Goal: Task Accomplishment & Management: Manage account settings

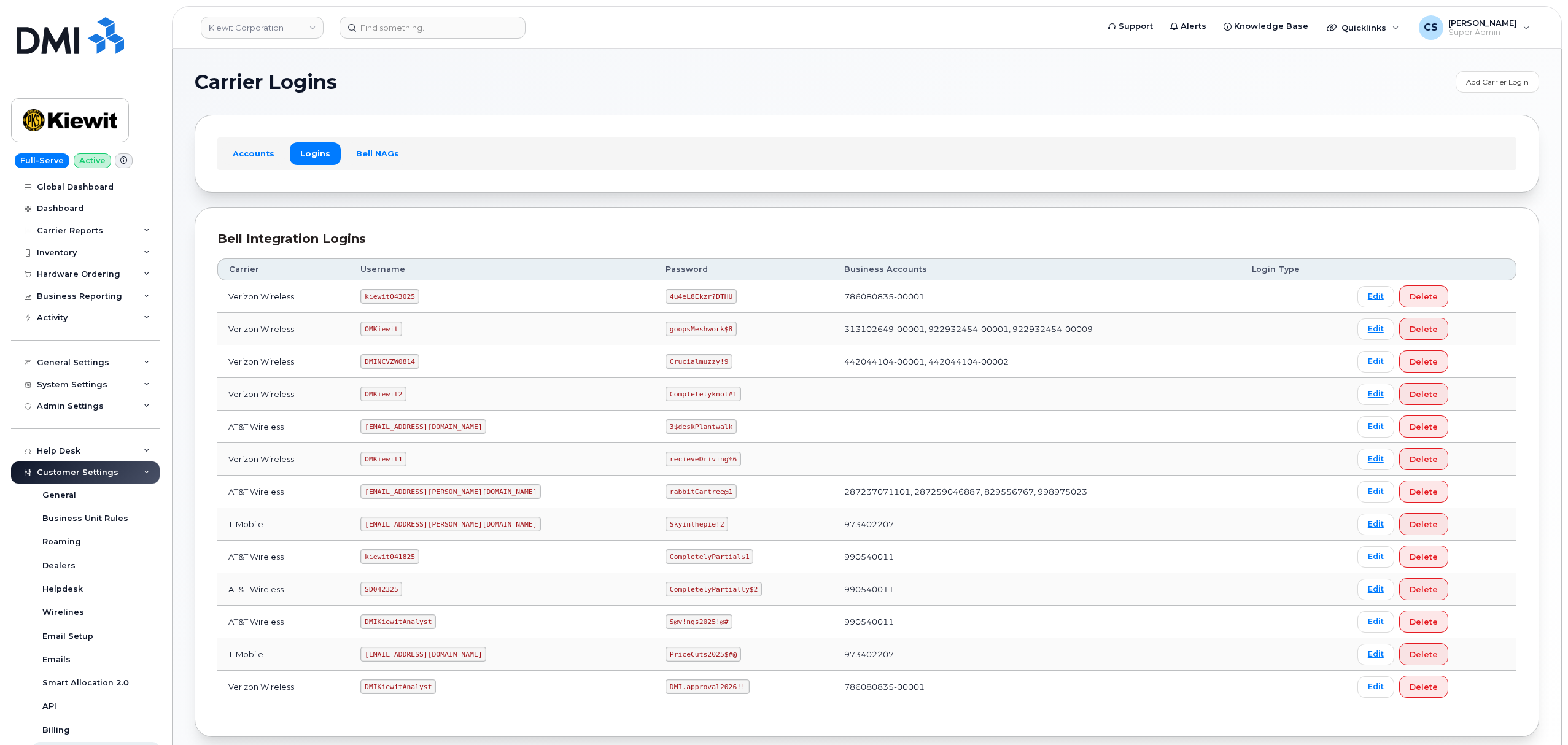
scroll to position [67, 0]
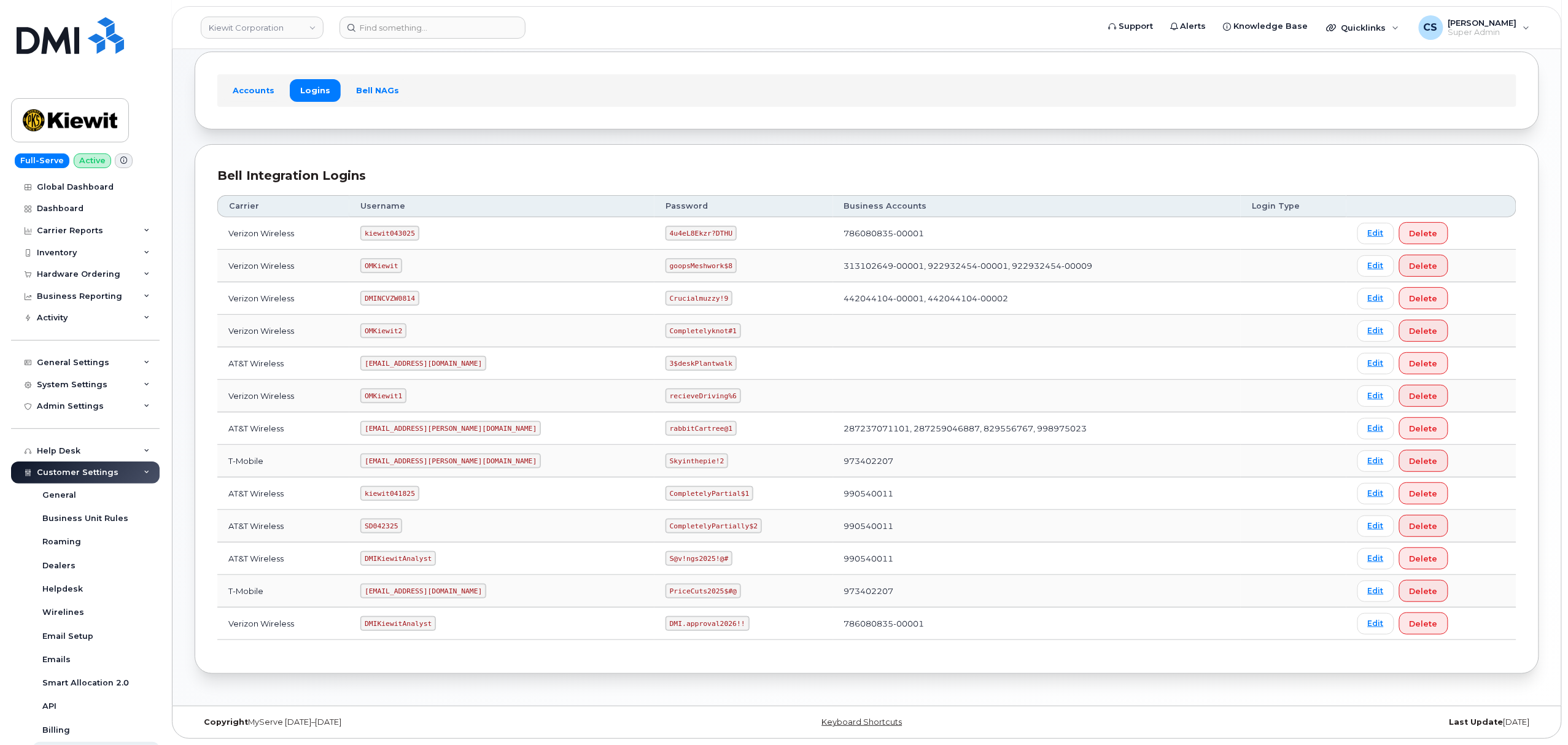
click at [400, 235] on code "kiewit043025" at bounding box center [389, 234] width 58 height 15
copy code "kiewit043025"
drag, startPoint x: 671, startPoint y: 230, endPoint x: 614, endPoint y: 231, distance: 57.0
click at [665, 231] on code "4u4eL8Ekzr?DTHU" at bounding box center [701, 234] width 72 height 15
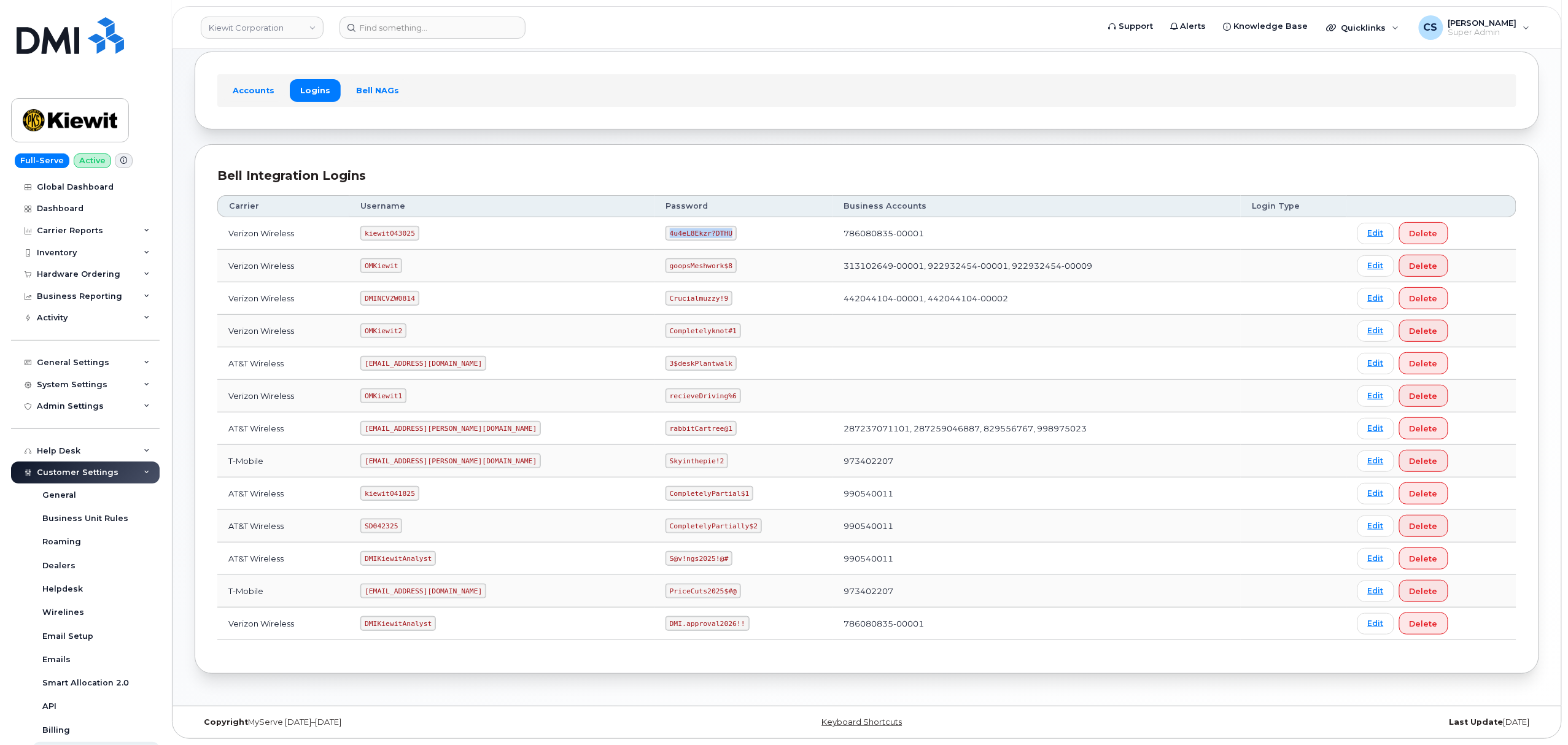
copy code "4u4eL8Ekzr?DTHU"
click at [401, 521] on code "SD042325" at bounding box center [381, 526] width 42 height 15
copy code "SD042325"
drag, startPoint x: 693, startPoint y: 528, endPoint x: 611, endPoint y: 524, distance: 82.1
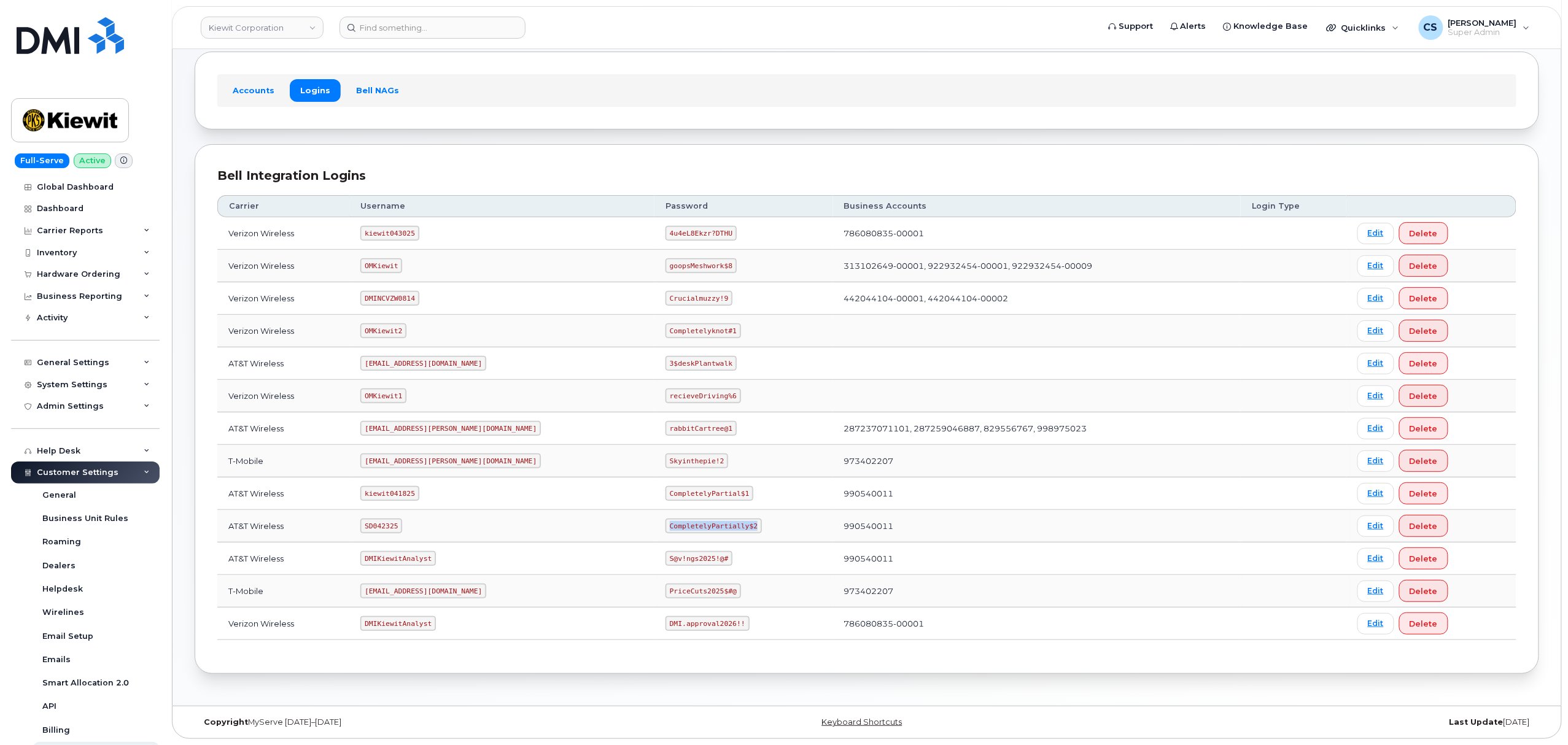
click at [665, 524] on code "CompletelyPartially$2" at bounding box center [713, 526] width 97 height 15
copy code "CompletelyPartially$2"
click at [401, 261] on code "OMKiewit" at bounding box center [381, 266] width 42 height 15
copy code "OMKiewit"
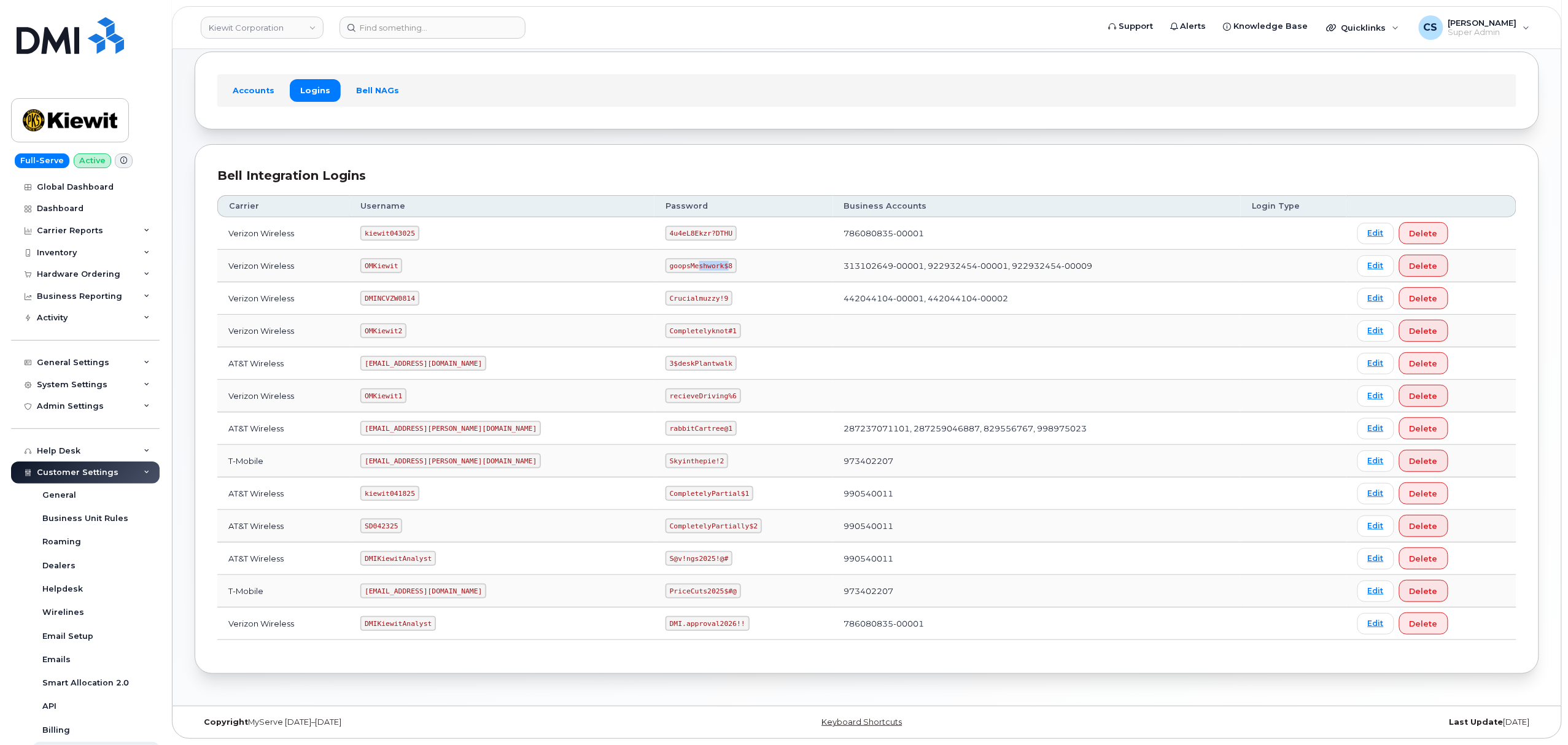
drag, startPoint x: 669, startPoint y: 261, endPoint x: 654, endPoint y: 262, distance: 15.0
click at [665, 262] on code "goopsMeshwork$8" at bounding box center [701, 266] width 72 height 15
drag, startPoint x: 670, startPoint y: 263, endPoint x: 606, endPoint y: 263, distance: 64.0
click at [654, 263] on td "goopsMeshwork$8" at bounding box center [744, 266] width 178 height 33
copy code "goopsMeshwork$8"
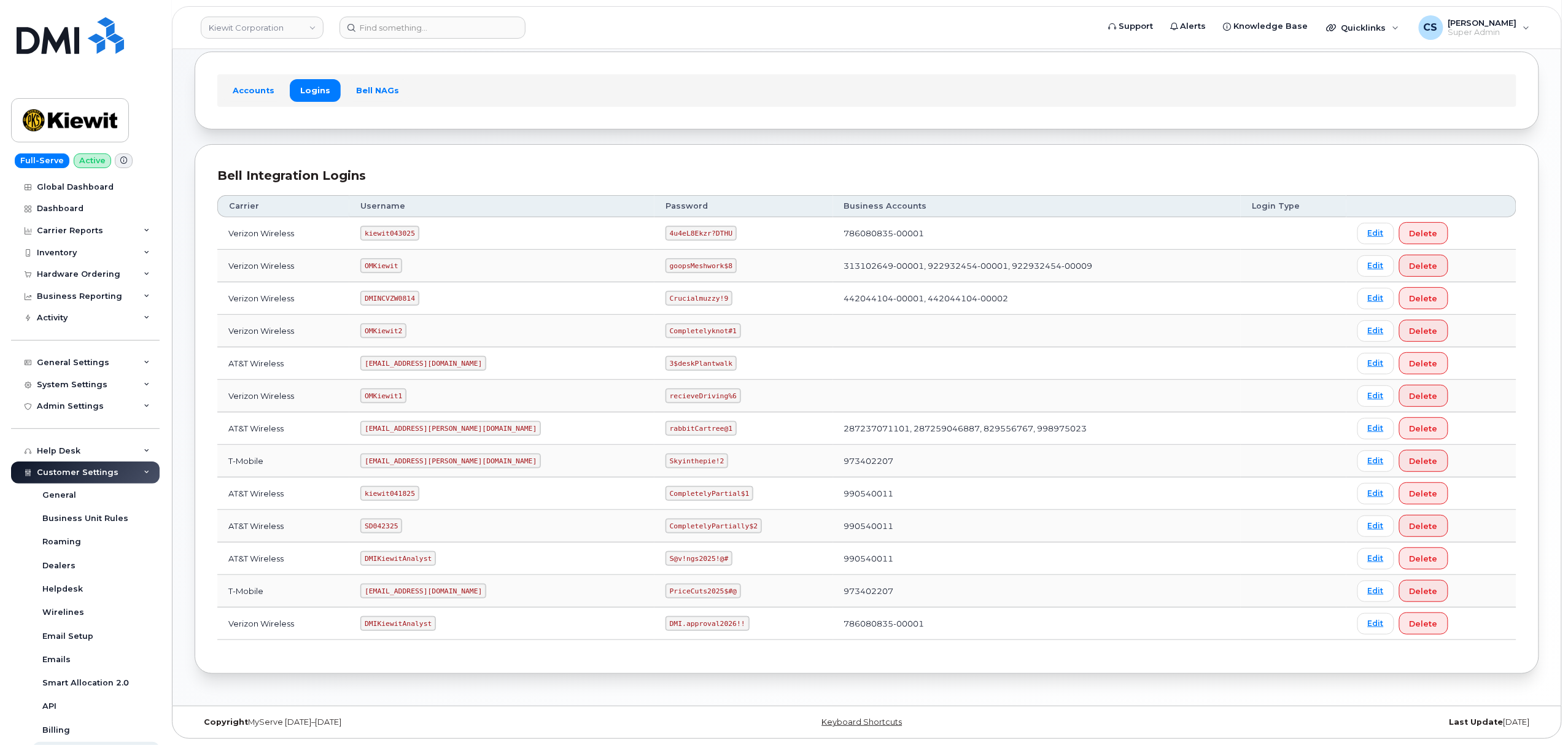
click at [395, 227] on code "kiewit043025" at bounding box center [389, 234] width 58 height 15
copy code "kiewit043025"
drag, startPoint x: 669, startPoint y: 230, endPoint x: 624, endPoint y: 224, distance: 45.4
click at [665, 226] on code "4u4eL8Ekzr?DTHU" at bounding box center [701, 234] width 72 height 15
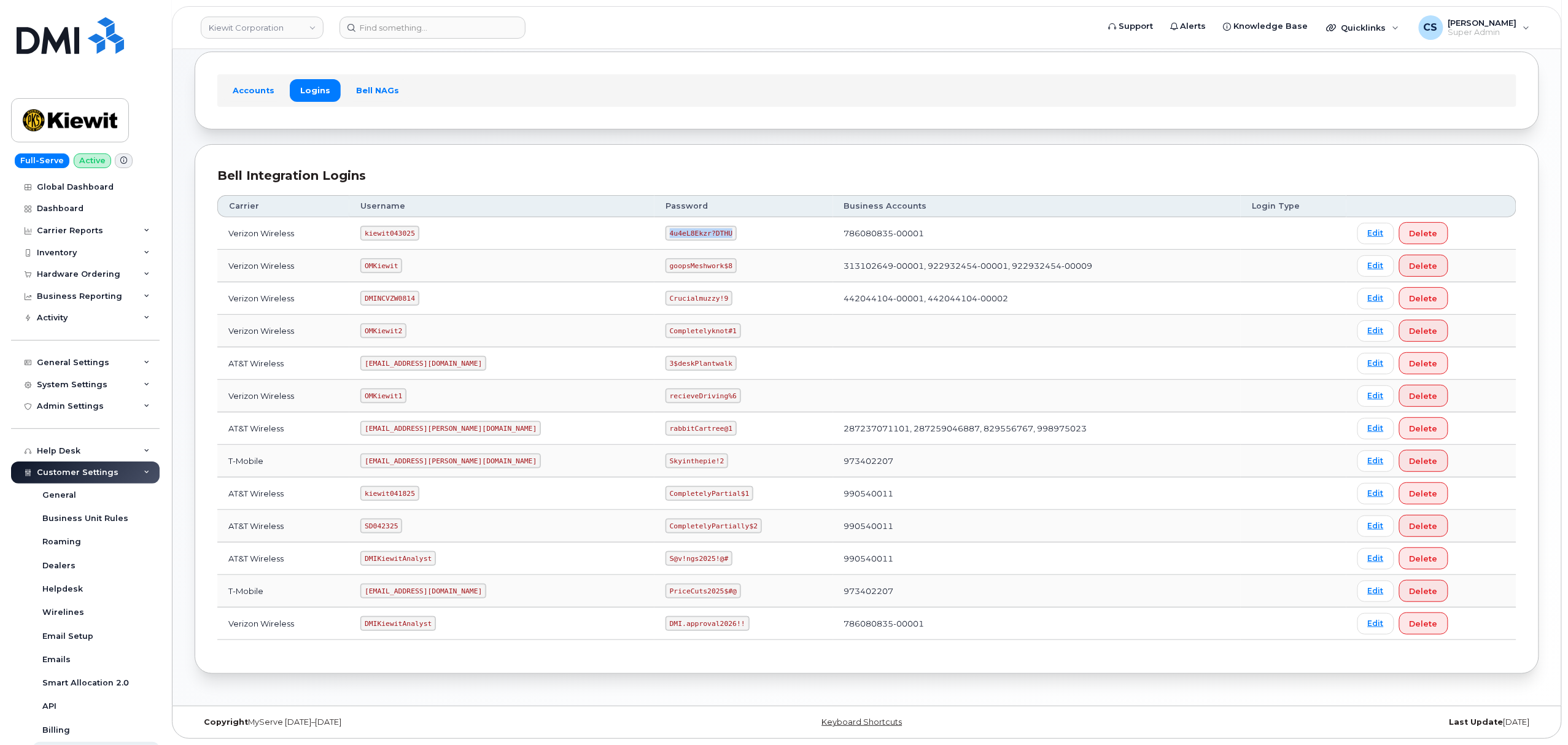
drag, startPoint x: 670, startPoint y: 229, endPoint x: 606, endPoint y: 229, distance: 64.0
click at [654, 229] on td "4u4eL8Ekzr?DTHU" at bounding box center [744, 233] width 178 height 33
copy code "4u4eL8Ekzr?DTHU"
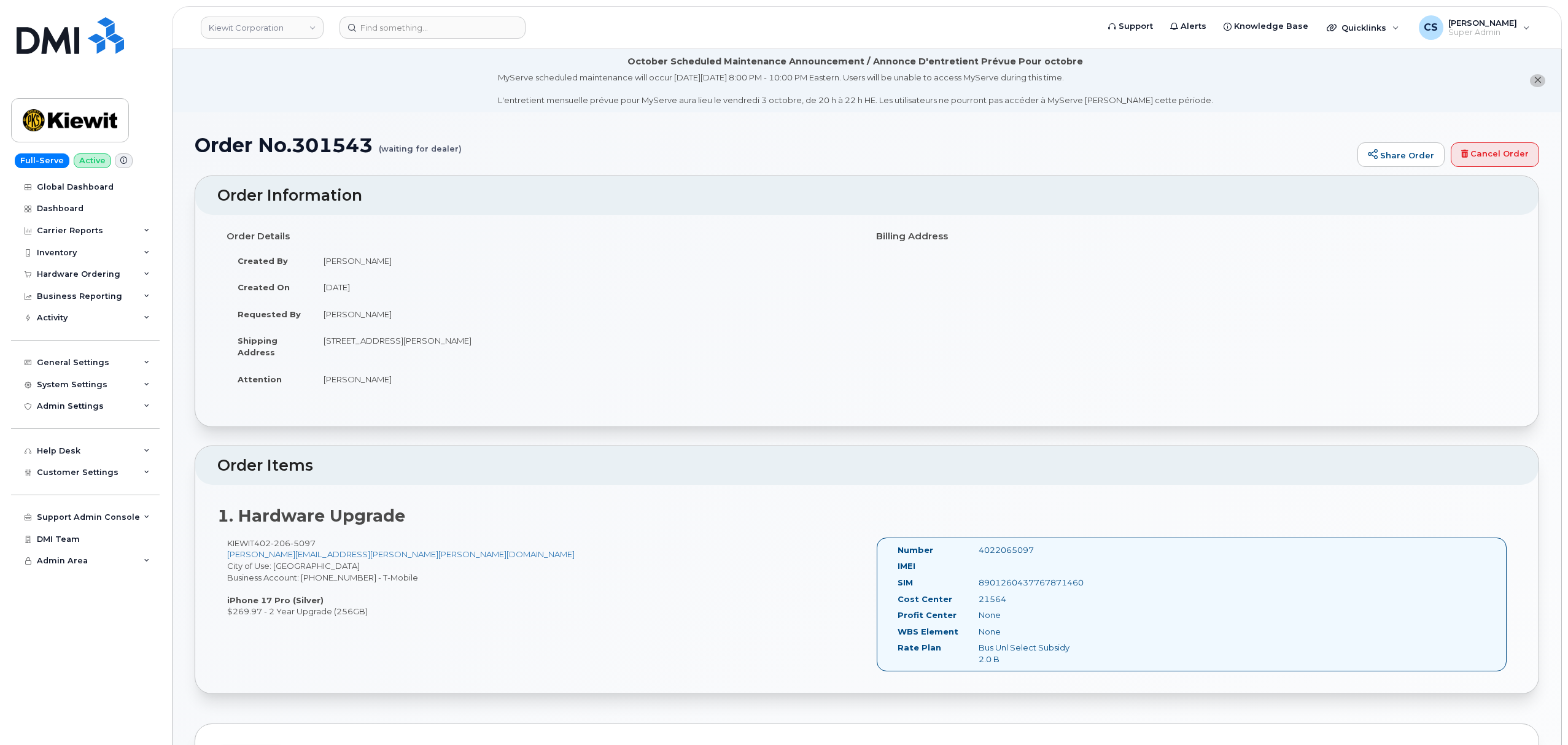
scroll to position [246, 0]
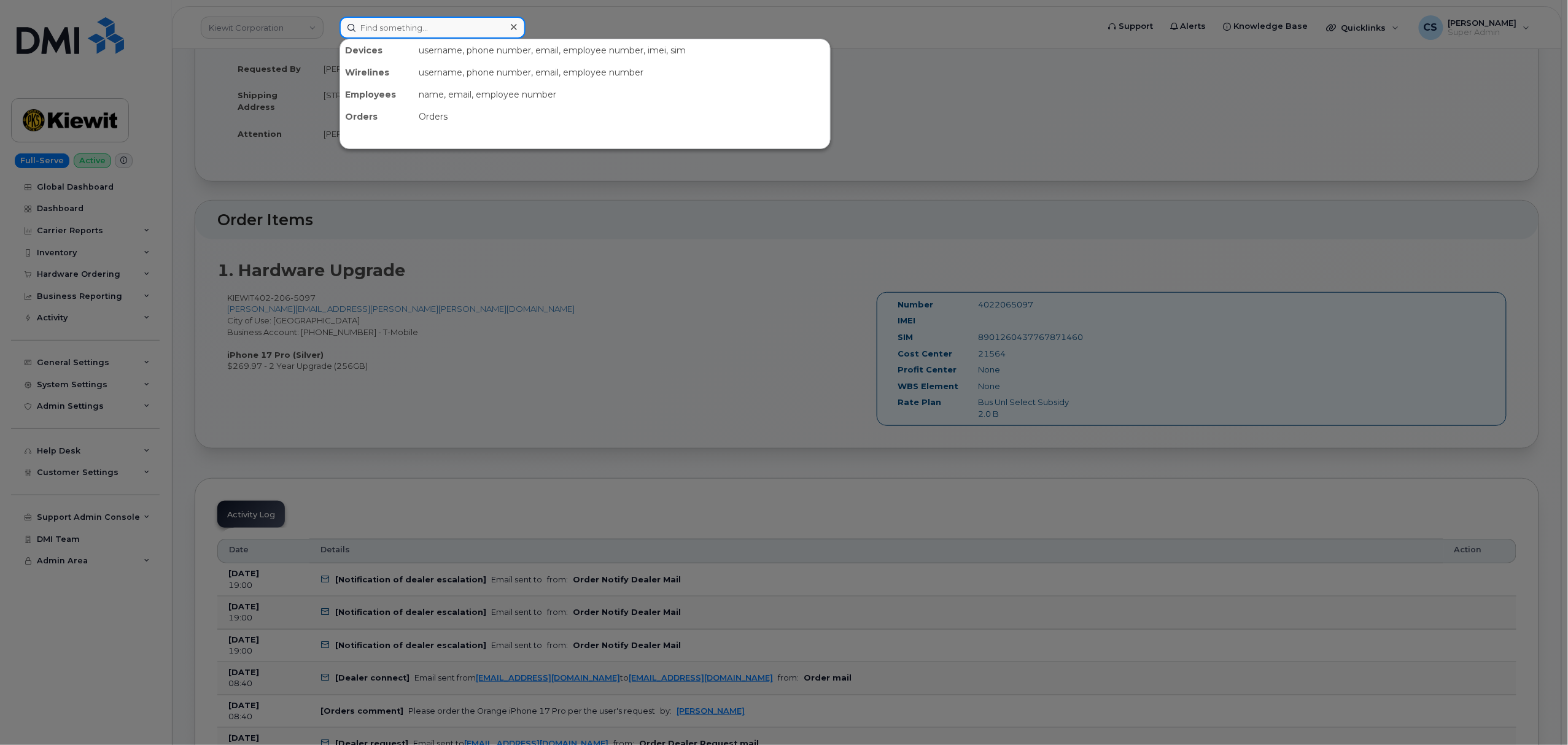
drag, startPoint x: 0, startPoint y: 0, endPoint x: 472, endPoint y: 35, distance: 473.3
click at [472, 35] on input at bounding box center [432, 28] width 186 height 22
paste input "300929"
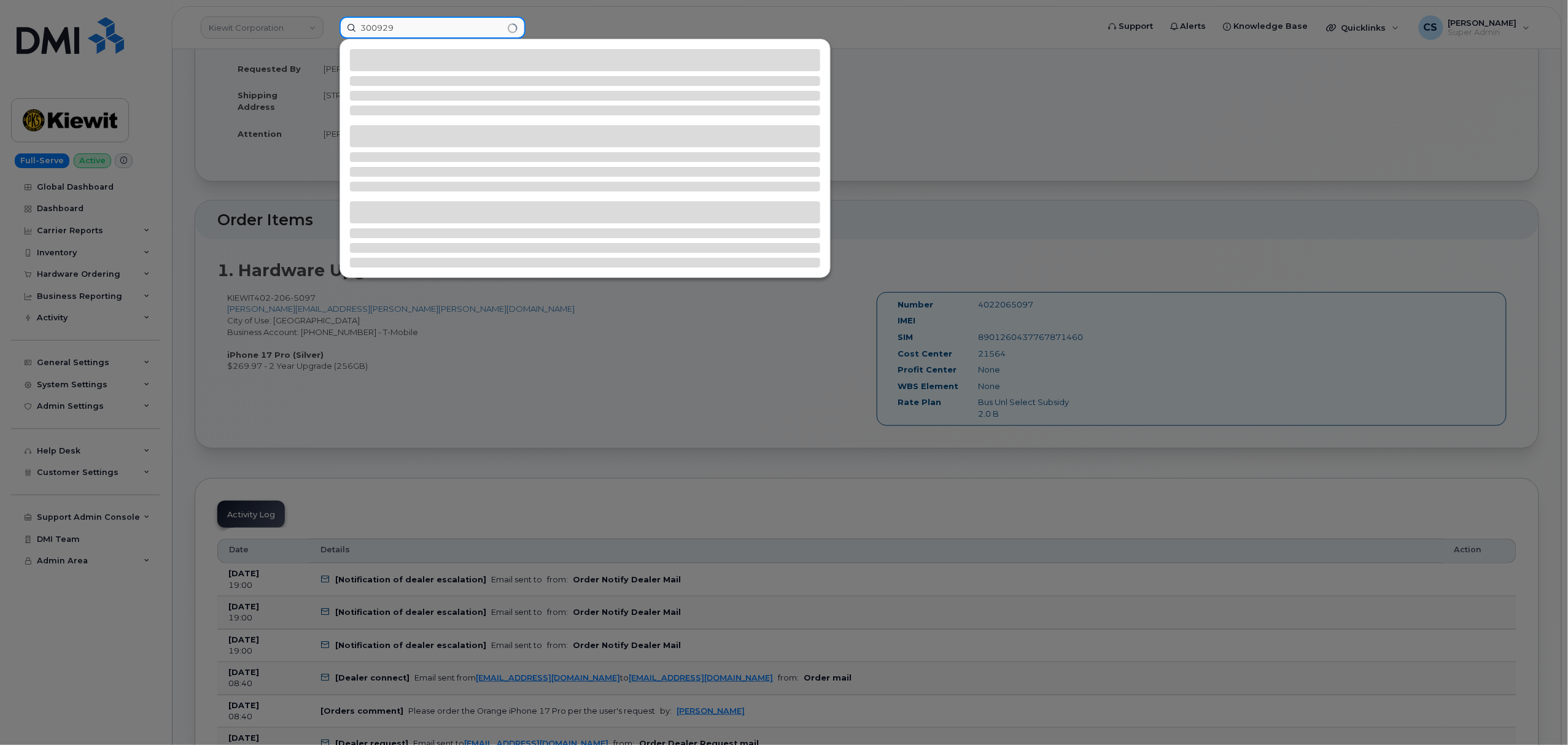
type input "300929"
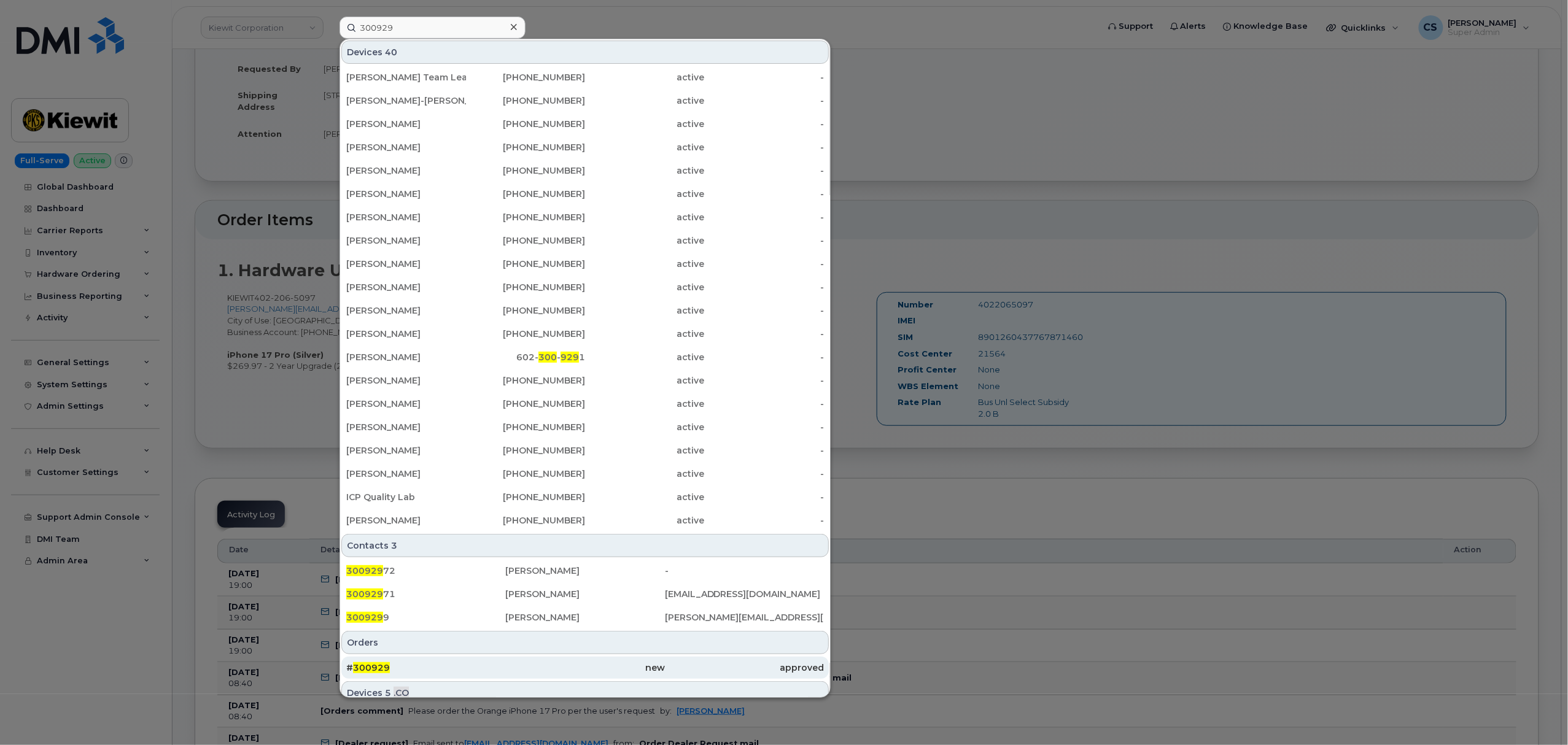
click at [373, 667] on span "300929" at bounding box center [372, 668] width 37 height 11
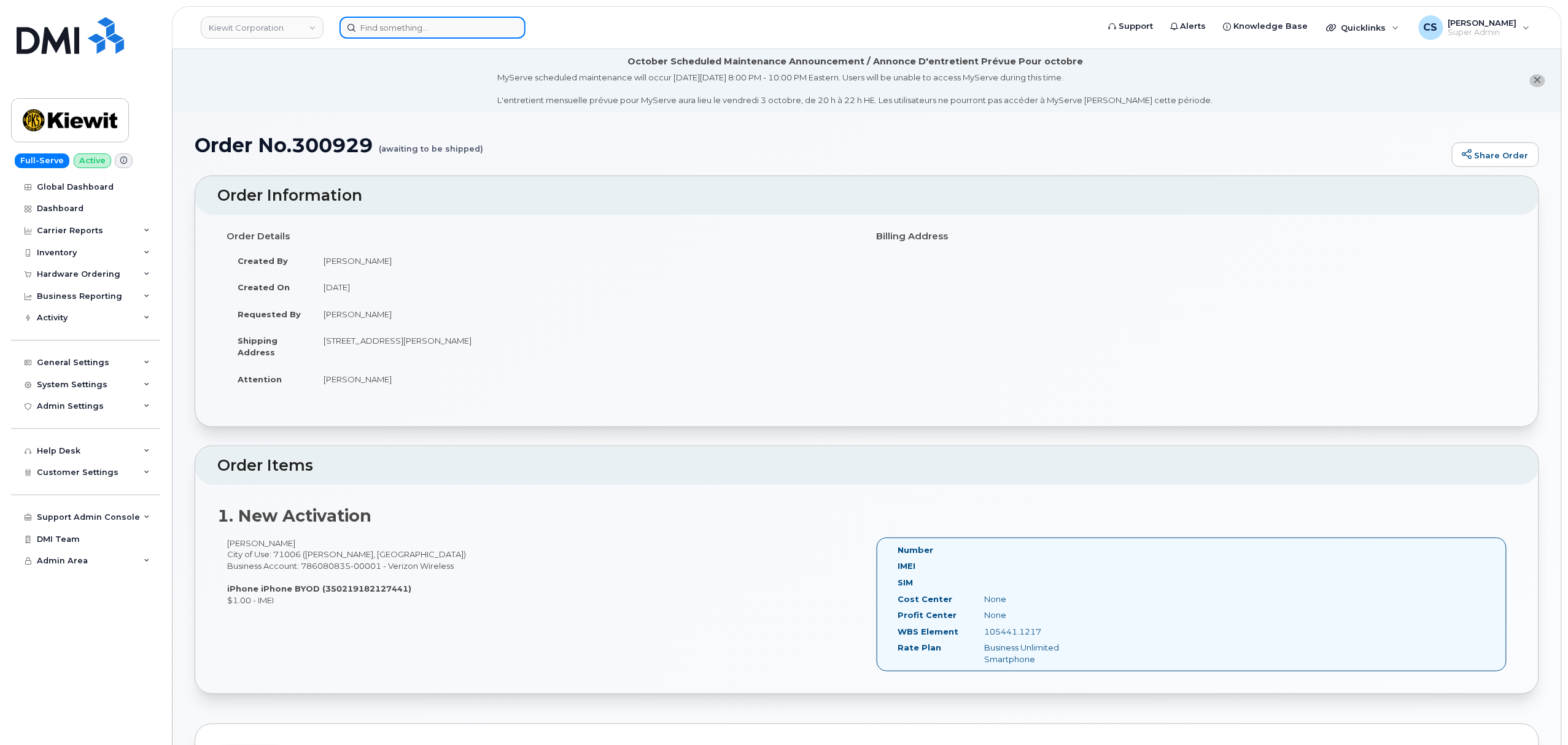
click at [441, 29] on input at bounding box center [432, 28] width 186 height 22
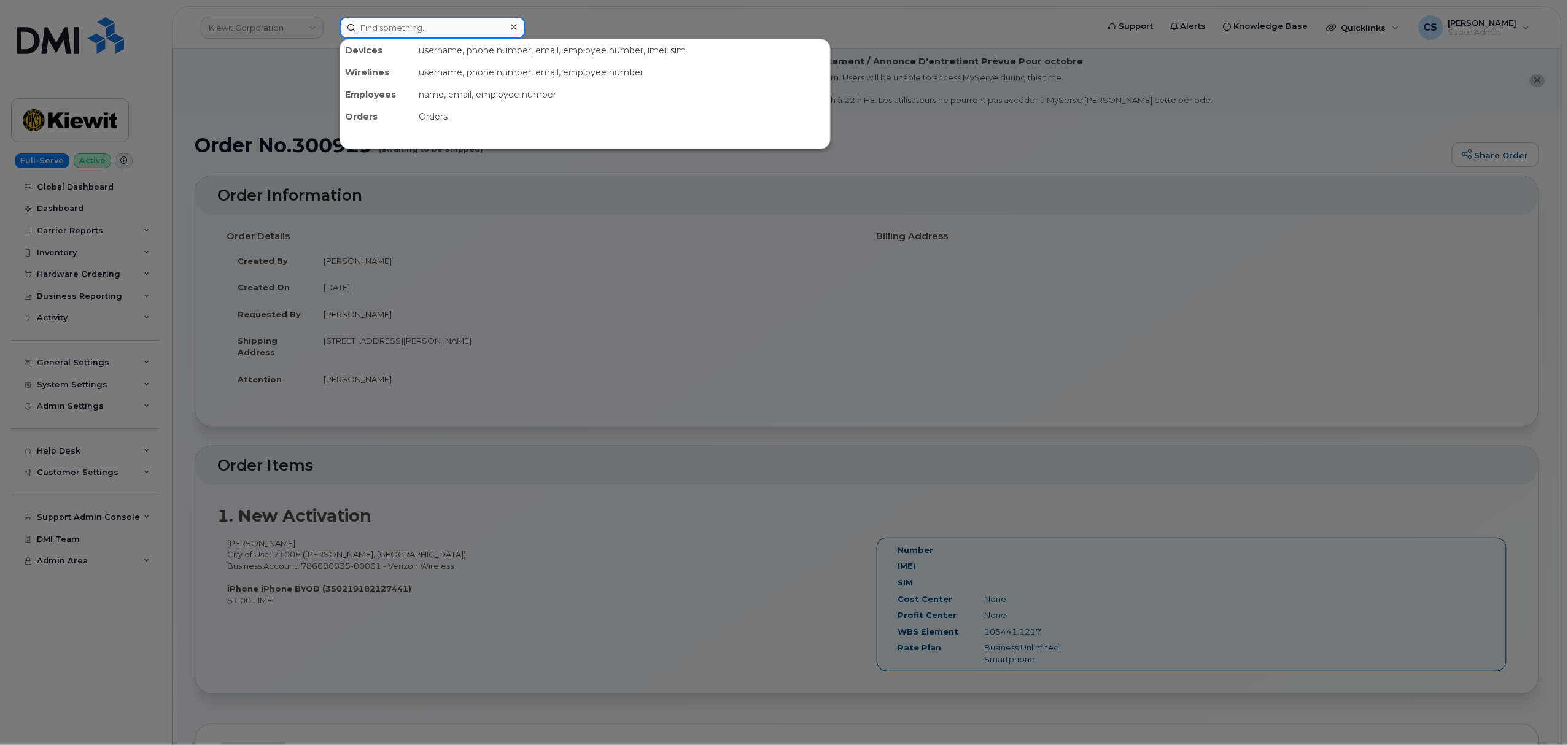
paste input "301607"
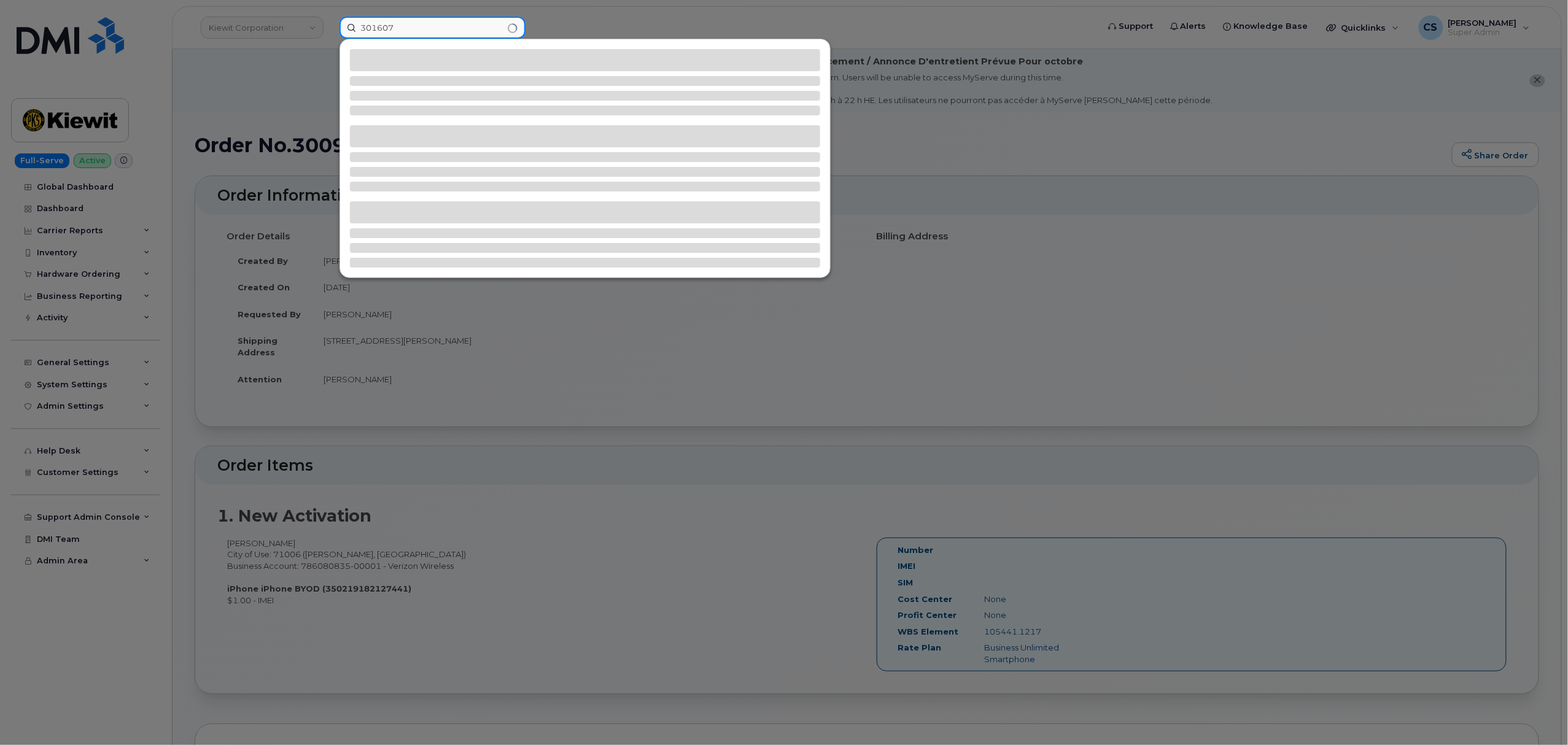
type input "301607"
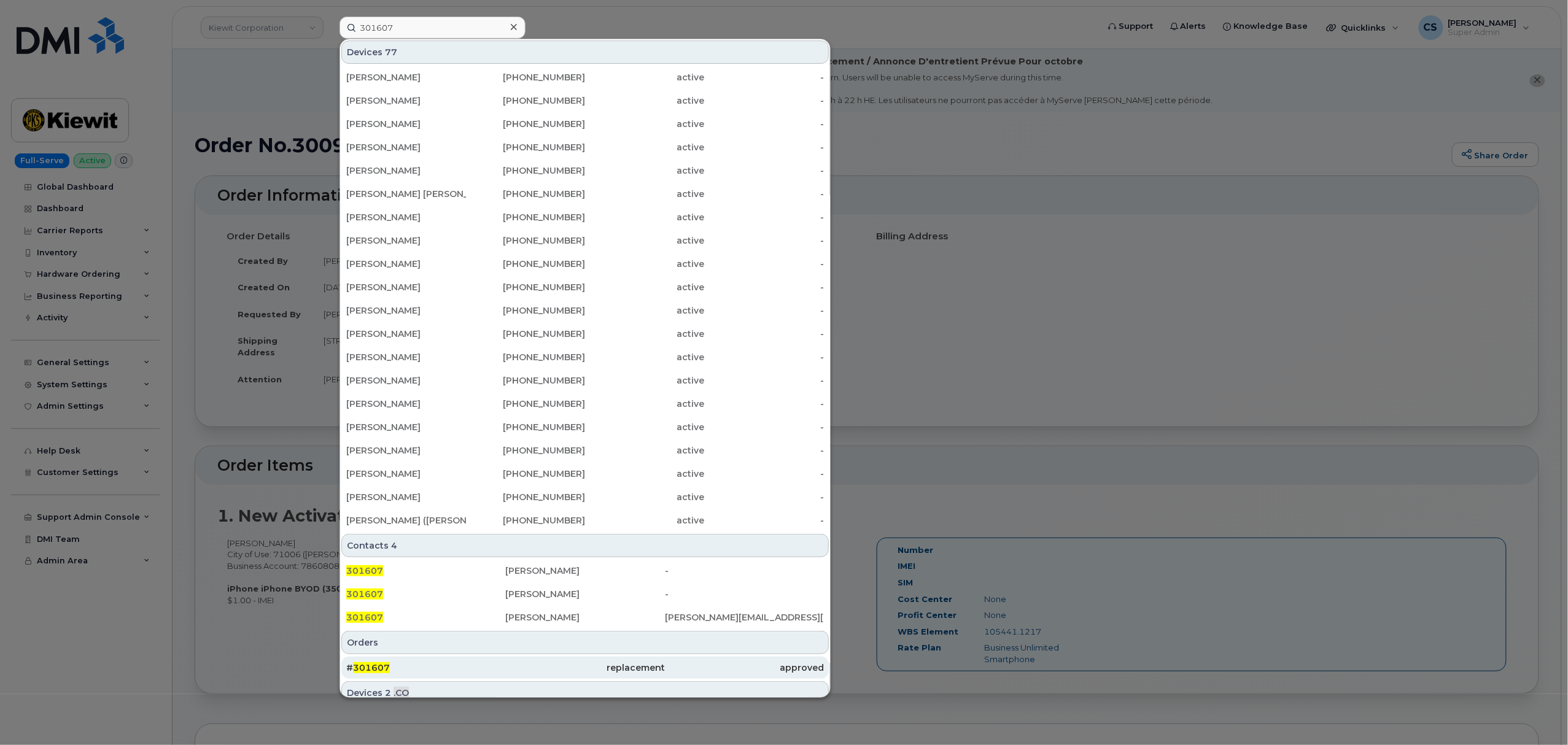
click at [373, 668] on span "301607" at bounding box center [372, 668] width 37 height 11
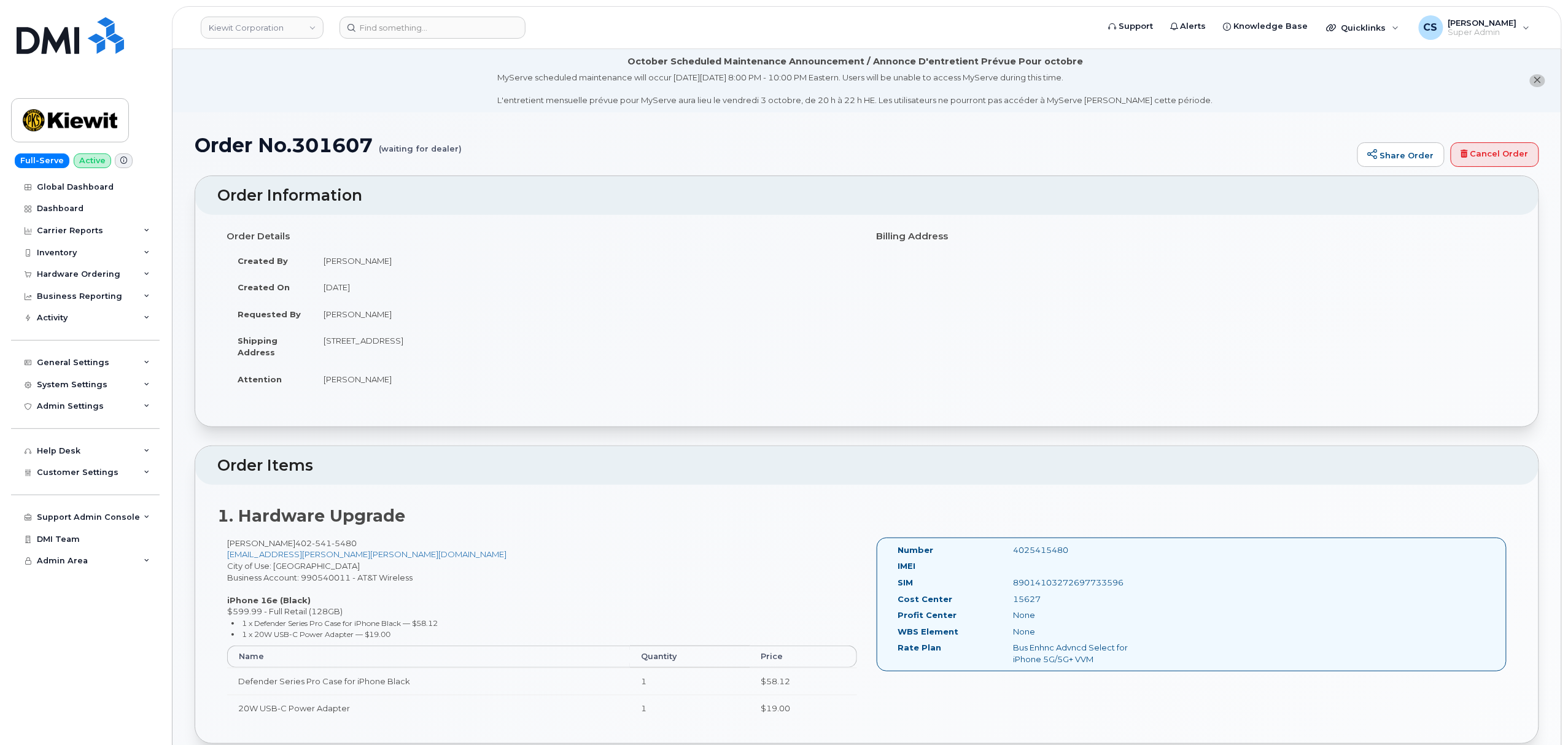
click at [1045, 553] on div "4025415480" at bounding box center [1084, 550] width 162 height 12
copy div "4025415480"
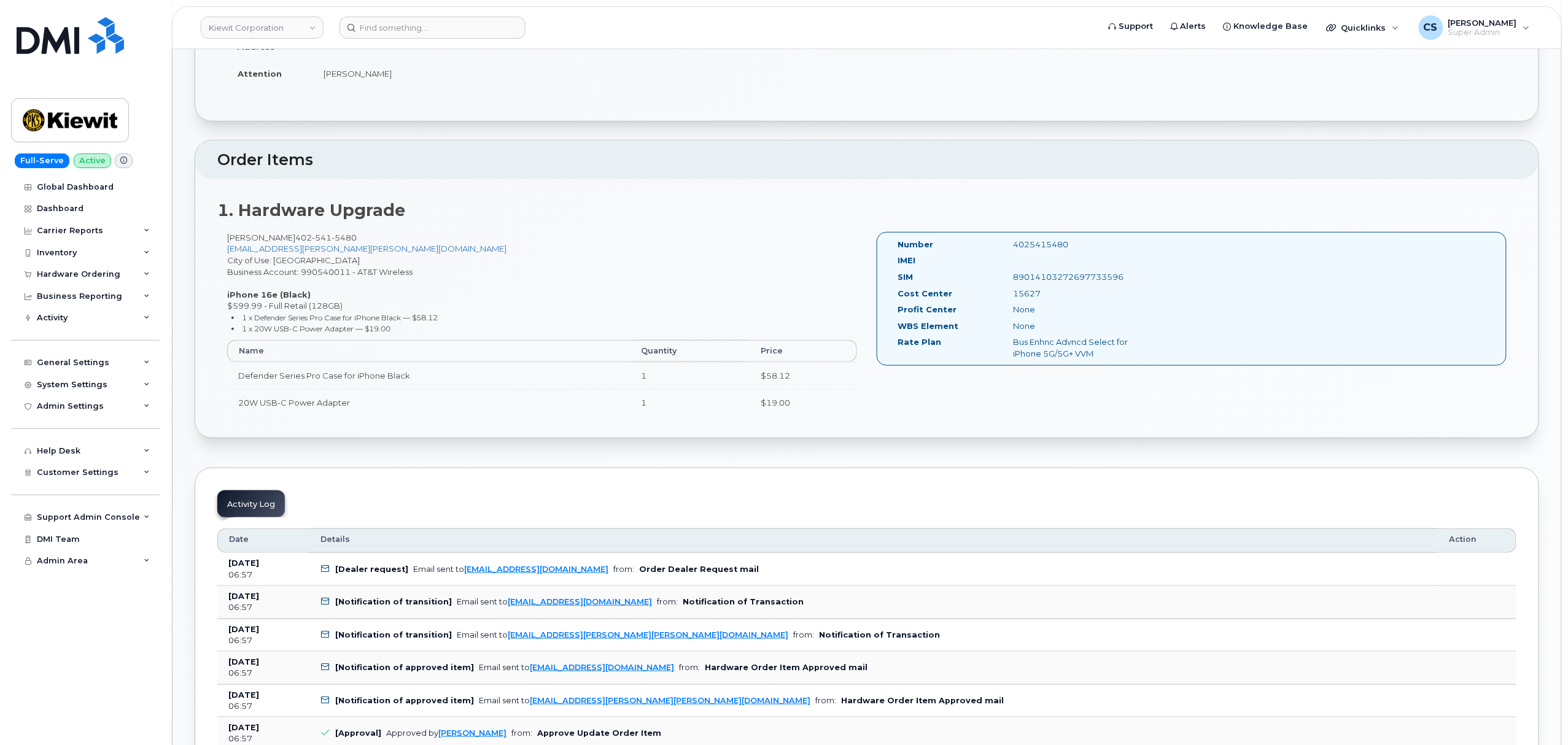
scroll to position [163, 0]
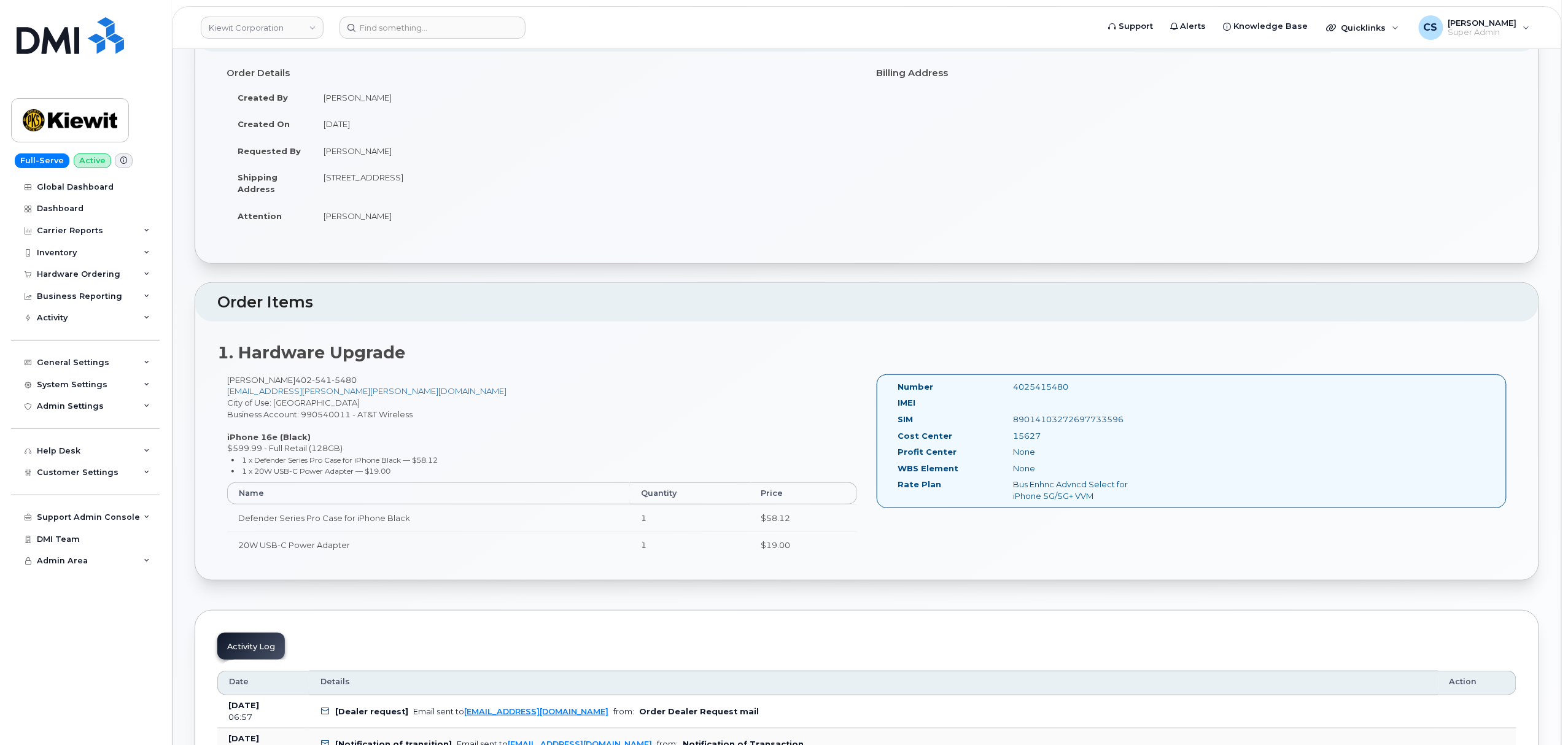
copy div "4025415480"
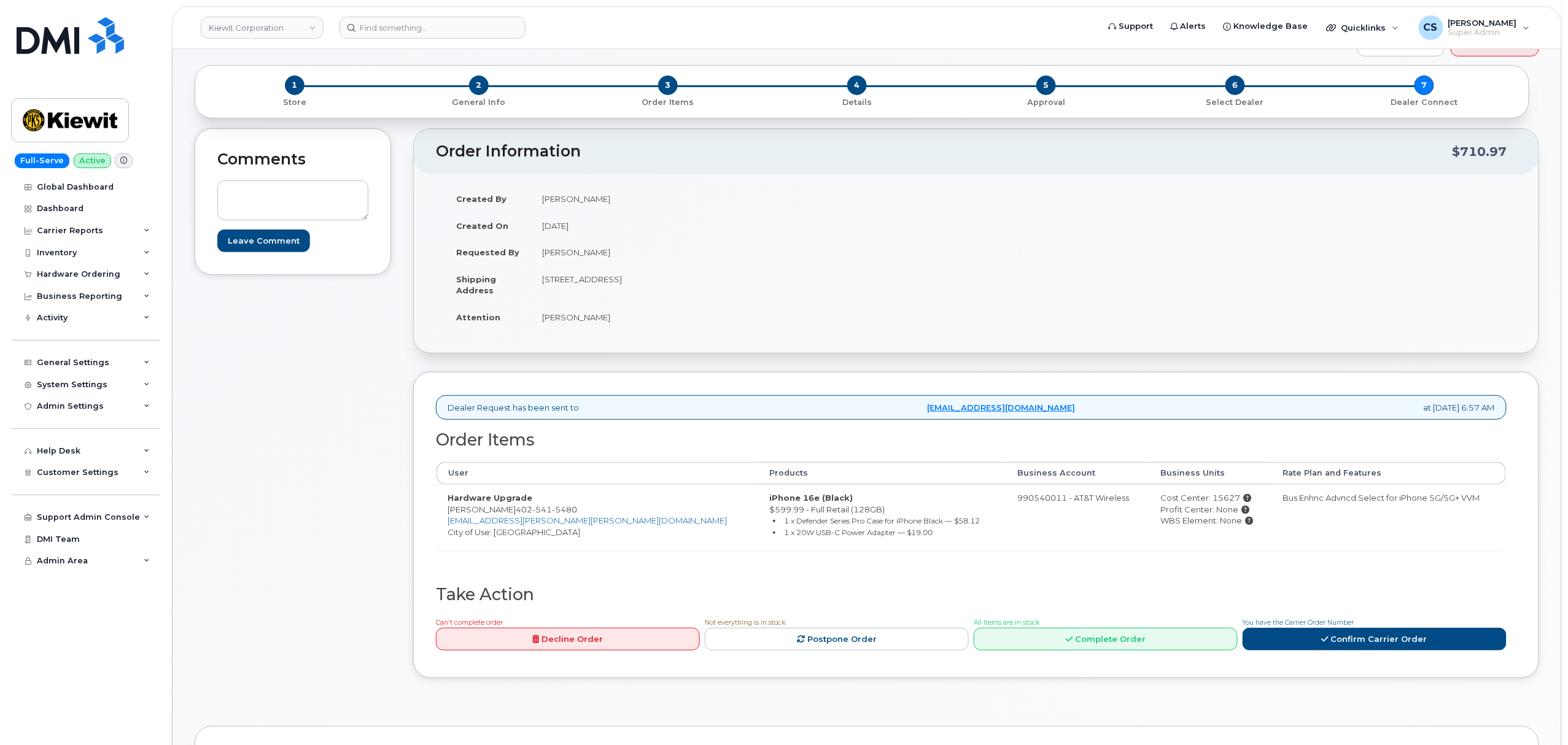
scroll to position [163, 0]
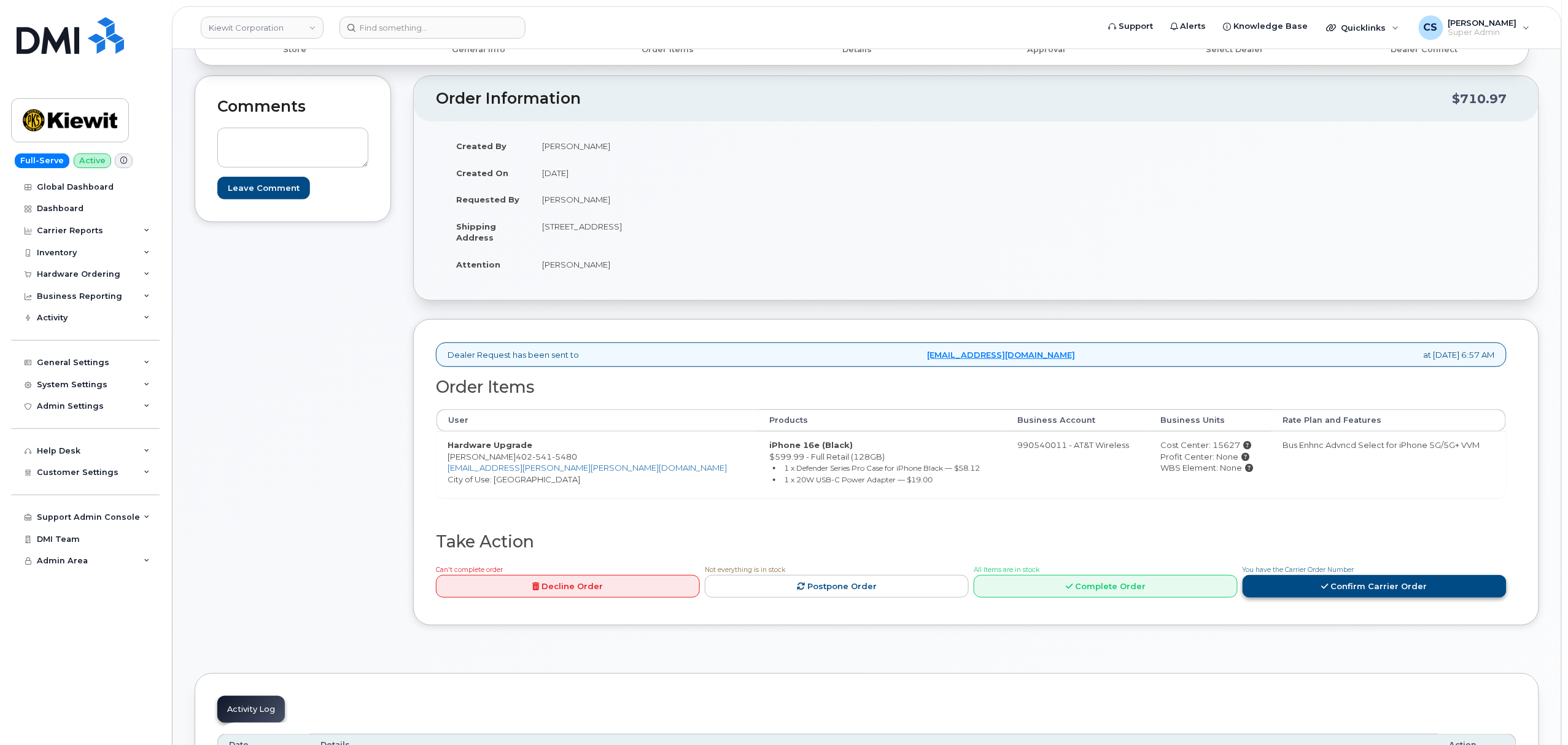
click at [1314, 589] on link "Confirm Carrier Order" at bounding box center [1375, 586] width 264 height 23
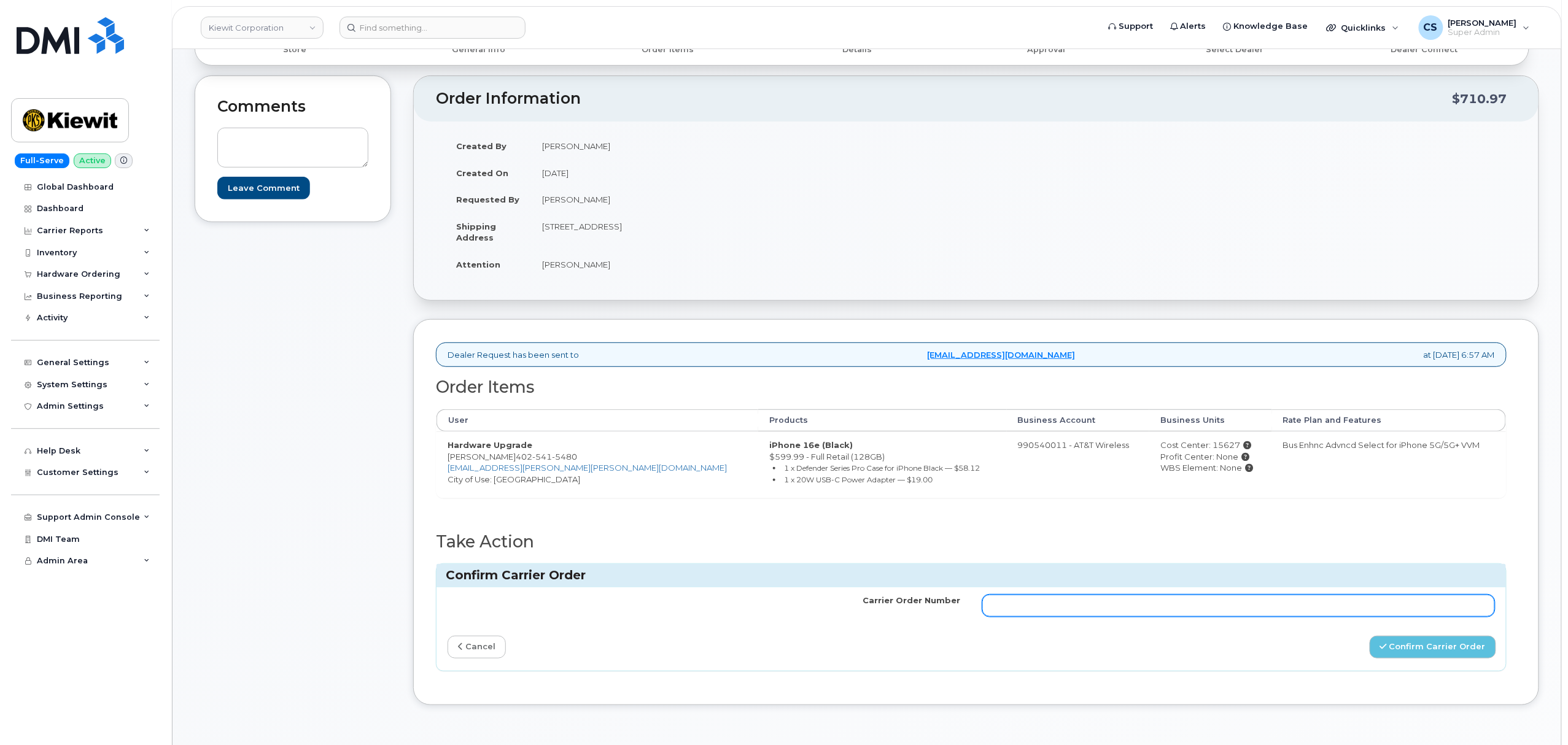
click at [1133, 610] on input "Carrier Order Number" at bounding box center [1239, 605] width 513 height 22
paste input "10-154226382188089"
type input "10-154226382188089"
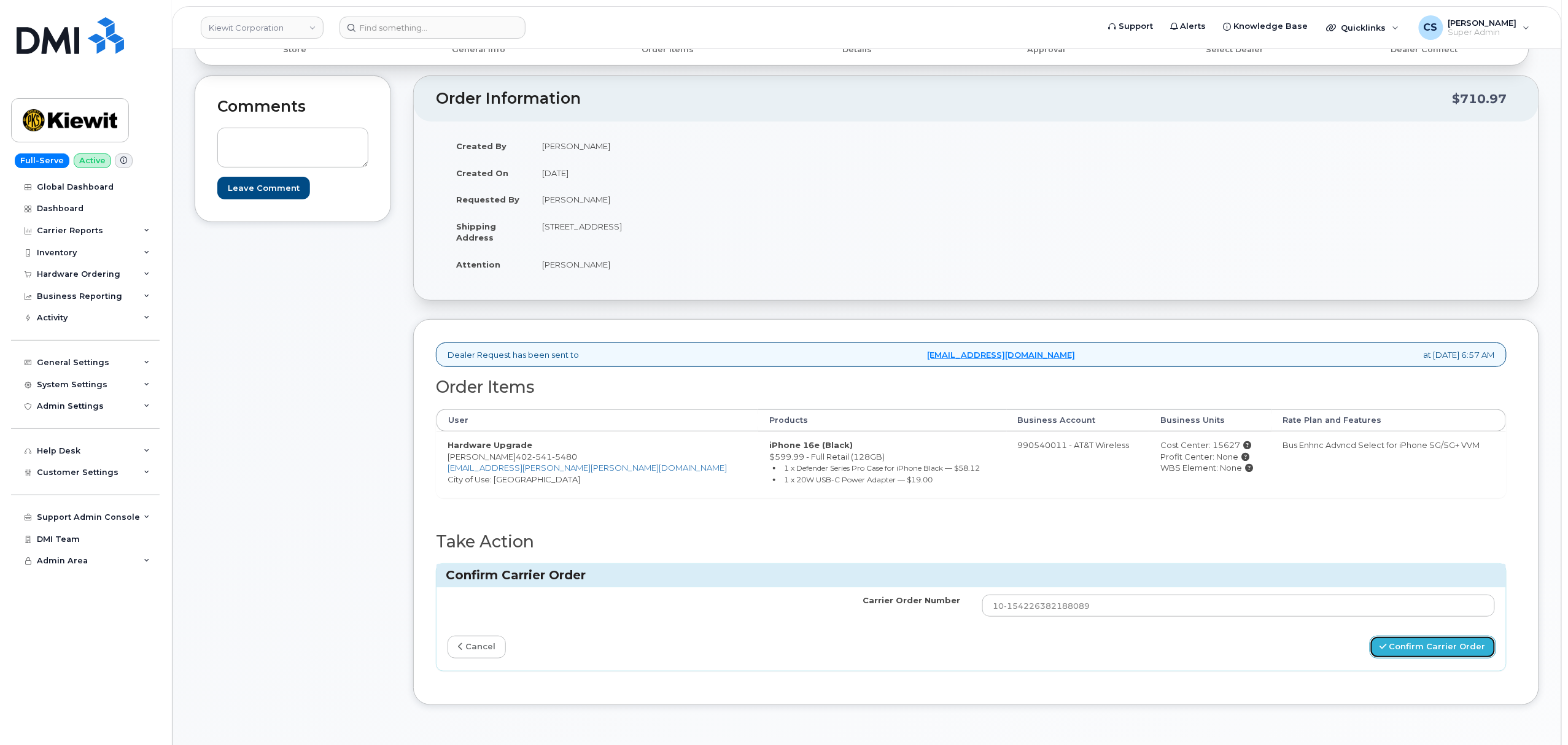
click at [1445, 651] on button "Confirm Carrier Order" at bounding box center [1433, 647] width 126 height 23
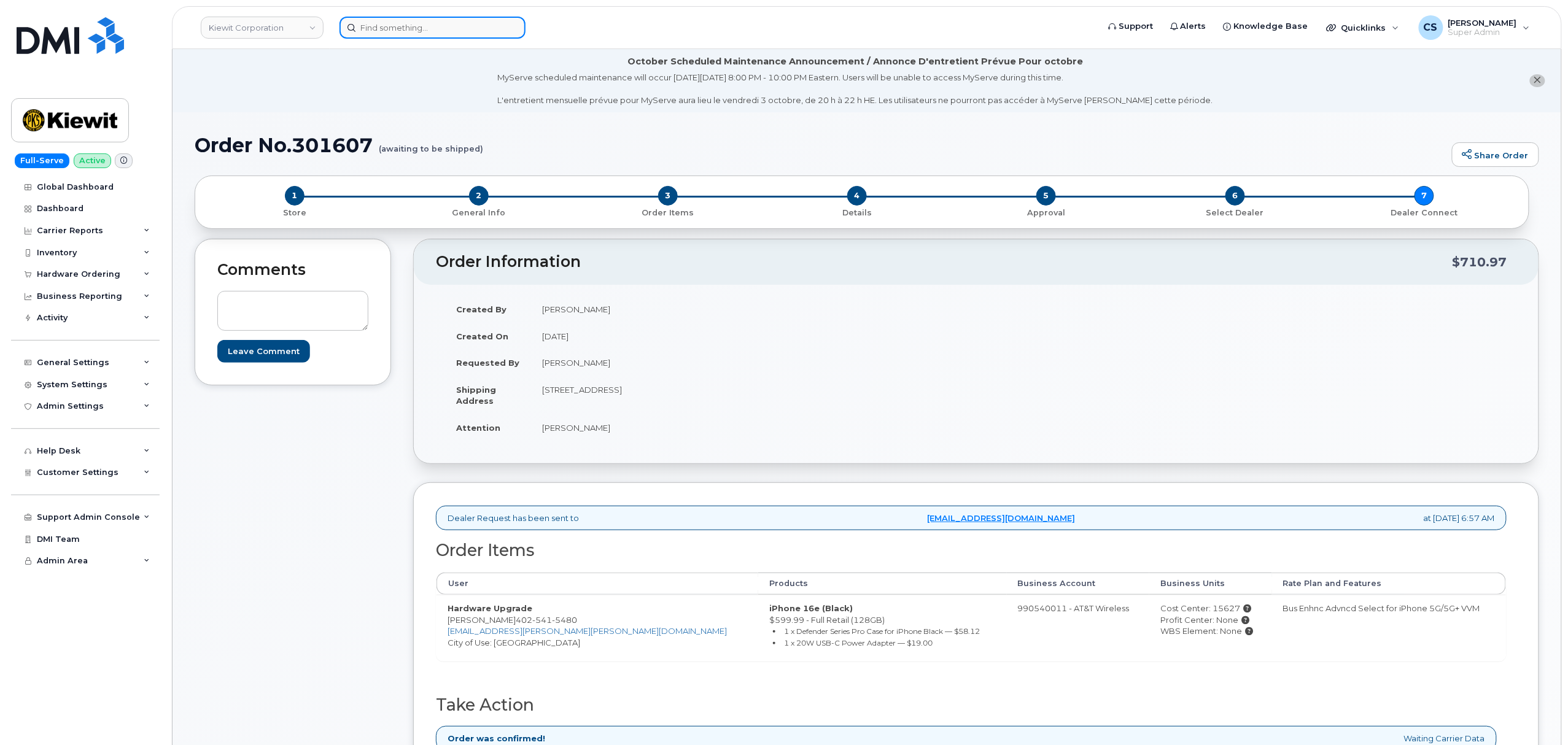
click at [421, 23] on input at bounding box center [432, 28] width 186 height 22
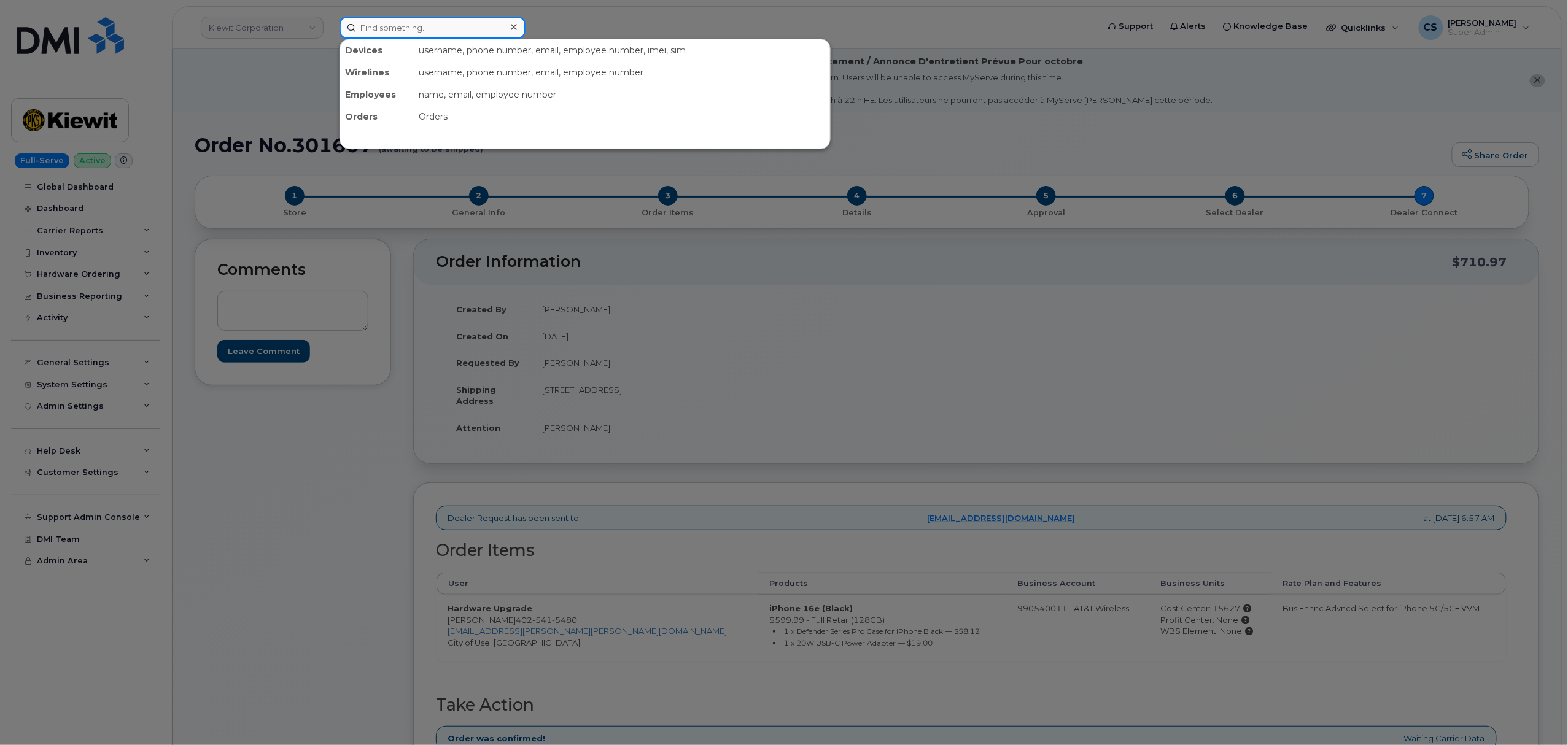
paste input "8483841034"
type input "8483841034"
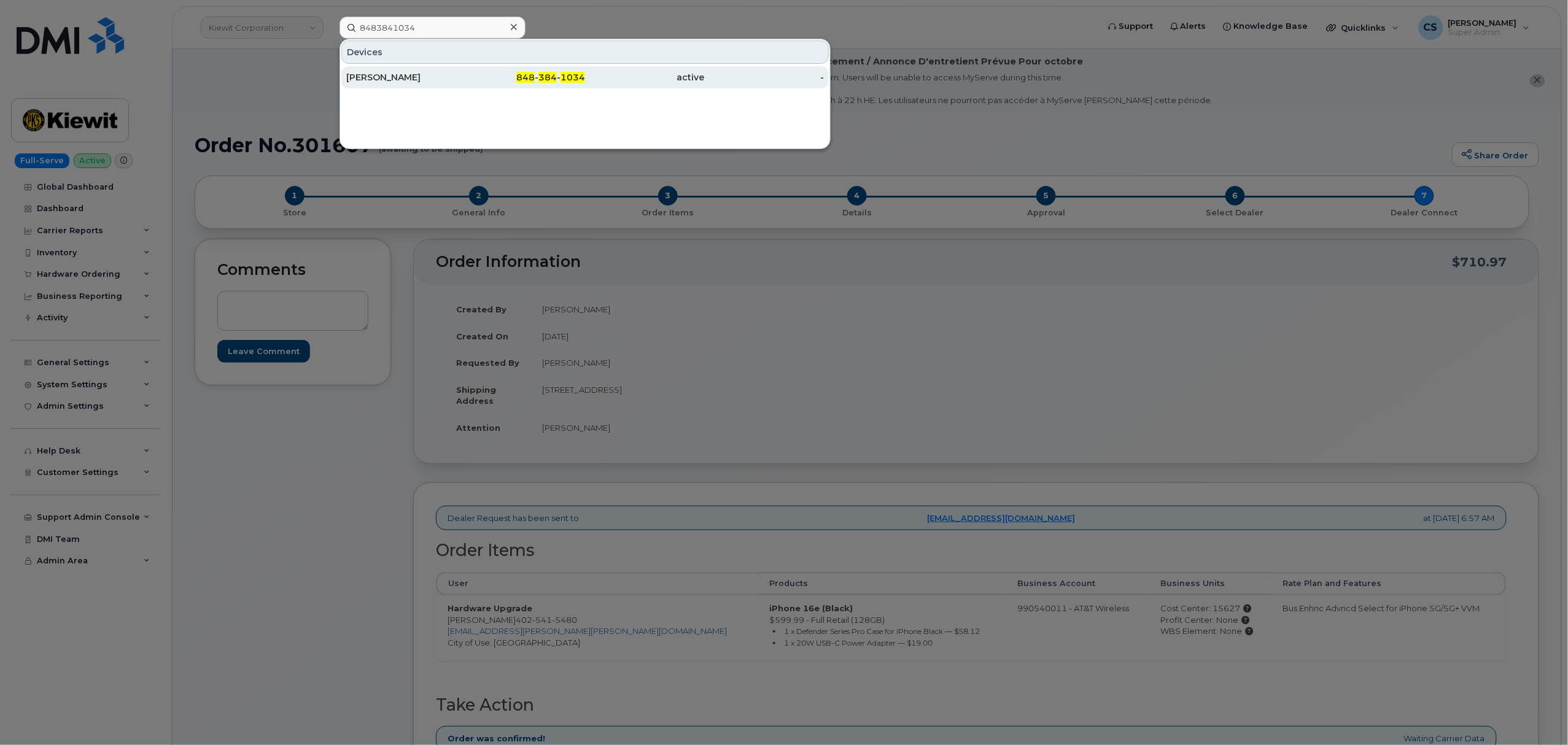
click at [543, 75] on span "384" at bounding box center [548, 77] width 19 height 11
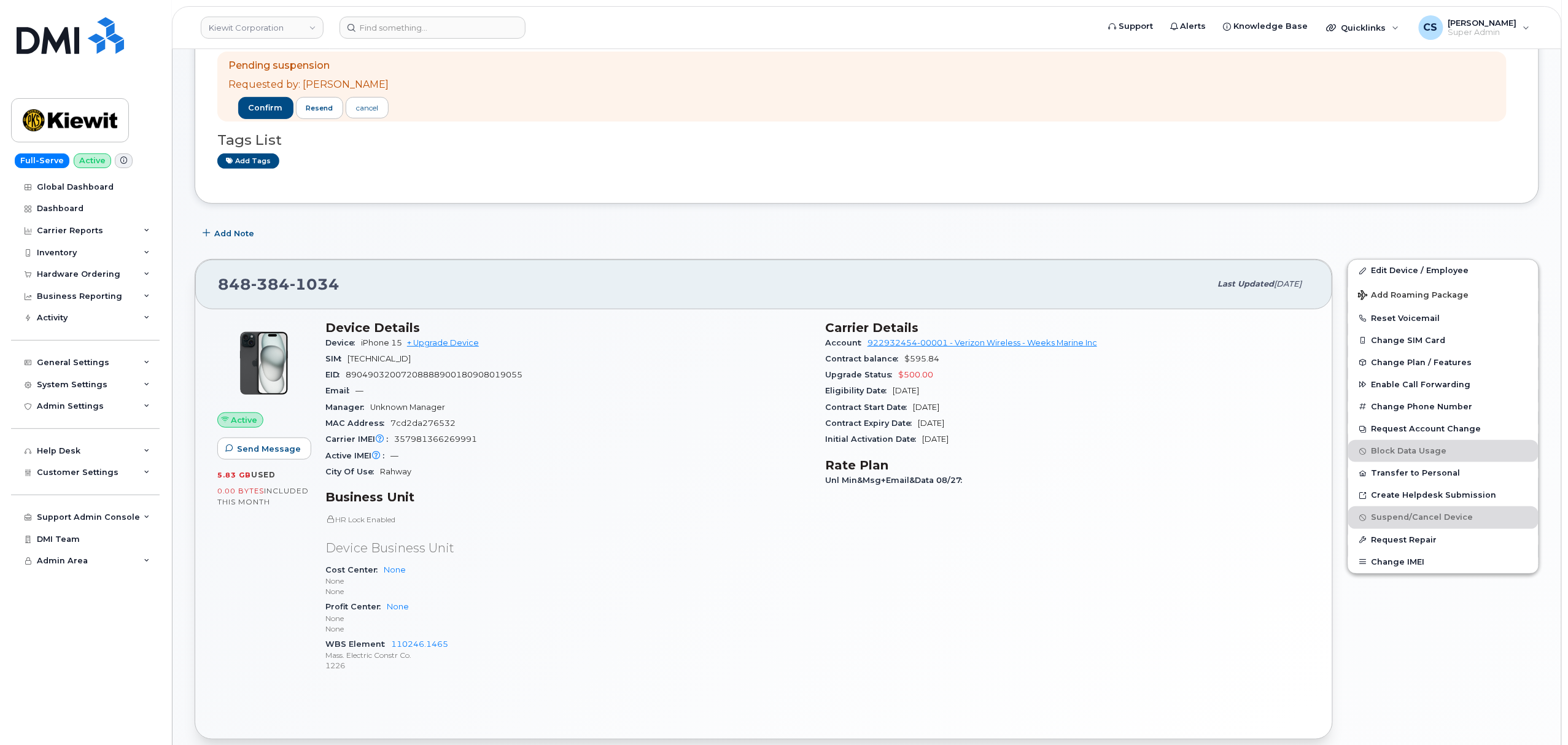
scroll to position [126, 0]
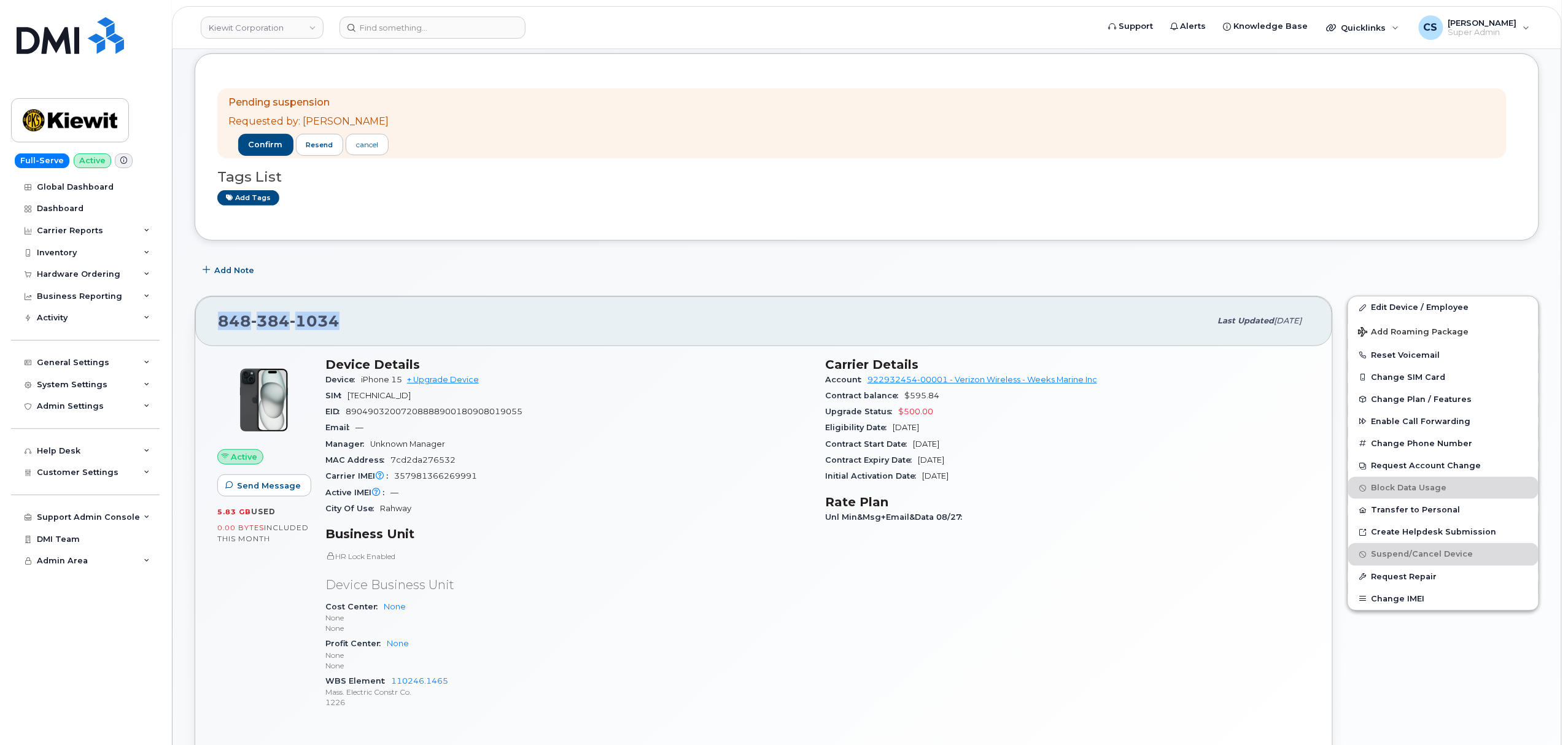
drag, startPoint x: 354, startPoint y: 326, endPoint x: 168, endPoint y: 314, distance: 186.4
click at [169, 323] on body "[PERSON_NAME] Corporation Support Alerts Knowledge Base Quicklinks Suspend / Ca…" at bounding box center [784, 716] width 1568 height 1683
copy span "848 384 1034"
click at [254, 143] on span "confirm" at bounding box center [266, 145] width 34 height 11
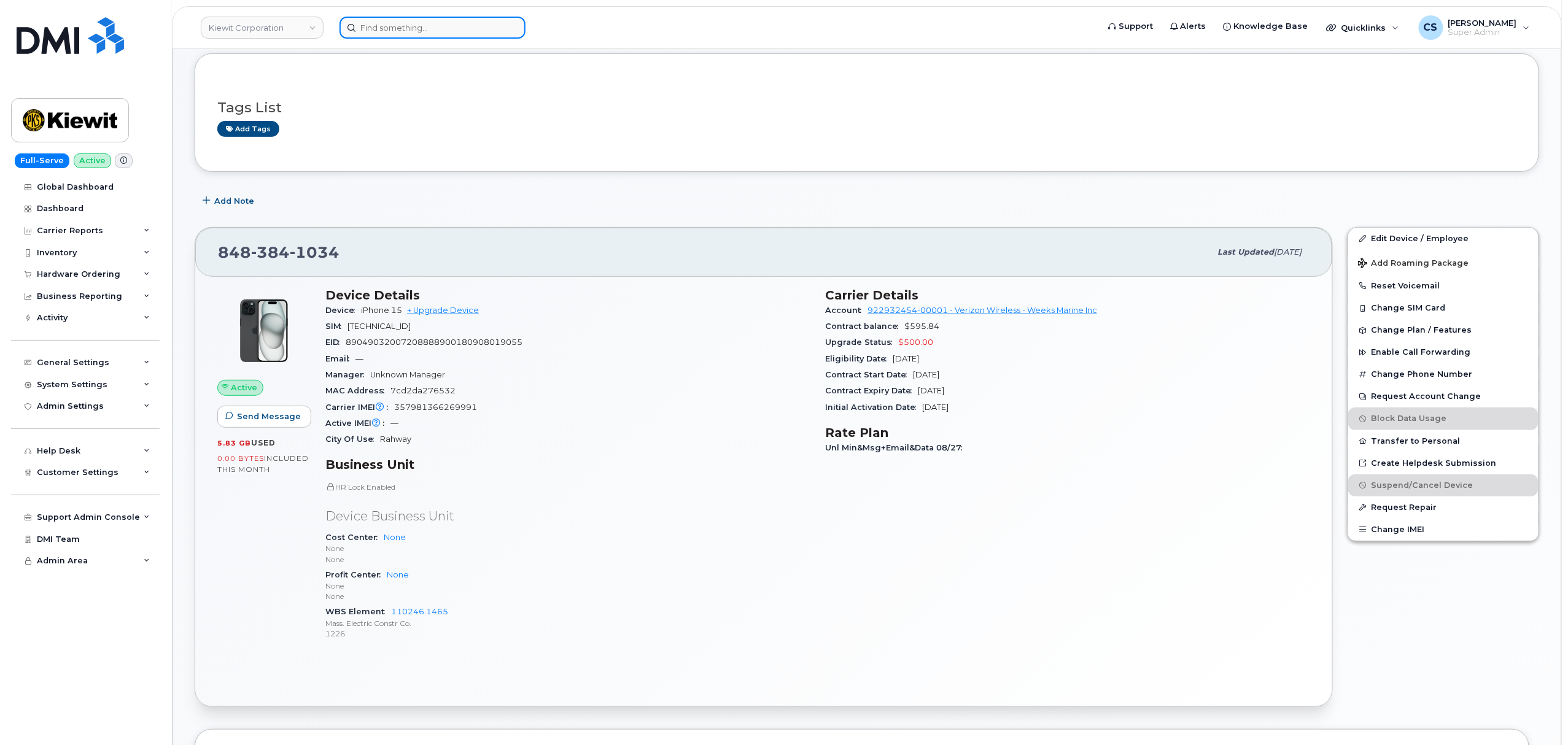
click at [441, 24] on input at bounding box center [432, 28] width 186 height 22
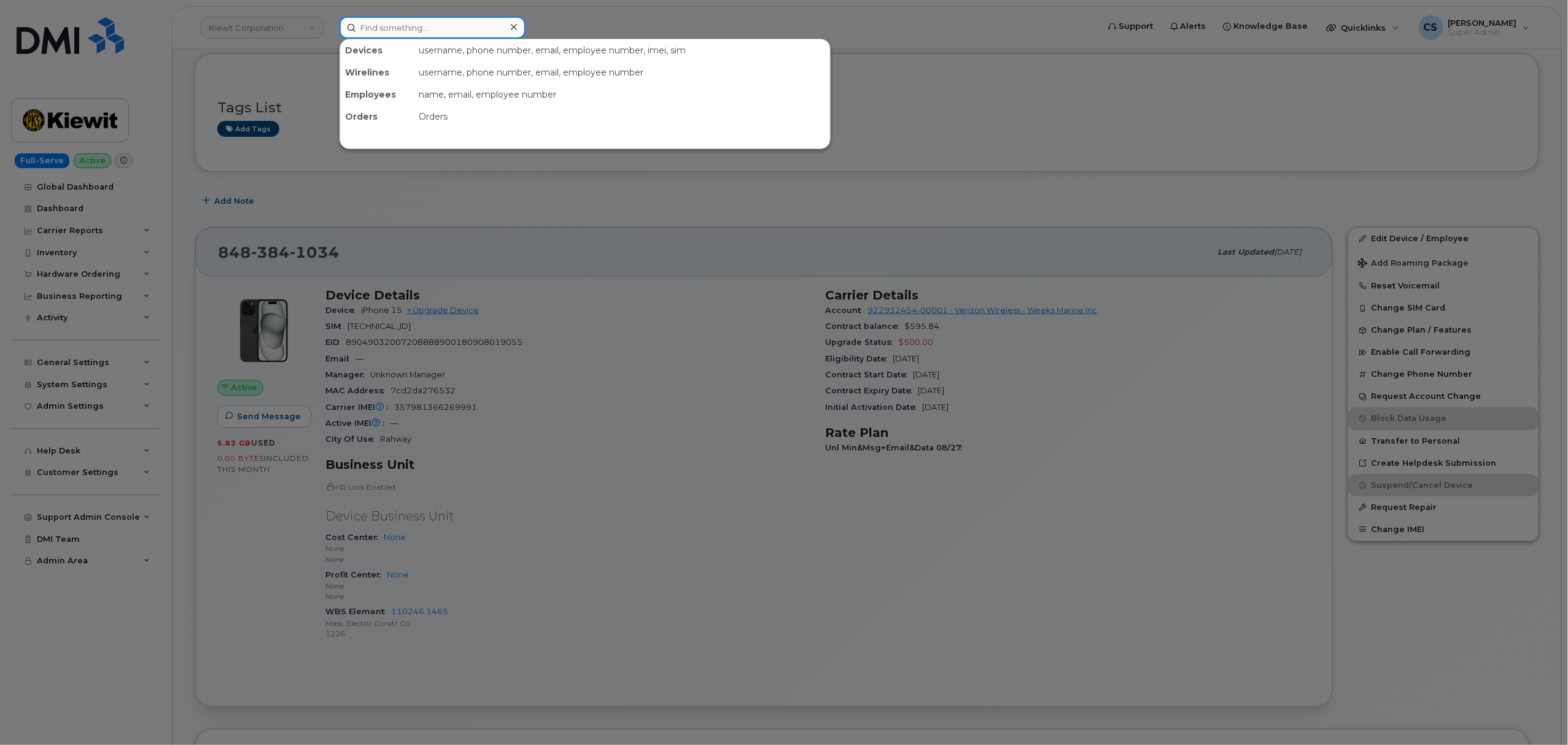
paste input "301797"
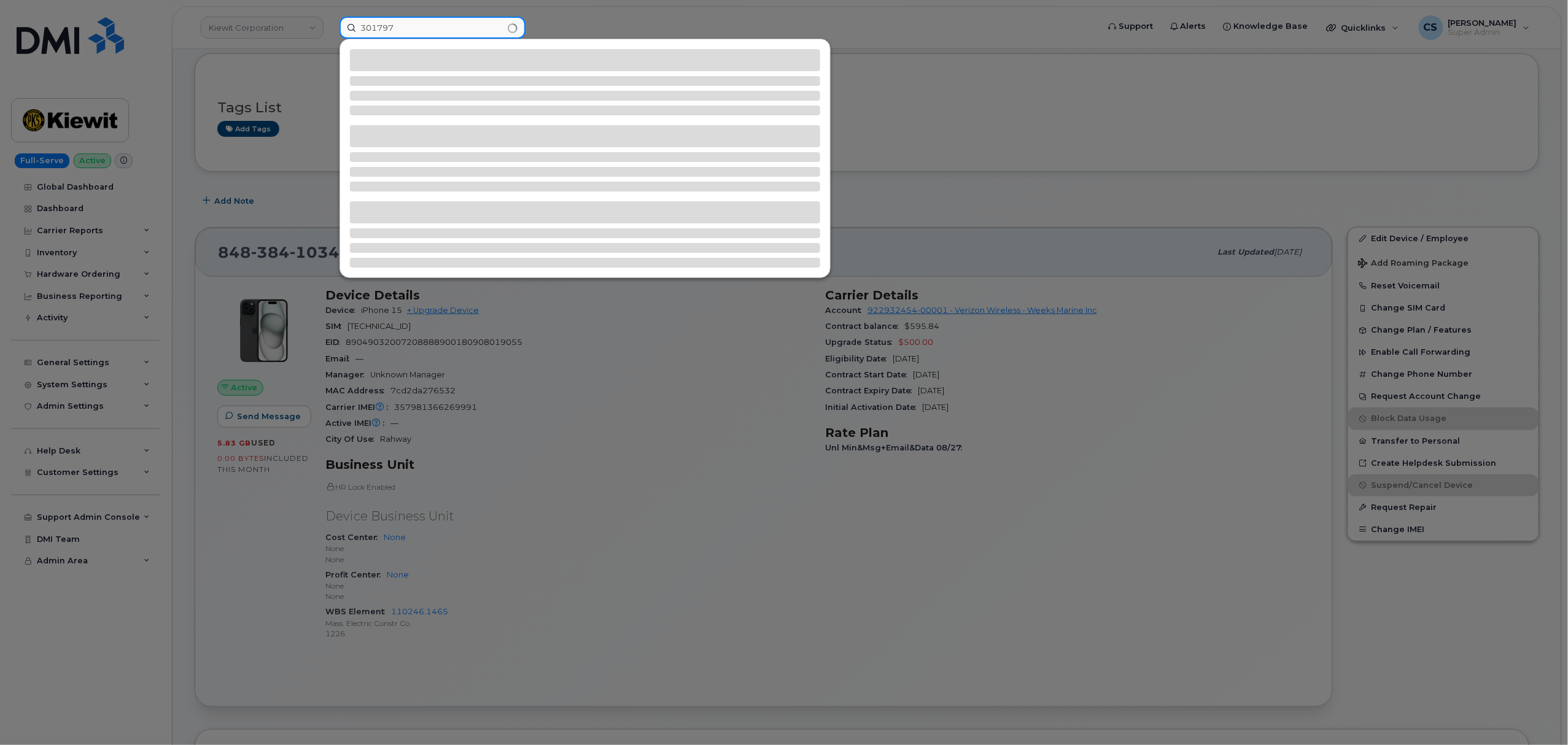
type input "301797"
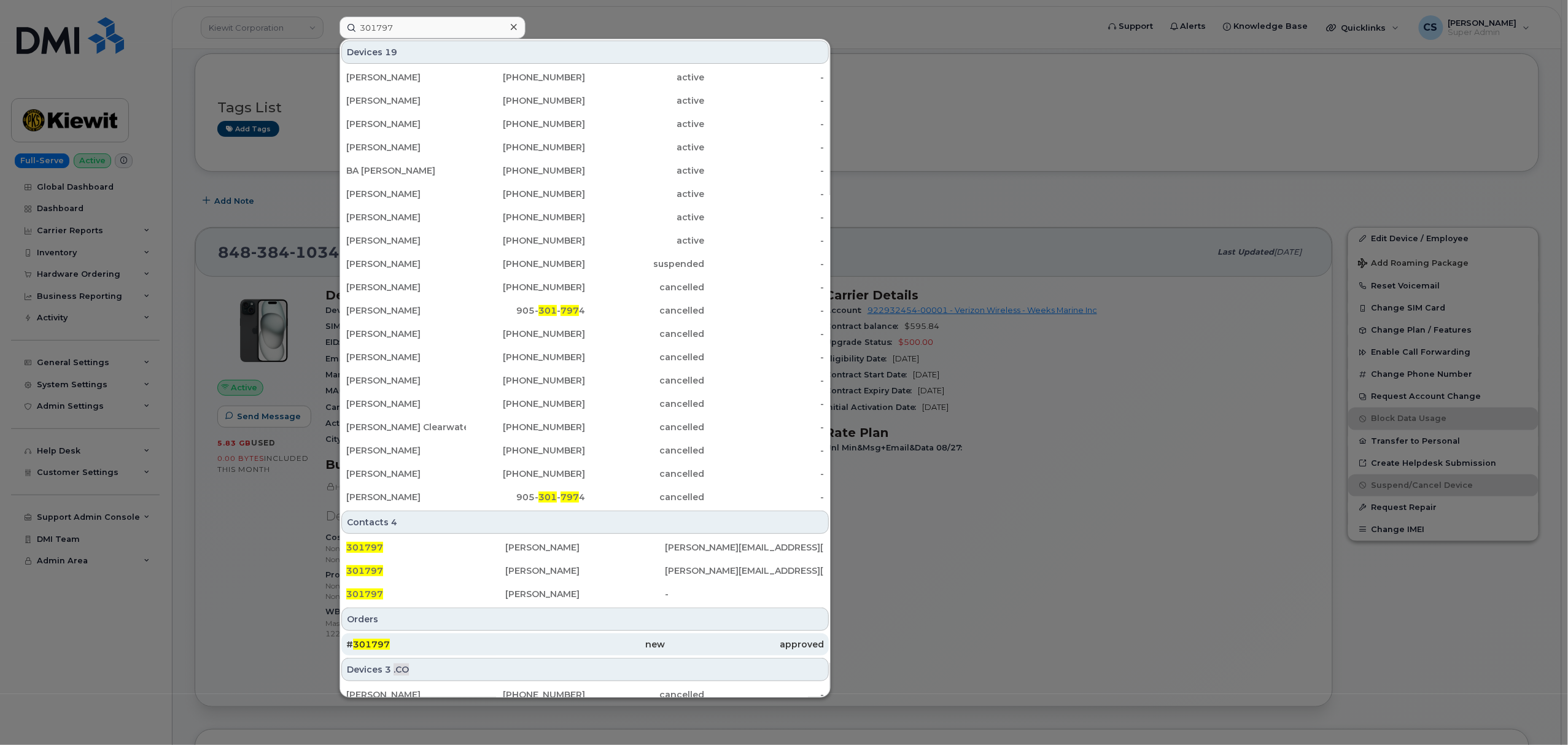
click at [379, 646] on span "301797" at bounding box center [372, 644] width 37 height 11
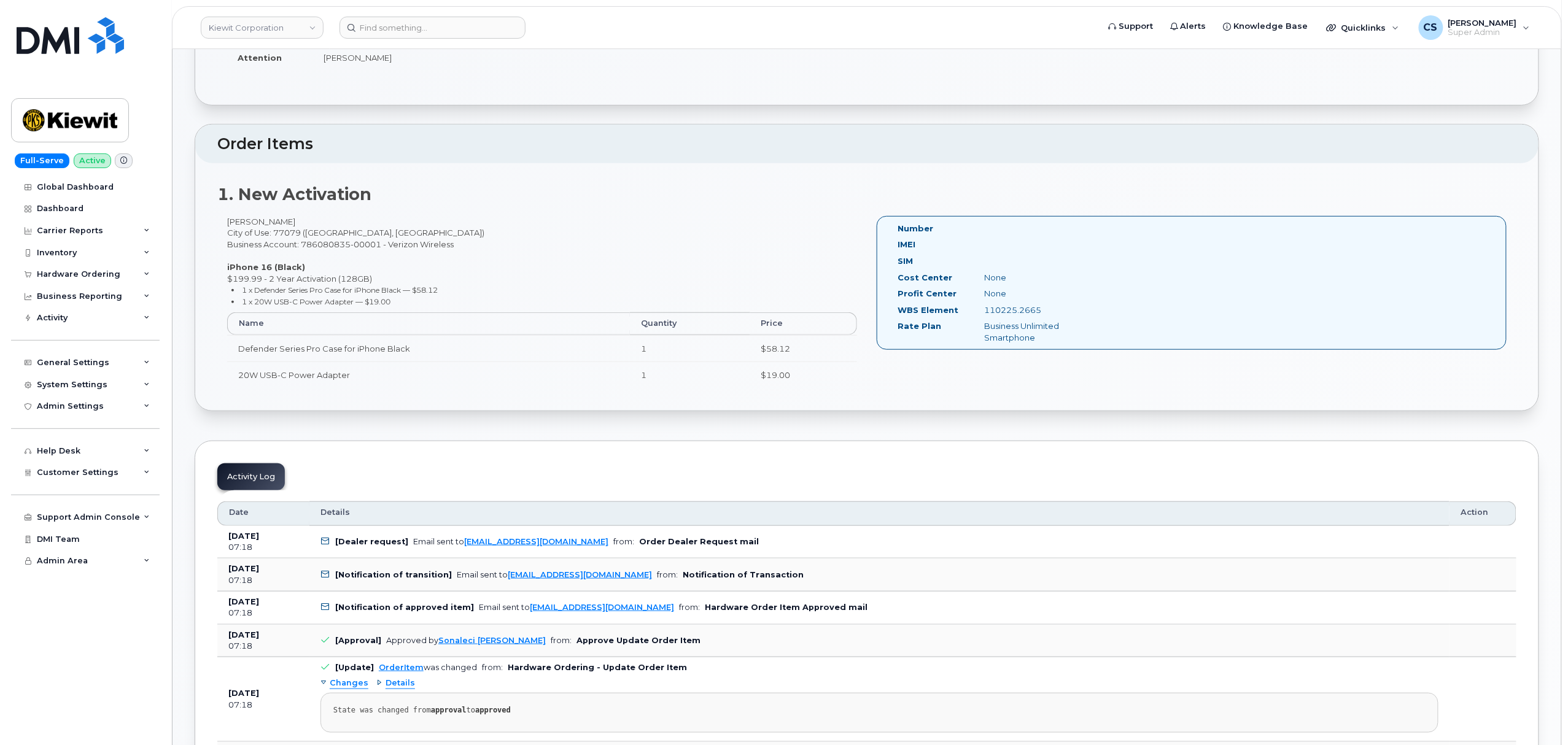
scroll to position [327, 0]
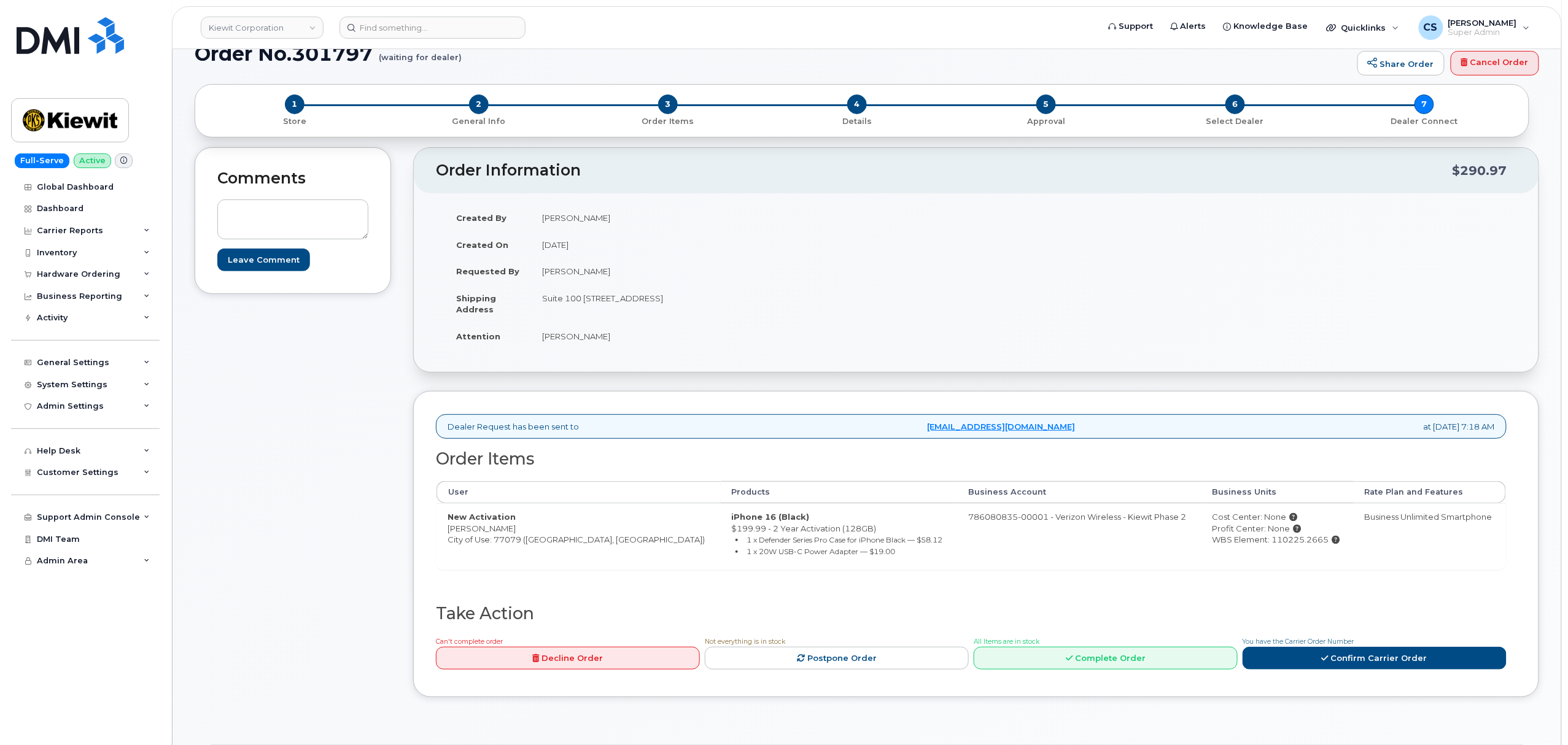
scroll to position [327, 0]
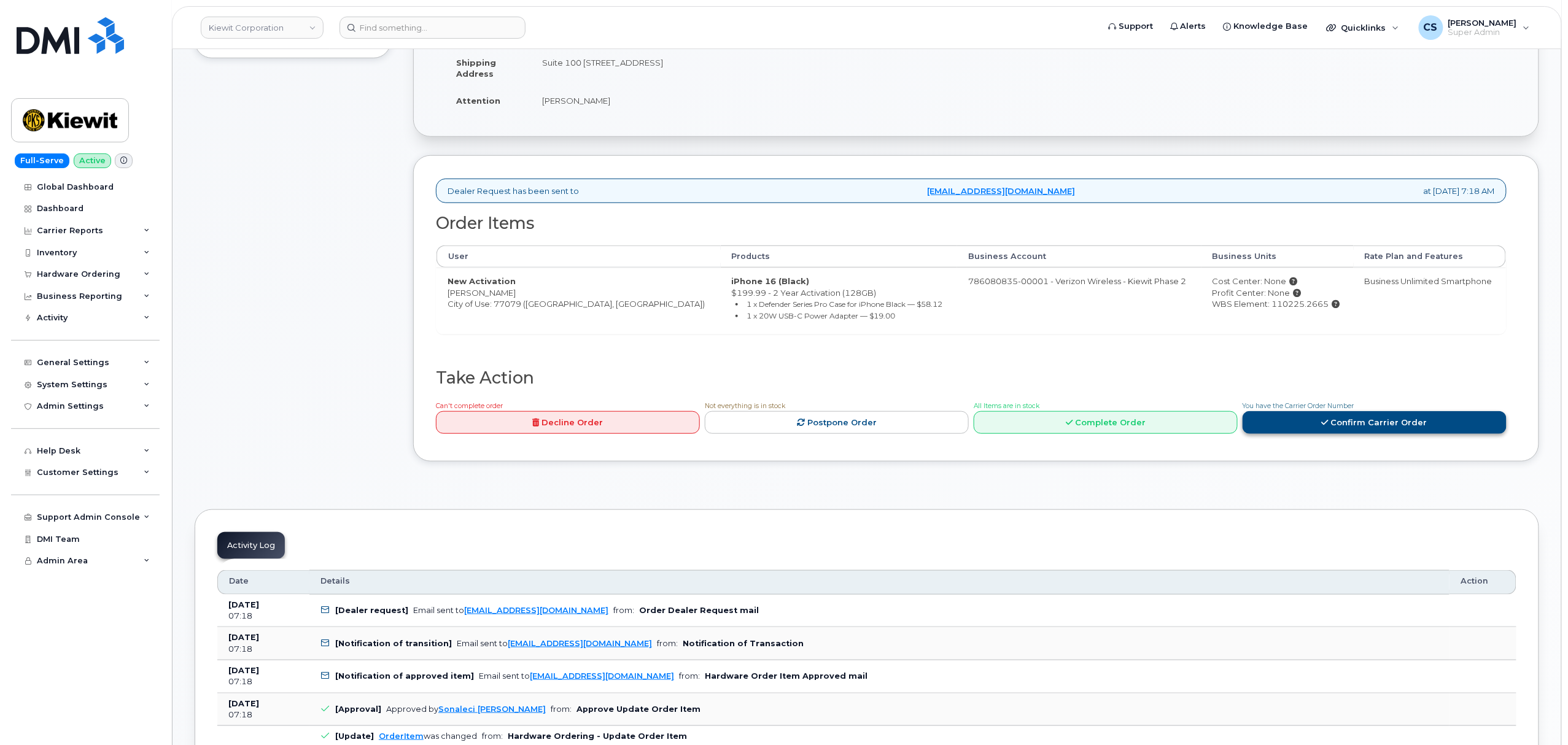
click at [1268, 423] on link "Confirm Carrier Order" at bounding box center [1375, 422] width 264 height 23
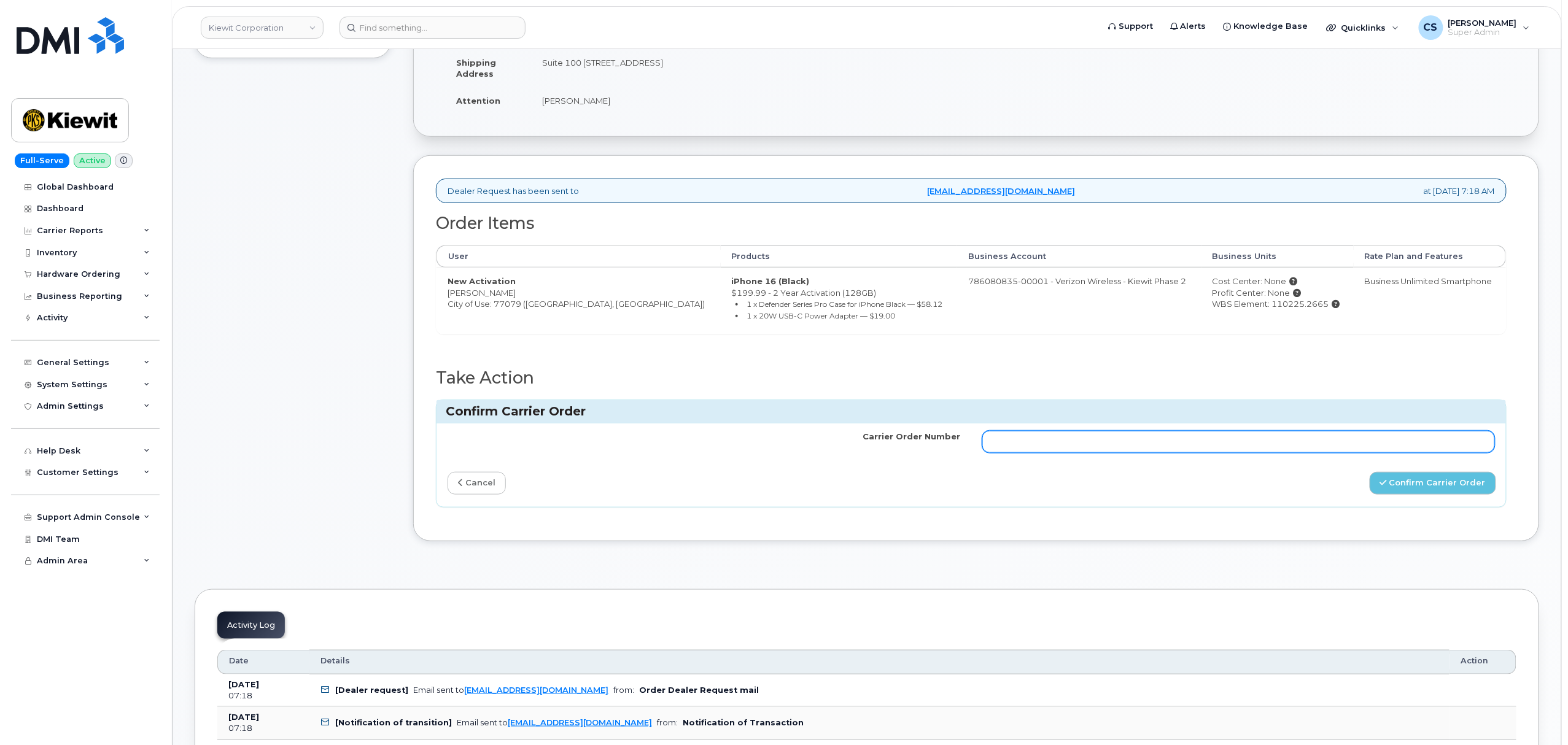
click at [1197, 447] on input "Carrier Order Number" at bounding box center [1239, 441] width 513 height 22
paste input "MB3000597844089"
type input "MB3000597844089"
click at [1433, 473] on div "Carrier Order Number MB3000597844089 cancel Confirm Carrier Order" at bounding box center [972, 465] width 1070 height 83
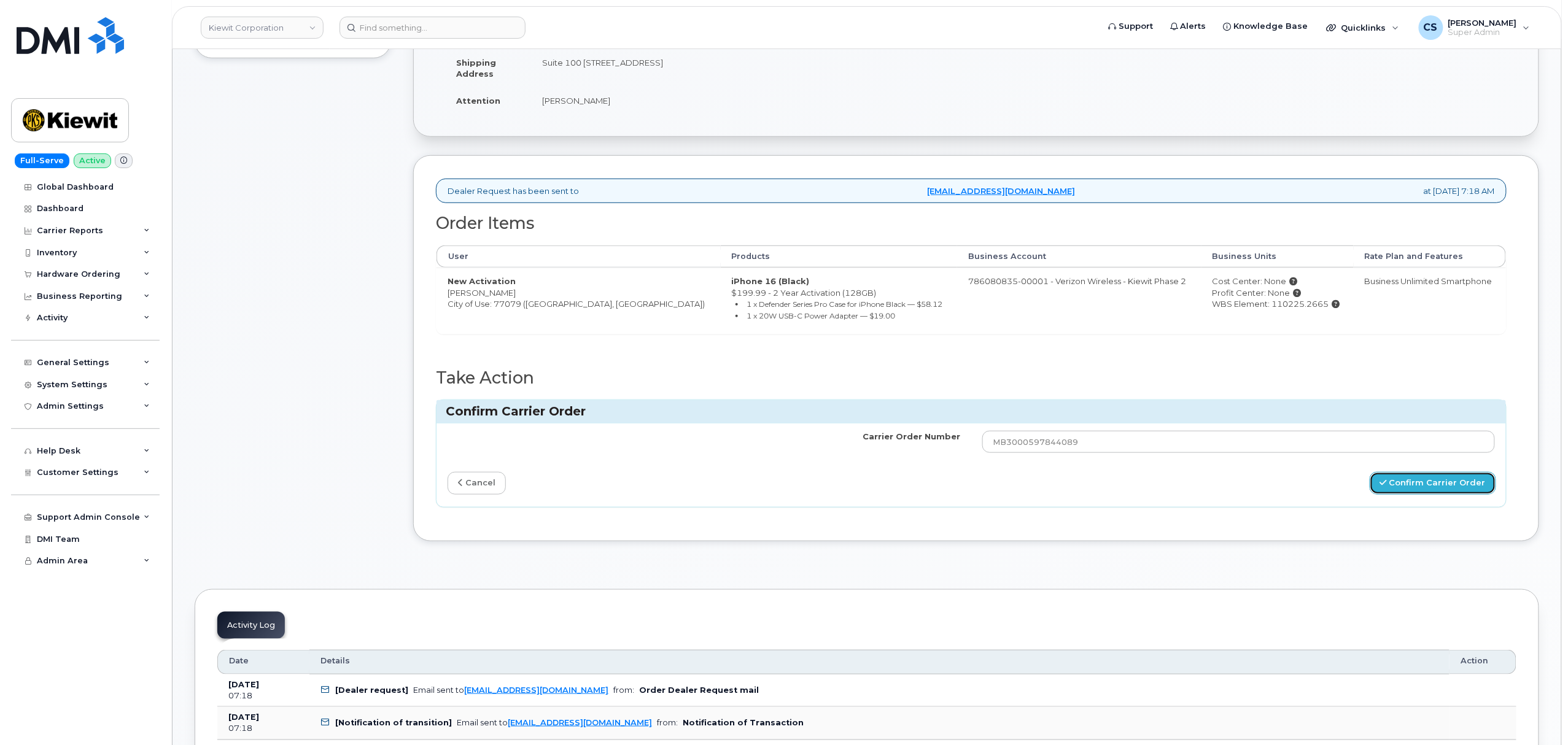
click at [1431, 482] on button "Confirm Carrier Order" at bounding box center [1433, 483] width 126 height 23
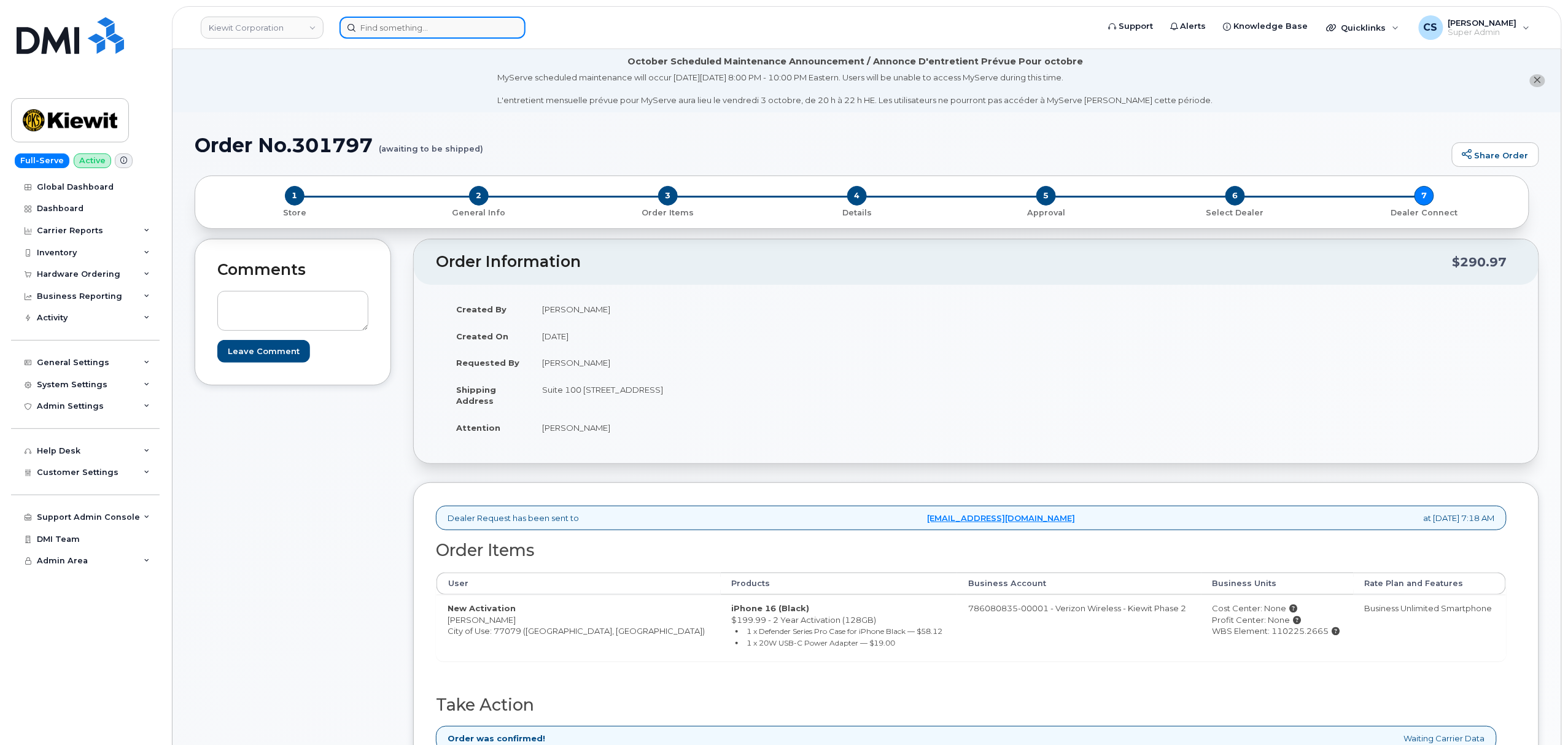
click at [433, 28] on input at bounding box center [432, 28] width 186 height 22
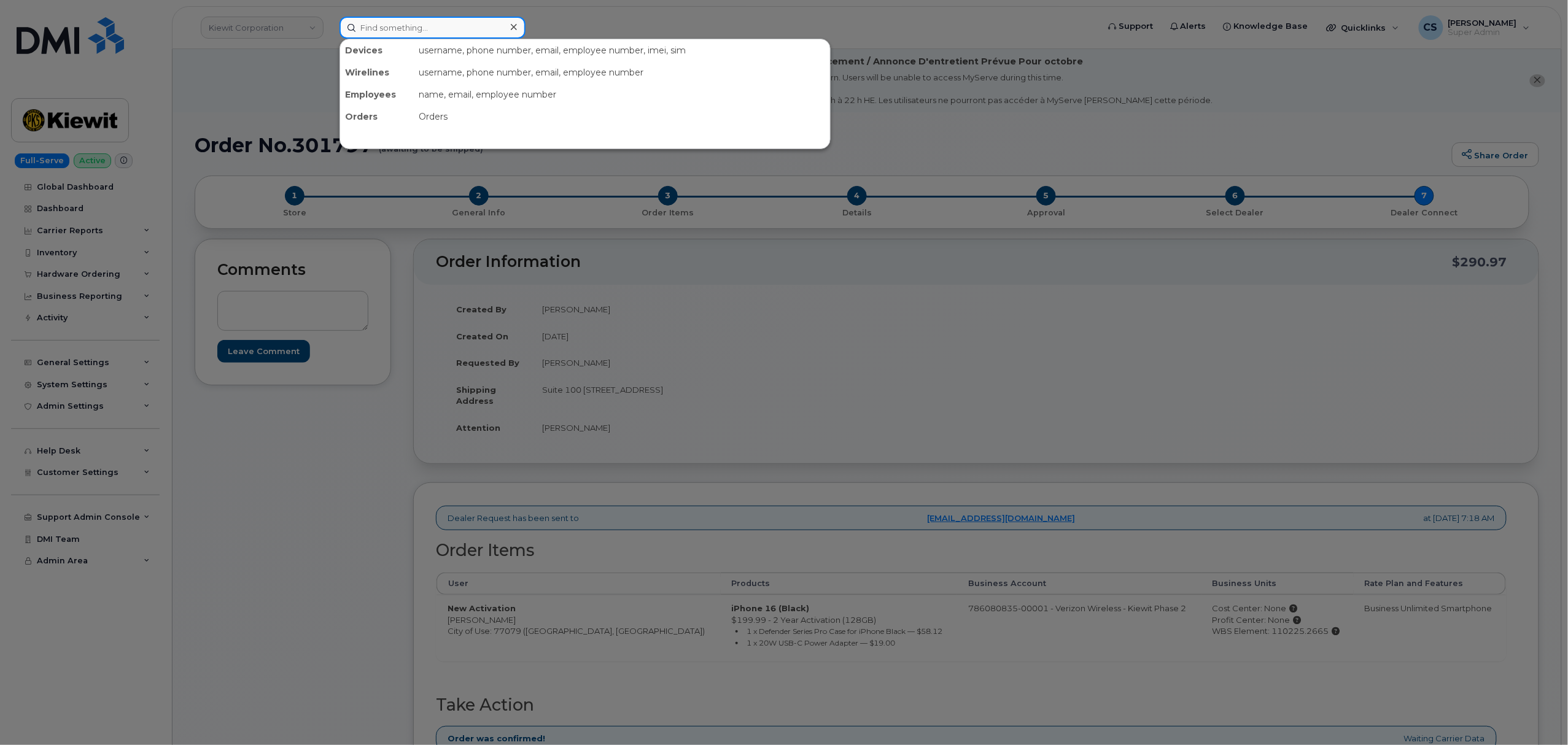
paste input "301981"
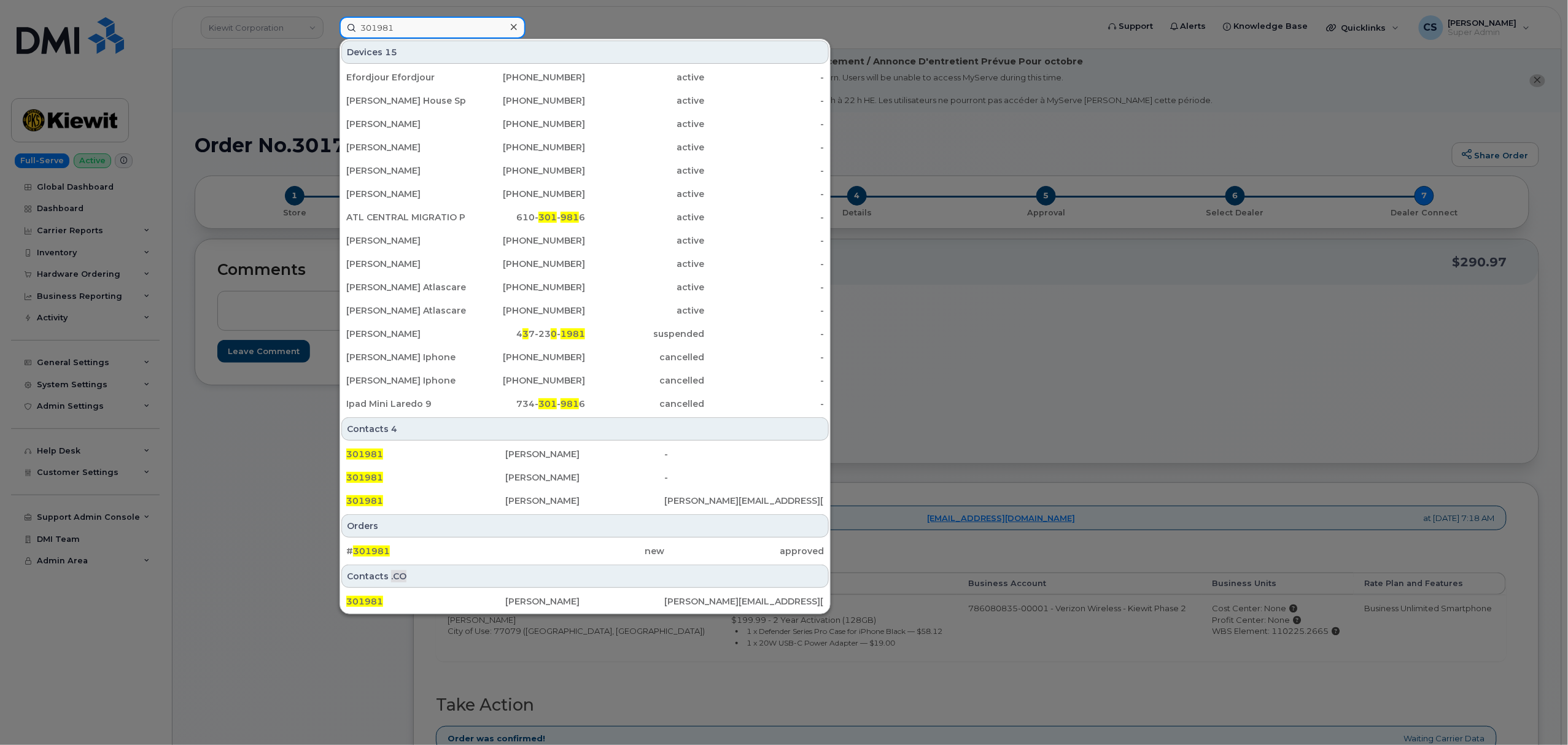
type input "301981"
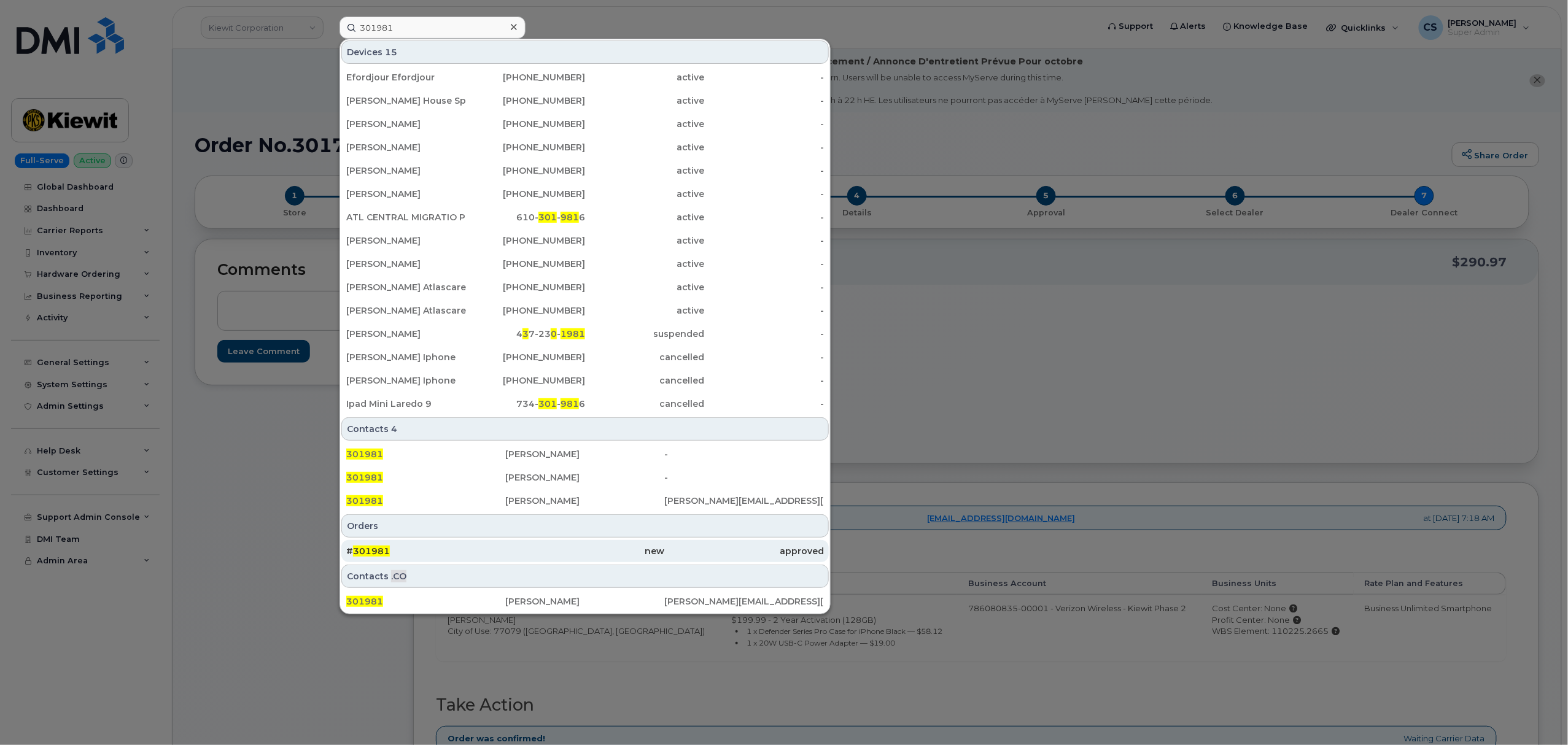
click at [371, 552] on span "301981" at bounding box center [372, 551] width 37 height 11
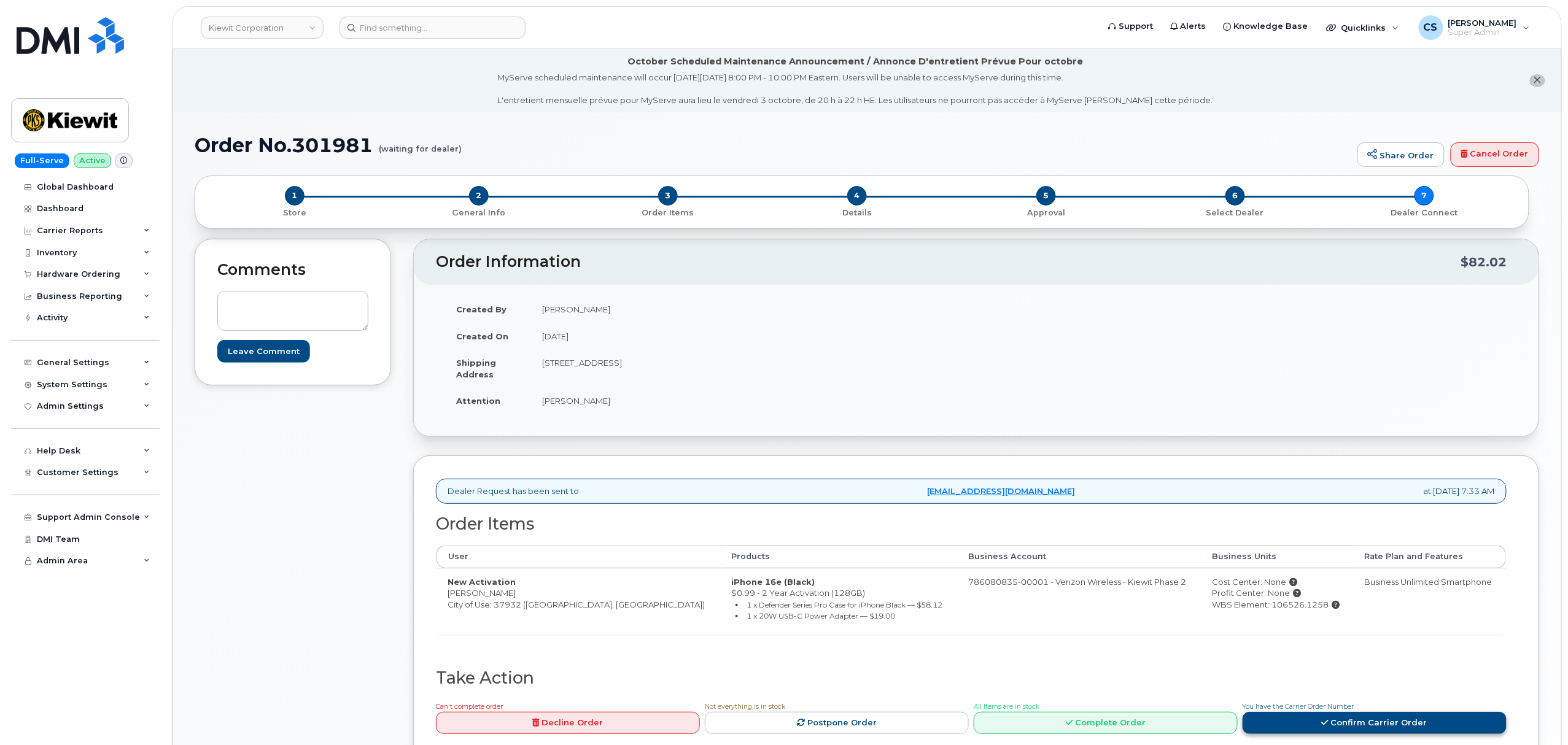
click at [1375, 720] on link "Confirm Carrier Order" at bounding box center [1375, 723] width 264 height 23
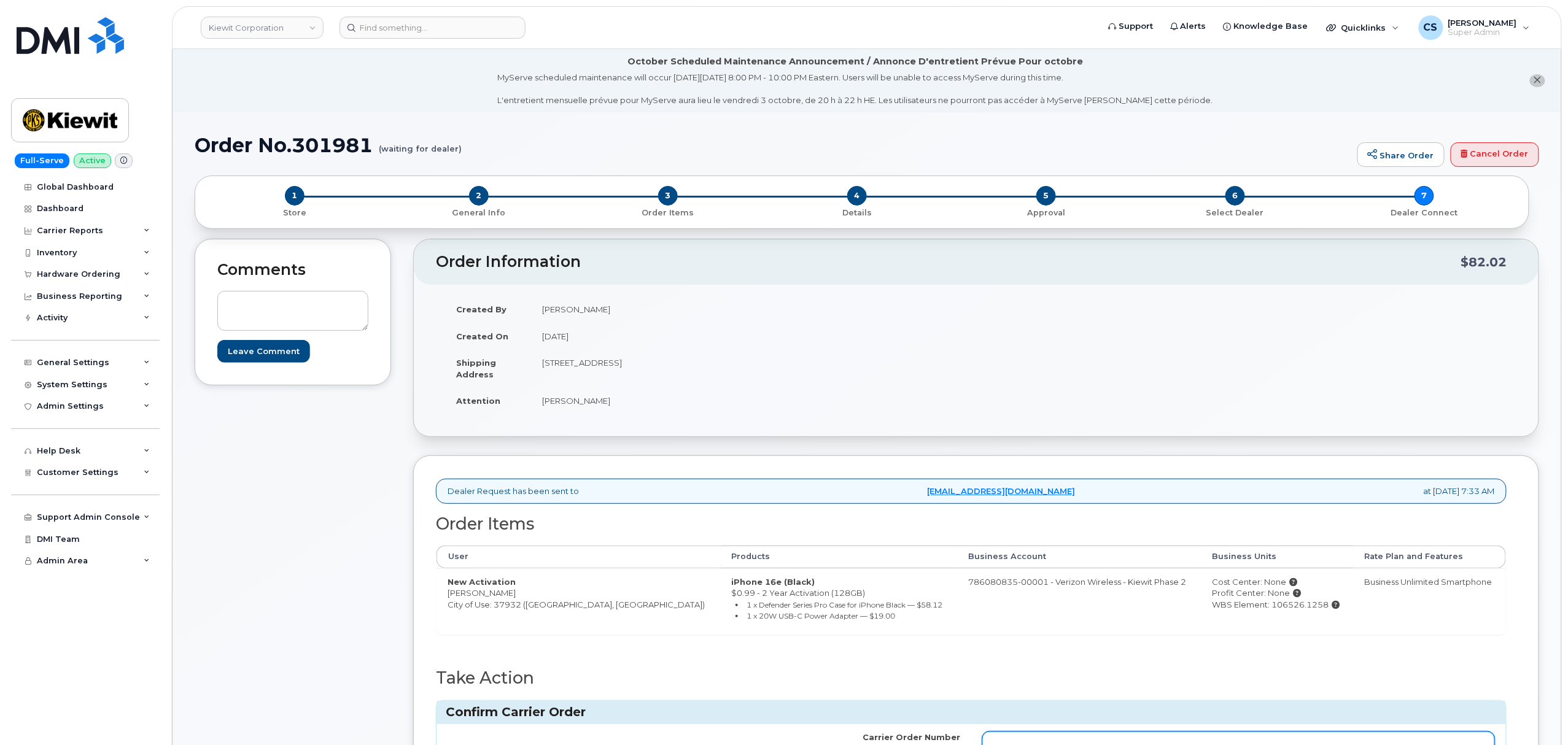
click at [1074, 740] on input "Carrier Order Number" at bounding box center [1239, 742] width 513 height 22
paste input "MB3000597852622"
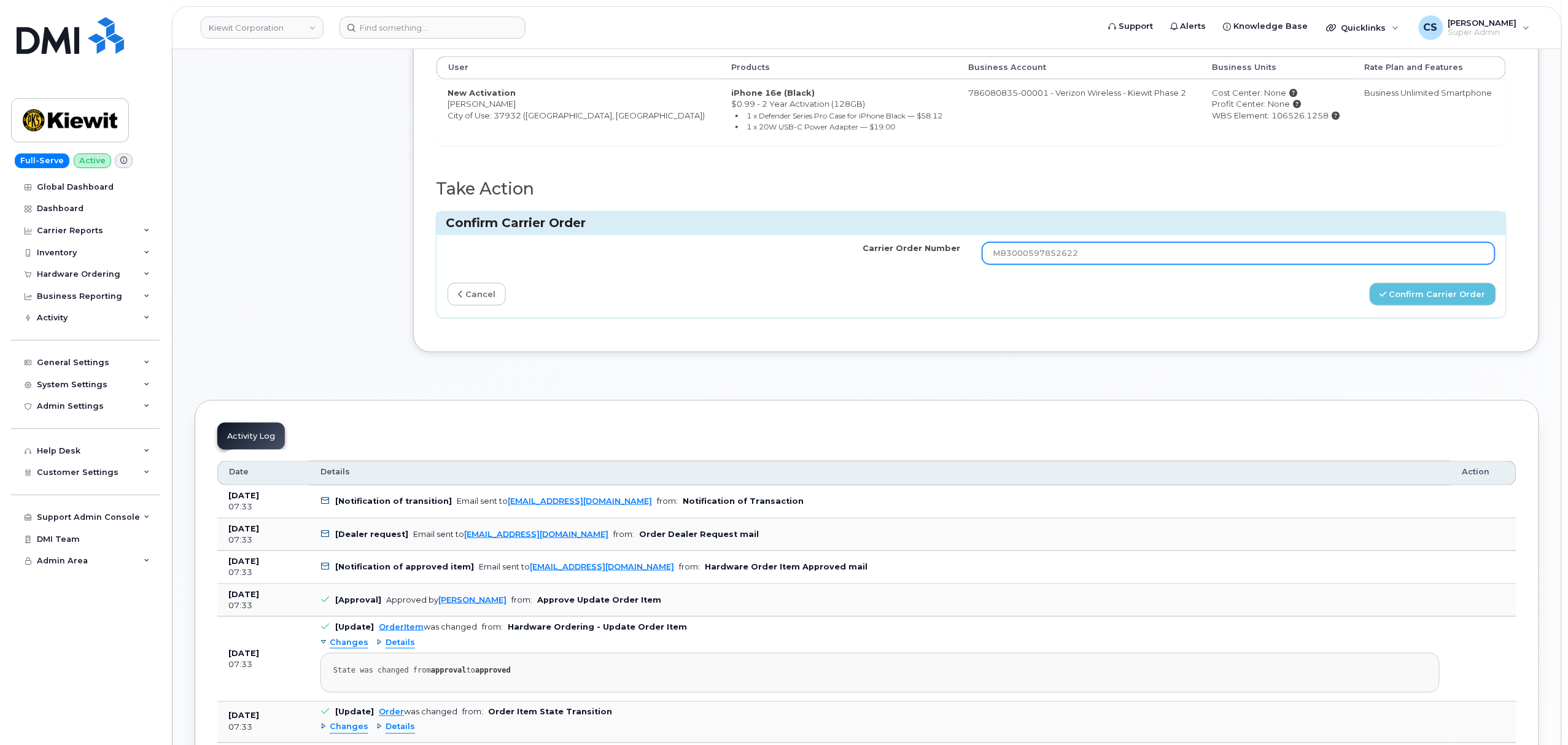
scroll to position [496, 0]
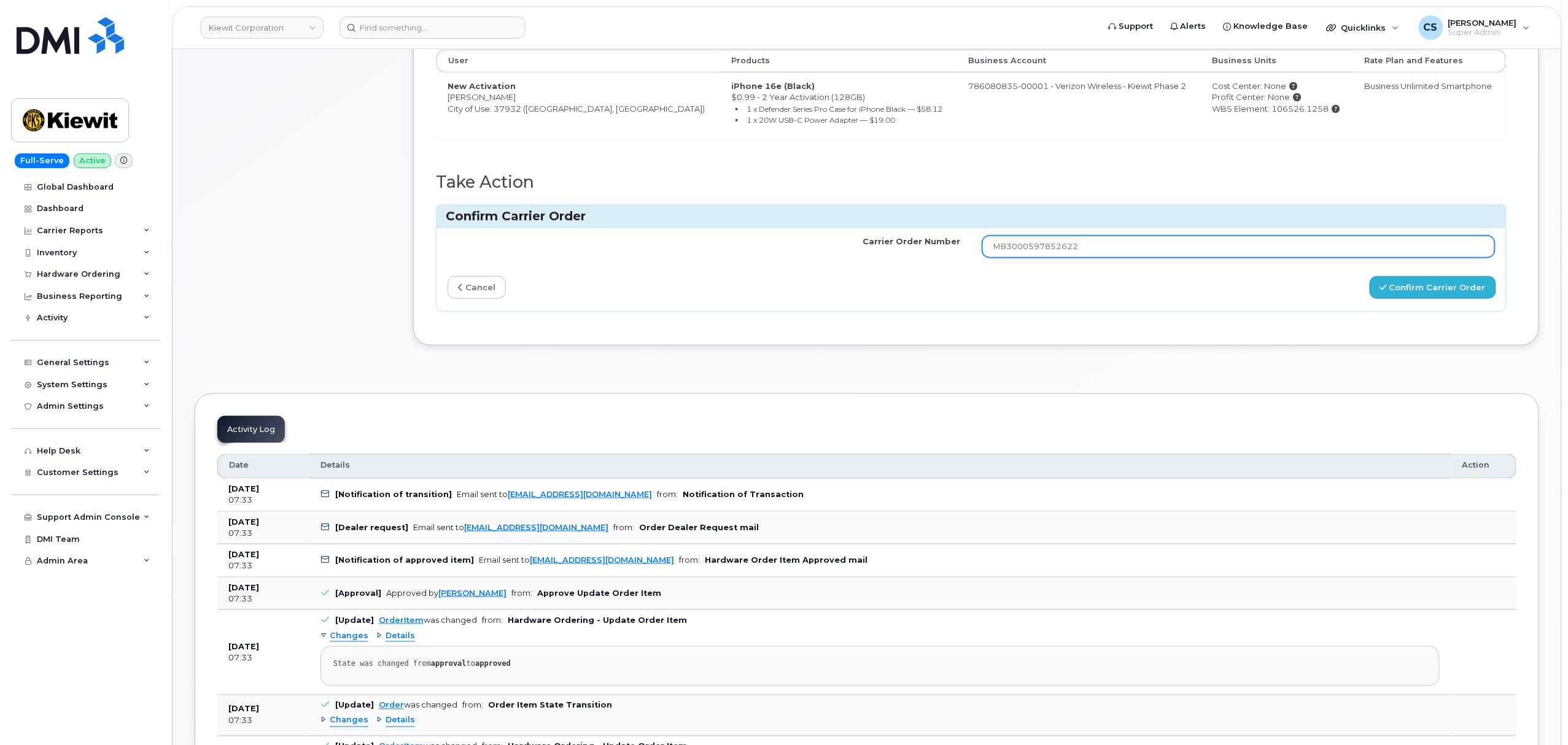
type input "MB3000597852622"
click at [1425, 290] on button "Confirm Carrier Order" at bounding box center [1433, 287] width 126 height 23
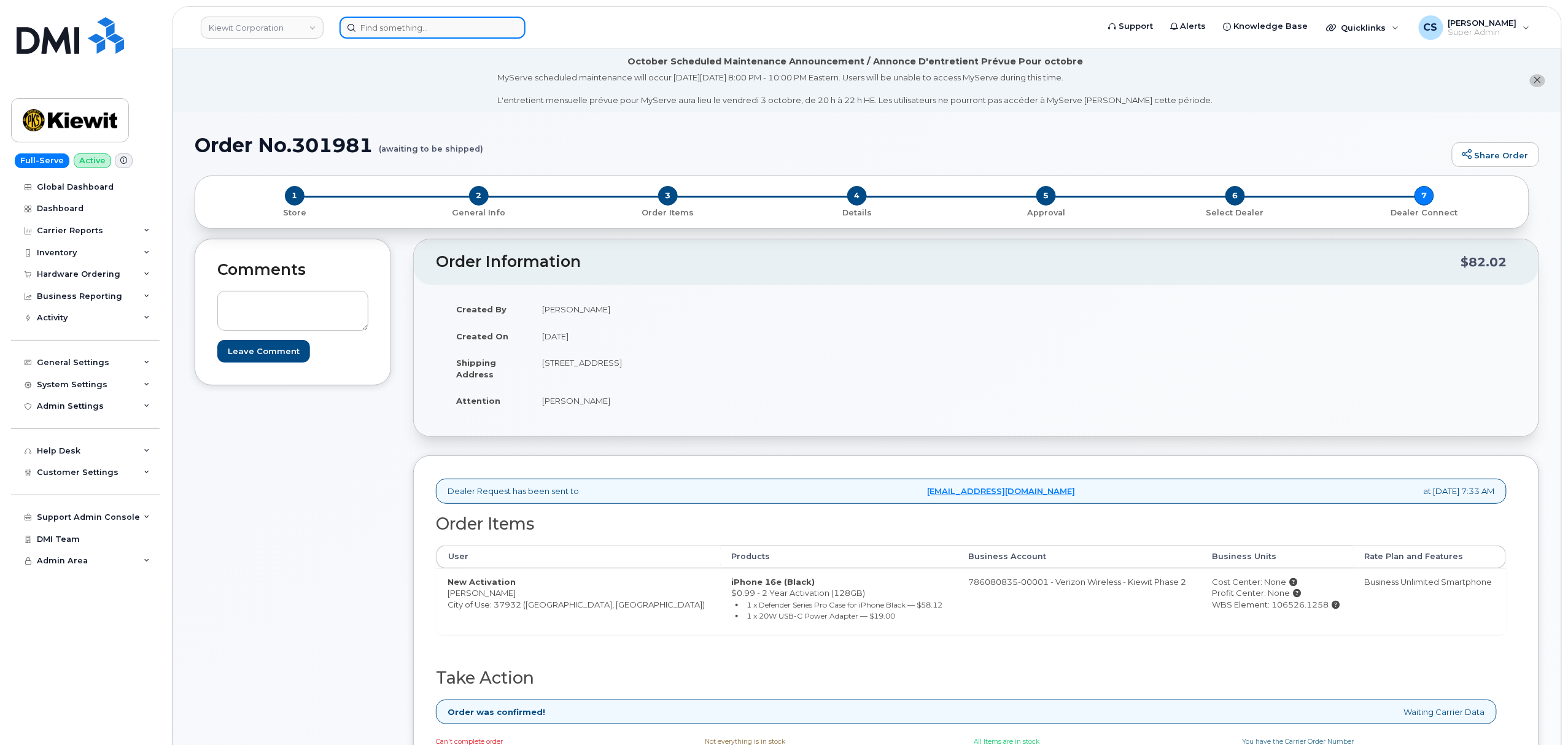
click at [433, 28] on input at bounding box center [432, 28] width 186 height 22
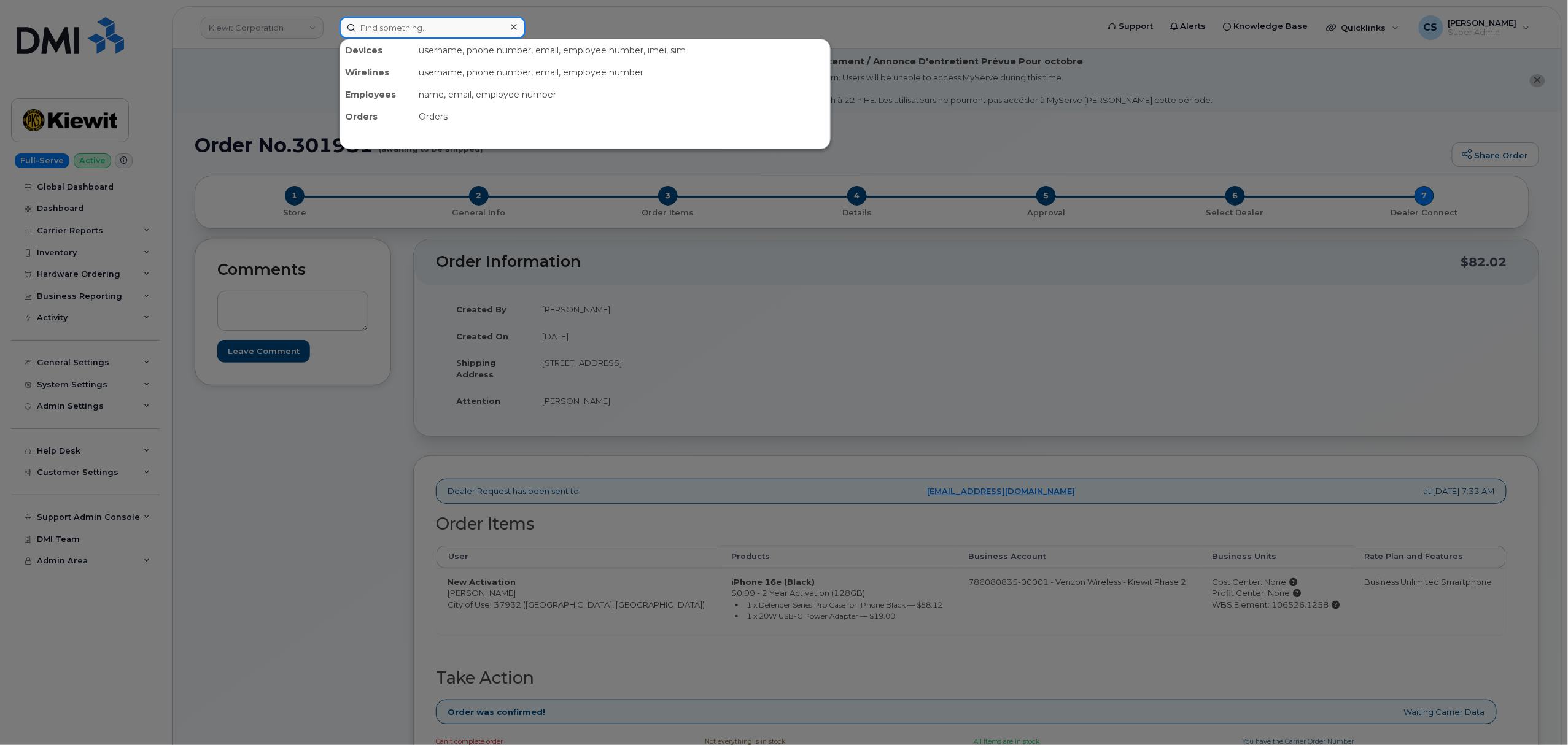
paste input "301950"
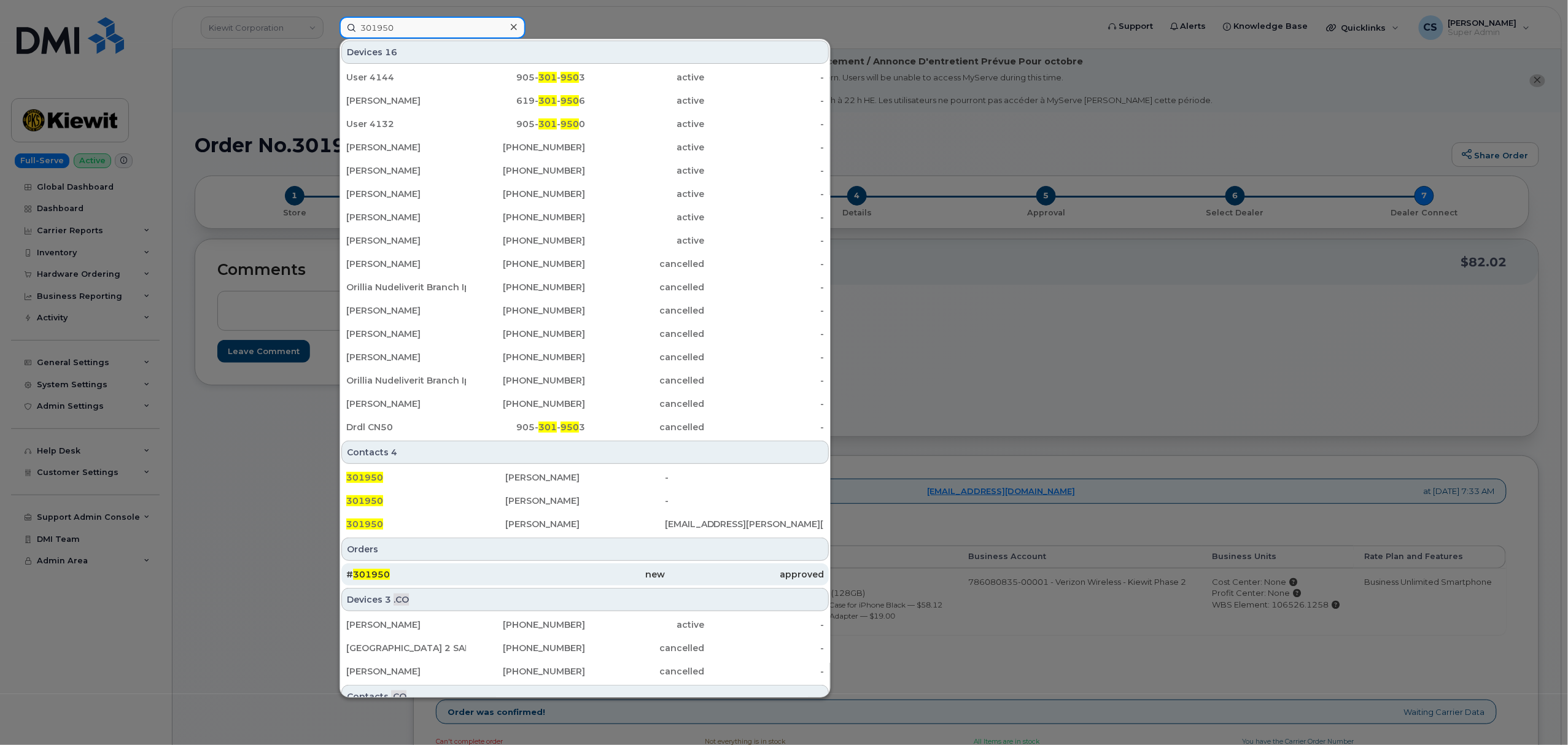
type input "301950"
click at [374, 572] on span "301950" at bounding box center [372, 574] width 37 height 11
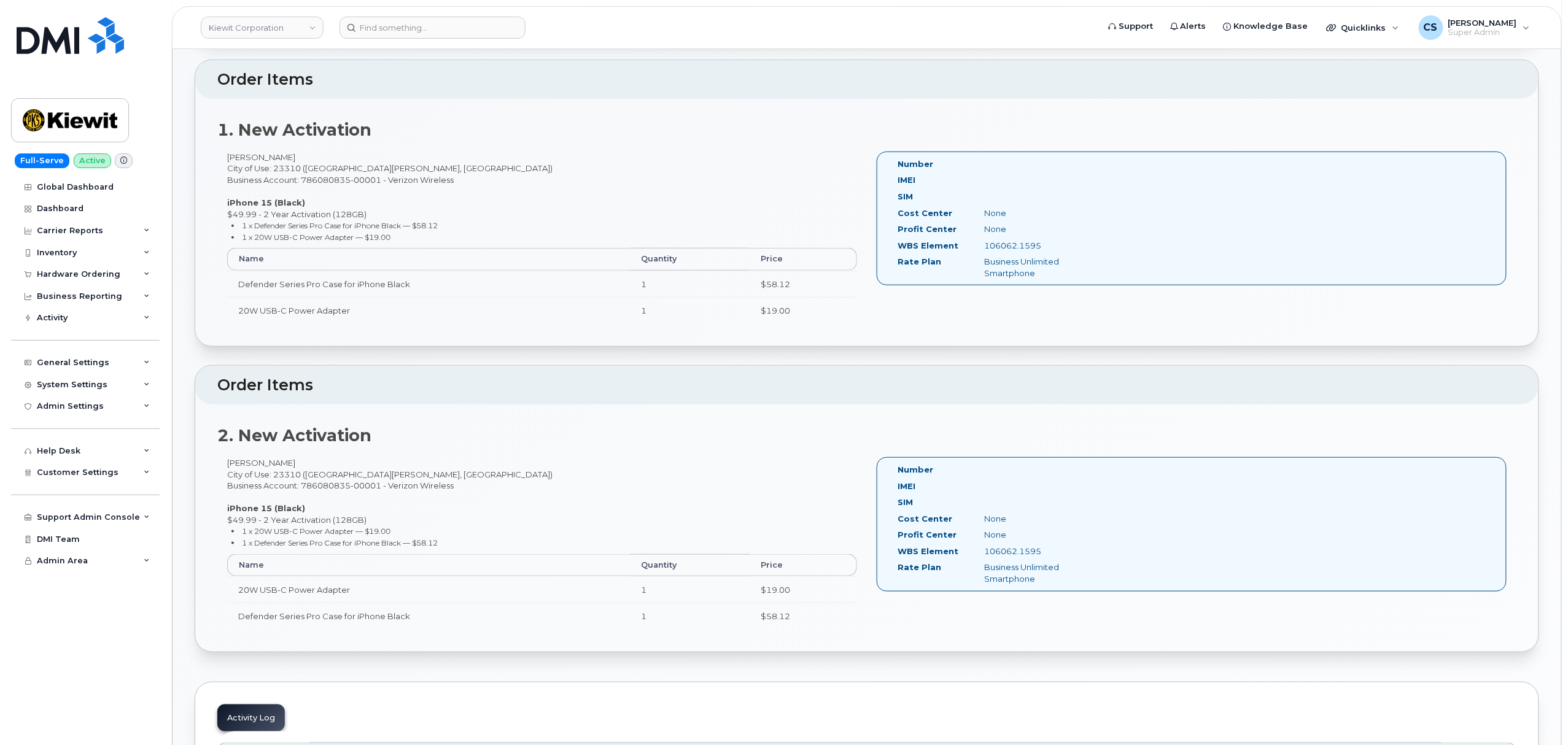
scroll to position [409, 0]
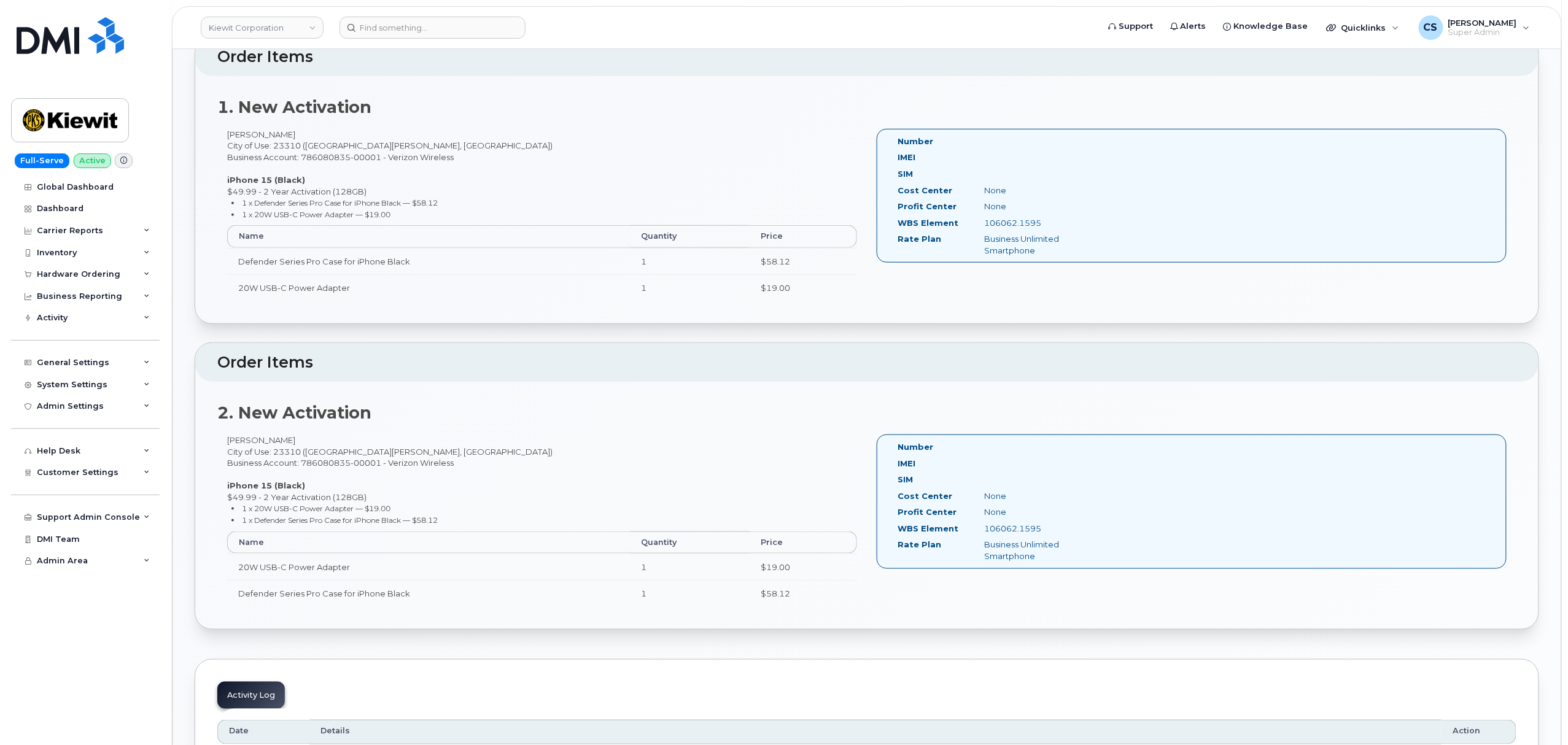
click at [231, 139] on div "David Ellis City of Use: 23310 (Cape Charles, VA) Business Account: 786080835-0…" at bounding box center [542, 220] width 649 height 183
copy div "David"
click at [263, 138] on div "David Ellis City of Use: 23310 (Cape Charles, VA) Business Account: 786080835-0…" at bounding box center [542, 220] width 649 height 183
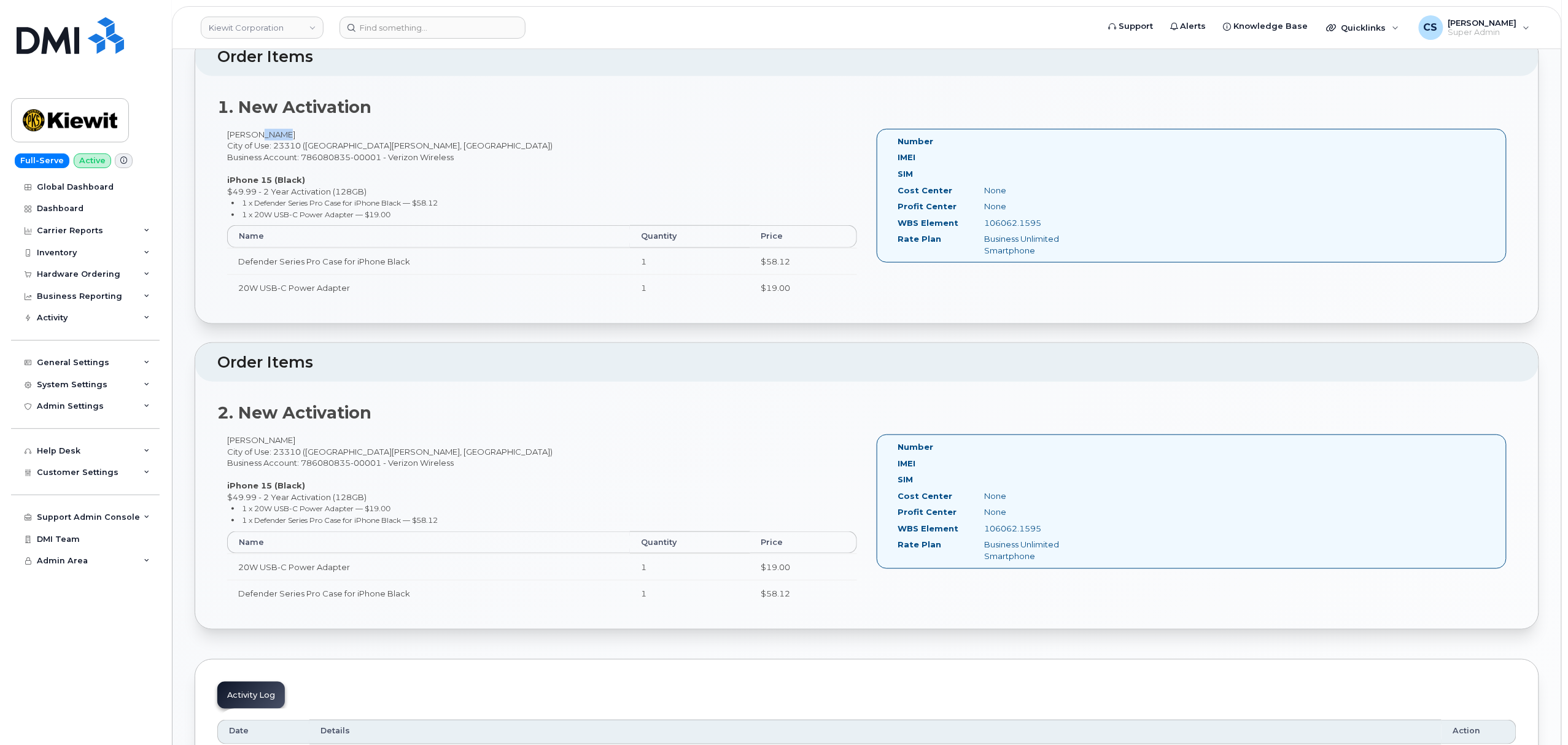
copy div "Ellis"
click at [1015, 224] on div "106062.1595" at bounding box center [1036, 223] width 122 height 12
copy div "106062.1595"
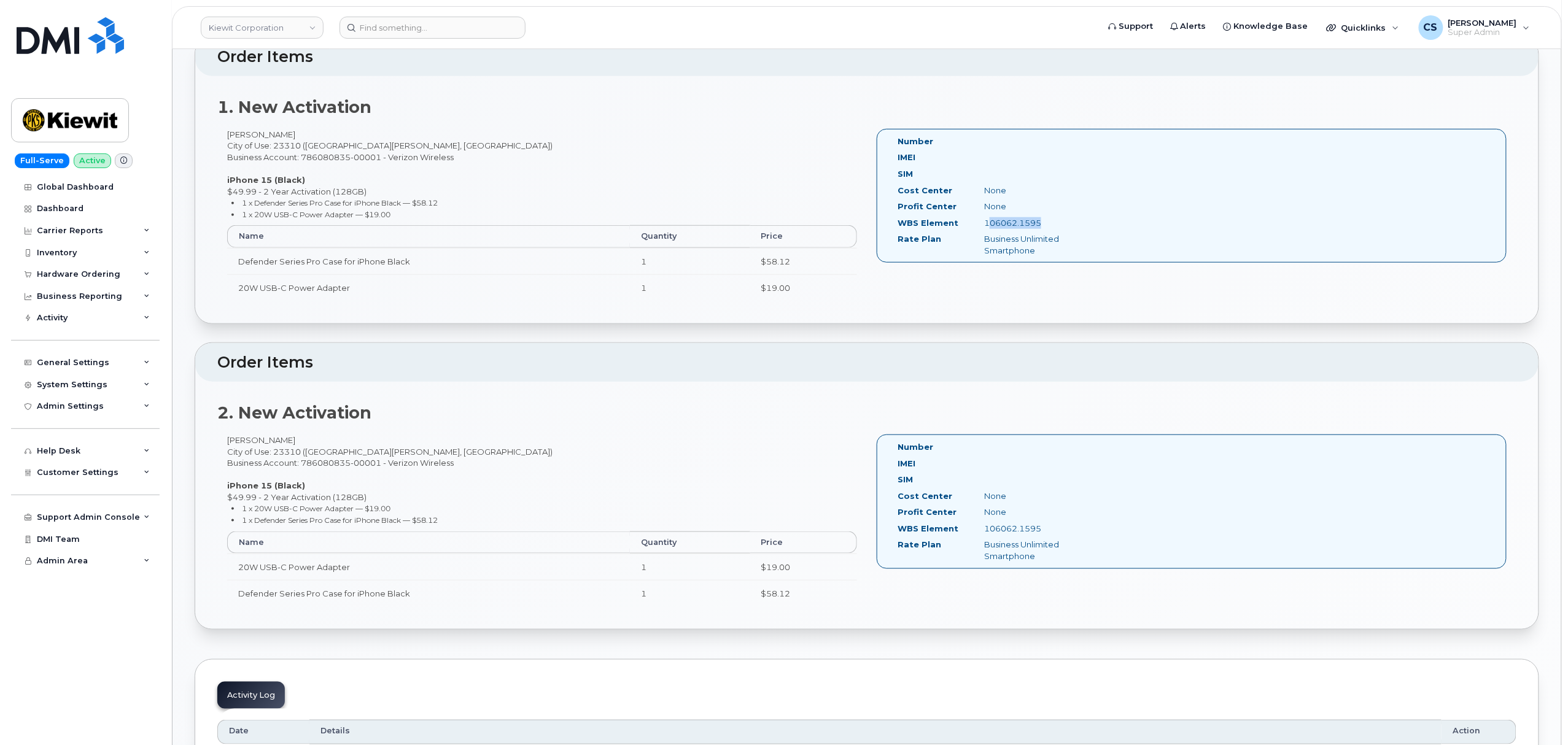
copy div "106062.1595"
click at [1006, 221] on div "106062.1595" at bounding box center [1036, 223] width 122 height 12
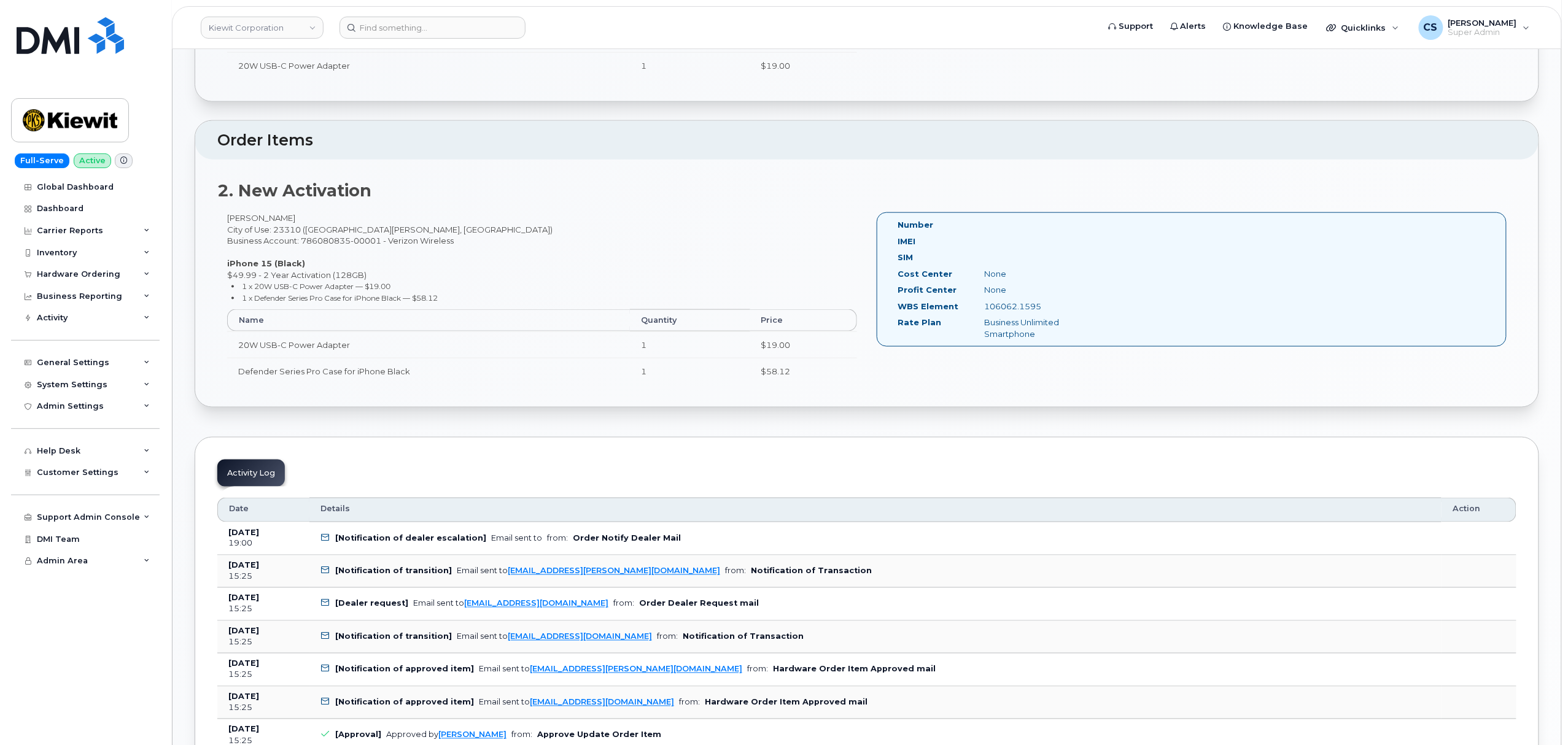
scroll to position [654, 0]
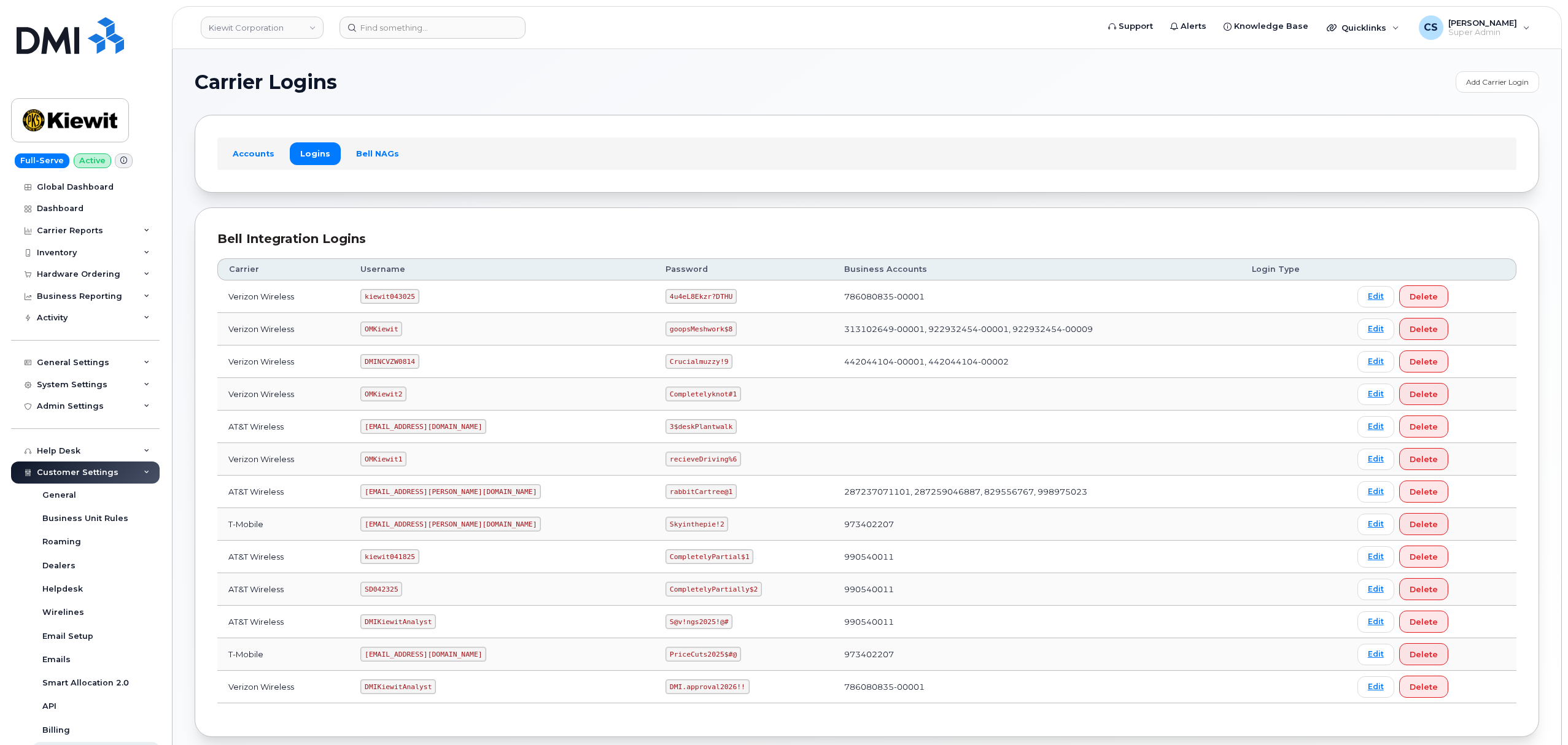
scroll to position [67, 0]
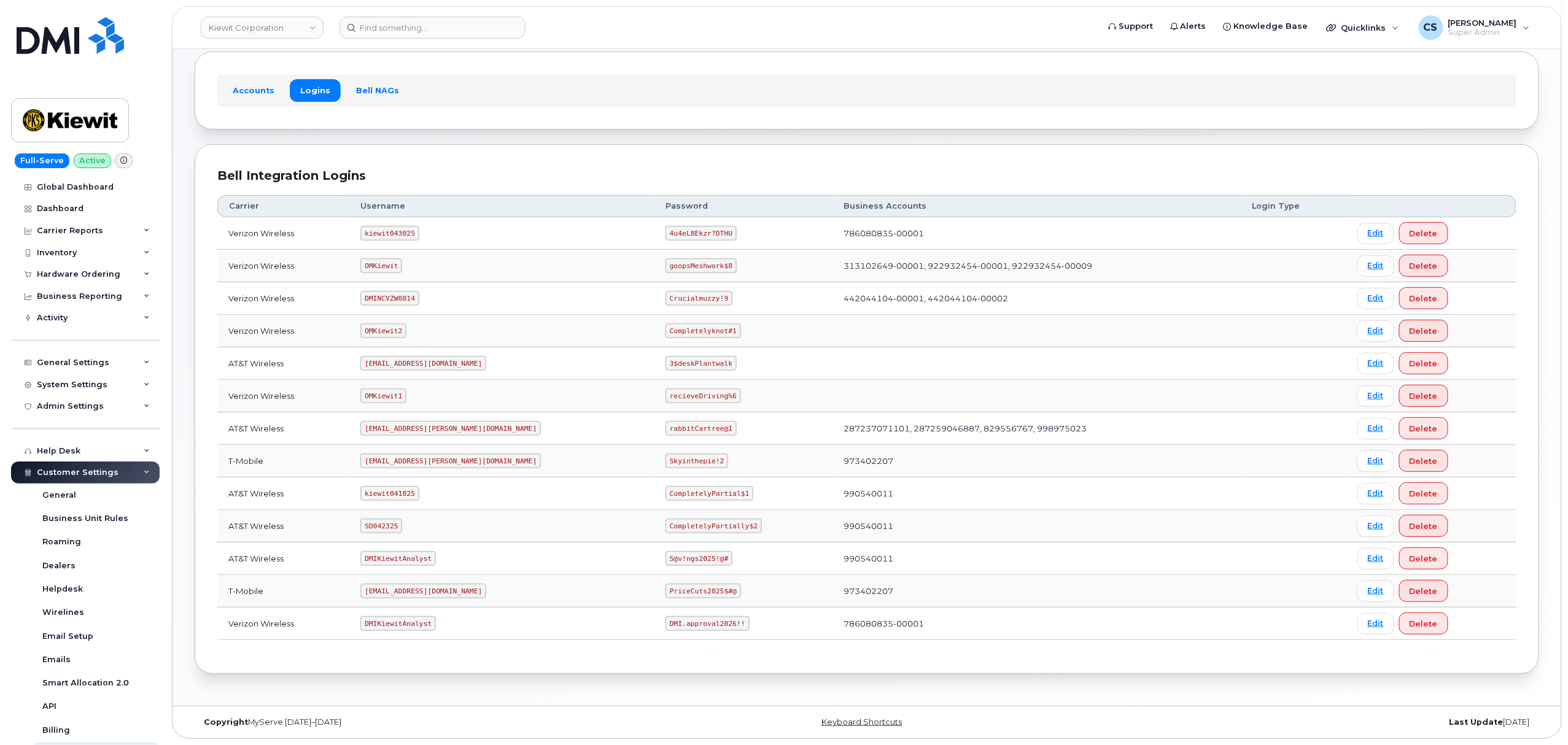
click at [396, 458] on code "[EMAIL_ADDRESS][PERSON_NAME][DOMAIN_NAME]" at bounding box center [450, 461] width 181 height 15
copy code "[EMAIL_ADDRESS][PERSON_NAME][DOMAIN_NAME]"
drag, startPoint x: 664, startPoint y: 459, endPoint x: 598, endPoint y: 457, distance: 66.0
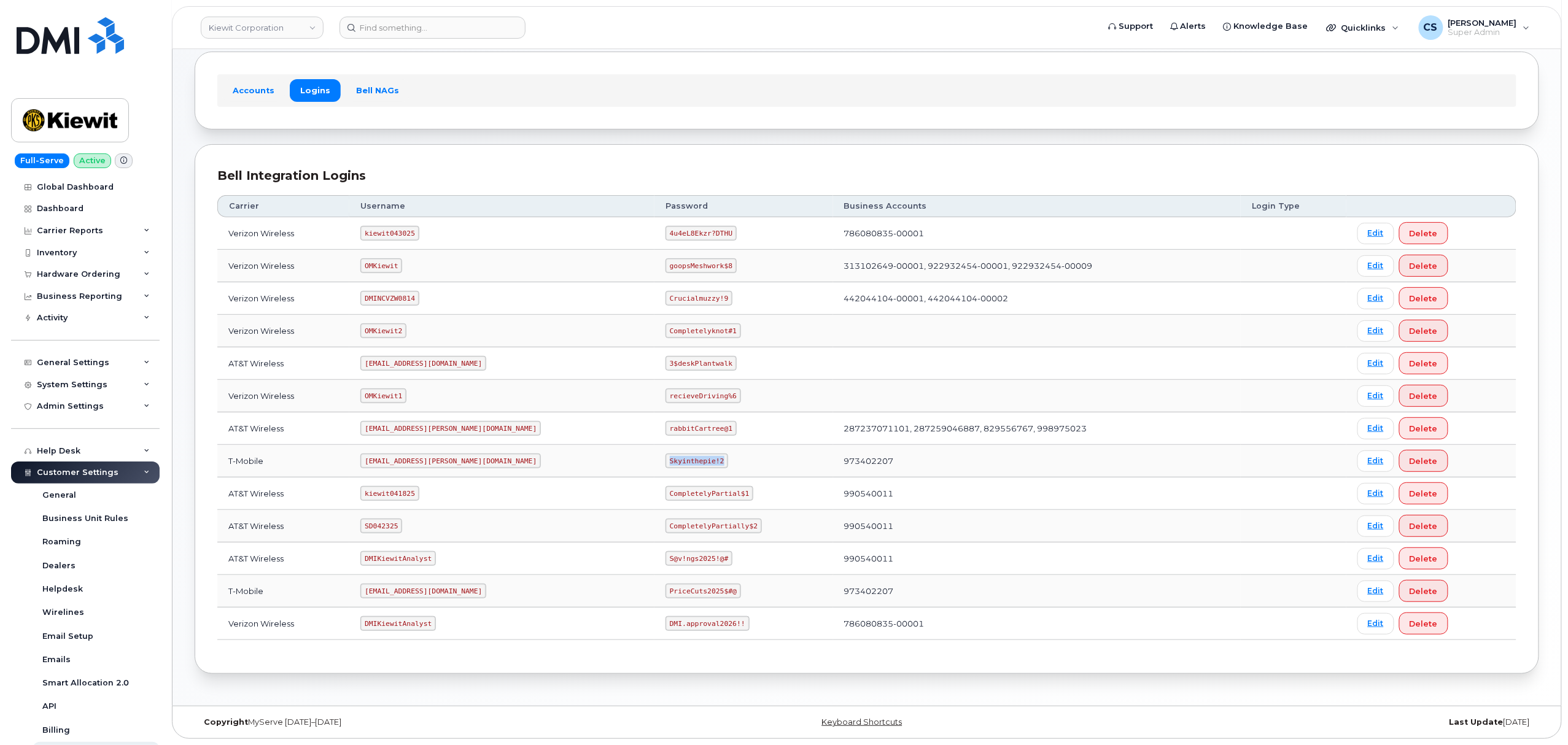
click at [654, 457] on td "Skyinthepie!2" at bounding box center [744, 461] width 178 height 33
copy code "Skyinthepie!2"
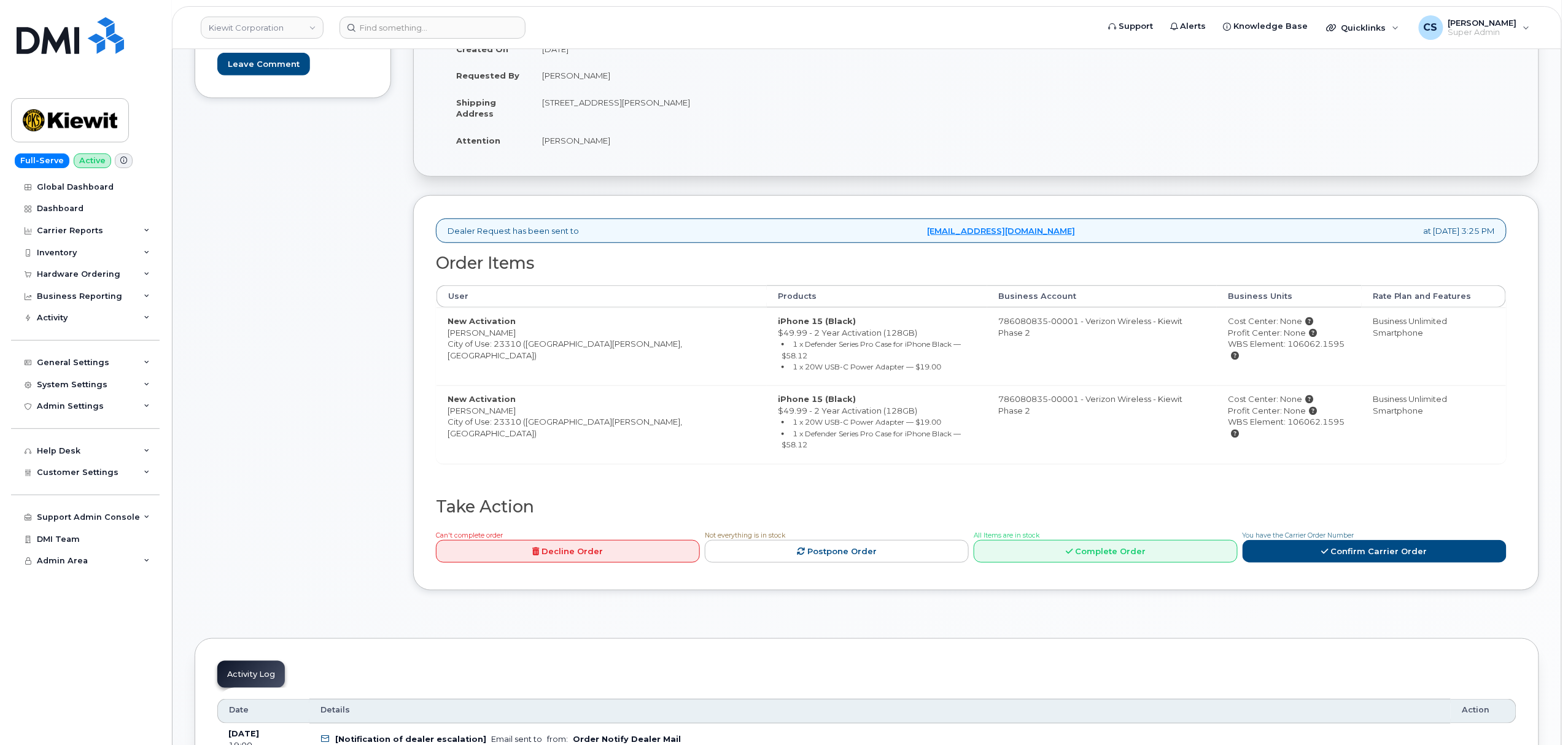
scroll to position [409, 0]
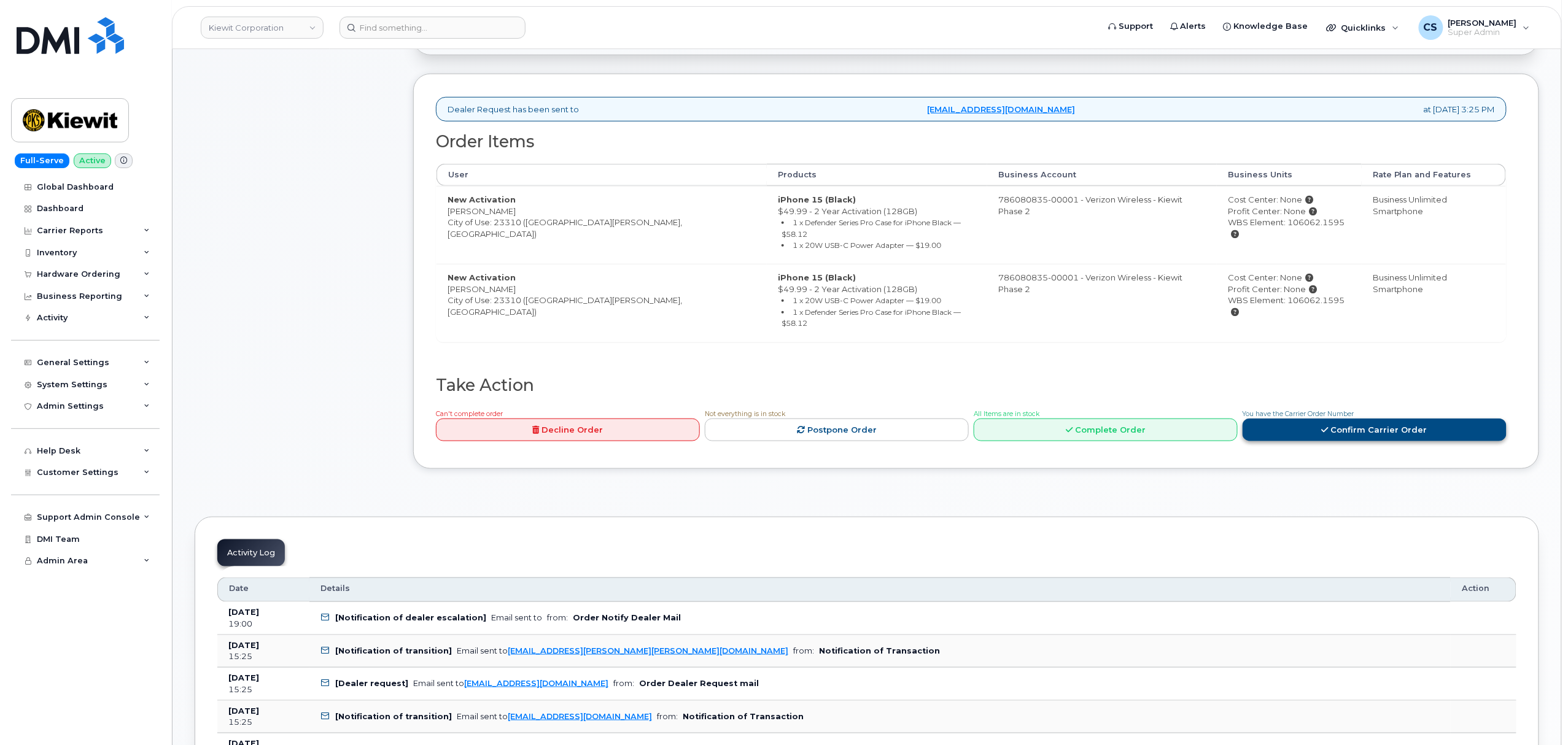
click at [1340, 419] on link "Confirm Carrier Order" at bounding box center [1375, 430] width 264 height 23
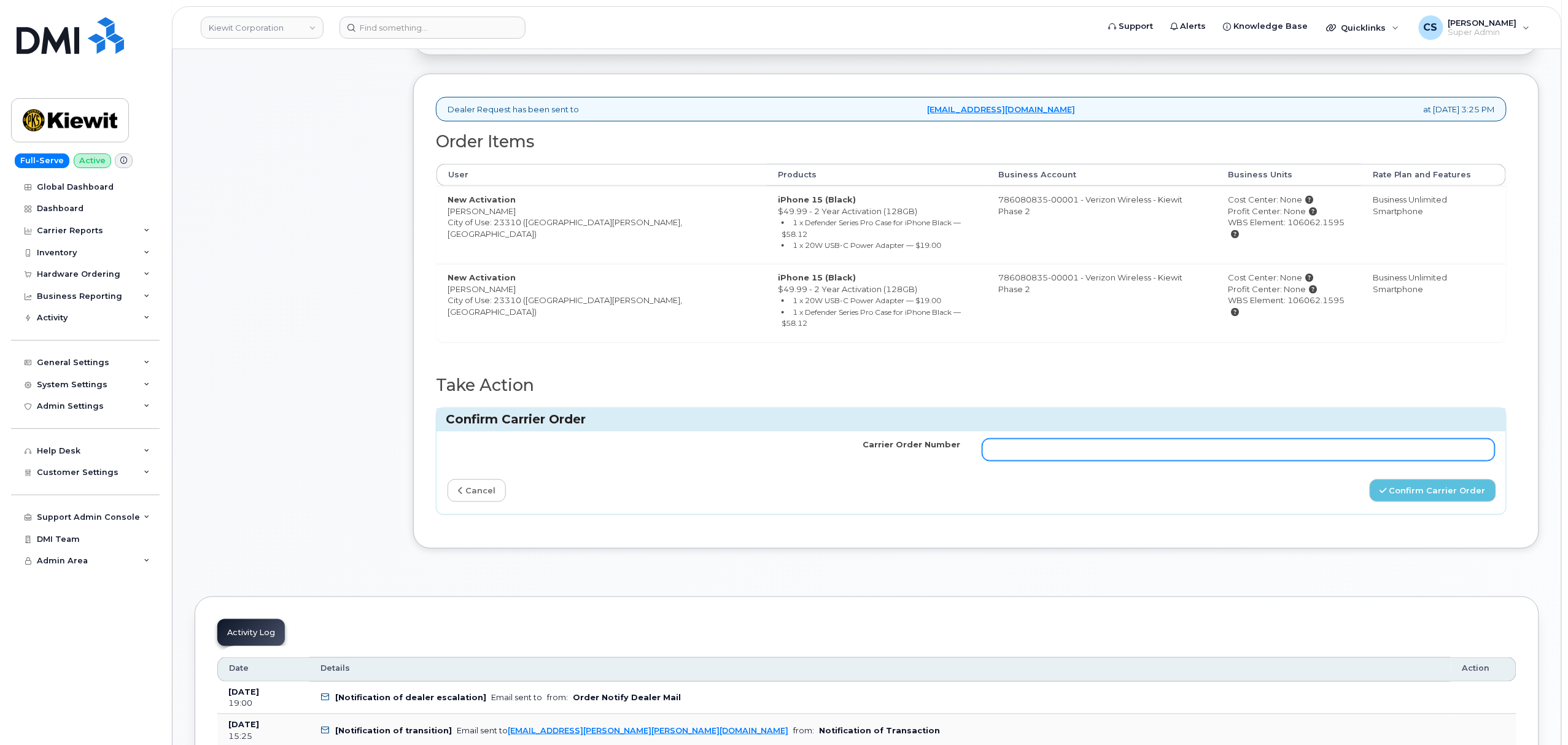
click at [1297, 439] on input "Carrier Order Number" at bounding box center [1239, 450] width 513 height 22
paste input "MB3000597849296"
type input "MB3000597849296"
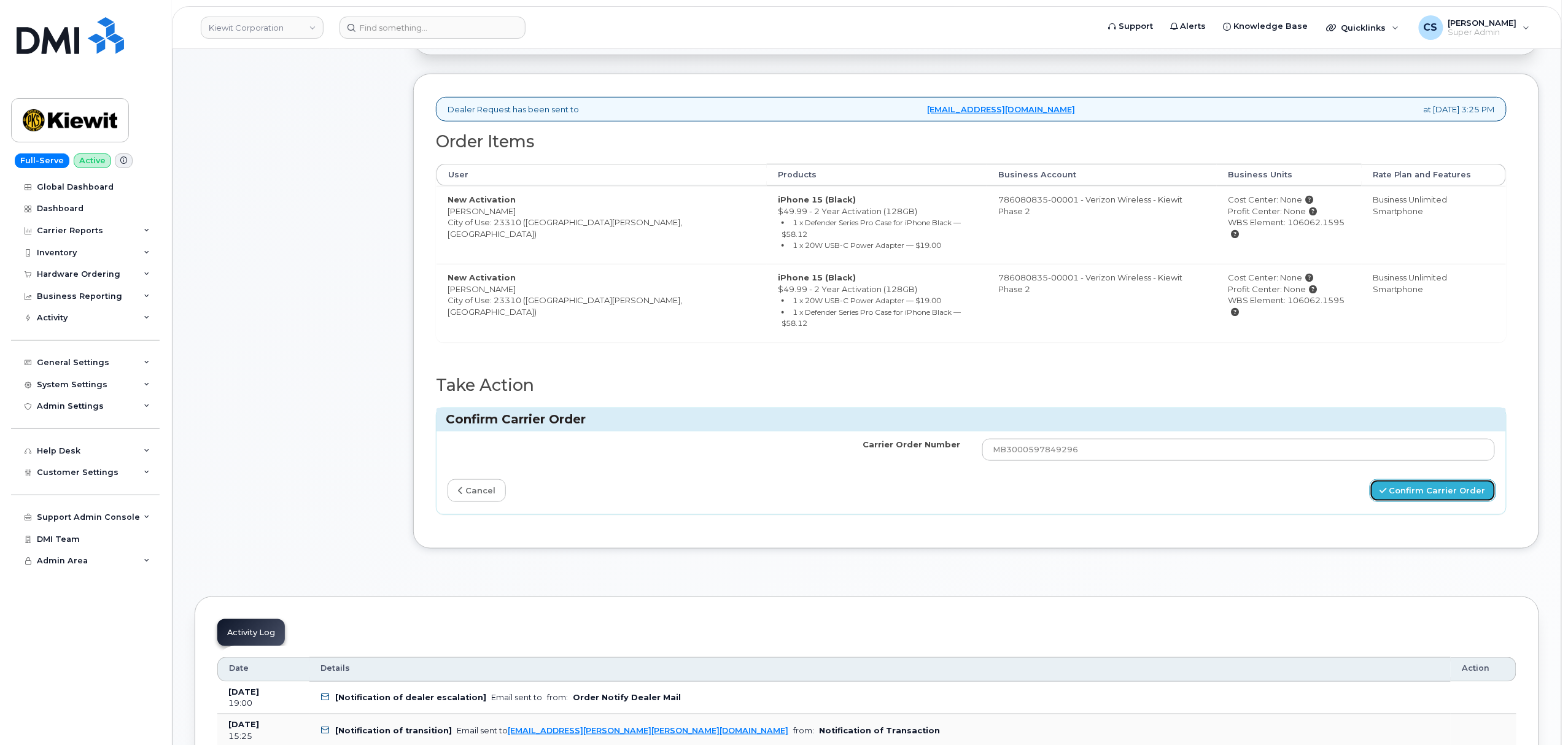
click at [1415, 479] on button "Confirm Carrier Order" at bounding box center [1433, 490] width 126 height 23
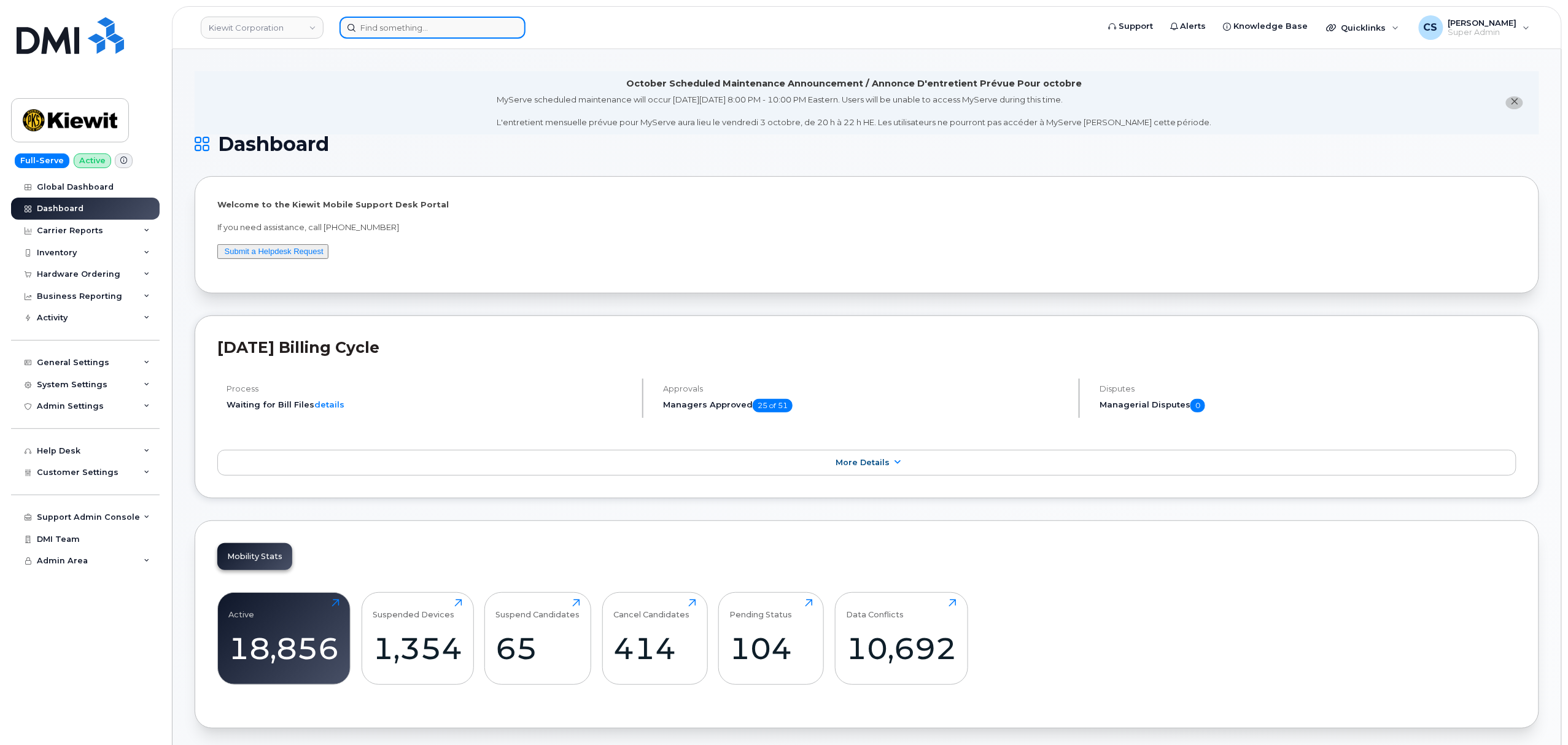
click at [436, 27] on input at bounding box center [432, 28] width 186 height 22
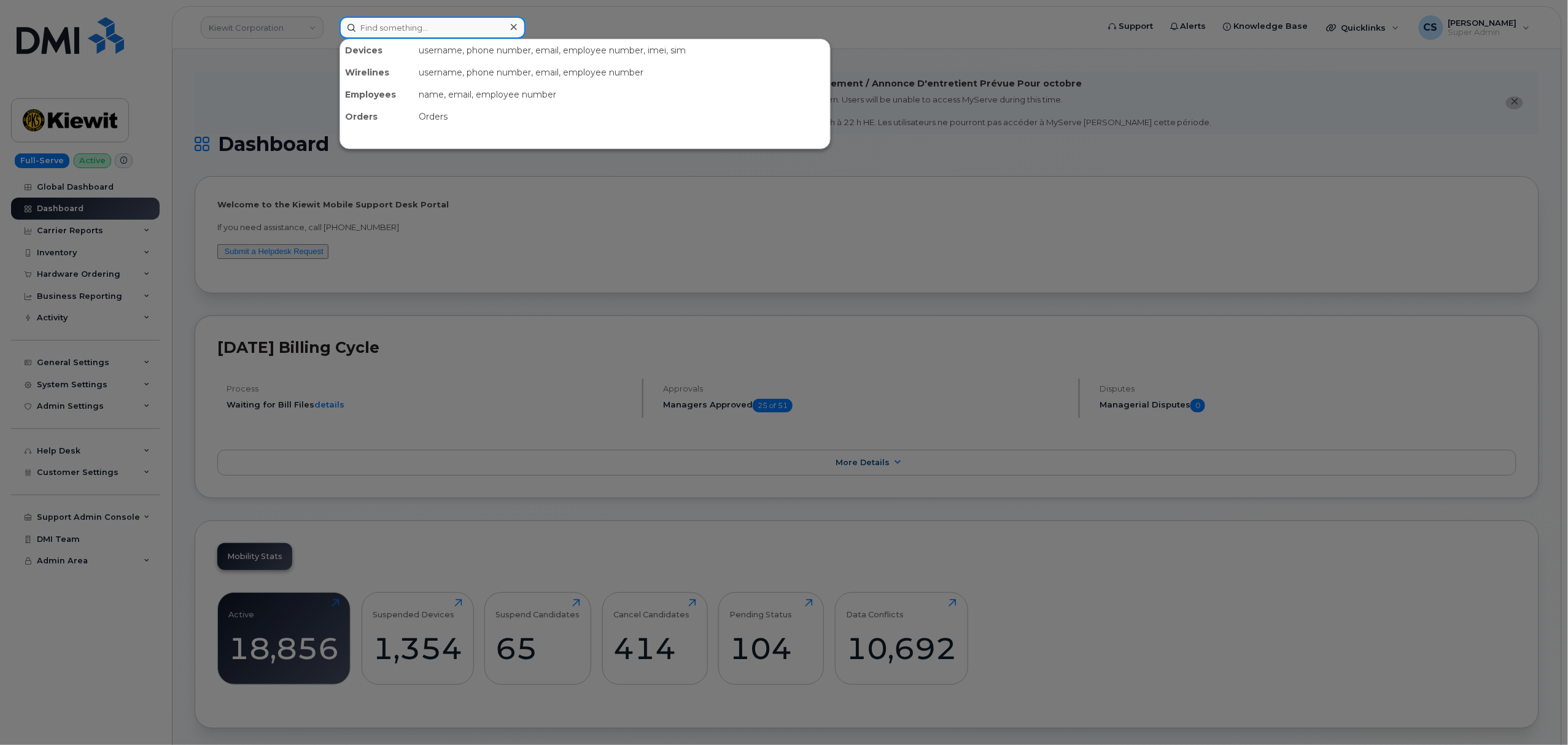
paste input "301814"
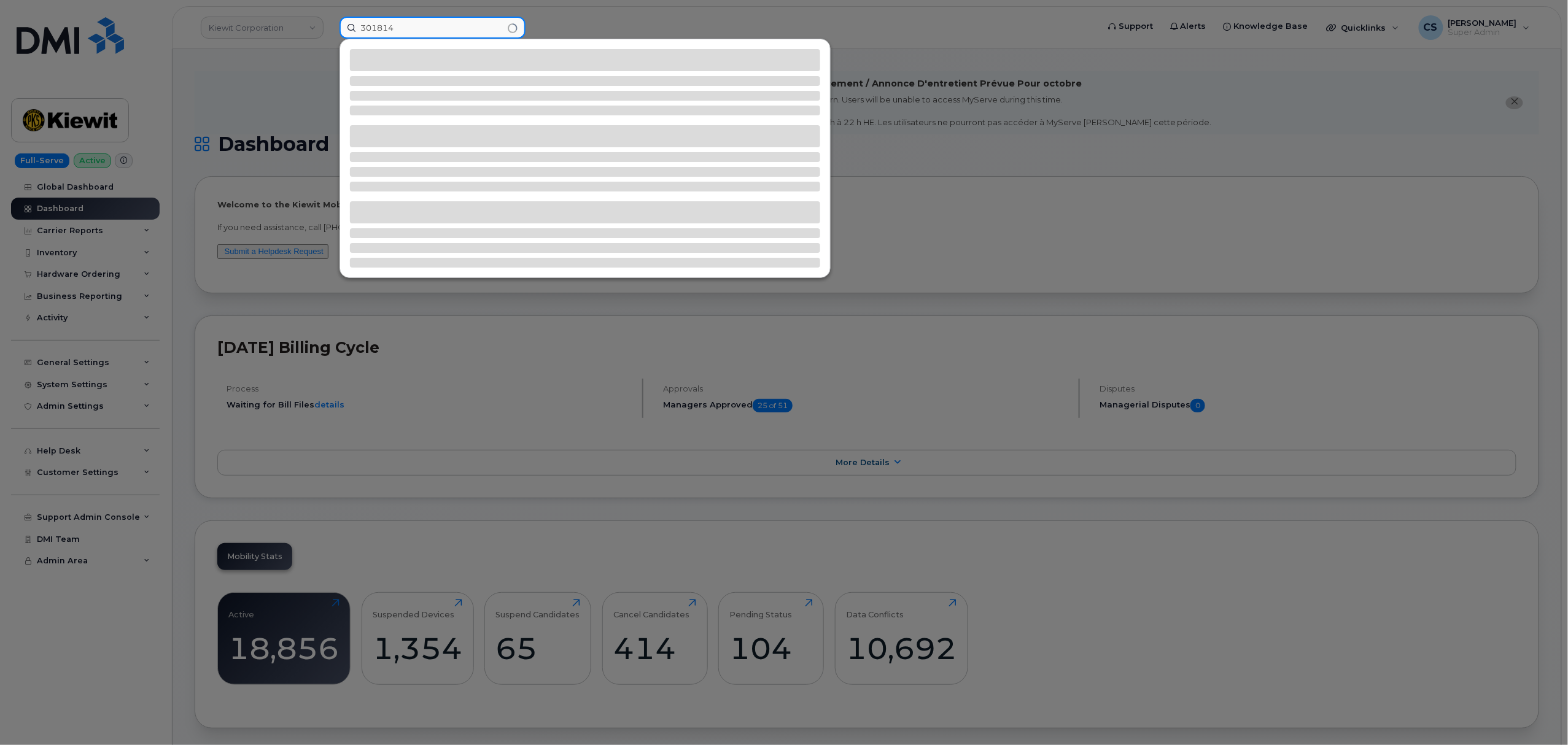
type input "301814"
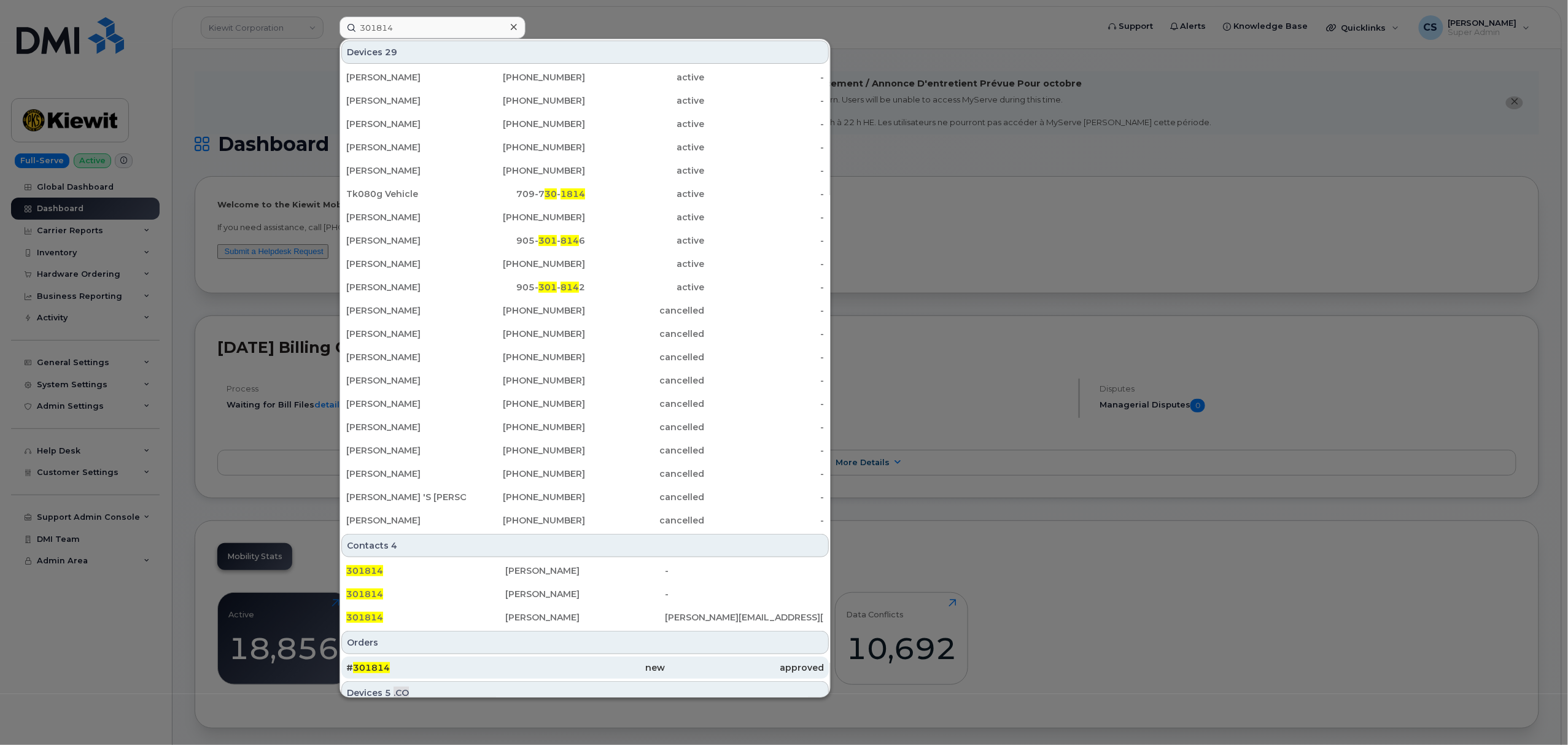
click at [385, 666] on span "301814" at bounding box center [372, 668] width 37 height 11
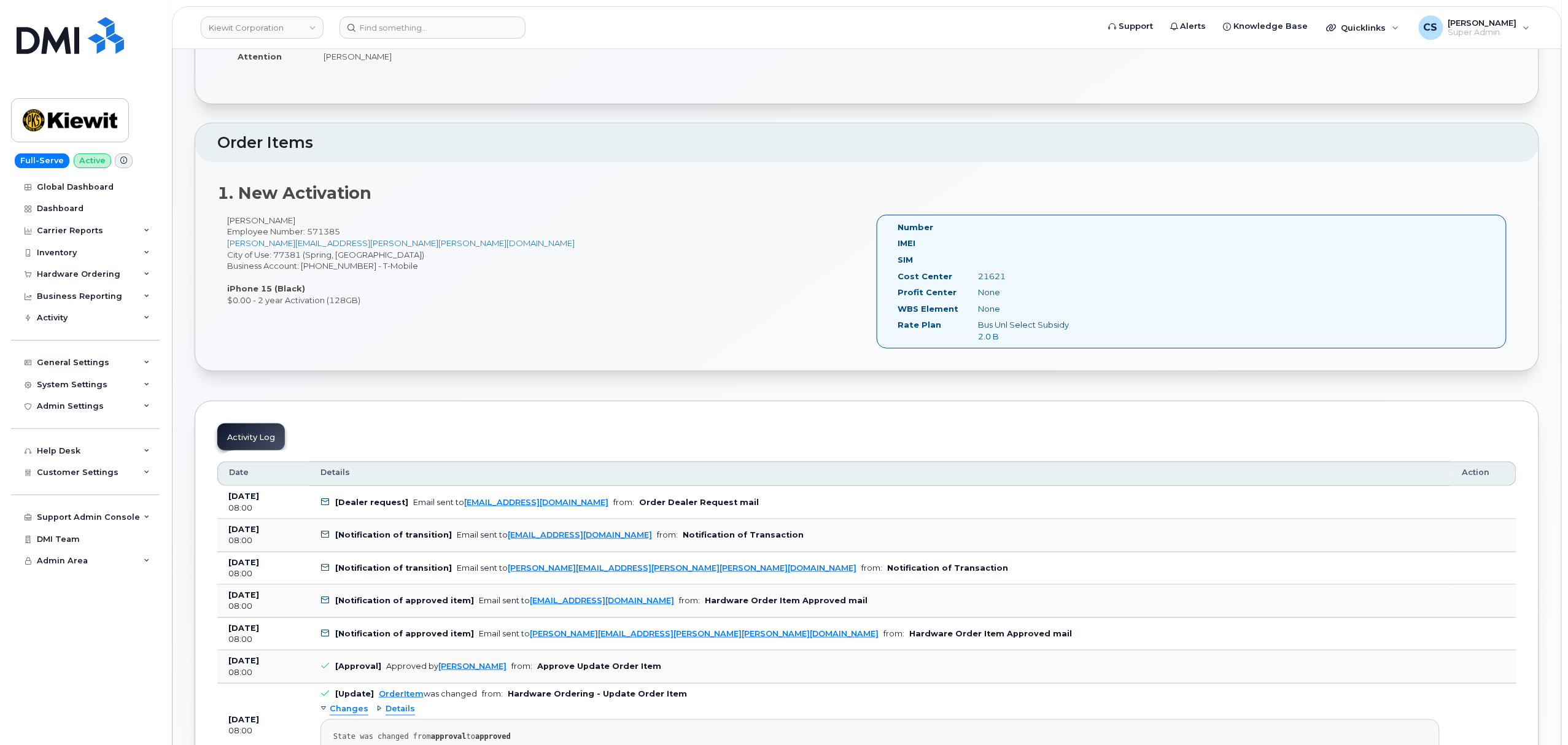
scroll to position [327, 0]
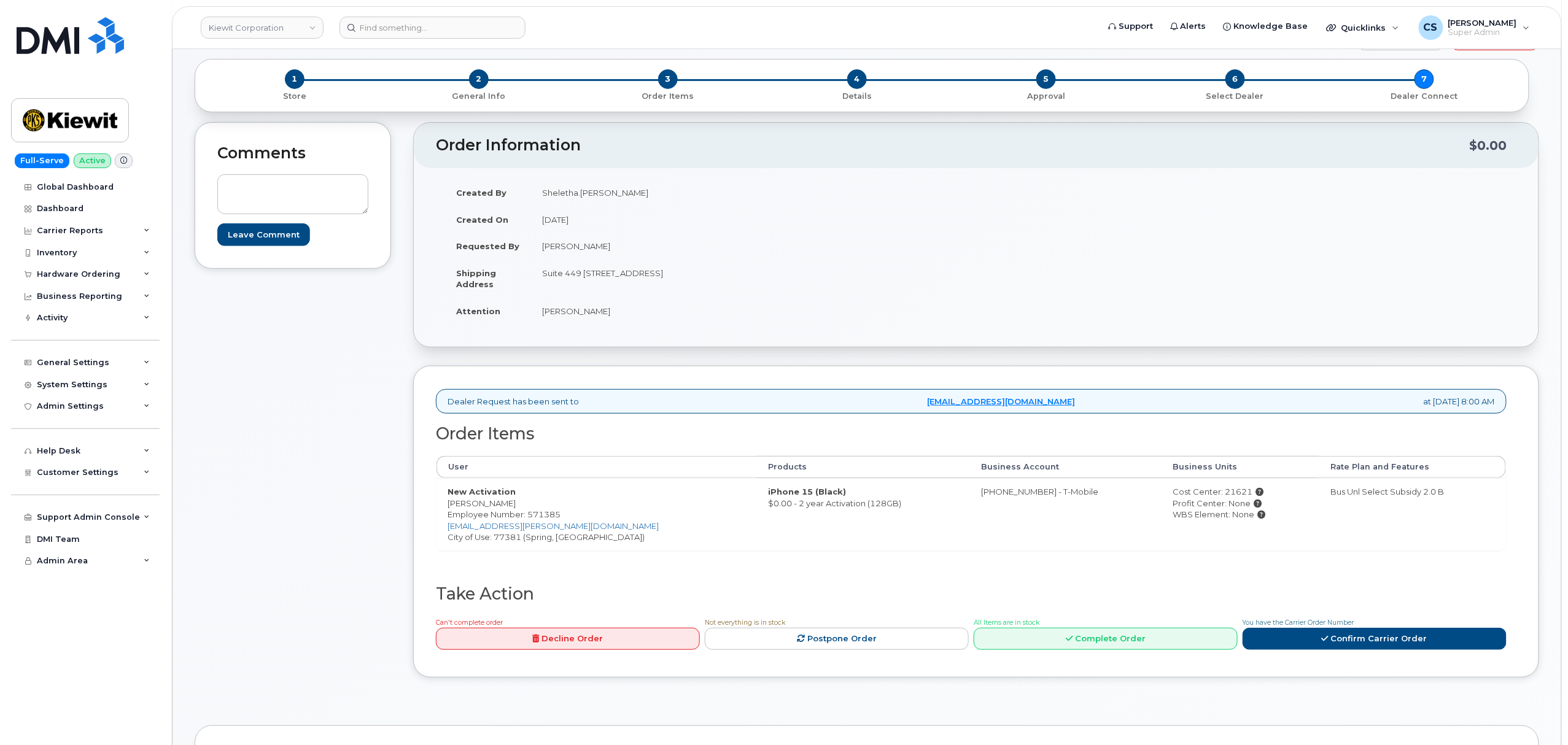
scroll to position [163, 0]
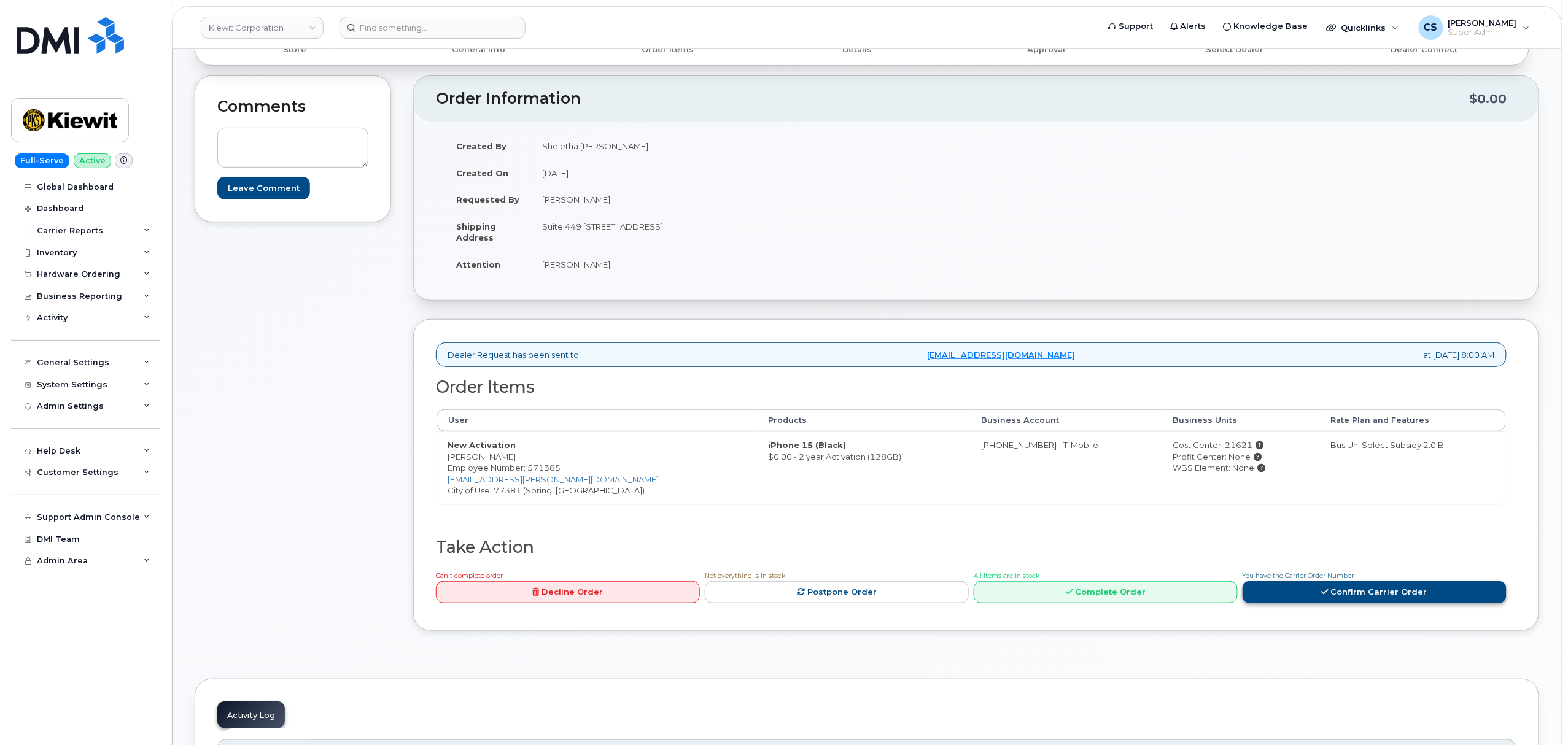
click at [1310, 592] on link "Confirm Carrier Order" at bounding box center [1375, 592] width 264 height 23
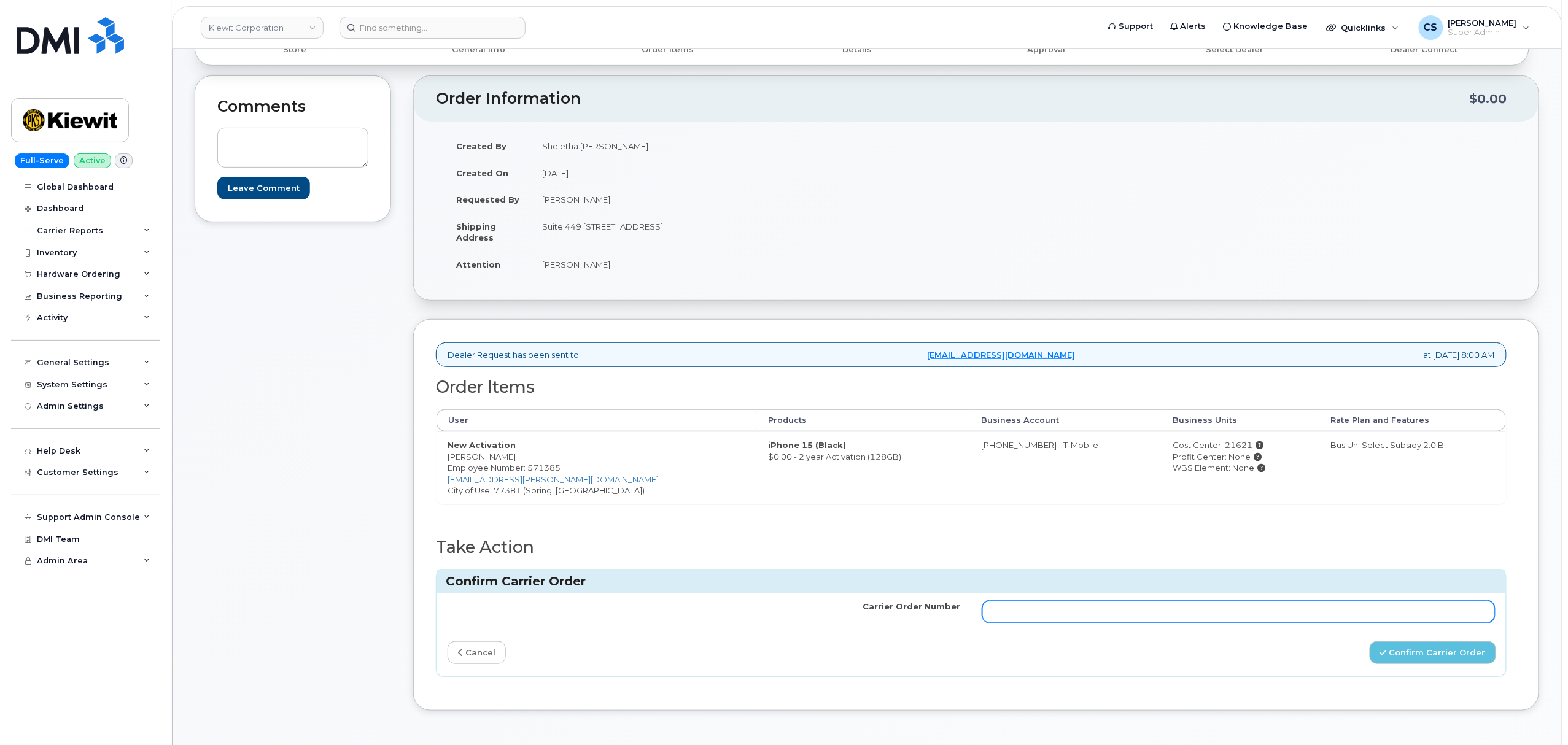
click at [1209, 605] on input "Carrier Order Number" at bounding box center [1239, 612] width 513 height 22
paste input "771973757"
type input "771973757"
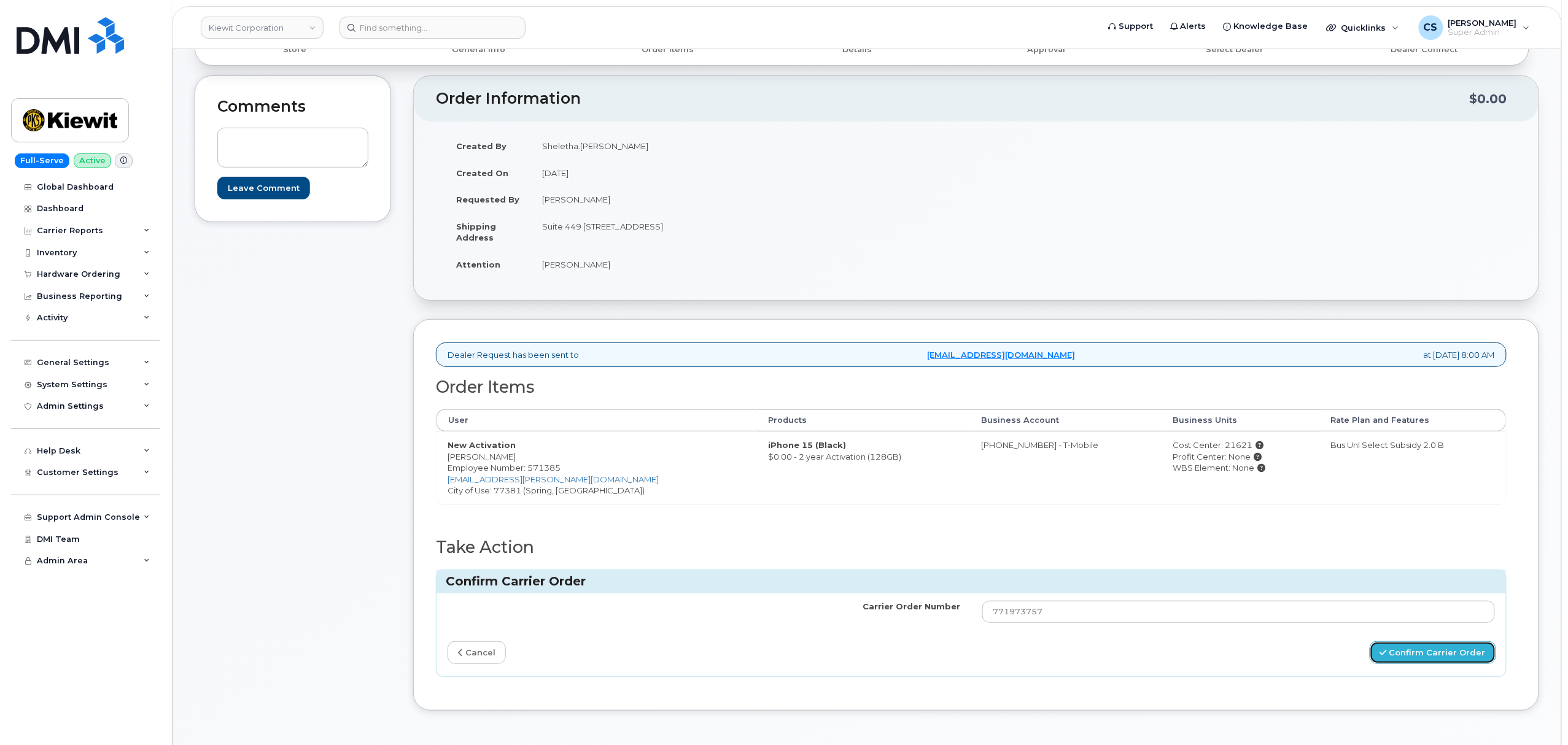
click at [1387, 657] on icon "submit" at bounding box center [1384, 653] width 7 height 8
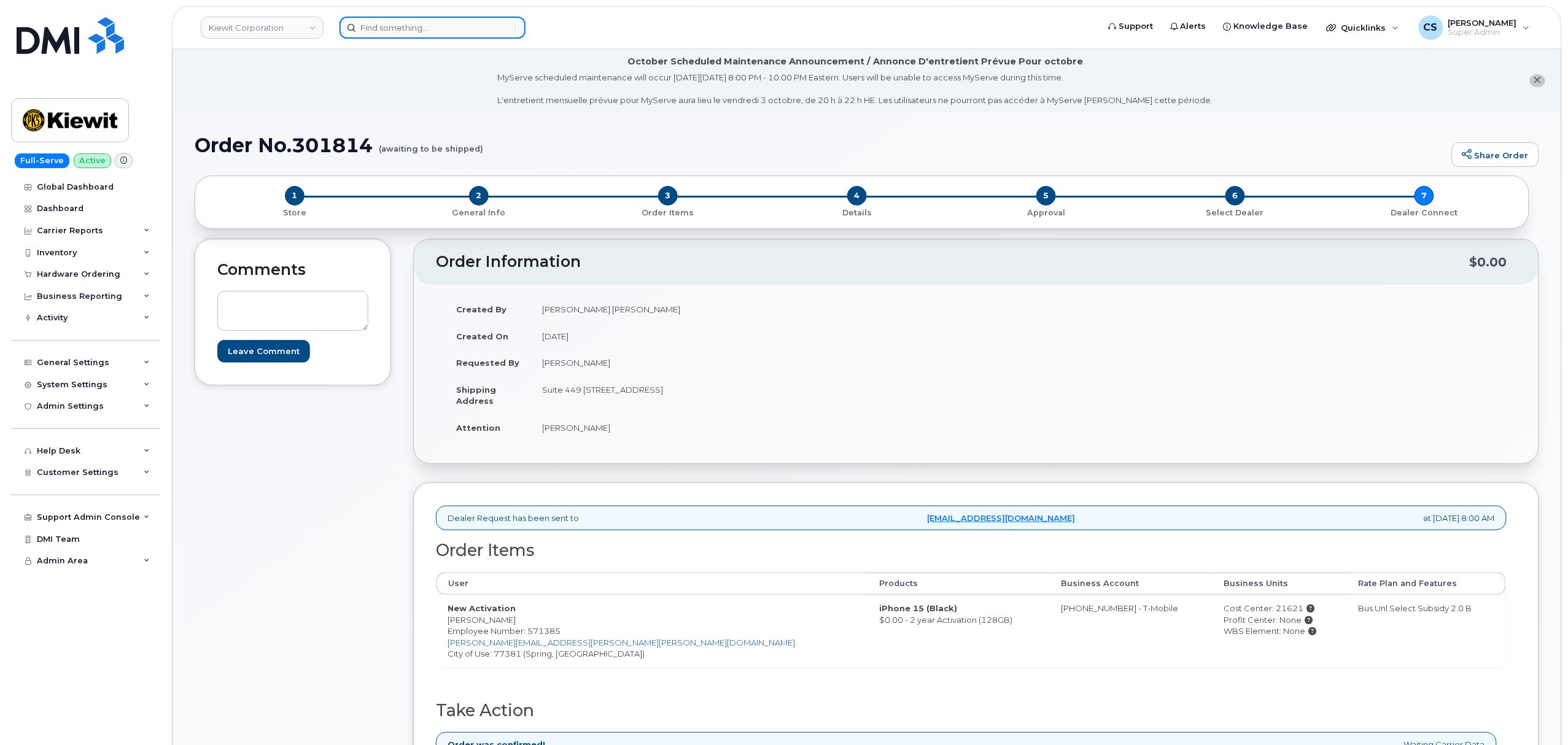
click at [415, 26] on input at bounding box center [432, 28] width 186 height 22
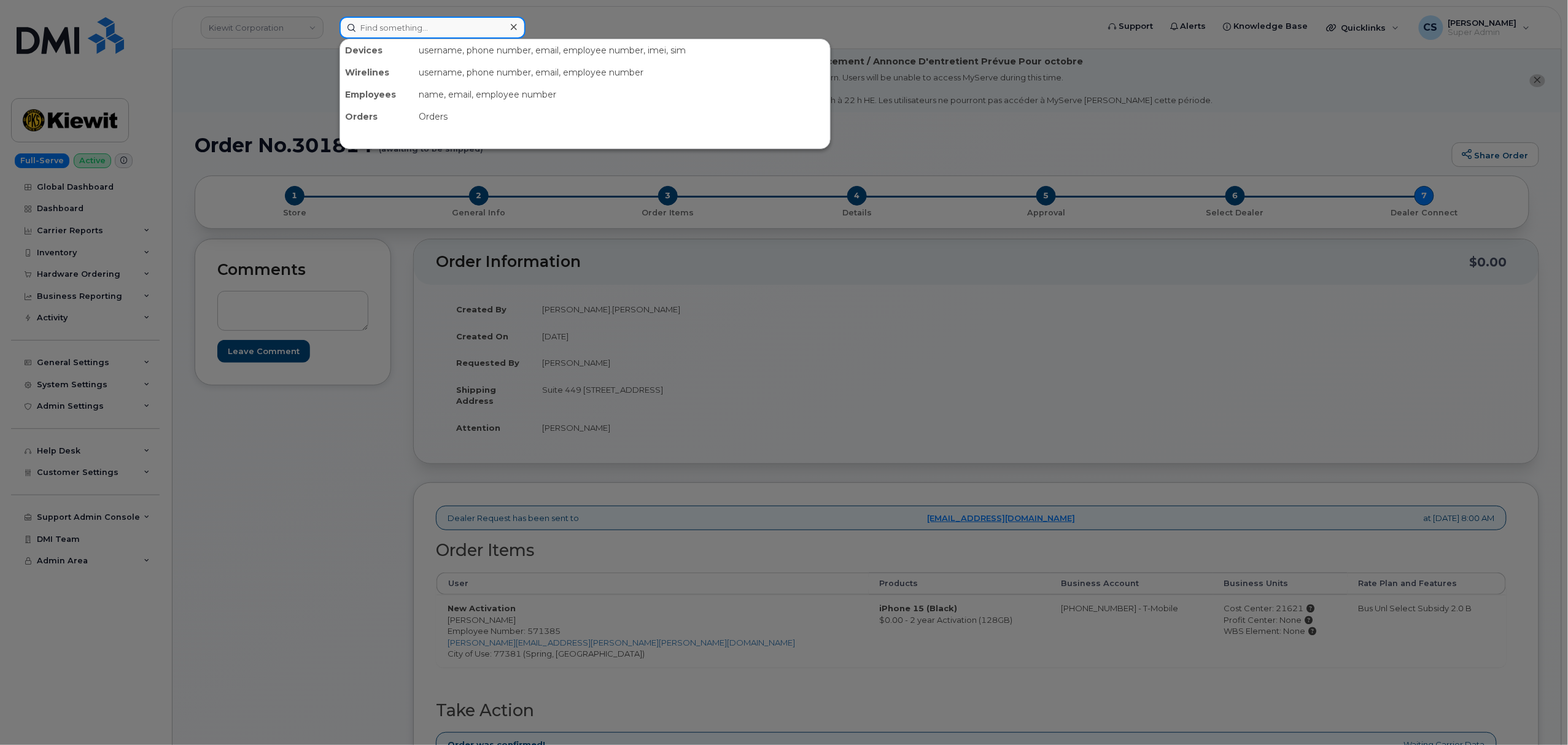
paste input "302078"
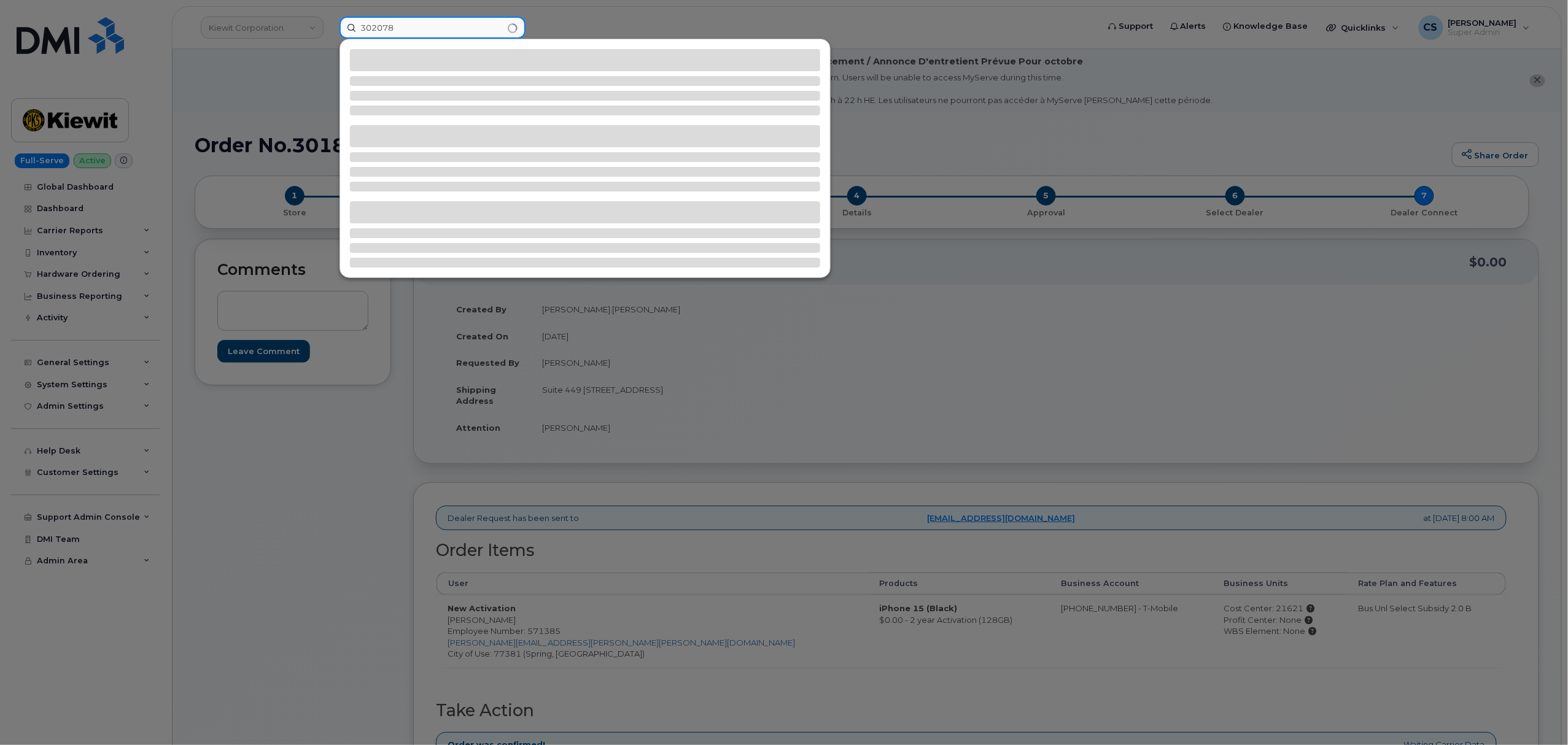
type input "302078"
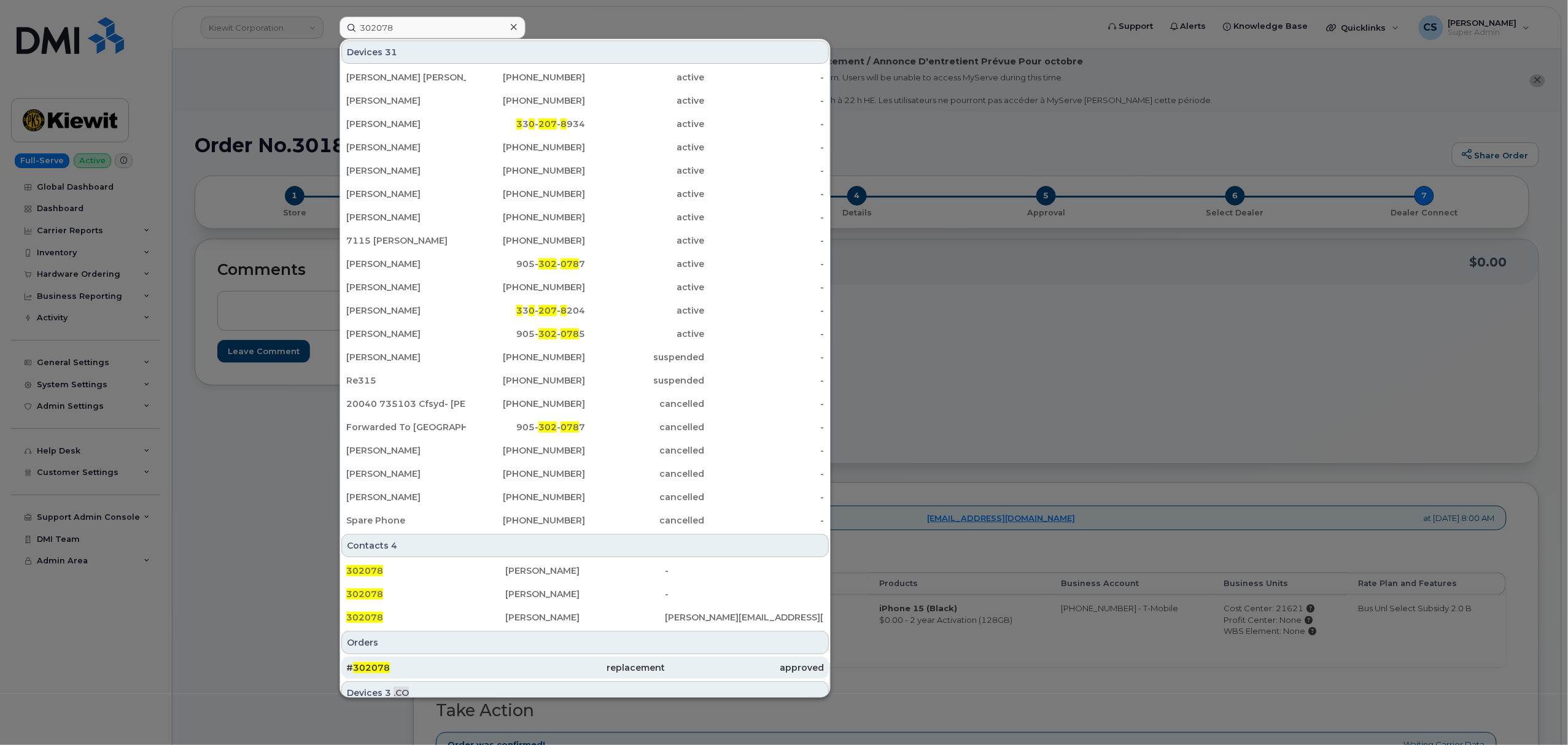
click at [373, 663] on div "# 302078" at bounding box center [426, 668] width 159 height 22
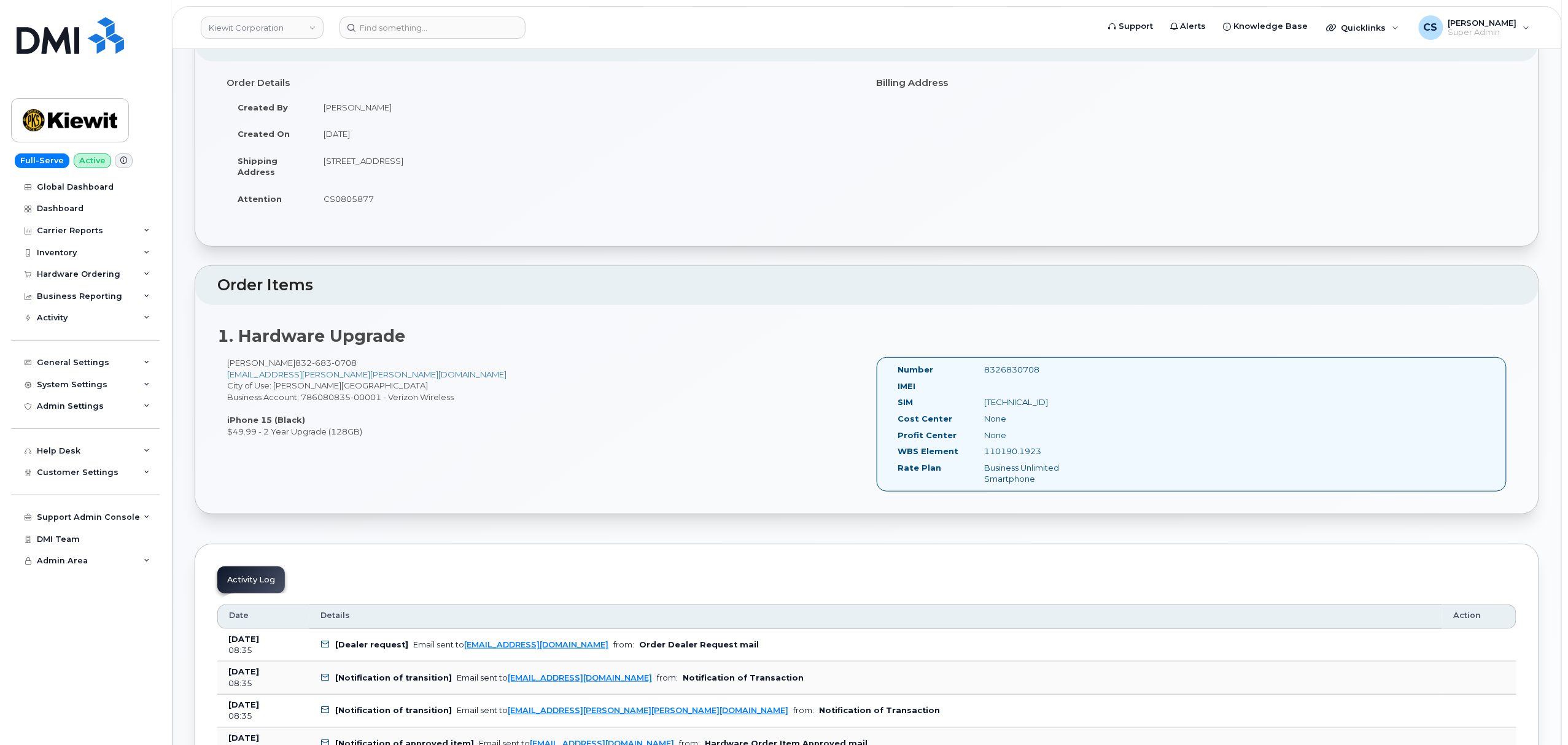
scroll to position [163, 0]
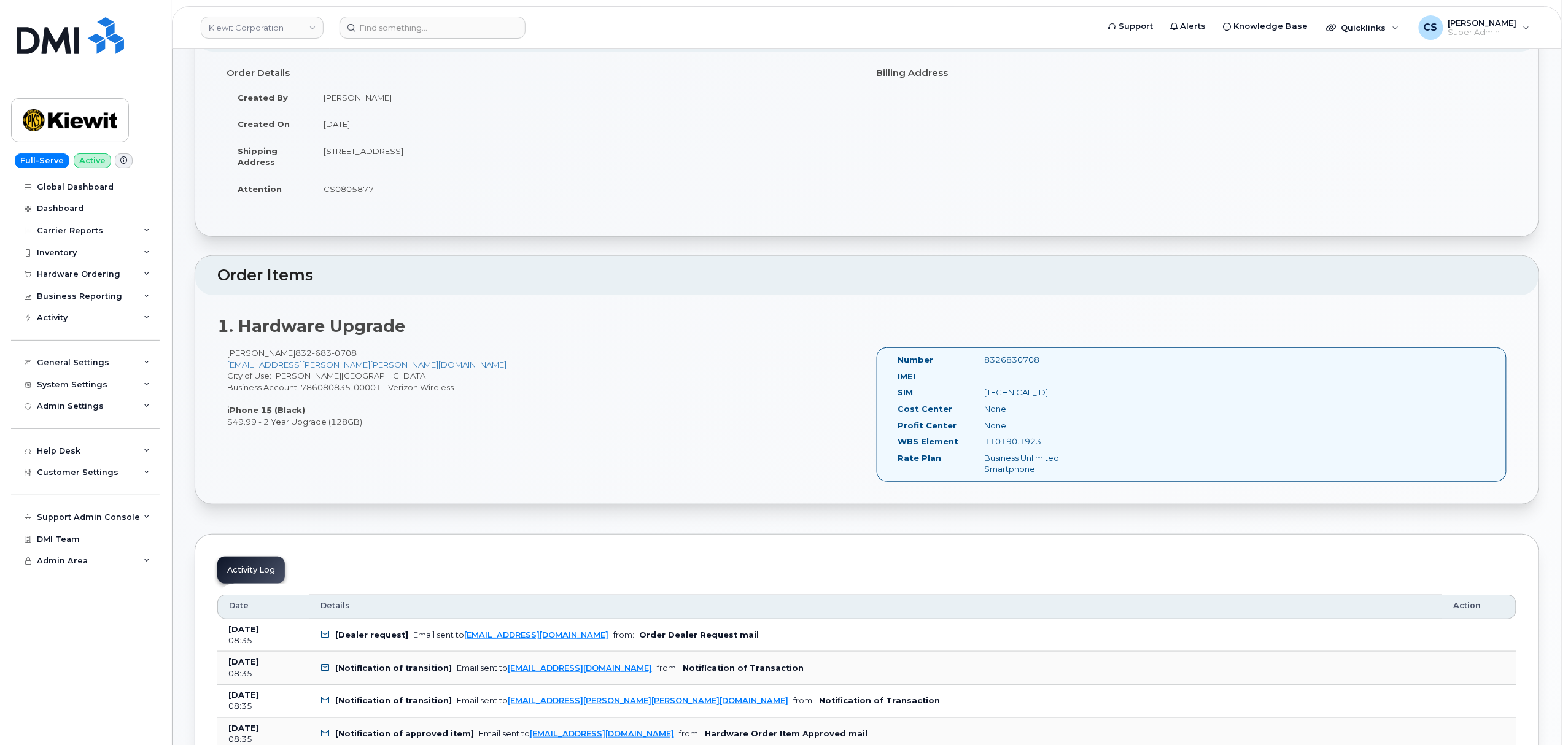
click at [1018, 358] on div "8326830708" at bounding box center [1036, 360] width 122 height 12
copy div "8326830708"
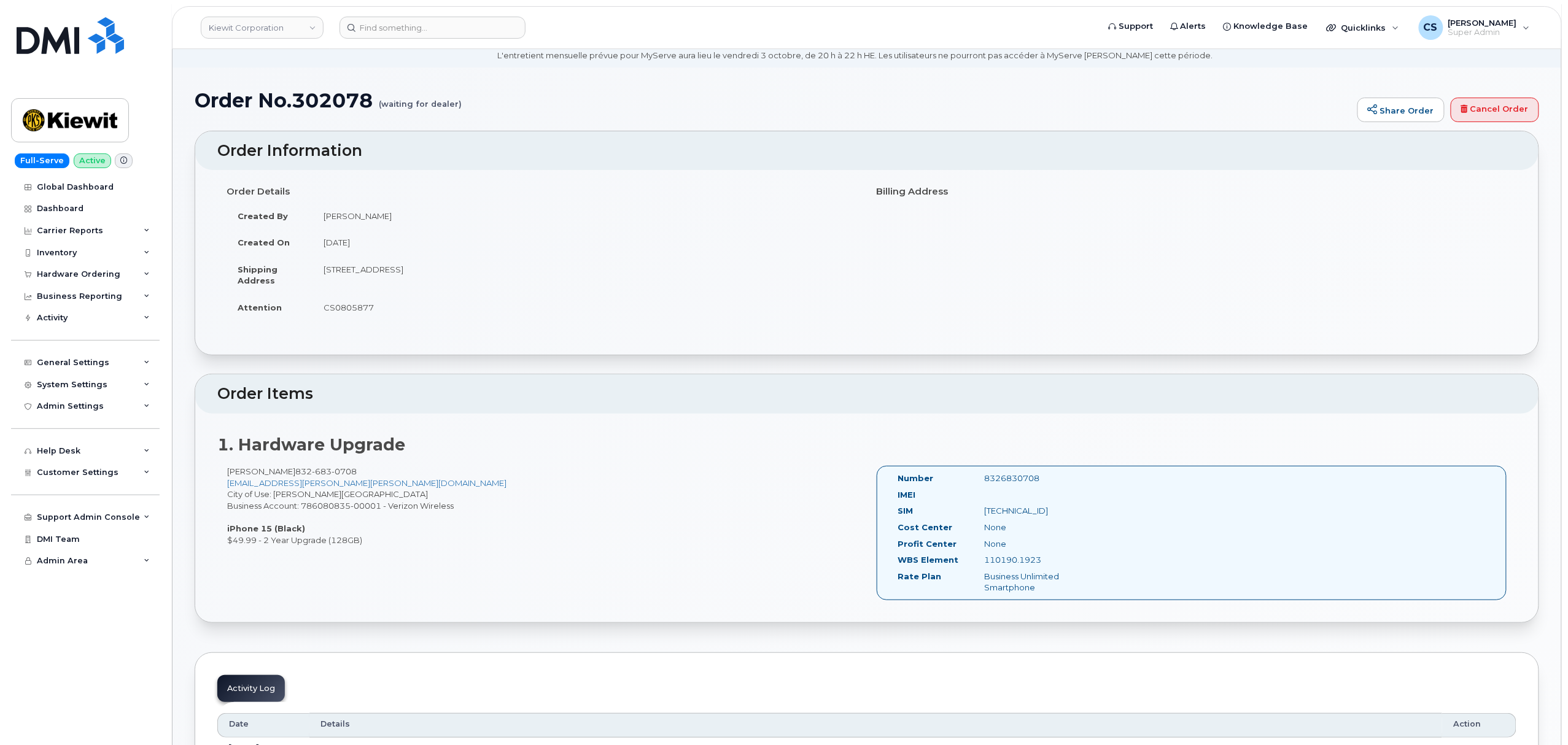
scroll to position [0, 0]
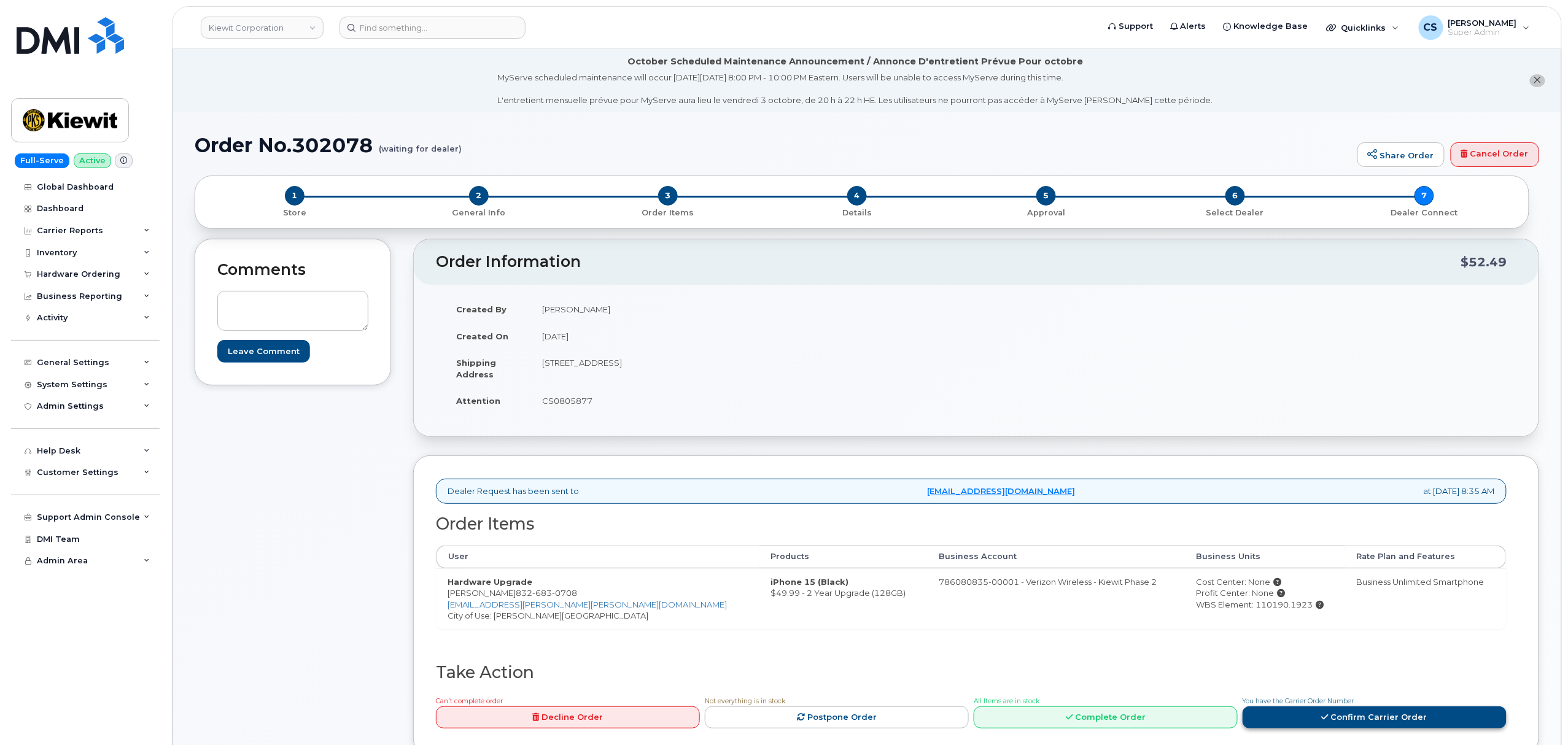
click at [1283, 723] on link "Confirm Carrier Order" at bounding box center [1375, 717] width 264 height 23
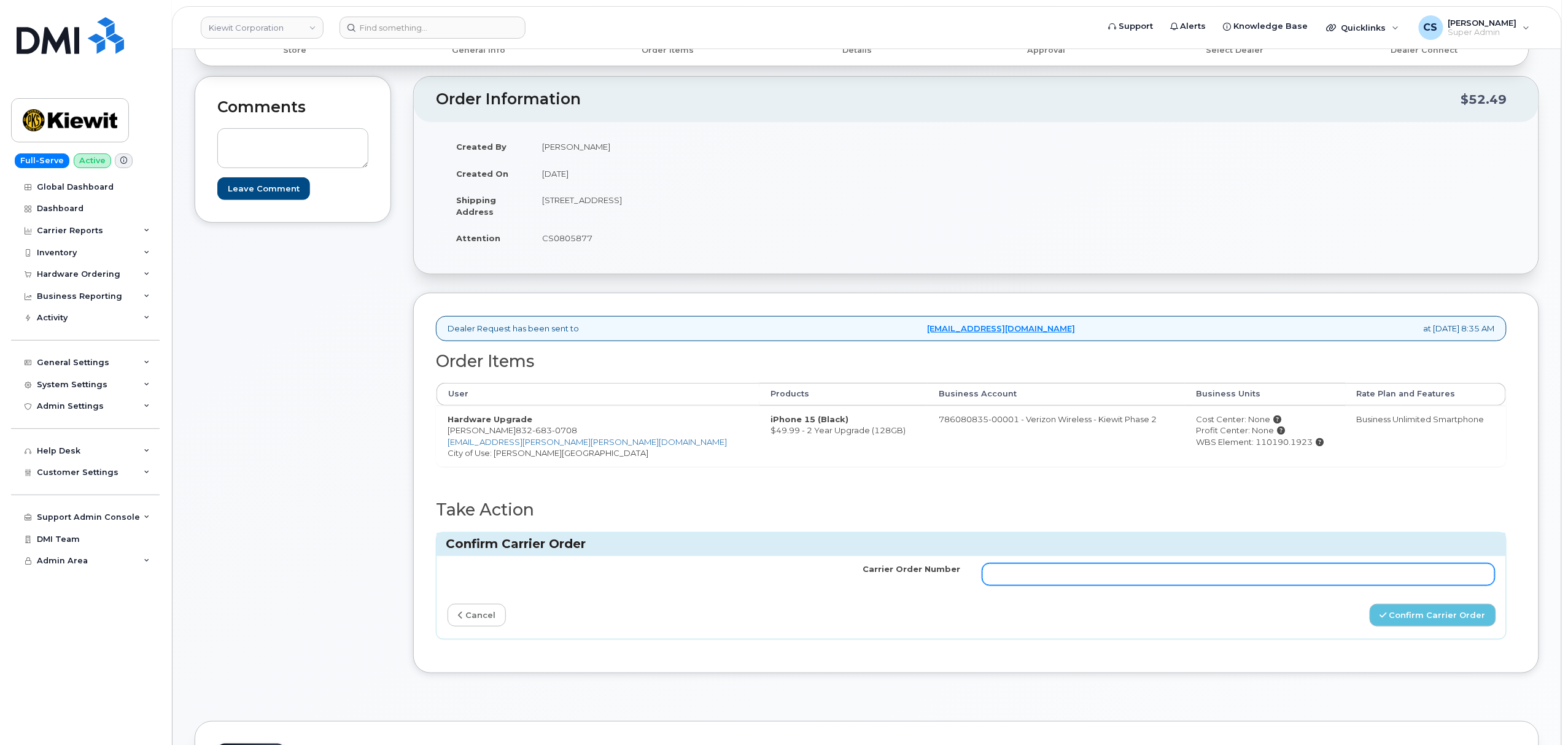
scroll to position [163, 0]
click at [1097, 569] on input "Carrier Order Number" at bounding box center [1239, 573] width 513 height 22
paste input "MB3000597859152"
type input "MB3000597859152"
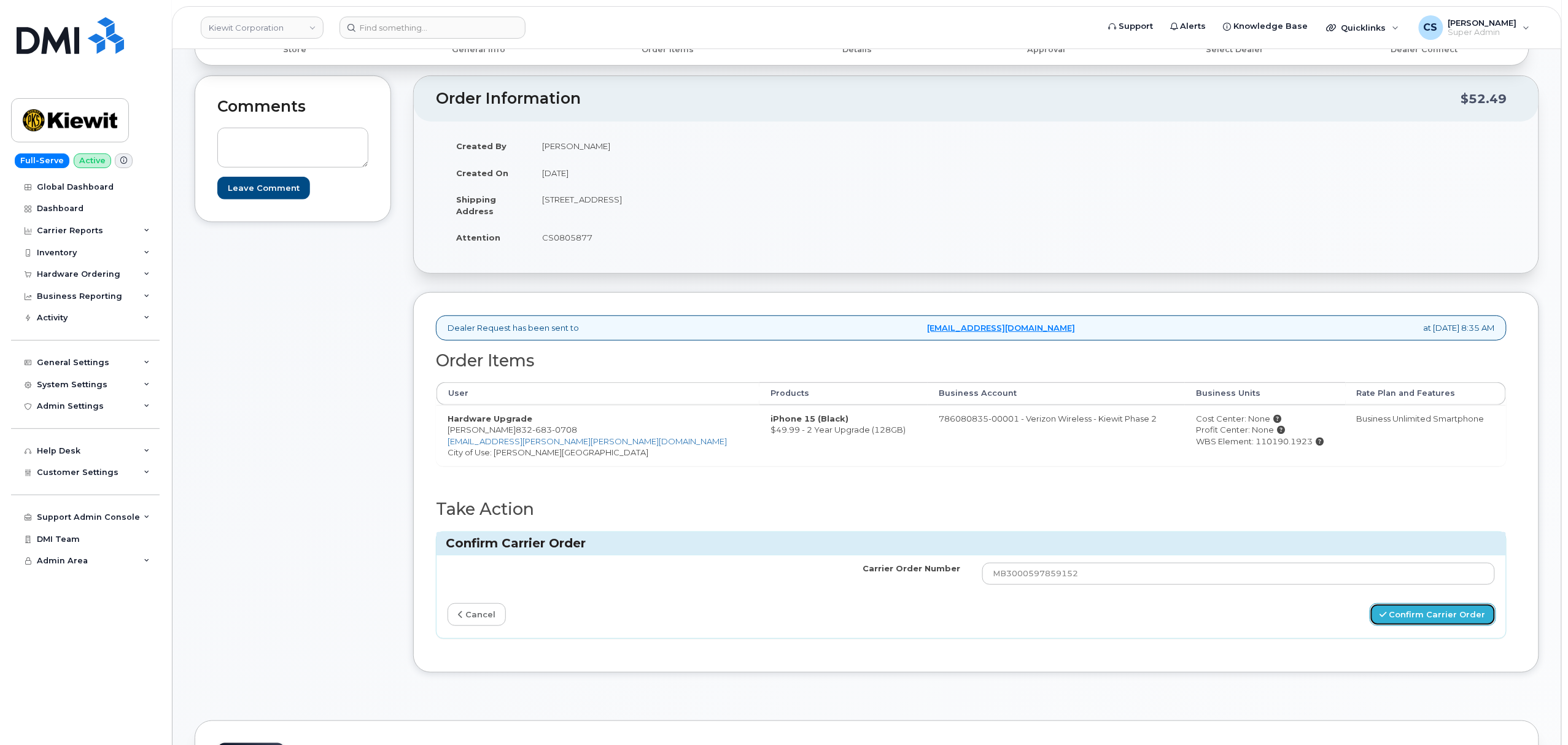
click at [1439, 620] on button "Confirm Carrier Order" at bounding box center [1433, 615] width 126 height 23
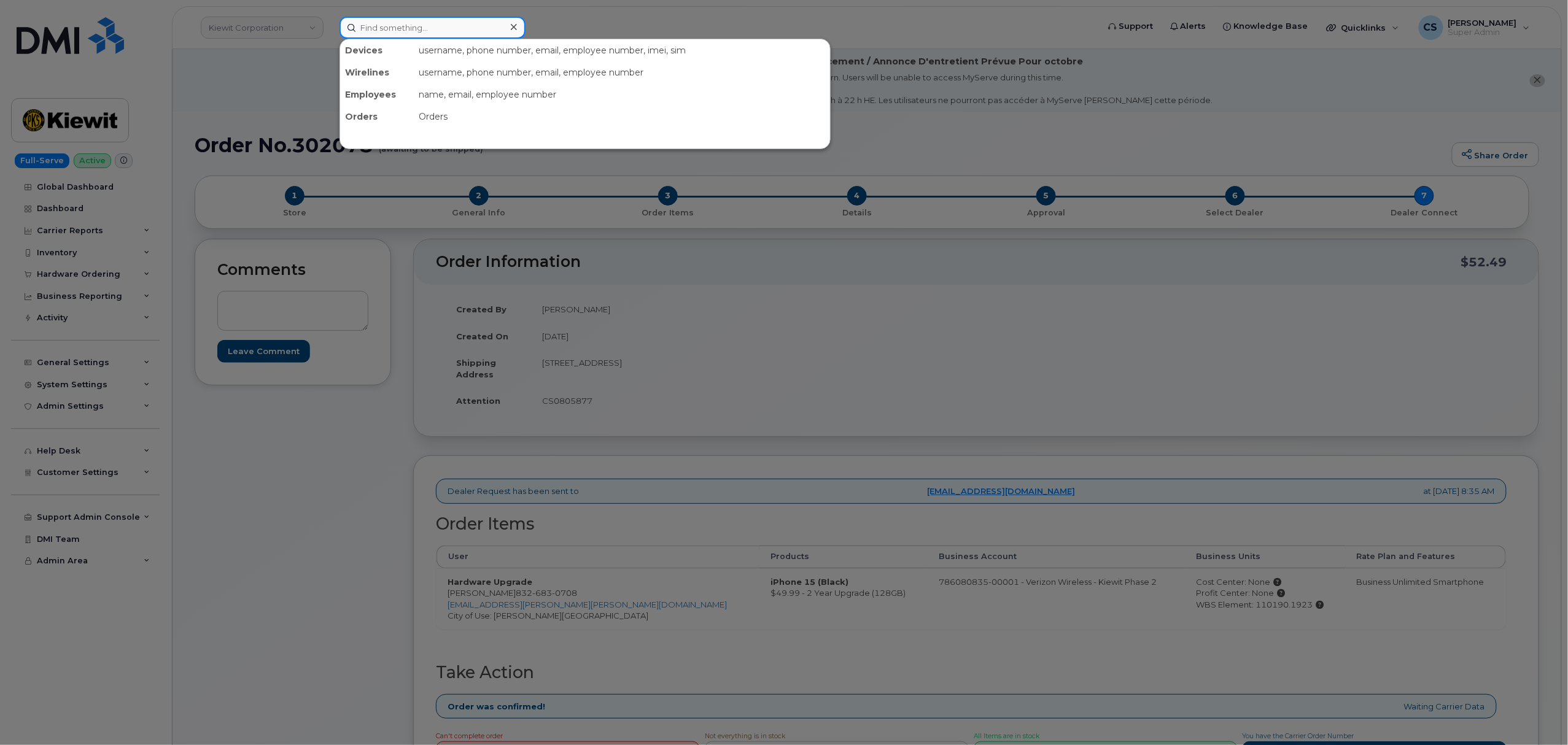
click at [479, 29] on input at bounding box center [432, 28] width 186 height 22
paste input "301649"
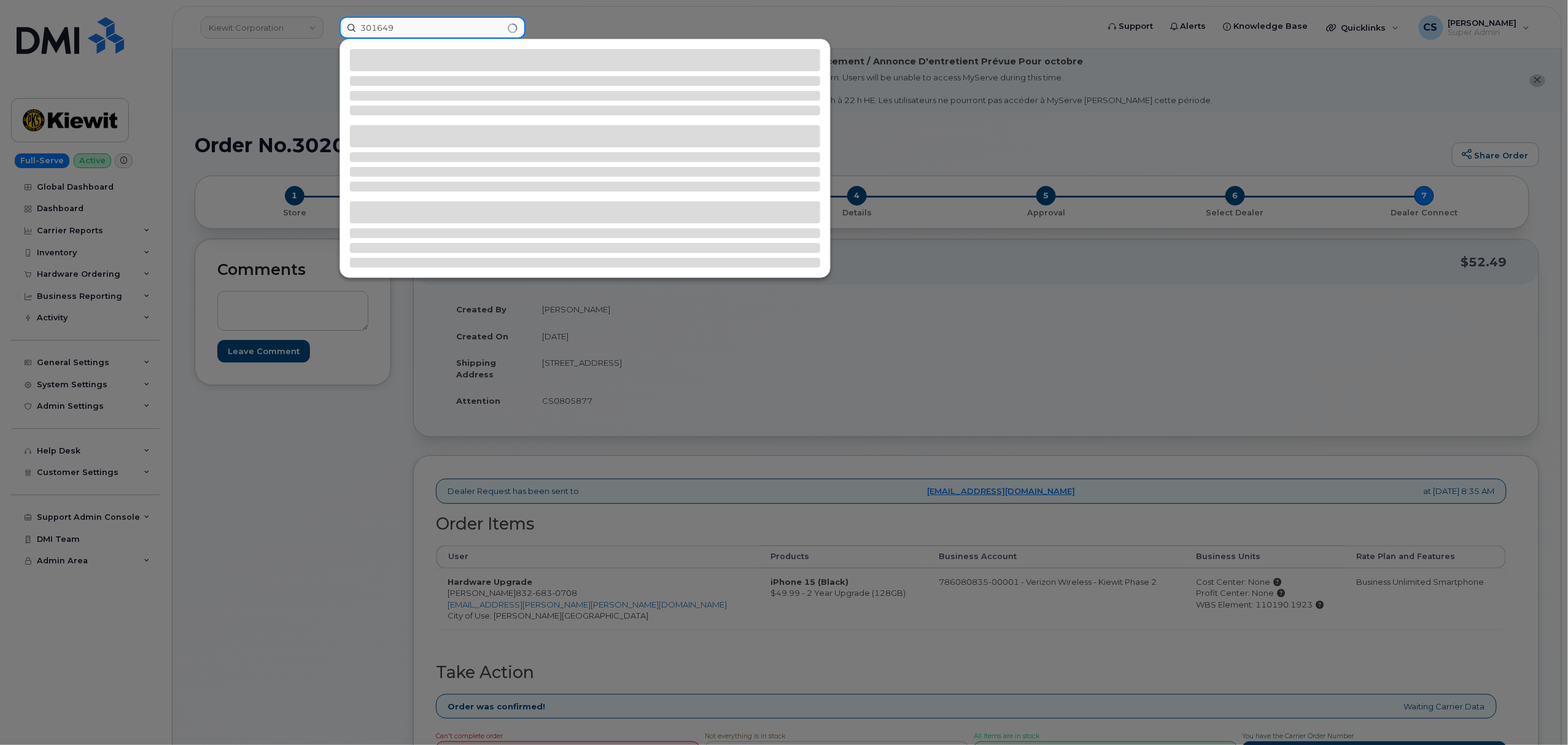
type input "301649"
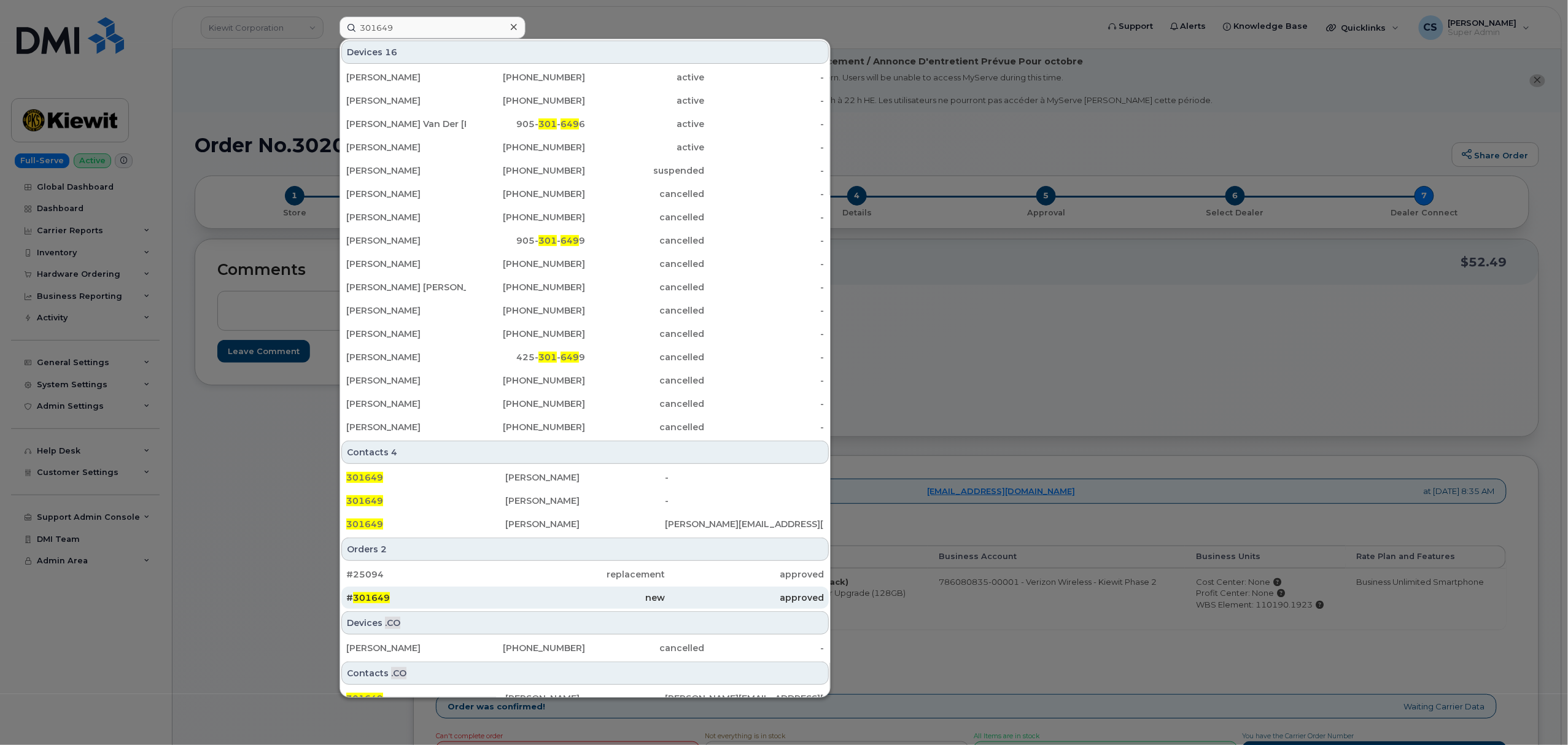
click at [363, 593] on div "# 301649" at bounding box center [426, 598] width 159 height 13
click at [363, 597] on span "301649" at bounding box center [372, 597] width 37 height 11
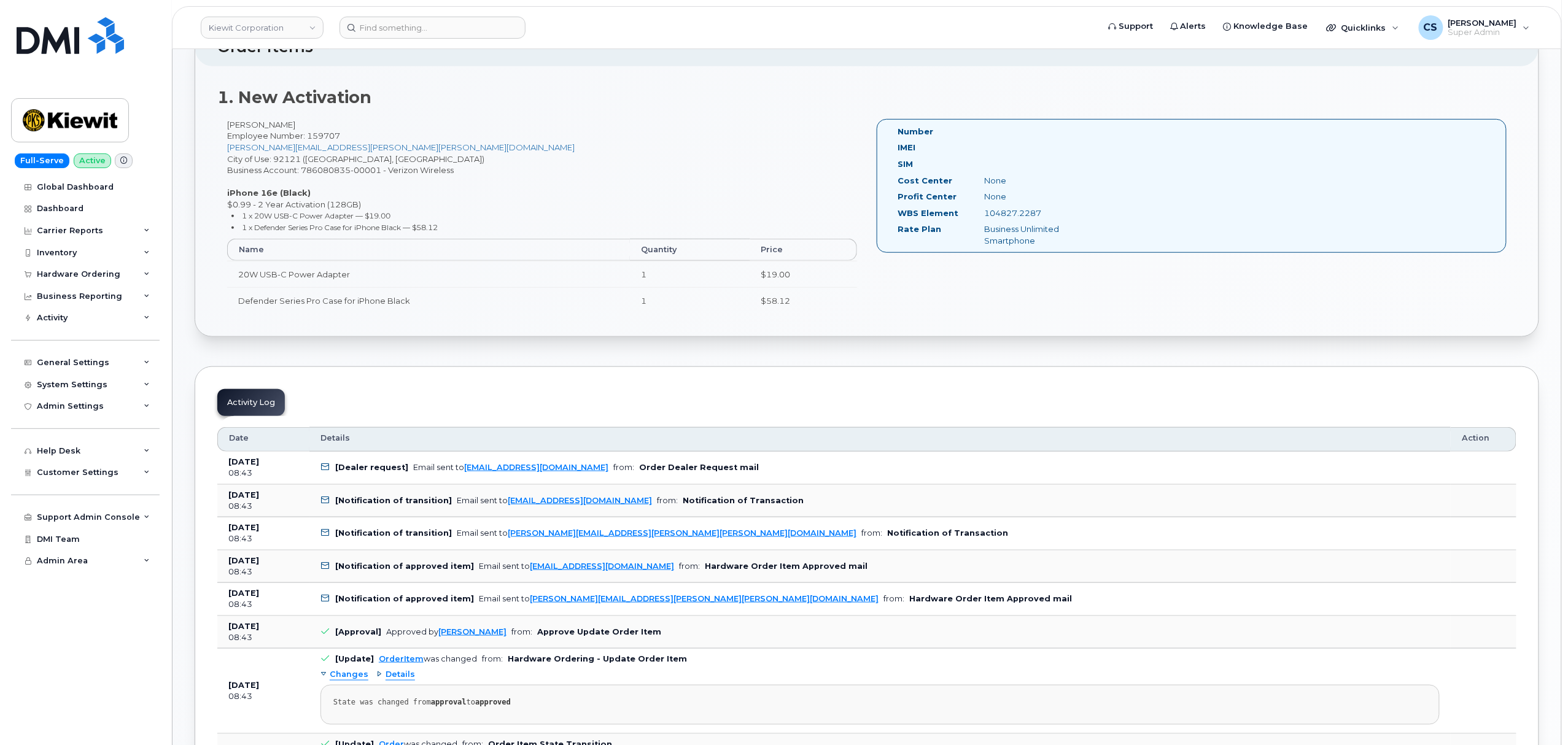
scroll to position [327, 0]
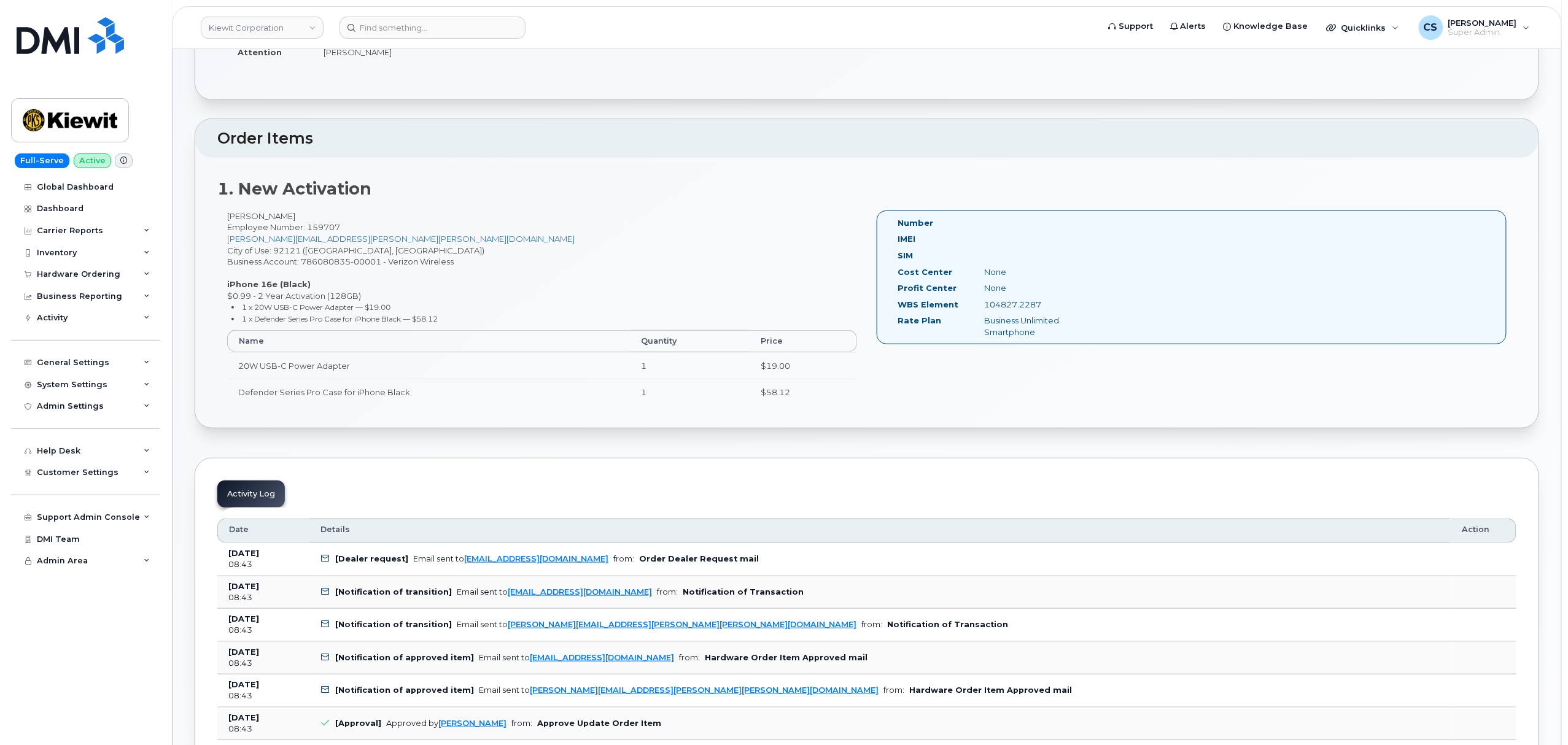
click at [234, 216] on div "[PERSON_NAME] Employee Number: 159707 [PERSON_NAME][EMAIL_ADDRESS][PERSON_NAME]…" at bounding box center [542, 313] width 649 height 206
copy div "[PERSON_NAME]"
click at [274, 216] on div "[PERSON_NAME] Employee Number: 159707 [PERSON_NAME][EMAIL_ADDRESS][PERSON_NAME]…" at bounding box center [542, 313] width 649 height 206
click at [274, 216] on div "Ernest Perkins Employee Number: 159707 DANNY.ANDRADE@KIEWIT.COM City of Use: 92…" at bounding box center [542, 313] width 649 height 206
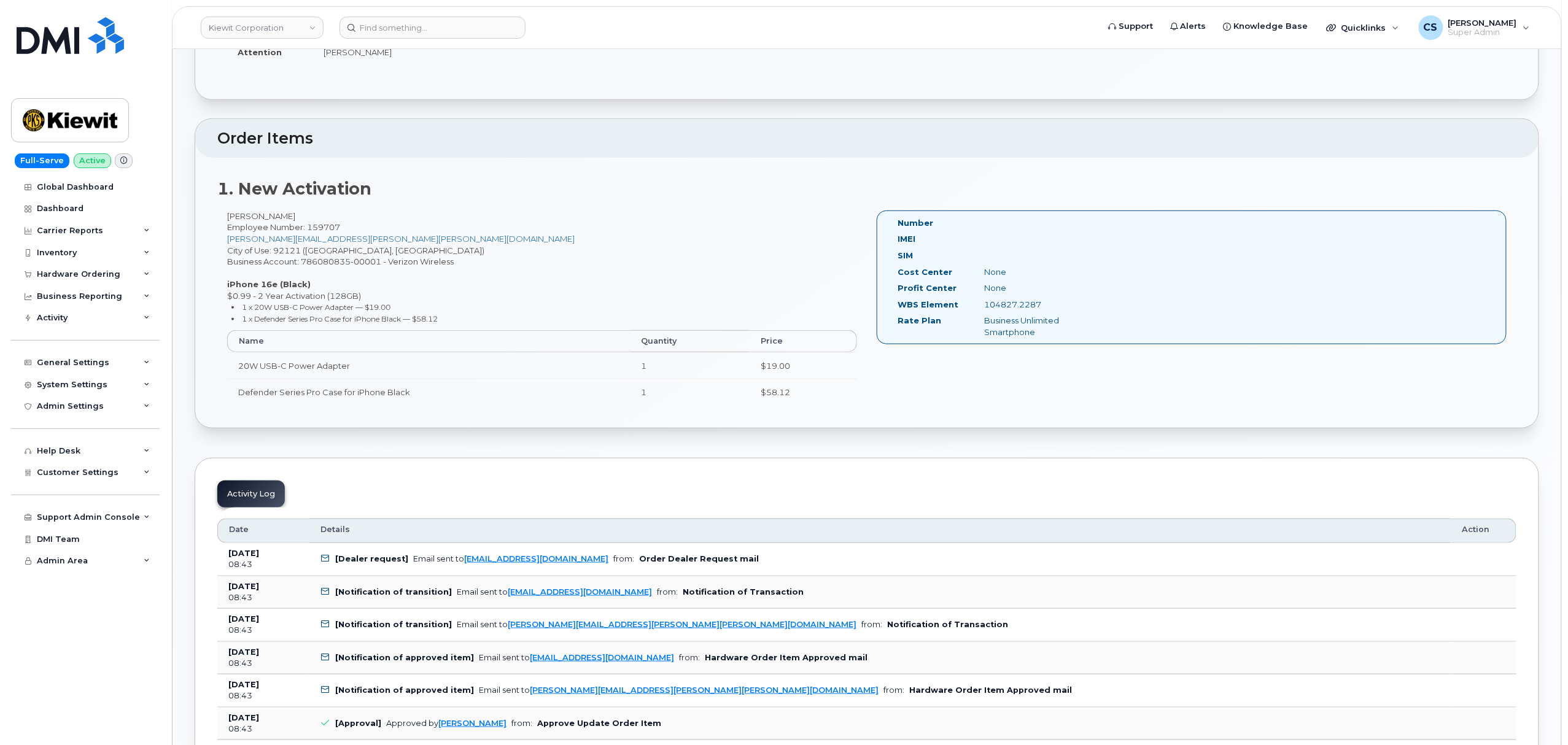
copy div "Perkins"
drag, startPoint x: 1047, startPoint y: 306, endPoint x: 983, endPoint y: 306, distance: 64.0
click at [983, 306] on div "104827.2287" at bounding box center [1036, 304] width 122 height 12
copy div "104827.2287"
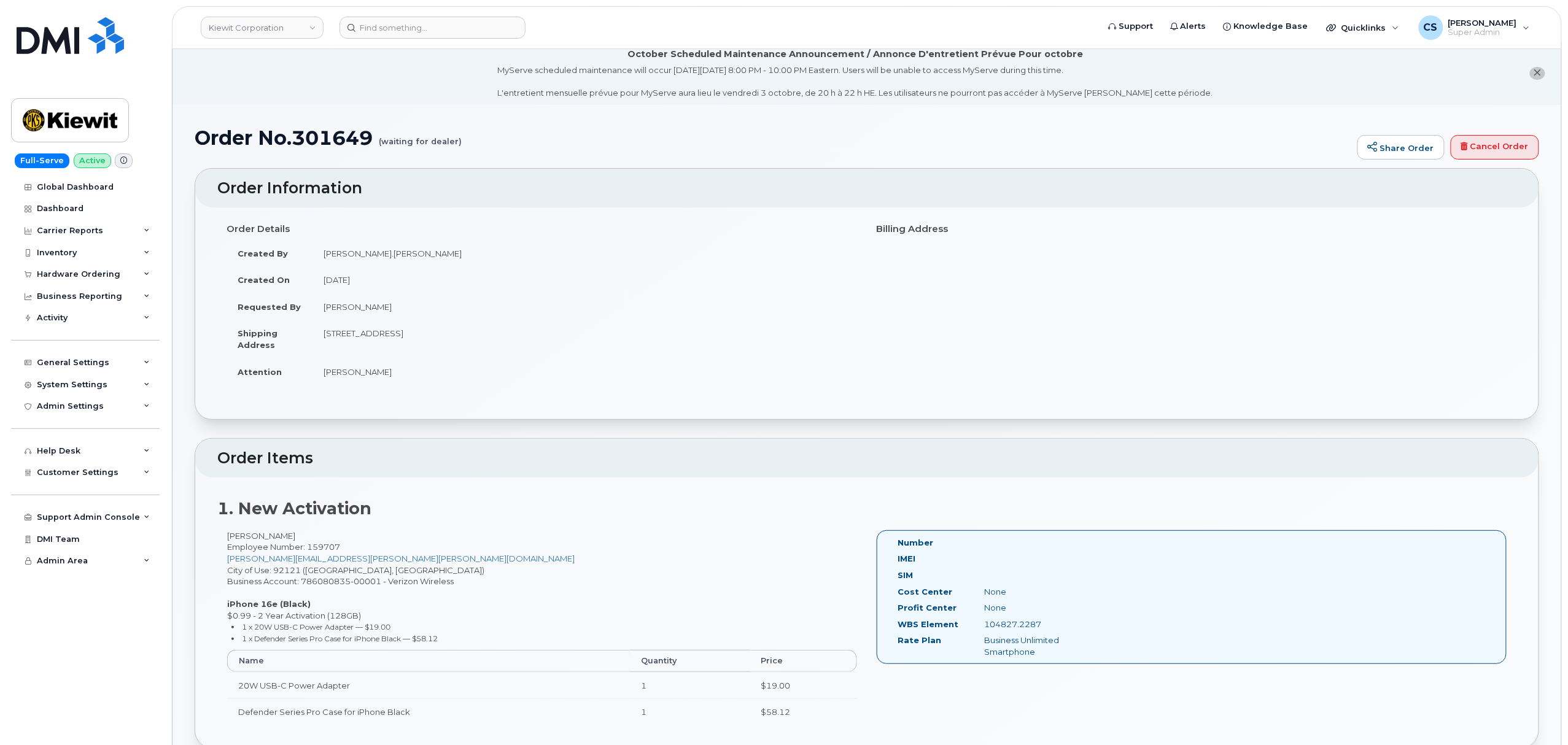
scroll to position [0, 0]
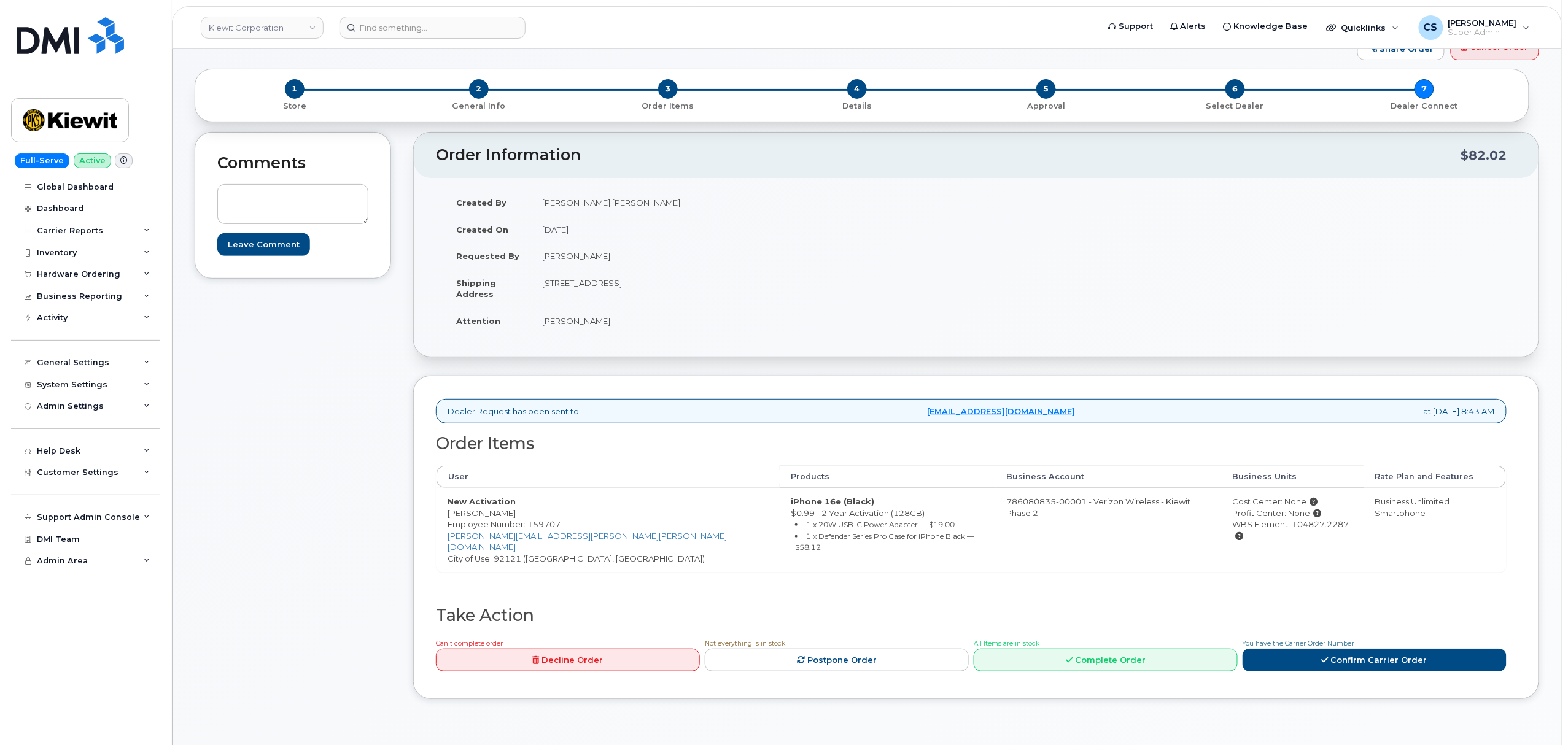
scroll to position [246, 0]
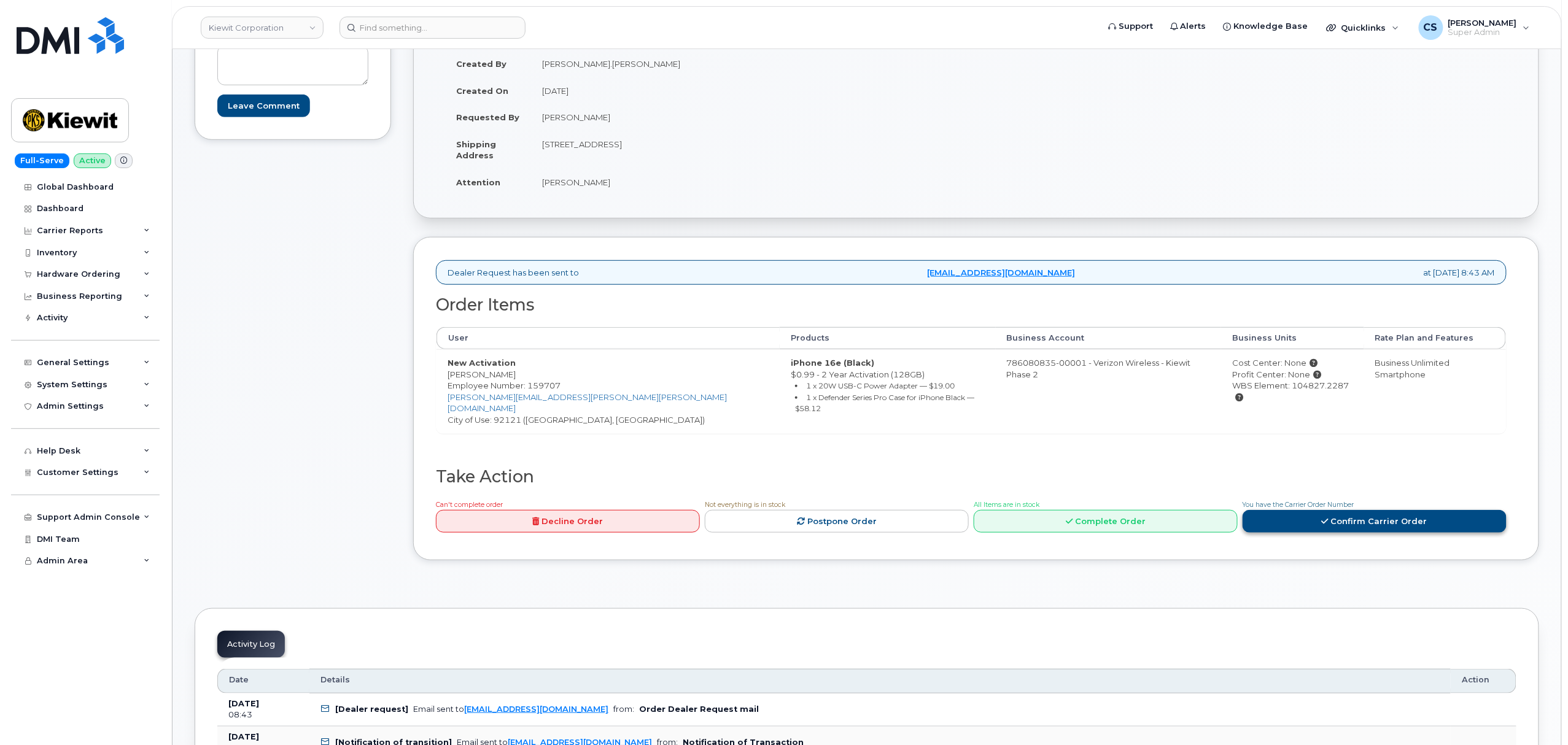
click at [1337, 517] on link "Confirm Carrier Order" at bounding box center [1375, 521] width 264 height 23
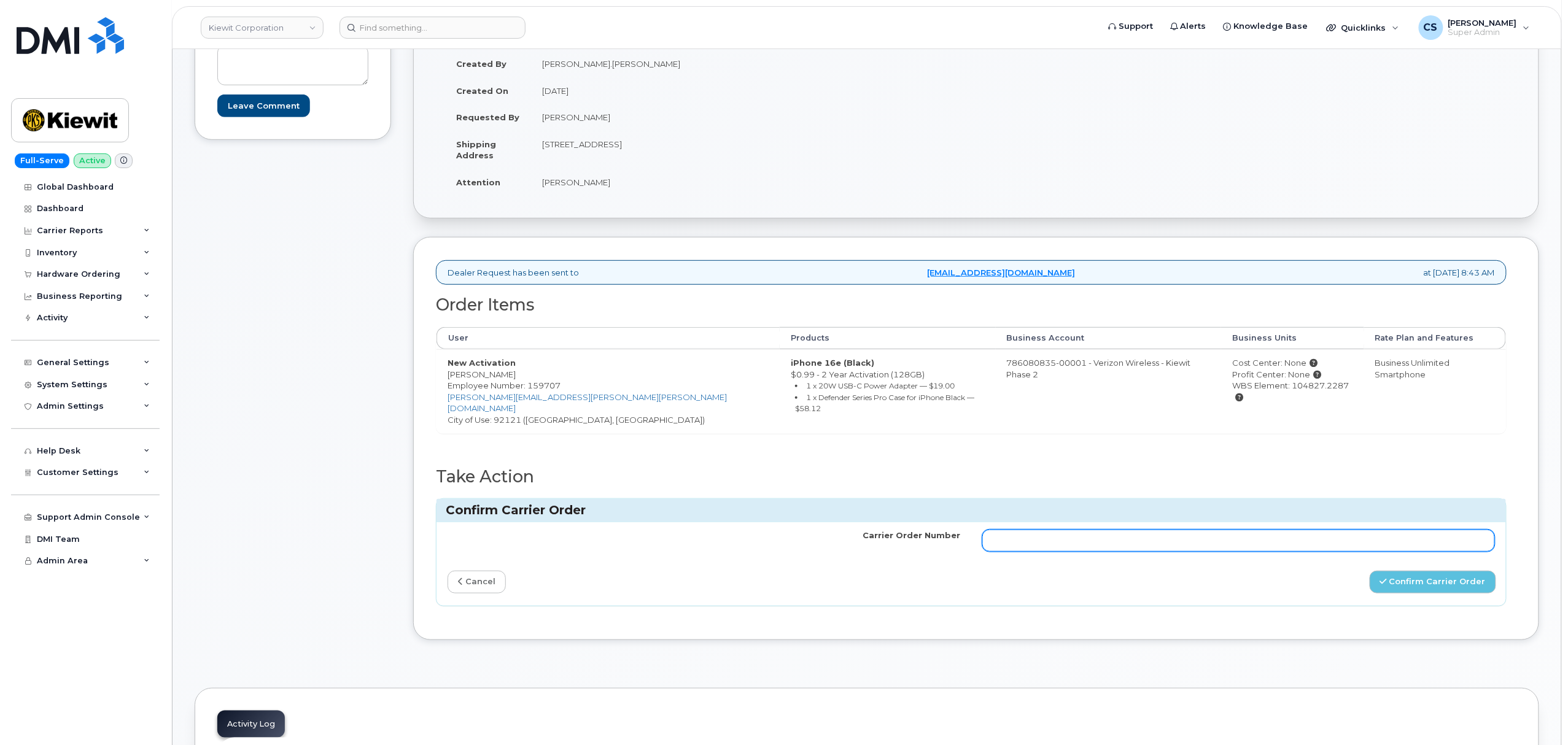
click at [1142, 531] on input "Carrier Order Number" at bounding box center [1239, 541] width 513 height 22
paste input "MB3000597871227"
type input "MB3000597871227"
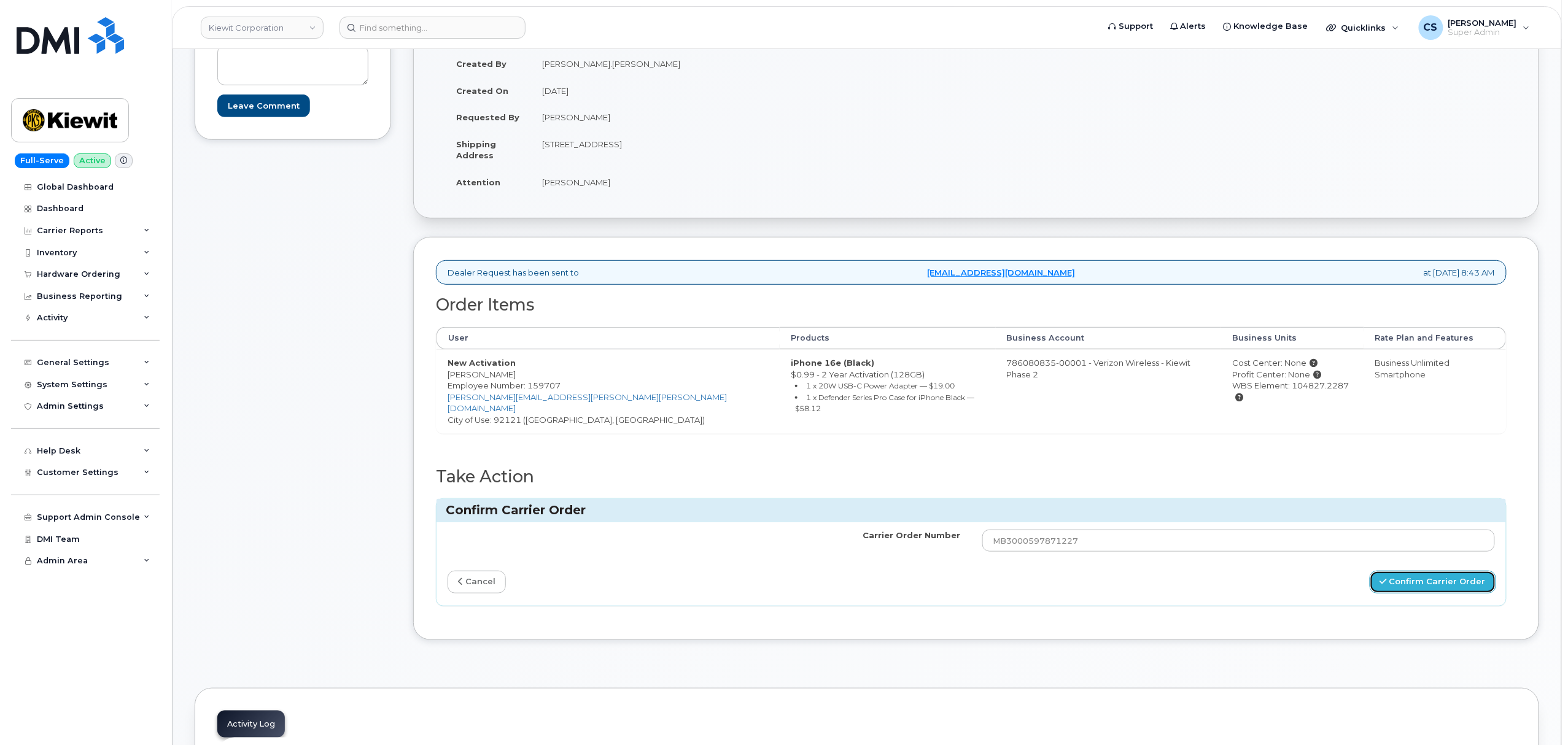
click at [1405, 571] on button "Confirm Carrier Order" at bounding box center [1433, 582] width 126 height 23
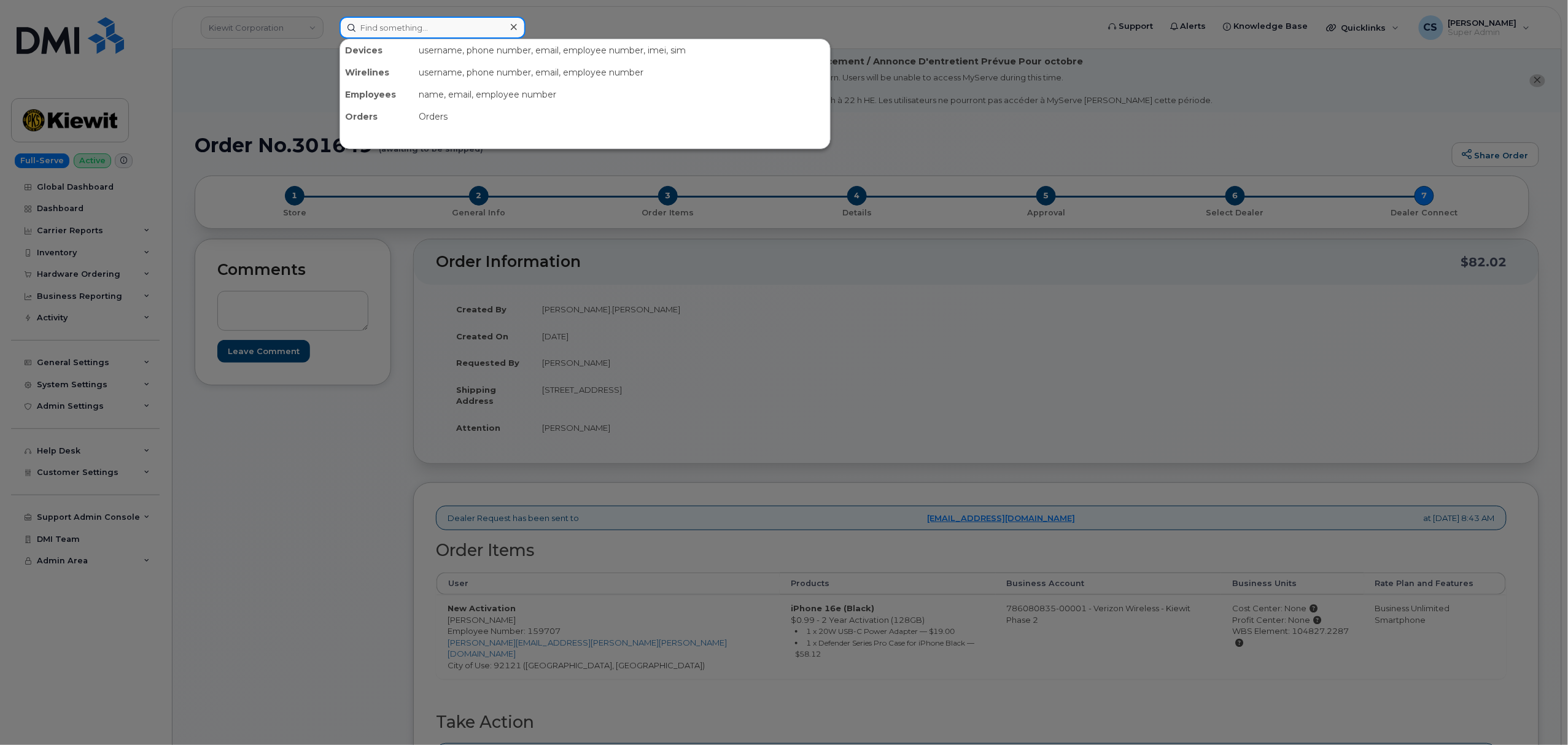
click at [433, 29] on input at bounding box center [432, 28] width 186 height 22
paste input "300570"
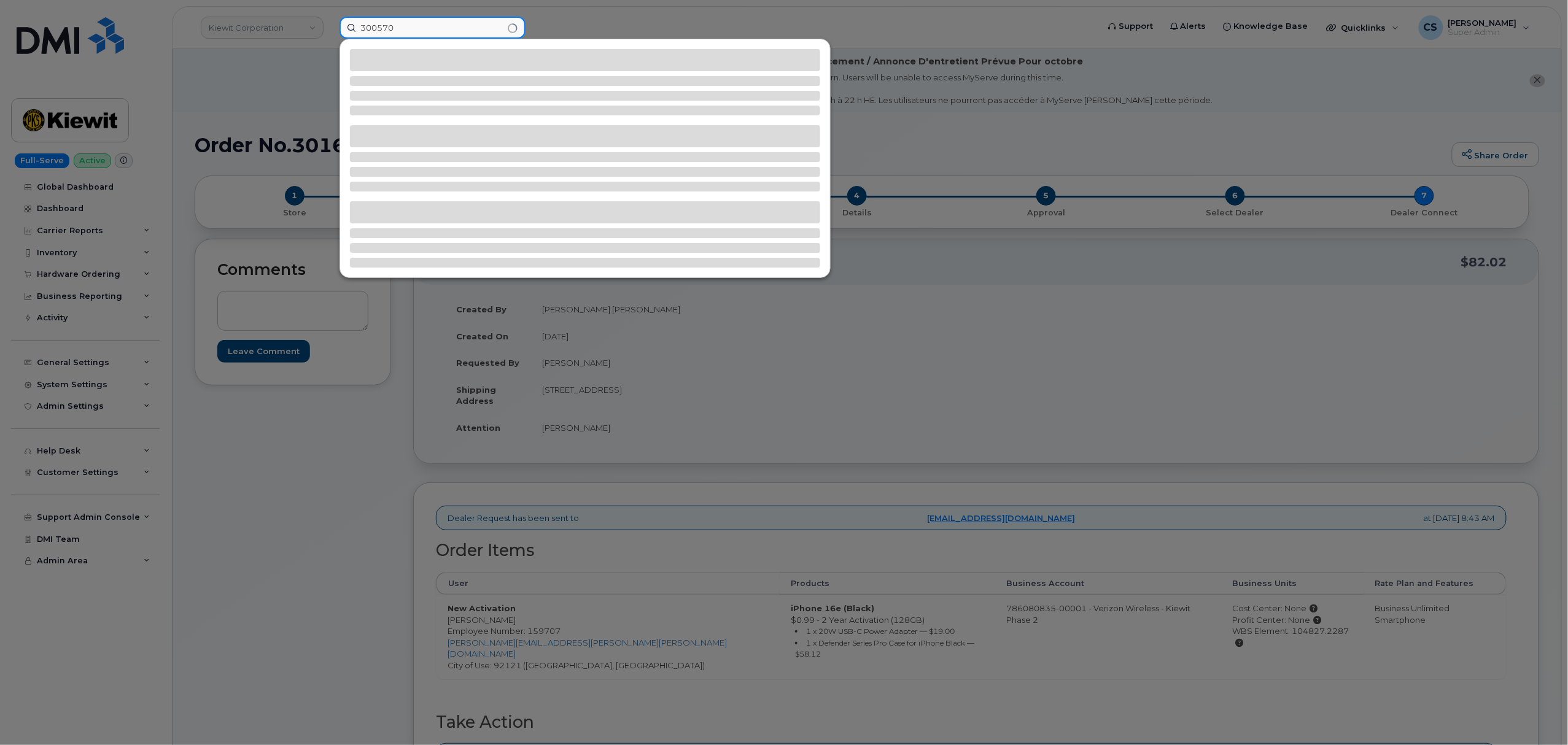
type input "300570"
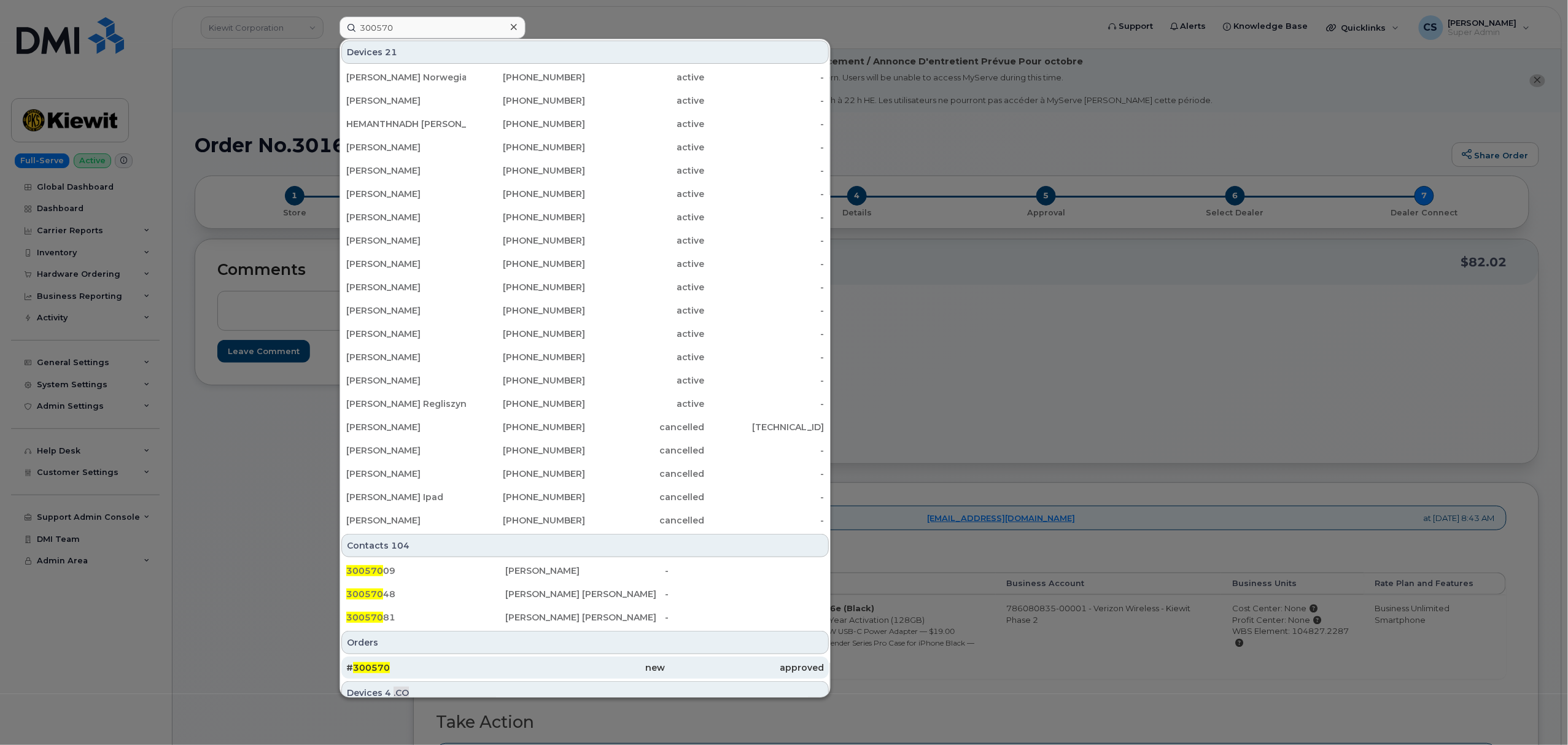
click at [384, 671] on span "300570" at bounding box center [372, 668] width 37 height 11
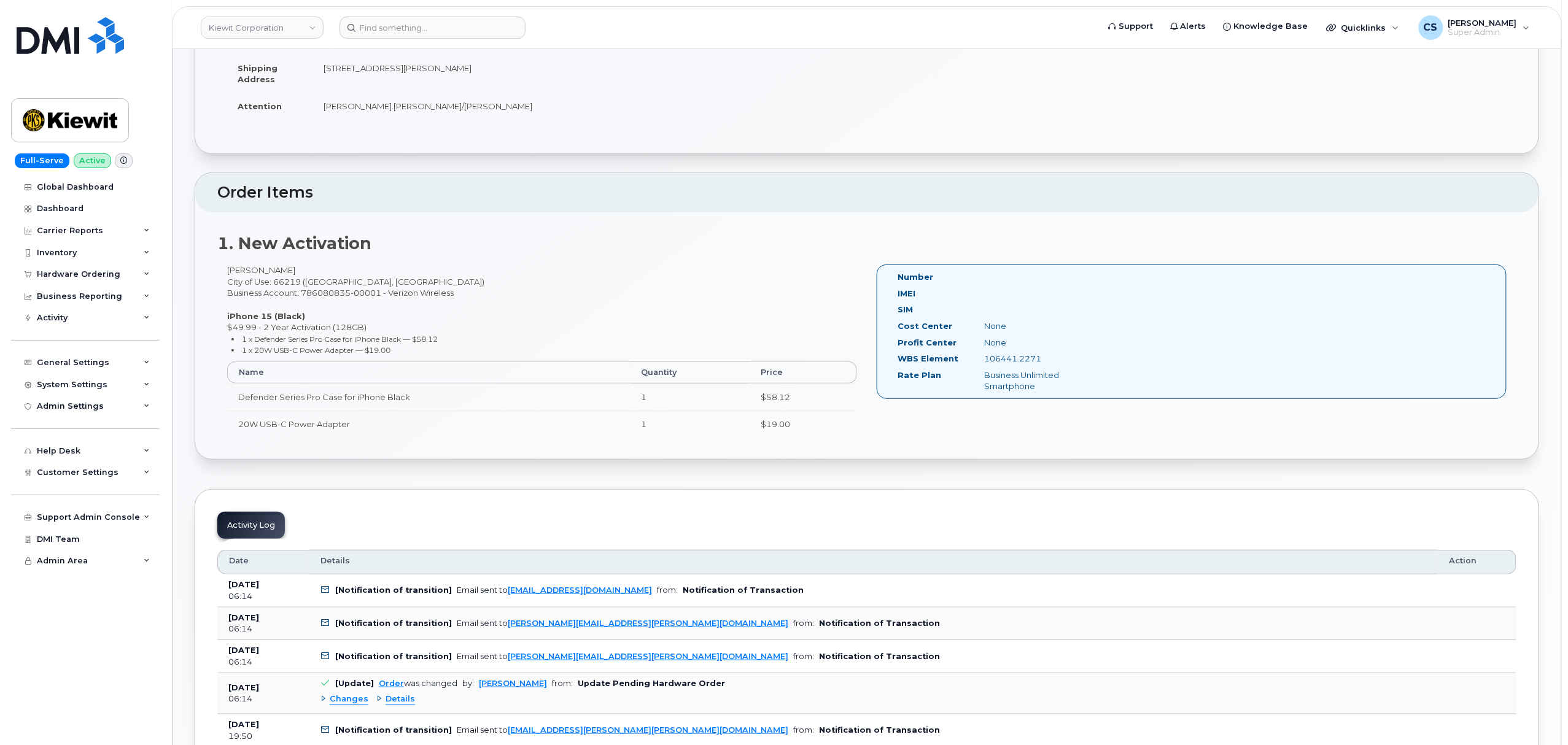
scroll to position [246, 0]
click at [424, 30] on input at bounding box center [432, 28] width 186 height 22
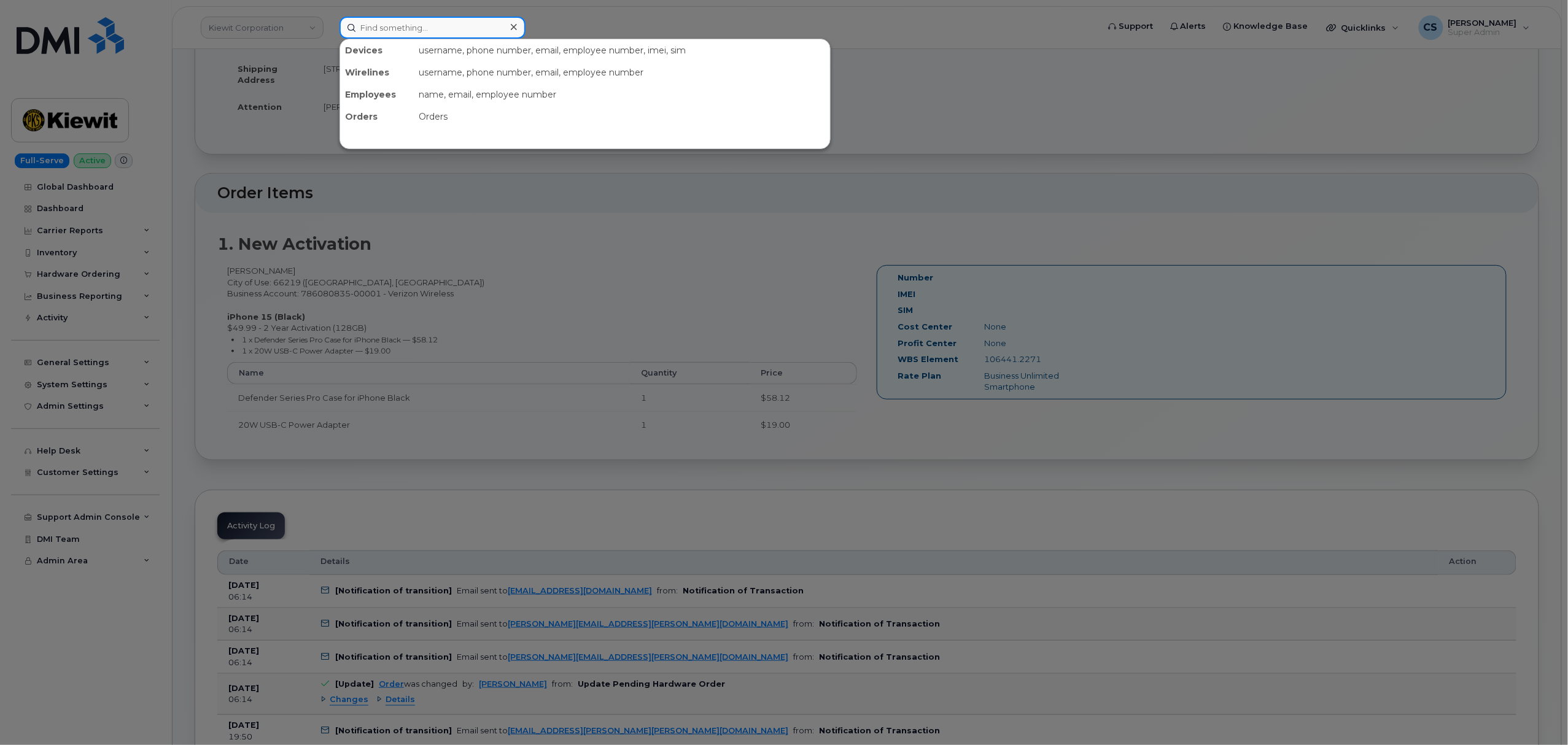
paste input "300570"
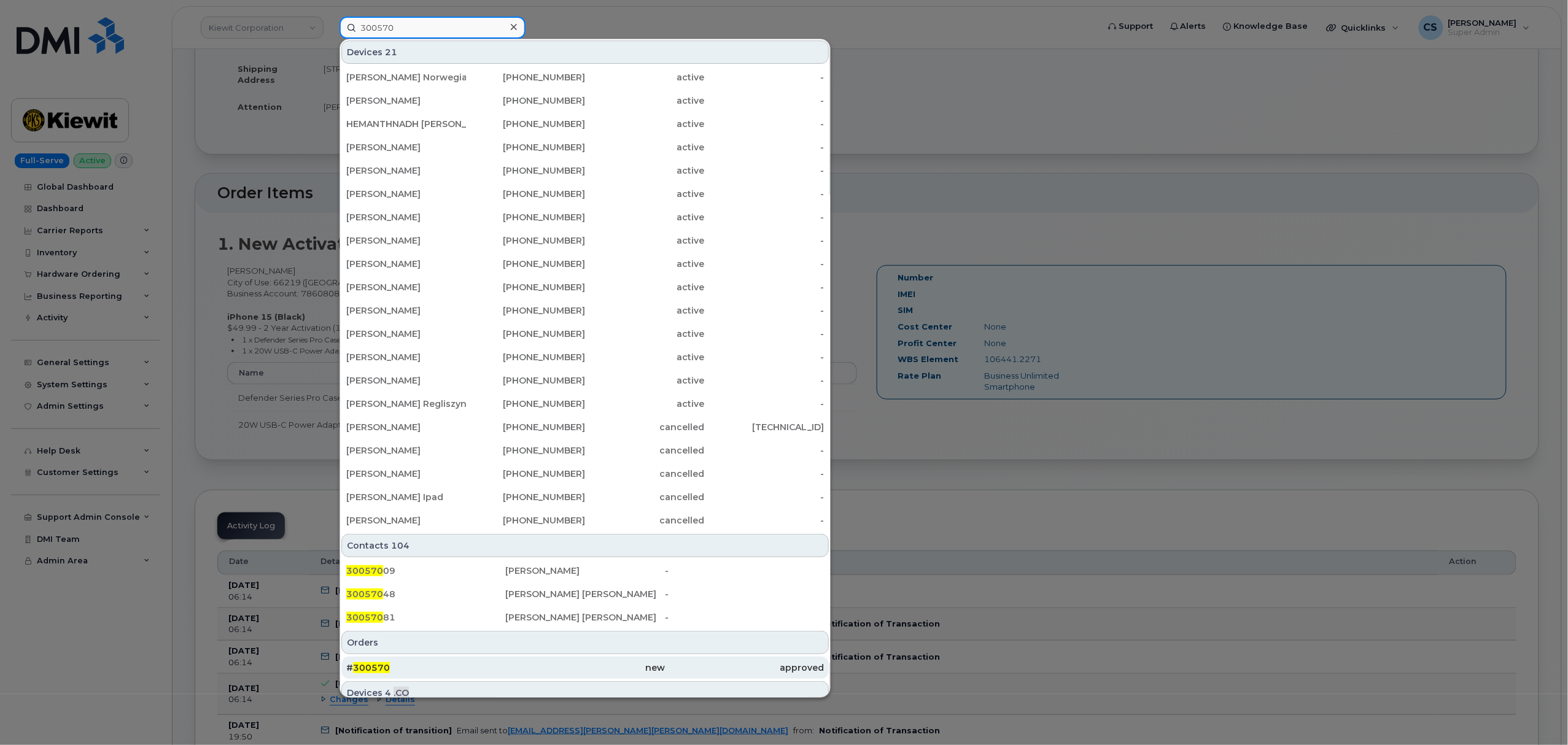
type input "300570"
click at [379, 665] on span "300570" at bounding box center [372, 668] width 37 height 11
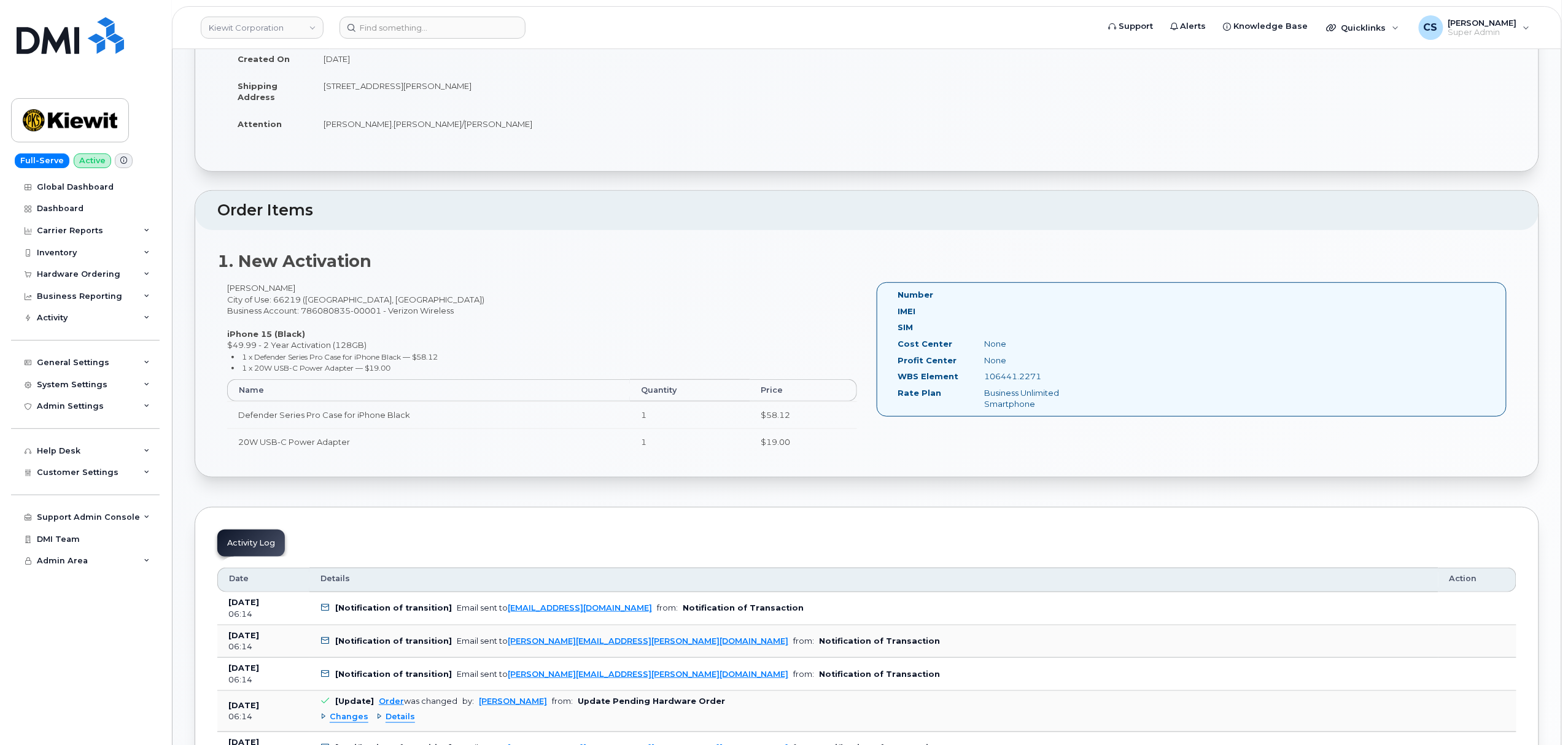
scroll to position [246, 0]
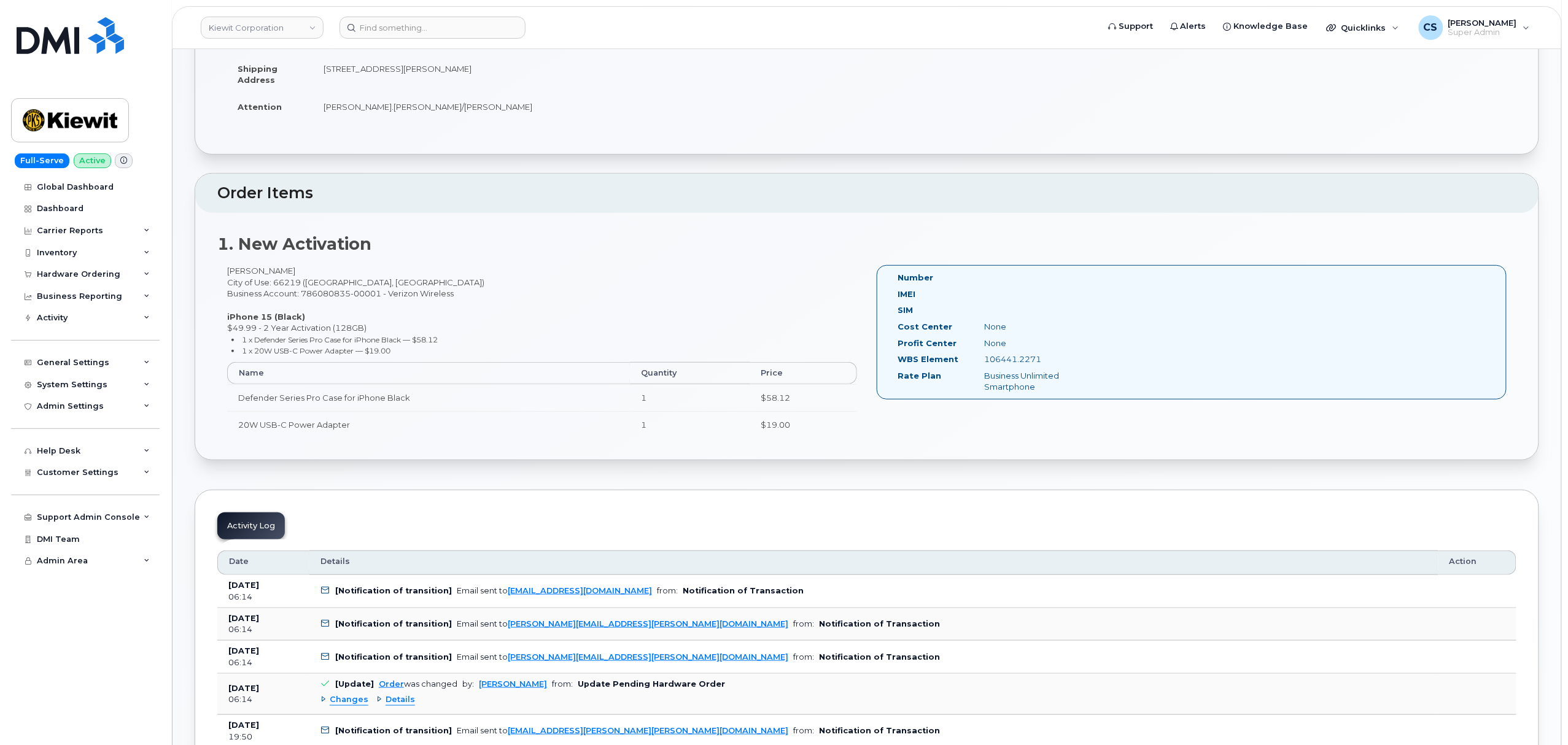
click at [239, 272] on div "[PERSON_NAME] City of Use: 66219 ([GEOGRAPHIC_DATA], [GEOGRAPHIC_DATA]) Busines…" at bounding box center [542, 357] width 649 height 183
copy div "Austin"
drag, startPoint x: 1068, startPoint y: 362, endPoint x: 985, endPoint y: 357, distance: 83.2
click at [985, 357] on div "106441.2271" at bounding box center [1036, 359] width 122 height 12
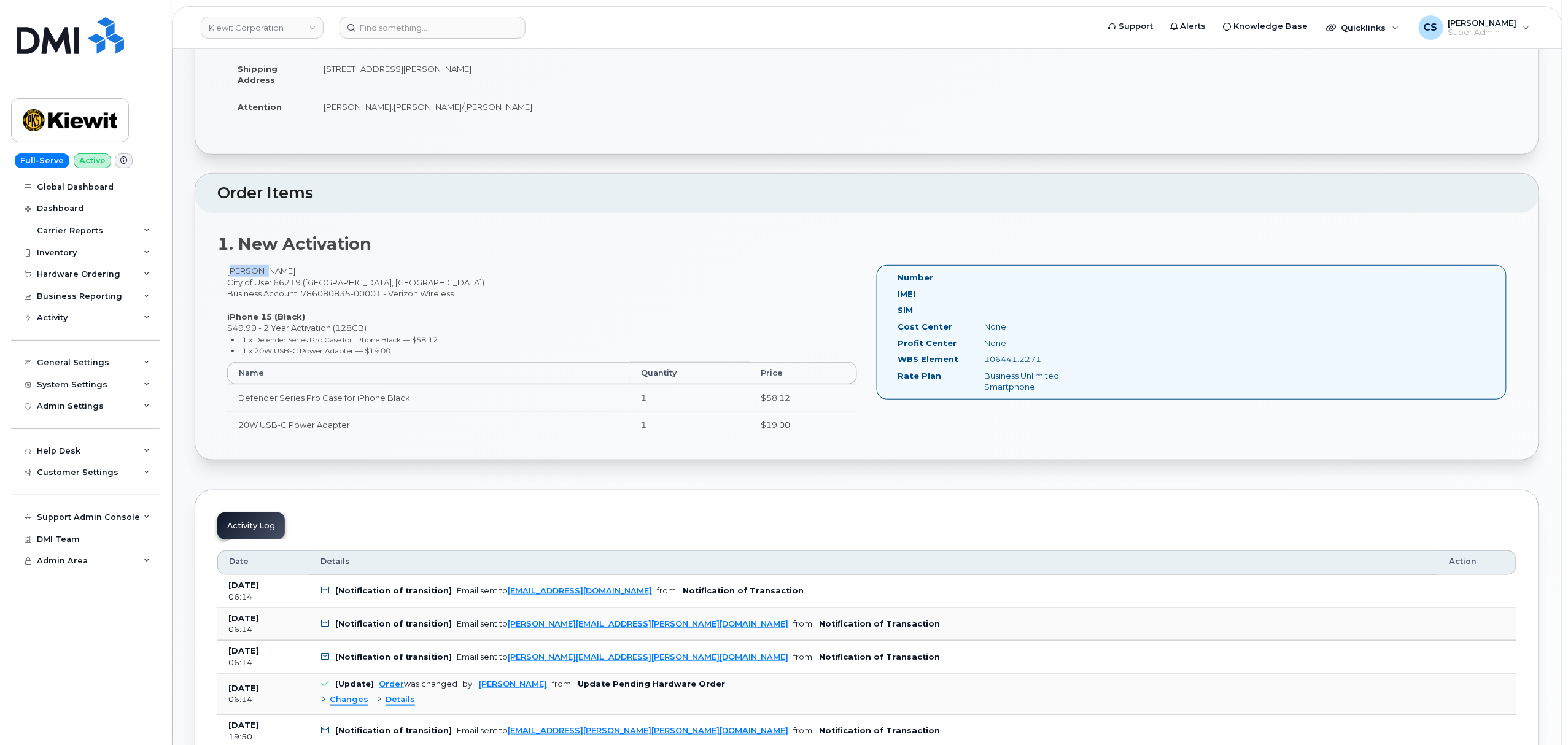
copy div "106441.2271"
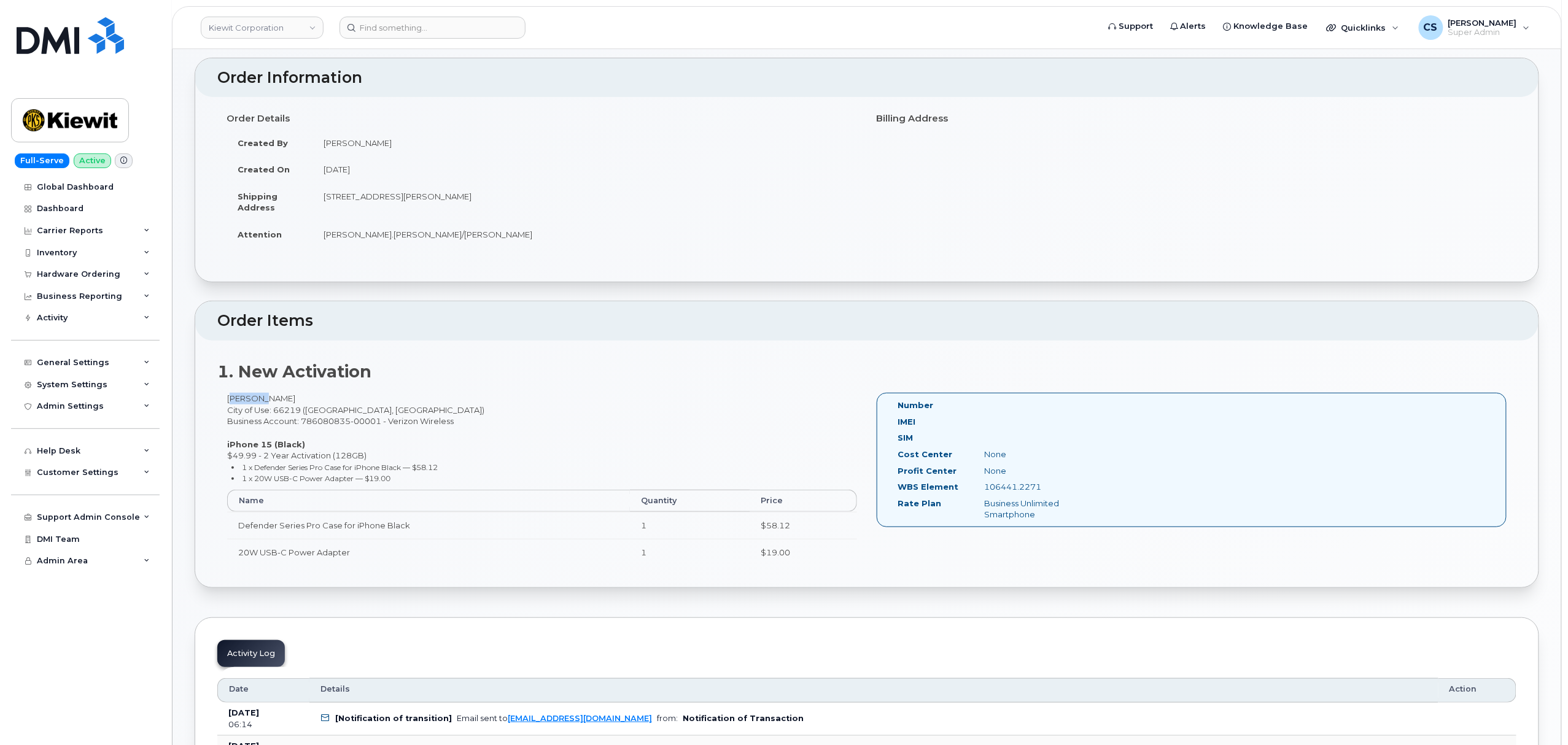
scroll to position [0, 0]
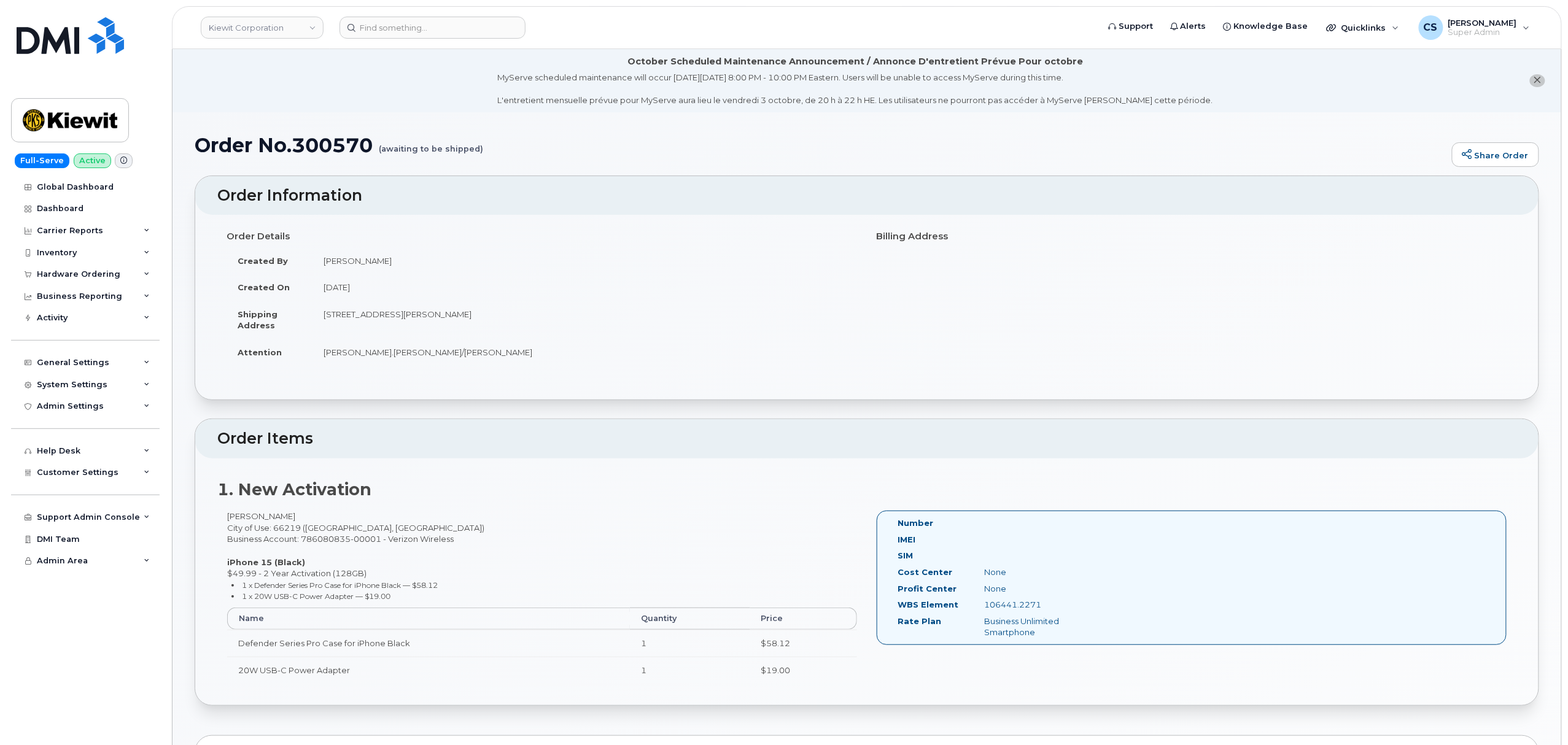
click at [1009, 320] on div "Order Details Created By [PERSON_NAME] Created On [DATE] Shipping Address [STRE…" at bounding box center [866, 301] width 1300 height 151
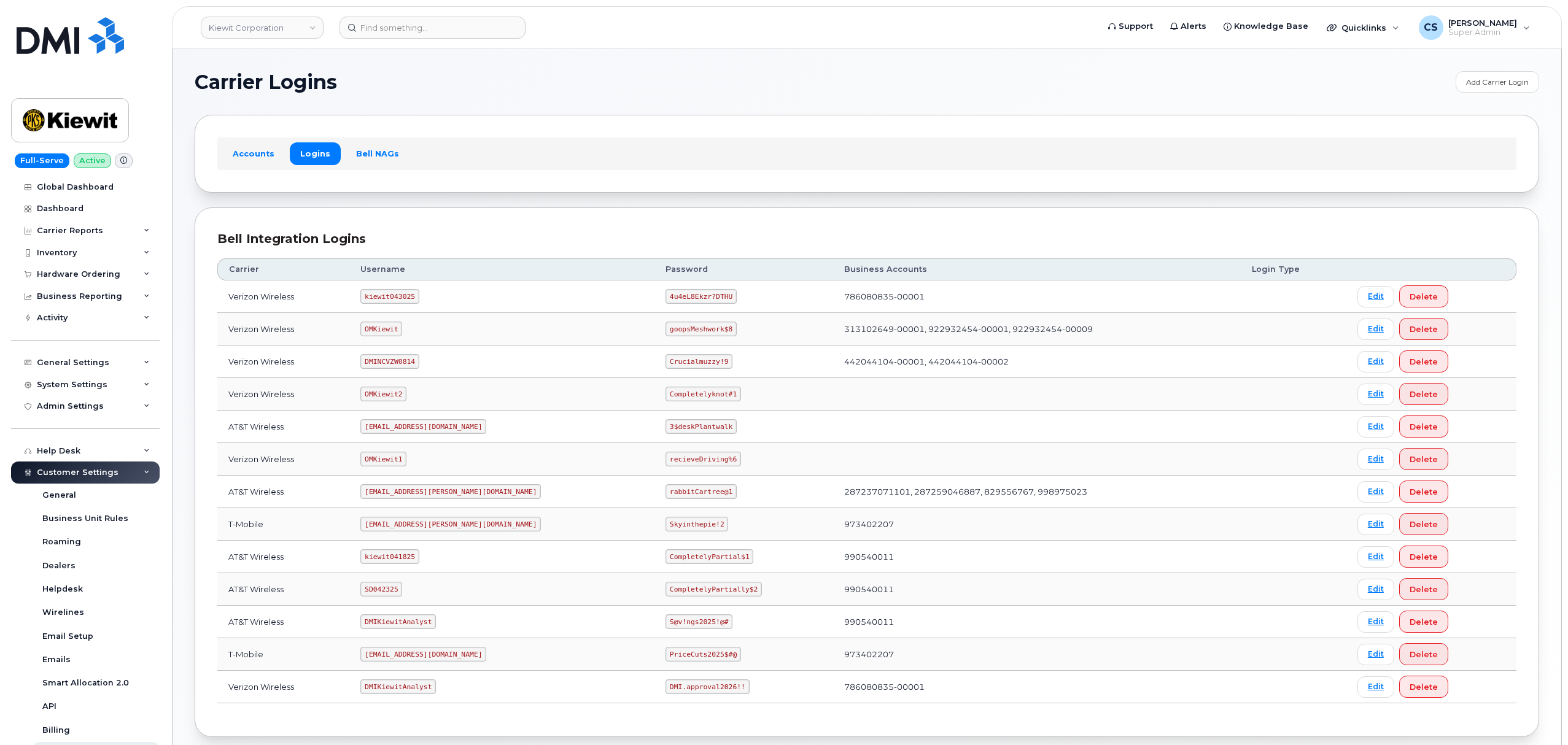
scroll to position [67, 0]
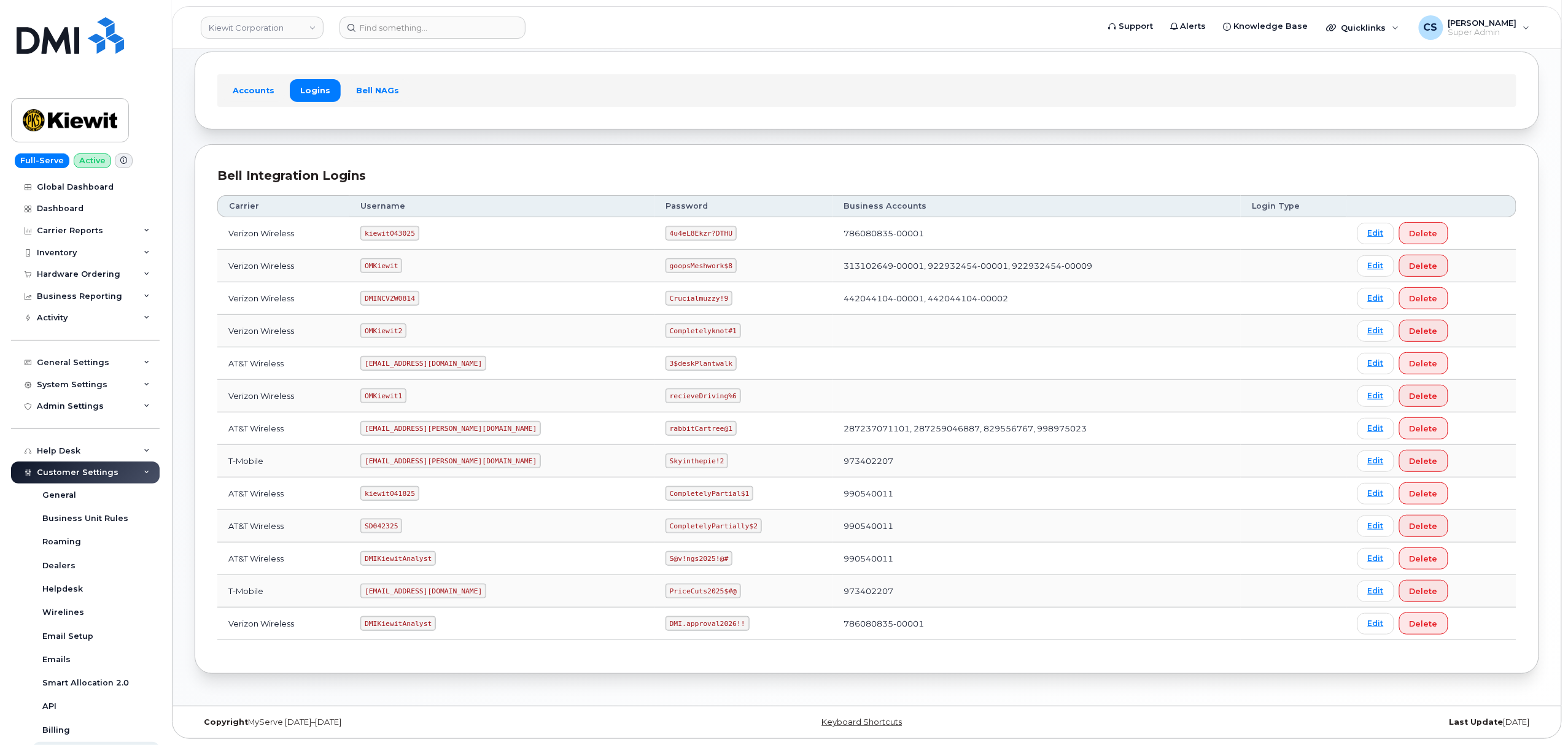
click at [397, 229] on code "kiewit043025" at bounding box center [389, 234] width 58 height 15
copy code "kiewit043025"
click at [668, 230] on code "4u4eL8Ekzr?DTHU" at bounding box center [701, 234] width 72 height 15
drag, startPoint x: 669, startPoint y: 230, endPoint x: 630, endPoint y: 225, distance: 39.3
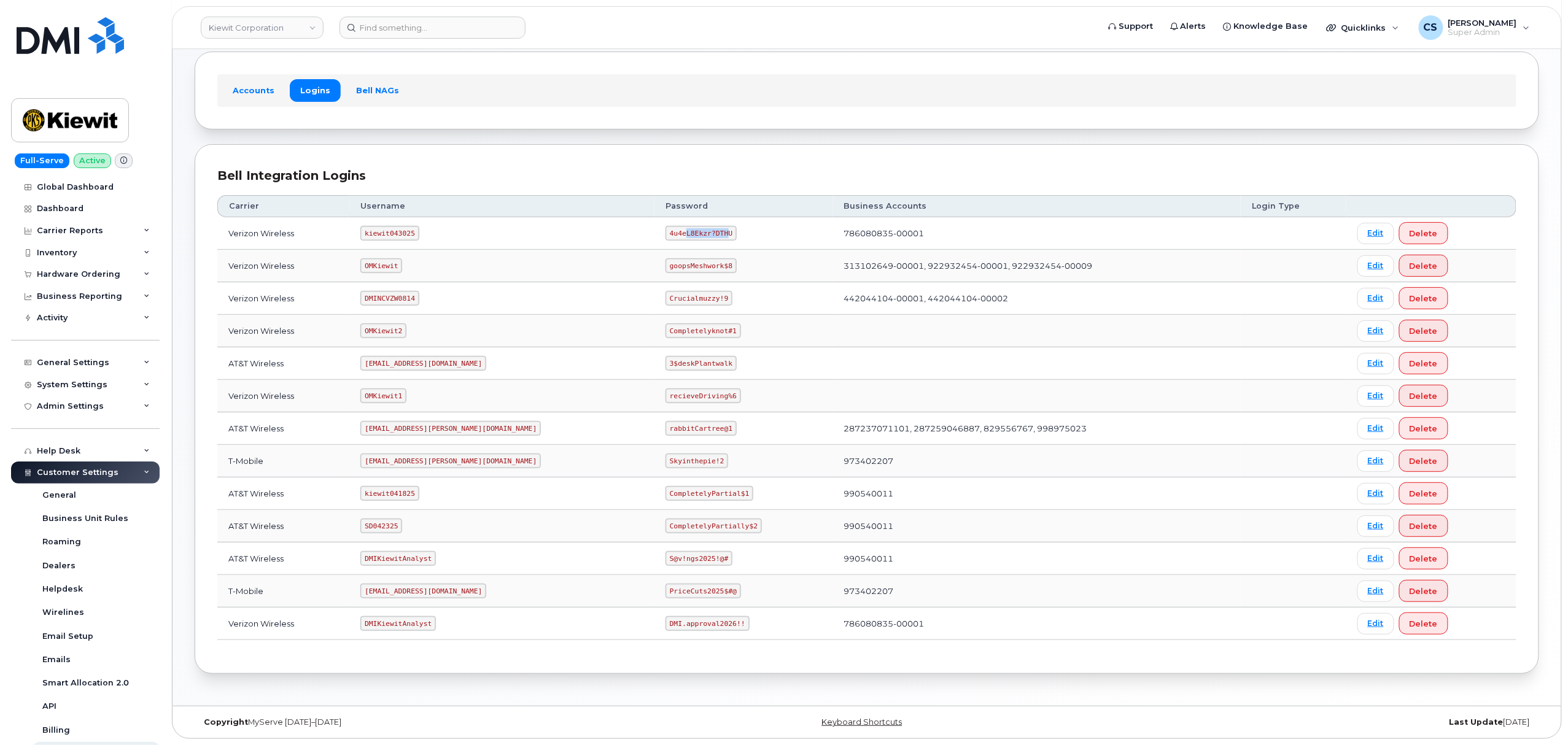
click at [665, 226] on code "4u4eL8Ekzr?DTHU" at bounding box center [701, 234] width 72 height 15
drag, startPoint x: 670, startPoint y: 231, endPoint x: 611, endPoint y: 230, distance: 59.0
click at [665, 230] on code "4u4eL8Ekzr?DTHU" at bounding box center [701, 234] width 72 height 15
copy code "4u4eL8Ekzr?DTHU"
click at [416, 453] on code "ms-kiewit@dminc.com" at bounding box center [450, 461] width 181 height 15
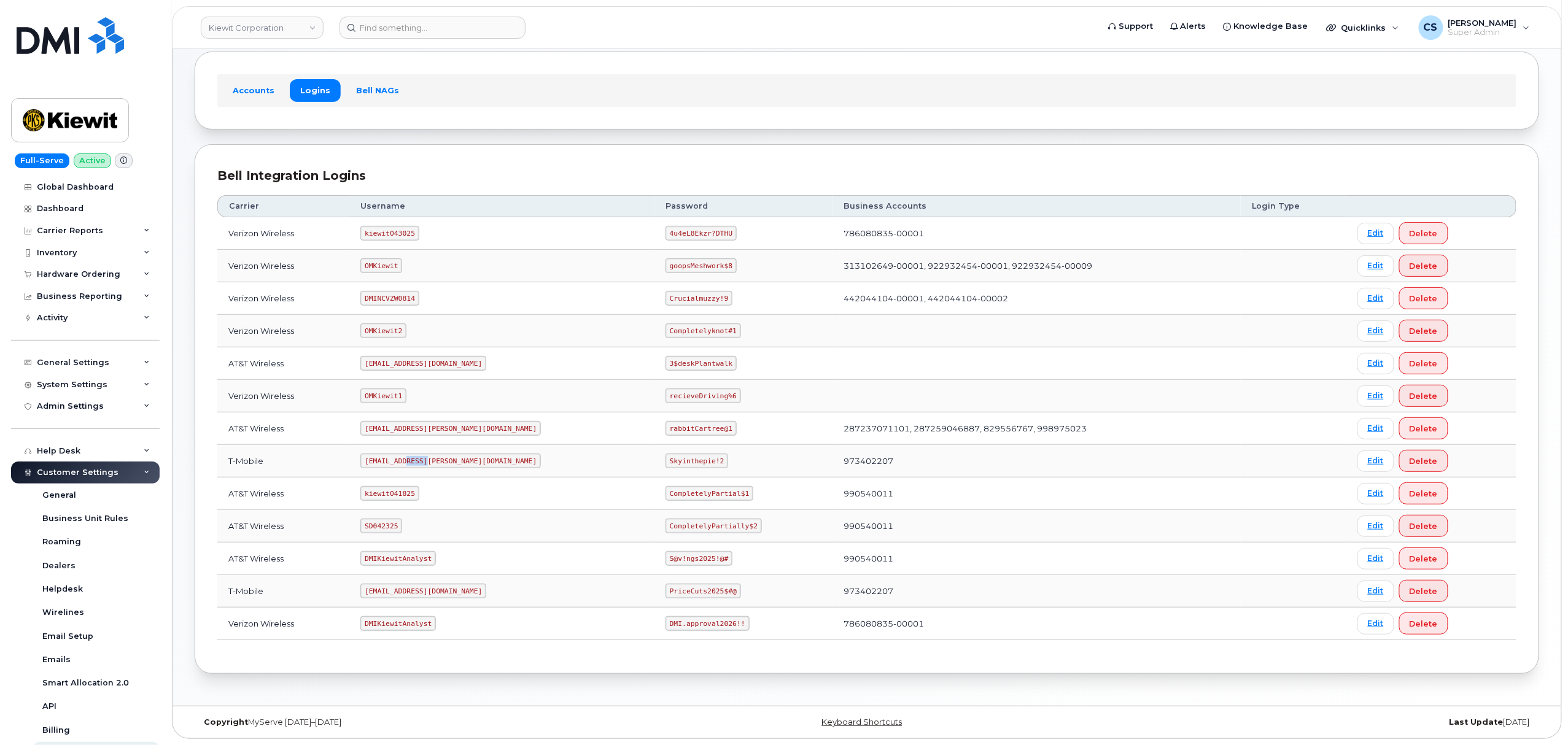
click at [416, 453] on code "ms-kiewit@dminc.com" at bounding box center [450, 461] width 181 height 15
copy code "ms-kiewit@dminc.com"
click at [406, 233] on code "kiewit043025" at bounding box center [389, 234] width 58 height 15
click at [404, 233] on code "kiewit043025" at bounding box center [389, 234] width 58 height 15
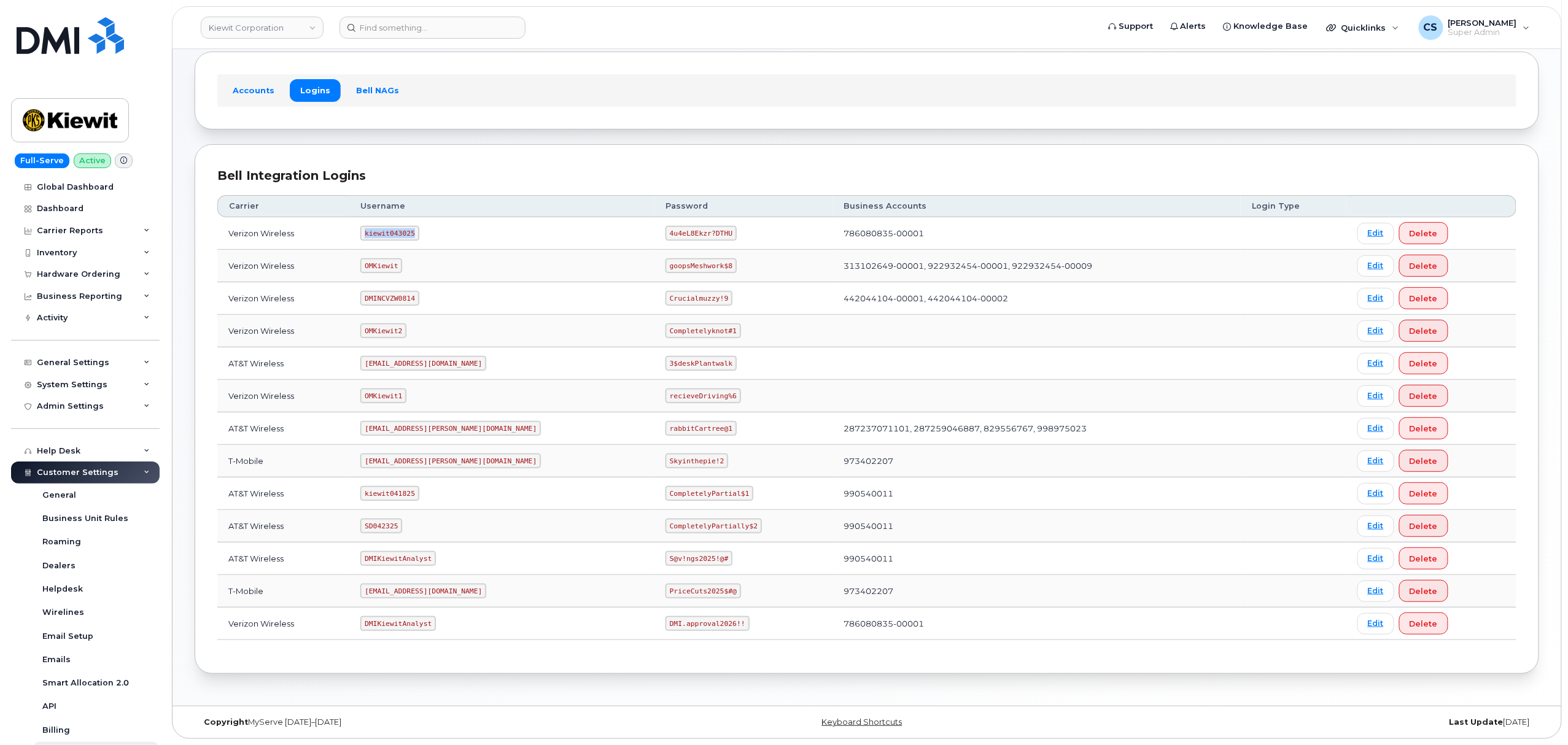
copy code "kiewit043025"
drag, startPoint x: 671, startPoint y: 229, endPoint x: 612, endPoint y: 227, distance: 59.0
click at [665, 227] on code "4u4eL8Ekzr?DTHU" at bounding box center [701, 234] width 72 height 15
copy code "4u4eL8Ekzr?DTHU"
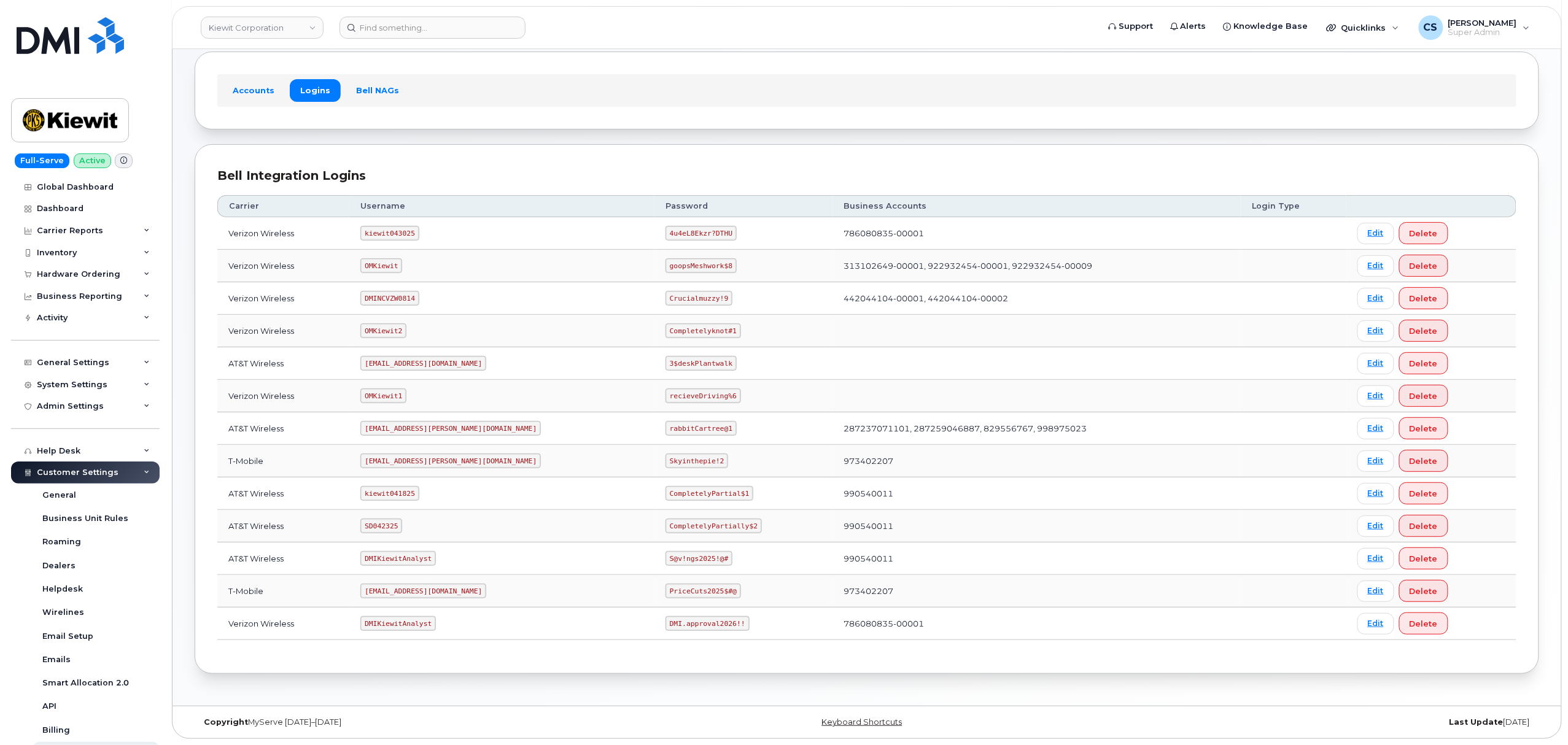
click at [384, 229] on code "kiewit043025" at bounding box center [389, 234] width 58 height 15
copy code "kiewit043025"
drag, startPoint x: 670, startPoint y: 230, endPoint x: 612, endPoint y: 227, distance: 58.1
click at [665, 227] on code "4u4eL8Ekzr?DTHU" at bounding box center [701, 234] width 72 height 15
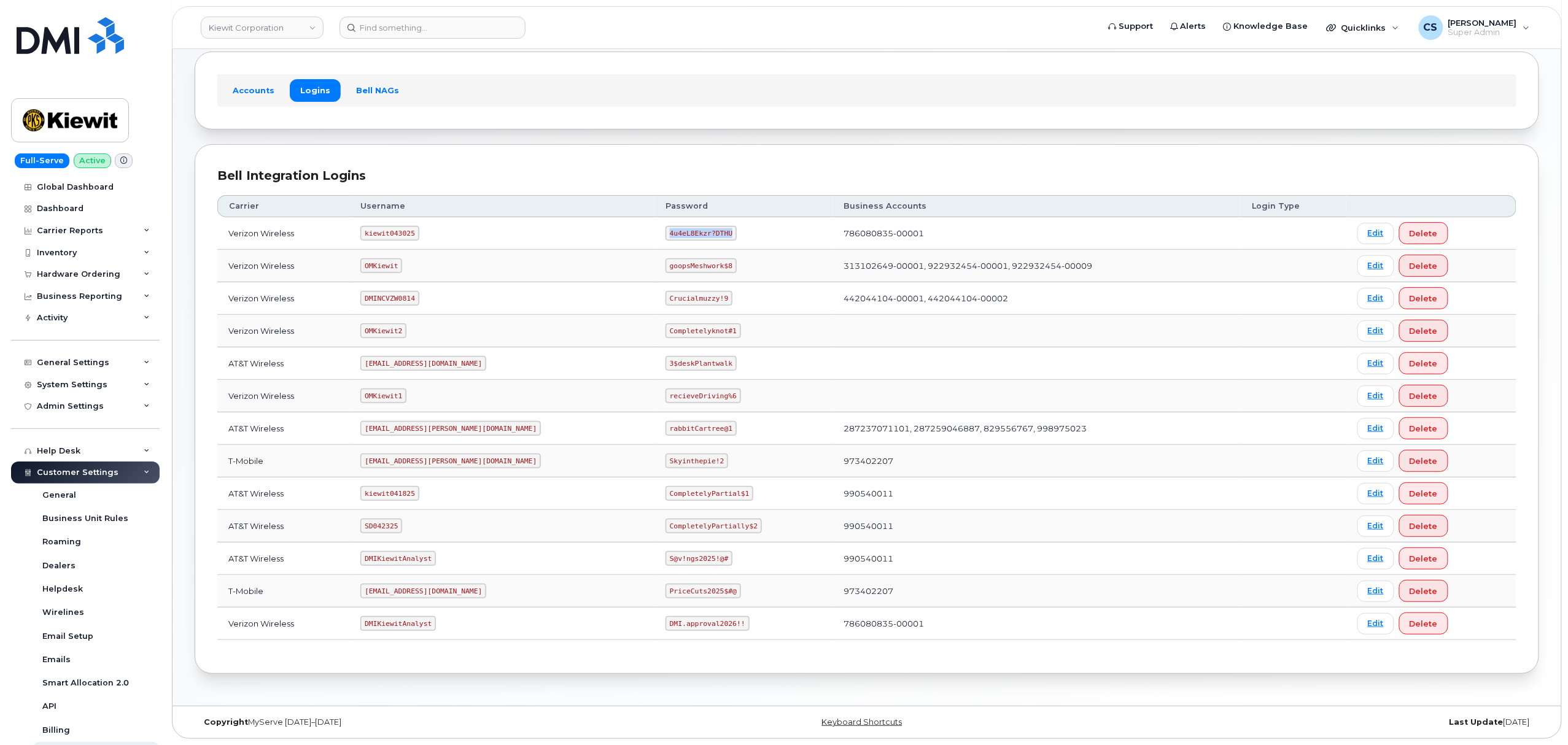
copy code "4u4eL8Ekzr?DTHU"
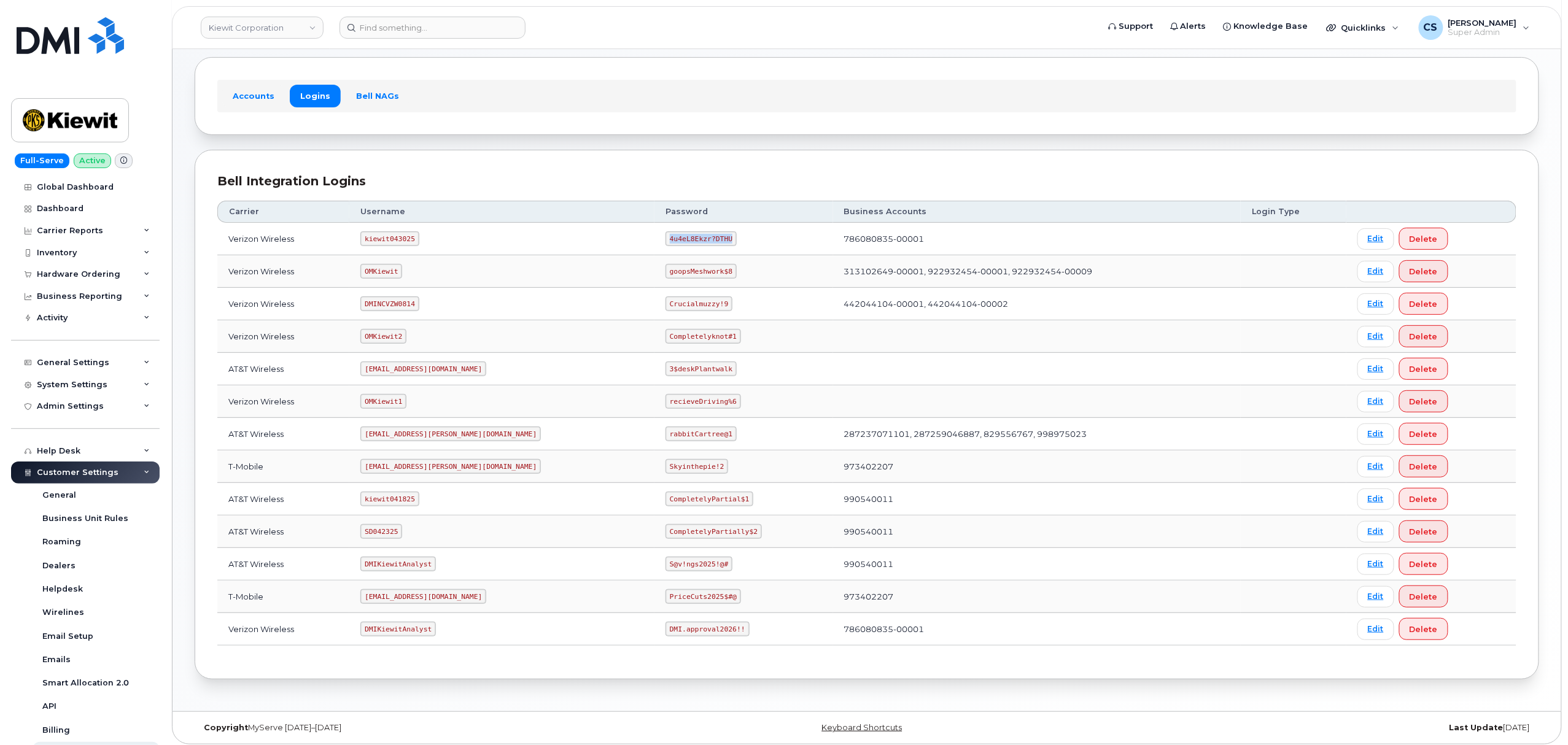
scroll to position [0, 0]
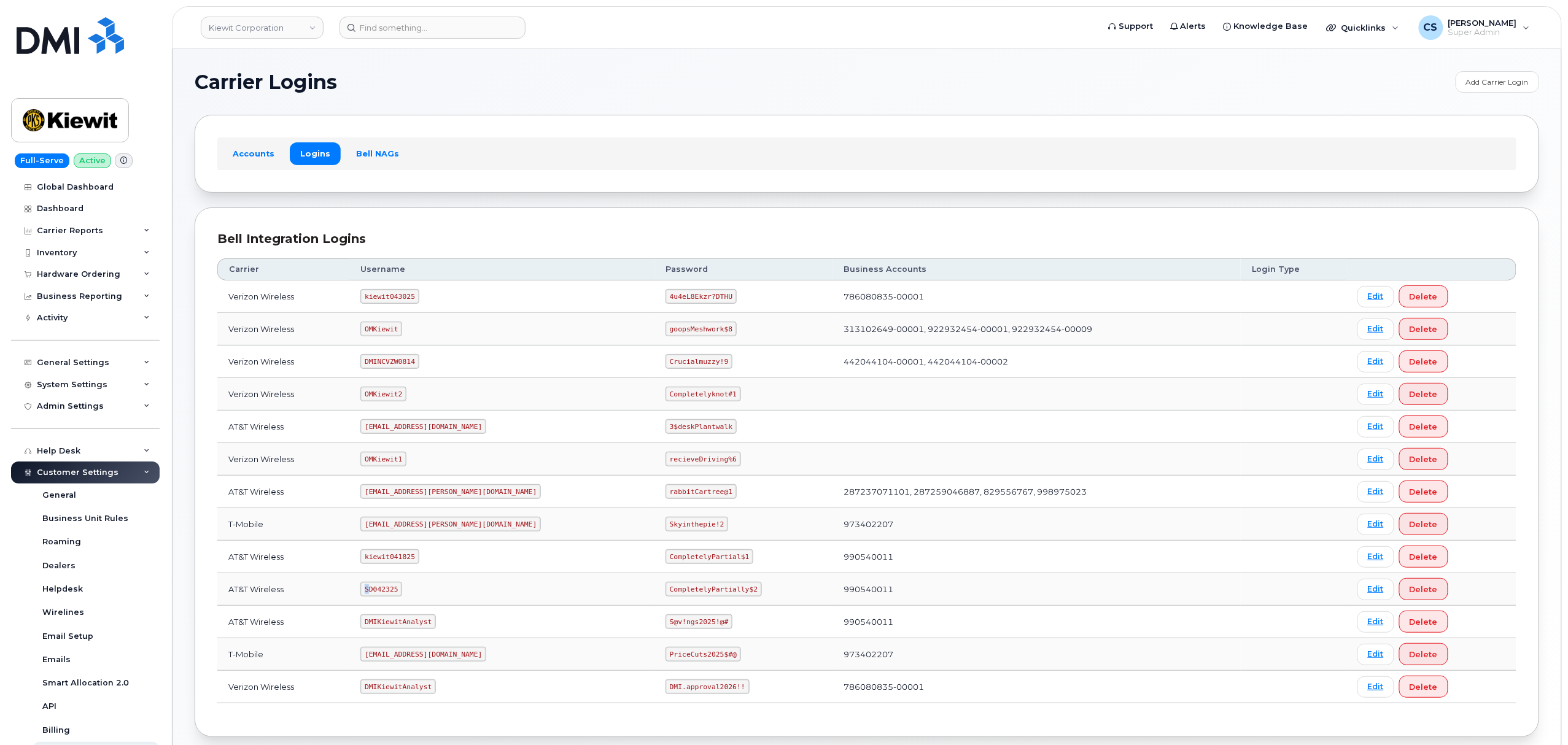
click at [381, 585] on code "SD042325" at bounding box center [381, 589] width 42 height 15
click at [382, 585] on code "SD042325" at bounding box center [381, 589] width 42 height 15
drag, startPoint x: 697, startPoint y: 592, endPoint x: 615, endPoint y: 588, distance: 82.1
click at [665, 588] on code "CompletelyPartially$2" at bounding box center [713, 589] width 97 height 15
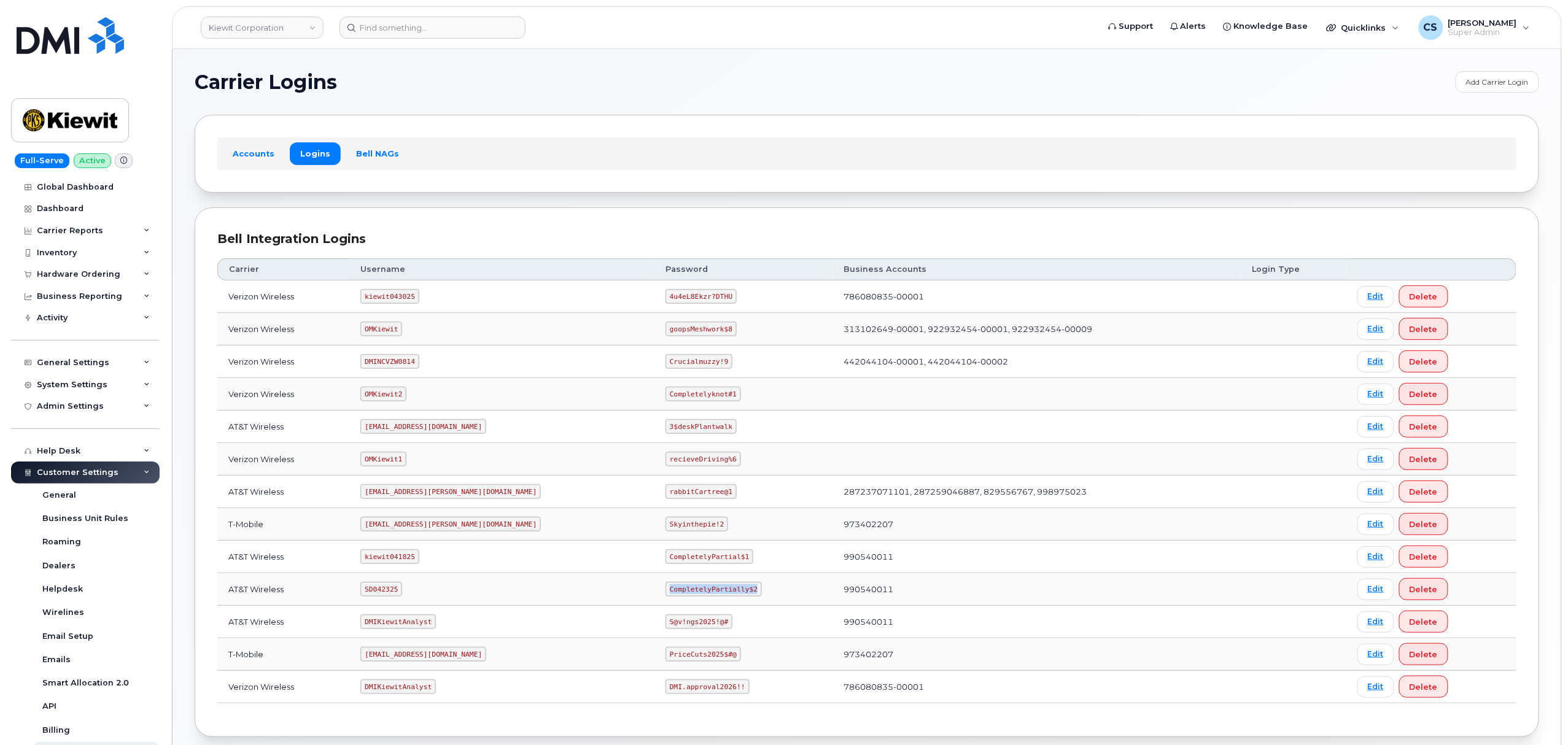
copy code "CompletelyPartially$2"
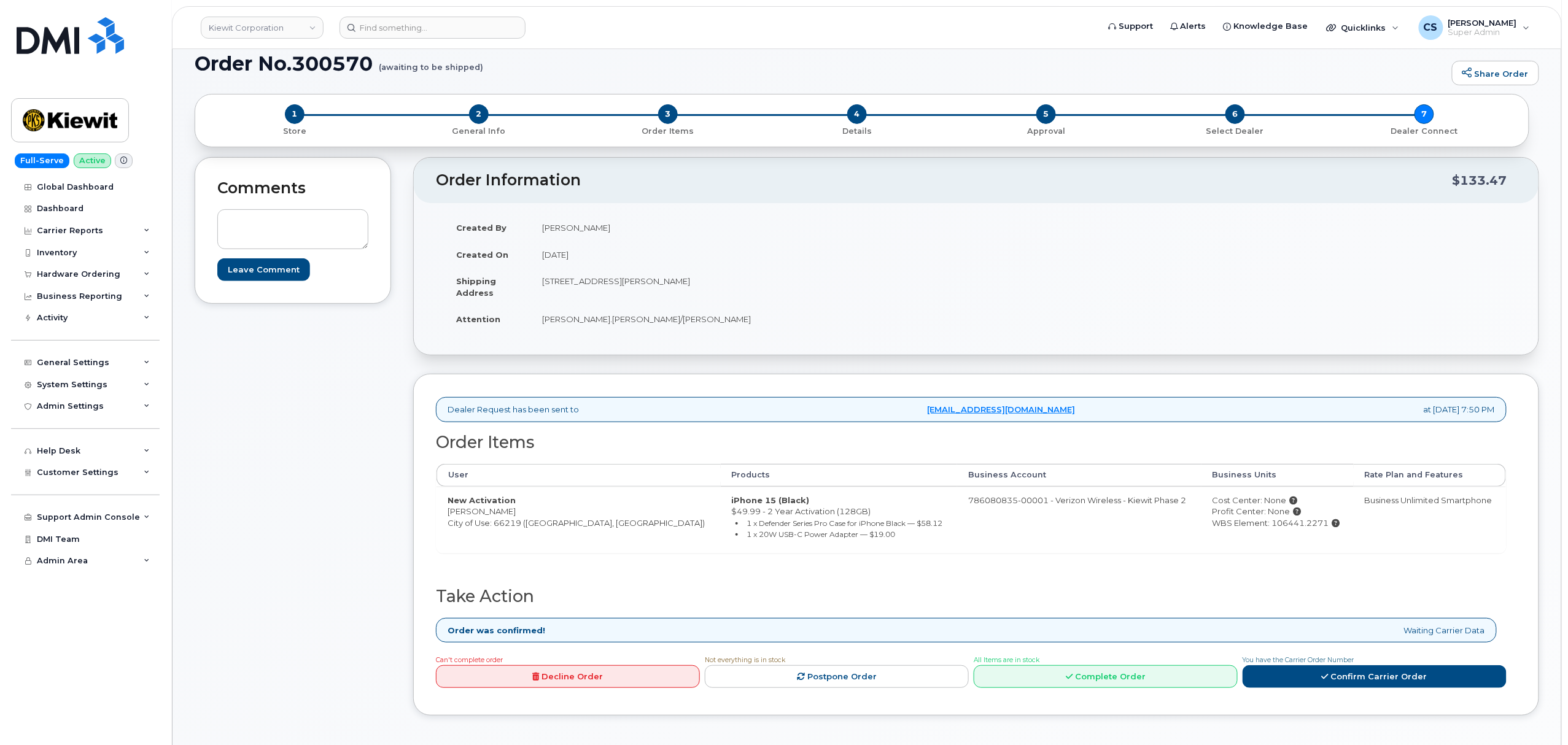
scroll to position [246, 0]
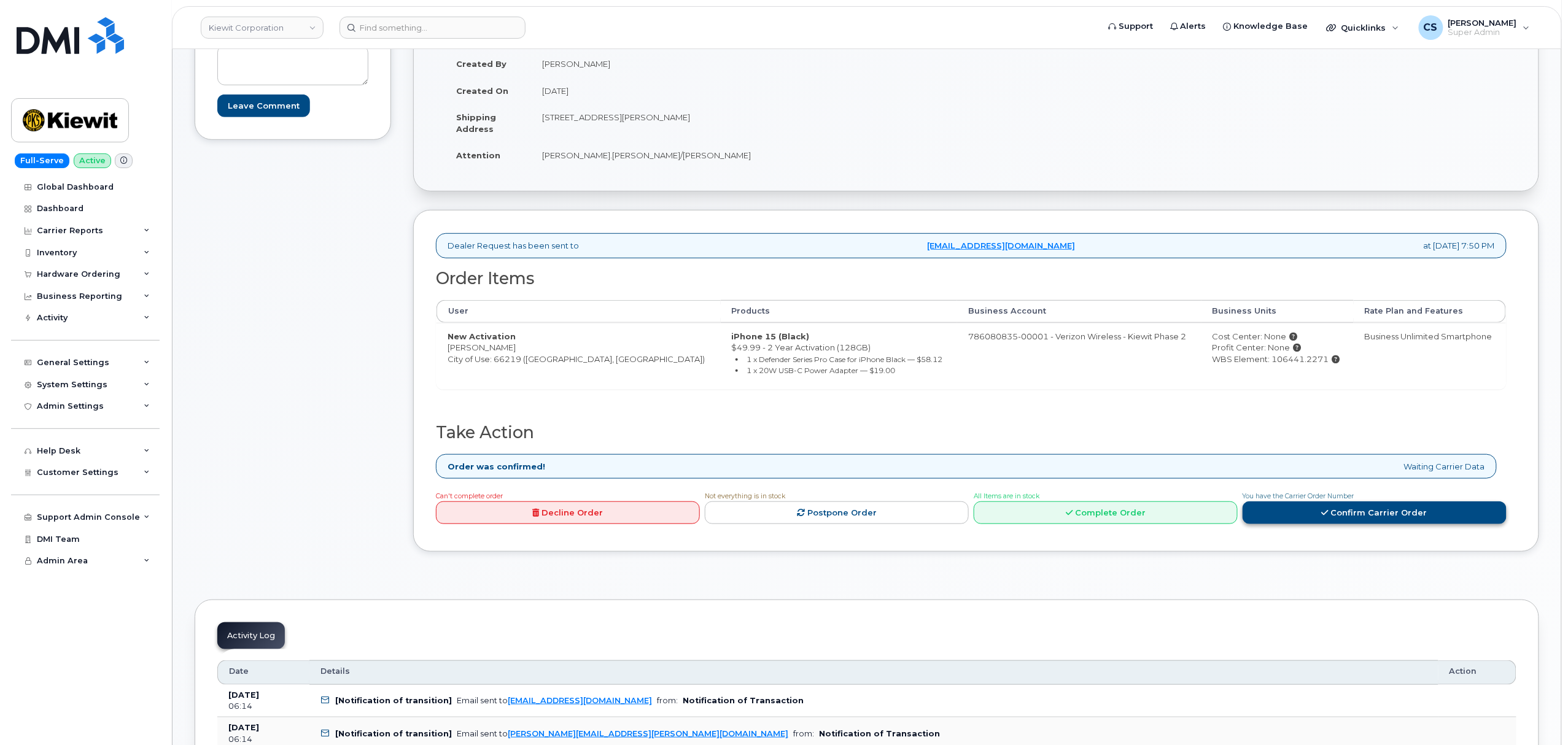
click at [1364, 524] on link "Confirm Carrier Order" at bounding box center [1375, 512] width 264 height 23
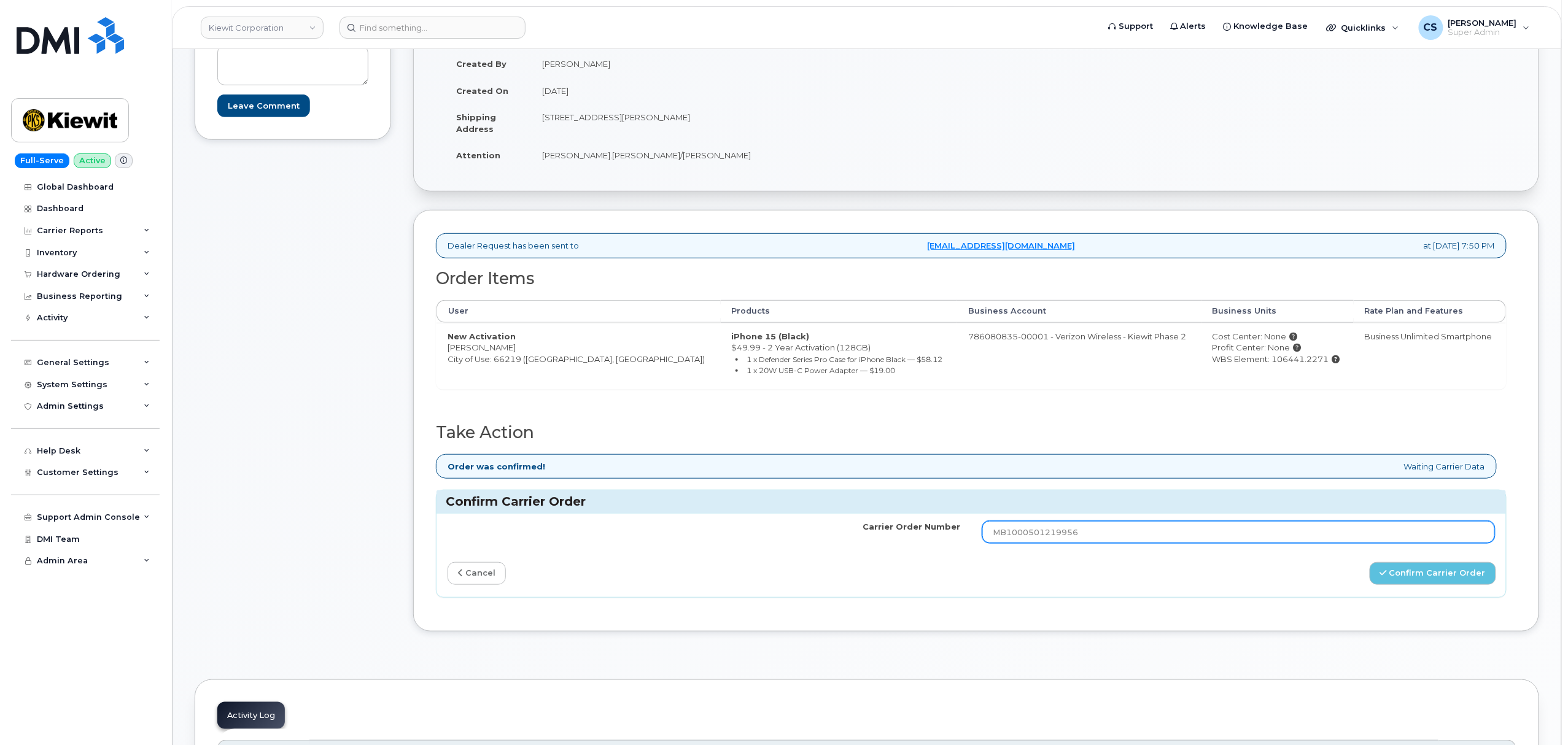
click at [1255, 531] on input "MB1000501219956" at bounding box center [1239, 532] width 513 height 22
click at [1252, 533] on input "MB1000501219956" at bounding box center [1239, 532] width 513 height 22
click at [1252, 531] on input "MB1000501219956" at bounding box center [1239, 532] width 513 height 22
paste input "3000597873245"
type input "MB3000597873245"
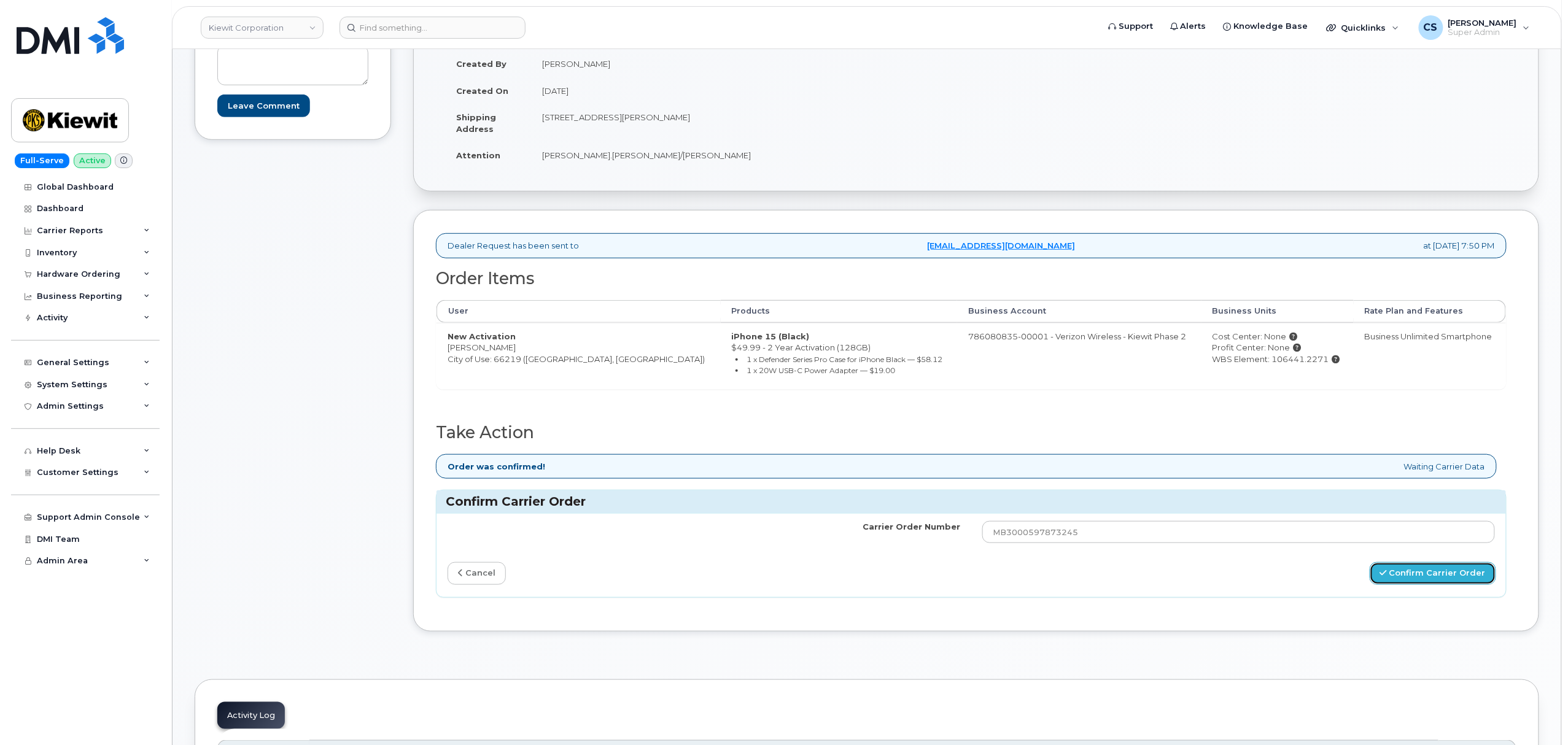
click at [1433, 578] on button "Confirm Carrier Order" at bounding box center [1433, 573] width 126 height 23
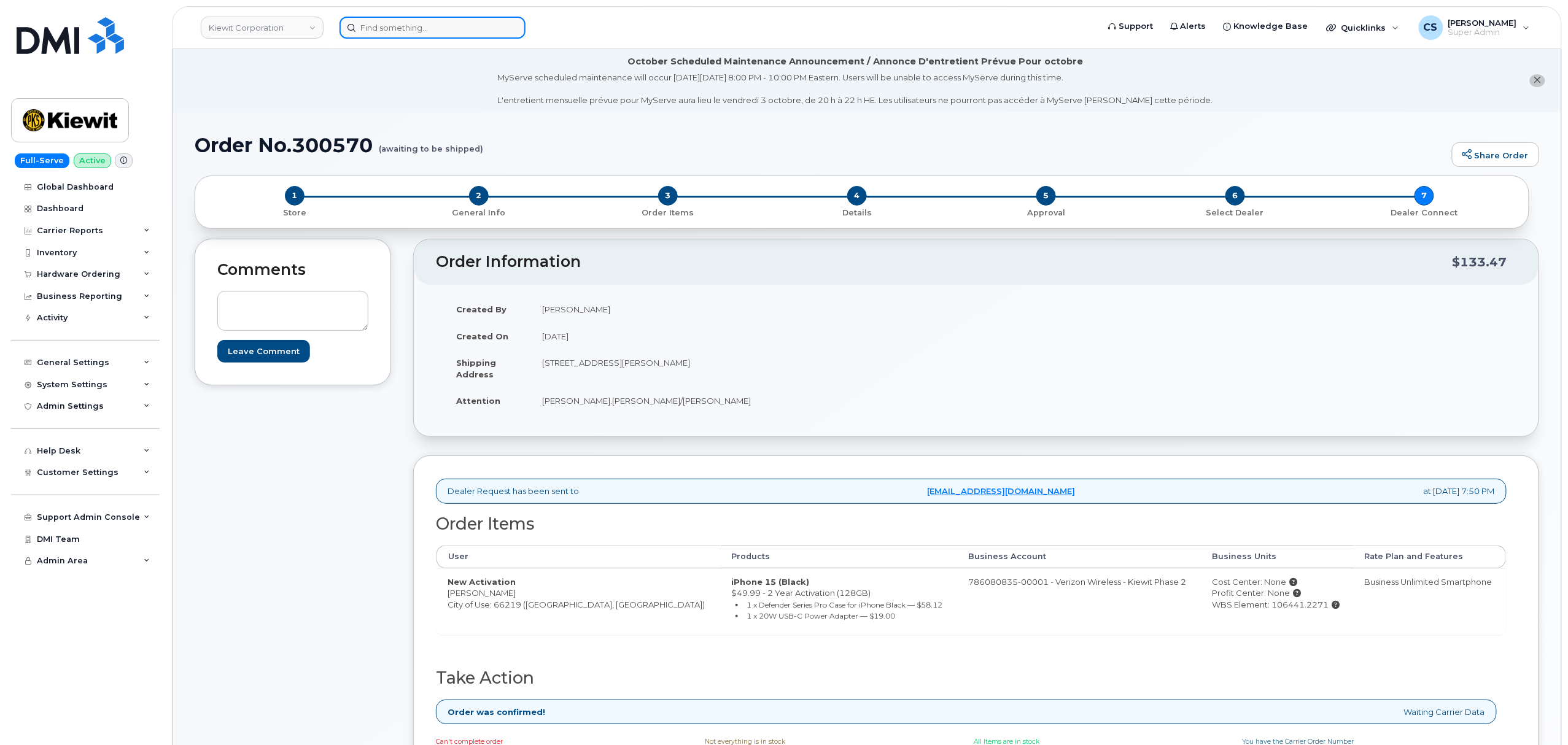
click at [437, 24] on input at bounding box center [432, 28] width 186 height 22
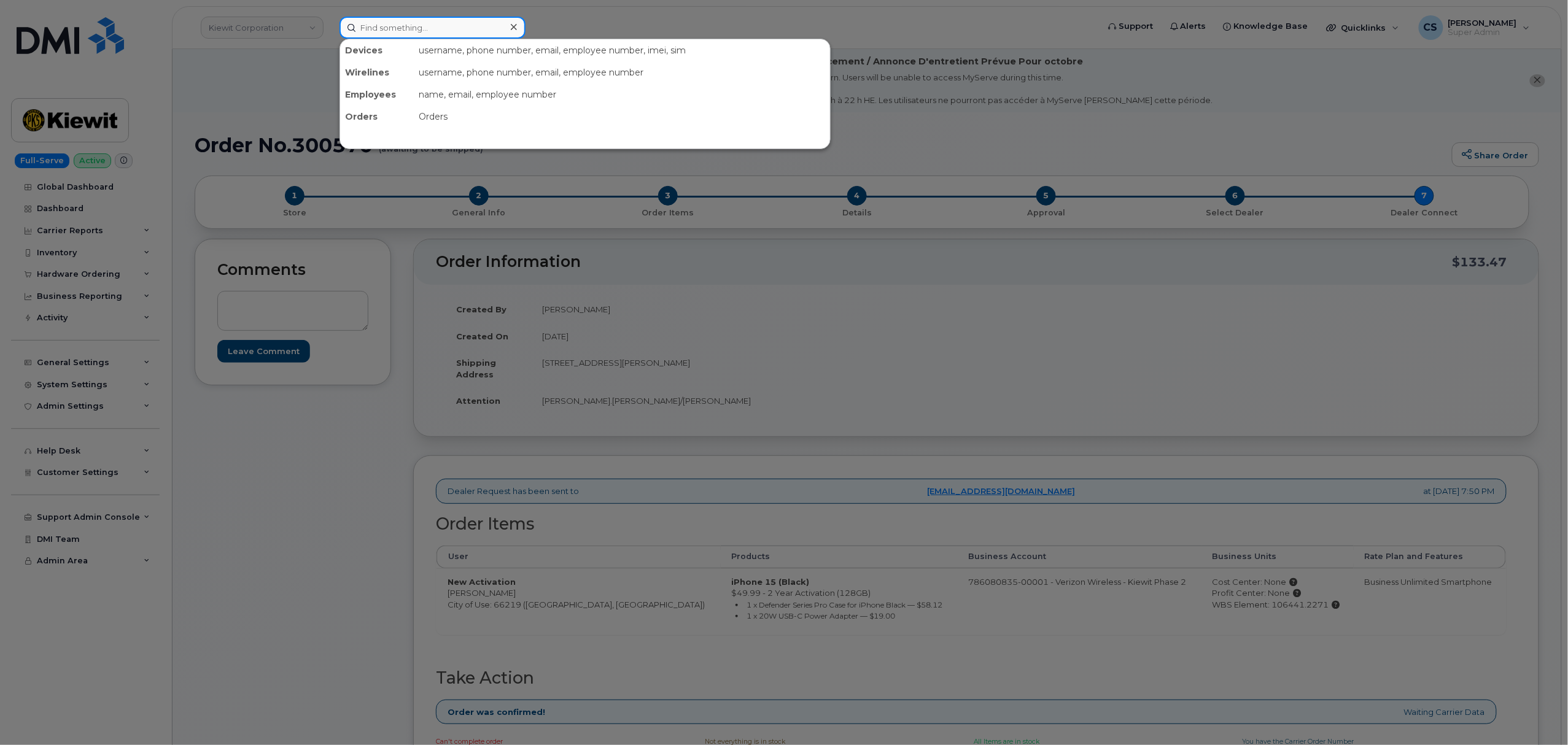
paste input "5448110206"
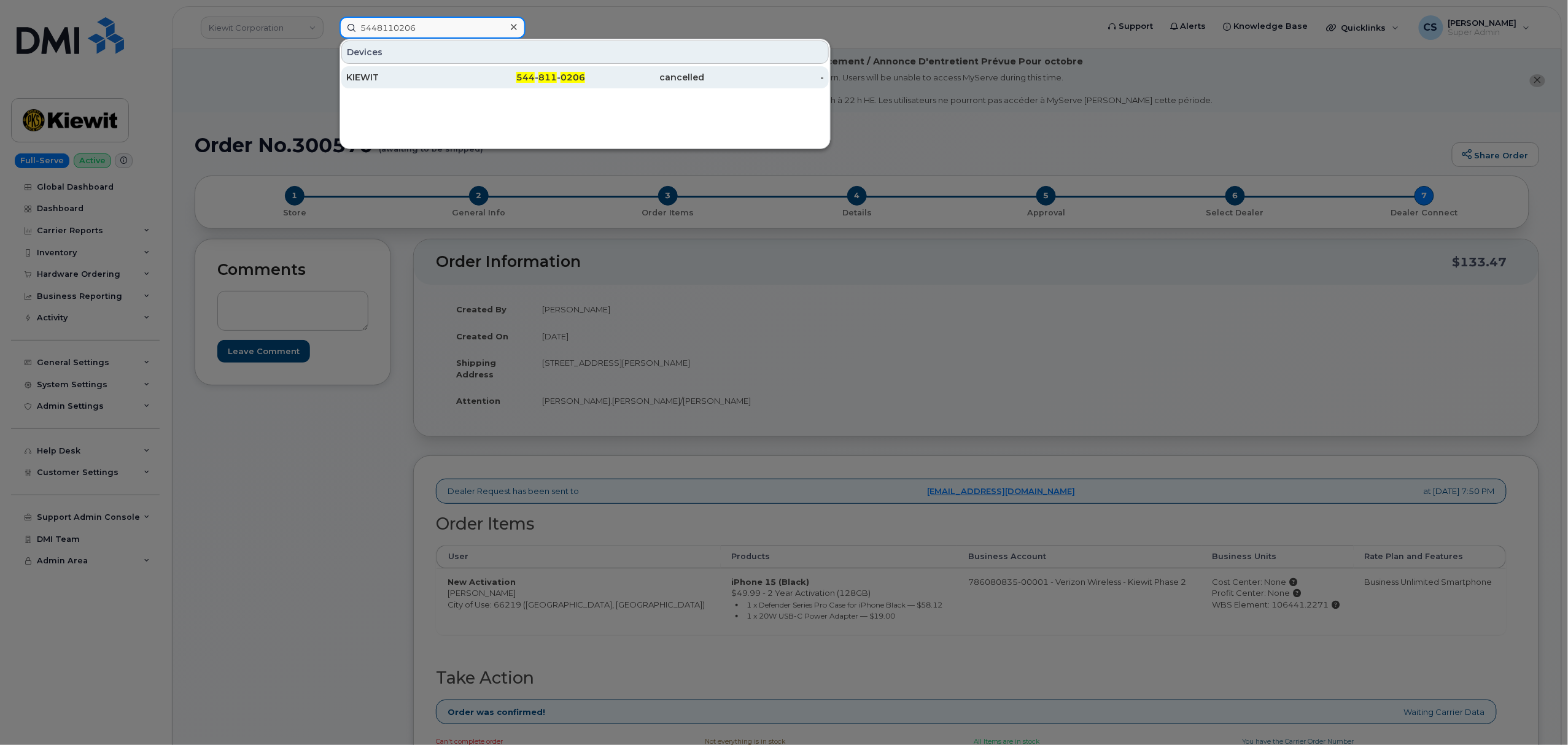
type input "5448110206"
click at [548, 78] on span "811" at bounding box center [548, 77] width 19 height 11
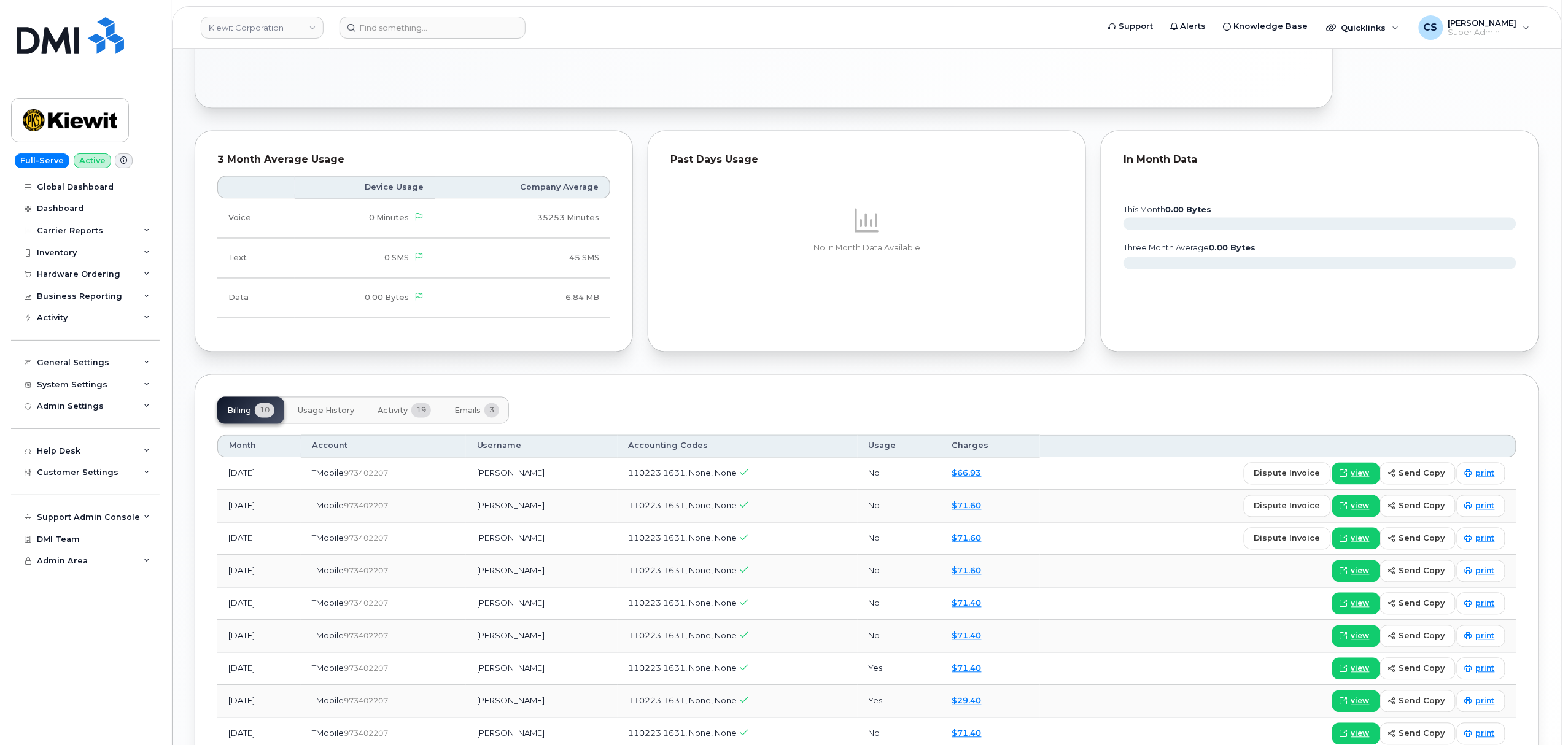
scroll to position [982, 0]
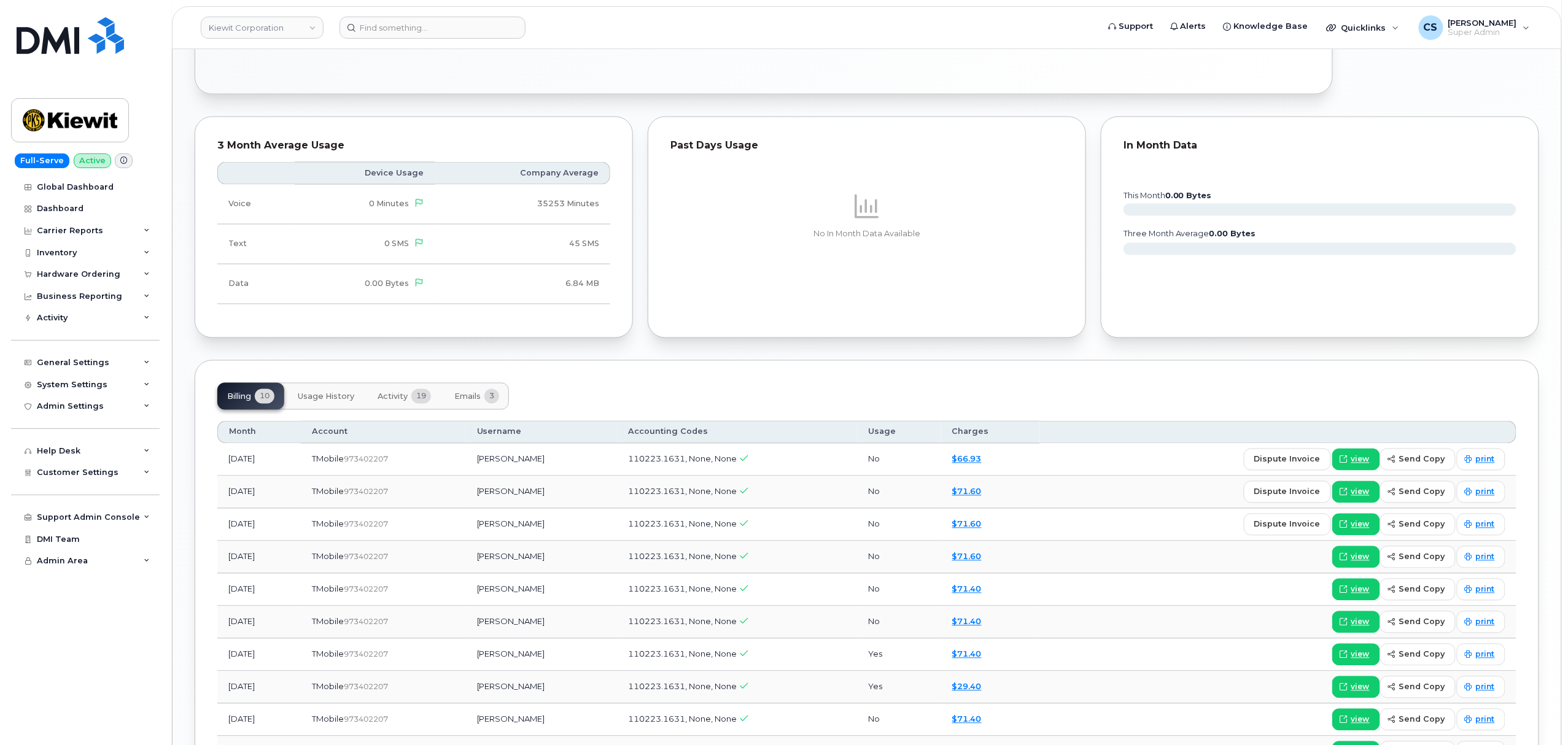
click at [393, 397] on span "Activity" at bounding box center [393, 397] width 30 height 10
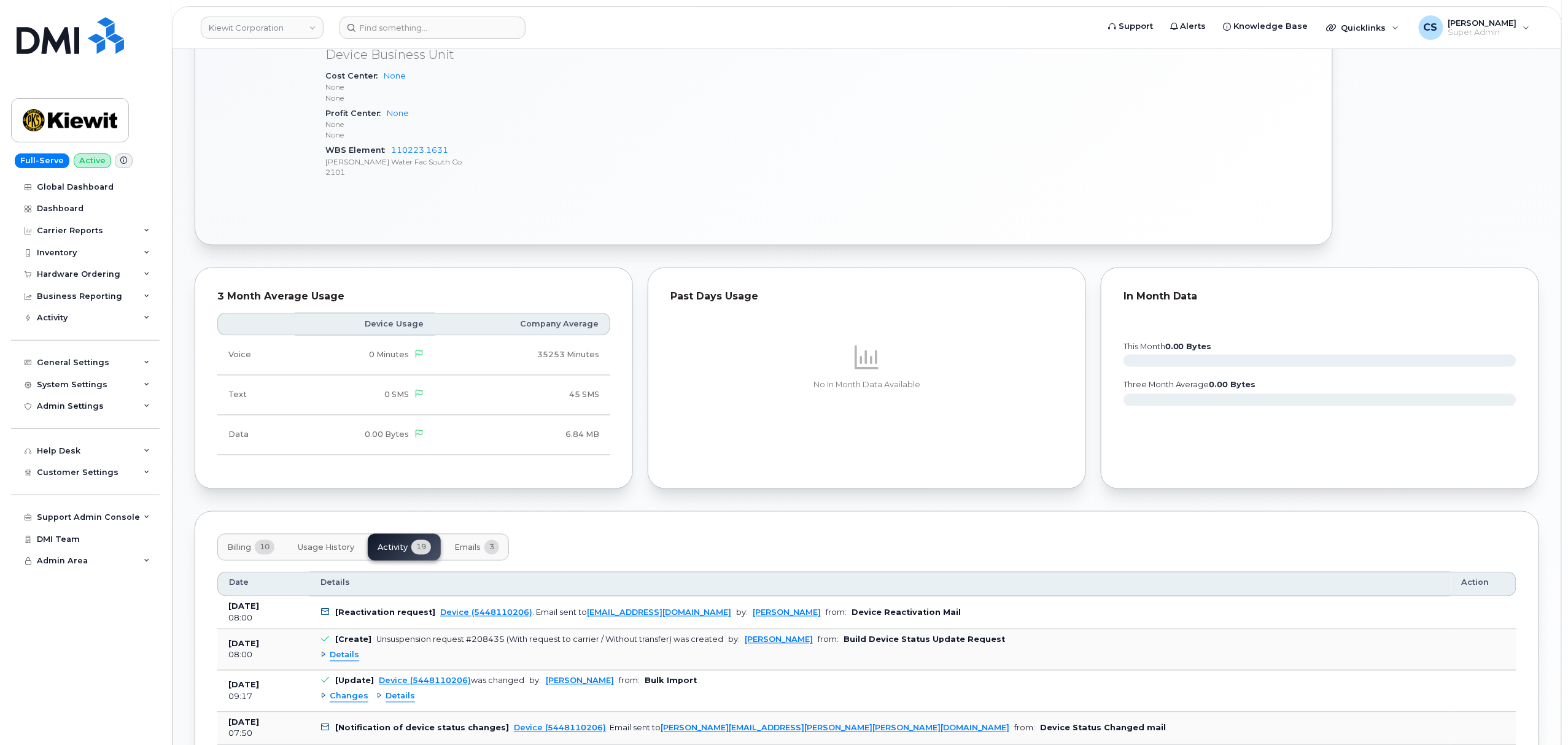
scroll to position [818, 0]
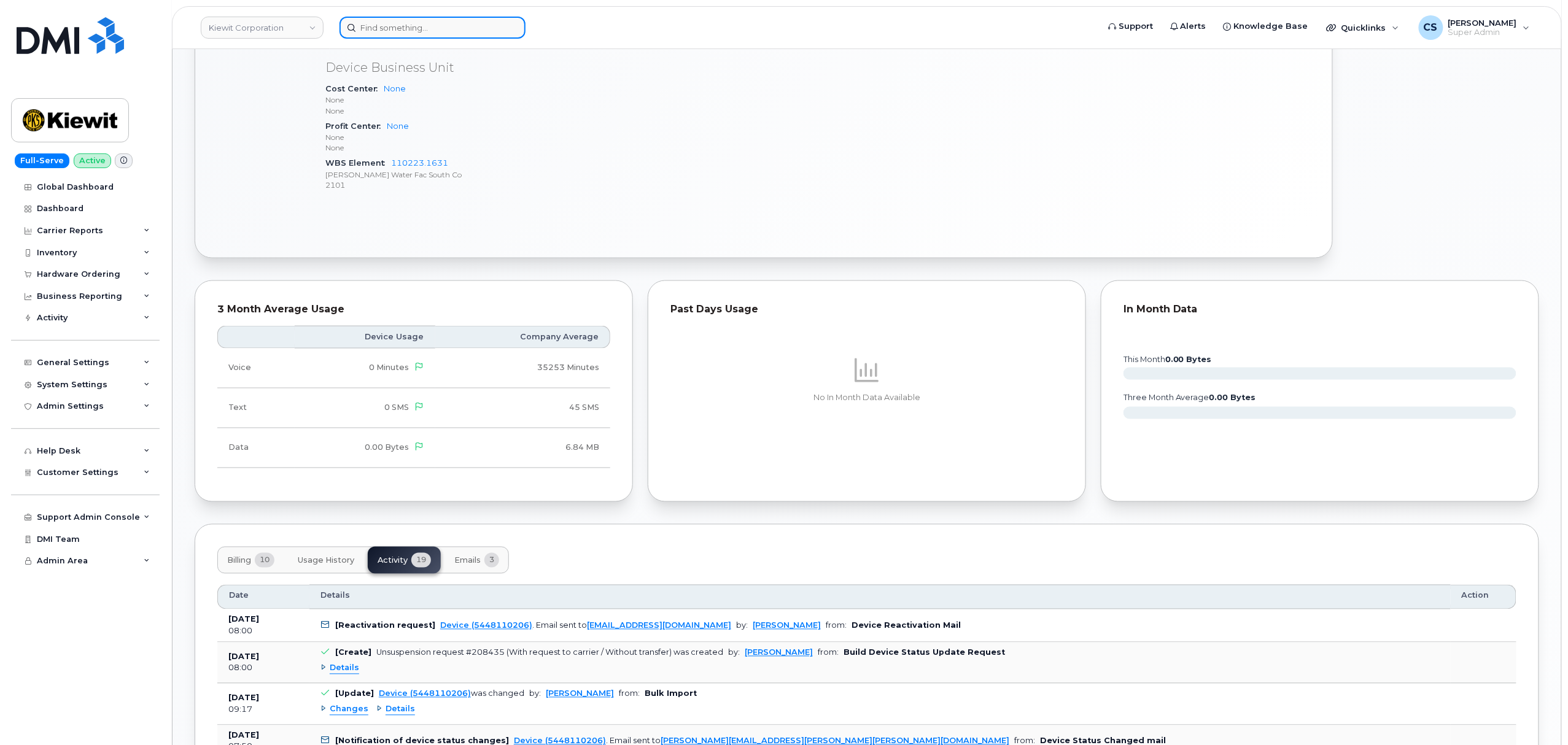
click at [431, 26] on input at bounding box center [432, 28] width 186 height 22
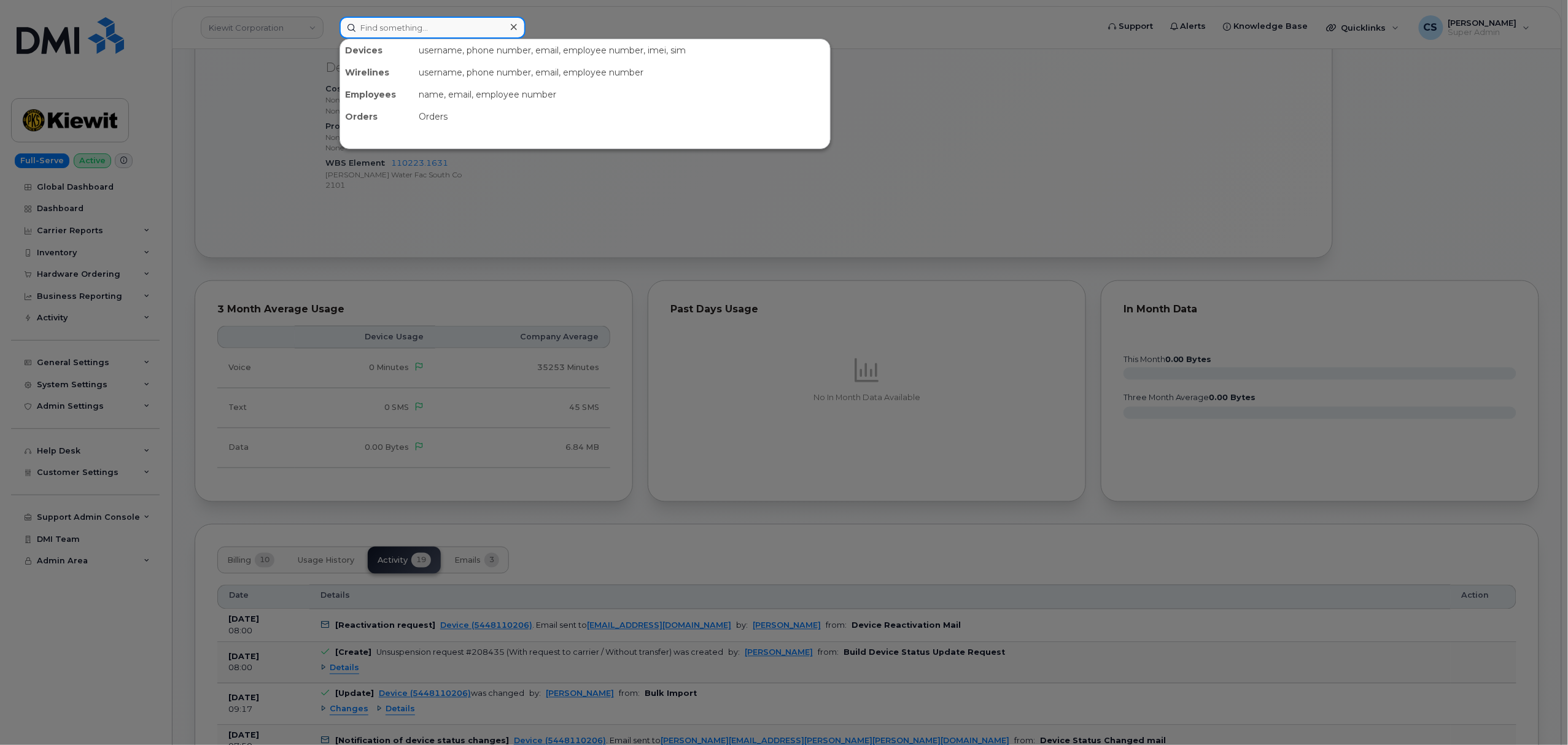
paste input "302098"
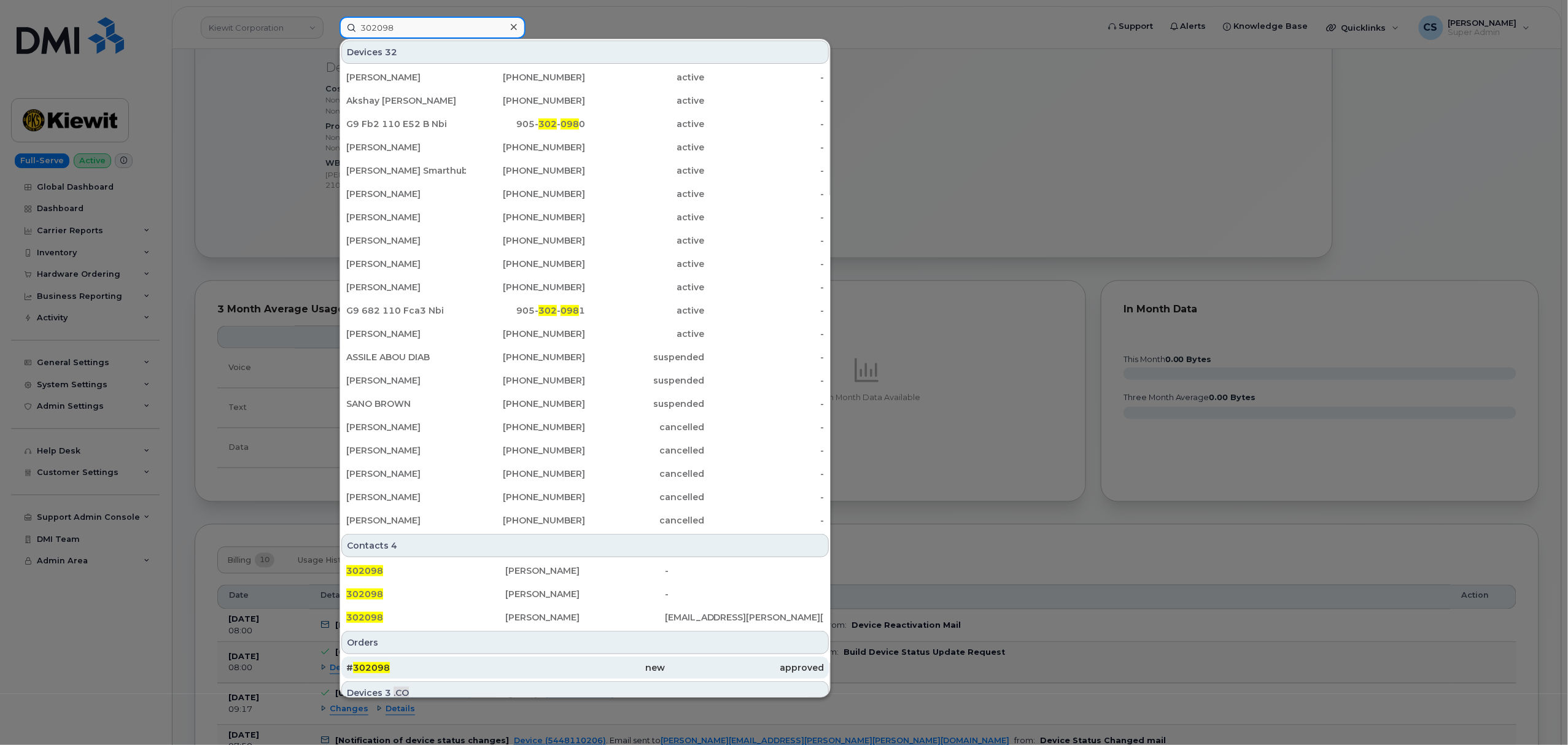
type input "302098"
click at [374, 667] on span "302098" at bounding box center [372, 668] width 37 height 11
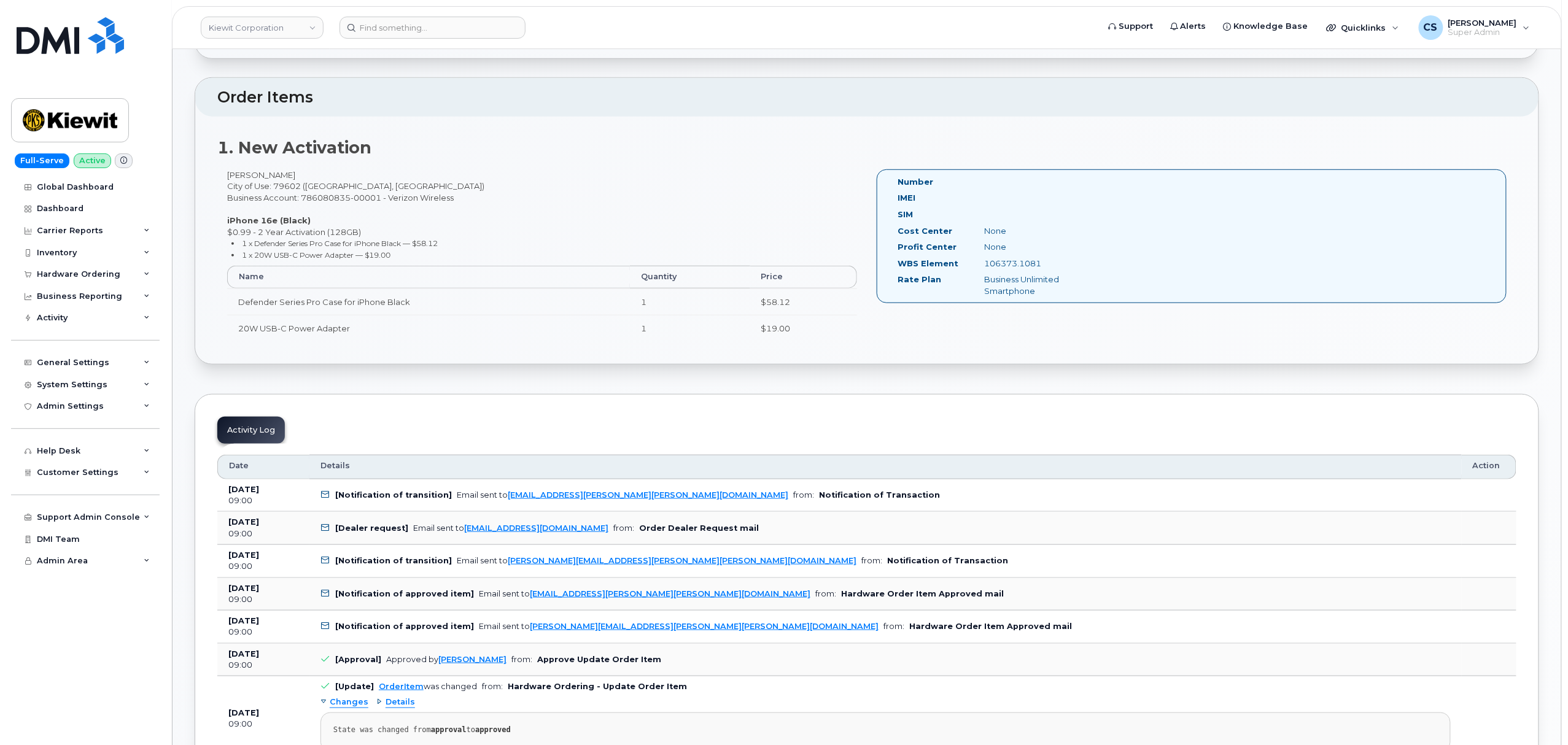
scroll to position [163, 0]
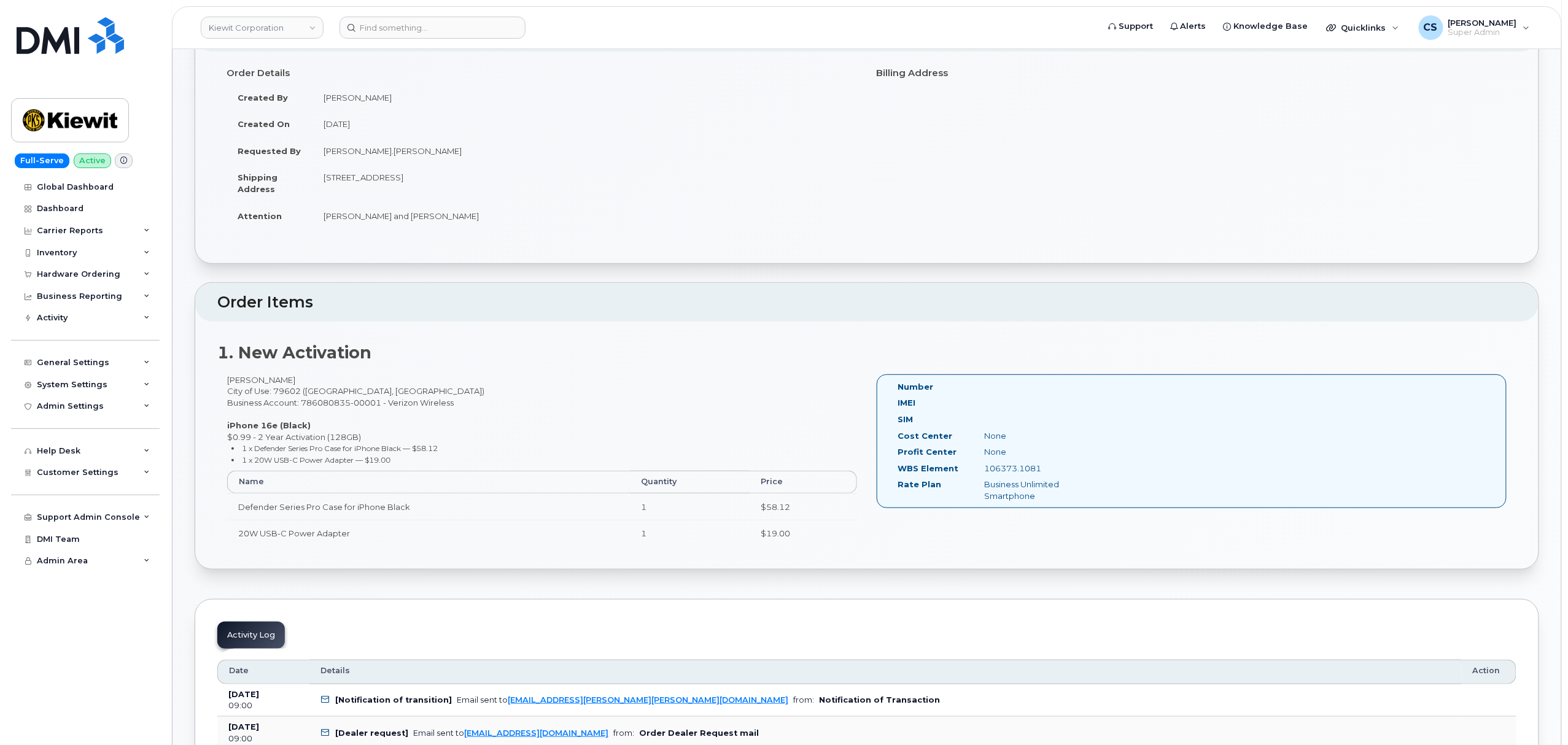
click at [234, 378] on div "Aamir Butt City of Use: 79602 (Abilene, TX) Business Account: 786080835-00001 -…" at bounding box center [542, 466] width 649 height 183
copy div "Aamir"
click at [264, 381] on div "Aamir Butt City of Use: 79602 (Abilene, TX) Business Account: 786080835-00001 -…" at bounding box center [542, 466] width 649 height 183
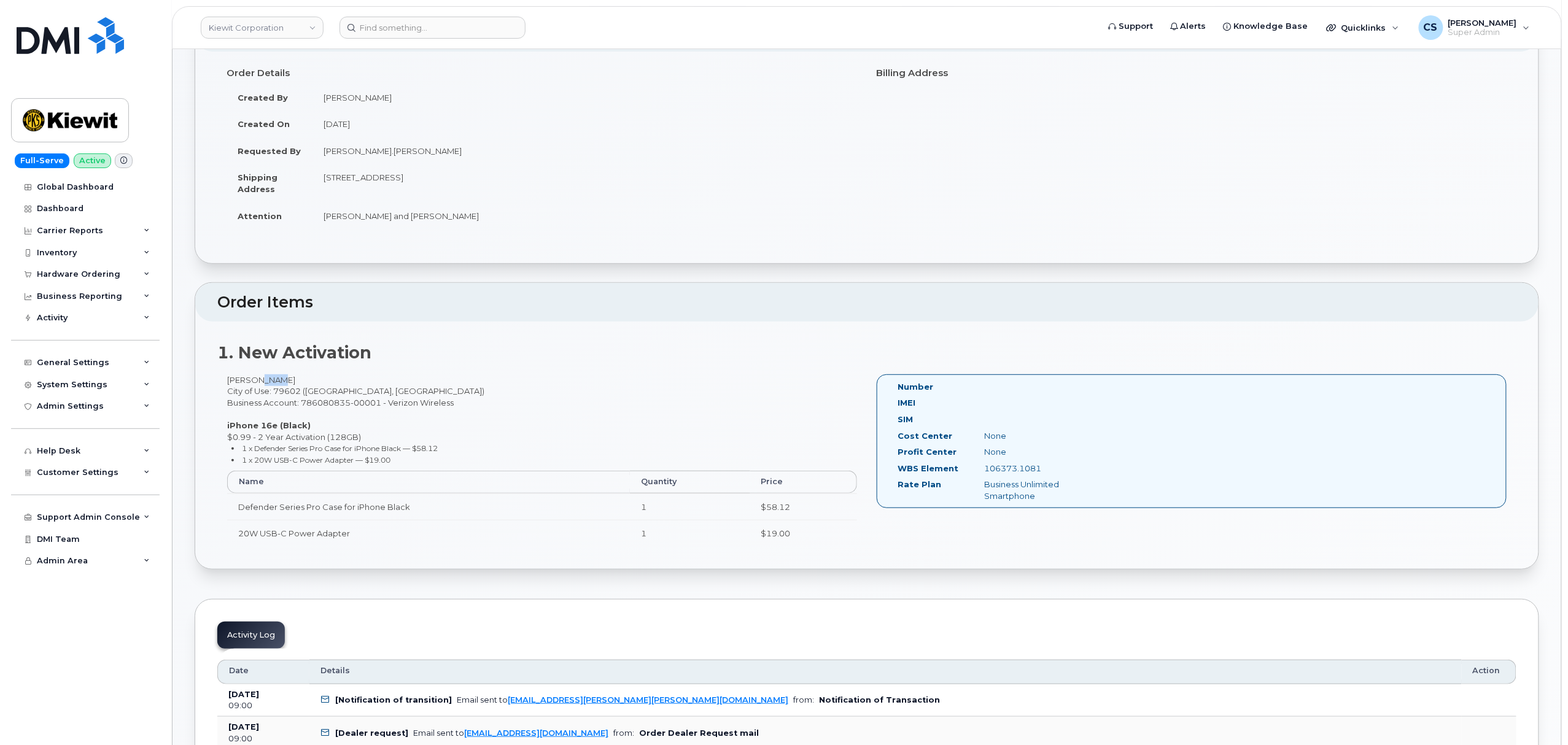
click at [264, 381] on div "Aamir Butt City of Use: 79602 (Abilene, TX) Business Account: 786080835-00001 -…" at bounding box center [542, 466] width 649 height 183
copy div "Butt"
drag, startPoint x: 1049, startPoint y: 467, endPoint x: 983, endPoint y: 469, distance: 66.0
click at [983, 469] on div "106373.1081" at bounding box center [1036, 468] width 122 height 12
copy div "106373.1081"
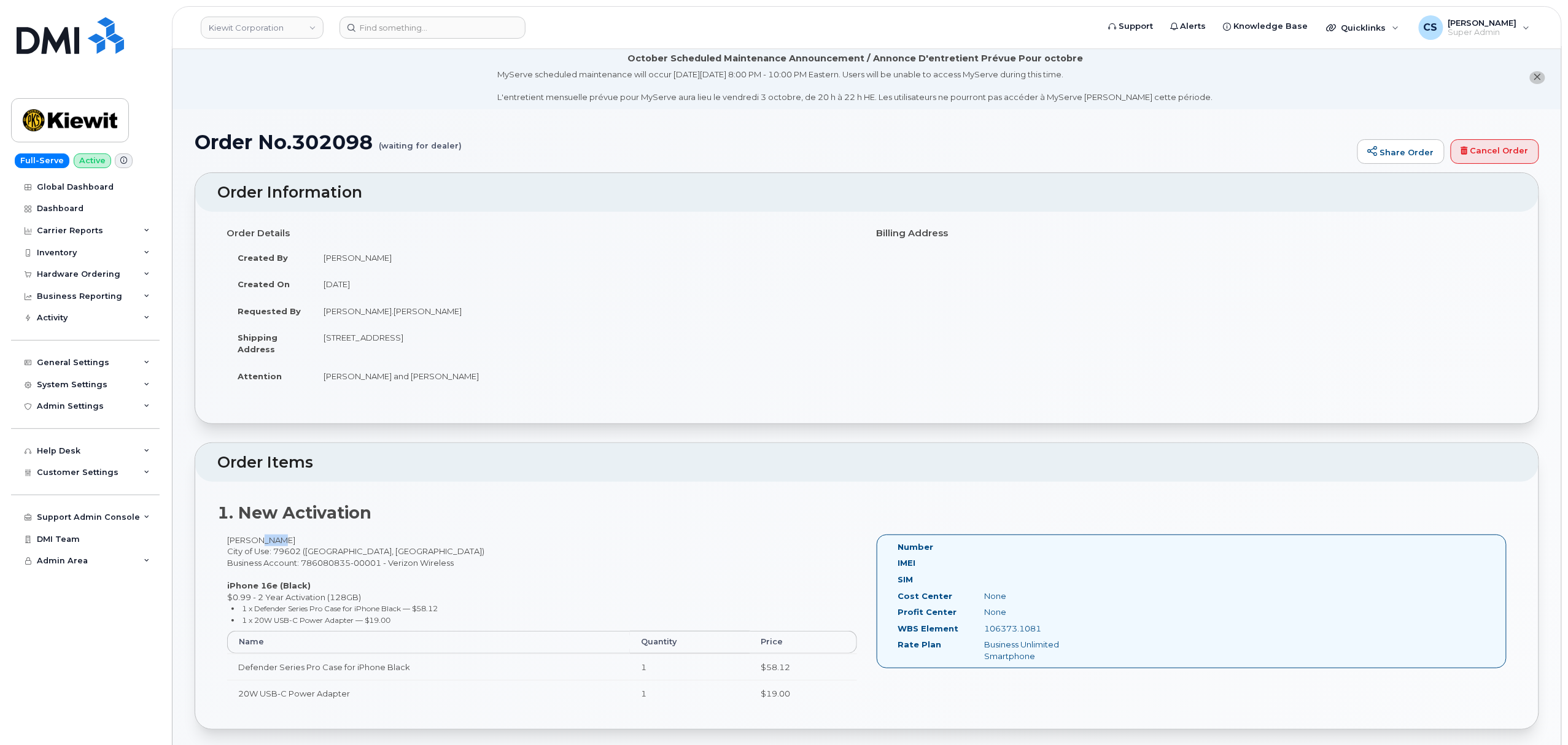
scroll to position [0, 0]
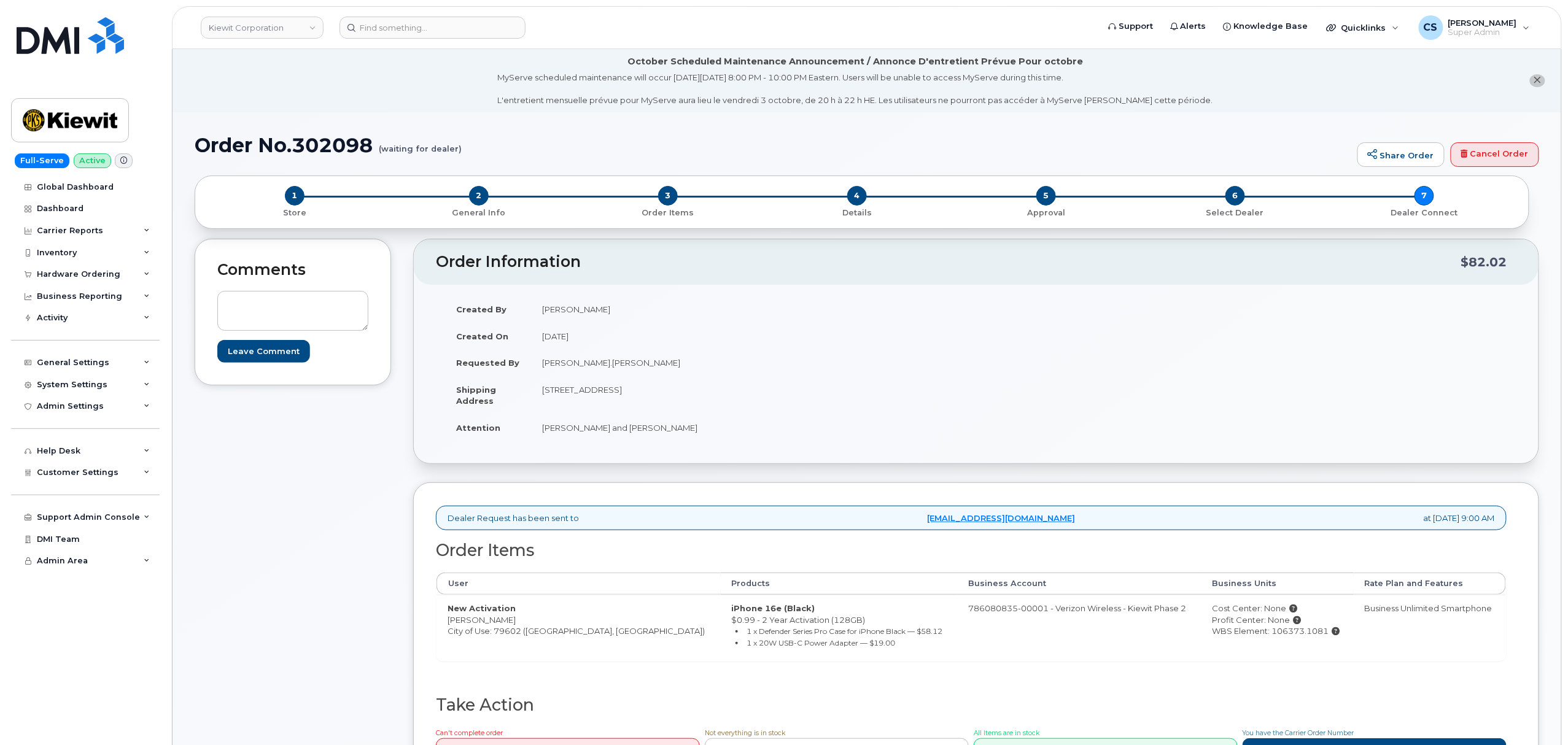
drag, startPoint x: 702, startPoint y: 276, endPoint x: 679, endPoint y: 274, distance: 23.1
click at [679, 274] on header "Order Information $82.02" at bounding box center [976, 262] width 1125 height 45
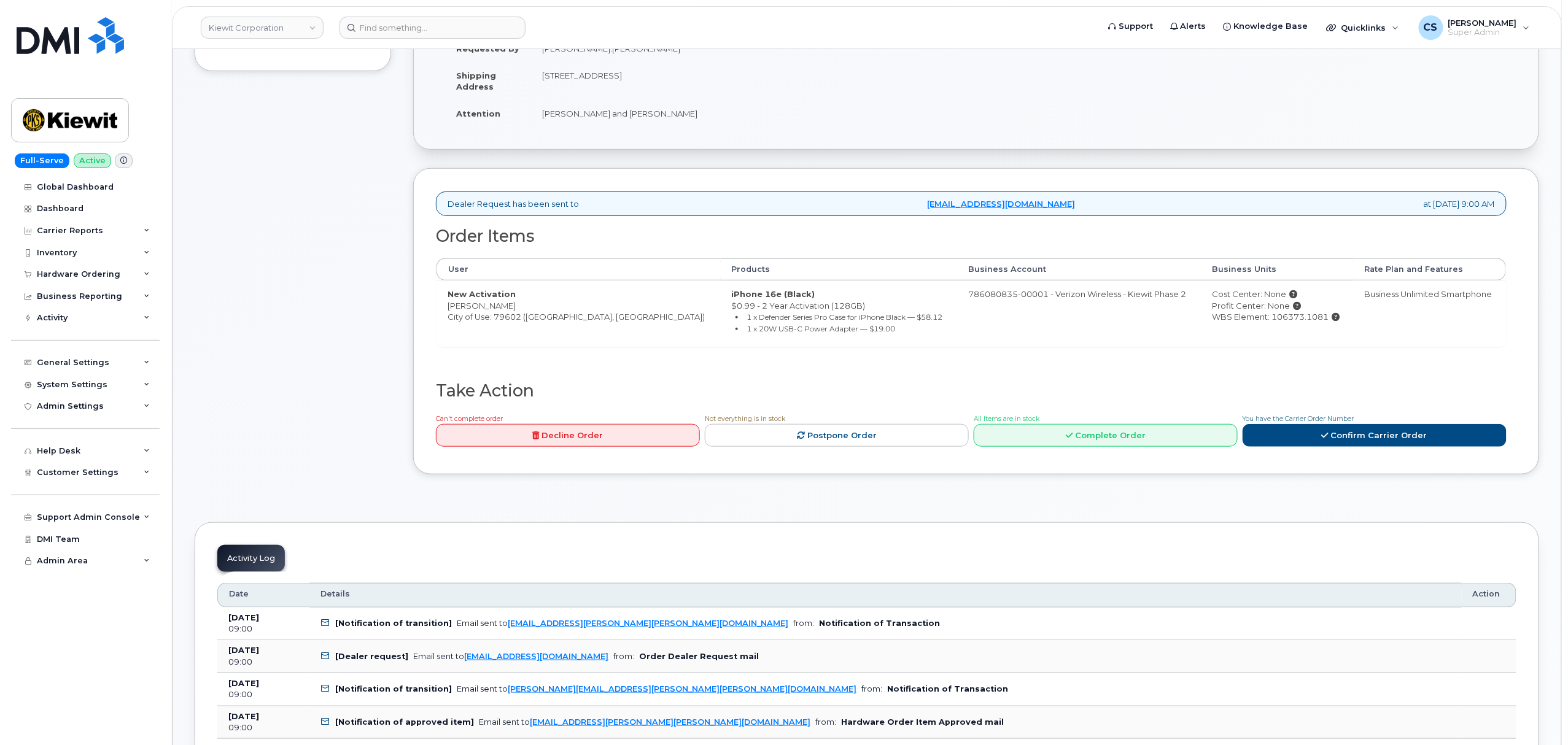
scroll to position [327, 0]
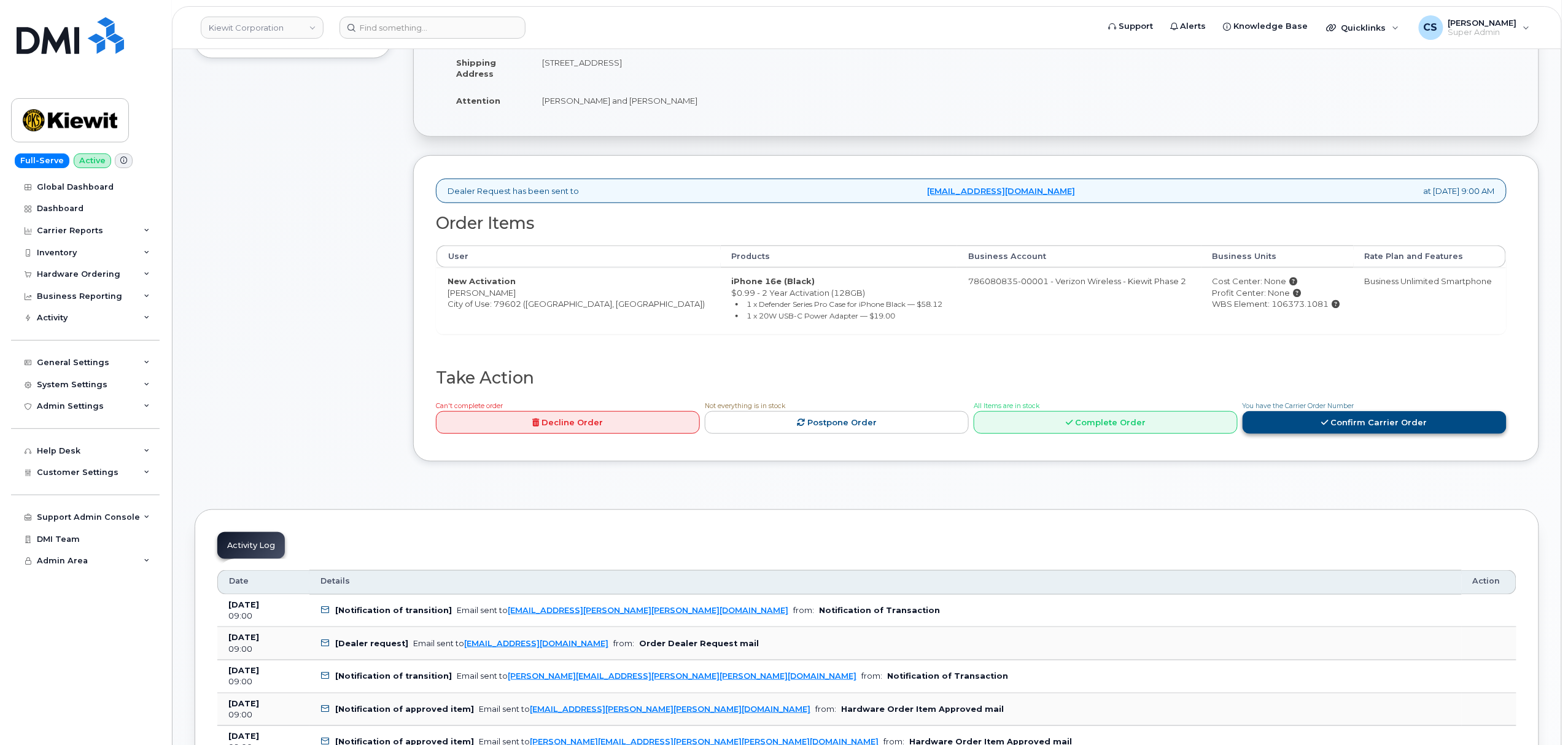
click at [1322, 422] on link "Confirm Carrier Order" at bounding box center [1375, 422] width 264 height 23
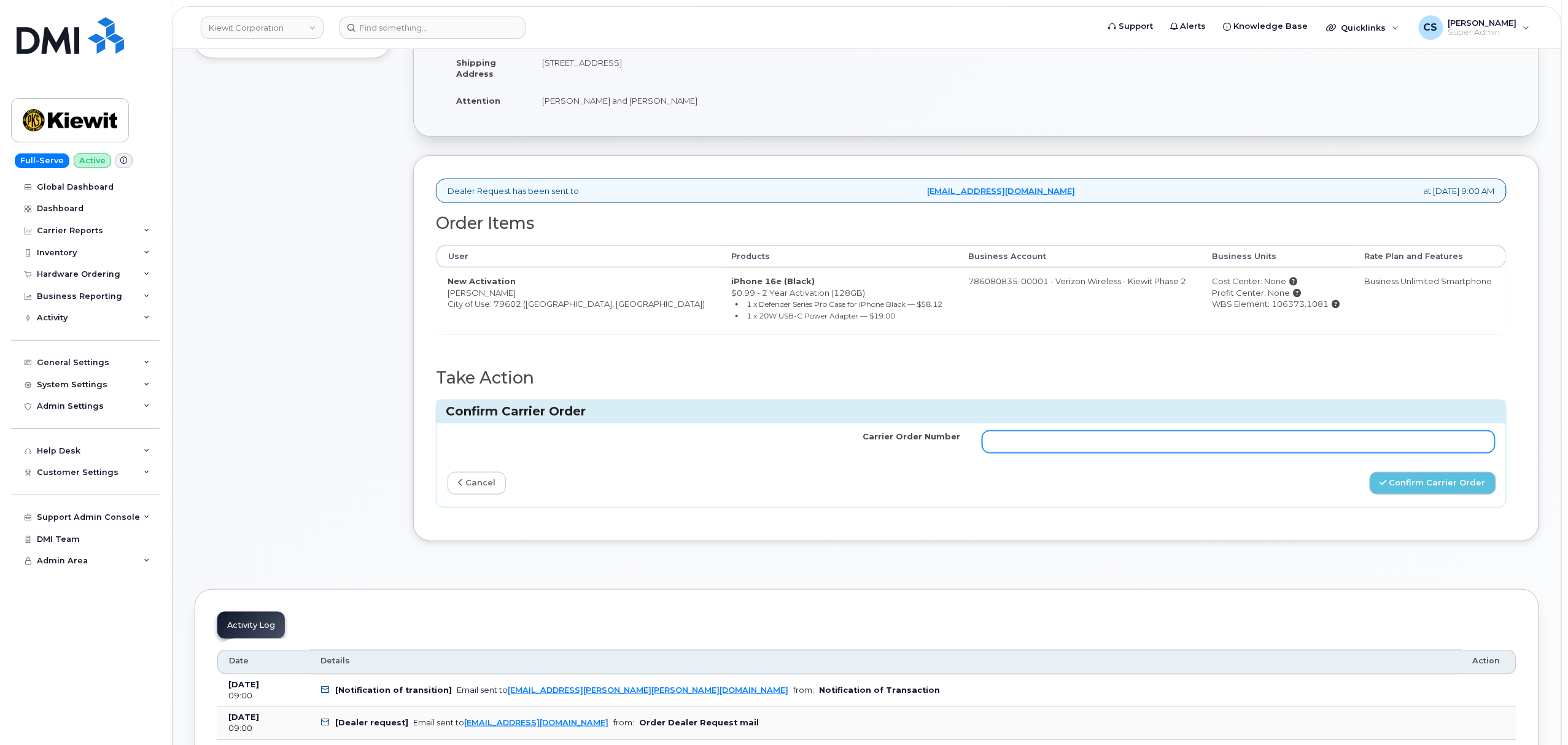
click at [1065, 440] on input "Carrier Order Number" at bounding box center [1239, 441] width 513 height 22
paste input "MB3000597876660"
type input "MB3000597876660"
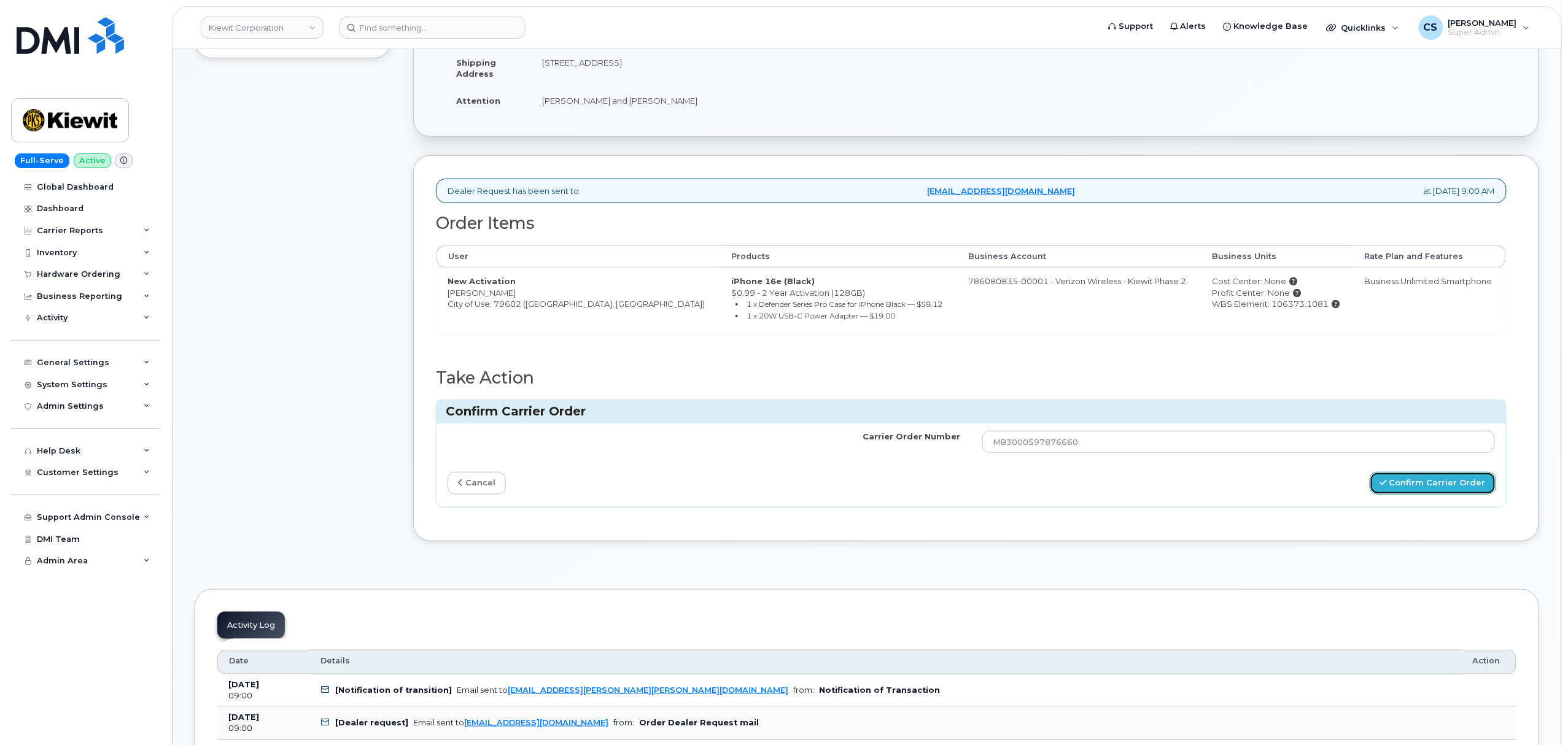
click at [1408, 489] on button "Confirm Carrier Order" at bounding box center [1433, 483] width 126 height 23
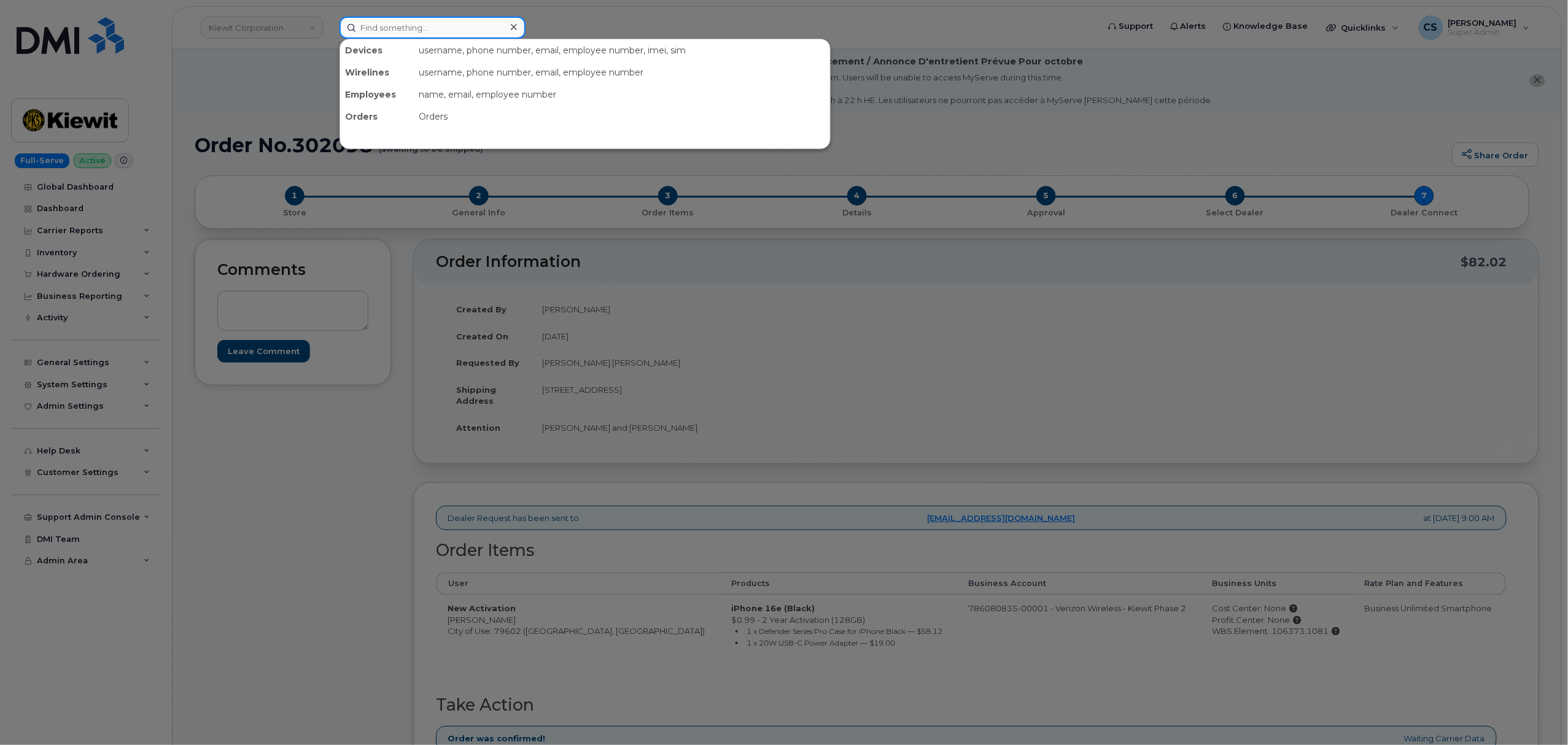
click at [374, 32] on input at bounding box center [432, 28] width 186 height 22
paste input "301782"
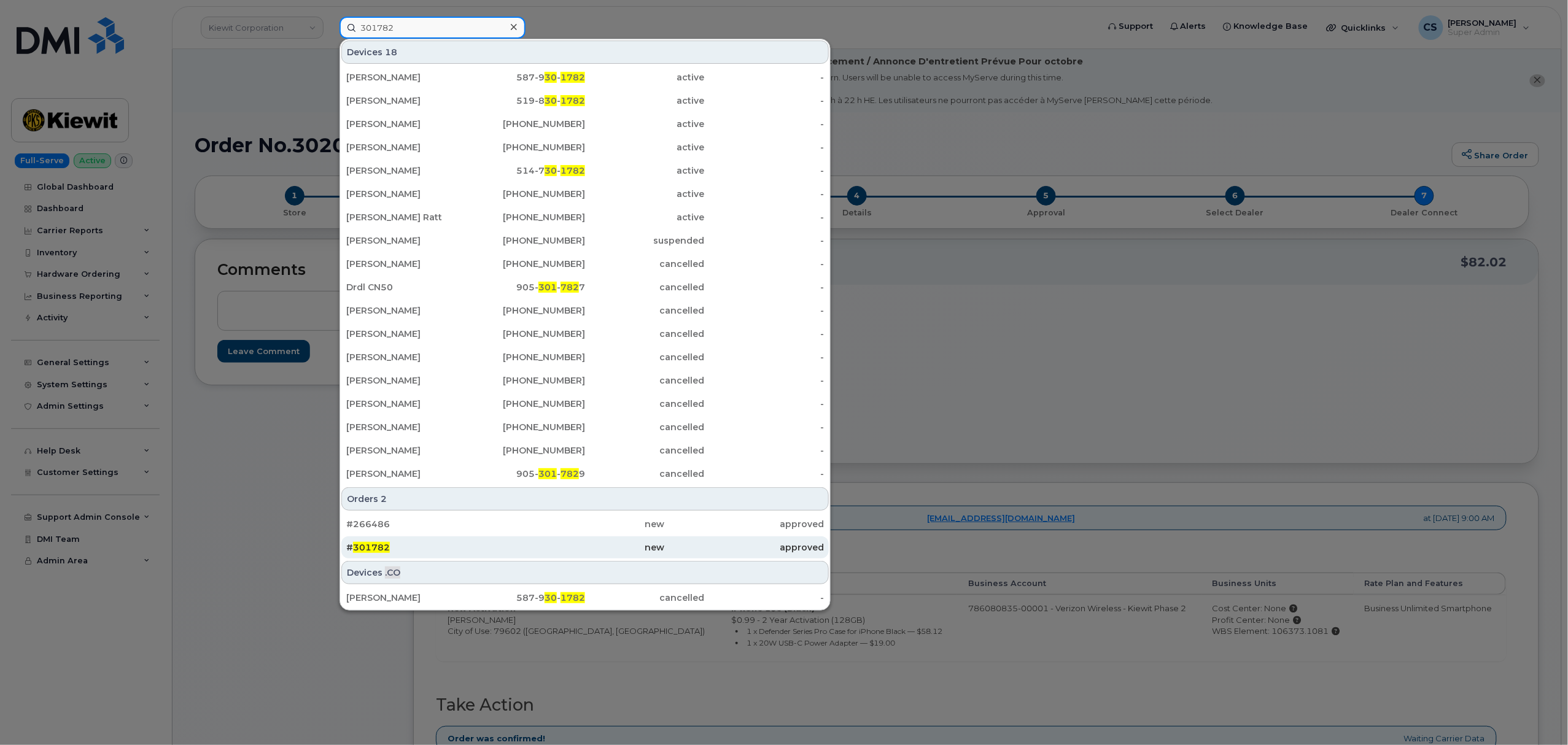
type input "301782"
click at [377, 553] on span "301782" at bounding box center [372, 547] width 37 height 11
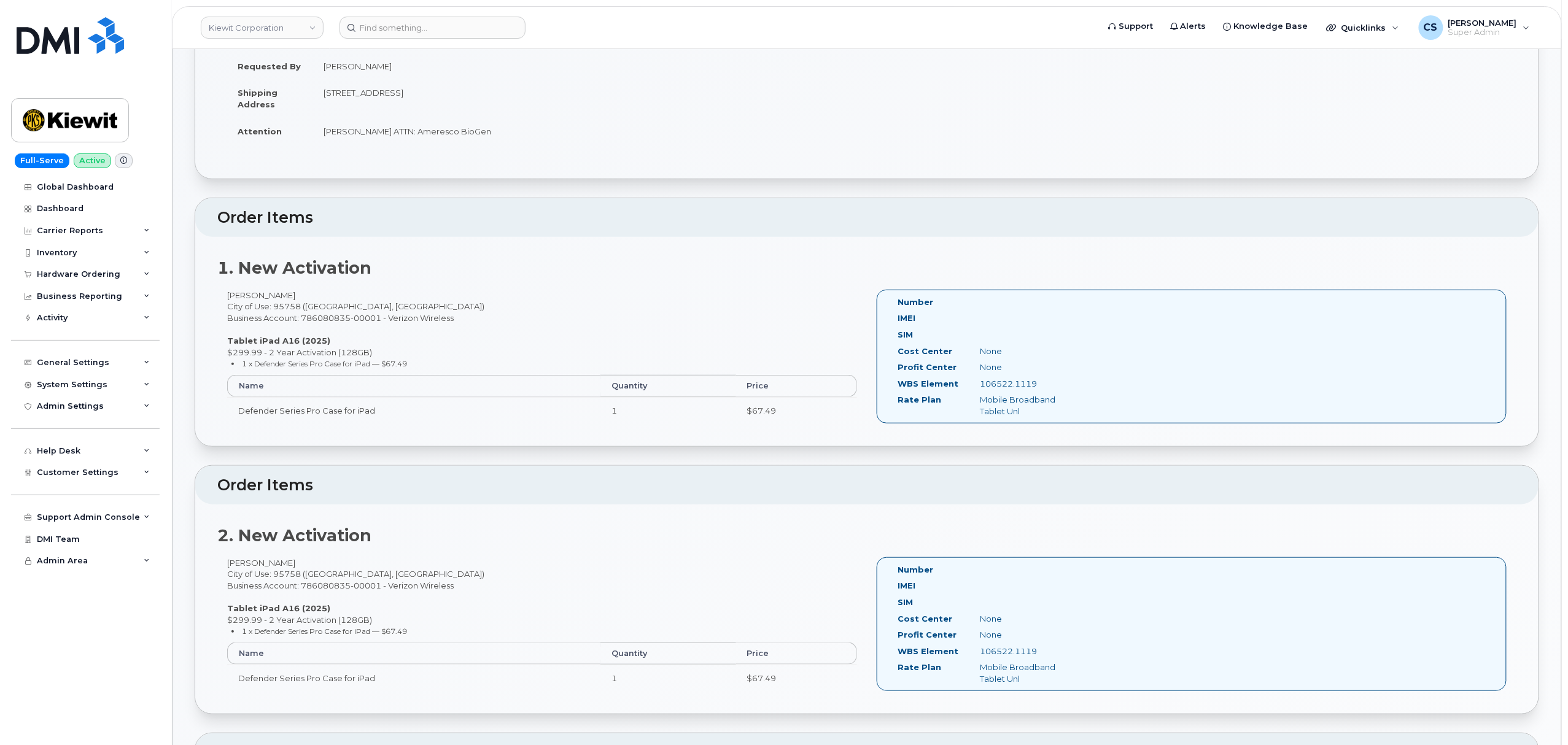
scroll to position [246, 0]
click at [246, 296] on div "[PERSON_NAME] City of Use: 95758 ([GEOGRAPHIC_DATA], [GEOGRAPHIC_DATA]) Busines…" at bounding box center [542, 364] width 649 height 145
copy div "Breanne"
drag, startPoint x: 1045, startPoint y: 390, endPoint x: 980, endPoint y: 388, distance: 65.0
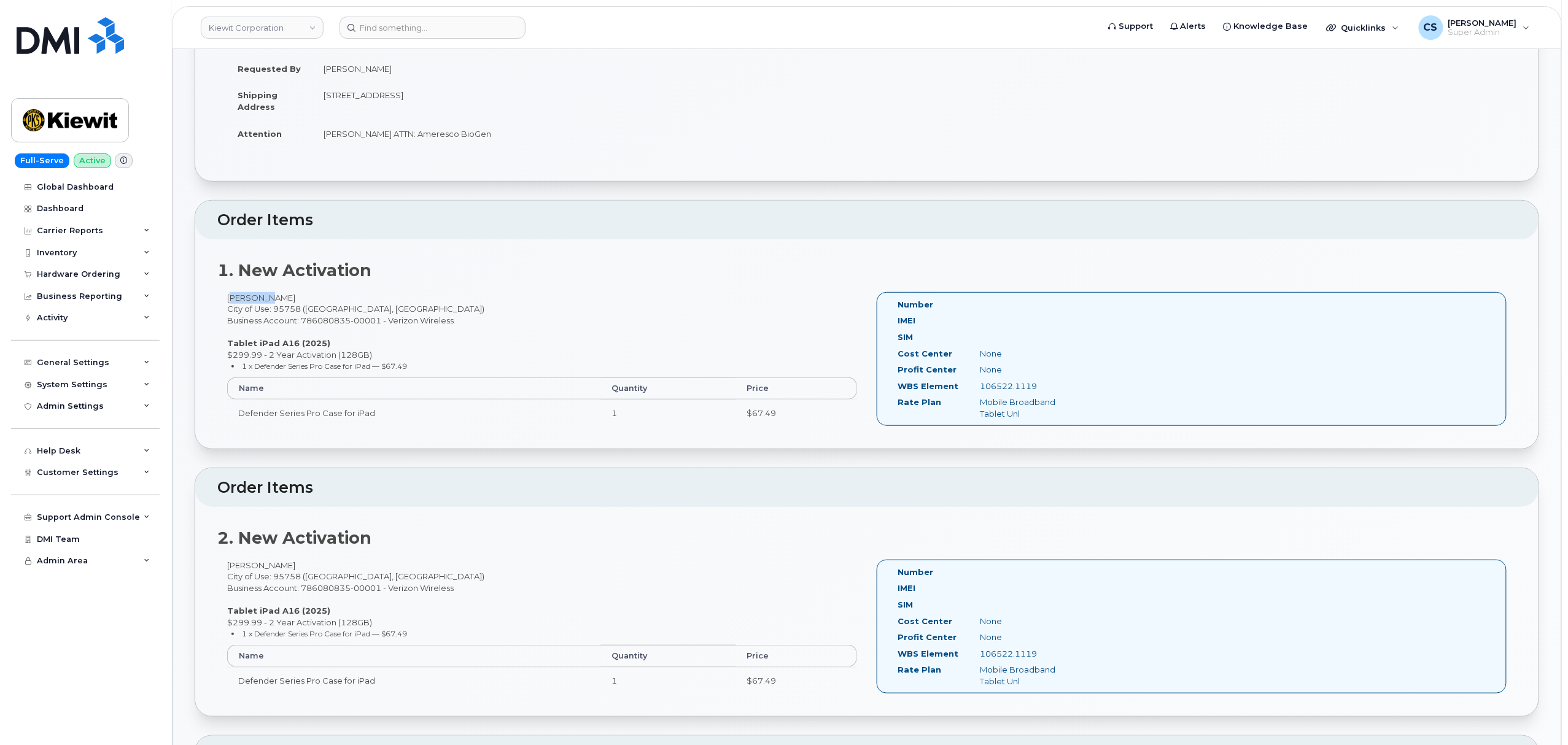
click at [980, 388] on div "106522.1119" at bounding box center [1028, 387] width 115 height 12
copy div "106522.1119"
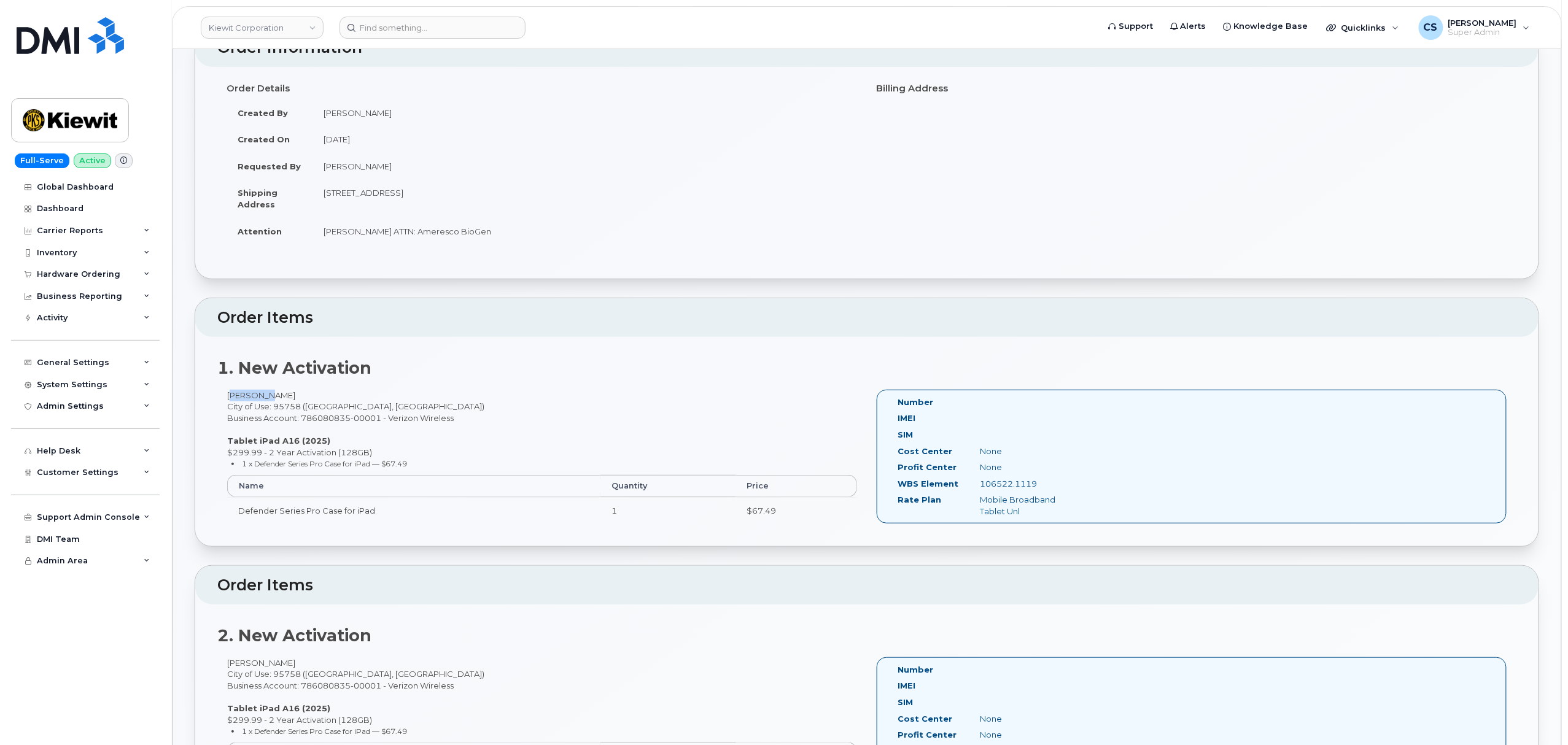
scroll to position [0, 0]
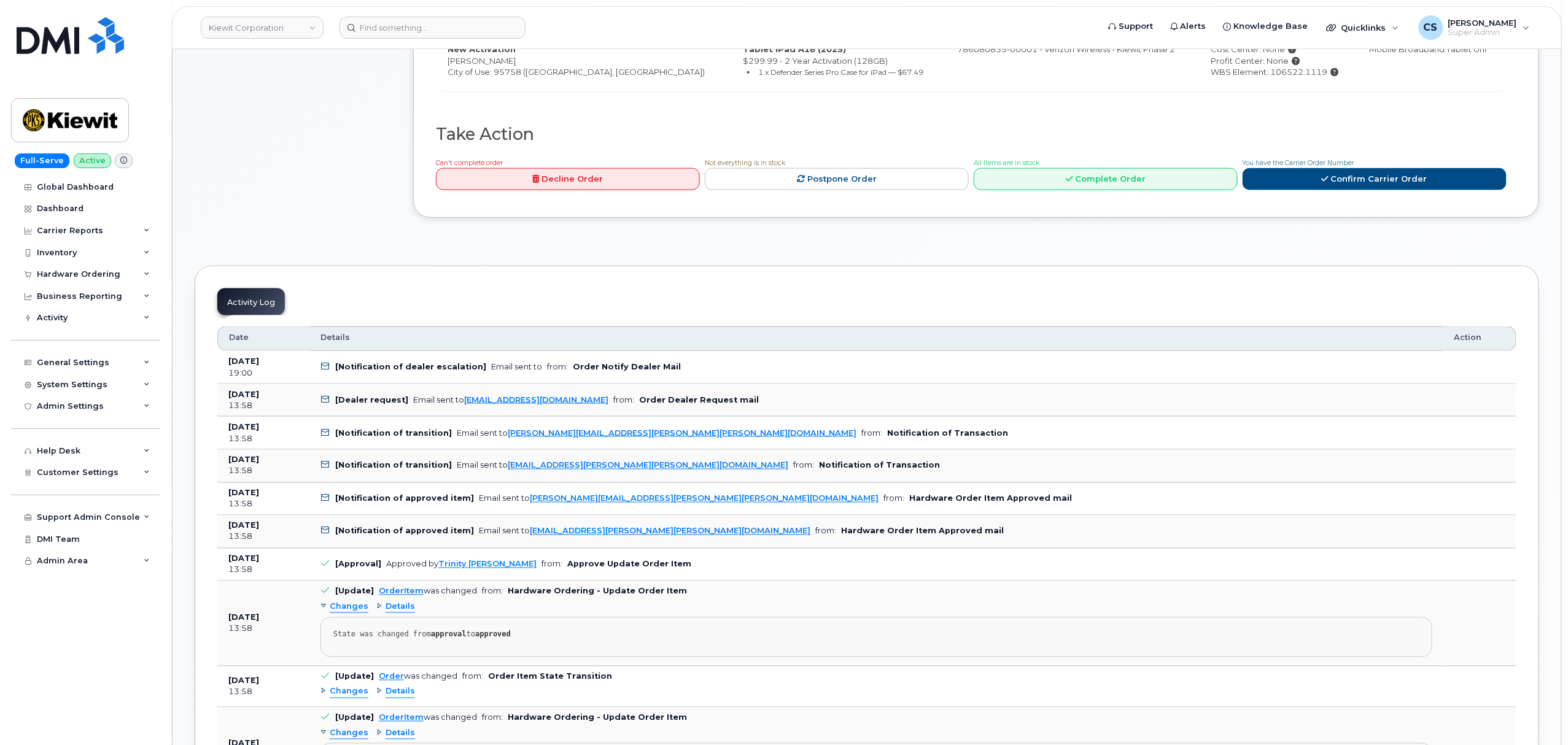
scroll to position [737, 0]
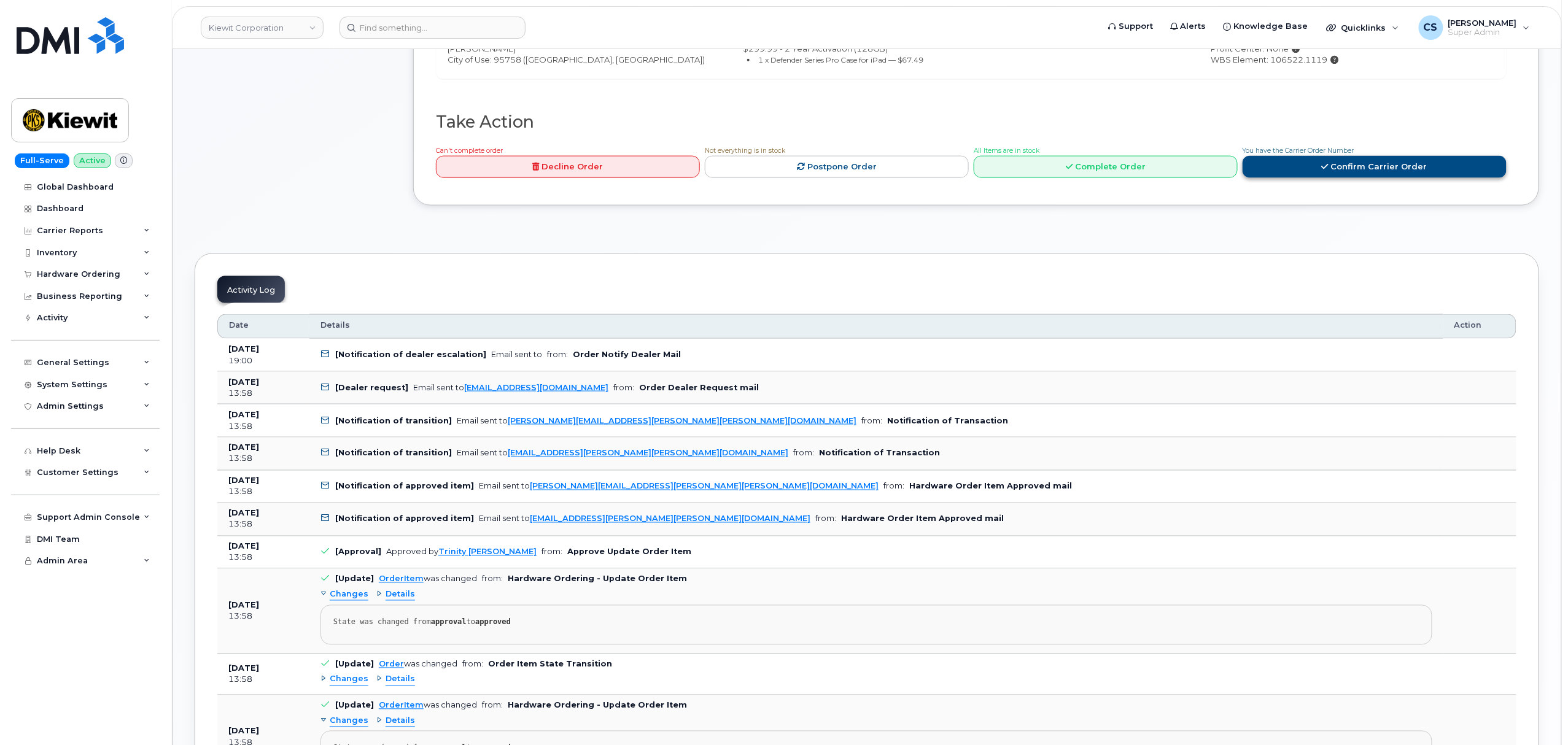
click at [1310, 169] on link "Confirm Carrier Order" at bounding box center [1375, 166] width 264 height 23
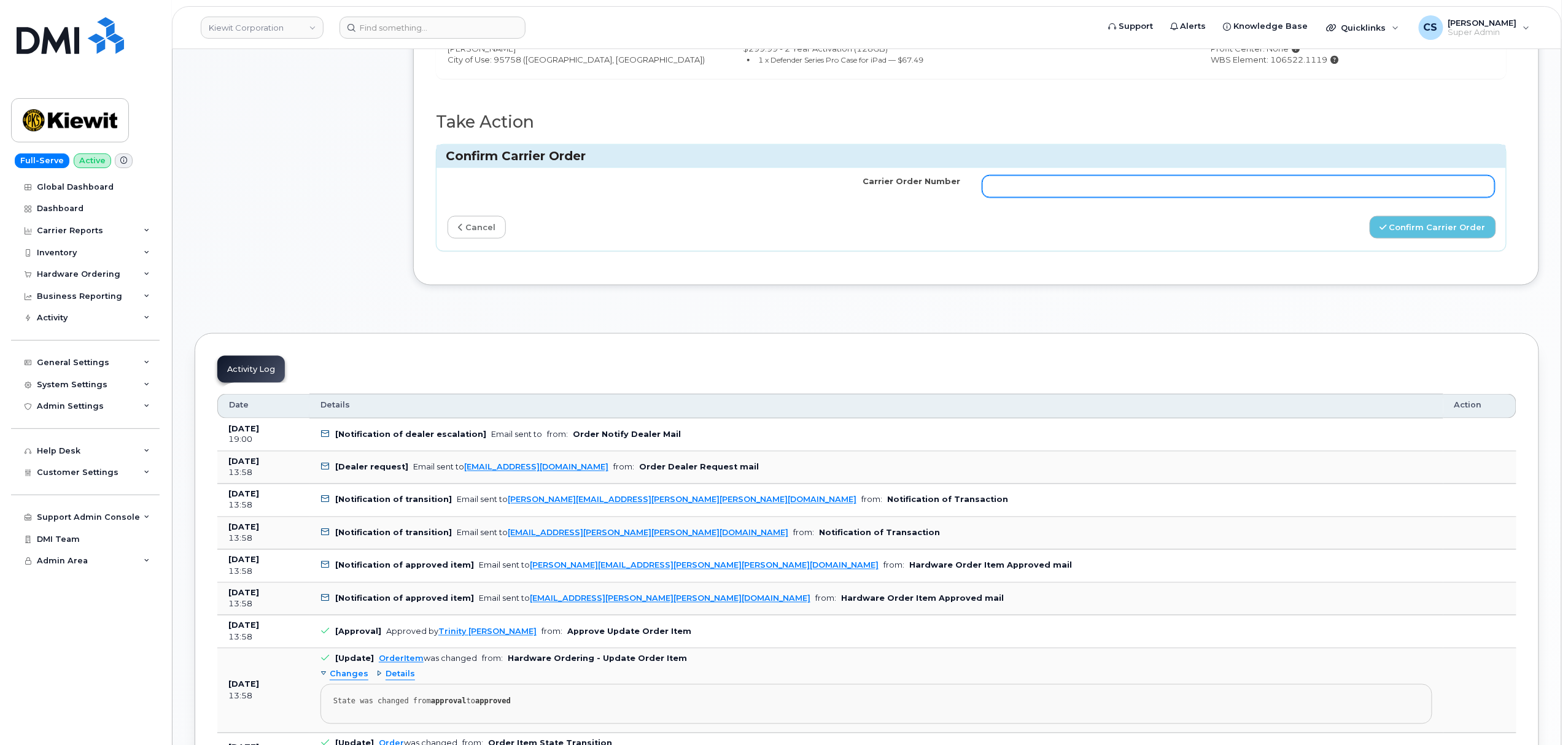
click at [1129, 198] on input "Carrier Order Number" at bounding box center [1239, 187] width 513 height 22
paste input "MB3000597886679"
type input "MB3000597886679"
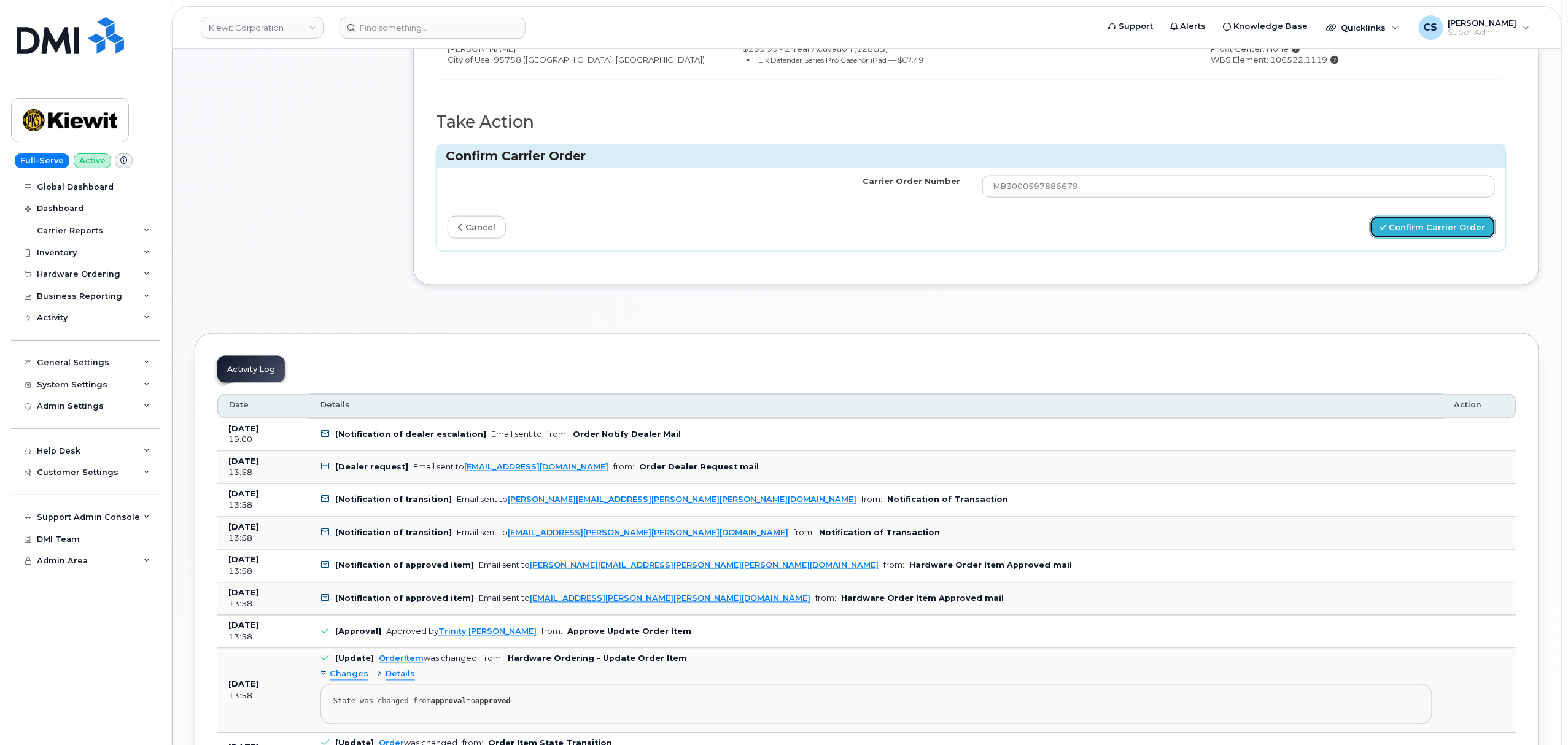
click at [1410, 230] on button "Confirm Carrier Order" at bounding box center [1433, 227] width 126 height 23
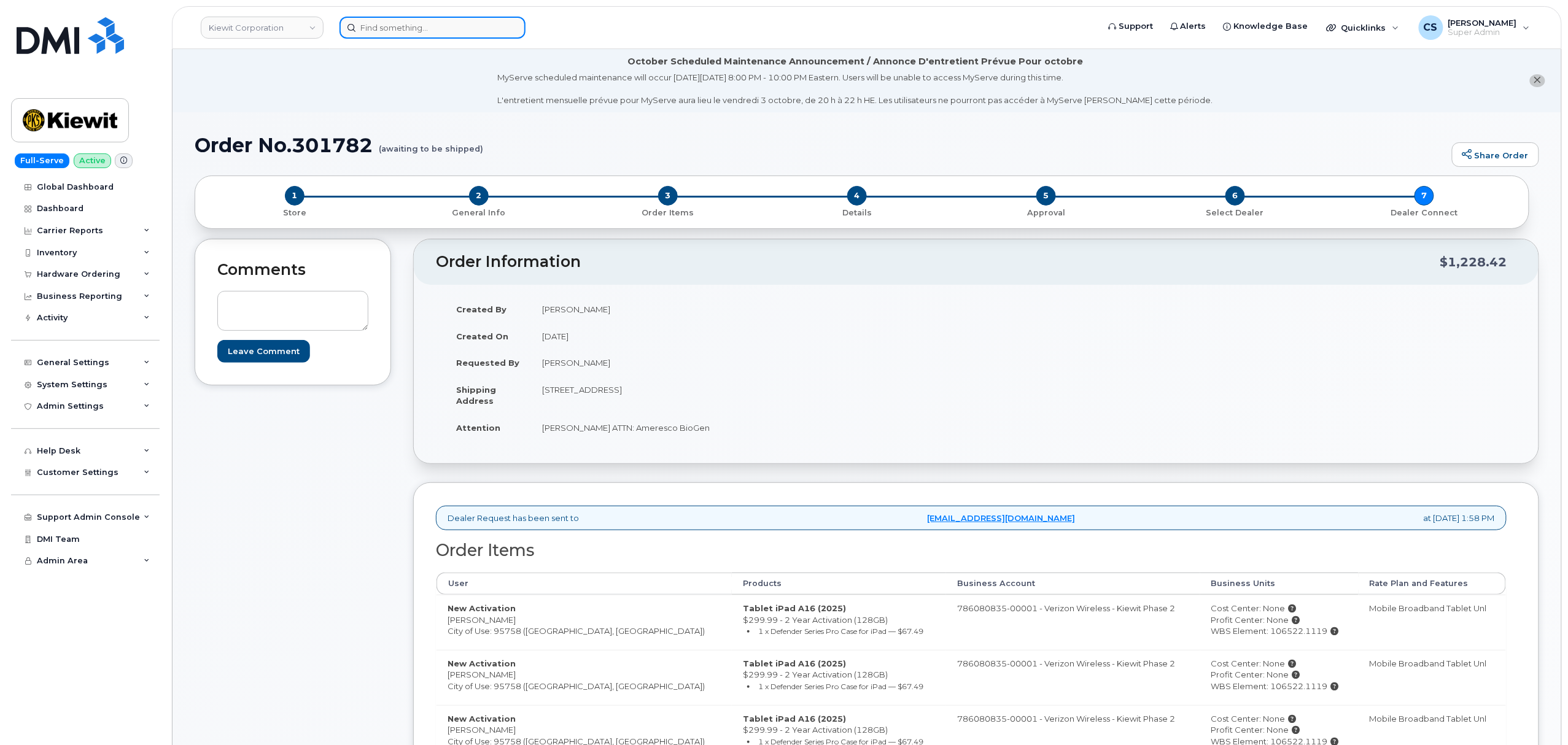
click at [436, 25] on input at bounding box center [432, 28] width 186 height 22
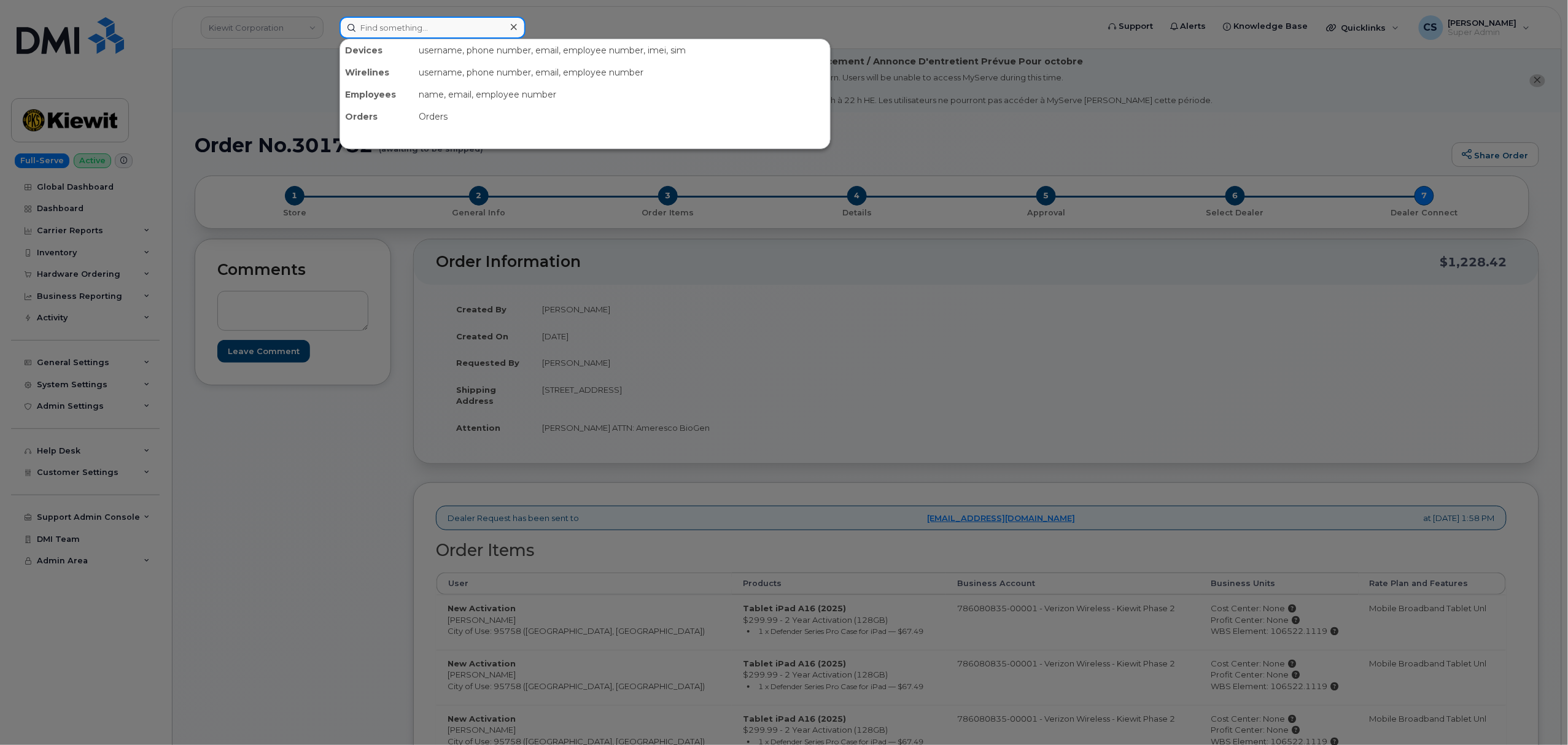
paste input "301953"
type input "301953"
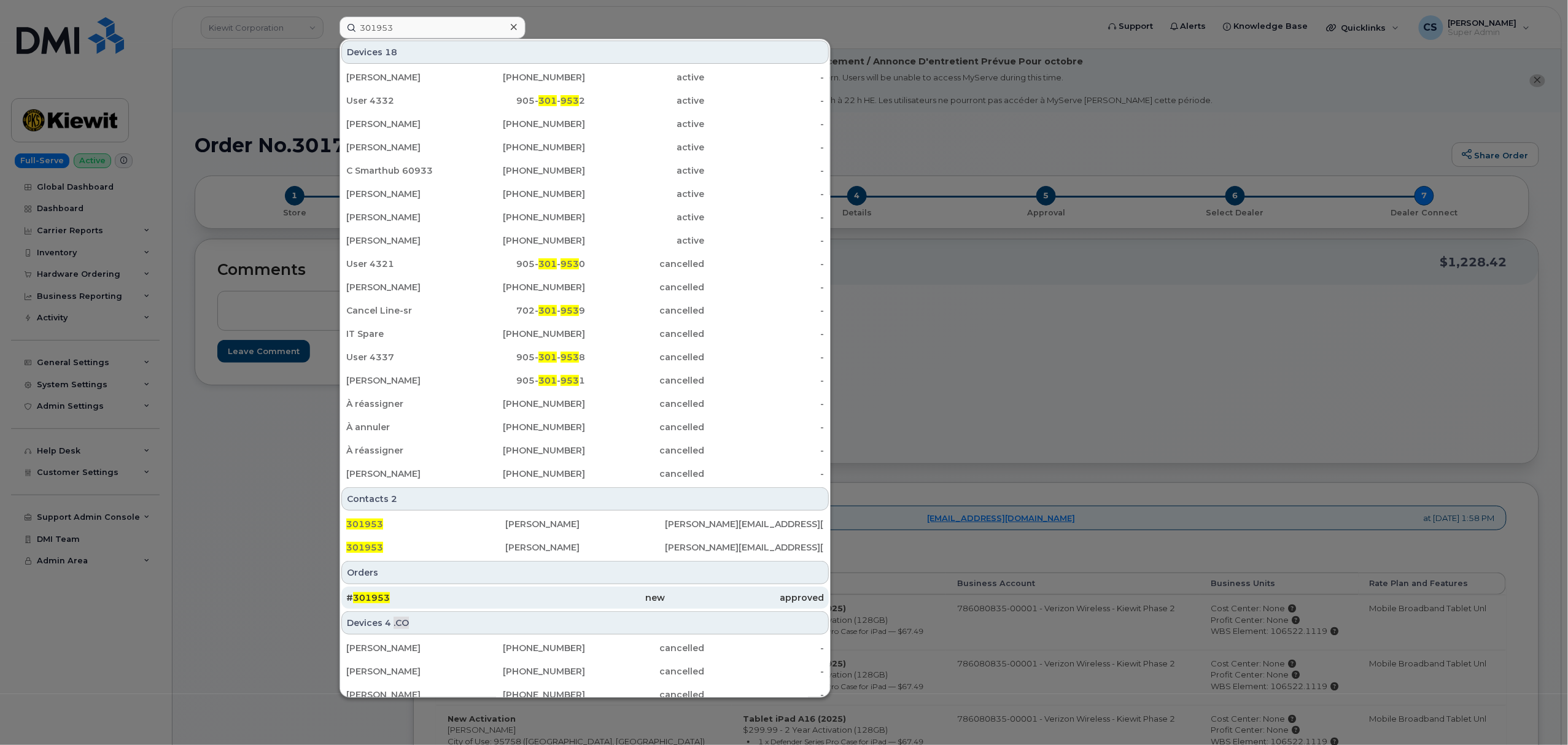
click at [374, 600] on span "301953" at bounding box center [372, 597] width 37 height 11
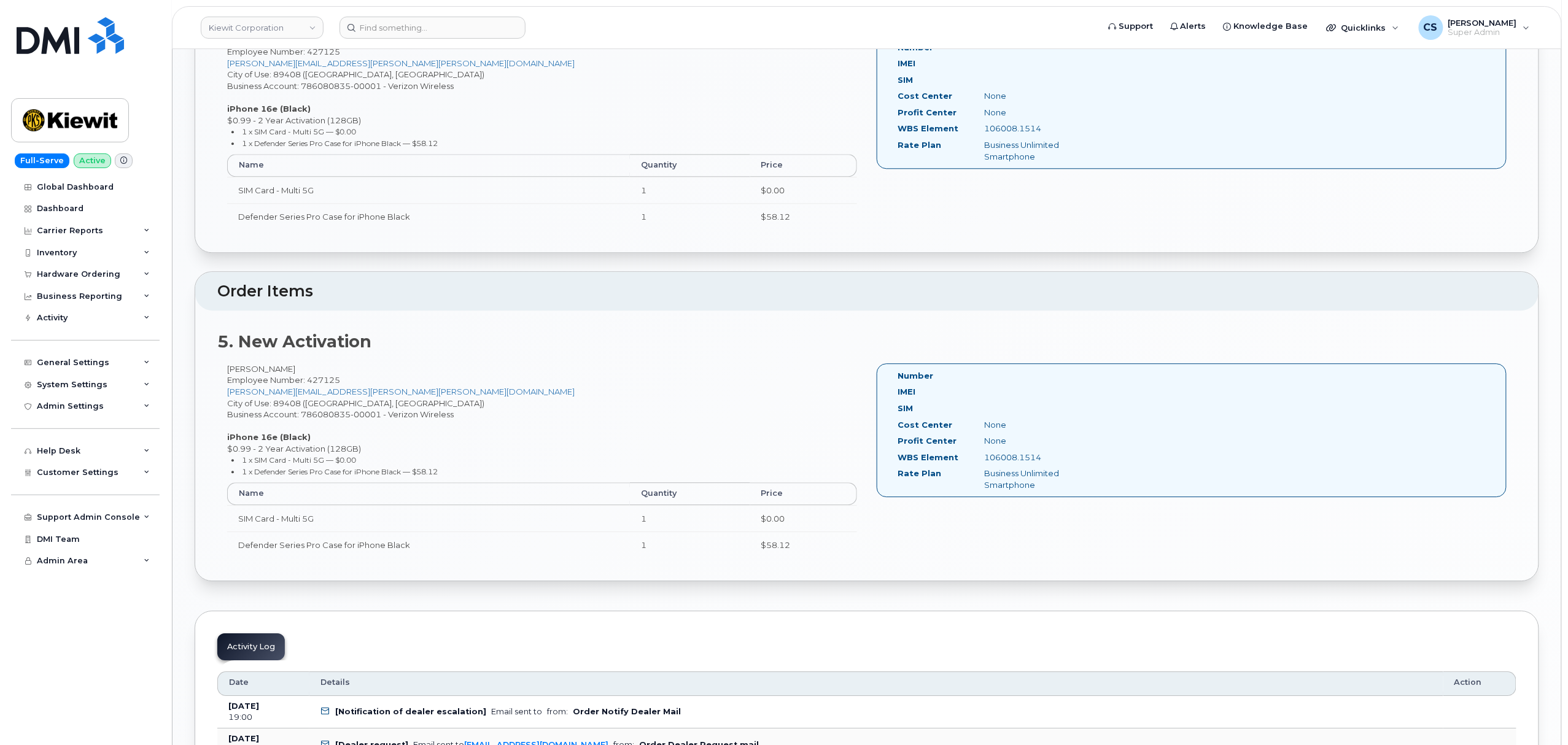
scroll to position [1719, 0]
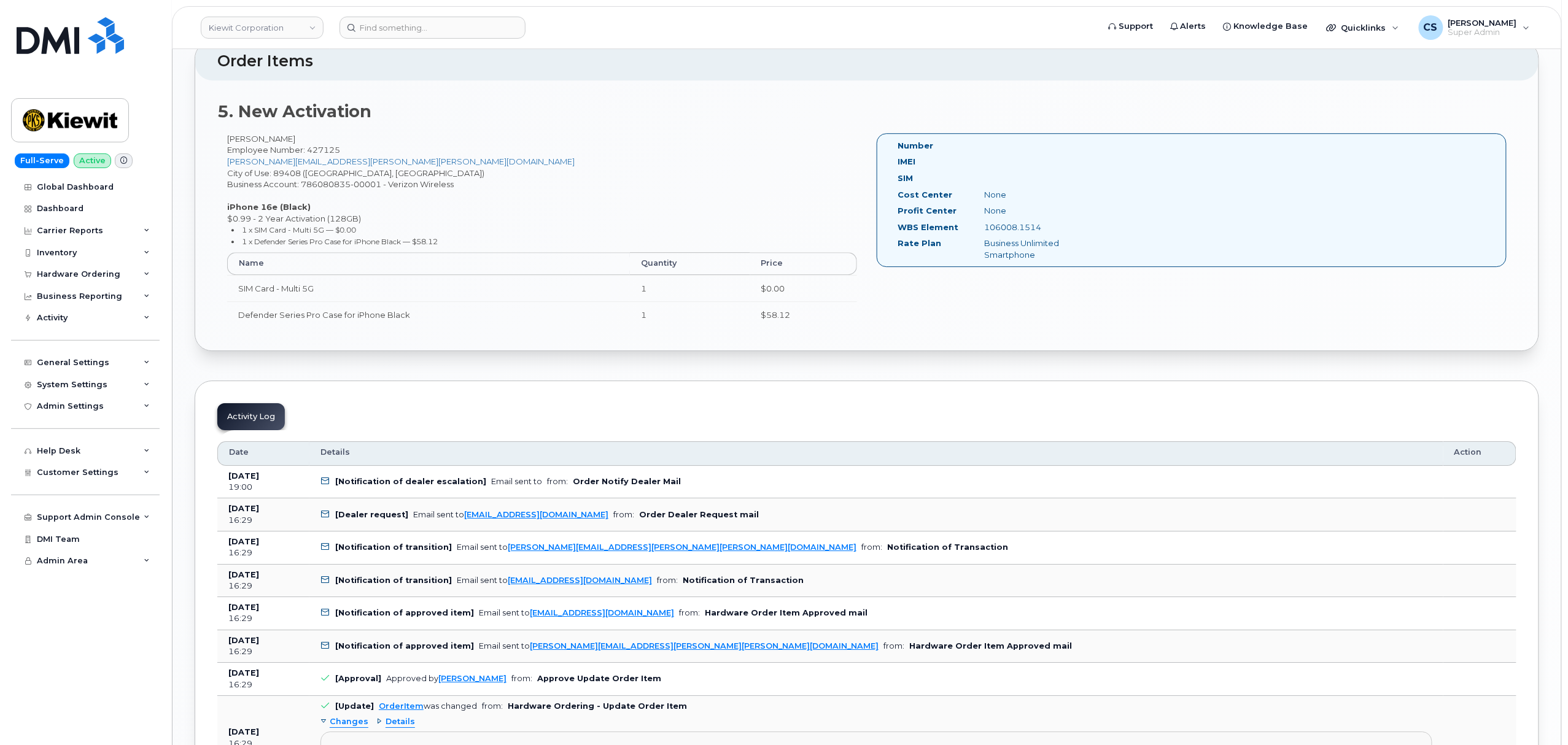
drag, startPoint x: 1050, startPoint y: 230, endPoint x: 983, endPoint y: 233, distance: 67.1
click at [983, 233] on div "106008.1514" at bounding box center [1036, 228] width 122 height 12
copy div "106008.1514"
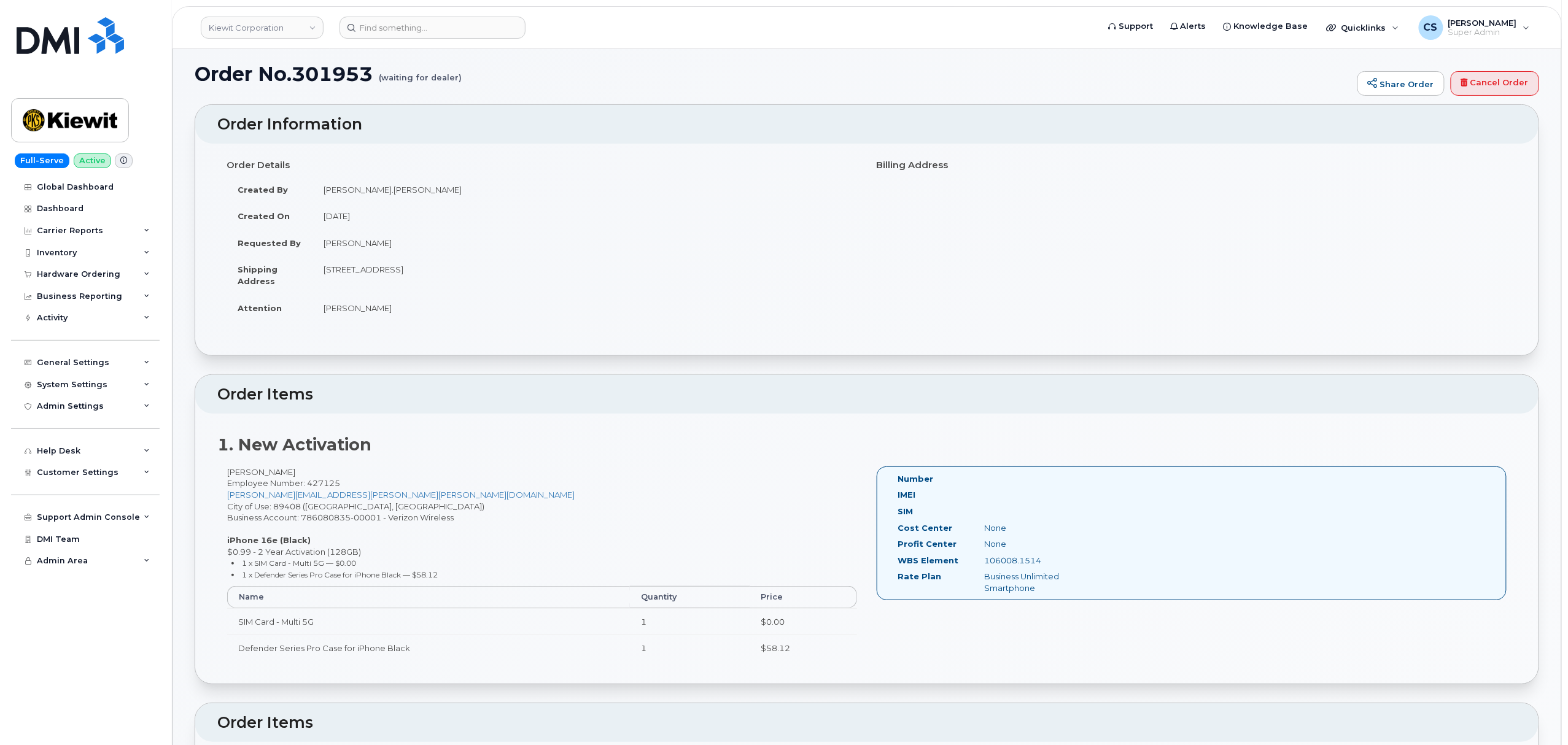
scroll to position [0, 0]
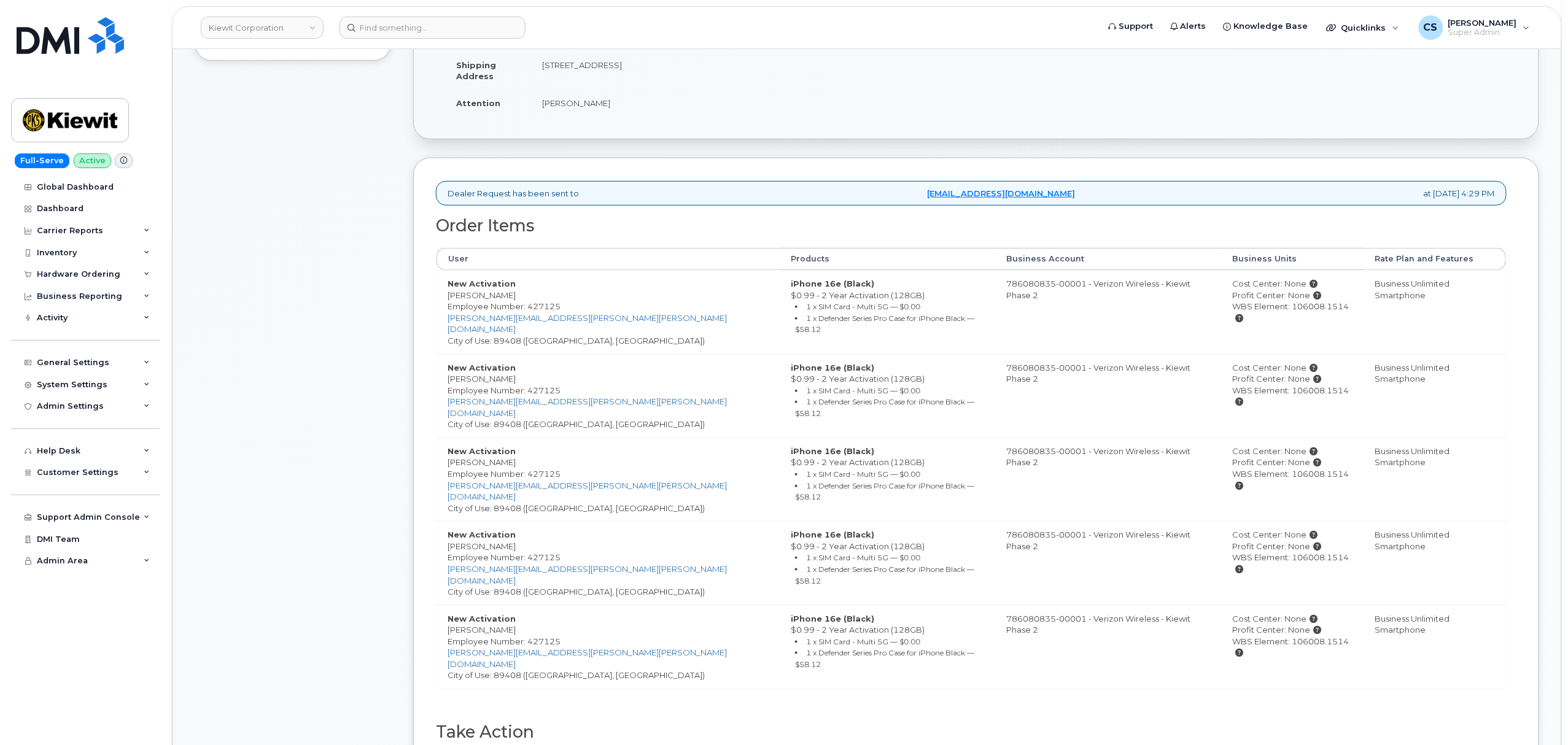
scroll to position [491, 0]
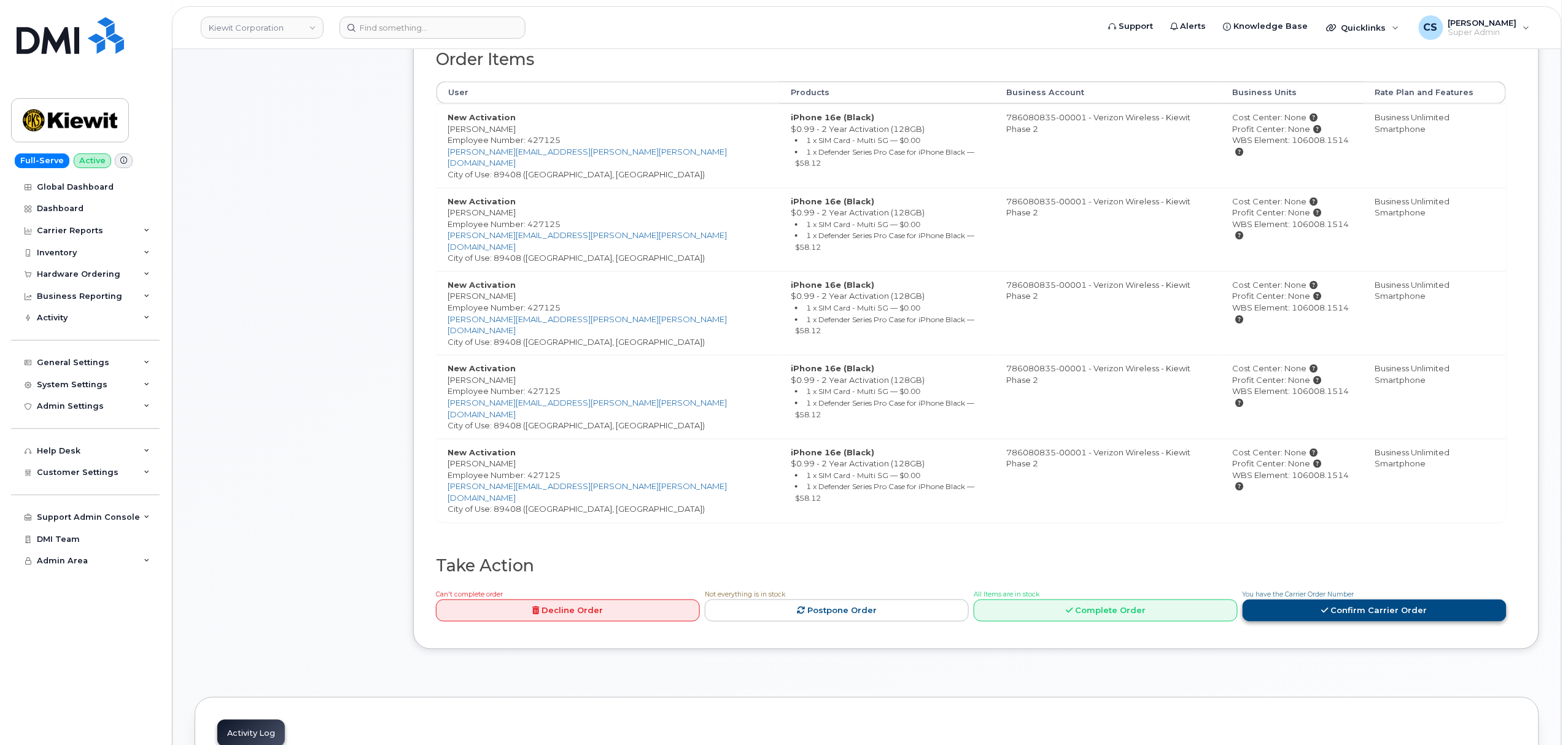
click at [1359, 600] on link "Confirm Carrier Order" at bounding box center [1375, 610] width 264 height 23
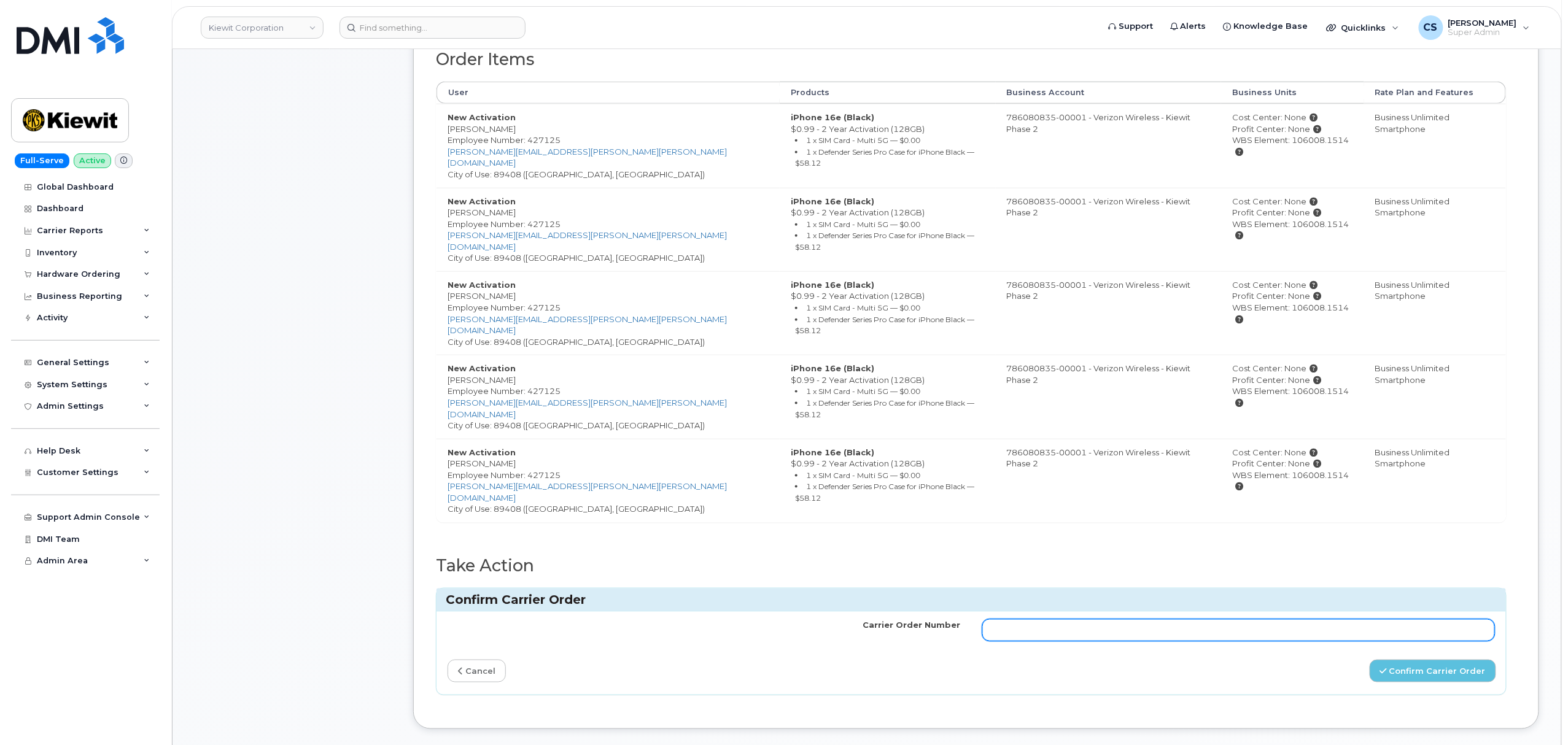
click at [1138, 620] on input "Carrier Order Number" at bounding box center [1239, 631] width 513 height 22
paste input "MB3000597888128"
type input "MB3000597888128"
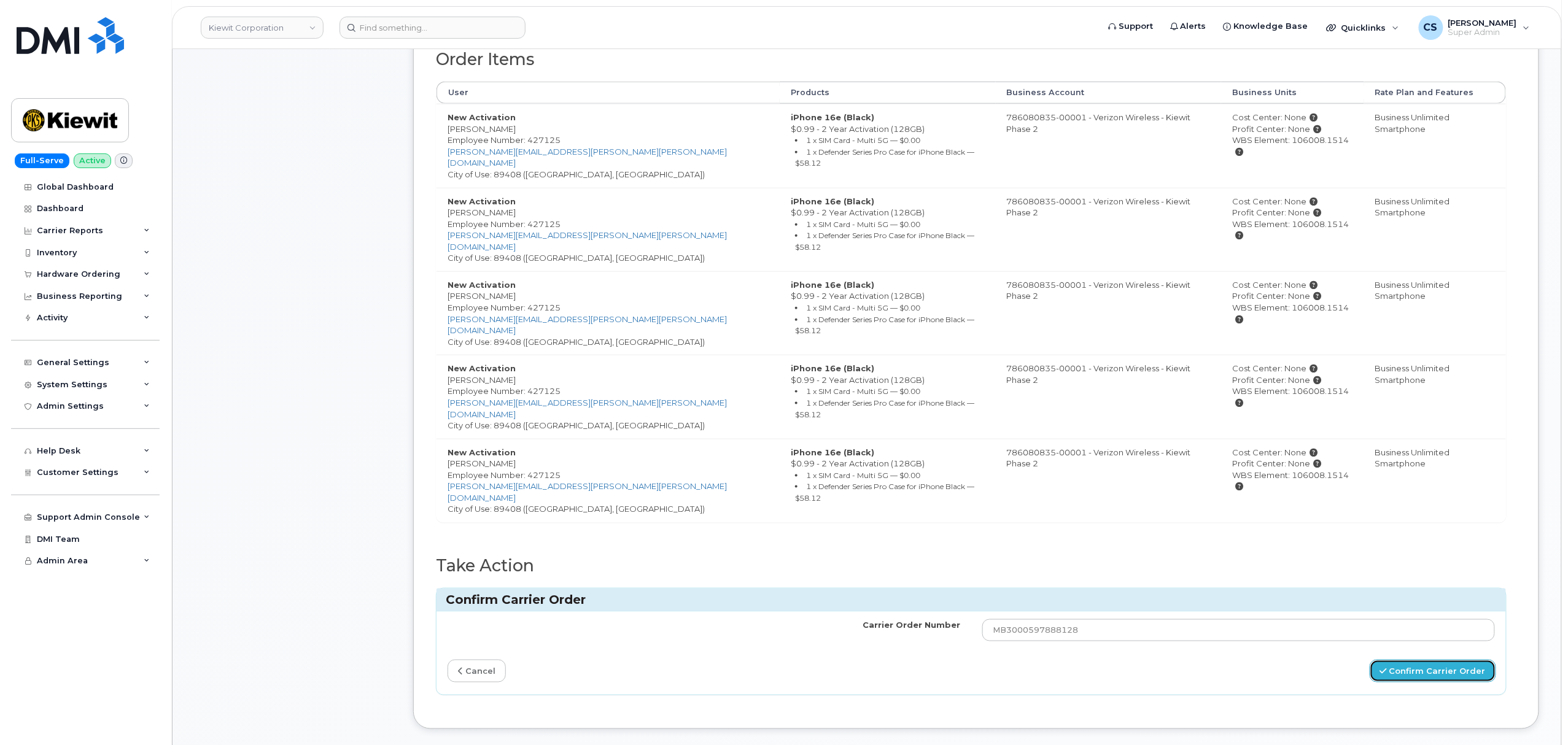
click at [1452, 660] on button "Confirm Carrier Order" at bounding box center [1433, 671] width 126 height 23
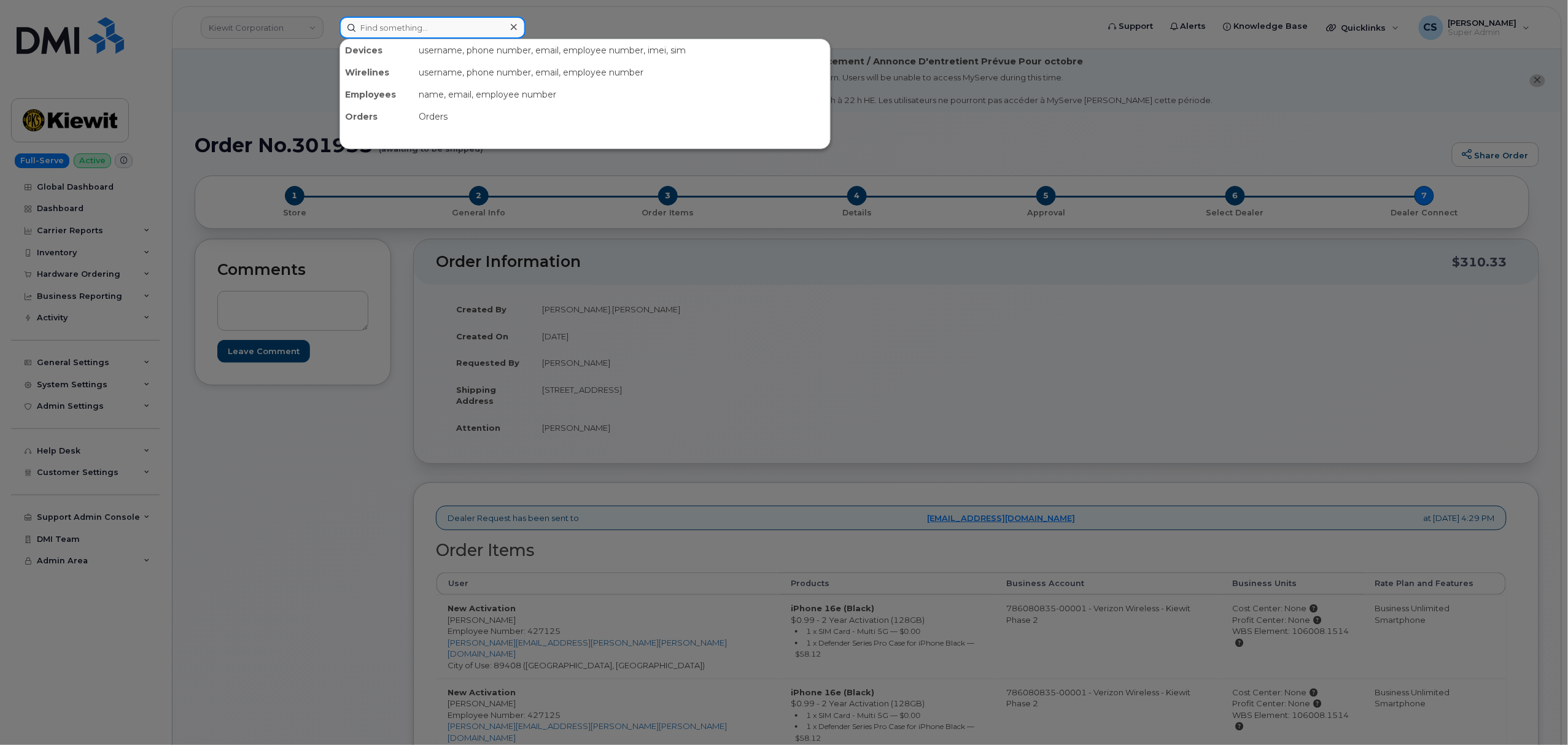
click at [413, 30] on input at bounding box center [432, 28] width 186 height 22
paste input "4022905089"
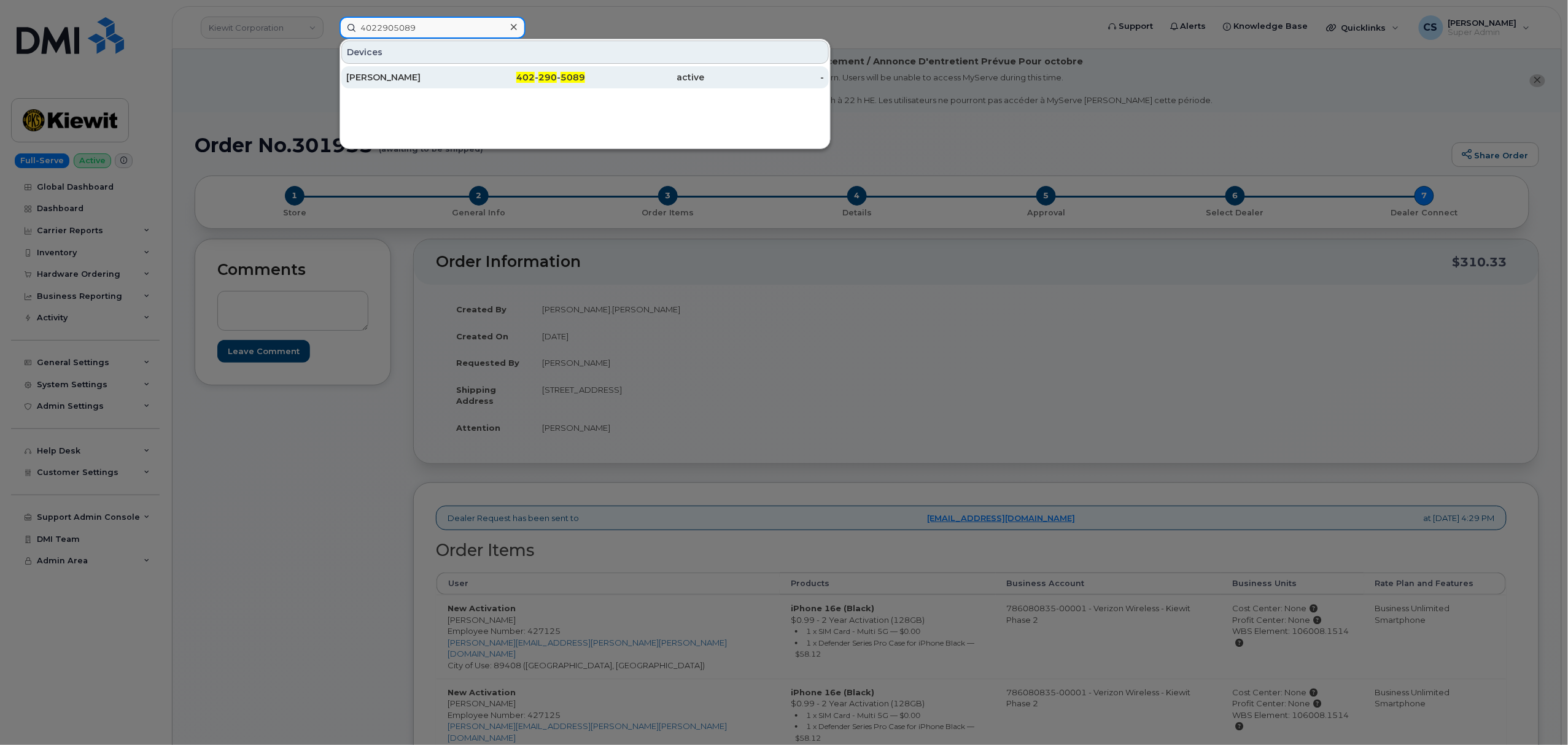
type input "4022905089"
click at [565, 74] on div "402 - 290 - 5089" at bounding box center [526, 77] width 119 height 13
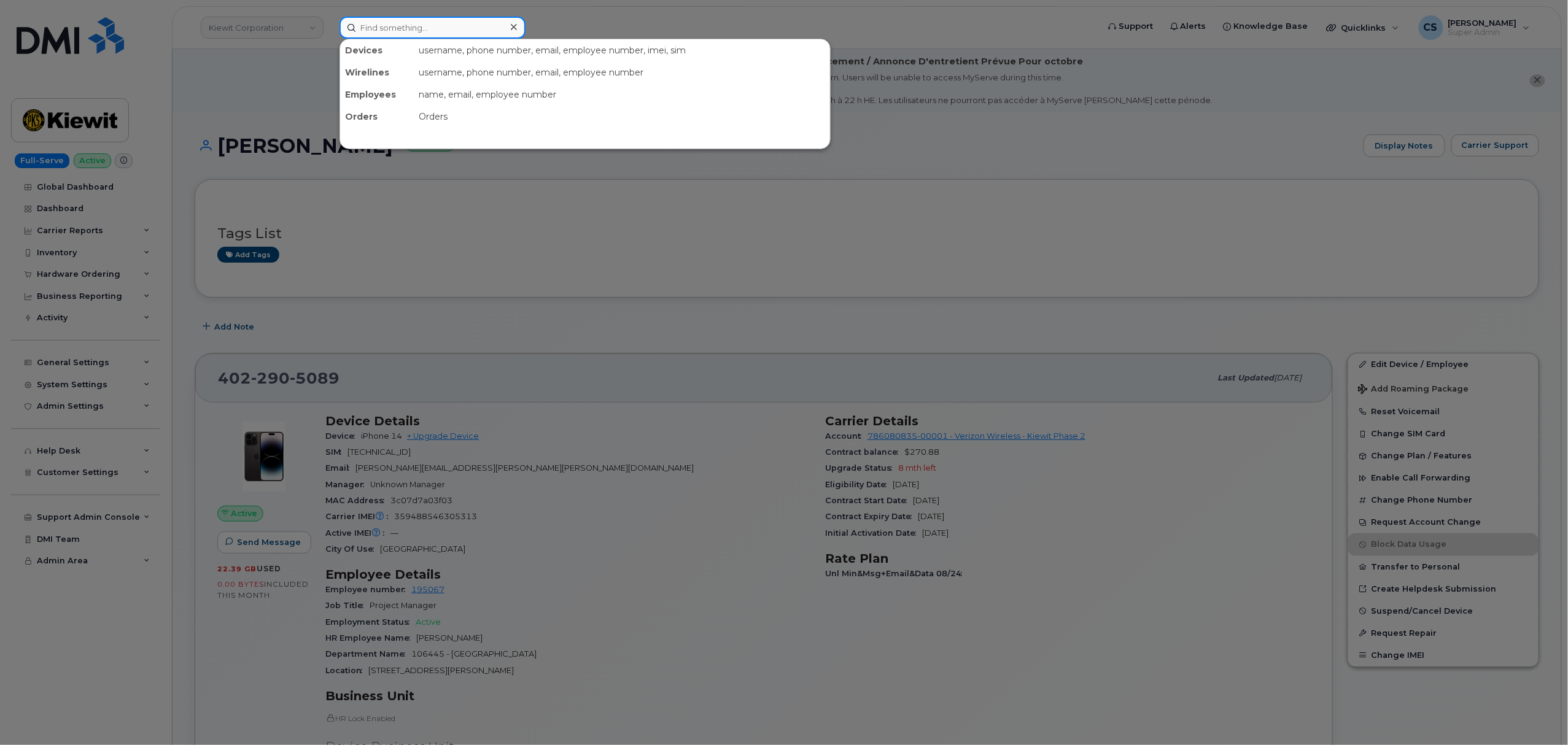
click at [409, 30] on input at bounding box center [432, 28] width 186 height 22
paste input "303-905-1505"
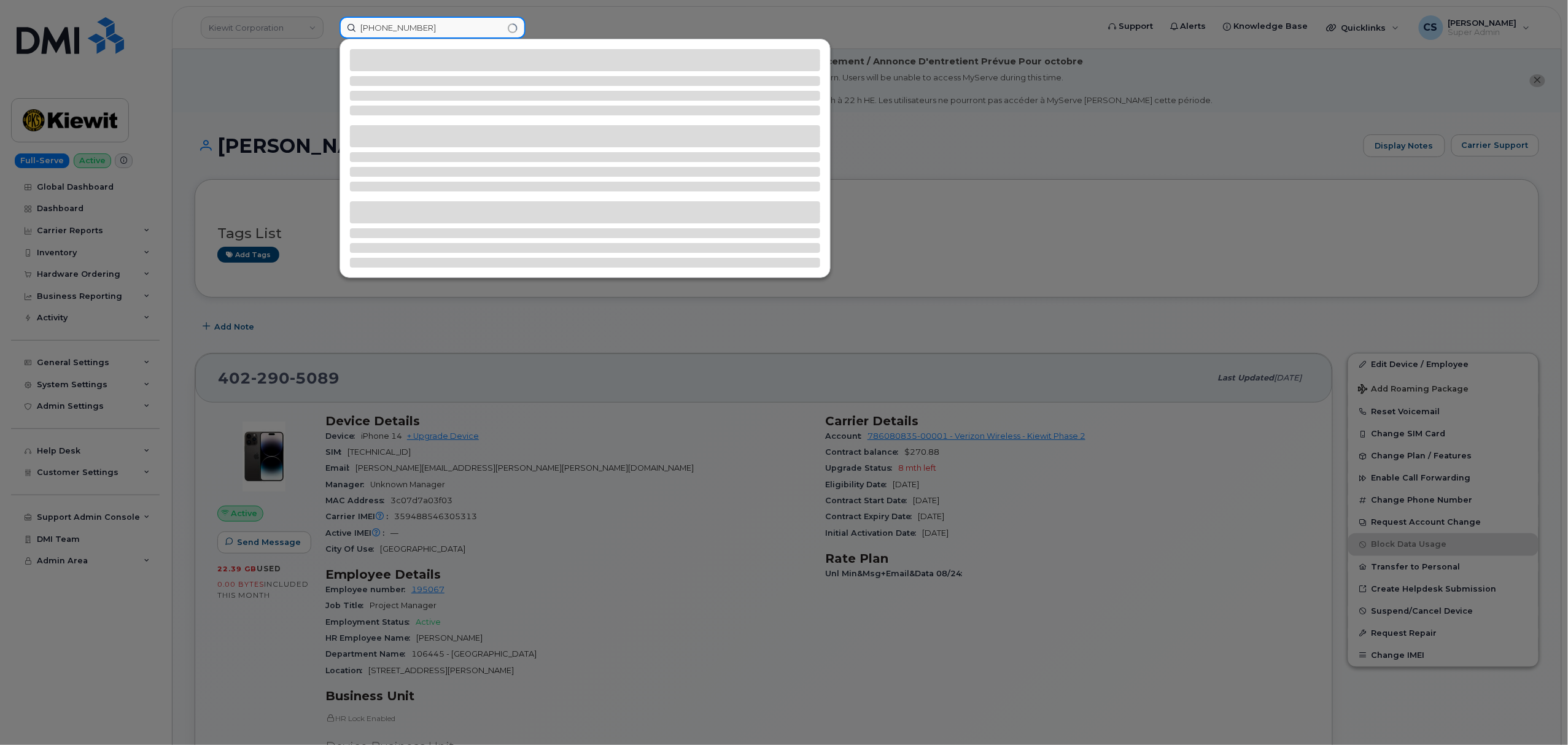
click at [379, 26] on input "303-905-1505" at bounding box center [432, 28] width 186 height 22
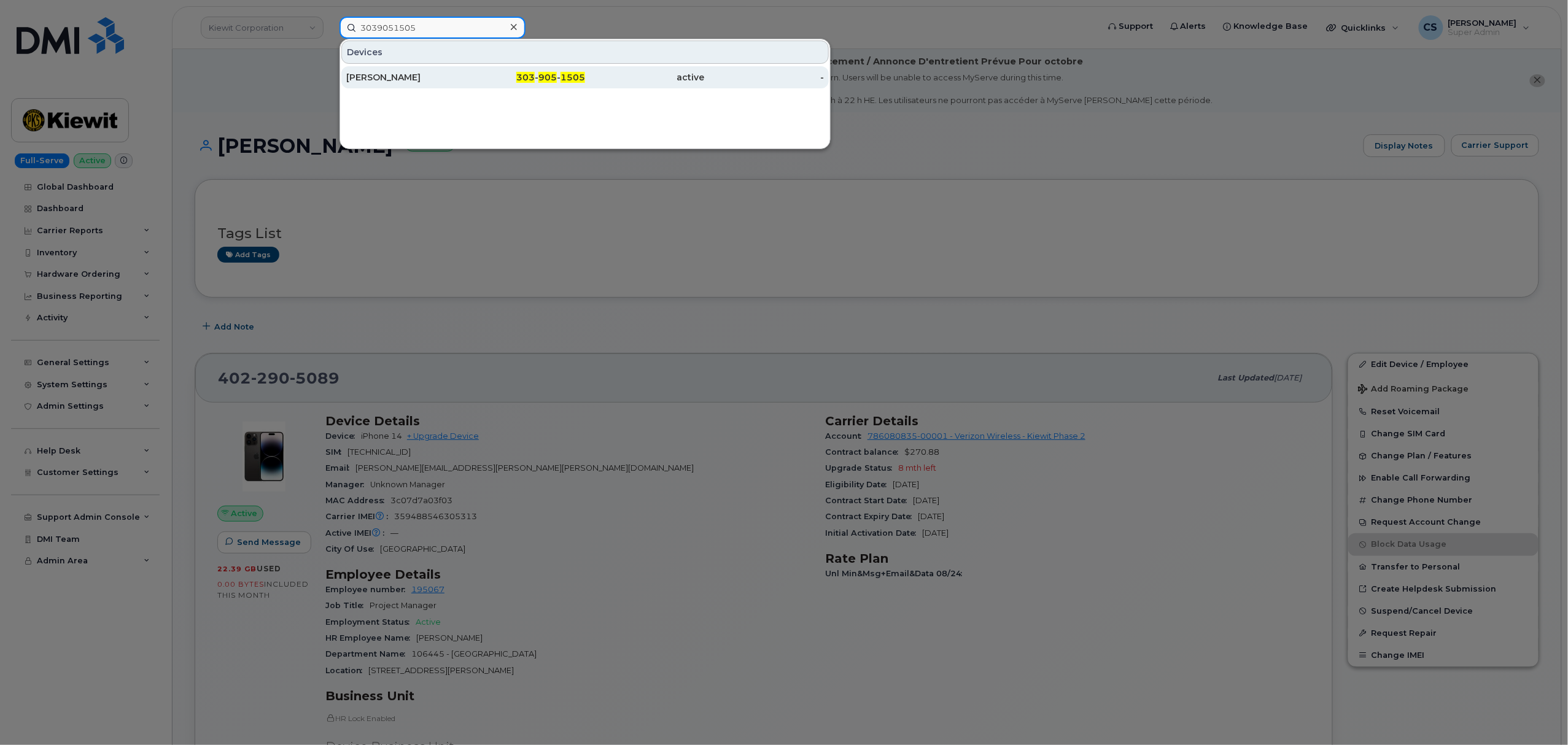
type input "3039051505"
click at [573, 77] on span "1505" at bounding box center [572, 77] width 24 height 11
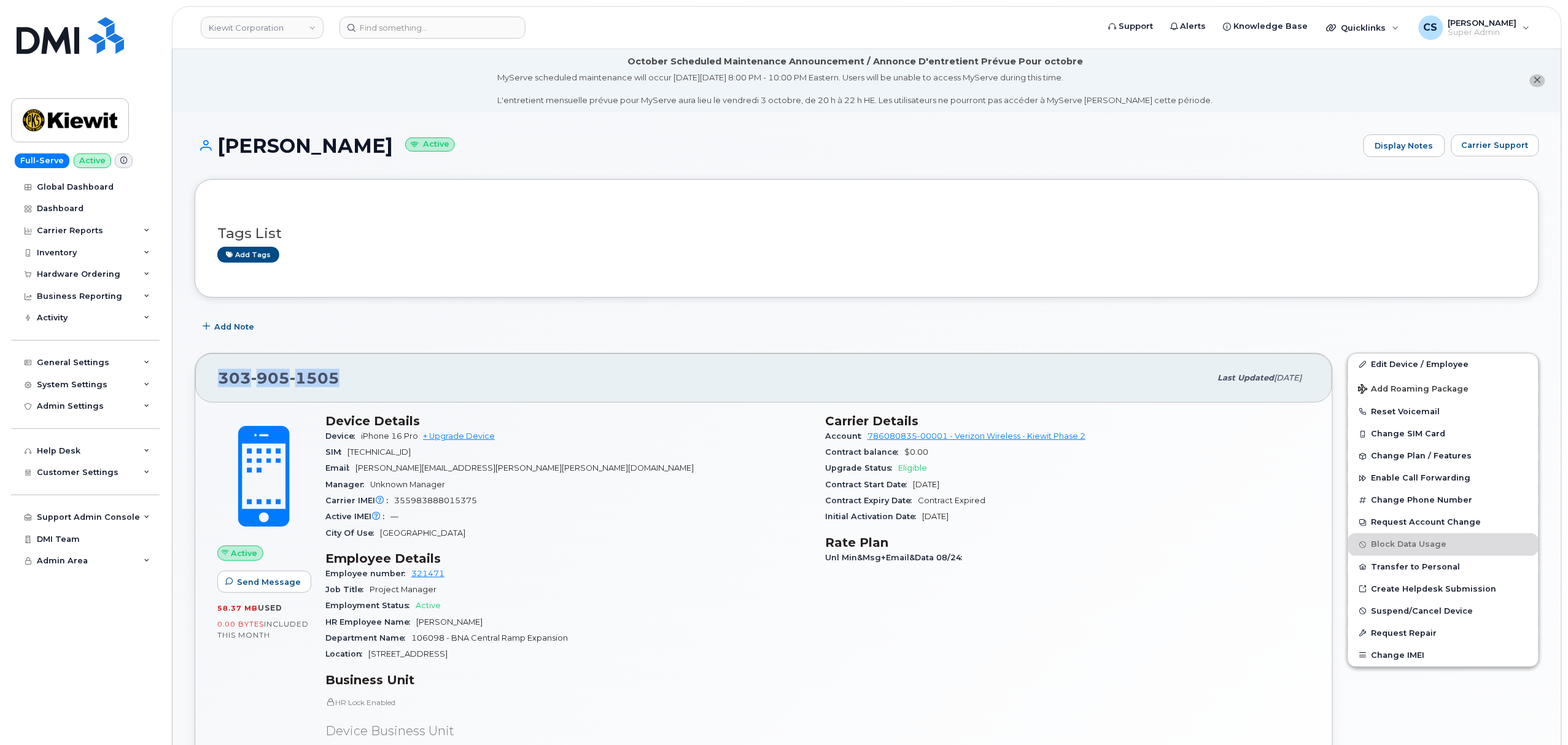
drag, startPoint x: 347, startPoint y: 383, endPoint x: 181, endPoint y: 372, distance: 166.4
copy span "[PHONE_NUMBER]"
click at [442, 33] on input at bounding box center [432, 28] width 186 height 22
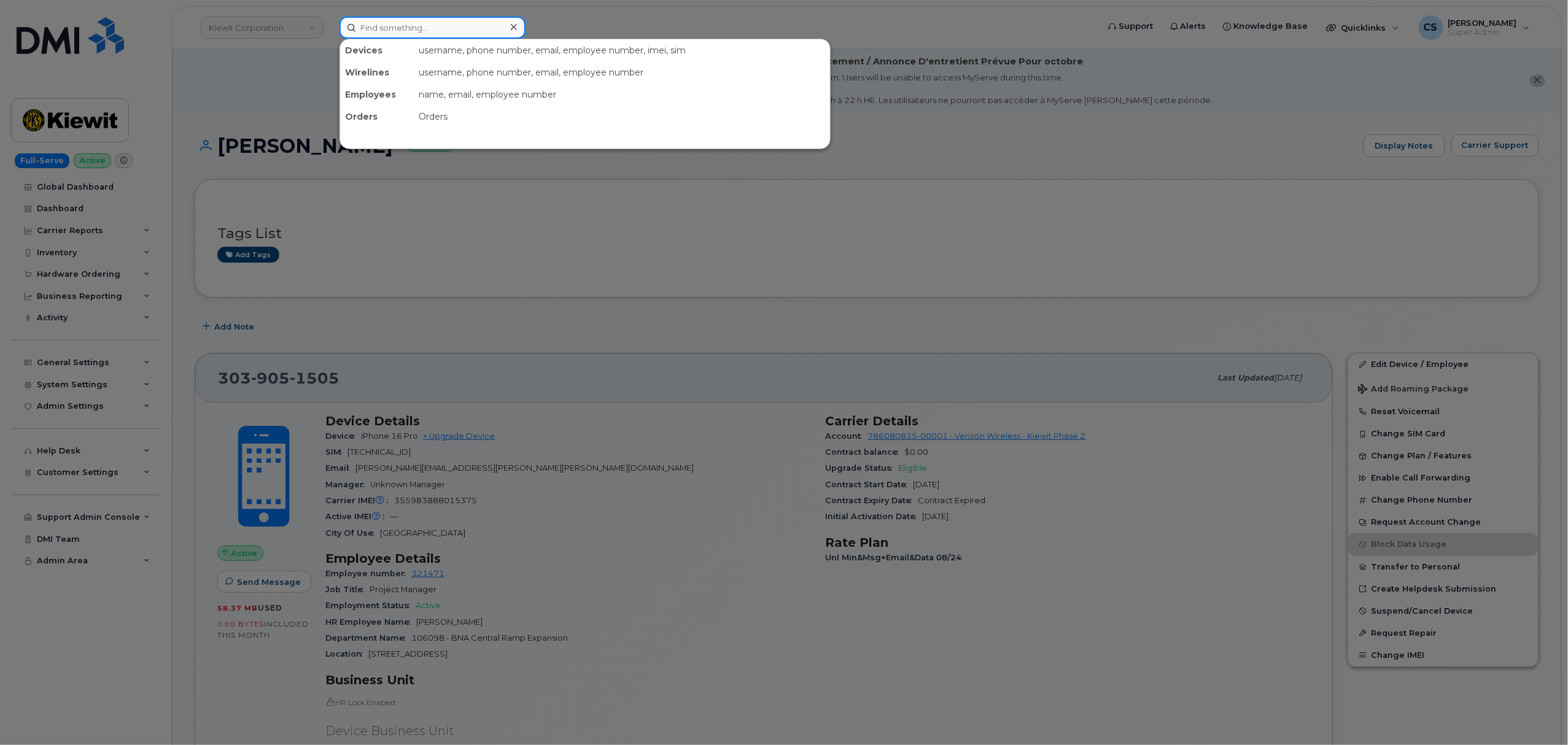
paste input "[PERSON_NAME]"
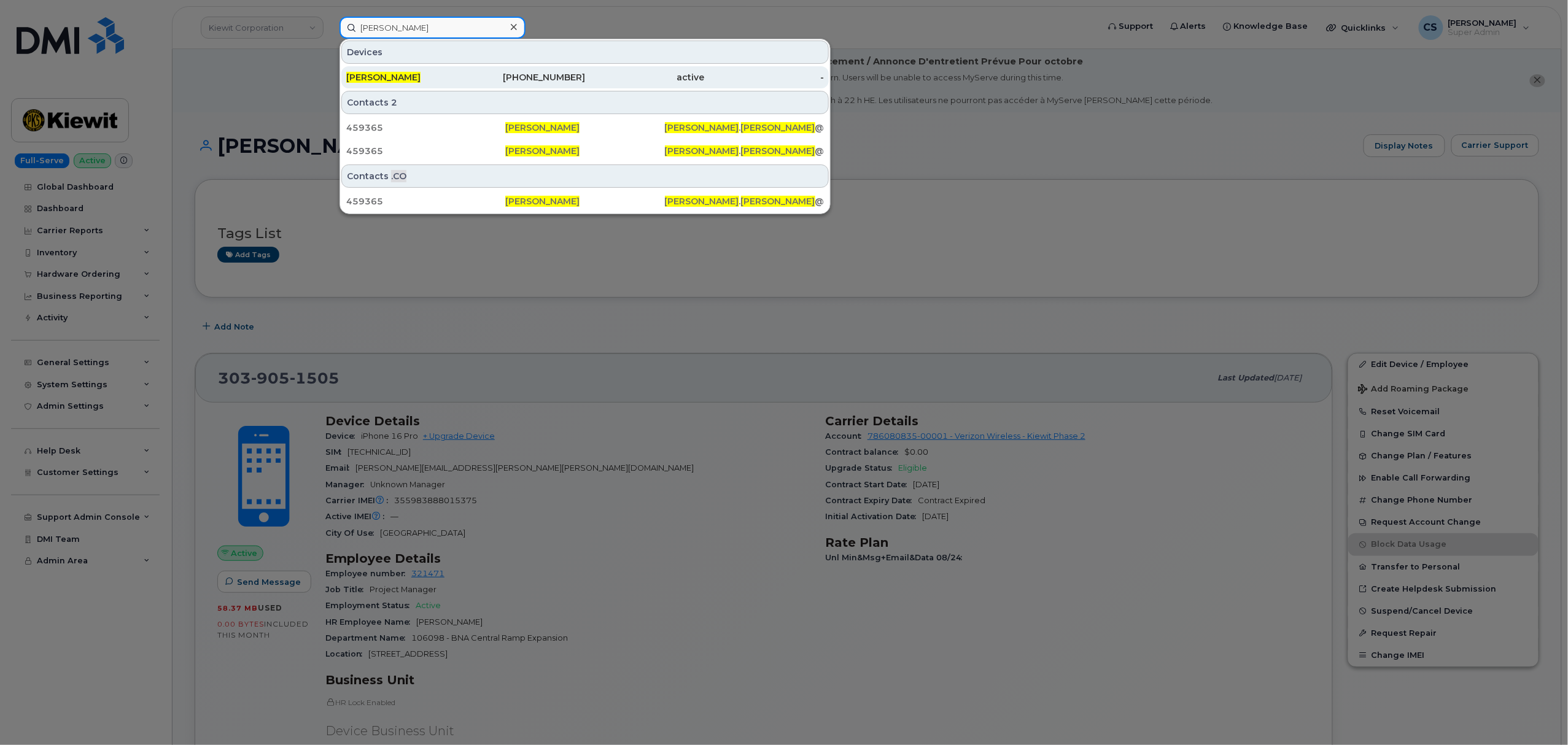
type input "[PERSON_NAME]"
click at [408, 74] on span "[PERSON_NAME]" at bounding box center [384, 77] width 74 height 11
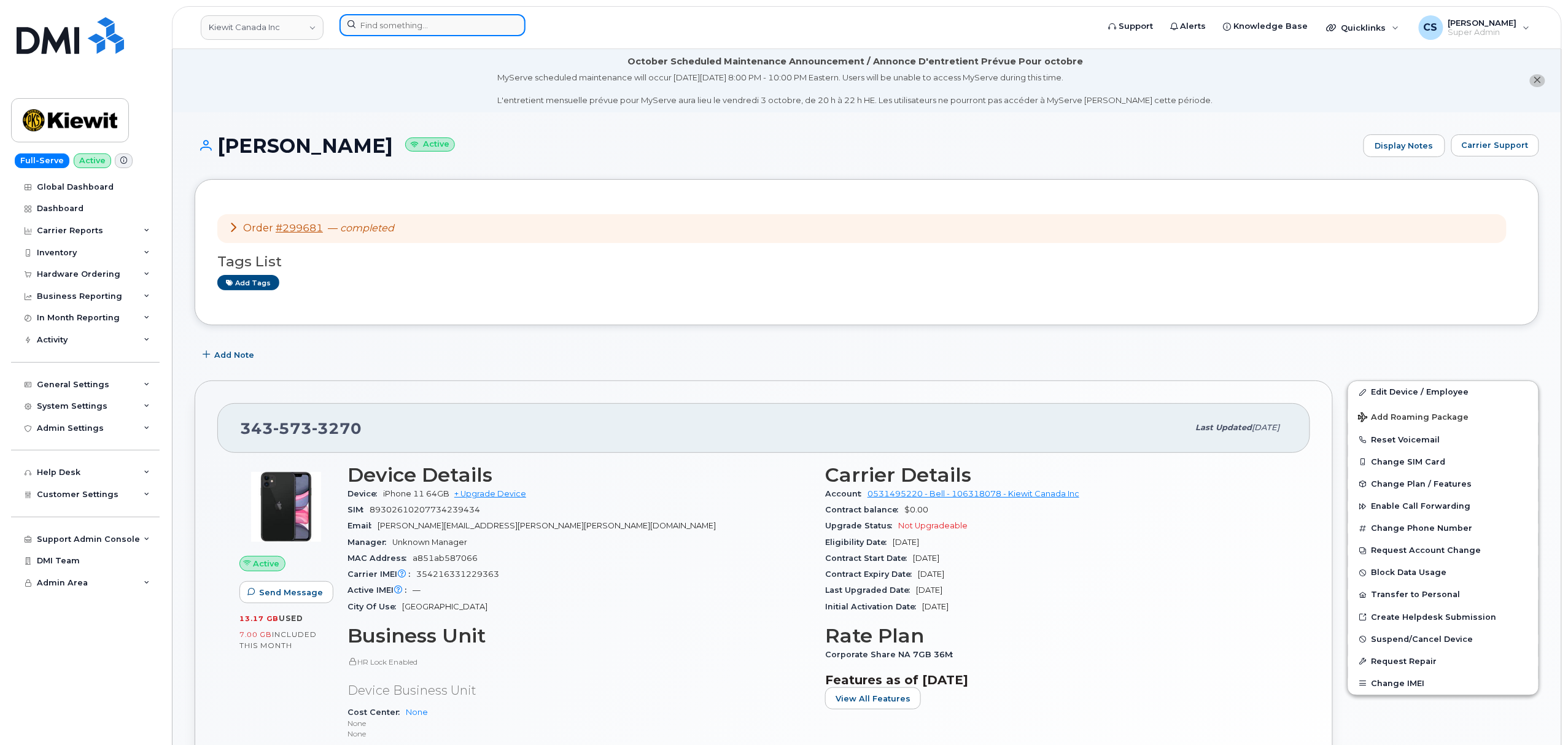
click at [427, 30] on input at bounding box center [432, 25] width 186 height 22
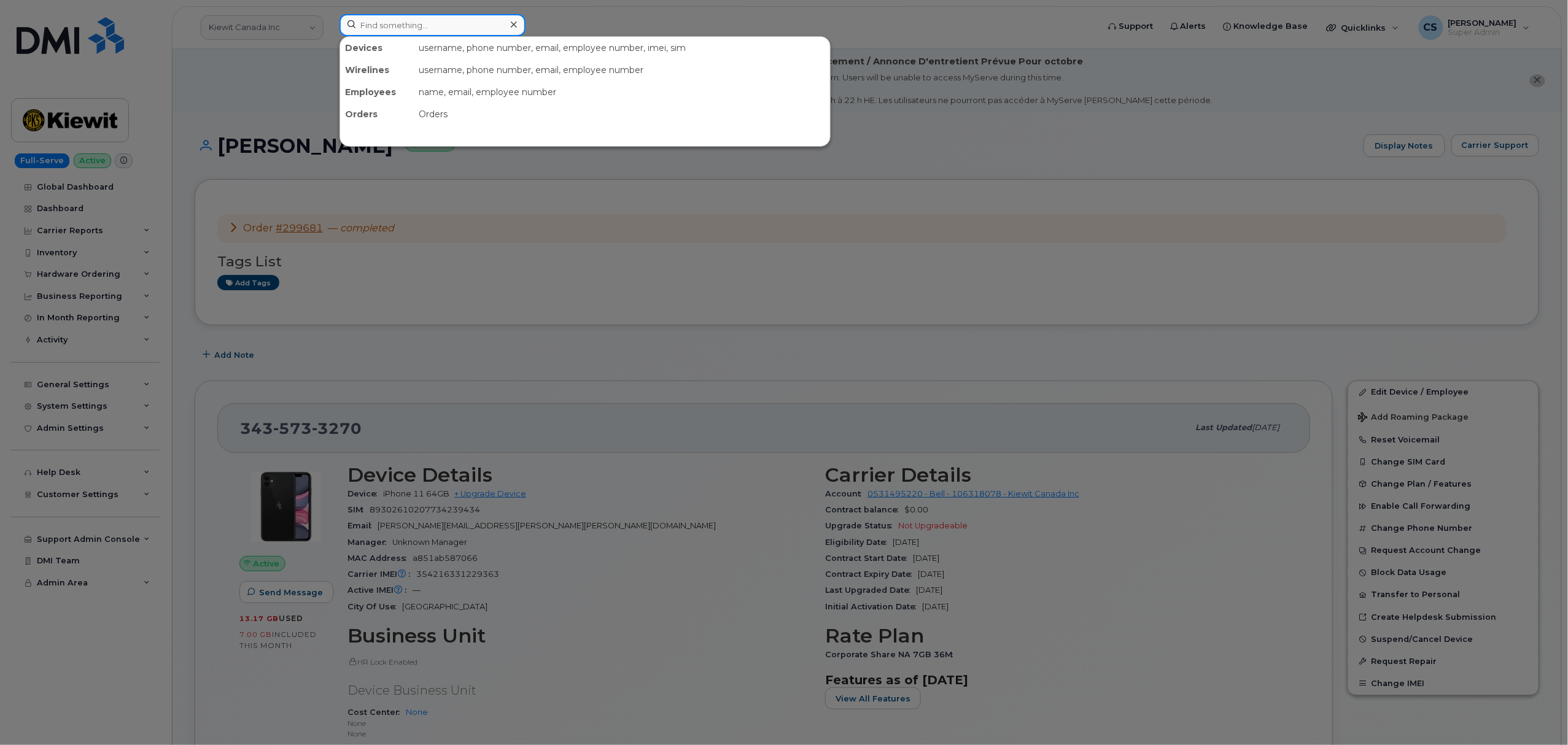
paste input "[PERSON_NAME]"
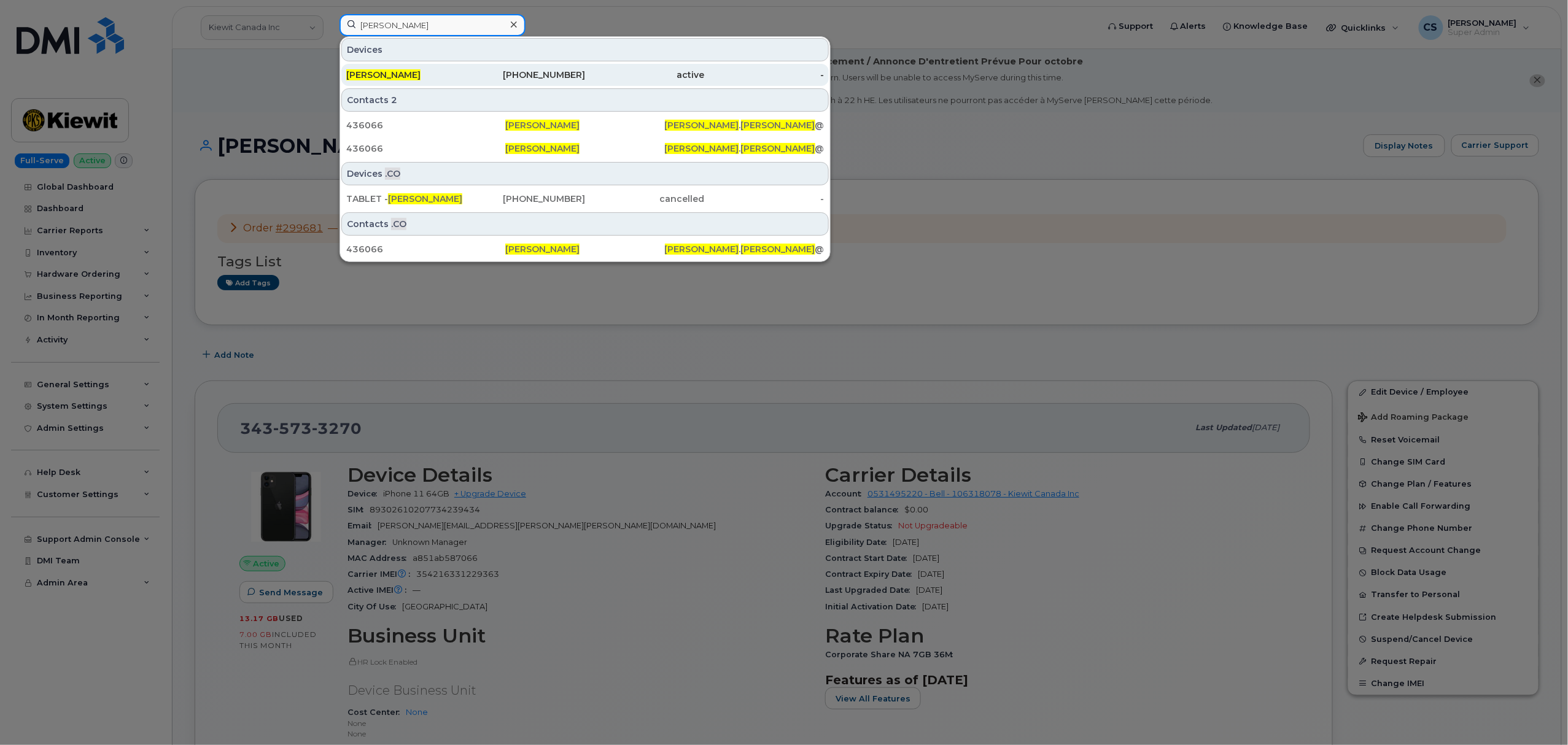
type input "[PERSON_NAME]"
click at [392, 77] on span "[PERSON_NAME]" at bounding box center [384, 74] width 74 height 11
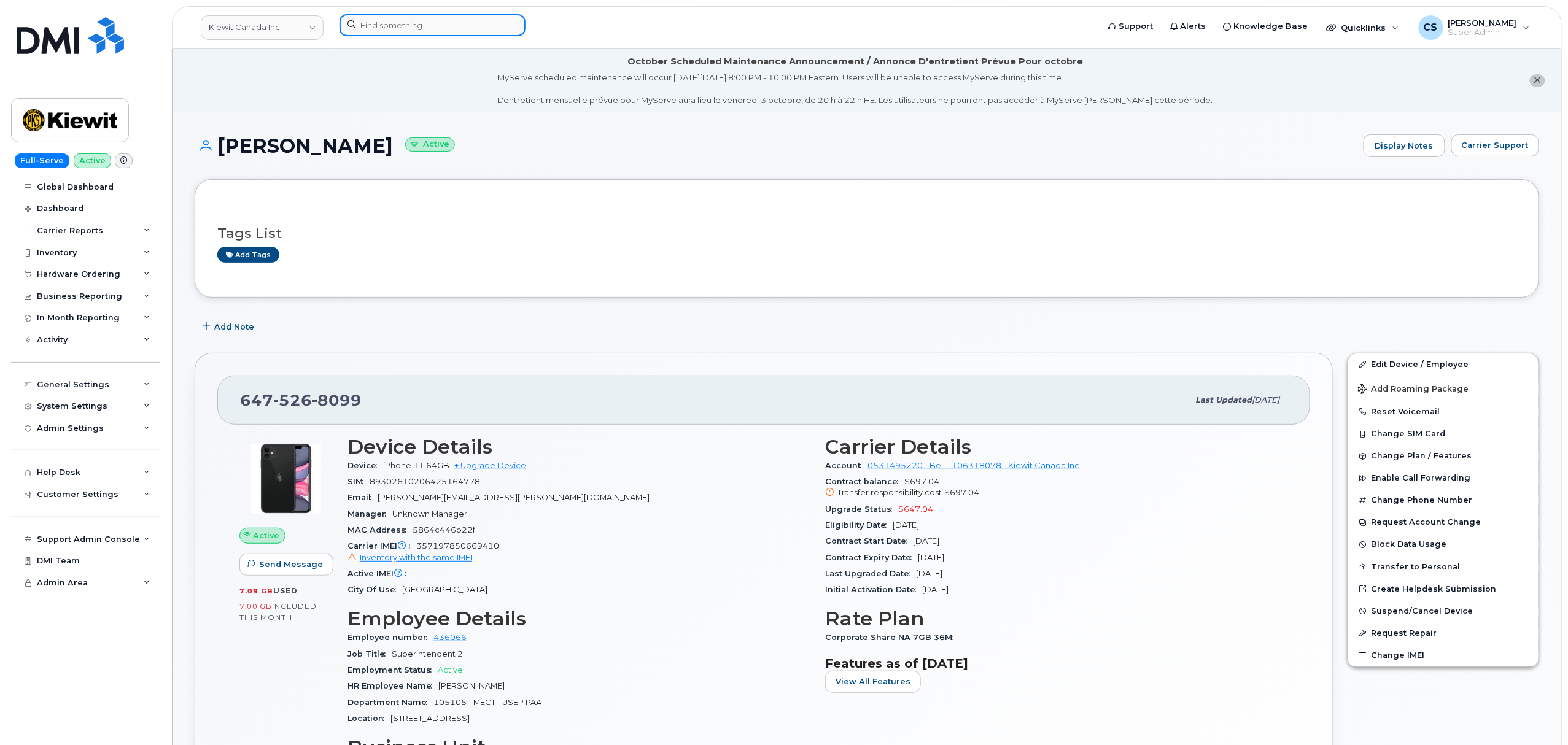
click at [440, 19] on input at bounding box center [432, 25] width 186 height 22
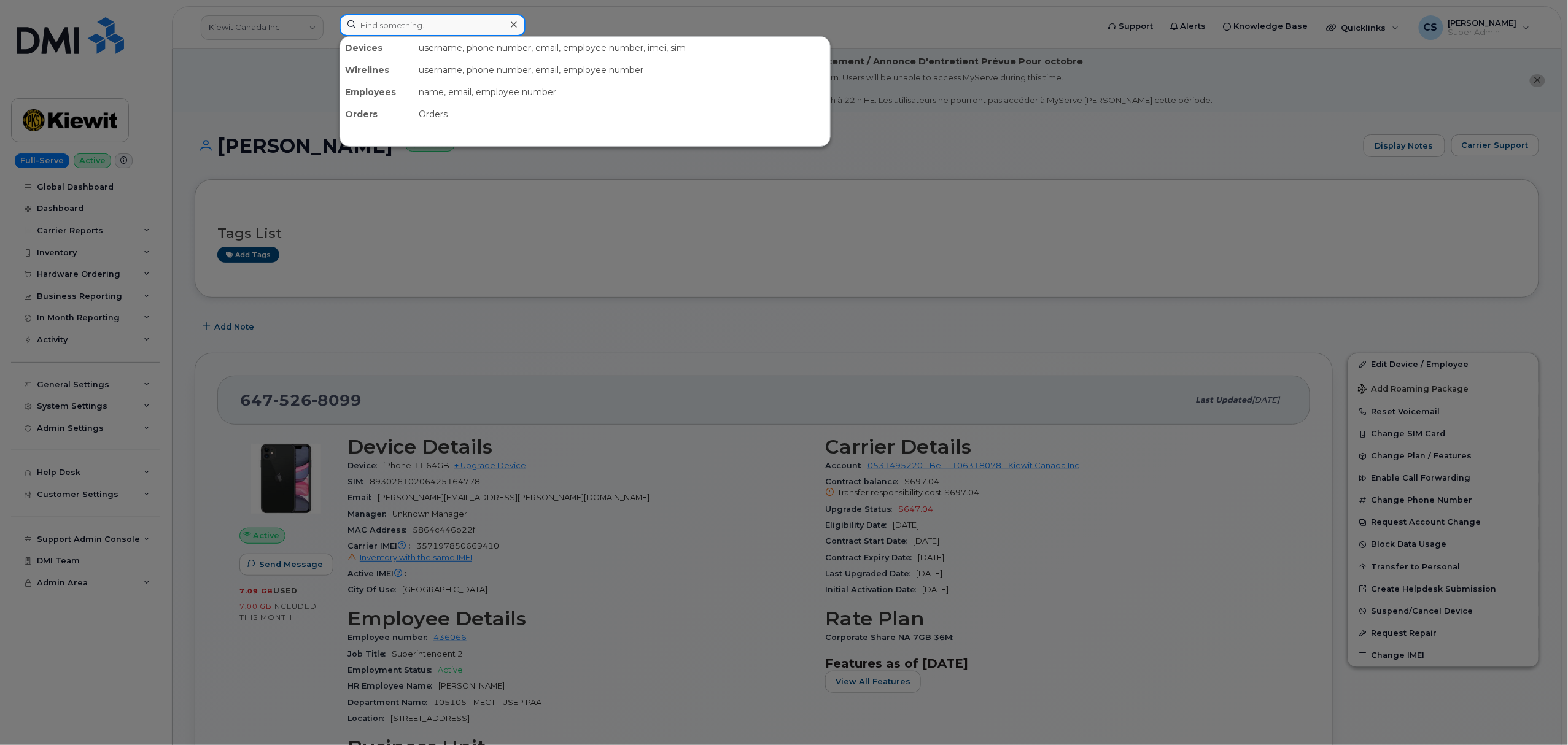
paste input "3435408324"
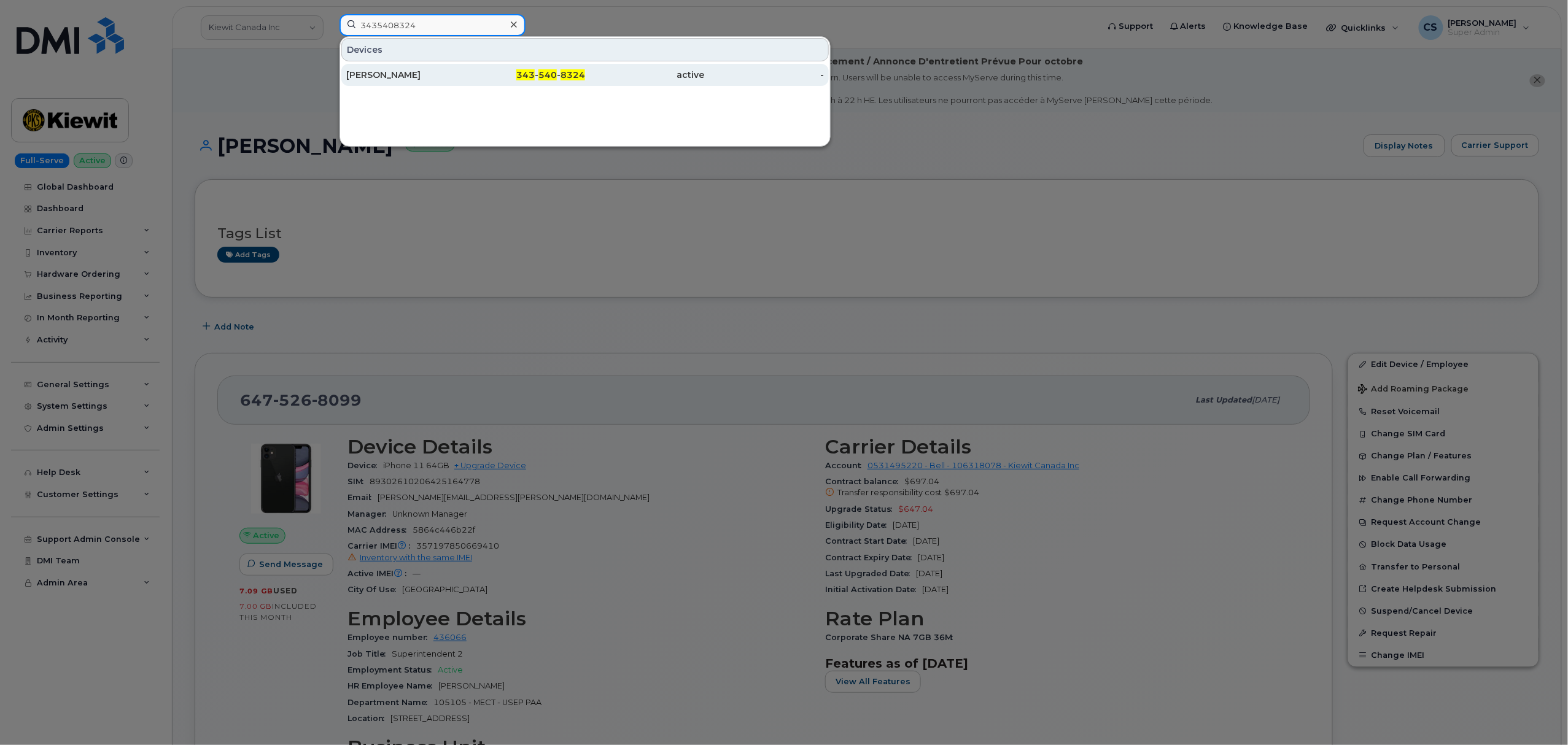
type input "3435408324"
click at [551, 74] on span "540" at bounding box center [548, 74] width 19 height 11
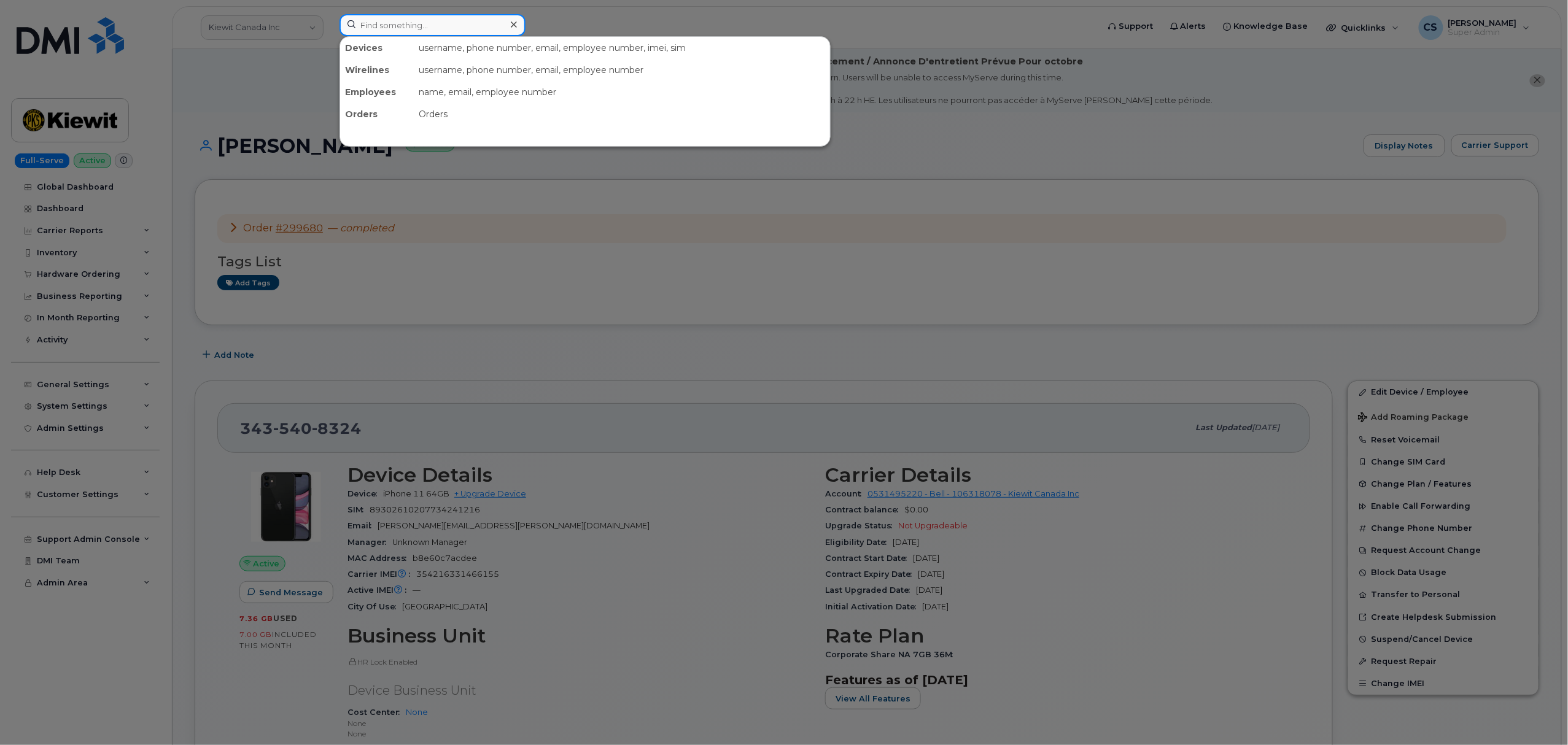
click at [389, 23] on input at bounding box center [432, 25] width 186 height 22
paste input "302134"
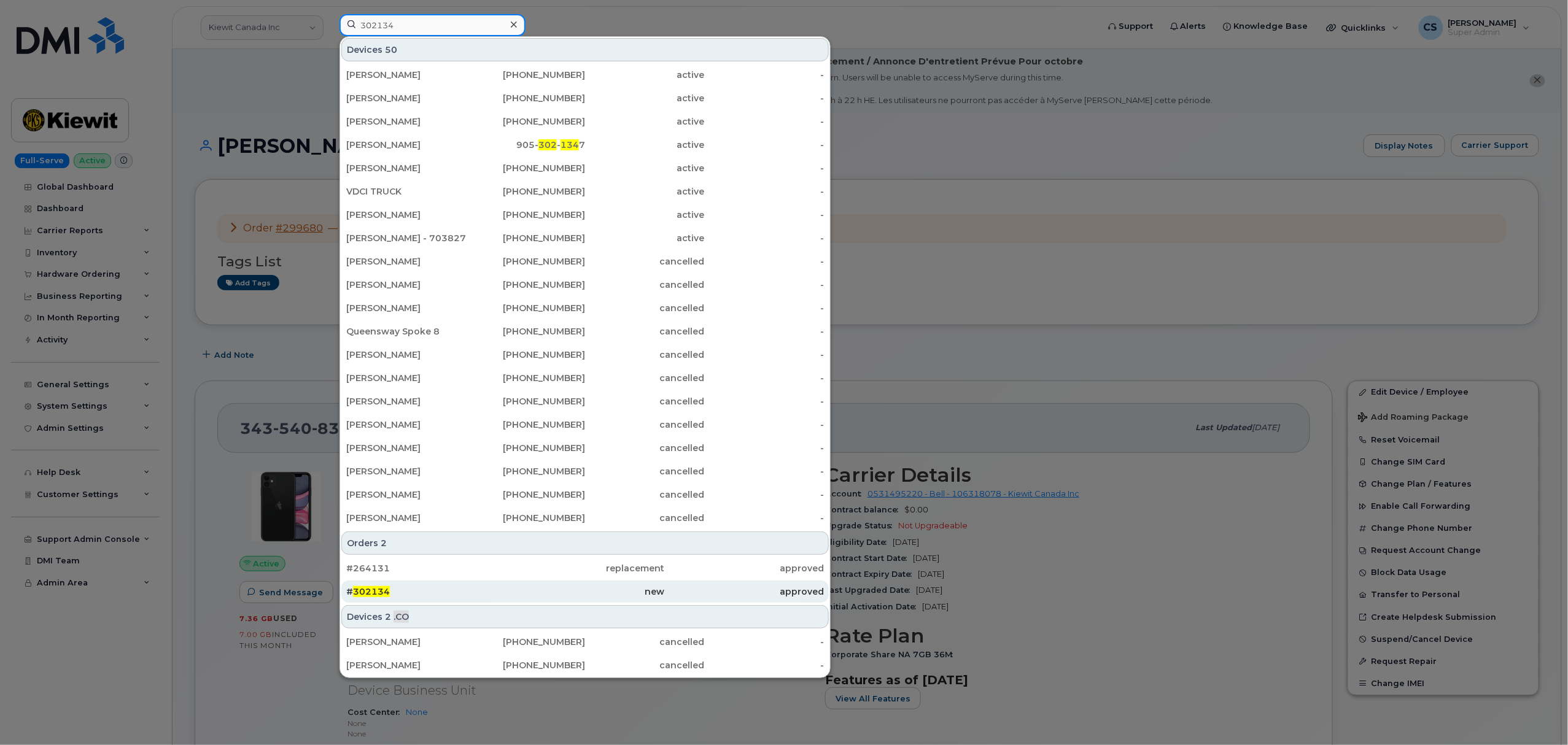
type input "302134"
click at [367, 590] on span "302134" at bounding box center [372, 591] width 37 height 11
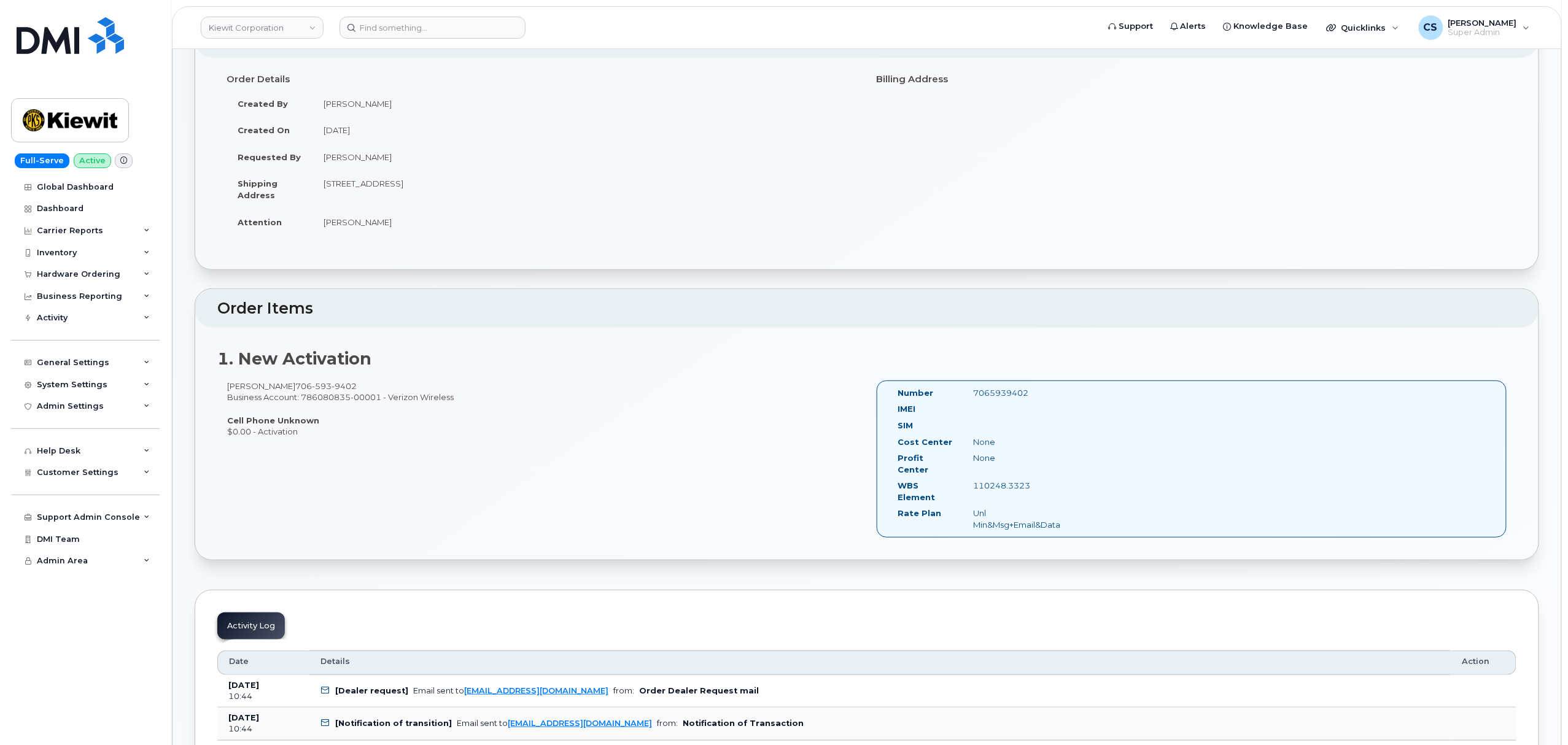
scroll to position [163, 0]
click at [1007, 383] on div "7065939402" at bounding box center [1018, 387] width 106 height 12
copy div "7065939402"
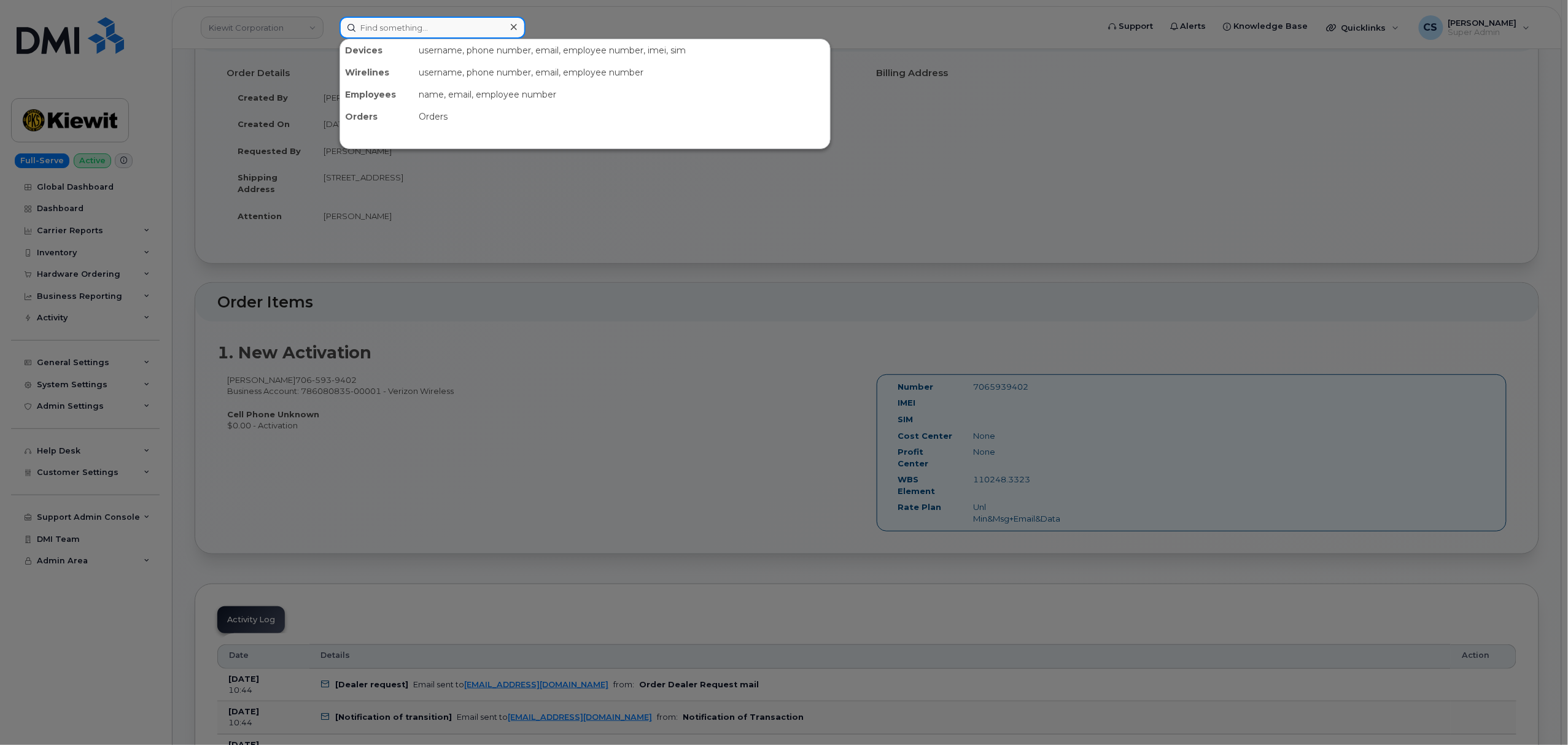
paste input "7065939402"
type input "7065939402"
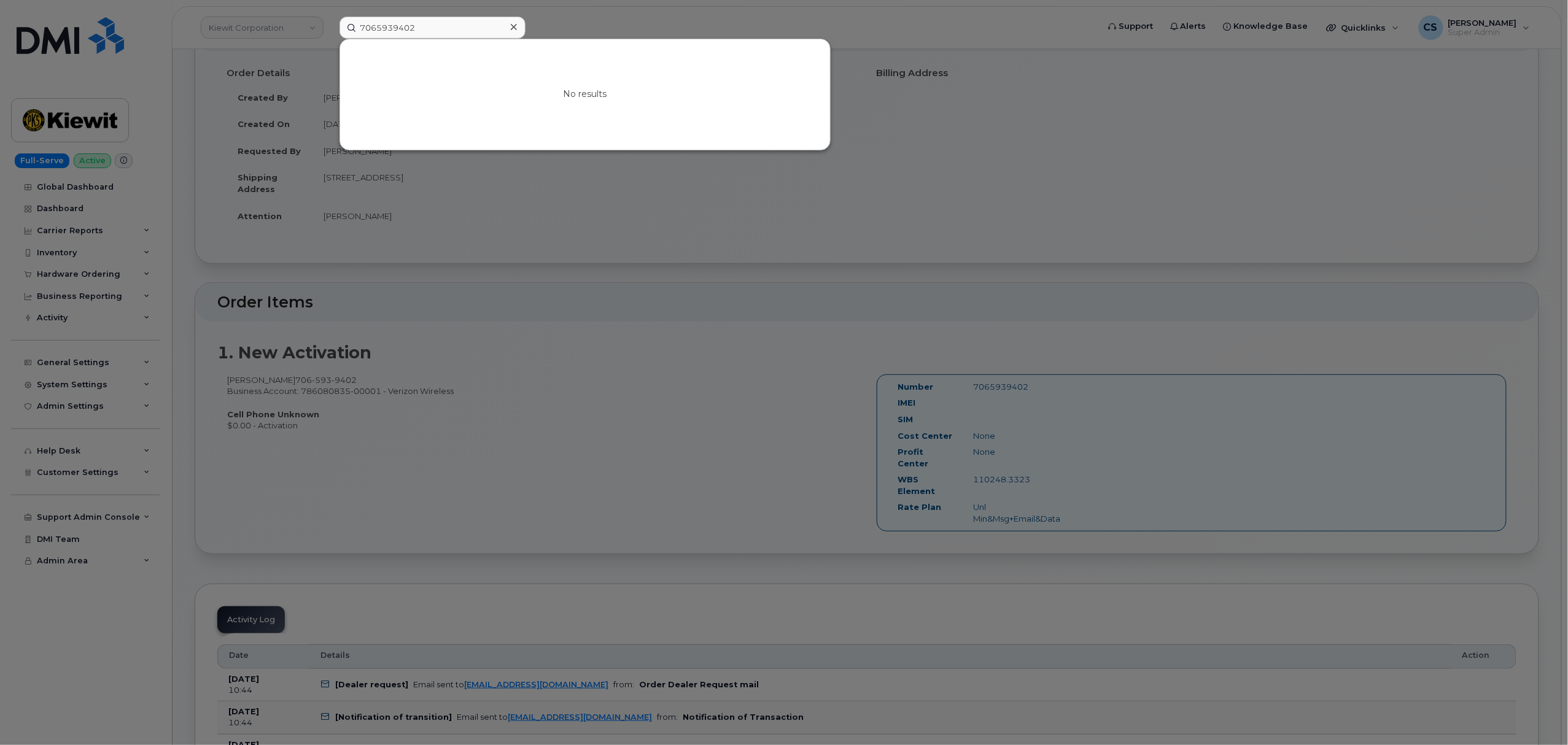
click at [511, 24] on icon at bounding box center [513, 26] width 6 height 6
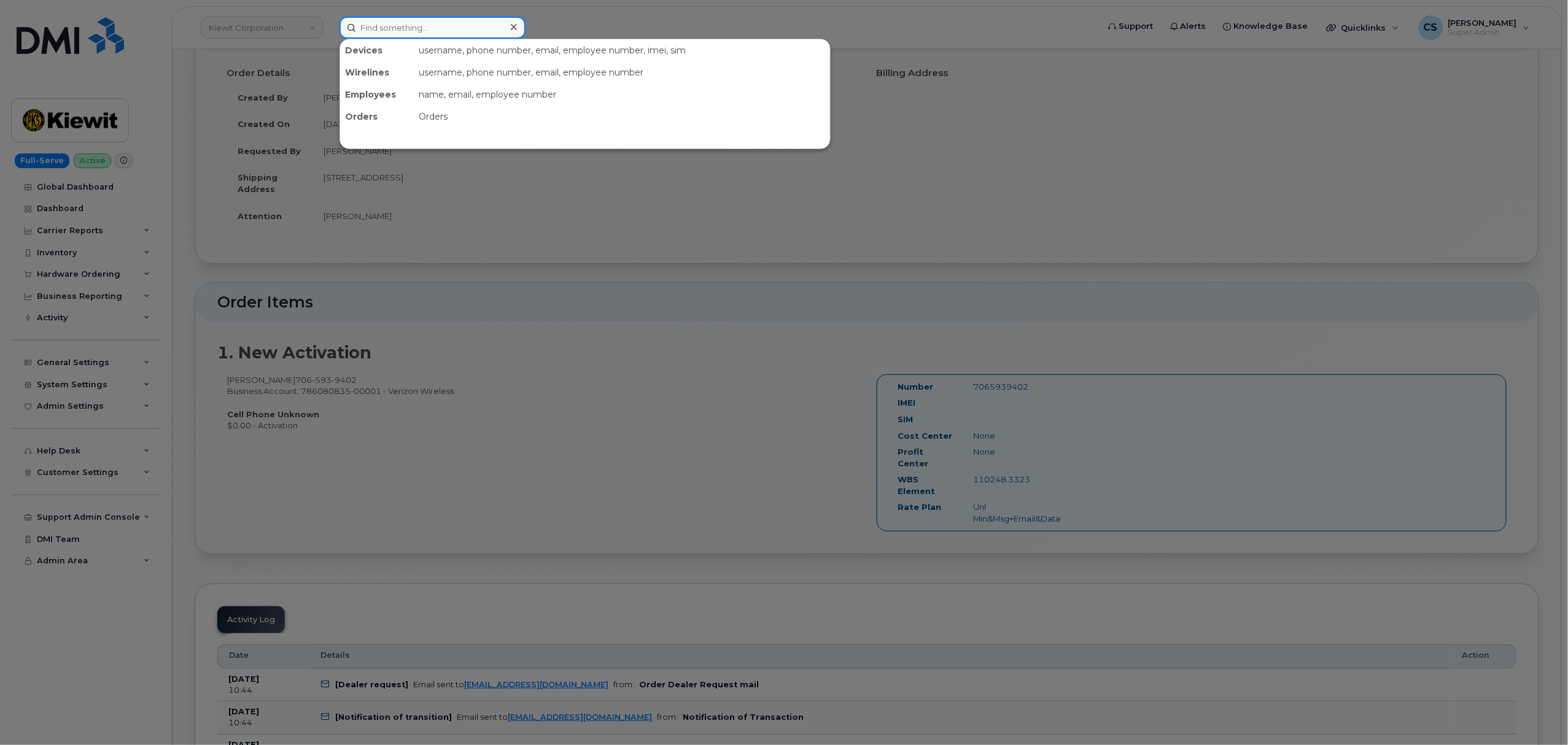
click at [374, 30] on input at bounding box center [432, 28] width 186 height 22
paste input "302141"
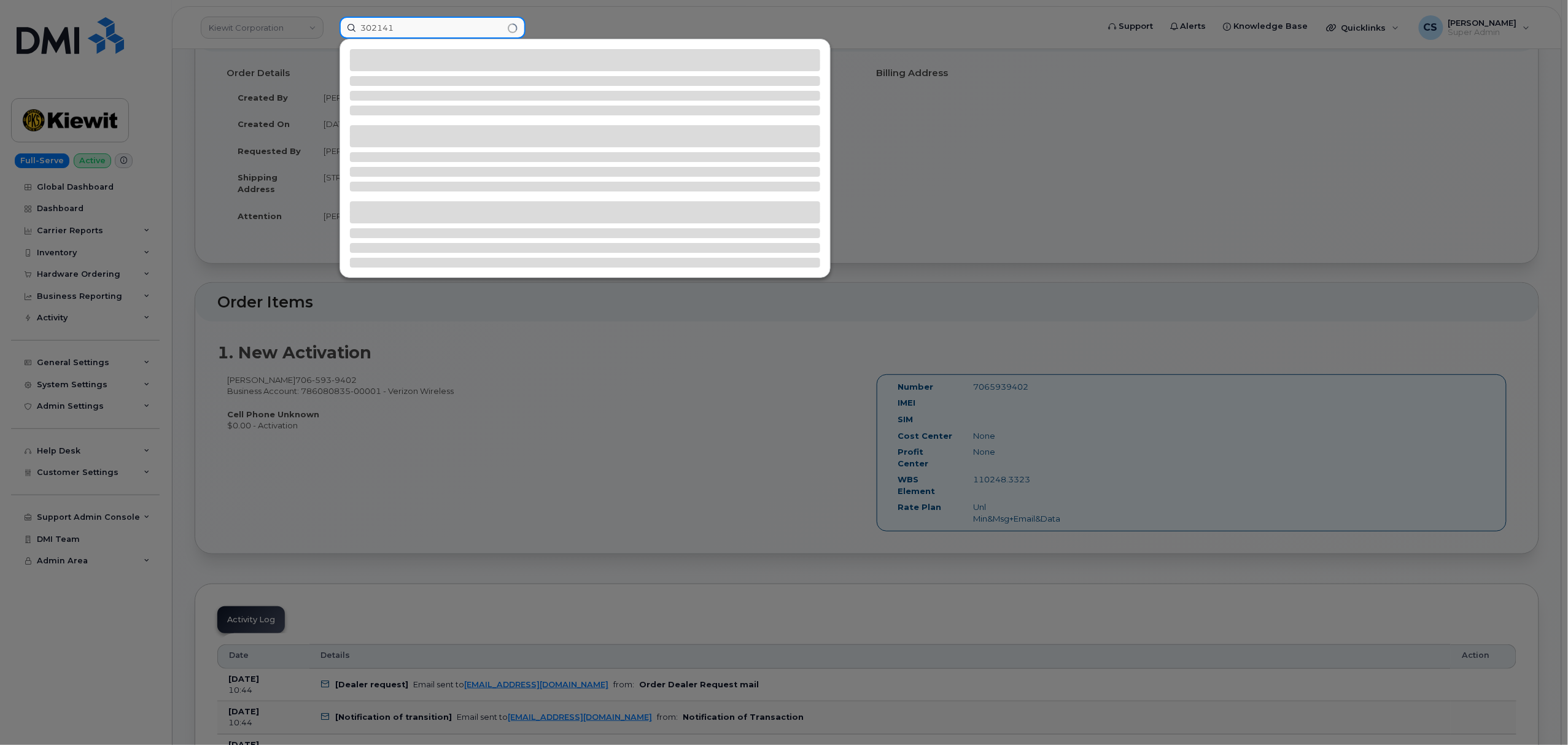
type input "302141"
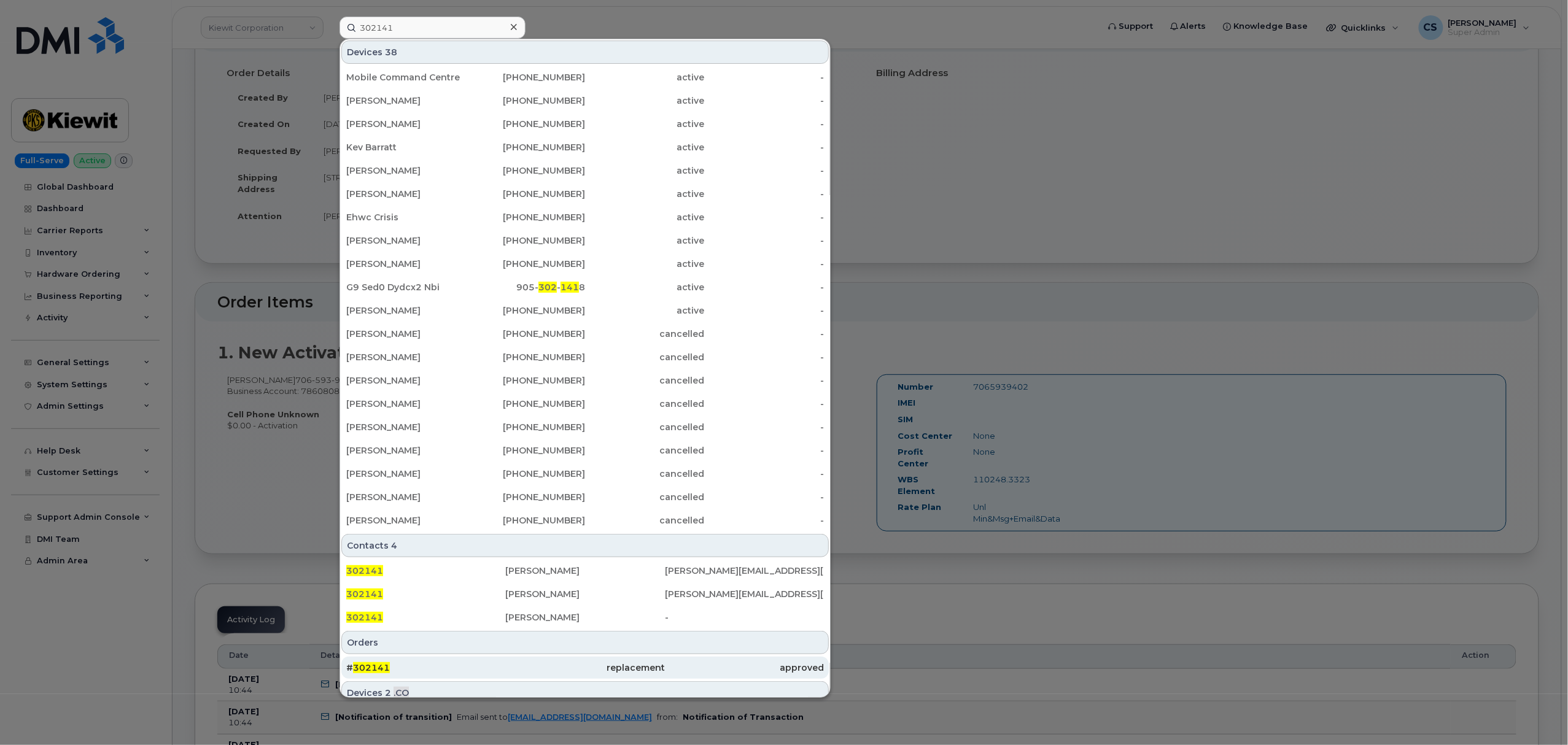
click at [374, 668] on span "302141" at bounding box center [372, 668] width 37 height 11
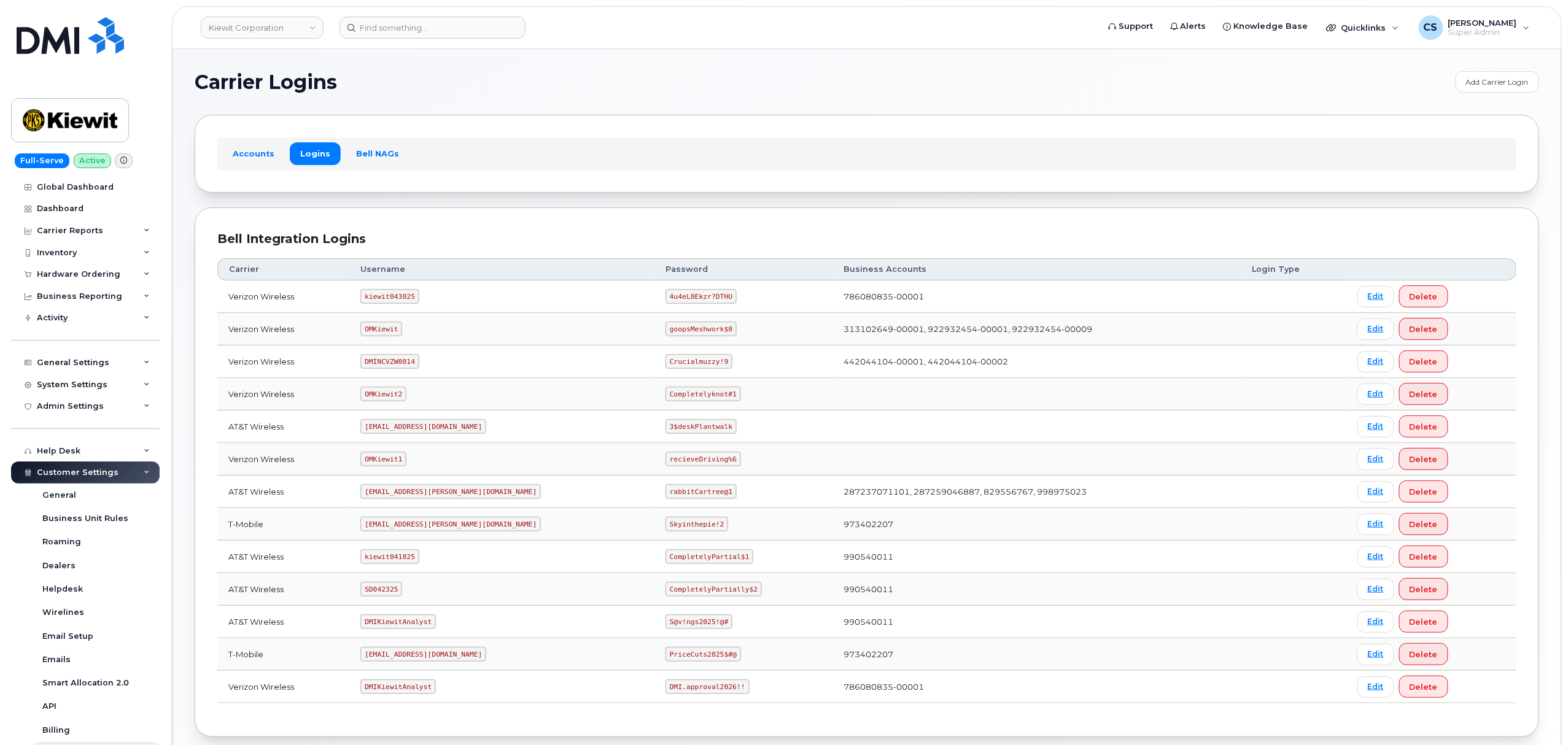
click at [395, 299] on code "kiewit043025" at bounding box center [389, 297] width 58 height 15
copy code "kiewit043025"
drag, startPoint x: 670, startPoint y: 297, endPoint x: 612, endPoint y: 298, distance: 58.0
click at [665, 298] on code "4u4eL8Ekzr?DTHU" at bounding box center [701, 297] width 72 height 15
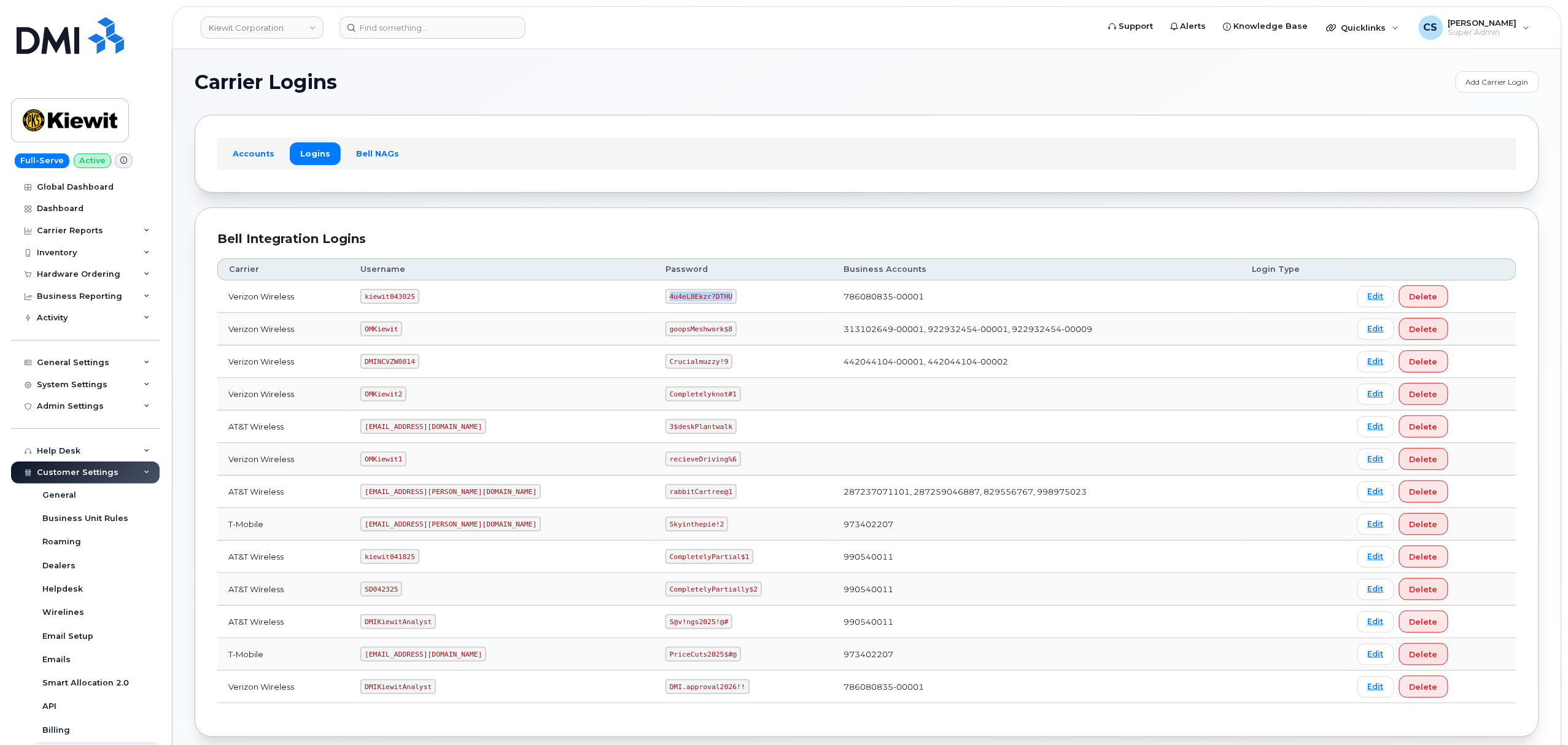
copy code "4u4eL8Ekzr?DTHU"
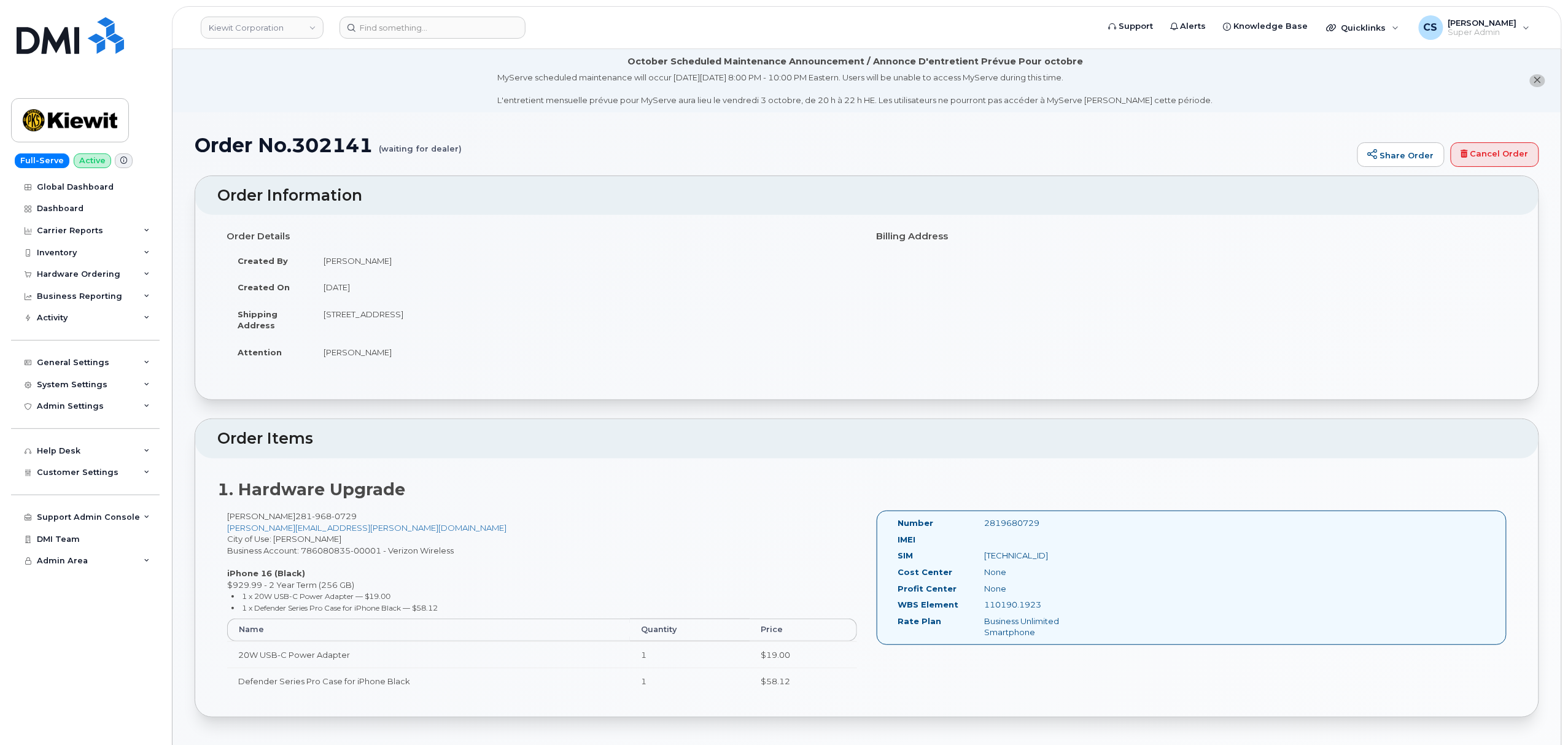
click at [1002, 520] on div "2819680729" at bounding box center [1036, 523] width 122 height 12
click at [1001, 520] on div "2819680729" at bounding box center [1036, 523] width 122 height 12
copy div "2819680729"
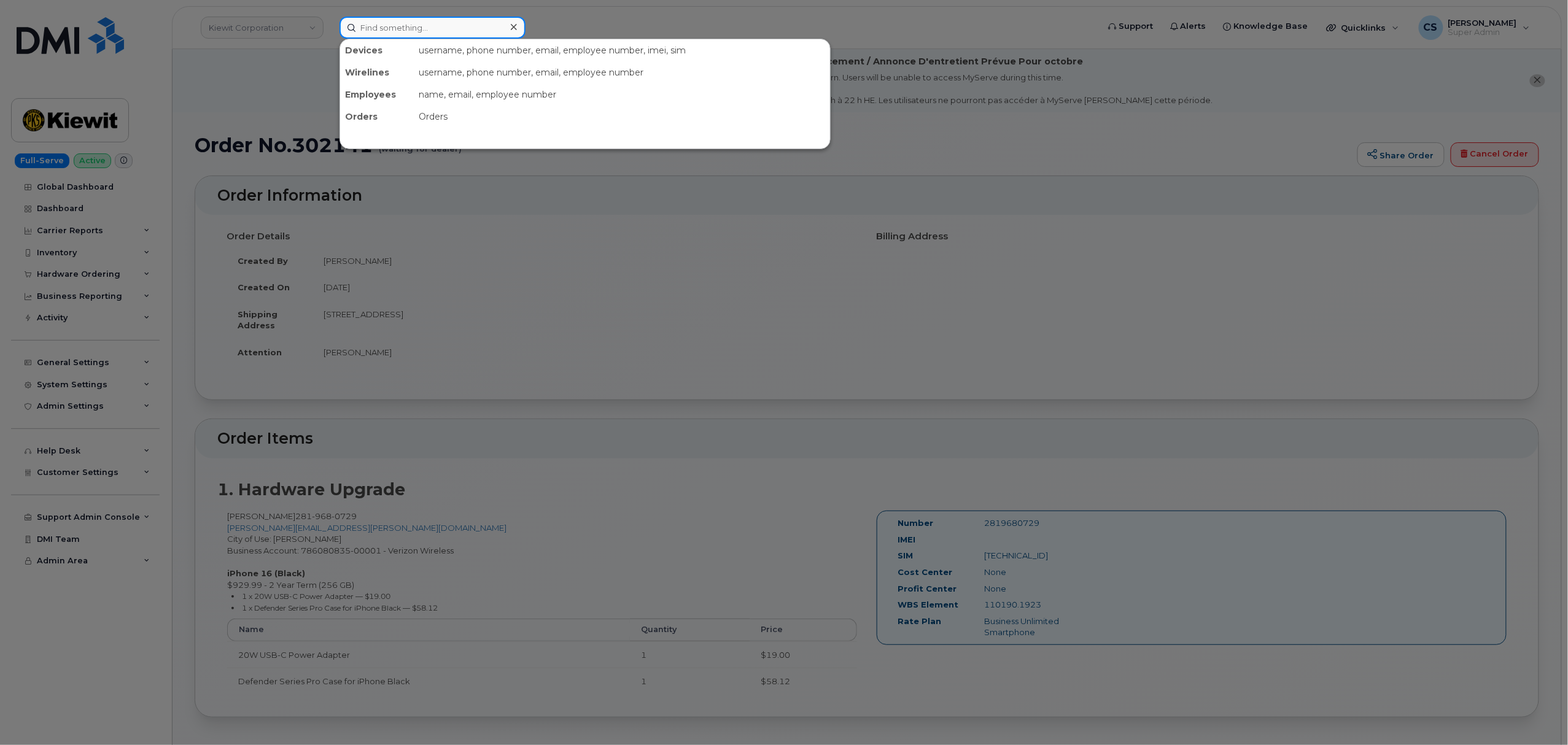
click at [440, 22] on input at bounding box center [432, 28] width 186 height 22
paste input "2819680729"
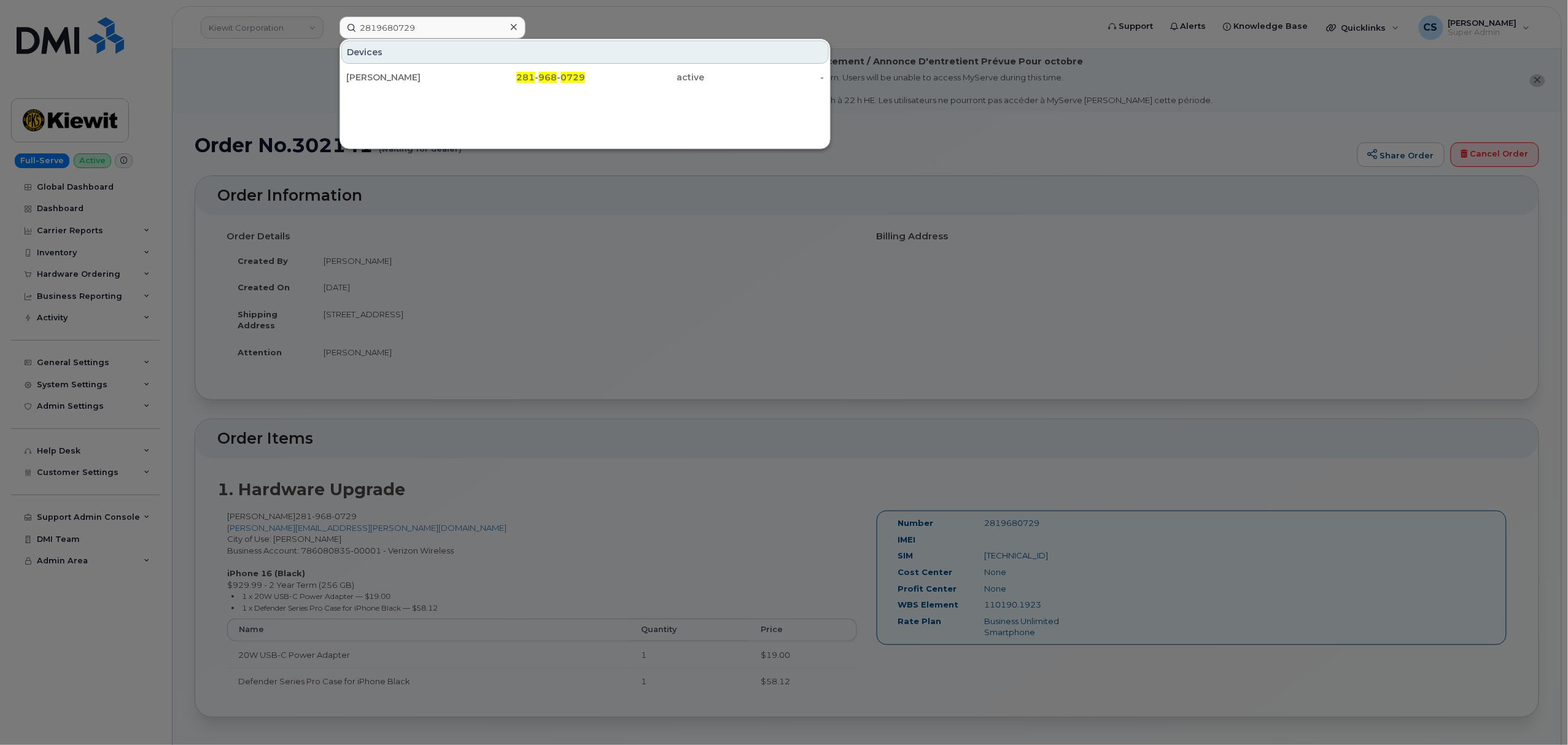
drag, startPoint x: 1184, startPoint y: 241, endPoint x: 1174, endPoint y: 235, distance: 11.7
click at [1180, 238] on div at bounding box center [784, 372] width 1568 height 745
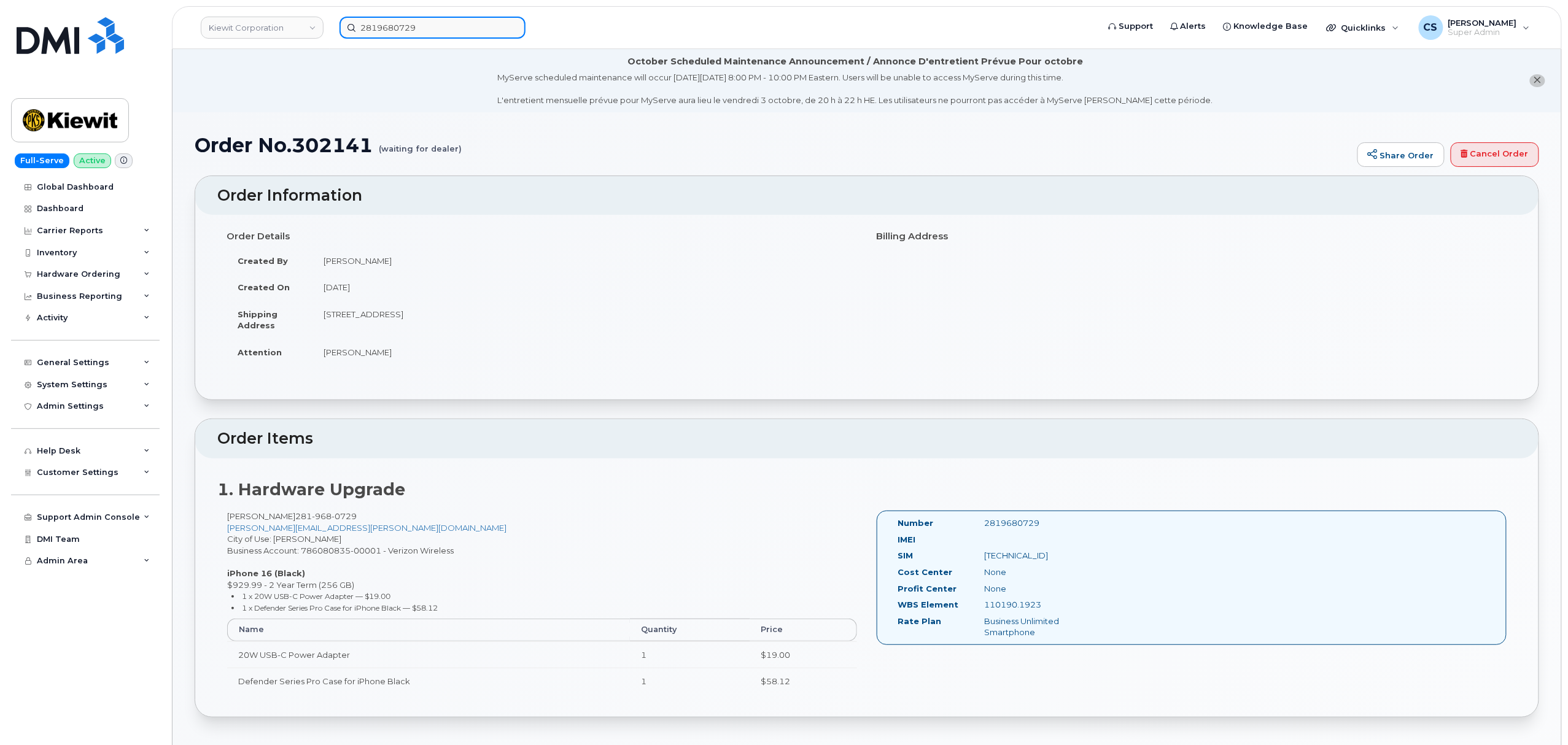
click at [390, 22] on input "2819680729" at bounding box center [432, 28] width 186 height 22
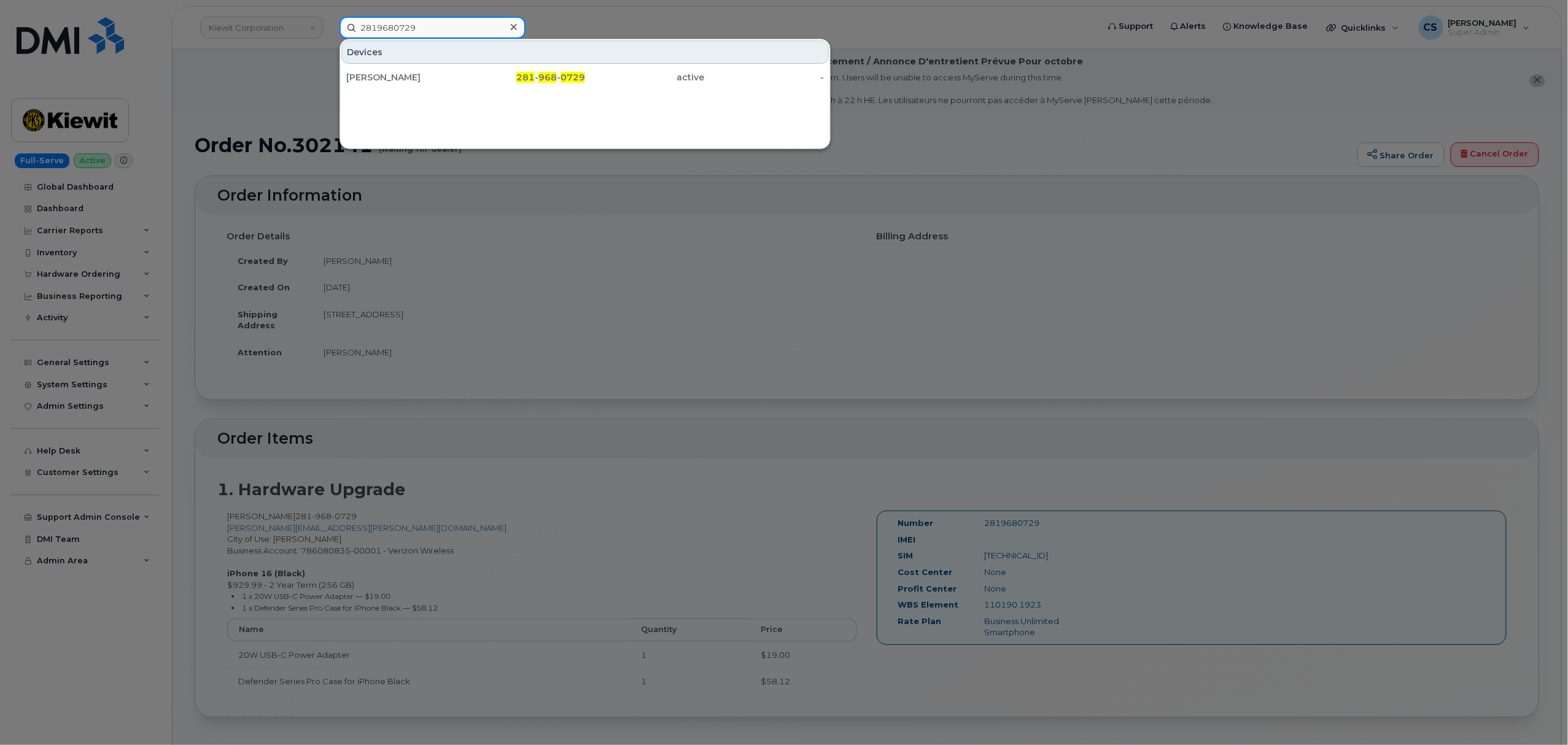
click at [389, 22] on input "2819680729" at bounding box center [432, 28] width 186 height 22
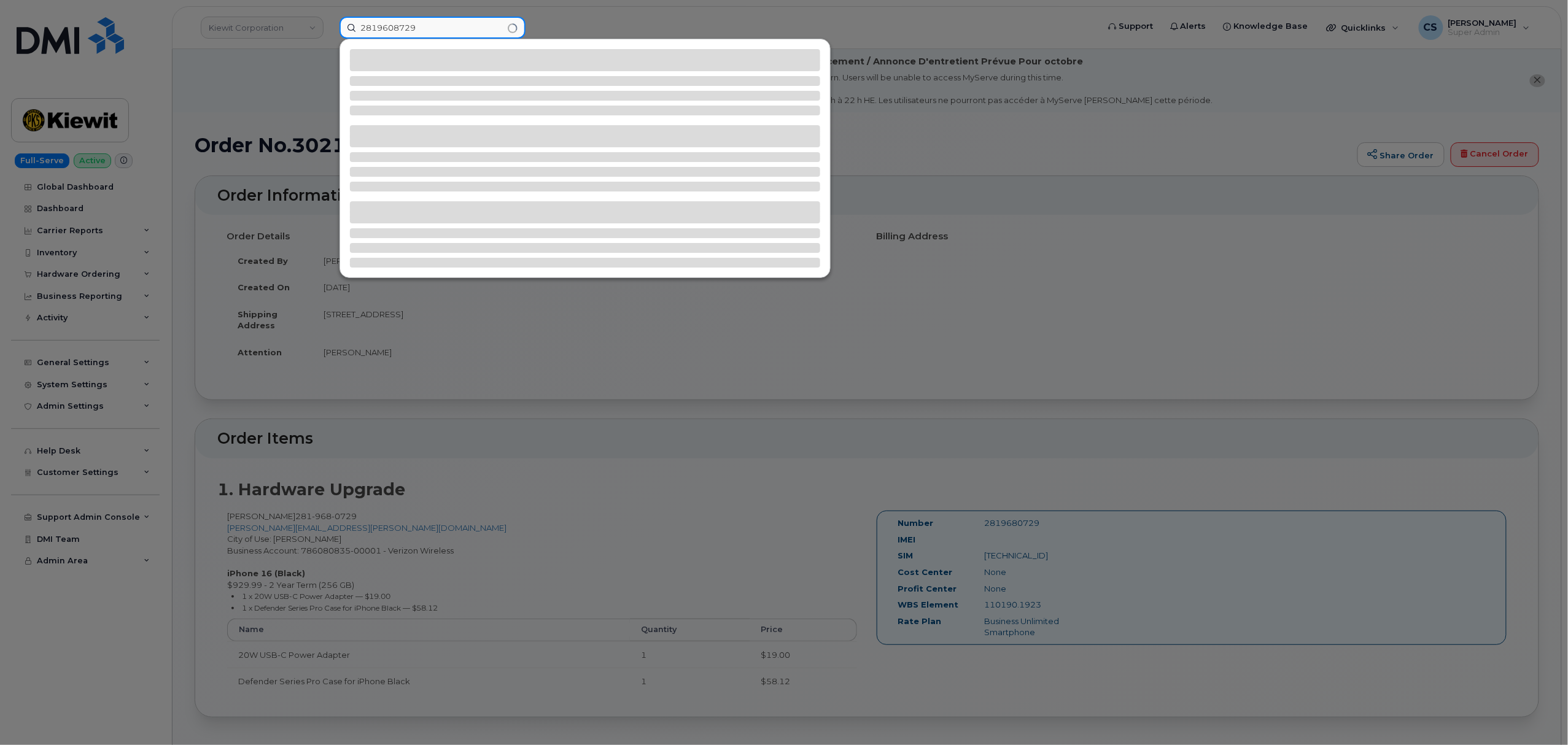
click at [400, 24] on input "2819608729" at bounding box center [432, 28] width 186 height 22
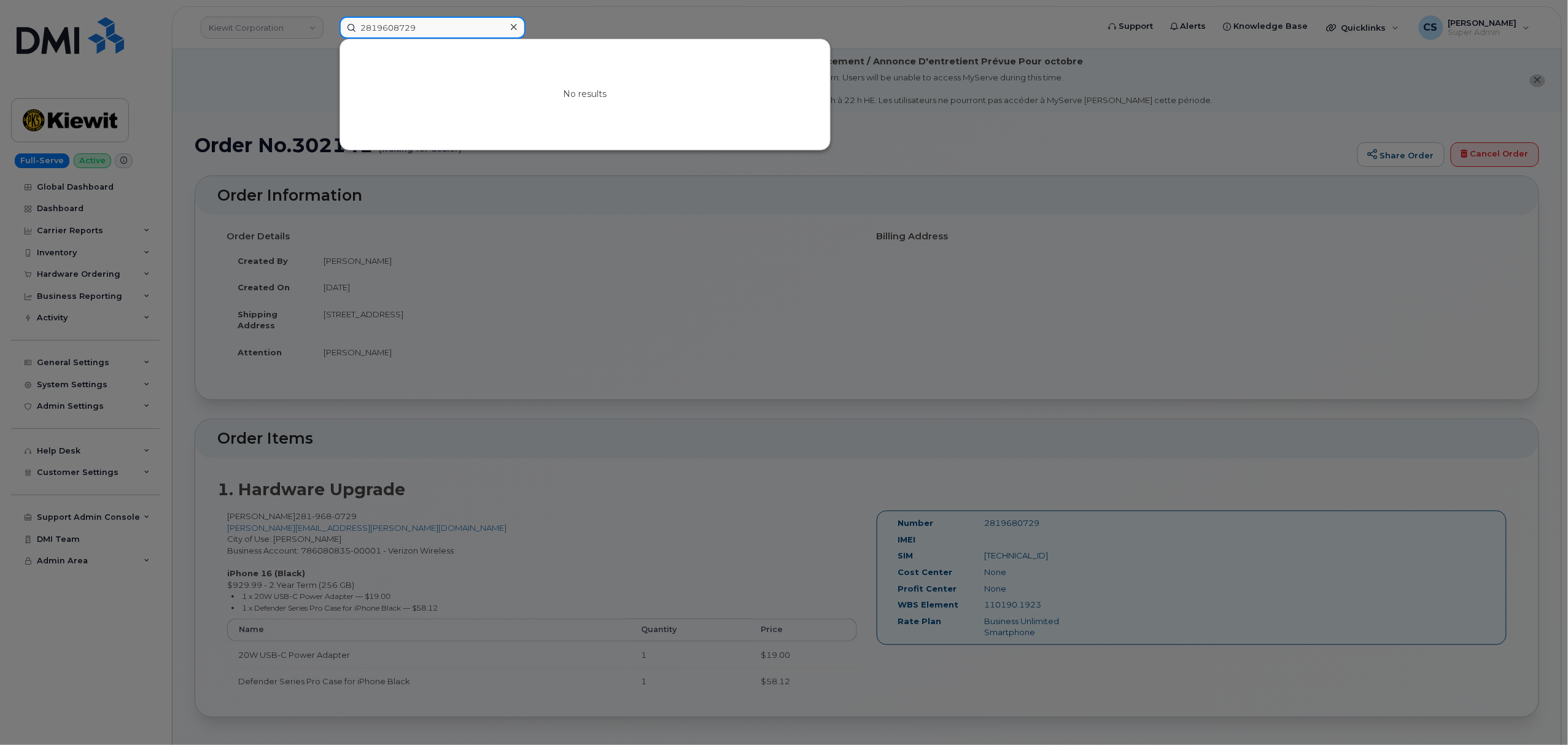
paste input "301626"
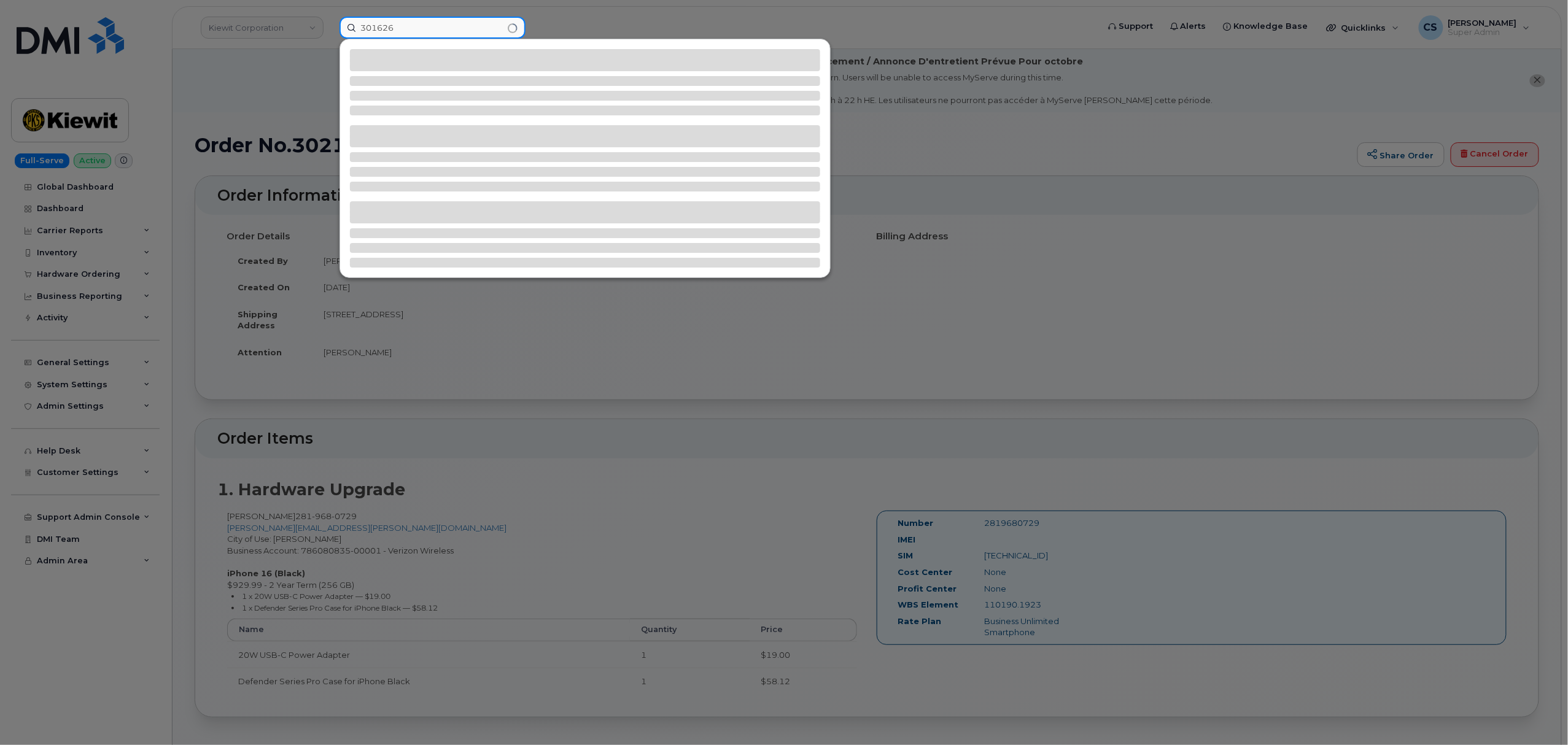
type input "301626"
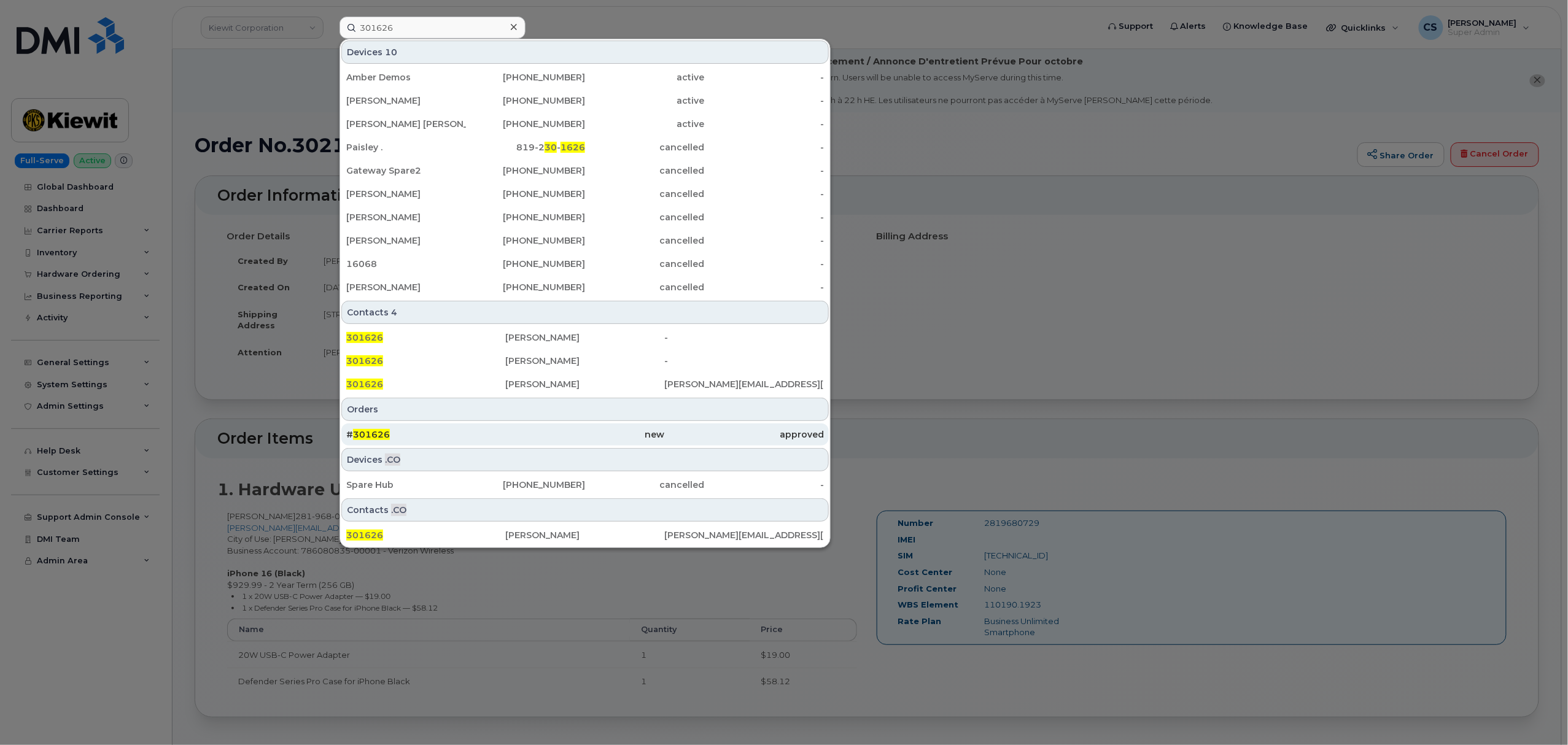
click at [364, 436] on span "301626" at bounding box center [372, 434] width 37 height 11
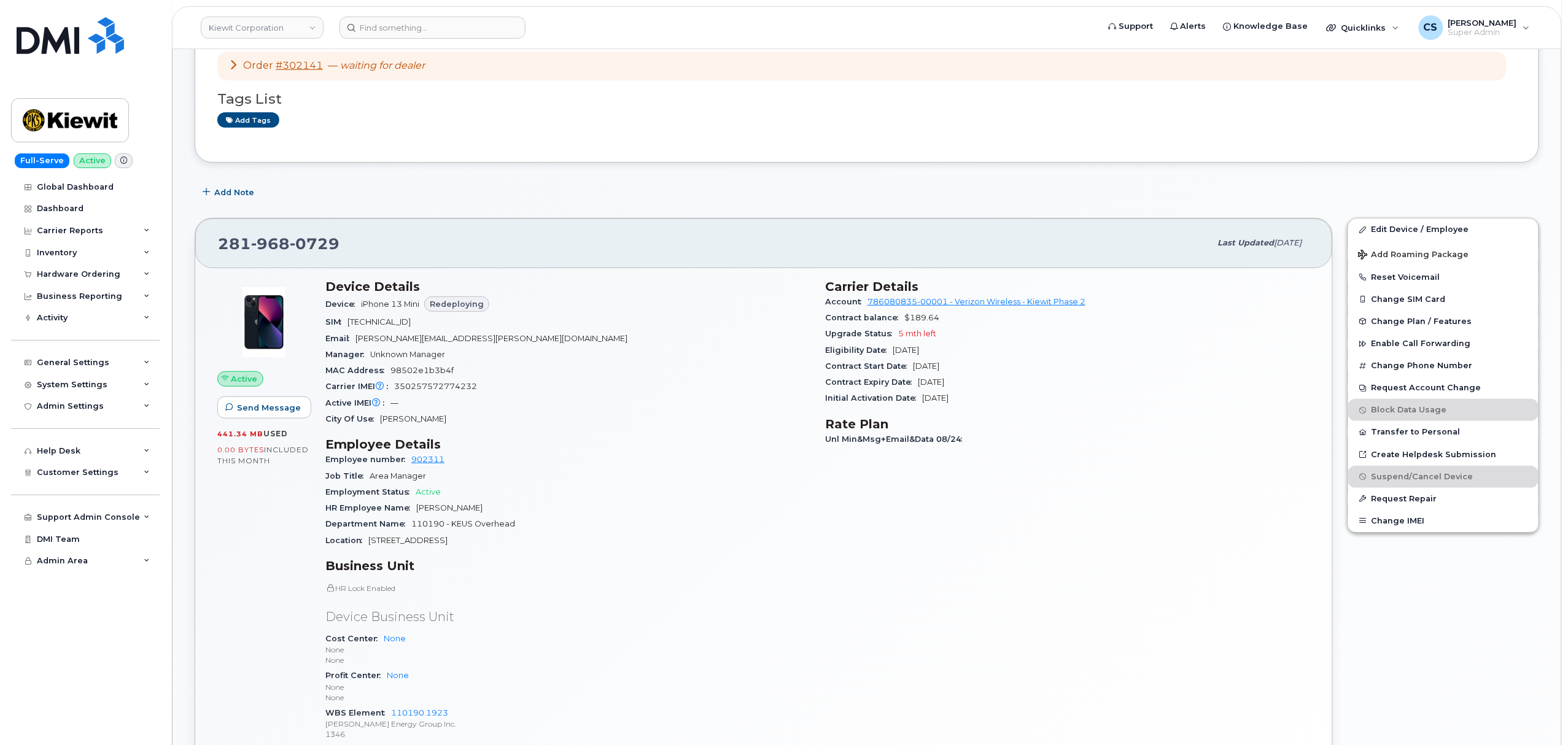
scroll to position [163, 0]
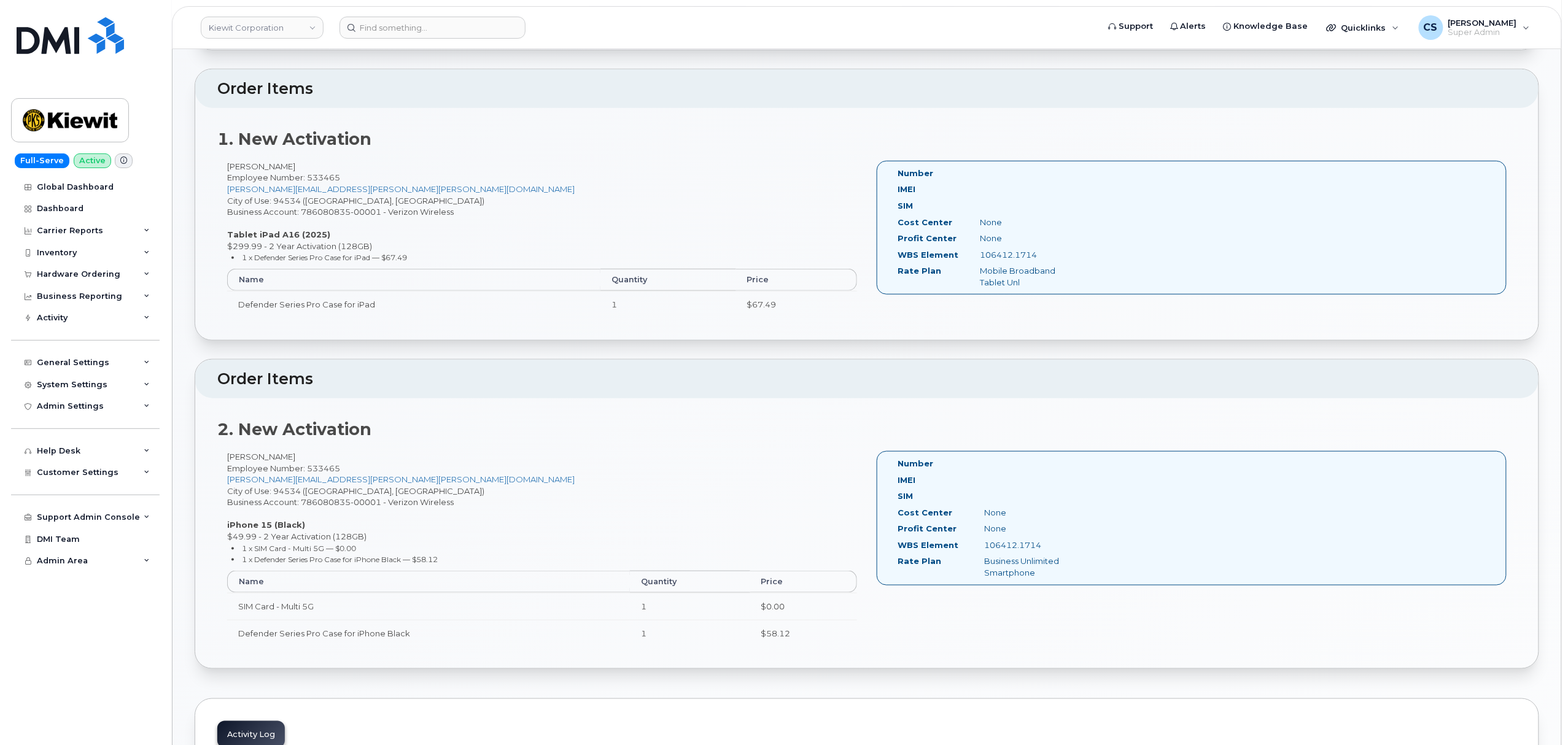
scroll to position [409, 0]
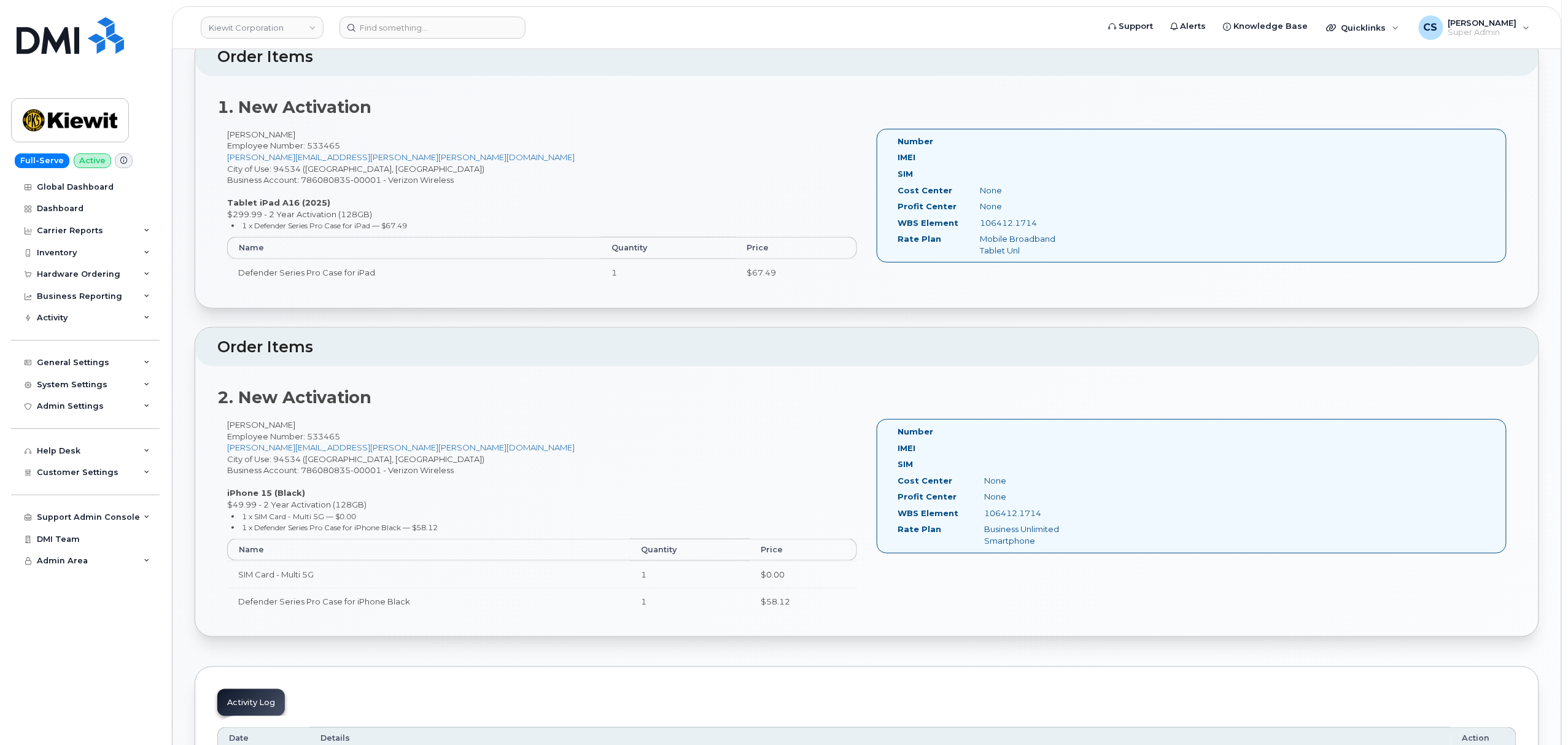
click at [270, 135] on div "Nathan Wallis Employee Number: 533465 RICHA.UPRETY@KIEWIT.COM City of Use: 9453…" at bounding box center [542, 213] width 649 height 168
click at [271, 135] on div "Nathan Wallis Employee Number: 533465 RICHA.UPRETY@KIEWIT.COM City of Use: 9453…" at bounding box center [542, 213] width 649 height 168
copy div "Nathan Wallis"
drag, startPoint x: 1042, startPoint y: 514, endPoint x: 986, endPoint y: 511, distance: 56.1
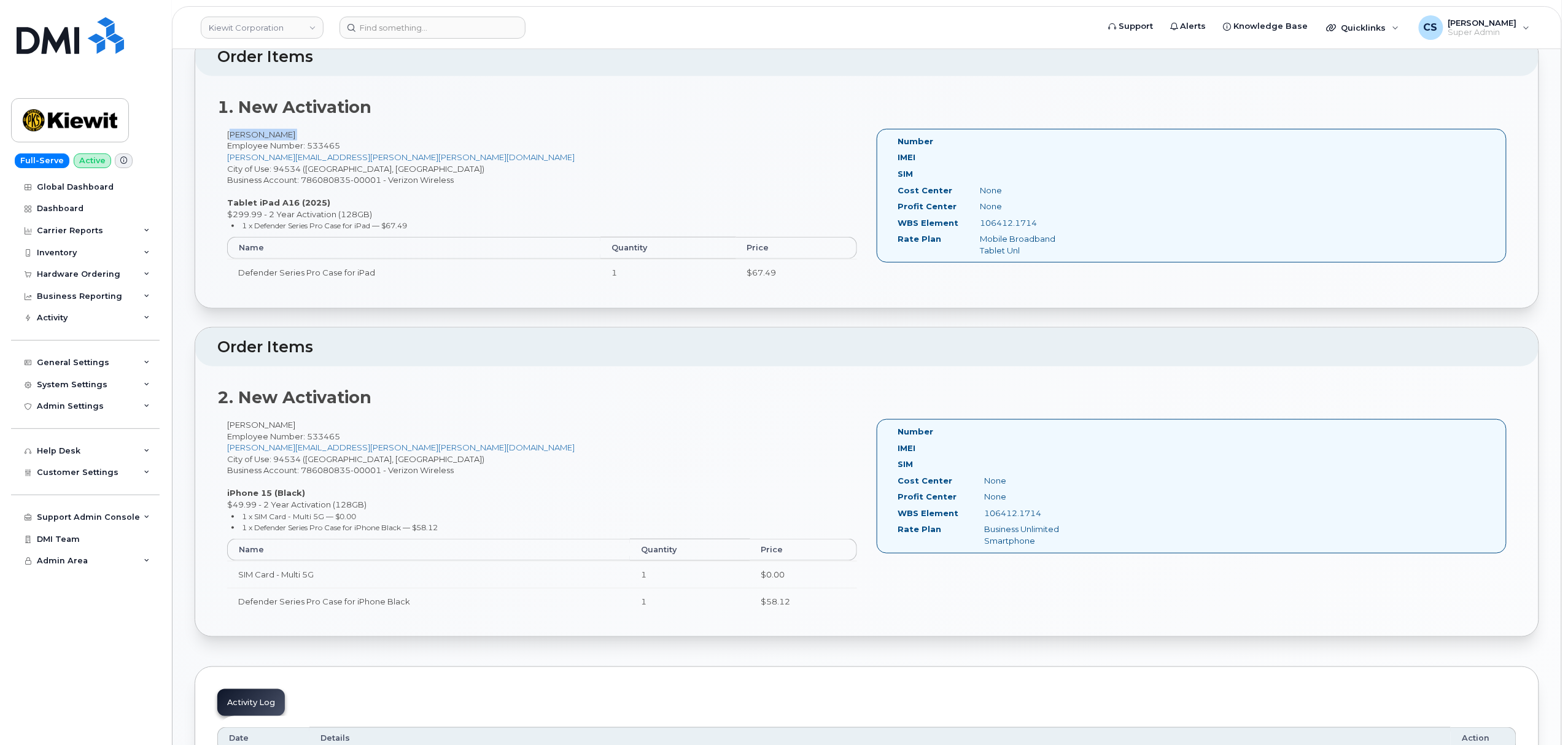
click at [986, 511] on div "106412.1714" at bounding box center [1036, 514] width 122 height 12
copy div "106412.1714"
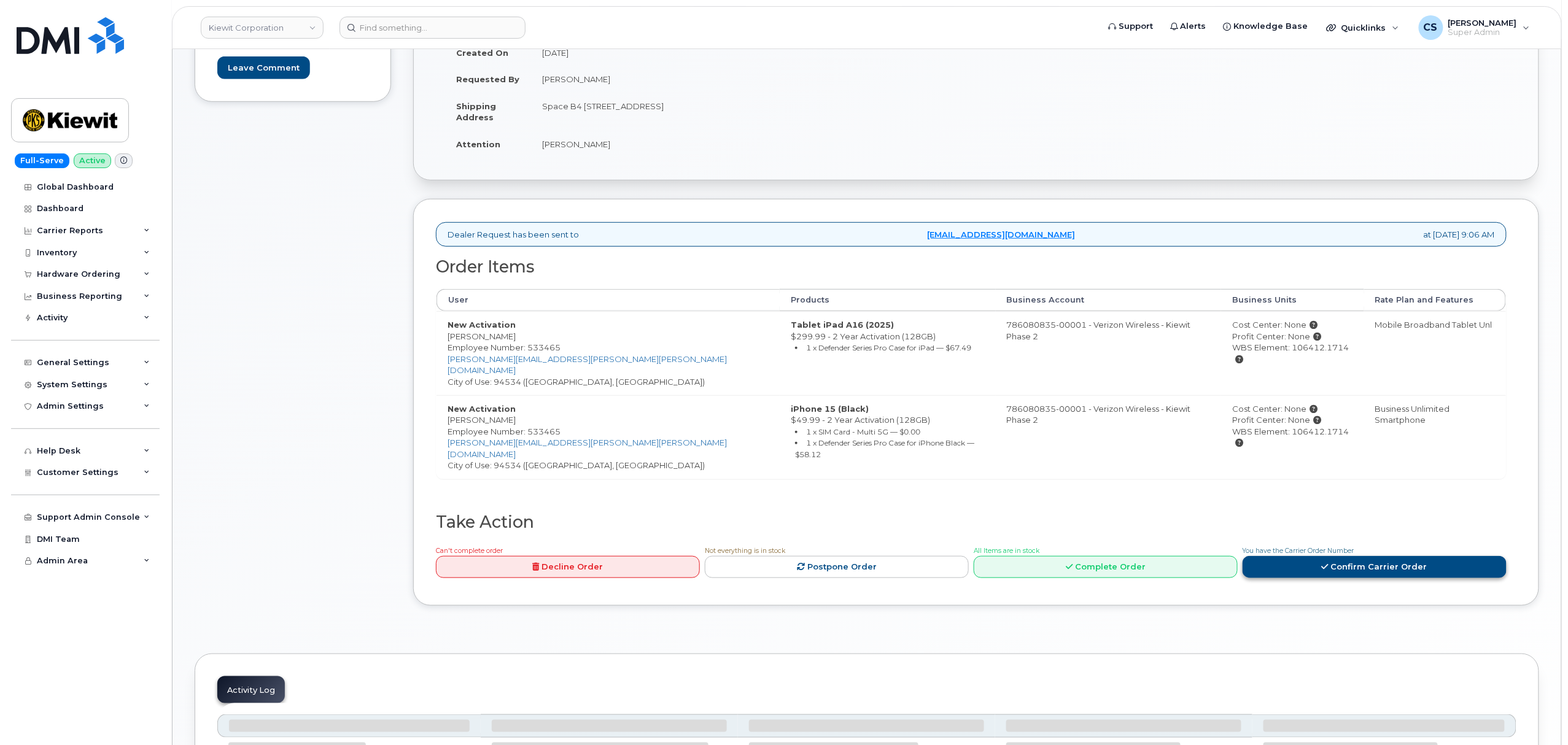
scroll to position [491, 0]
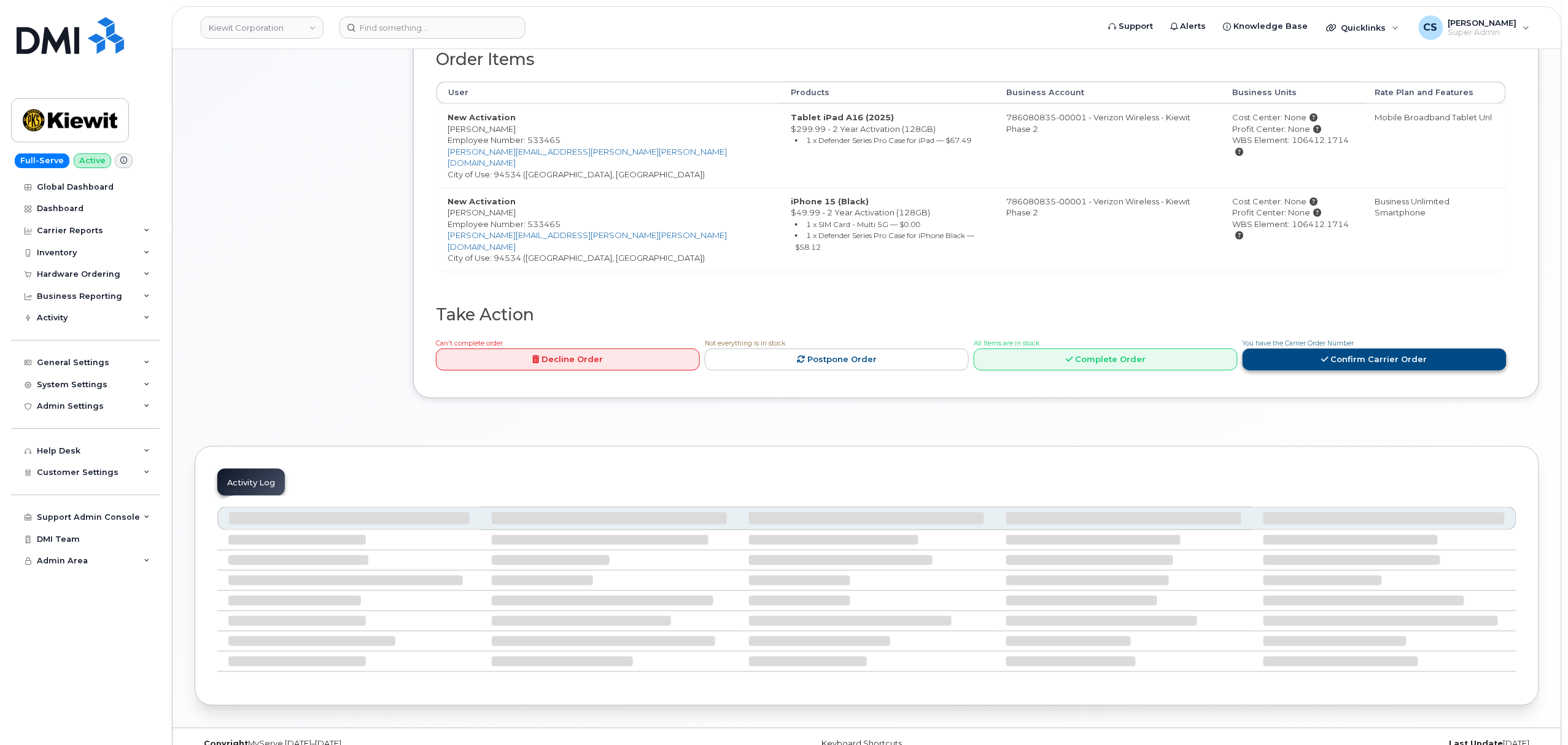
click at [1290, 349] on link "Confirm Carrier Order" at bounding box center [1375, 360] width 264 height 23
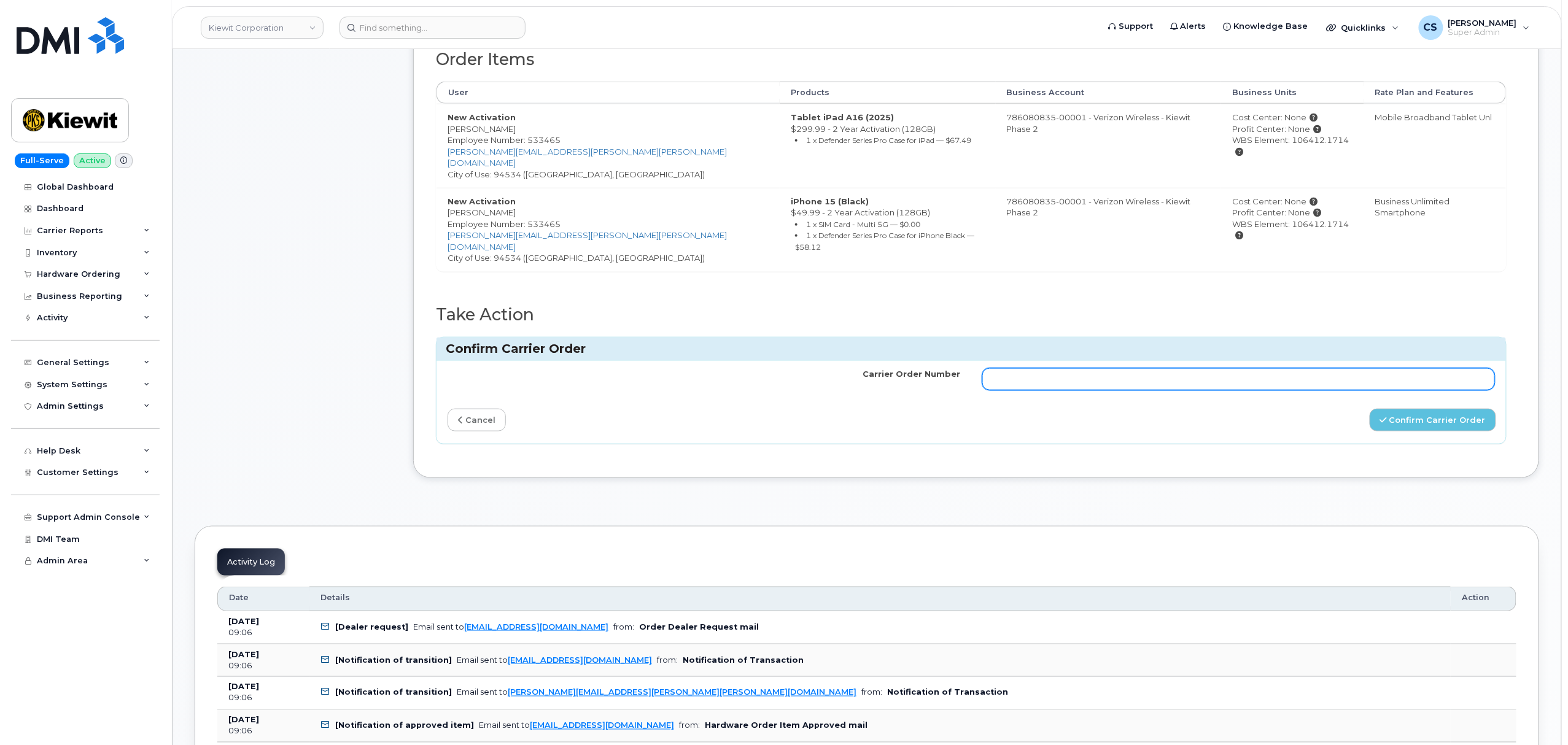
click at [1161, 368] on input "Carrier Order Number" at bounding box center [1239, 379] width 513 height 22
paste input "Thanks, [PERSON_NAME] CORPORATION! Your order has been submitted and an order c…"
type input "Thanks, [PERSON_NAME] CORPORATION! Your order has been submitted and an order c…"
click at [1204, 368] on input "Thanks, [PERSON_NAME] CORPORATION! Your order has been submitted and an order c…" at bounding box center [1239, 379] width 513 height 22
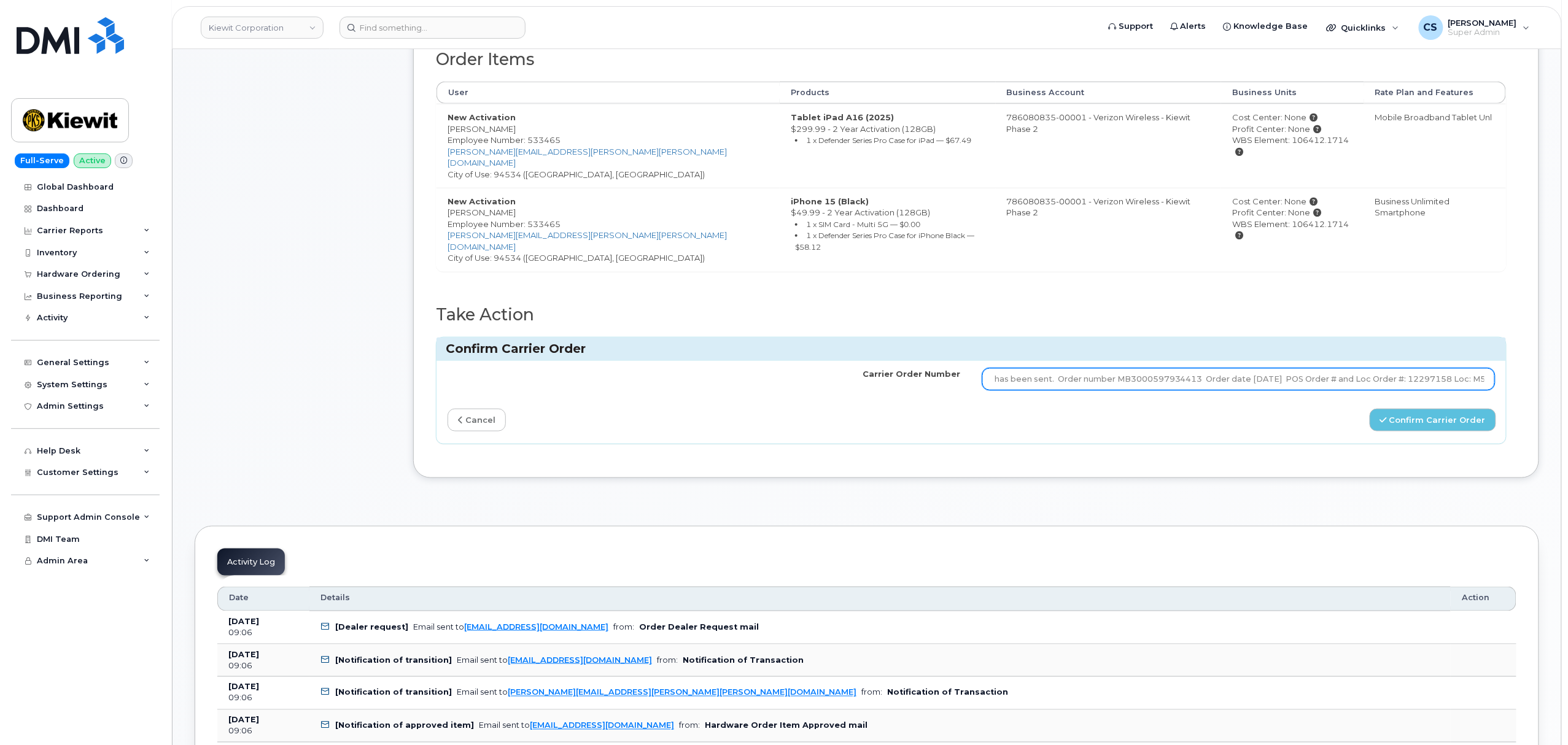
click at [1204, 368] on input "Thanks, [PERSON_NAME] CORPORATION! Your order has been submitted and an order c…" at bounding box center [1239, 379] width 513 height 22
click at [1033, 368] on input "Carrier Order Number" at bounding box center [1239, 379] width 513 height 22
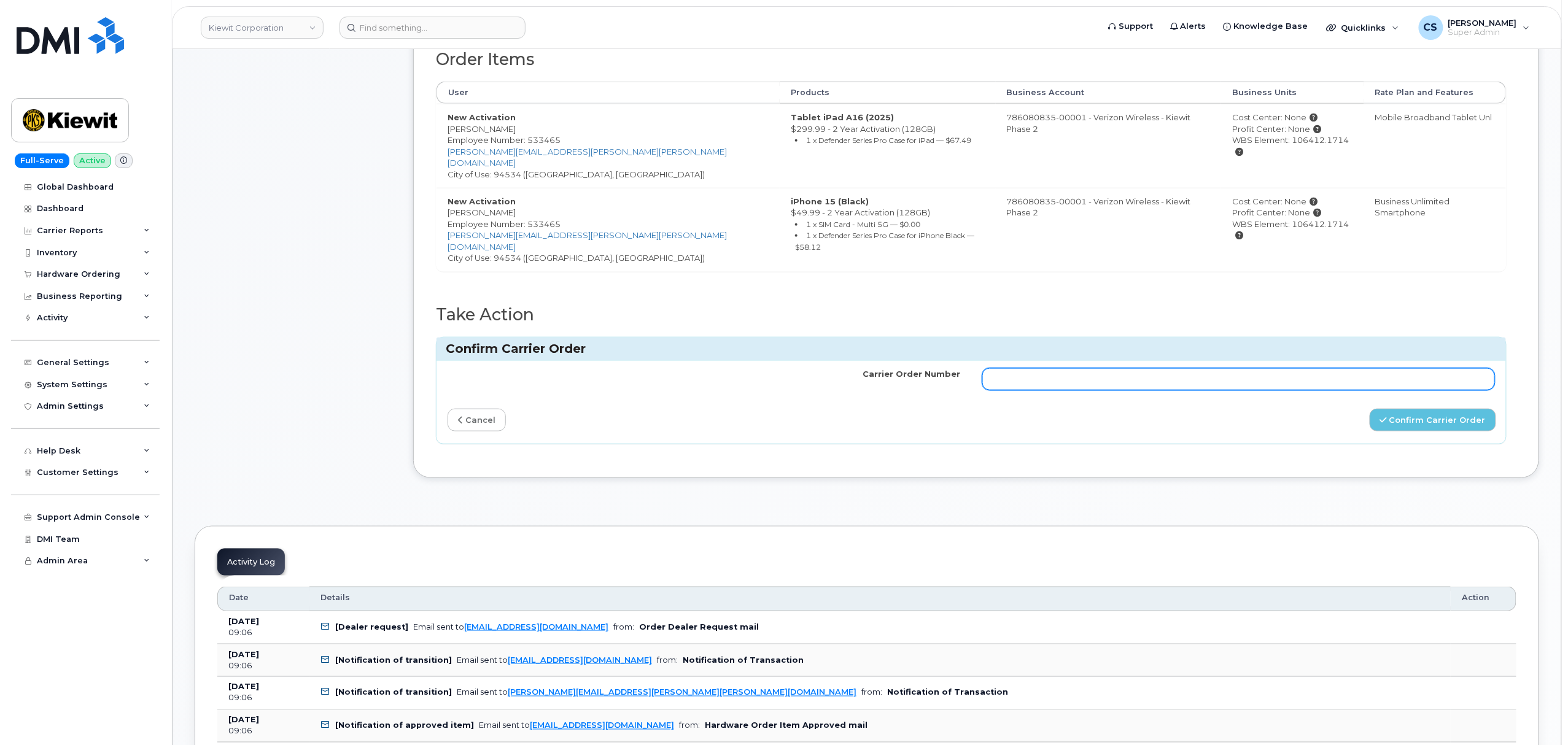
paste input "MB3000597934413"
type input "MB3000597934413"
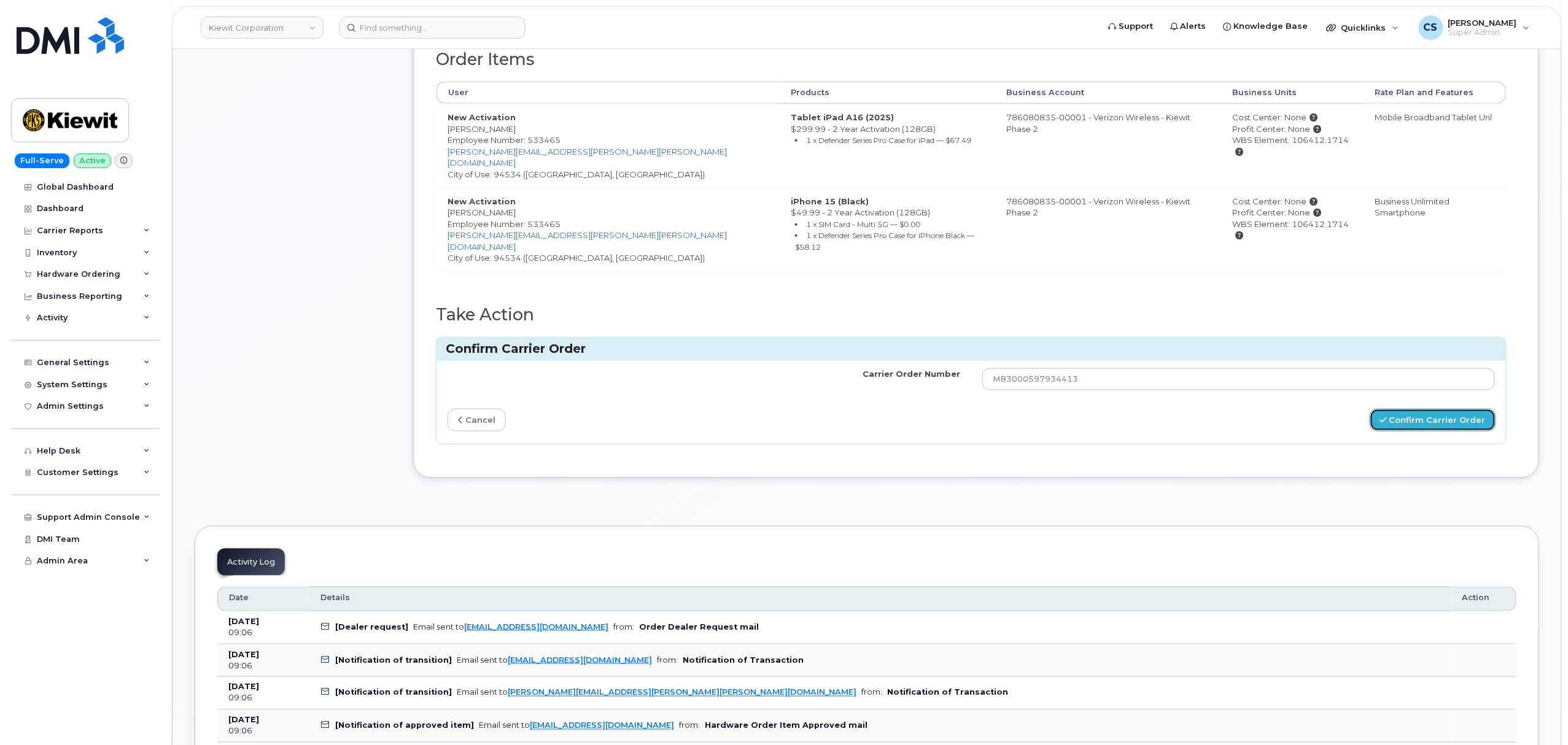
click at [1440, 409] on button "Confirm Carrier Order" at bounding box center [1433, 420] width 126 height 23
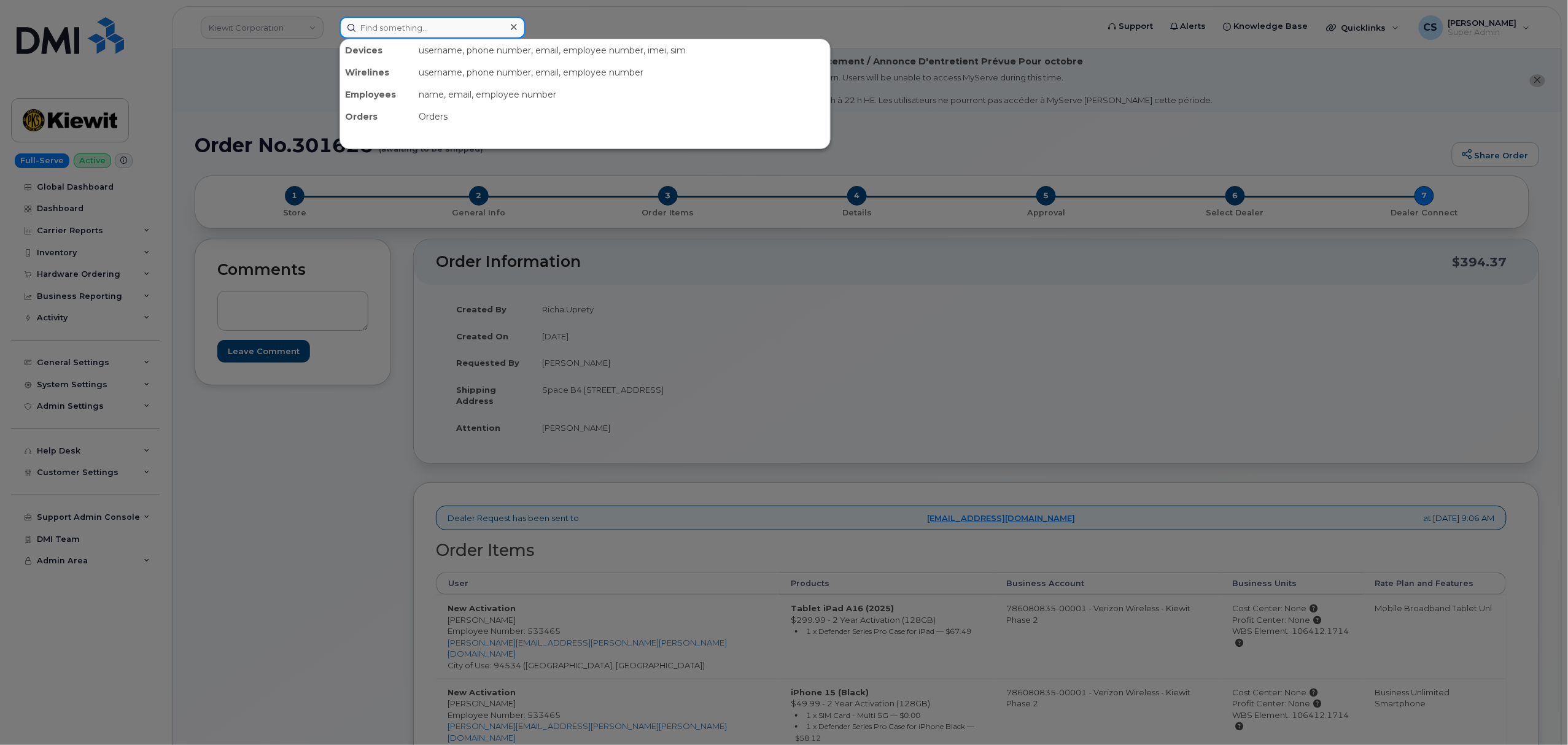
click at [430, 32] on input at bounding box center [432, 28] width 186 height 22
paste input "302090"
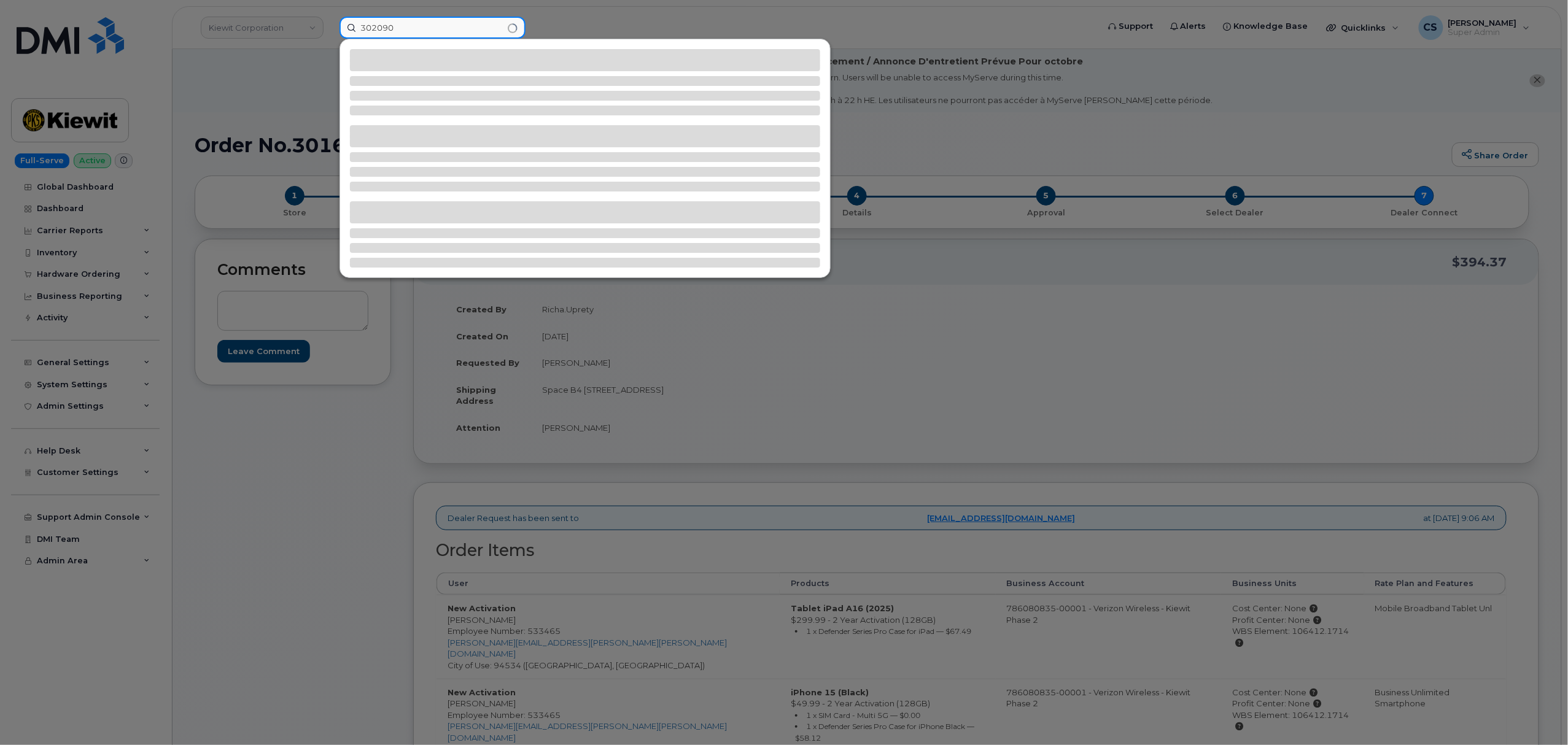
type input "302090"
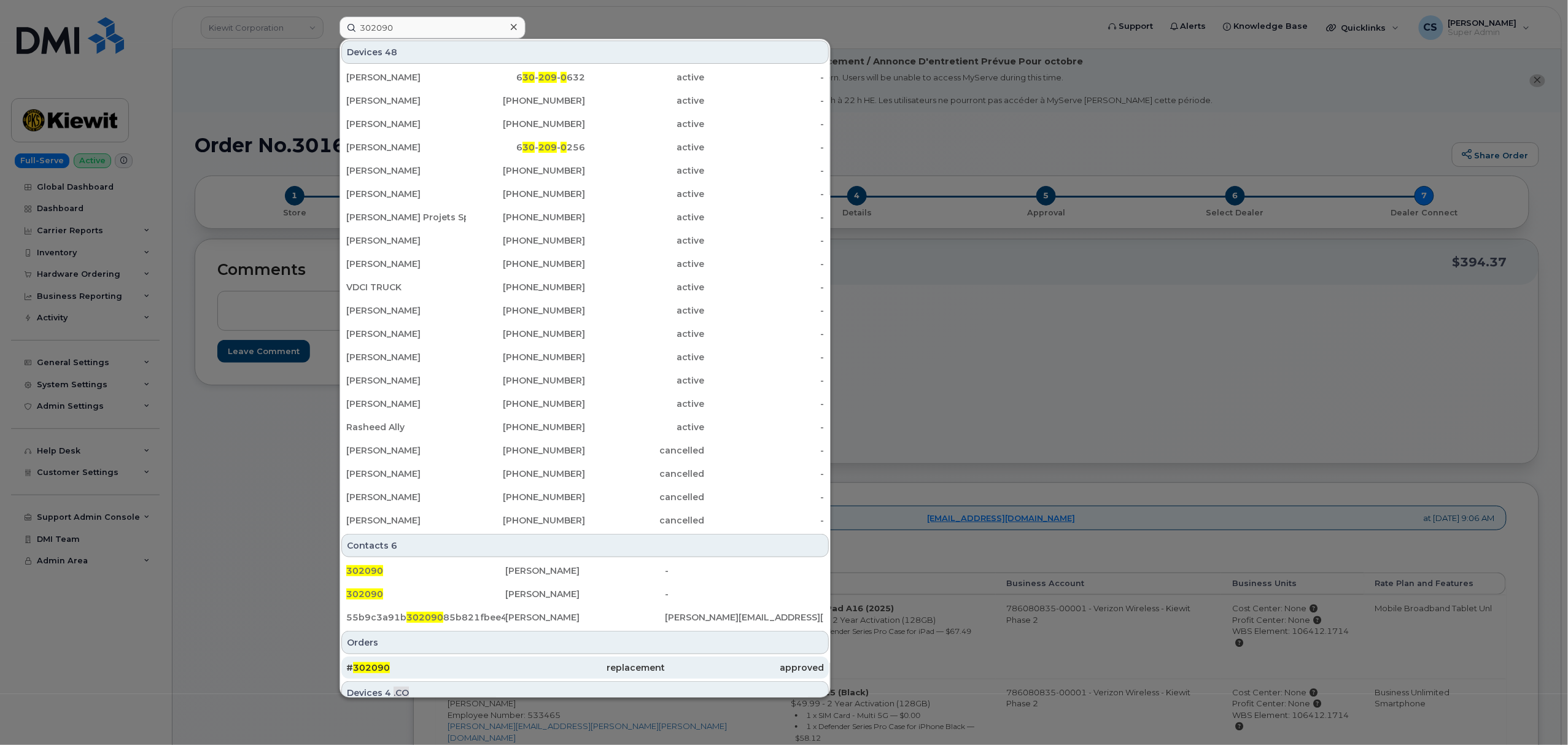
click at [360, 673] on span "302090" at bounding box center [372, 668] width 37 height 11
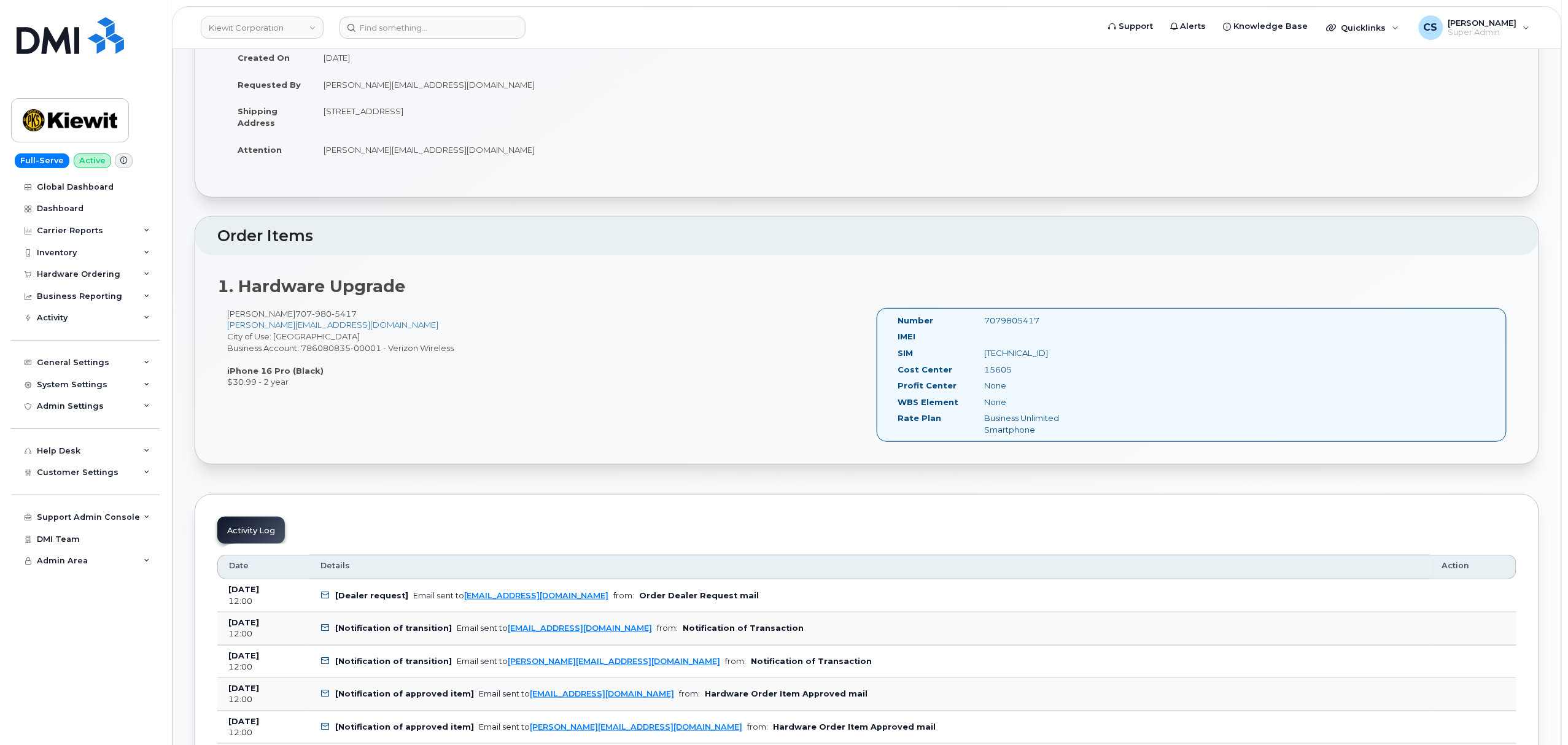
scroll to position [246, 0]
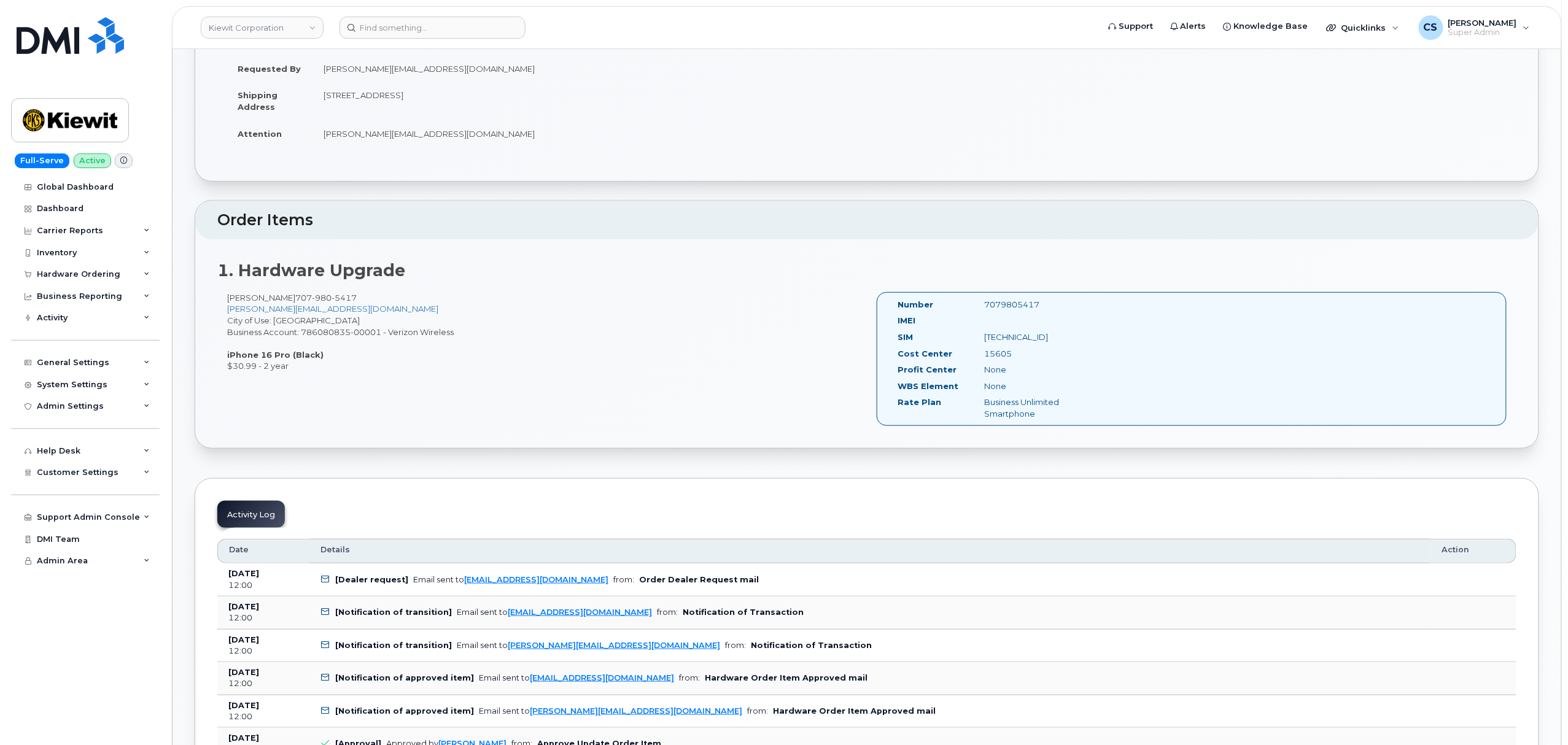
click at [1013, 297] on div "Number 7079805417 IMEI SIM 89148000010994245298 Cost Center 15605 Profit Center…" at bounding box center [1191, 359] width 630 height 135
click at [1012, 304] on div "7079805417" at bounding box center [1036, 304] width 122 height 12
copy div "7079805417"
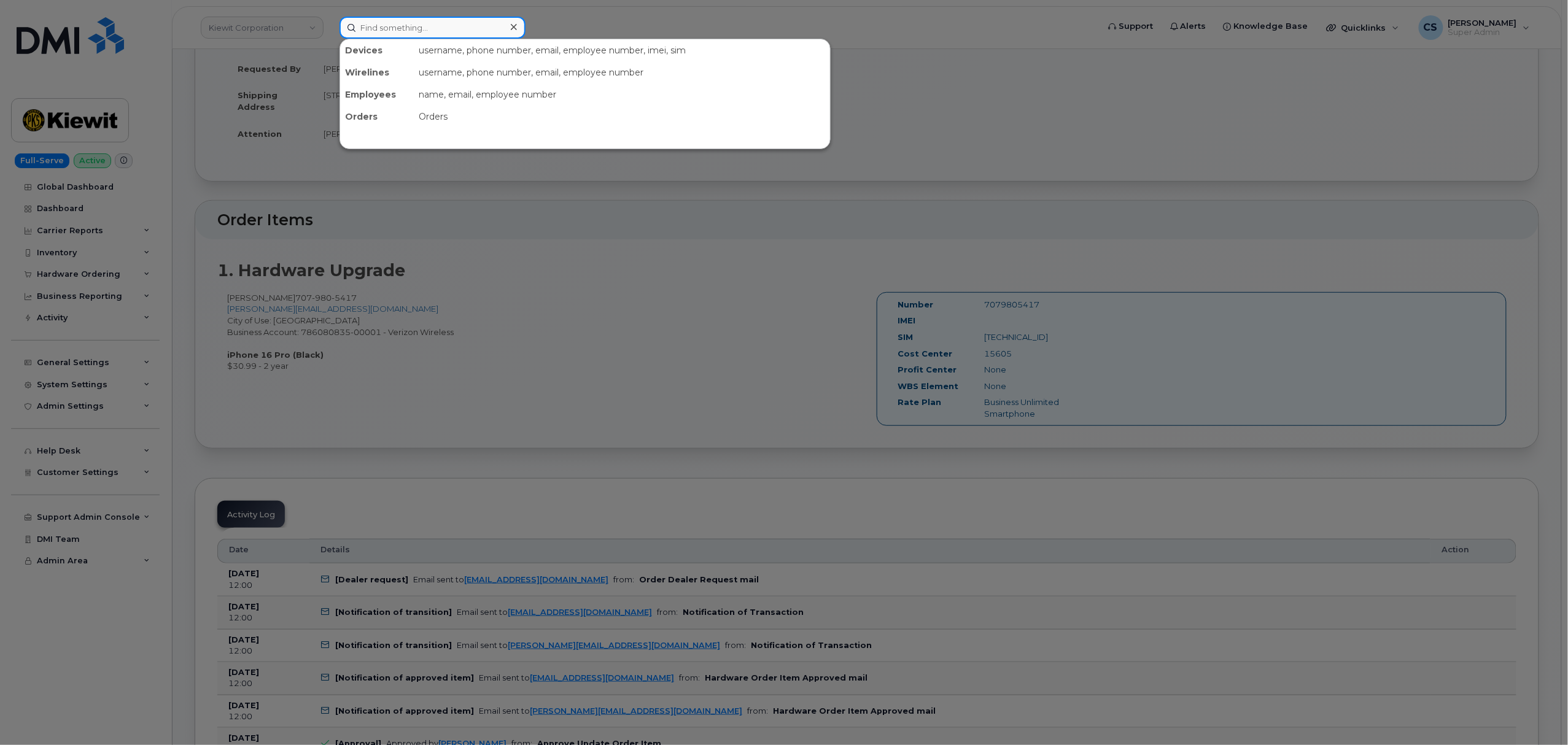
click at [458, 24] on input at bounding box center [432, 28] width 186 height 22
paste input "3612383968"
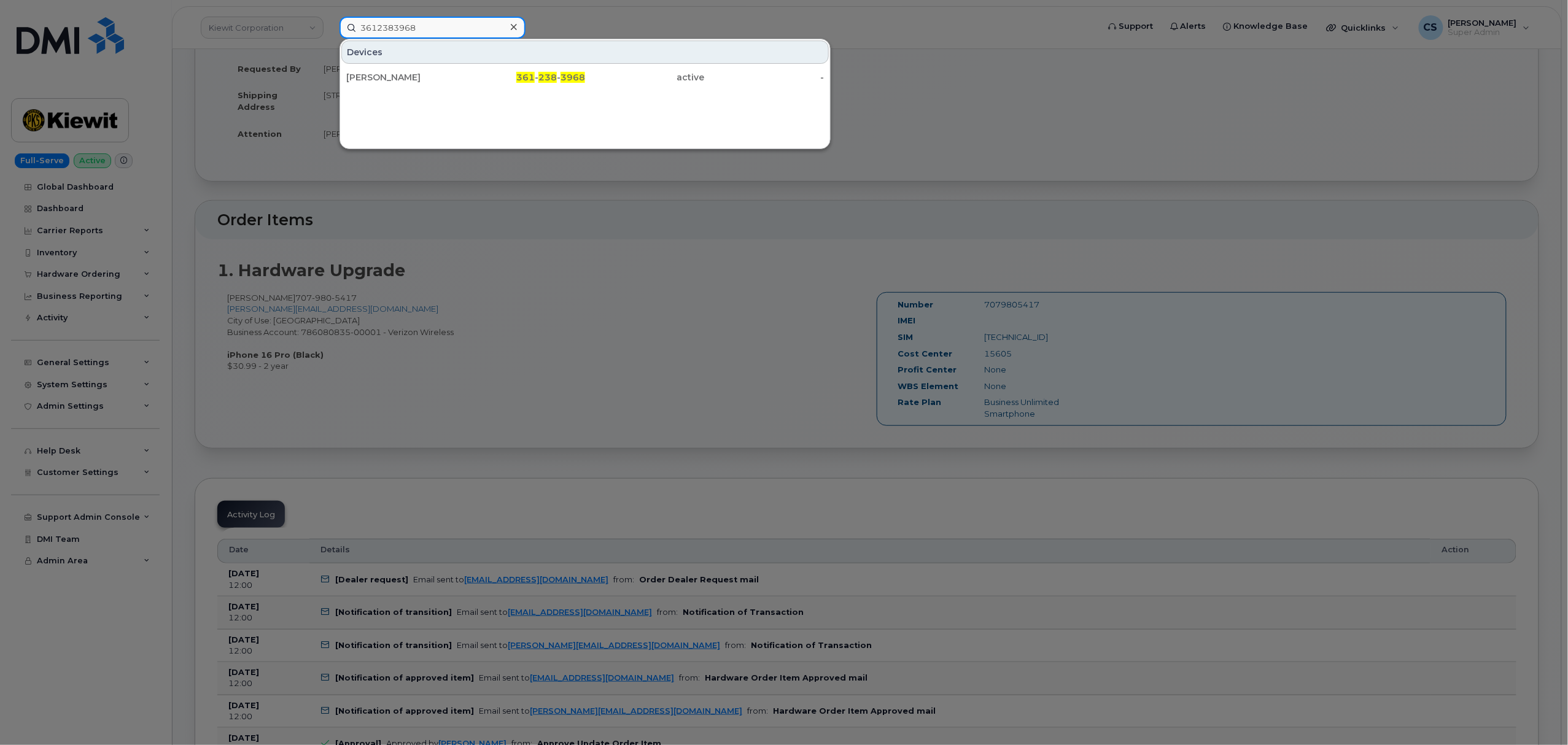
type input "3612383968"
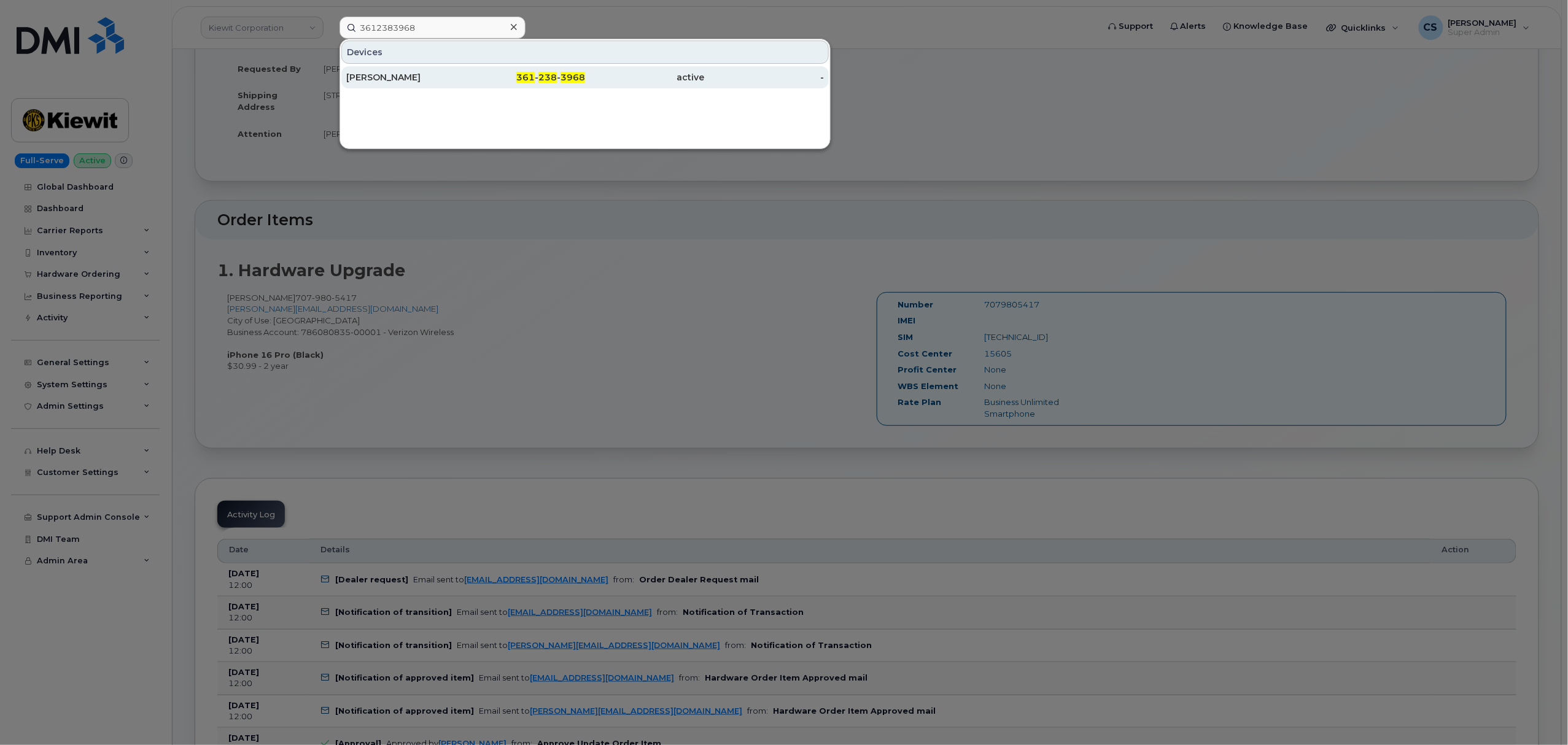
click at [548, 67] on div "361 - 238 - 3968" at bounding box center [526, 77] width 119 height 22
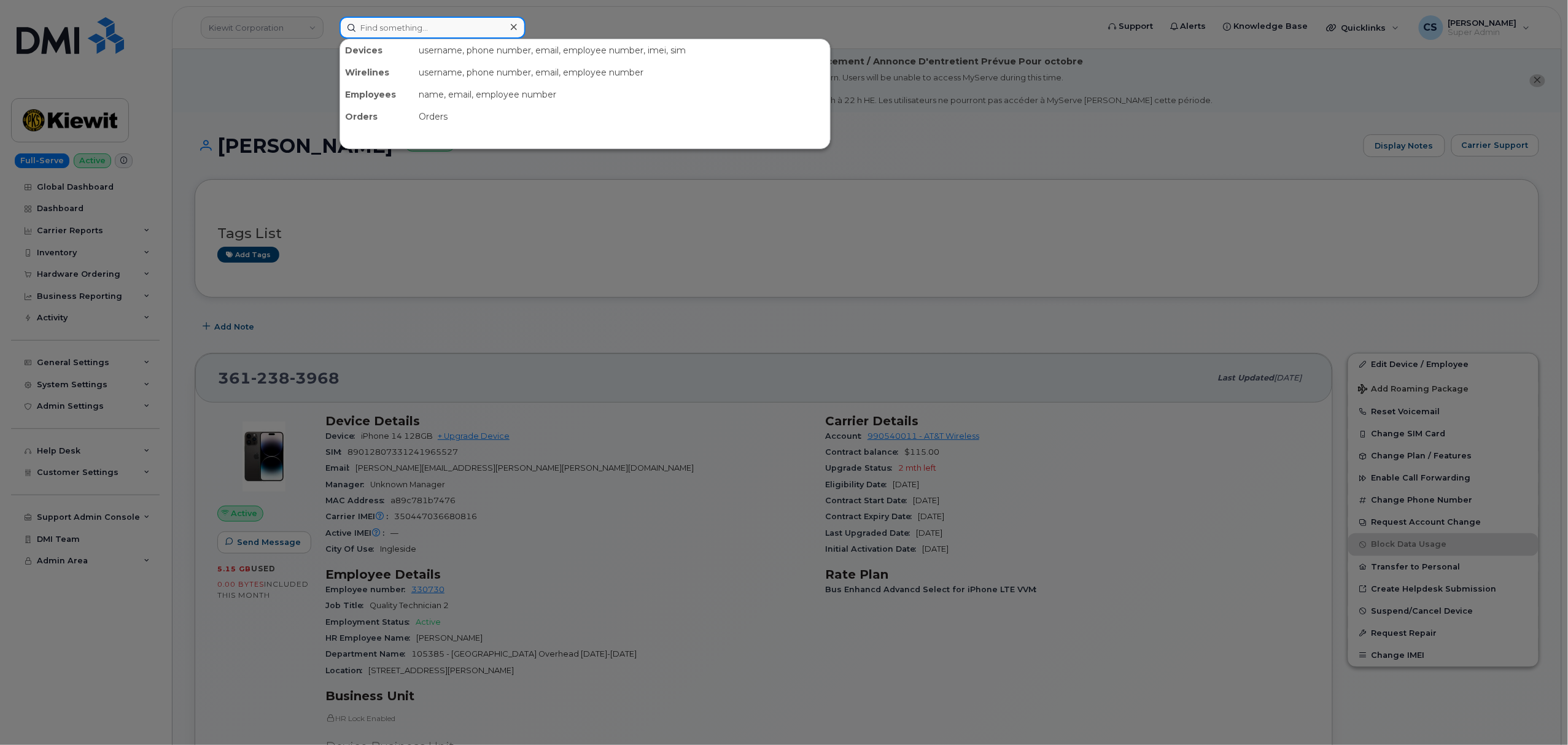
click at [416, 29] on input at bounding box center [432, 28] width 186 height 22
paste input "302009"
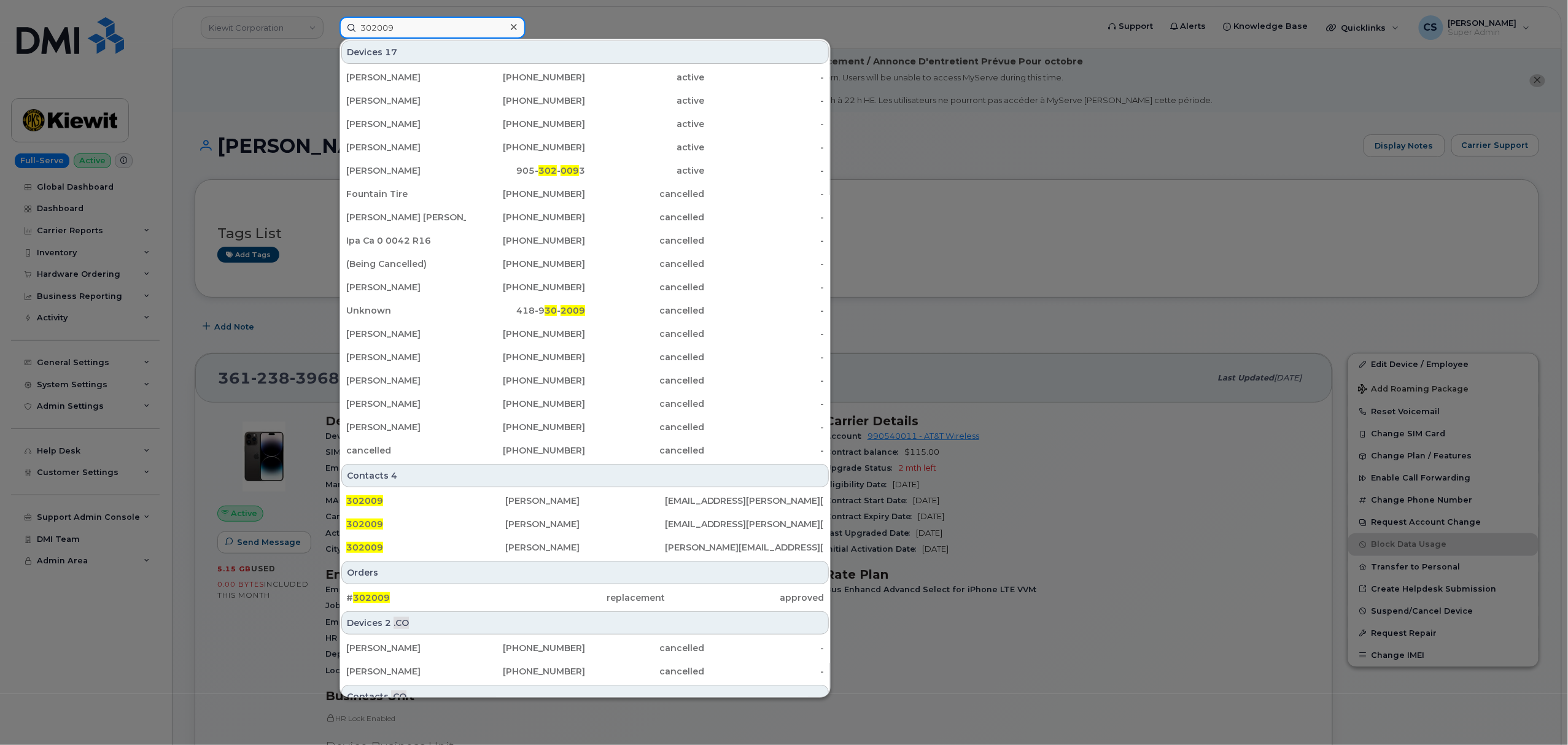
click at [431, 28] on input "302009" at bounding box center [432, 28] width 186 height 22
type input "302009"
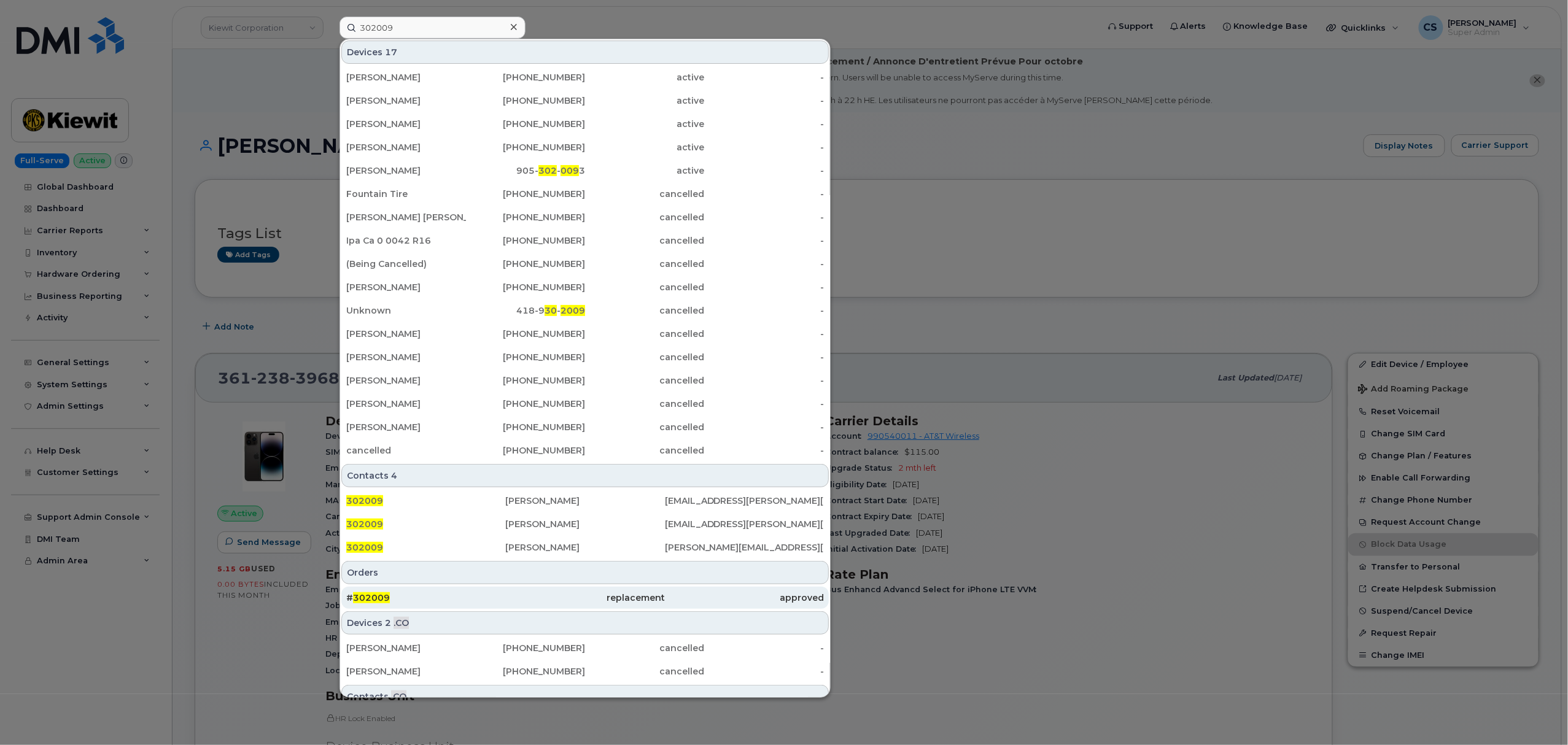
click at [368, 594] on div "# 302009" at bounding box center [426, 598] width 159 height 13
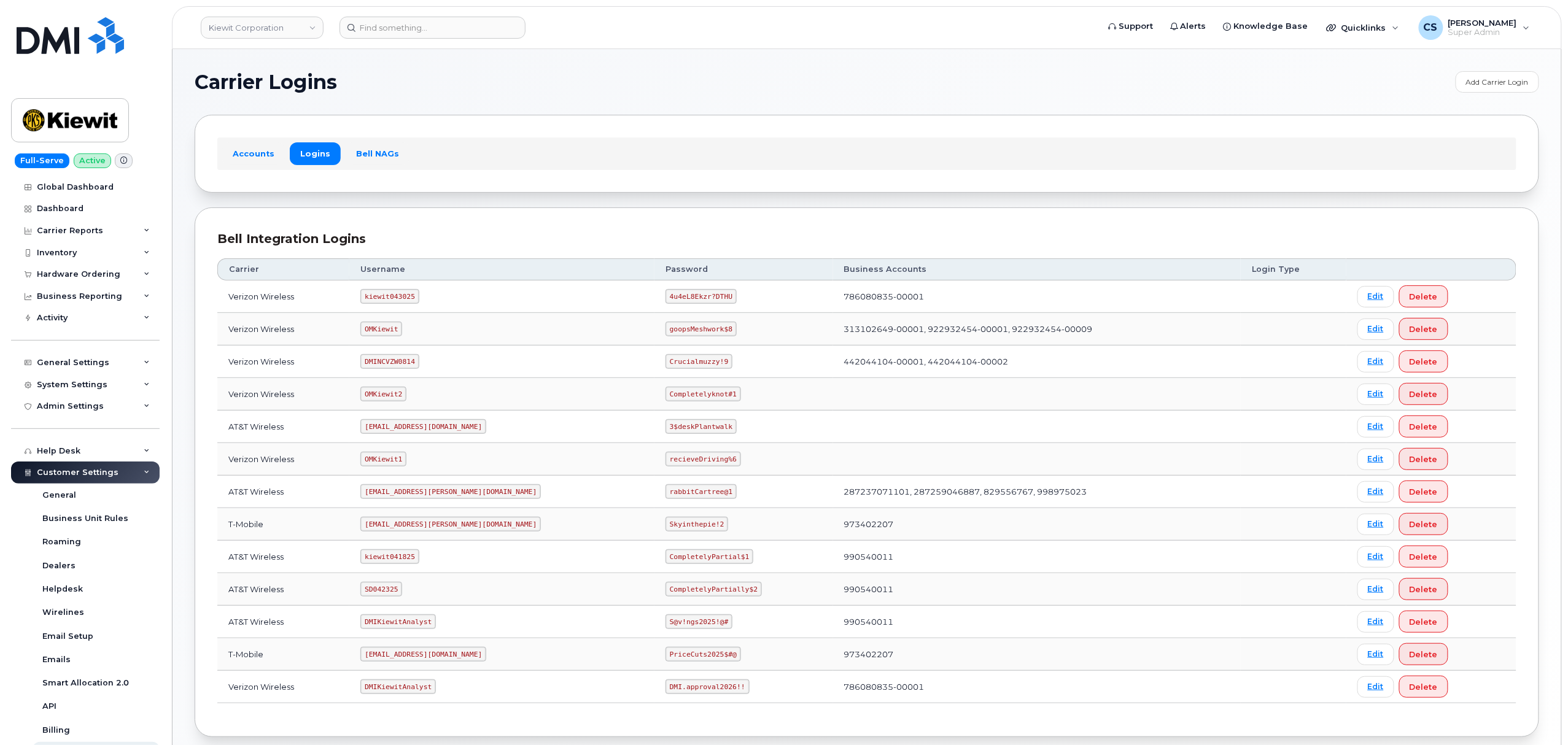
click at [383, 588] on code "SD042325" at bounding box center [381, 589] width 42 height 15
copy code "SD042325"
click at [665, 588] on code "CompletelyPartially$2" at bounding box center [713, 589] width 97 height 15
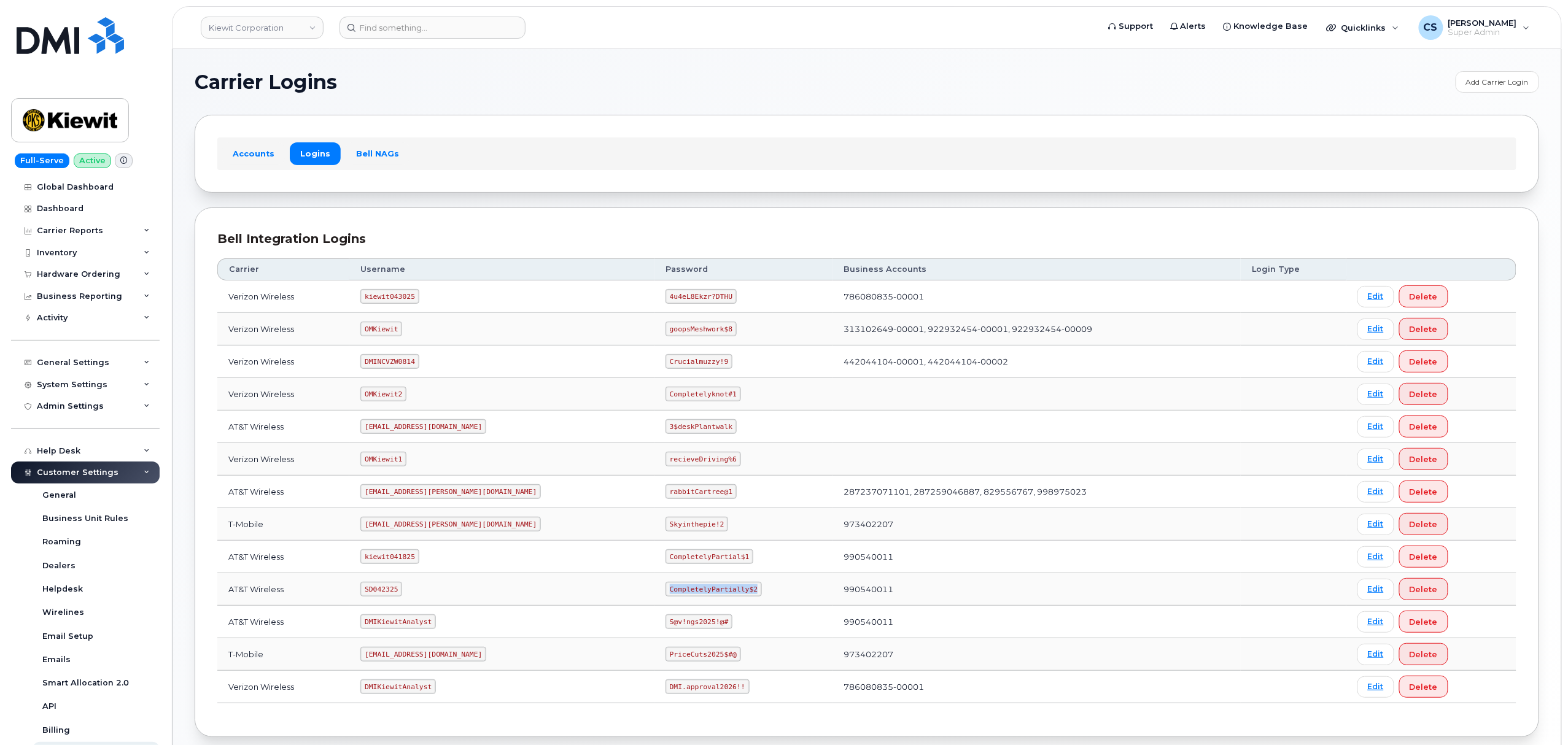
drag, startPoint x: 695, startPoint y: 595, endPoint x: 614, endPoint y: 592, distance: 81.1
click at [665, 592] on code "CompletelyPartially$2" at bounding box center [713, 589] width 97 height 15
copy code "CompletelyPartially$2"
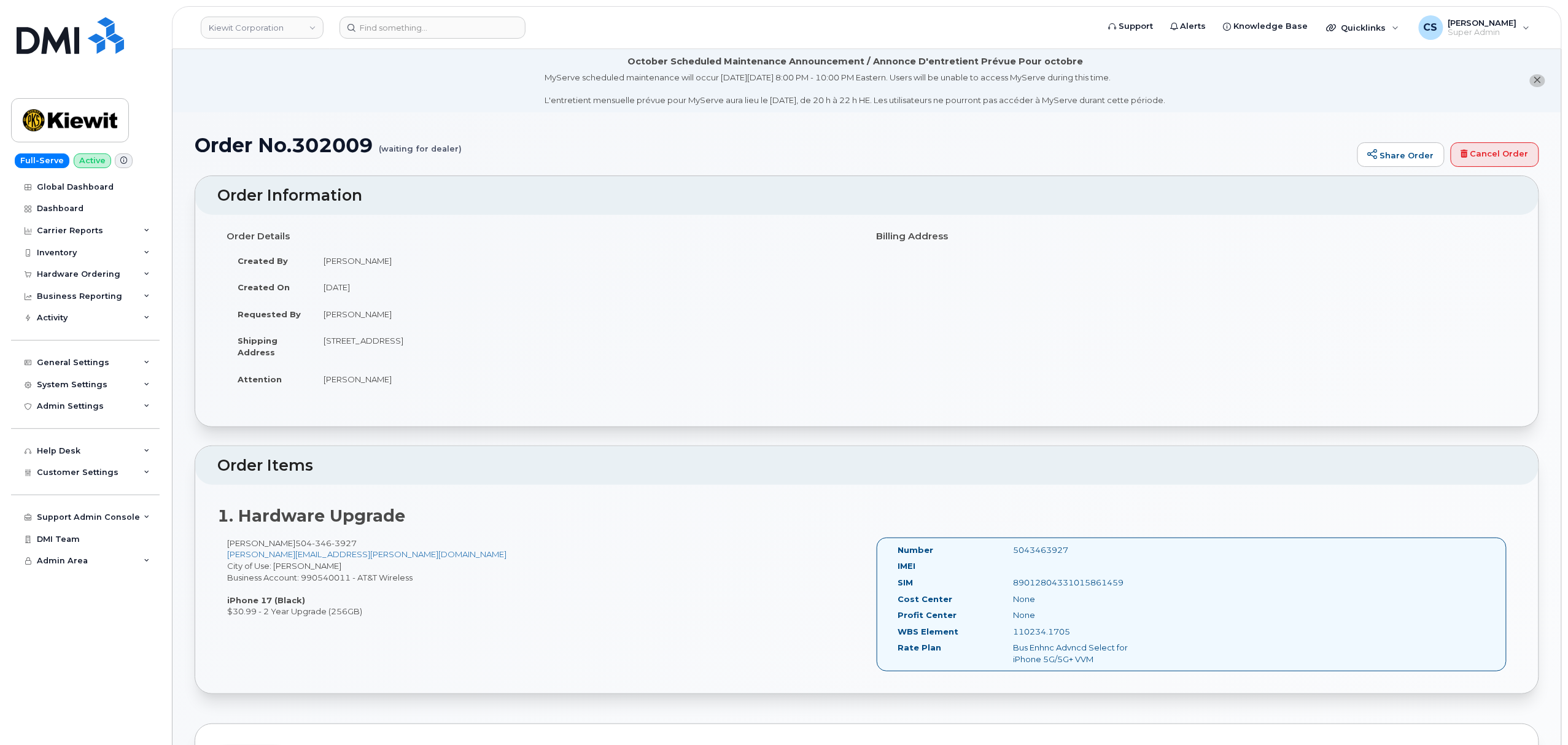
click at [1047, 553] on div "5043463927" at bounding box center [1084, 550] width 162 height 12
click at [1046, 553] on div "5043463927" at bounding box center [1084, 550] width 162 height 12
copy div "5043463927"
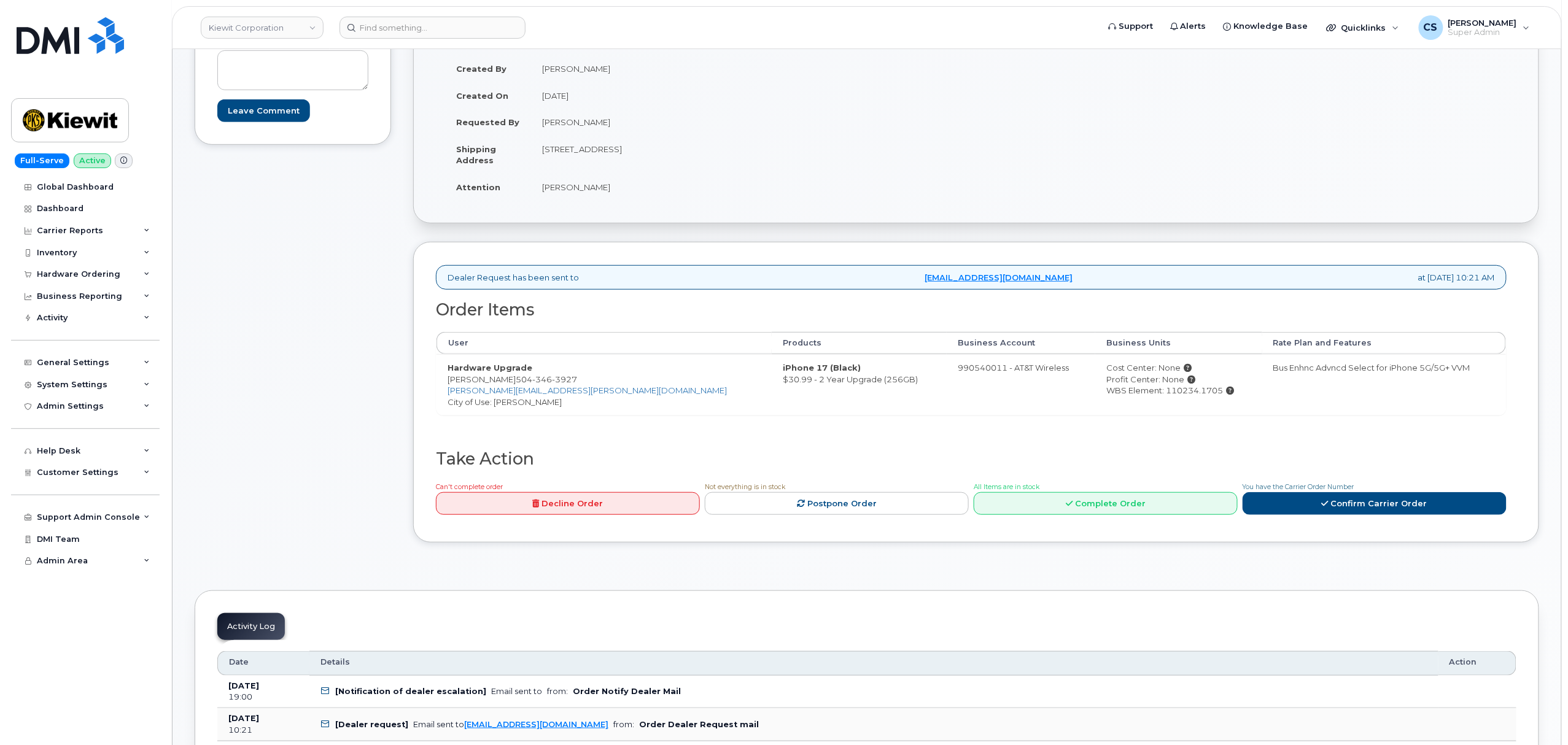
scroll to position [246, 0]
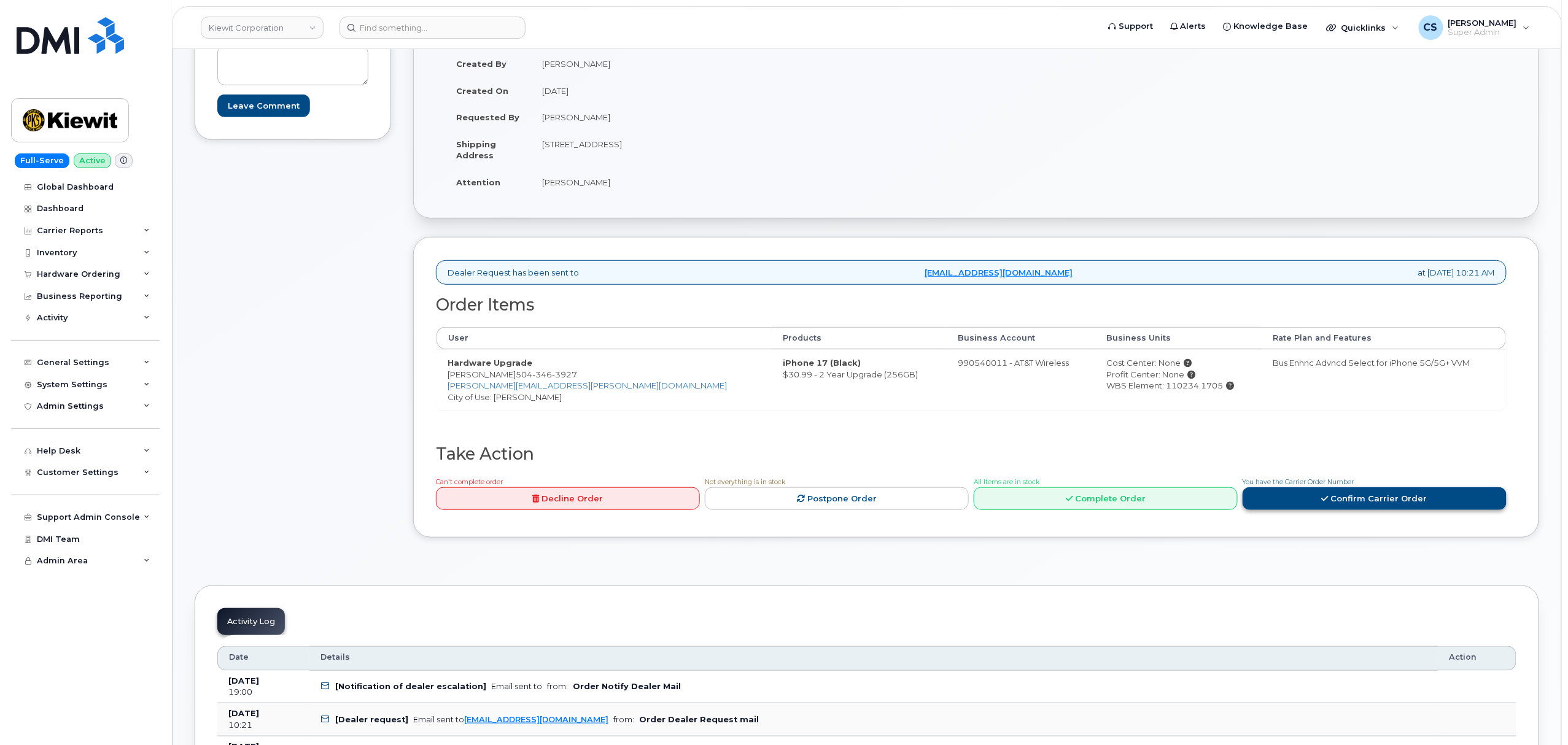
click at [1320, 505] on link "Confirm Carrier Order" at bounding box center [1375, 499] width 264 height 23
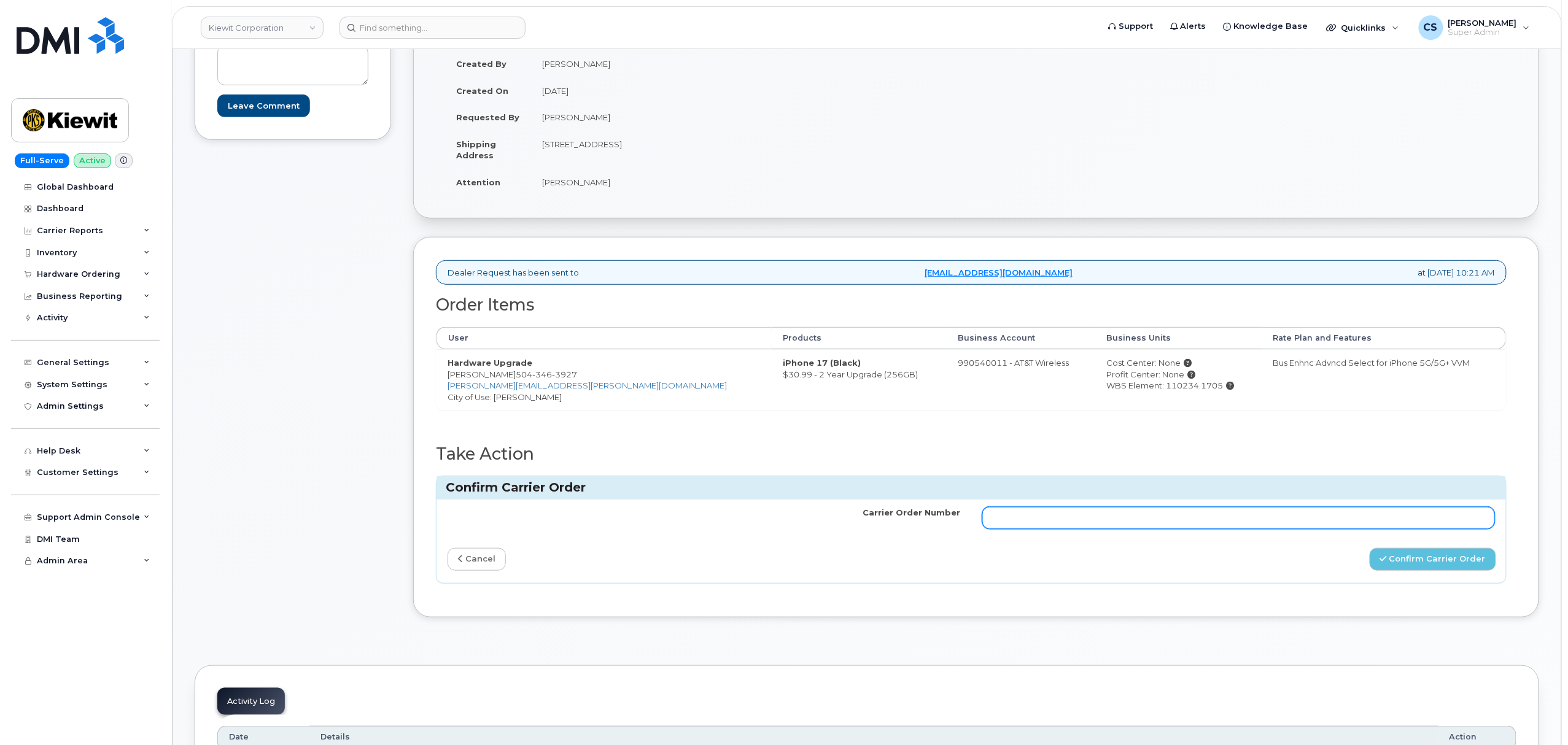
click at [1178, 521] on input "Carrier Order Number" at bounding box center [1239, 518] width 513 height 22
paste input "10-154226520608284"
type input "10-154226520608284"
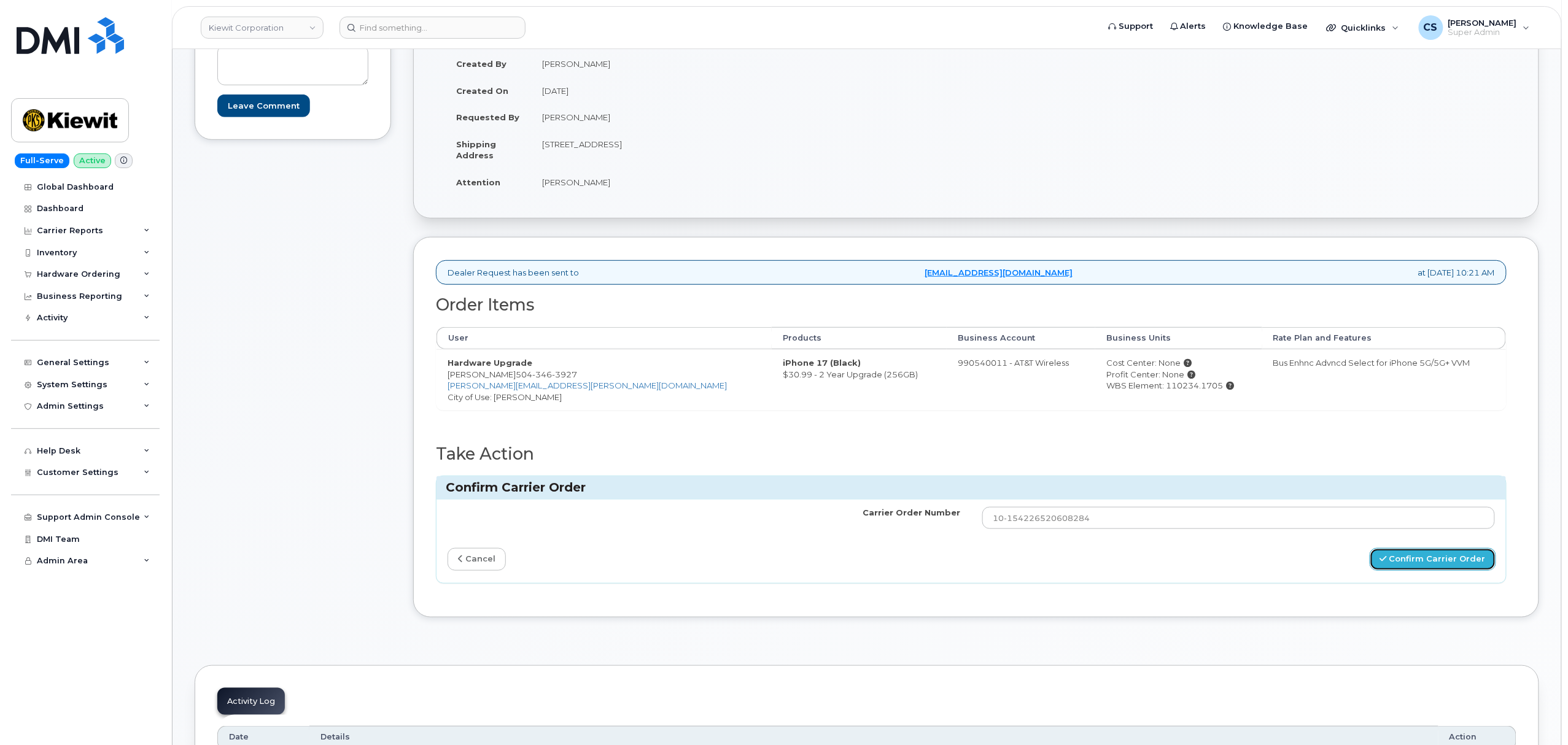
click at [1401, 565] on button "Confirm Carrier Order" at bounding box center [1433, 559] width 126 height 23
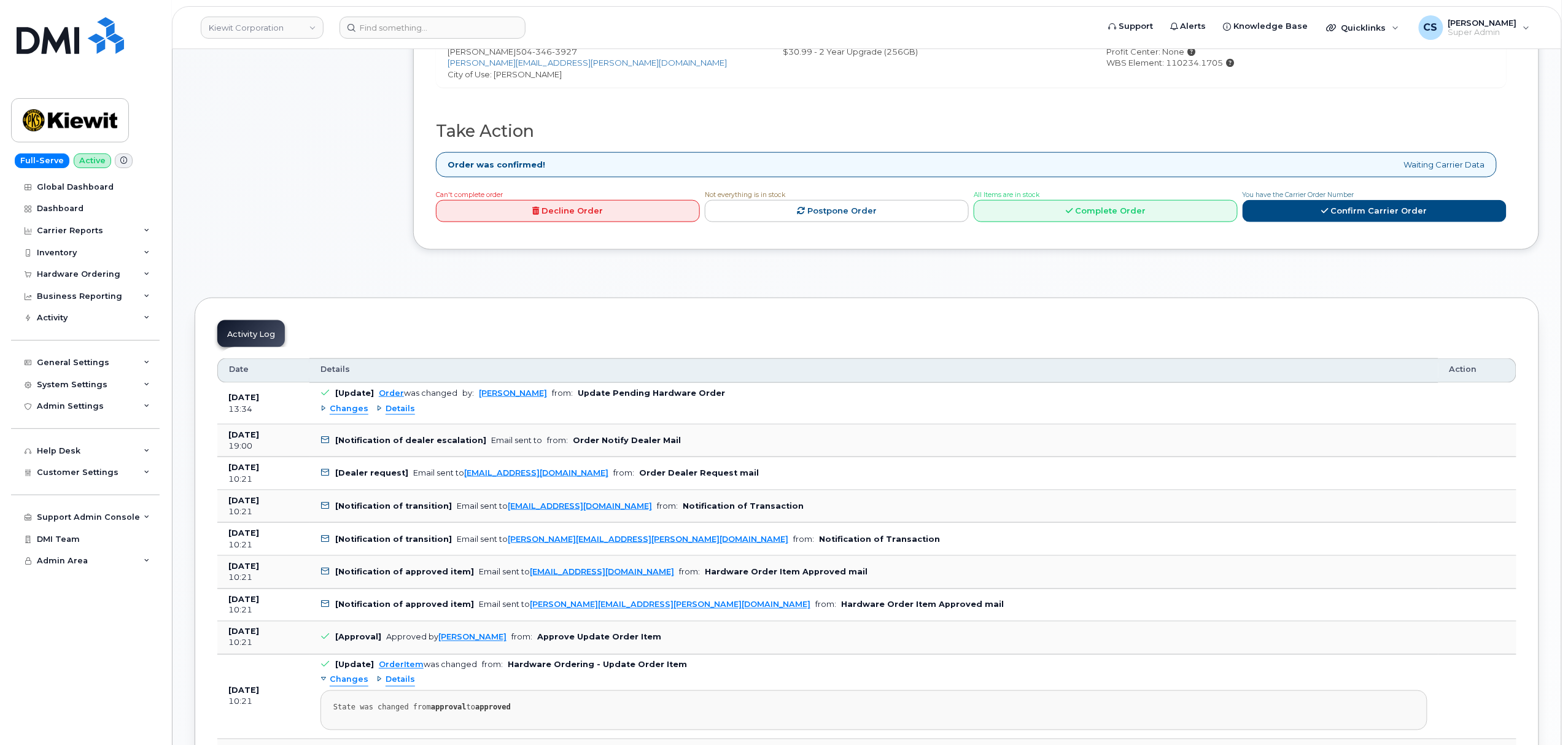
scroll to position [573, 0]
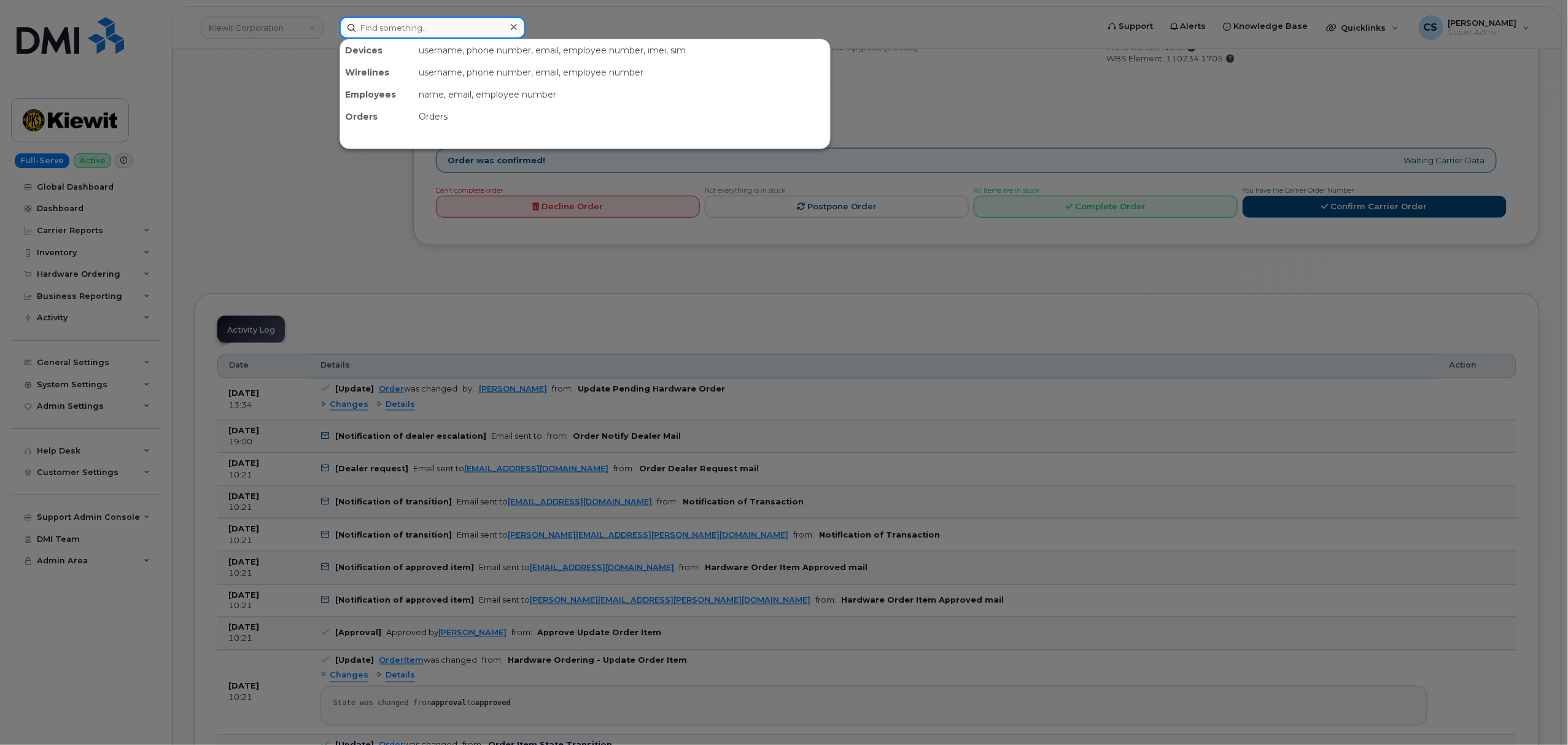
click at [435, 32] on input at bounding box center [432, 28] width 186 height 22
paste input "300000"
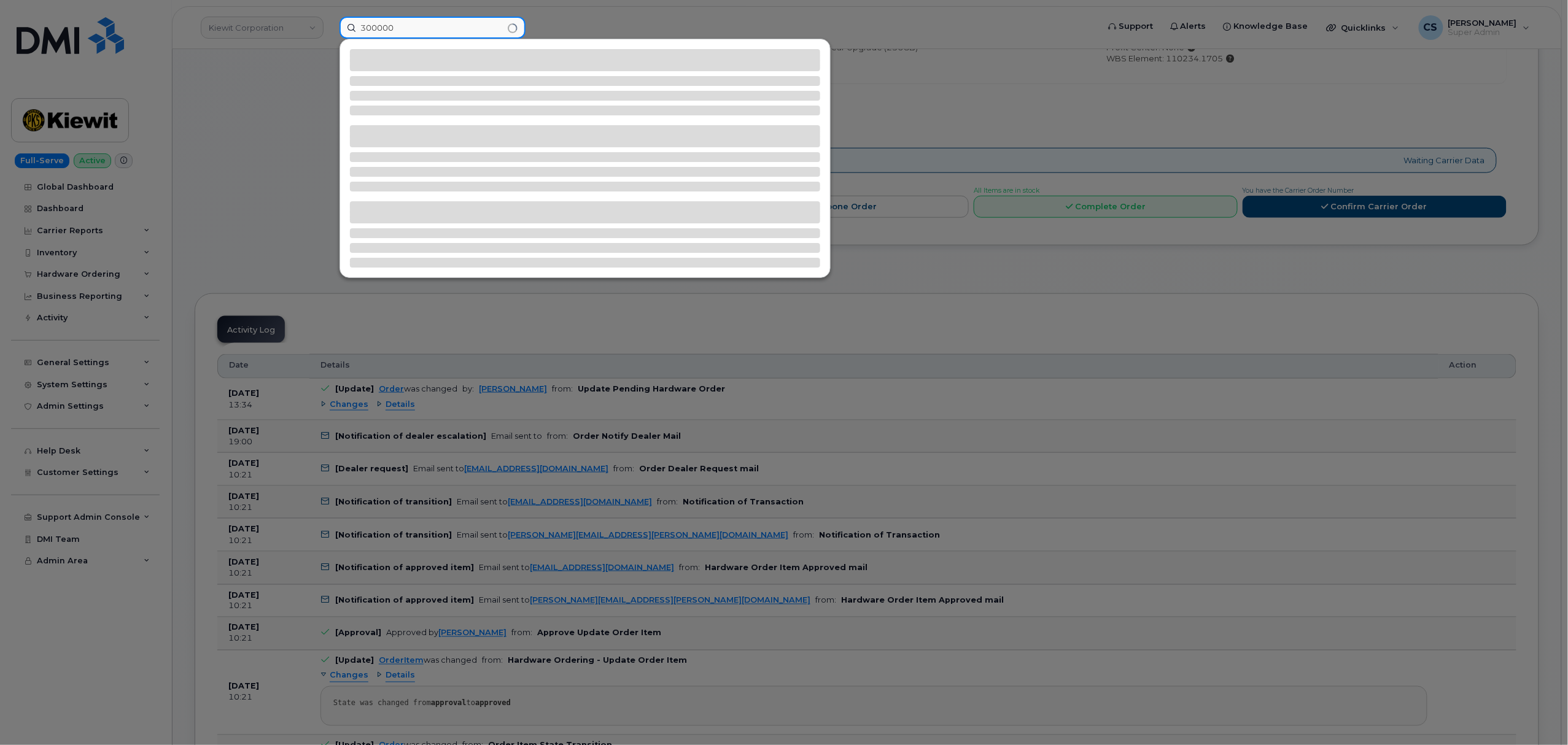
type input "300000"
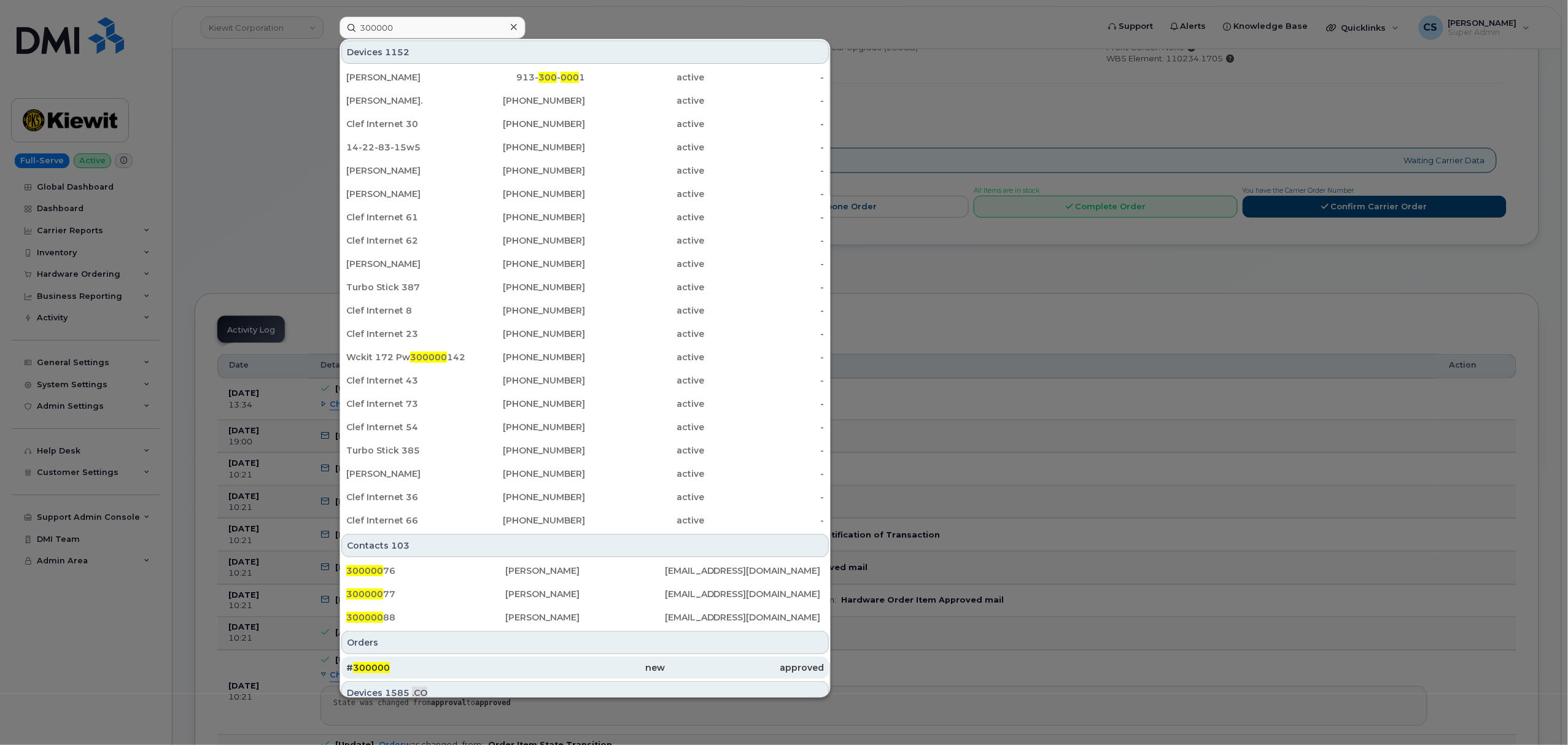
click at [379, 666] on span "300000" at bounding box center [372, 668] width 37 height 11
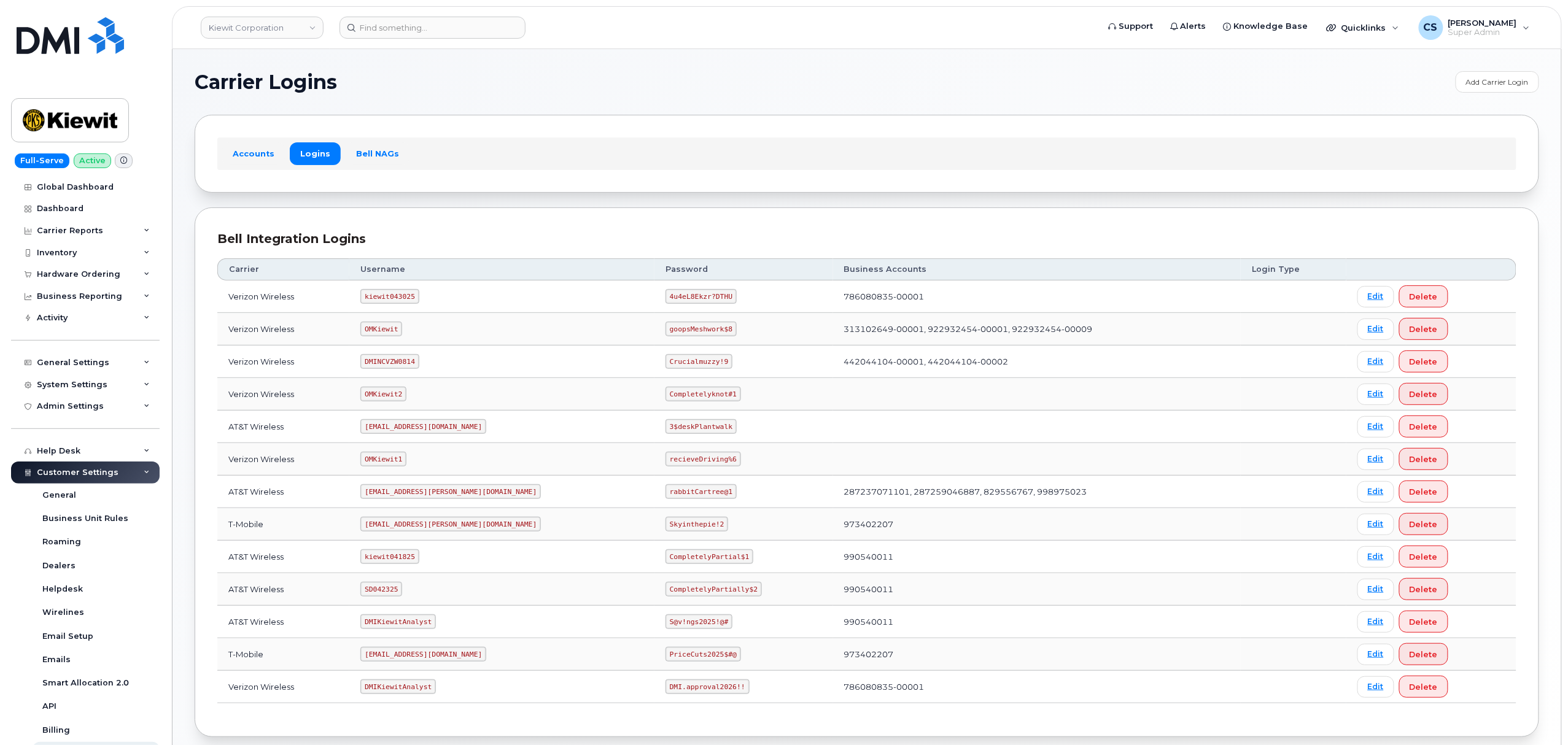
click at [421, 491] on code "[EMAIL_ADDRESS][PERSON_NAME][DOMAIN_NAME]" at bounding box center [450, 492] width 181 height 15
click at [421, 491] on code "ms-kiewit@dminc.com" at bounding box center [450, 492] width 181 height 15
click at [421, 491] on code "ms-kiewit@dminc.com" at bounding box center [450, 492] width 181 height 15
click at [413, 531] on code "ms-kiewit@dminc.com" at bounding box center [450, 525] width 181 height 15
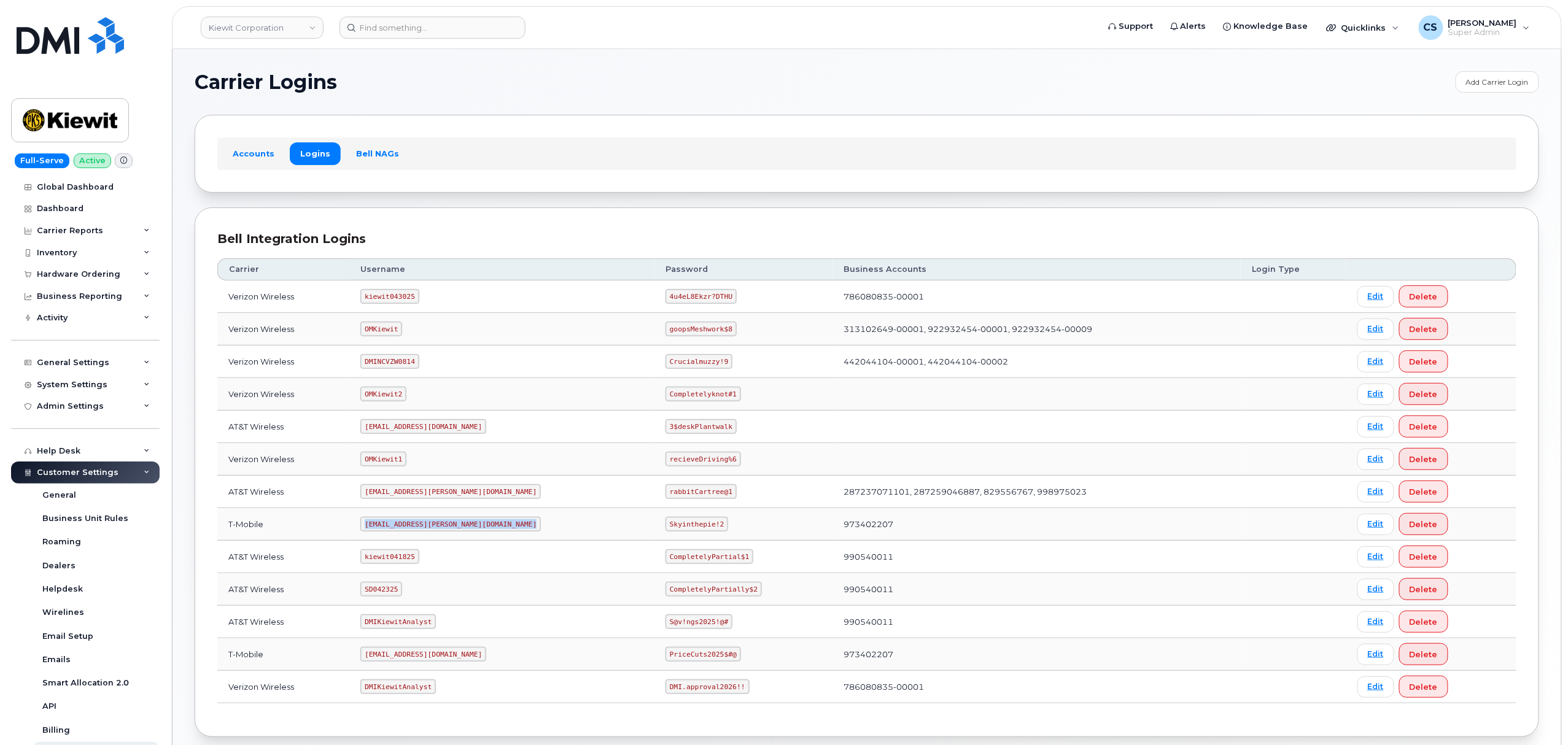
click at [413, 531] on code "ms-kiewit@dminc.com" at bounding box center [450, 525] width 181 height 15
copy code "ms-kiewit@dminc.com"
drag, startPoint x: 664, startPoint y: 533, endPoint x: 612, endPoint y: 526, distance: 52.5
click at [665, 526] on code "Skyinthepie!2" at bounding box center [697, 525] width 62 height 15
copy code "Skyinthepie!2"
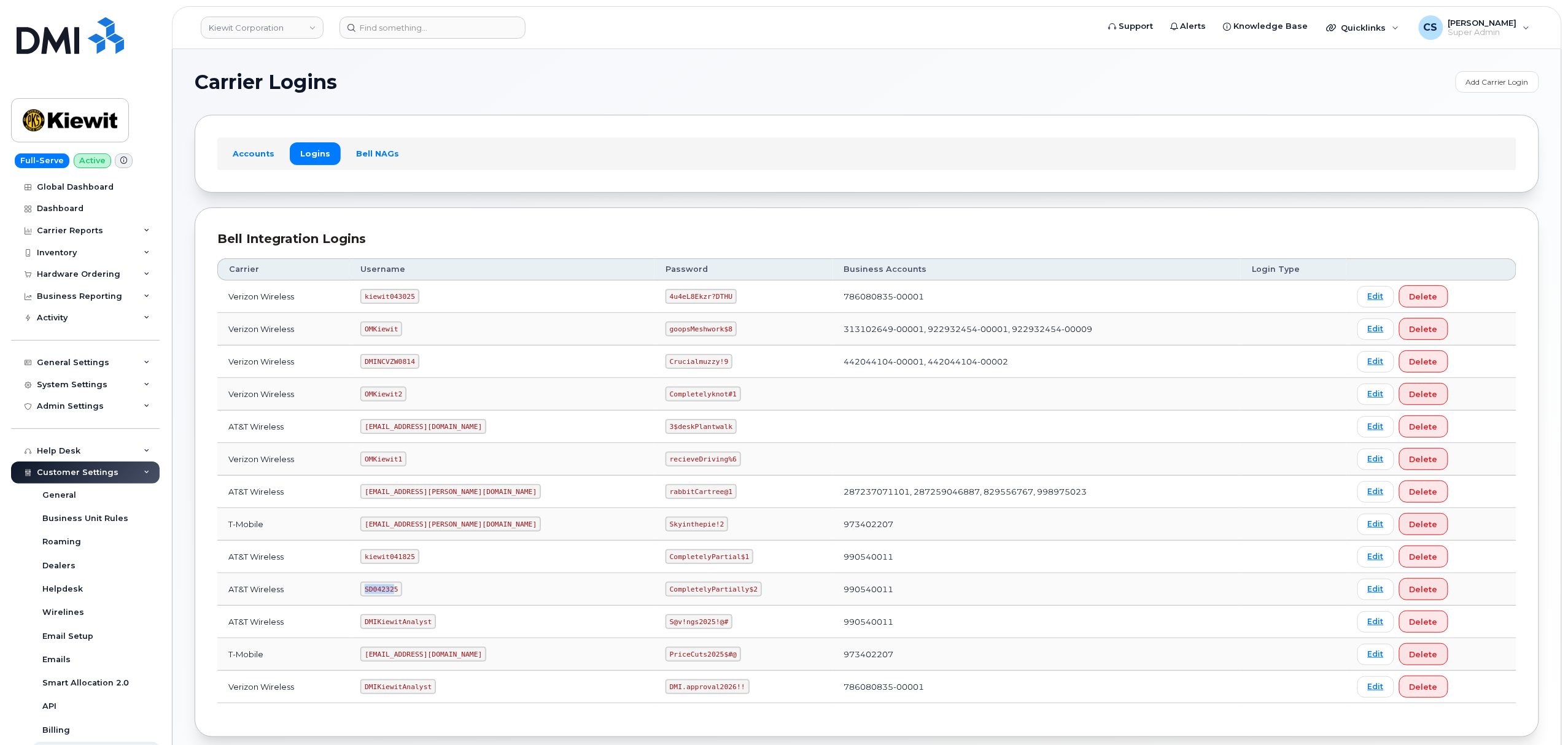
drag, startPoint x: 404, startPoint y: 592, endPoint x: 349, endPoint y: 593, distance: 55.0
click at [349, 593] on tr "AT&T Wireless SD042325 CompletelyPartially$2 990540011 Edit Delete" at bounding box center [866, 589] width 1300 height 33
drag, startPoint x: 408, startPoint y: 589, endPoint x: 355, endPoint y: 592, distance: 53.1
click at [355, 592] on tr "AT&T Wireless SD042325 CompletelyPartially$2 990540011 Edit Delete" at bounding box center [866, 589] width 1300 height 33
copy tr "SD042325"
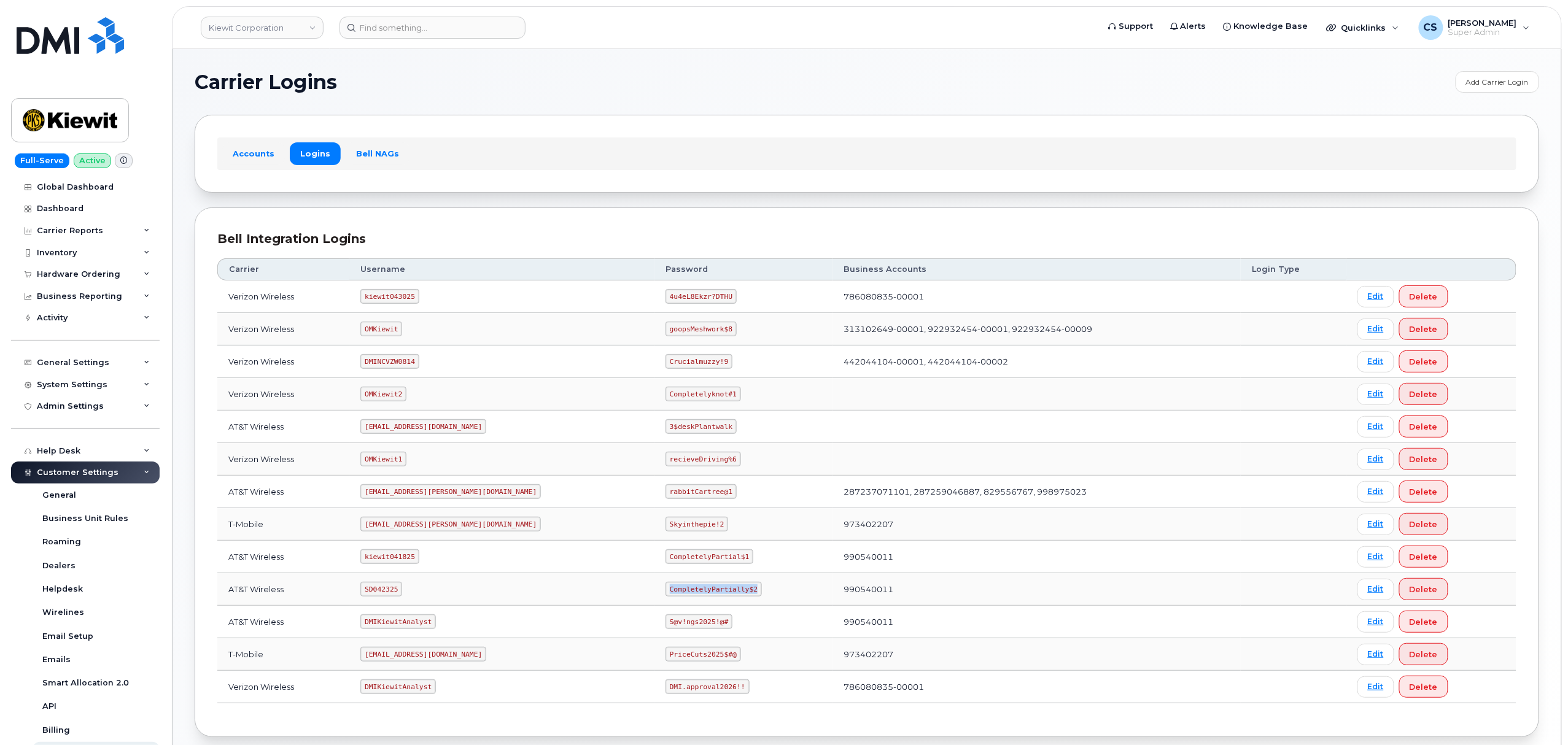
drag, startPoint x: 695, startPoint y: 592, endPoint x: 588, endPoint y: 588, distance: 107.1
click at [588, 588] on tr "AT&T Wireless SD042325 CompletelyPartially$2 990540011 Edit Delete" at bounding box center [866, 589] width 1300 height 33
copy tr "CompletelyPartially$2"
click at [384, 297] on code "kiewit043025" at bounding box center [389, 297] width 58 height 15
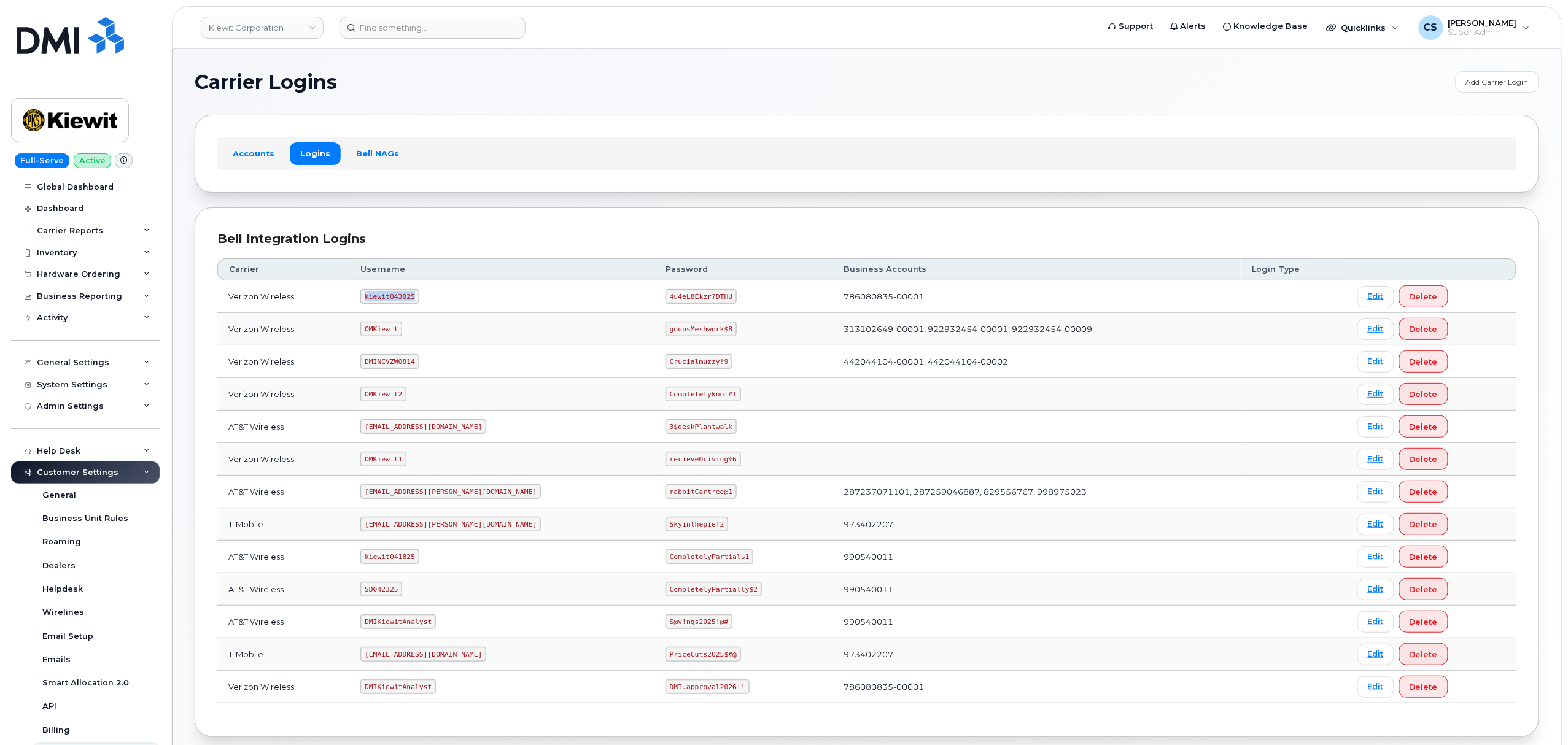
click at [384, 297] on code "kiewit043025" at bounding box center [389, 297] width 58 height 15
copy code "kiewit043025"
drag, startPoint x: 670, startPoint y: 296, endPoint x: 599, endPoint y: 291, distance: 71.2
click at [654, 291] on td "4u4eL8Ekzr?DTHU" at bounding box center [744, 297] width 178 height 33
copy code "4u4eL8Ekzr?DTHU"
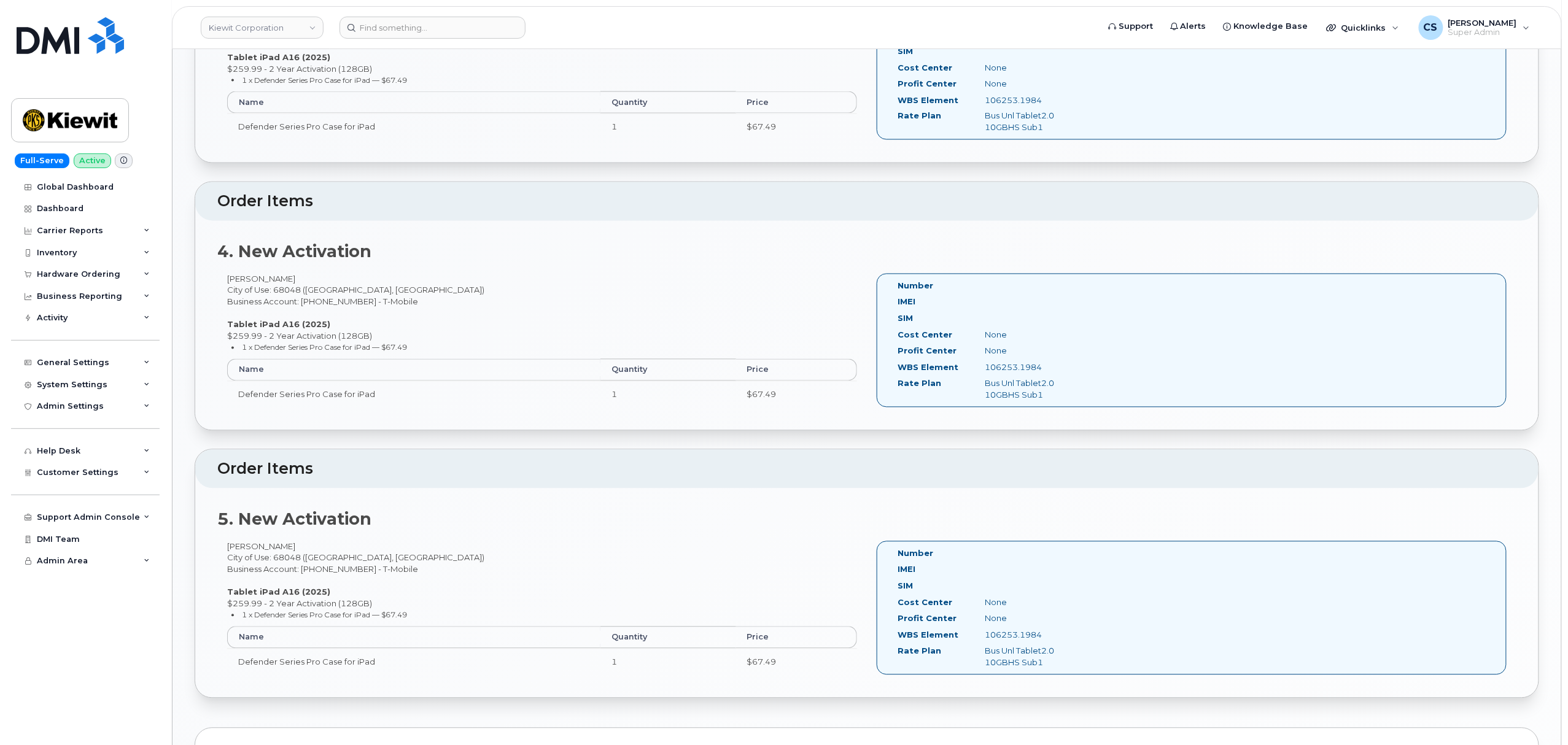
scroll to position [1064, 0]
click at [411, 29] on input at bounding box center [432, 28] width 186 height 22
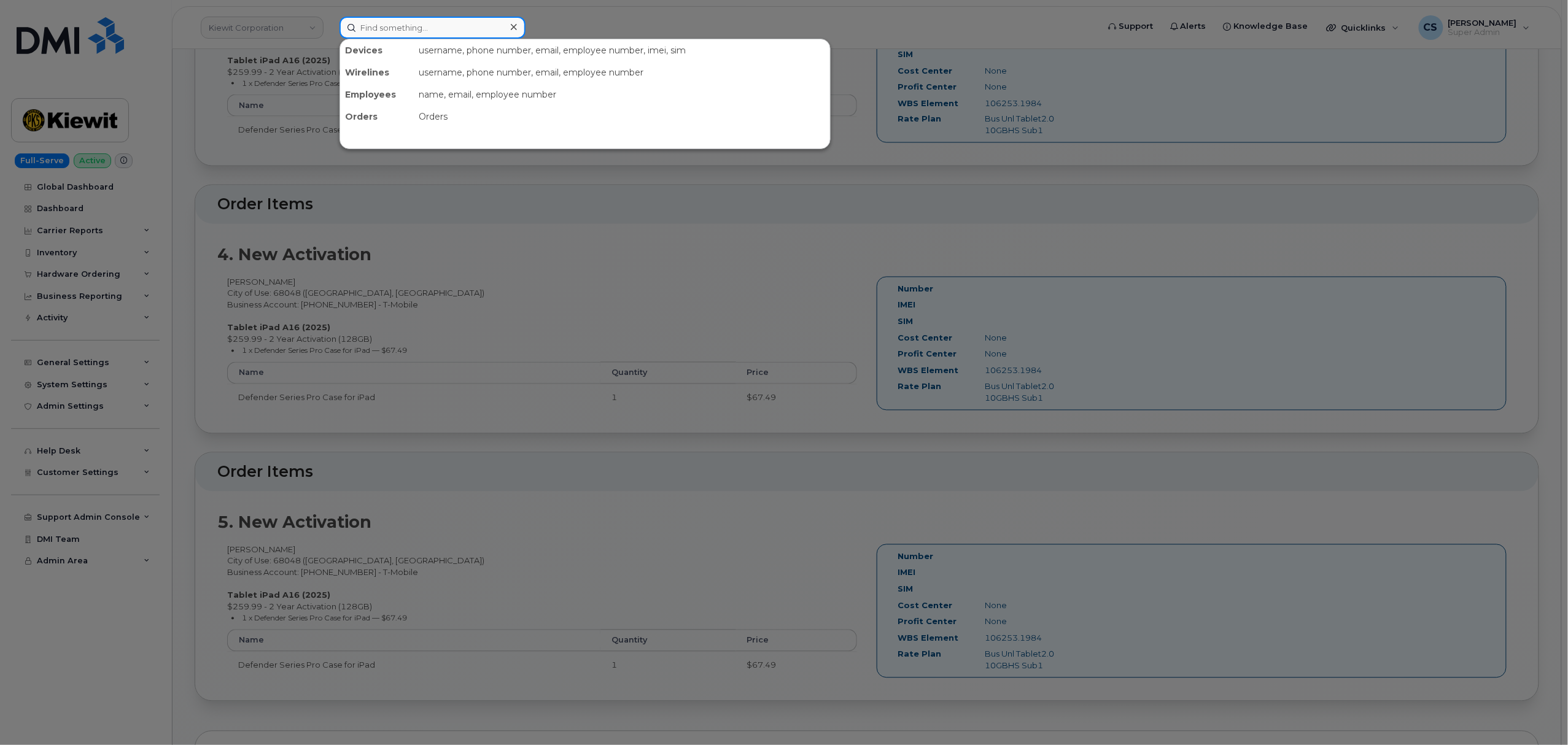
paste input "9032724296"
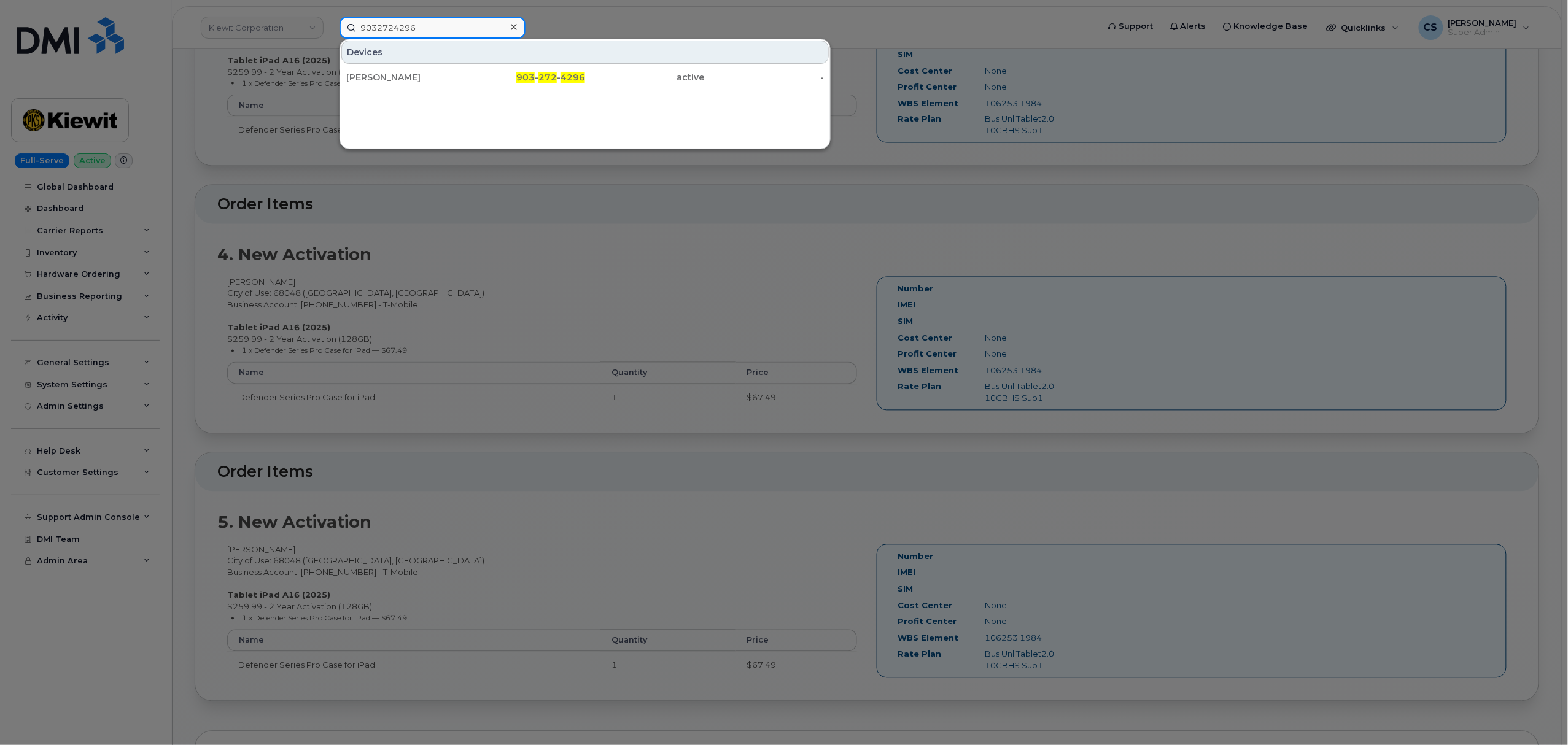
click at [440, 29] on input "9032724296" at bounding box center [432, 28] width 186 height 22
type input "9032724296"
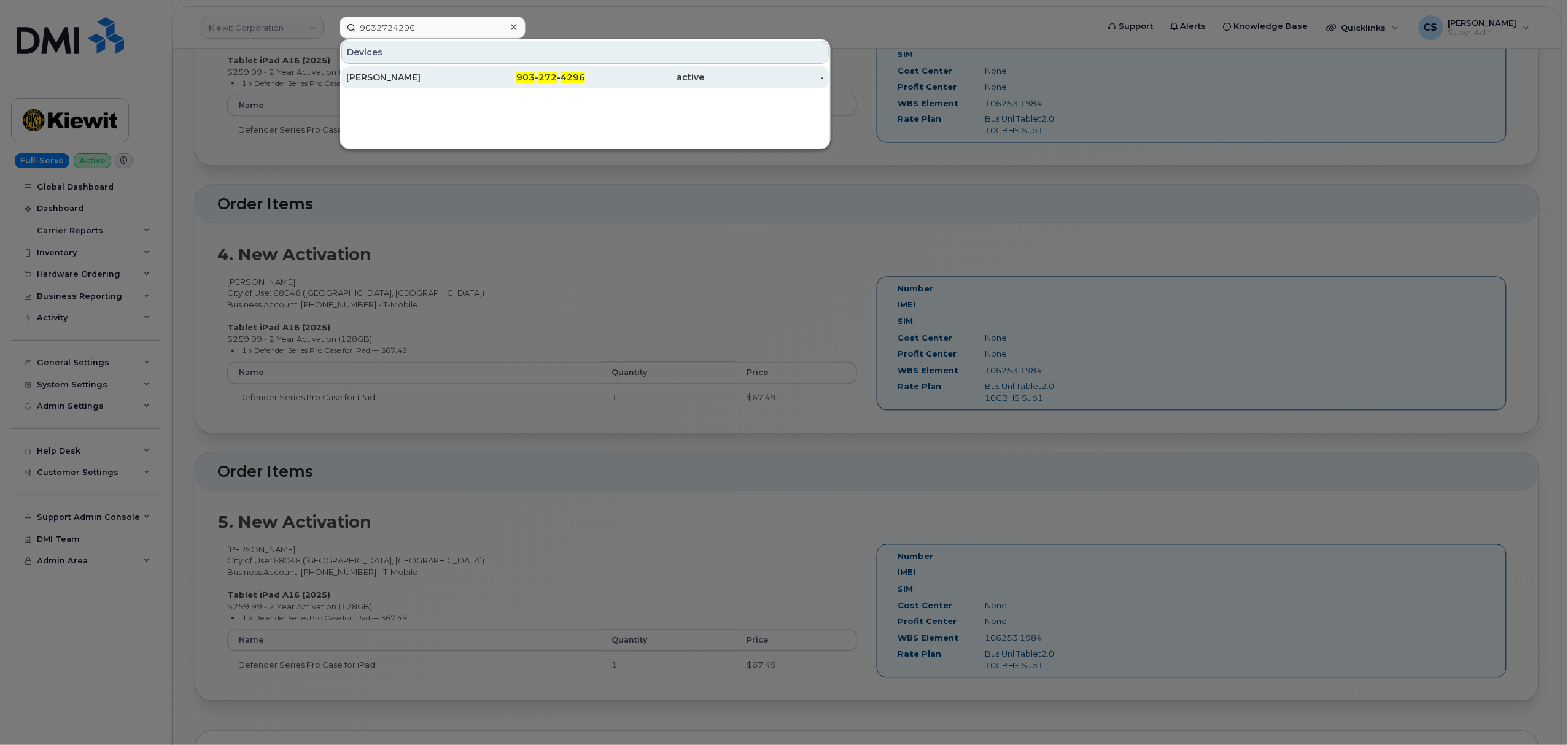
click at [564, 72] on div "903 - 272 - 4296" at bounding box center [526, 77] width 119 height 13
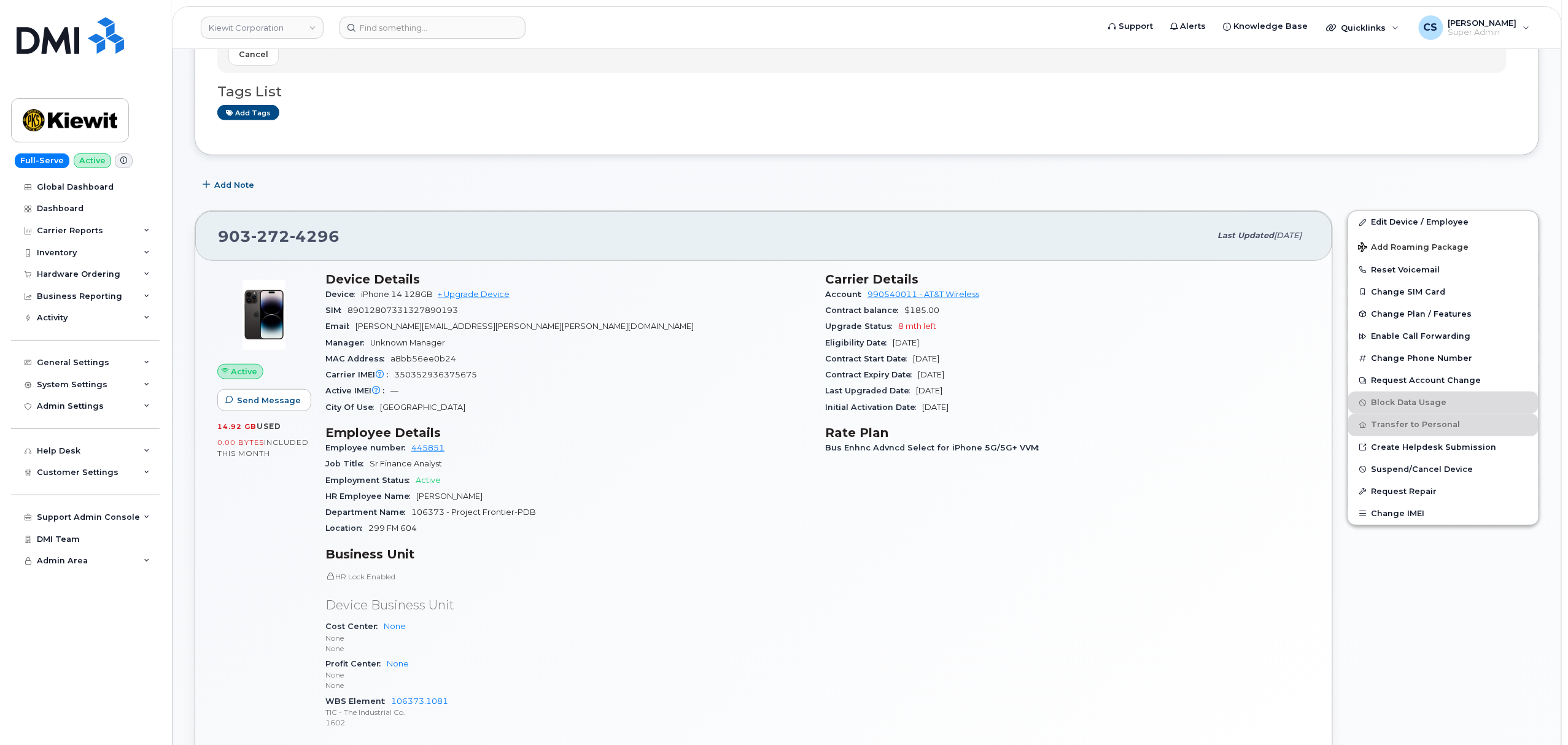
scroll to position [246, 0]
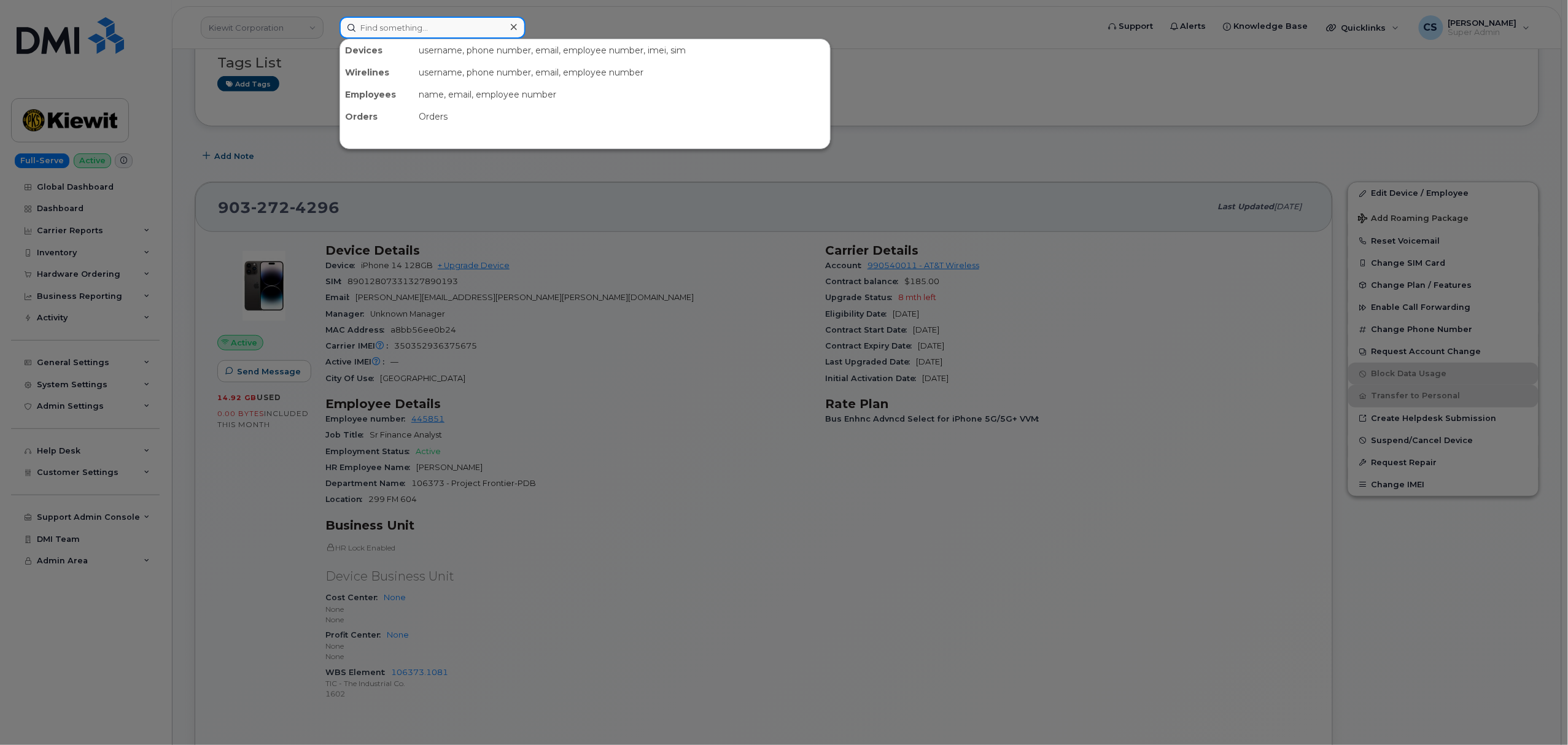
click at [408, 28] on input at bounding box center [432, 28] width 186 height 22
paste input "300000"
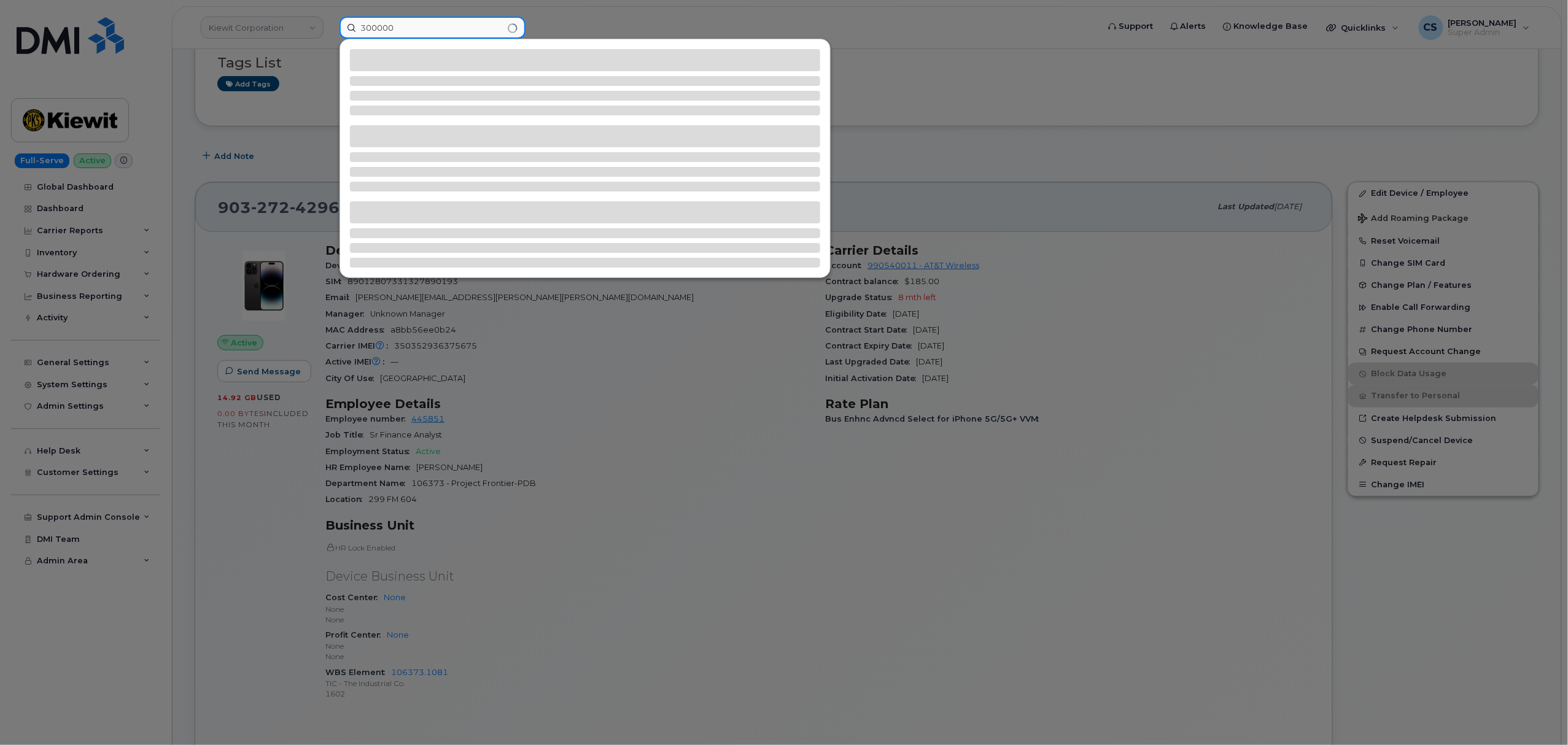
type input "300000"
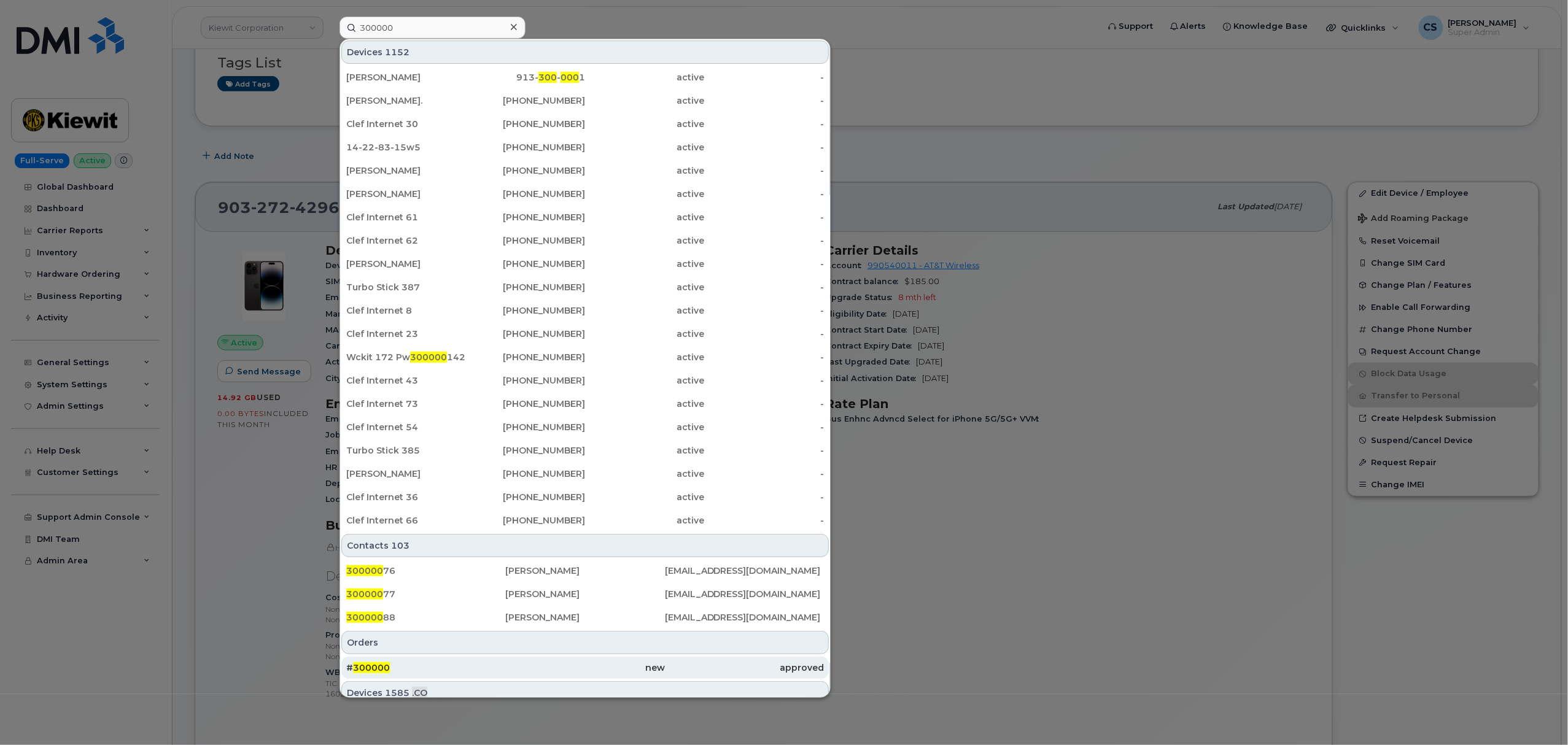
click at [371, 669] on span "300000" at bounding box center [372, 668] width 37 height 11
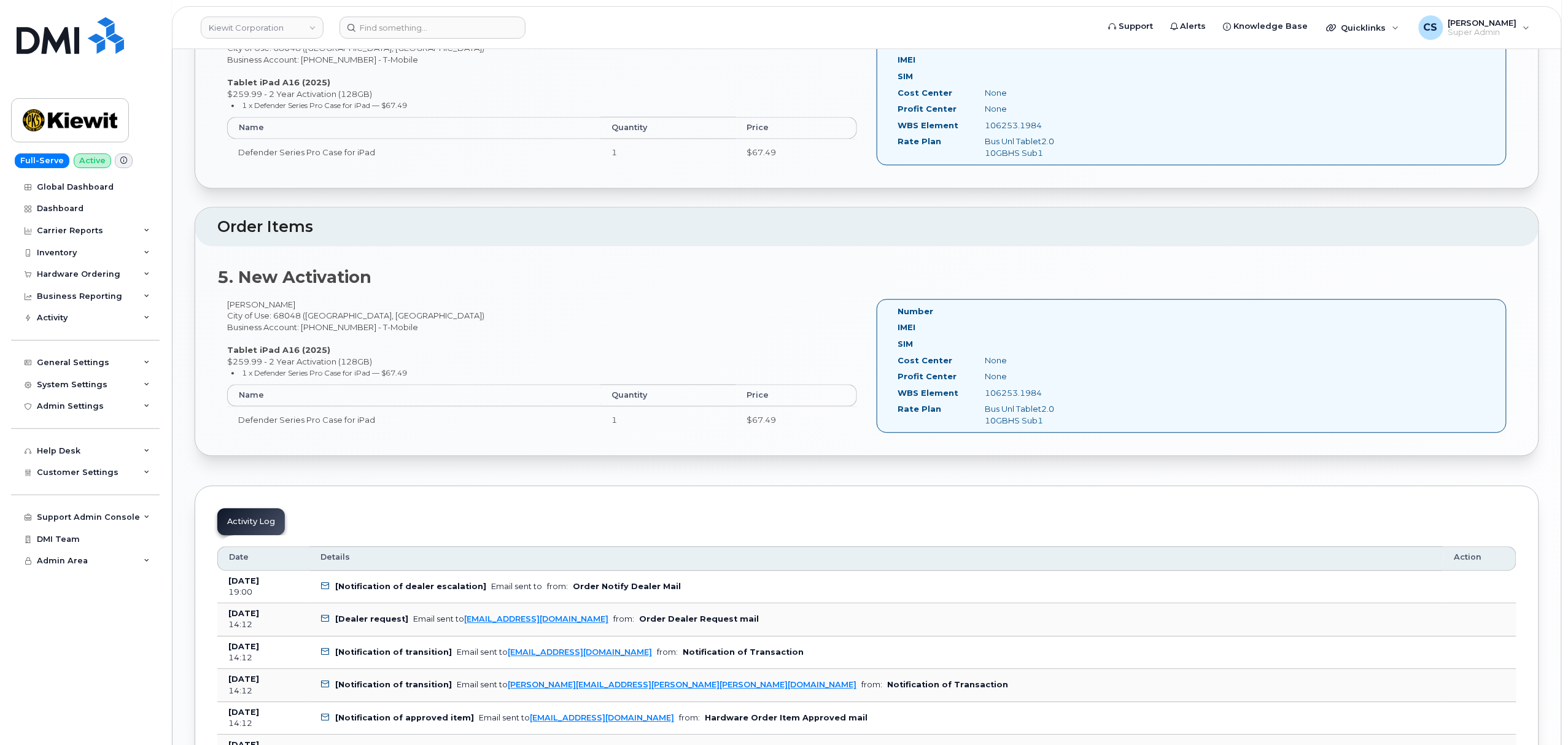
scroll to position [1228, 0]
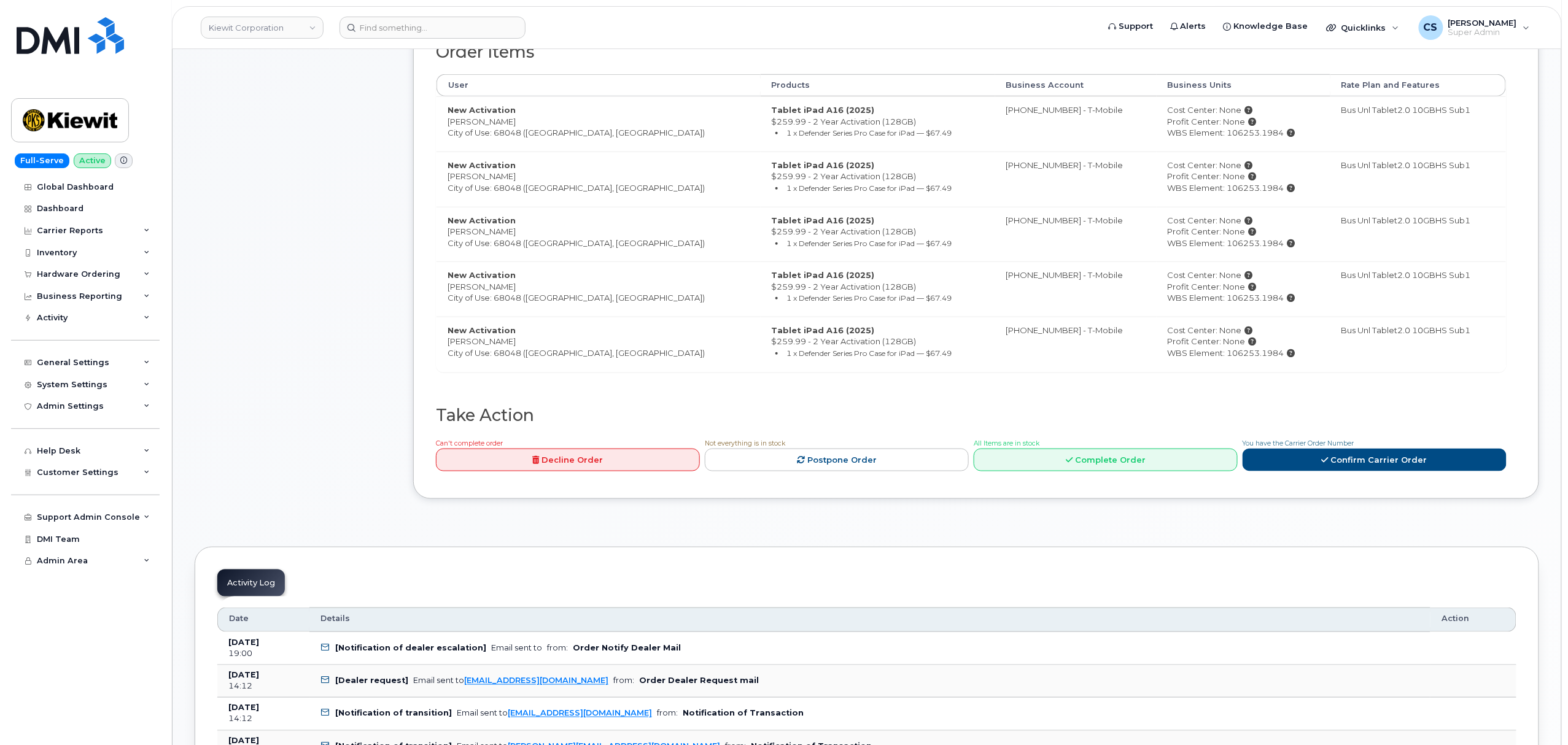
scroll to position [654, 0]
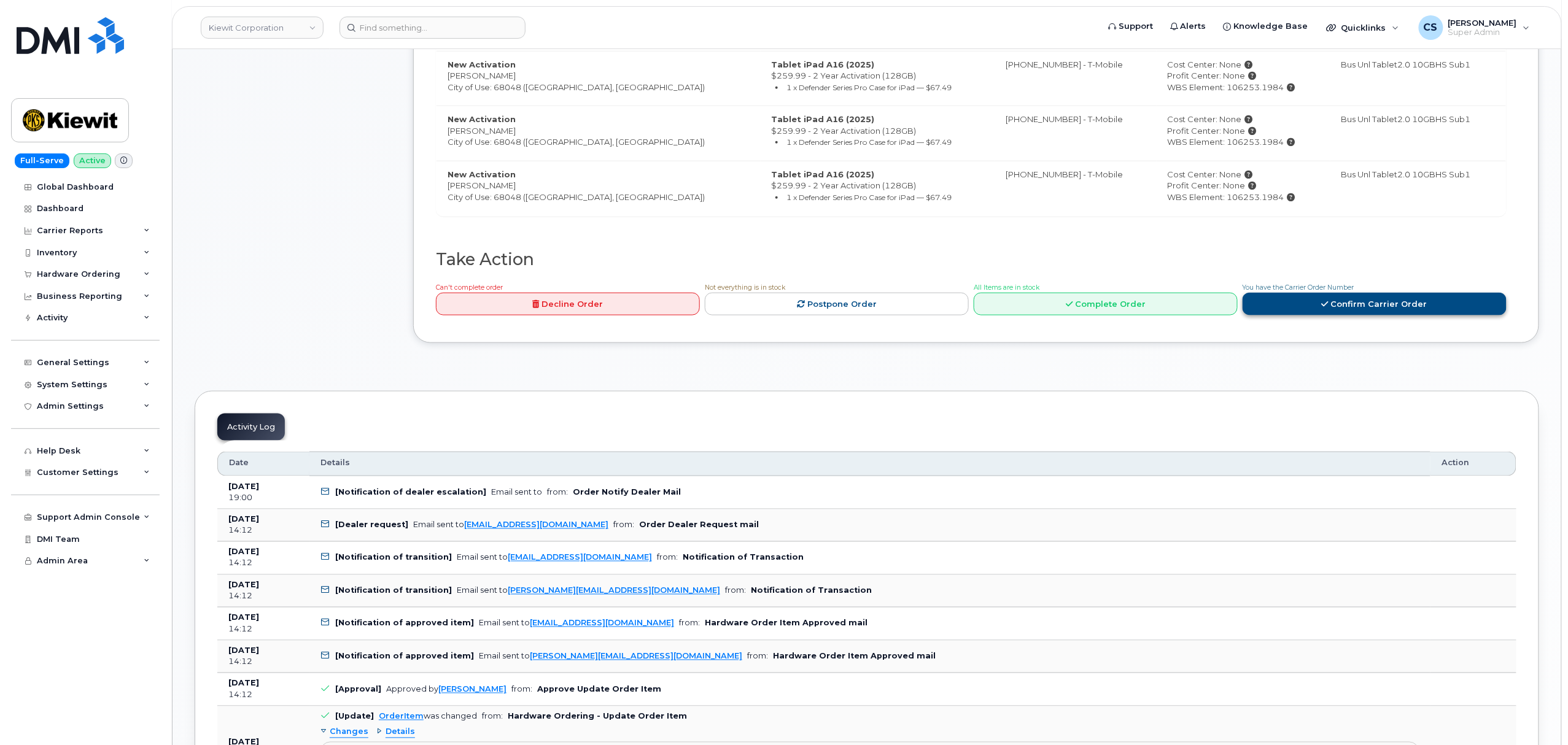
click at [1311, 308] on link "Confirm Carrier Order" at bounding box center [1375, 304] width 264 height 23
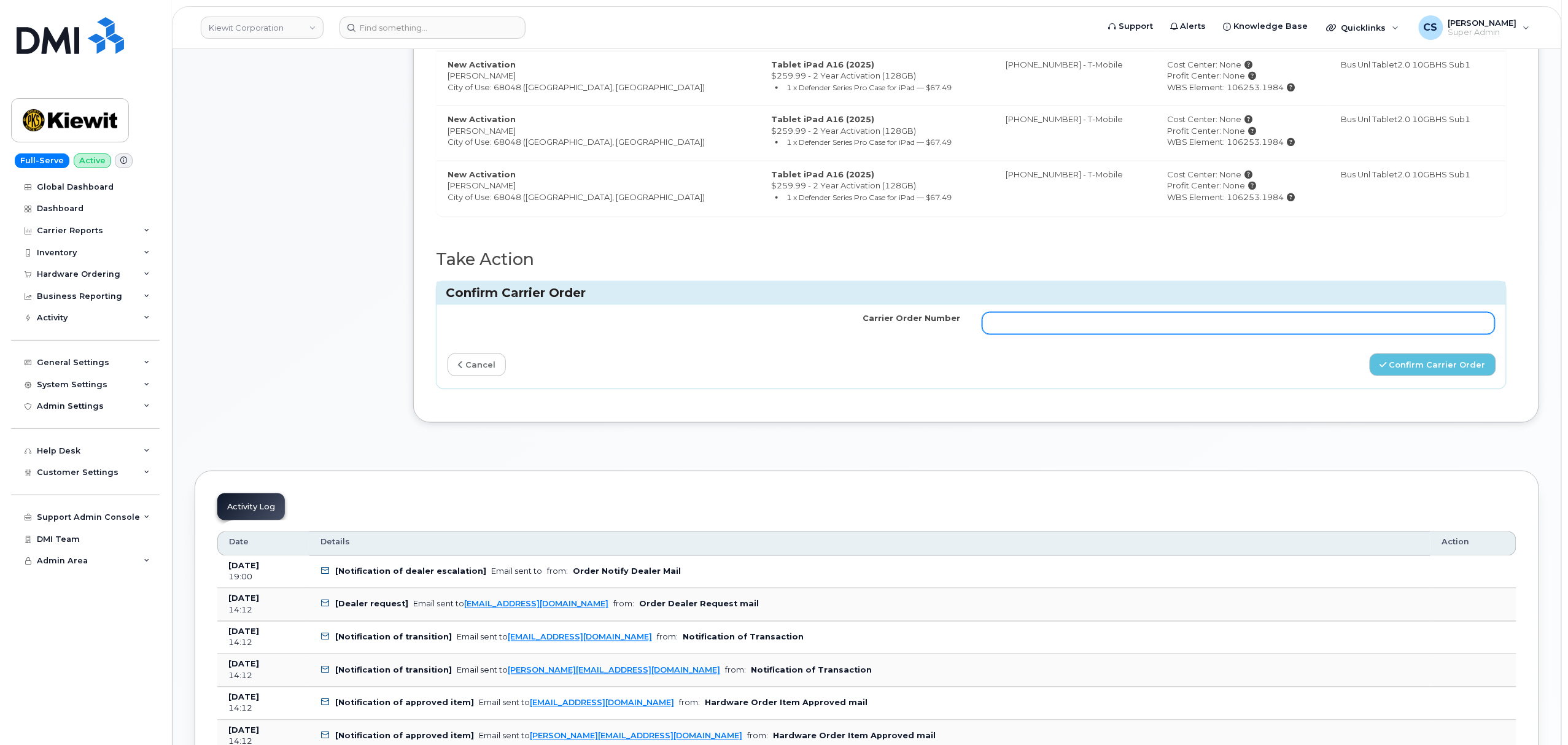
click at [1138, 327] on input "Carrier Order Number" at bounding box center [1239, 324] width 513 height 22
paste input "771978431"
type input "771978431"
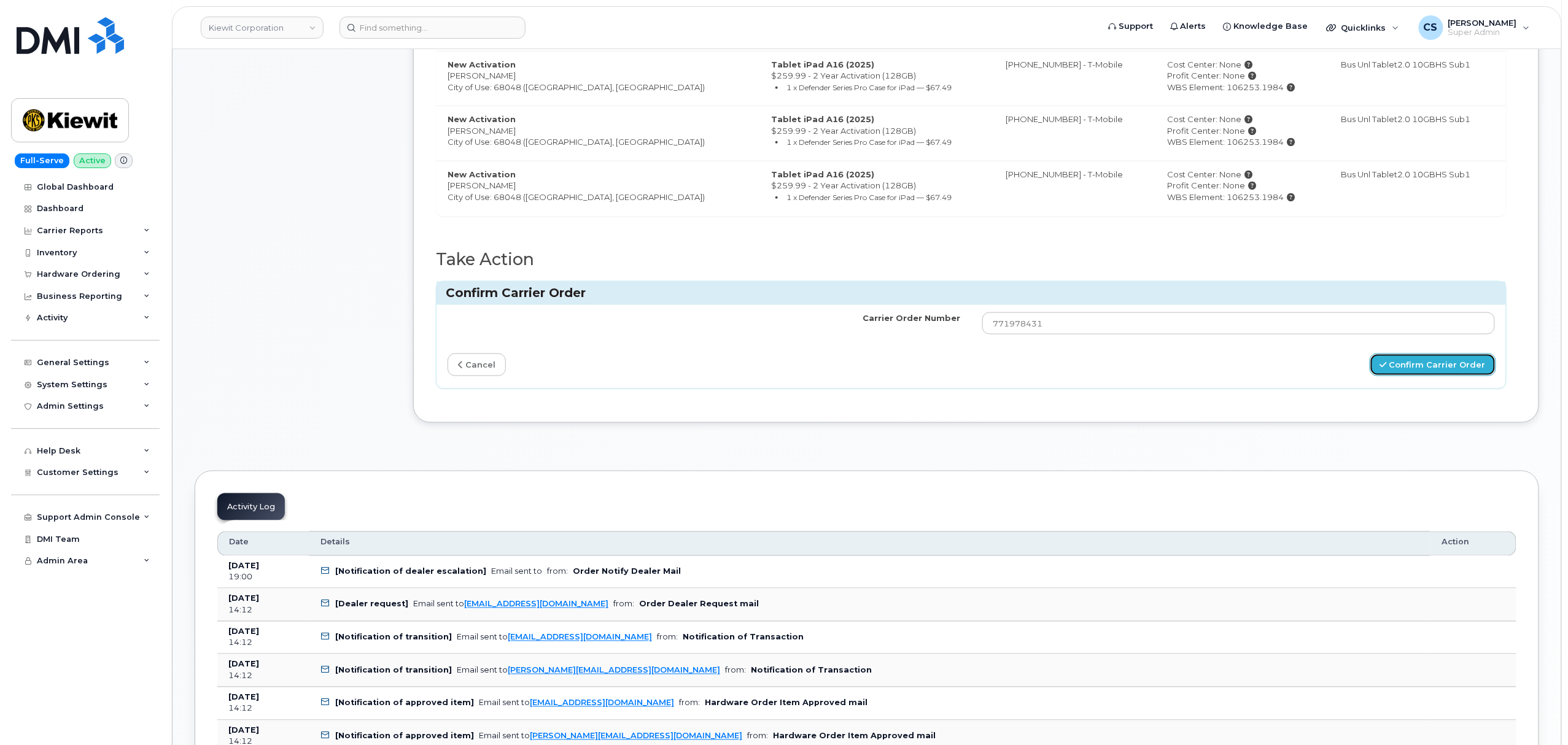
click at [1413, 367] on button "Confirm Carrier Order" at bounding box center [1433, 364] width 126 height 23
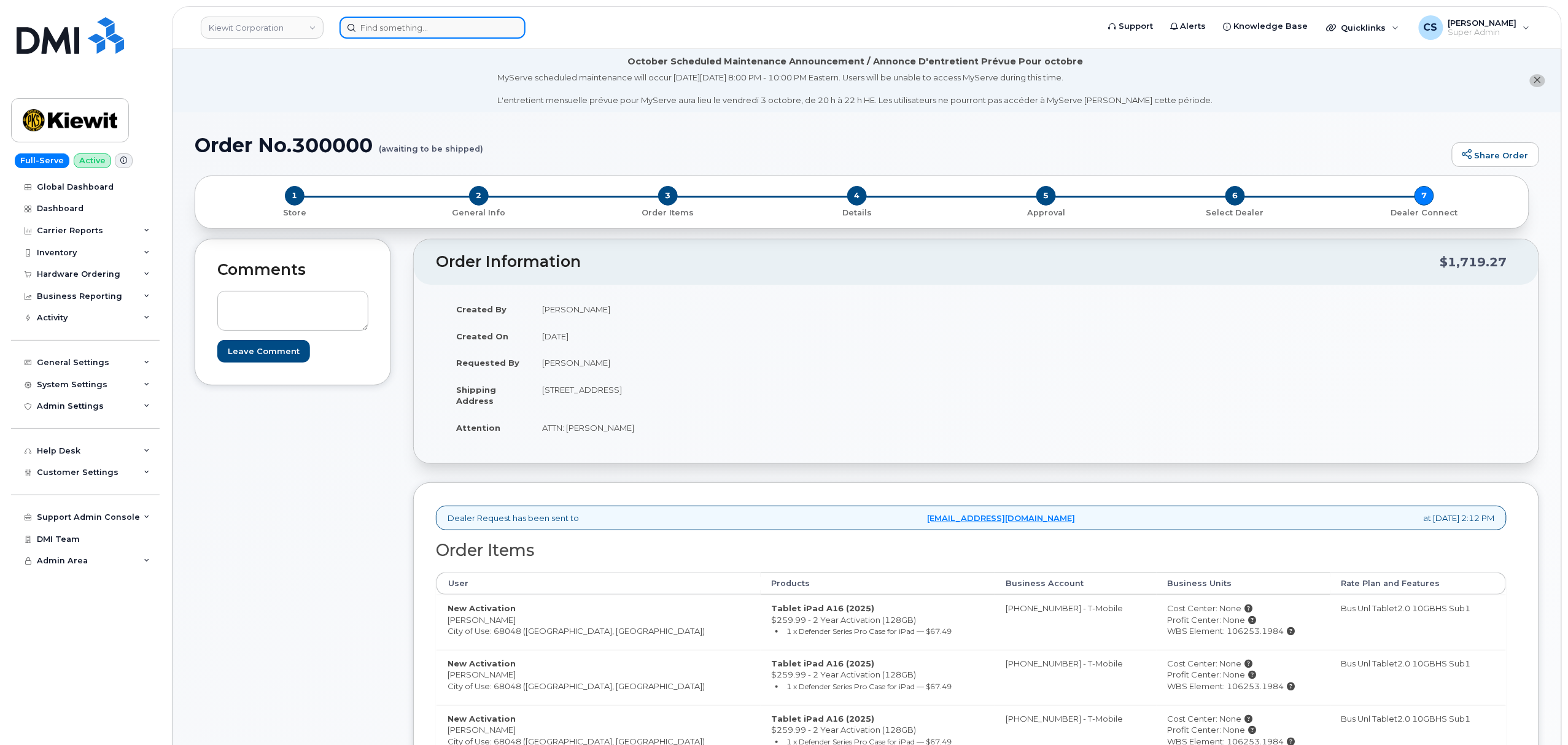
click at [430, 26] on input at bounding box center [432, 28] width 186 height 22
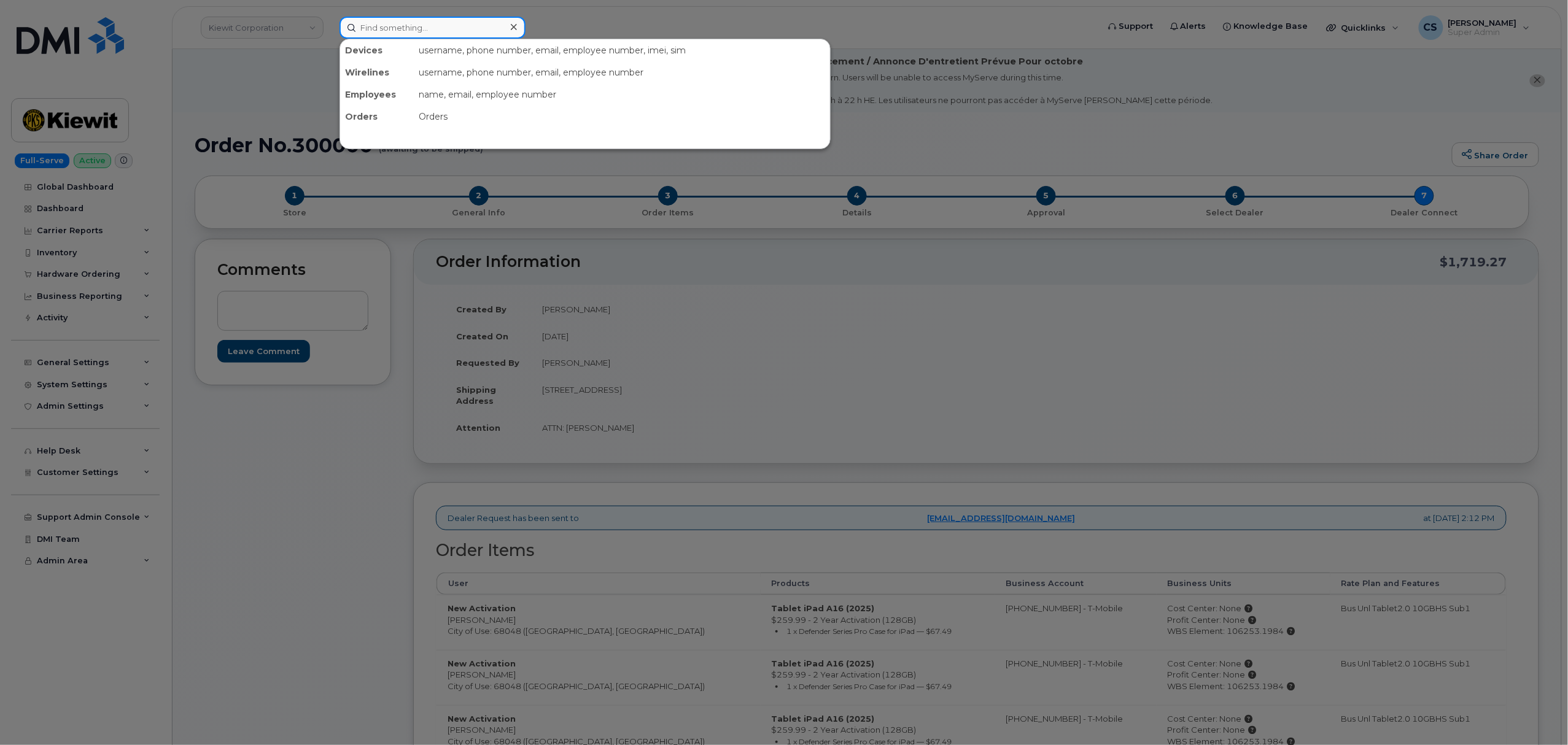
paste input "301159"
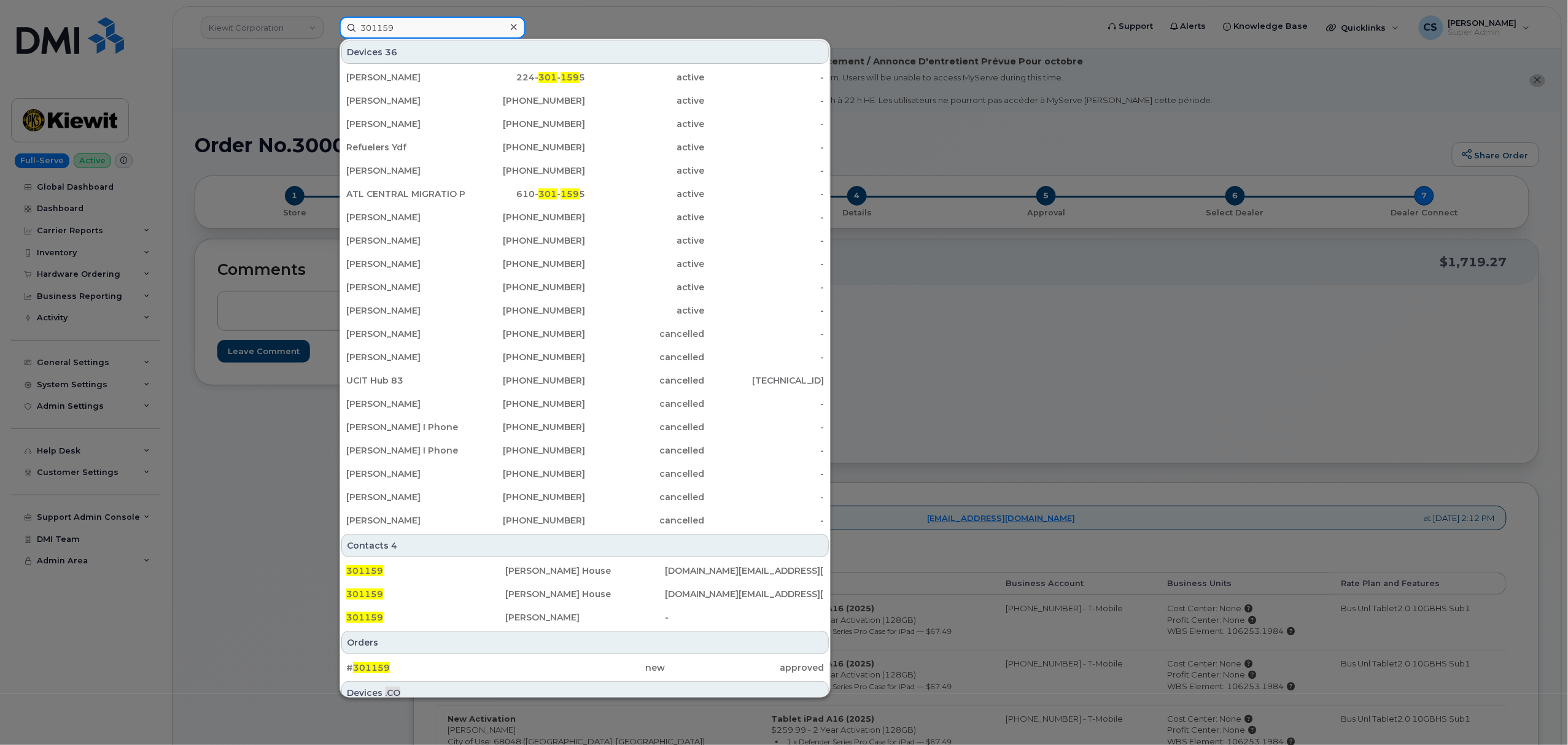
type input "301159"
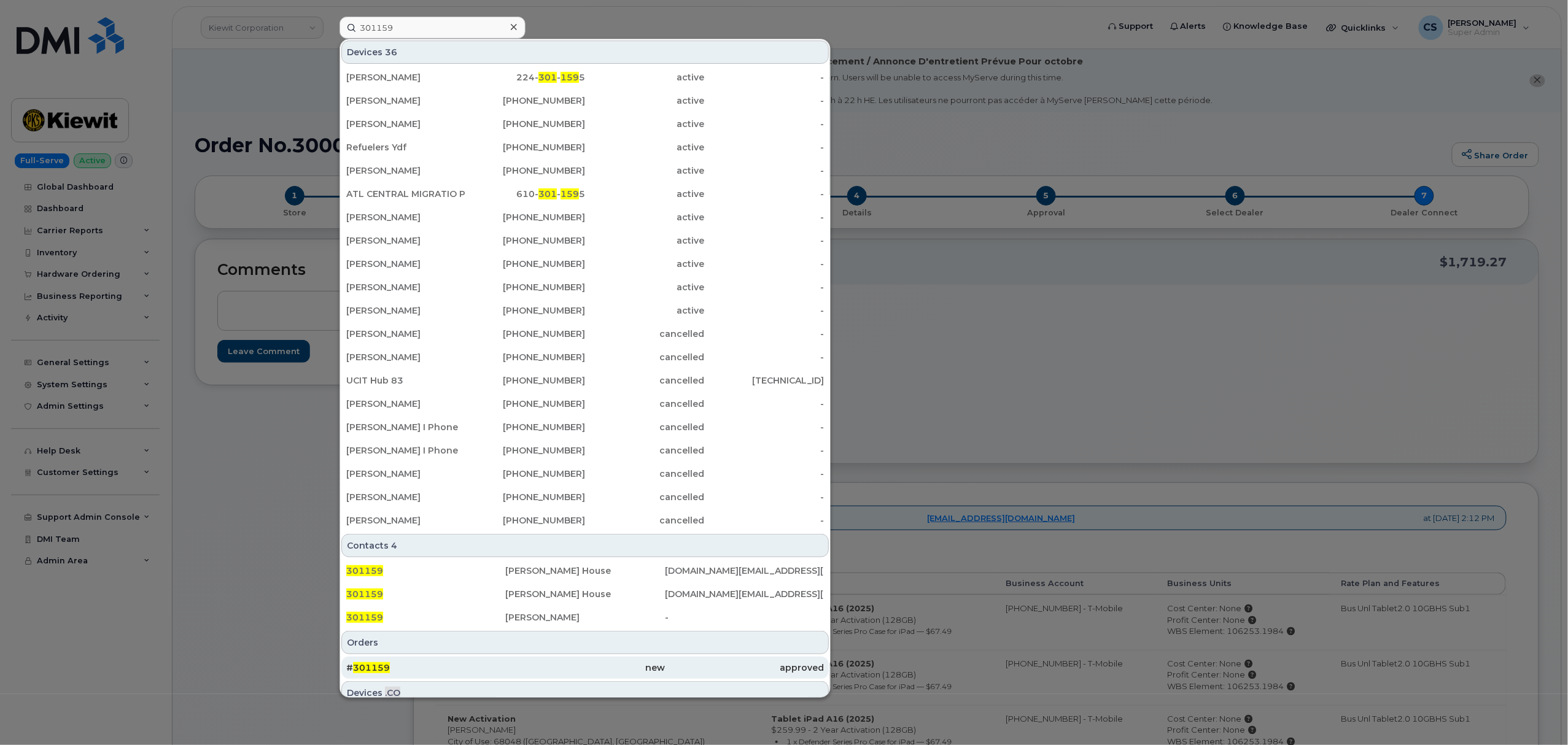
click at [372, 663] on div "# 301159" at bounding box center [426, 668] width 159 height 13
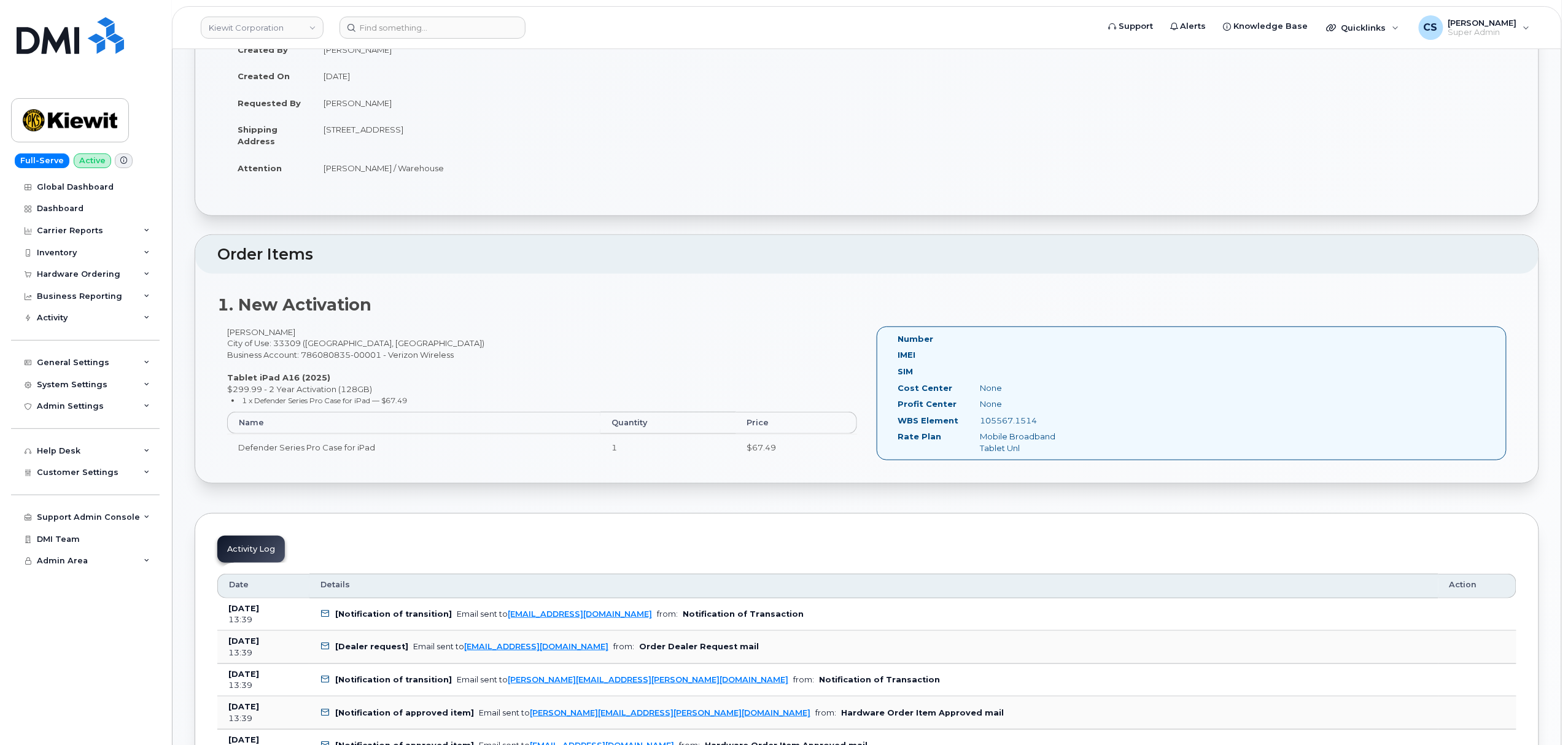
scroll to position [246, 0]
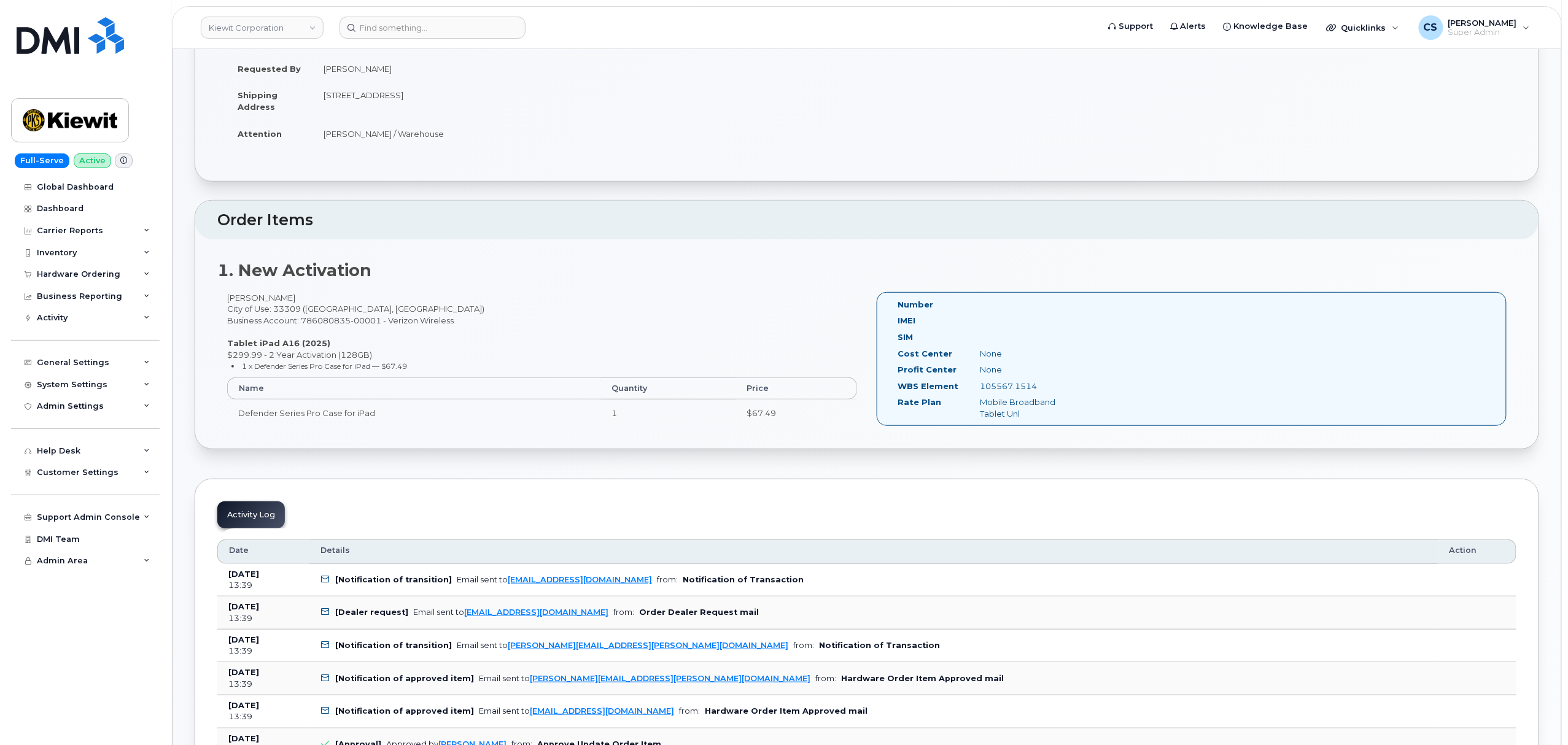
drag, startPoint x: 1045, startPoint y: 385, endPoint x: 973, endPoint y: 393, distance: 72.4
click at [973, 392] on div "105567.1514" at bounding box center [1028, 387] width 115 height 12
copy div "105567.1514"
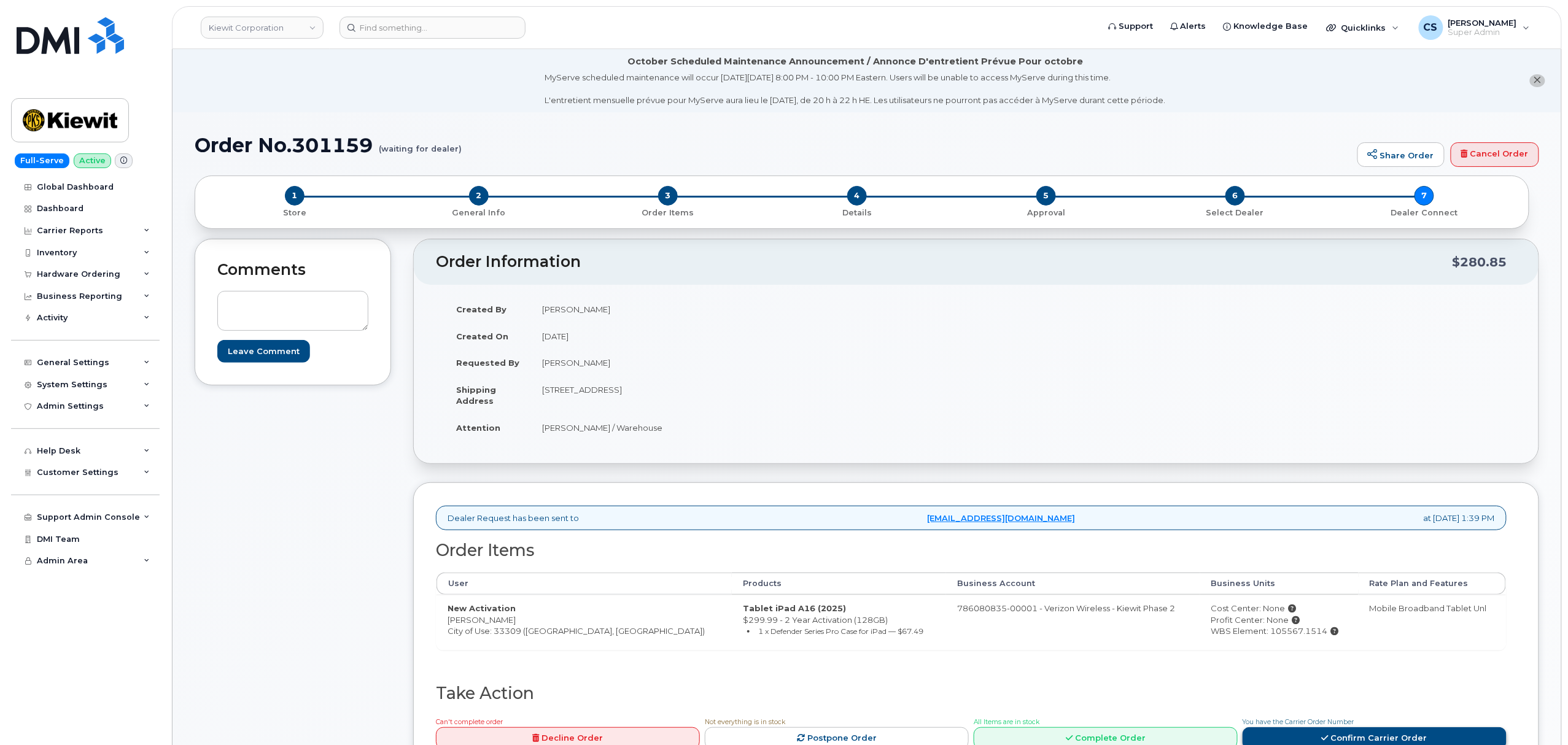
click at [1307, 735] on link "Confirm Carrier Order" at bounding box center [1375, 738] width 264 height 23
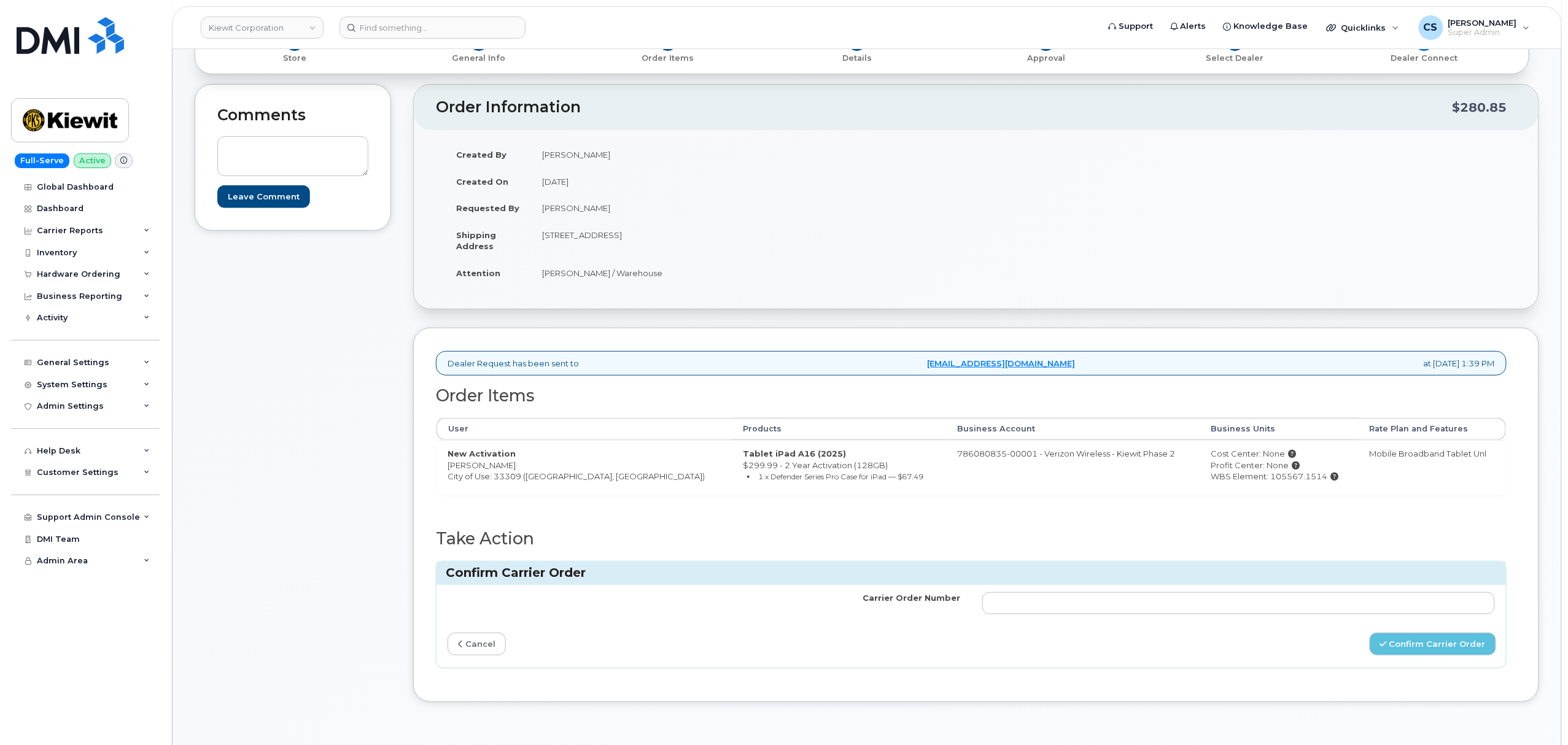
scroll to position [163, 0]
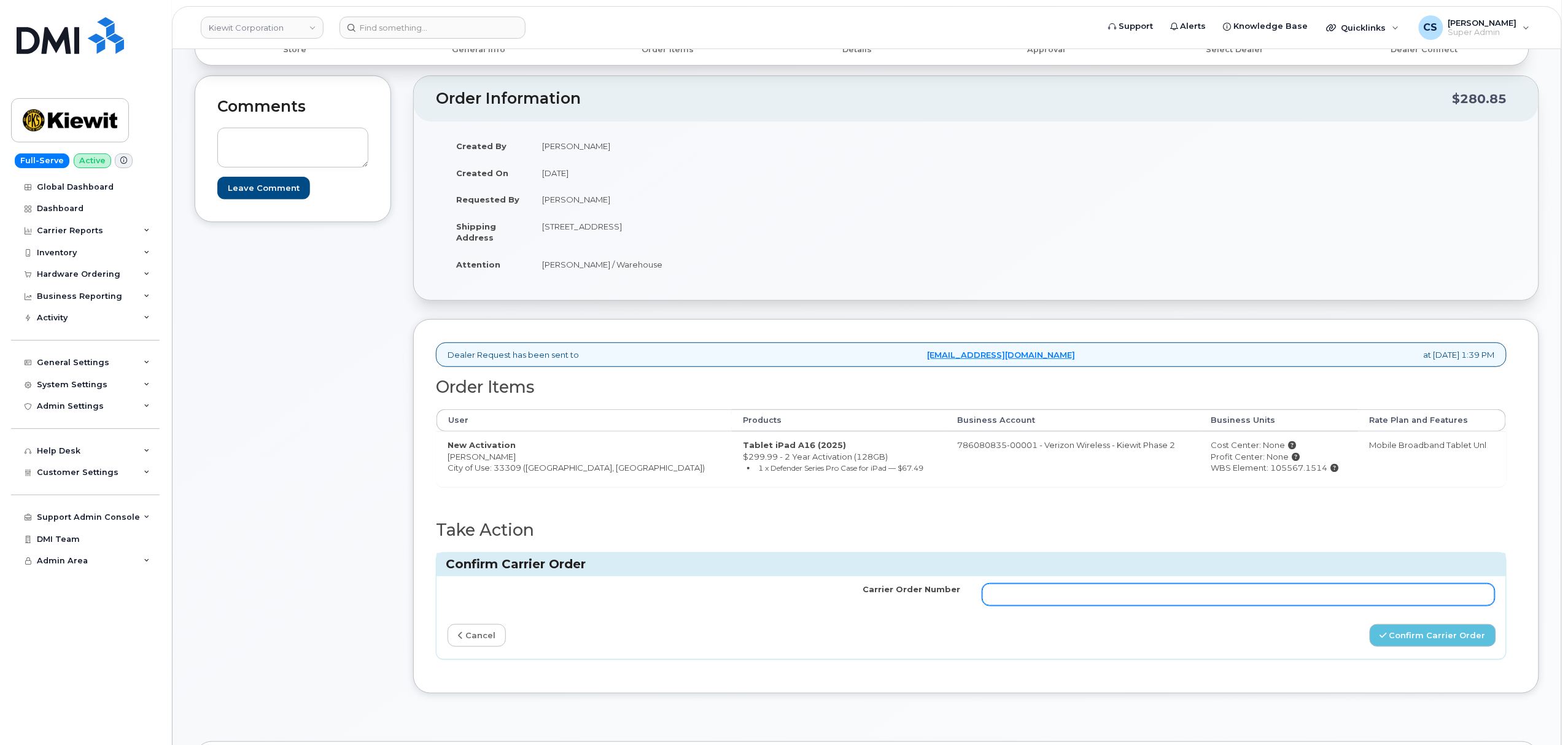
click at [1157, 598] on input "Carrier Order Number" at bounding box center [1239, 594] width 513 height 22
paste input "MB3000597965080"
type input "MB3000597965080"
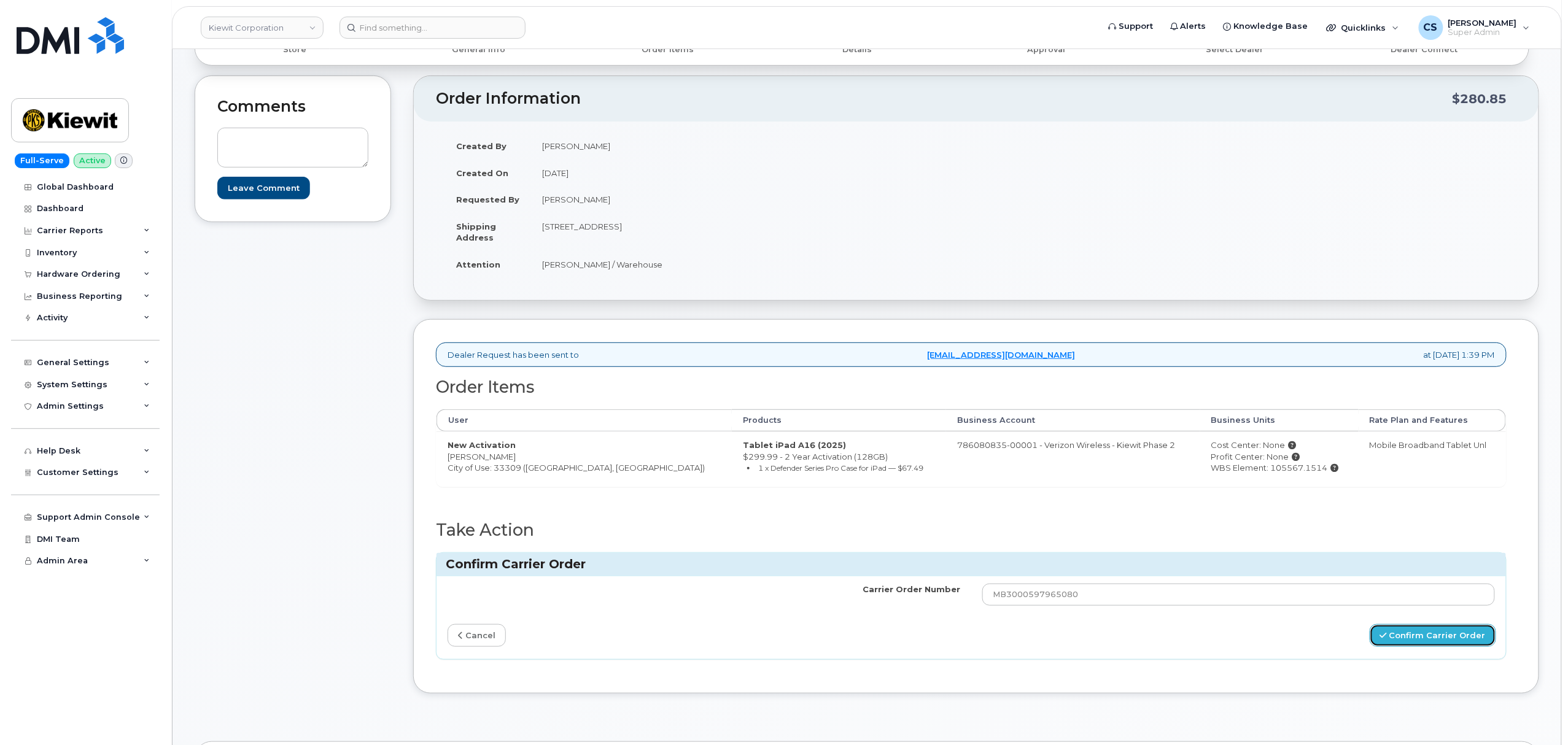
click at [1397, 631] on button "Confirm Carrier Order" at bounding box center [1433, 635] width 126 height 23
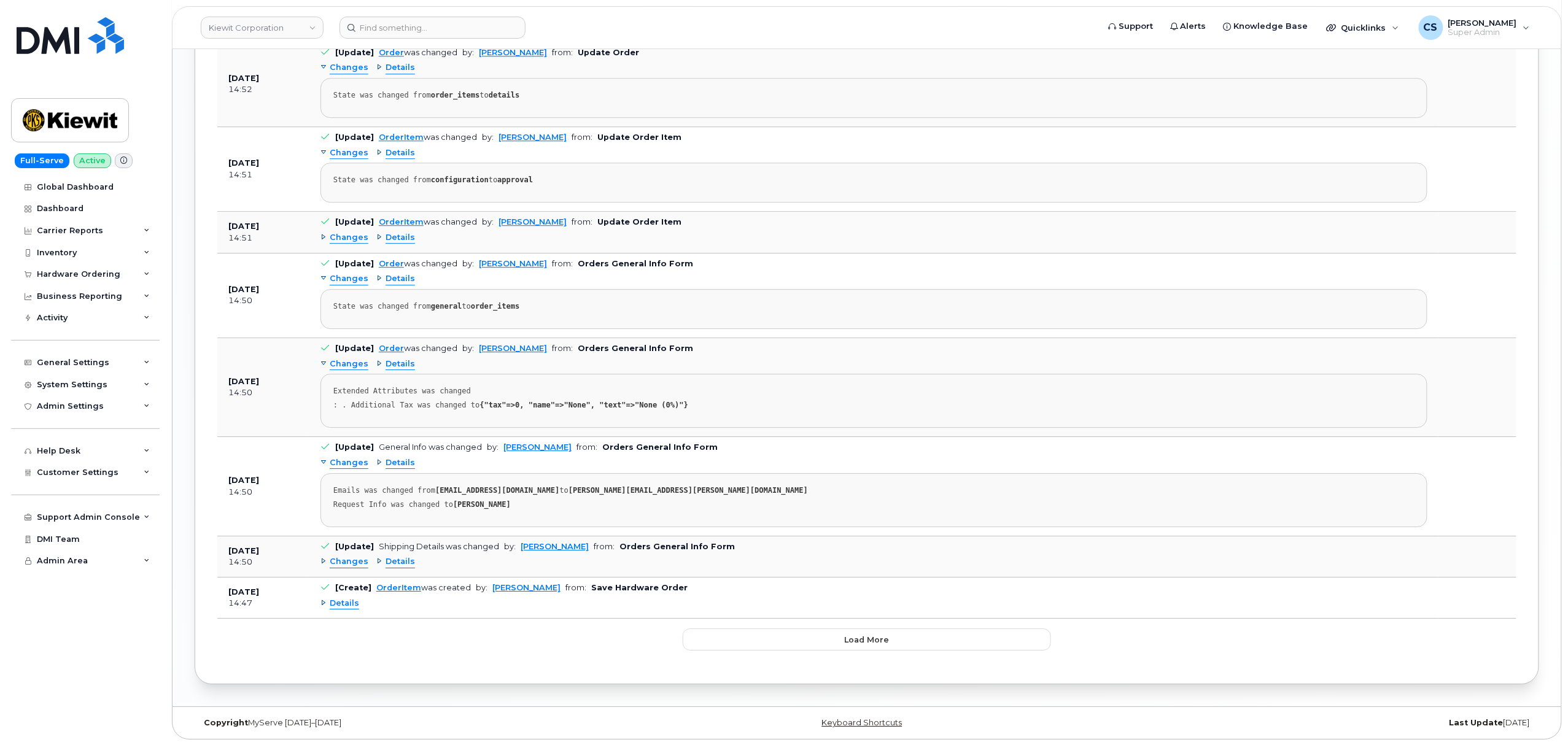
scroll to position [1736, 0]
click at [404, 29] on input at bounding box center [432, 28] width 186 height 22
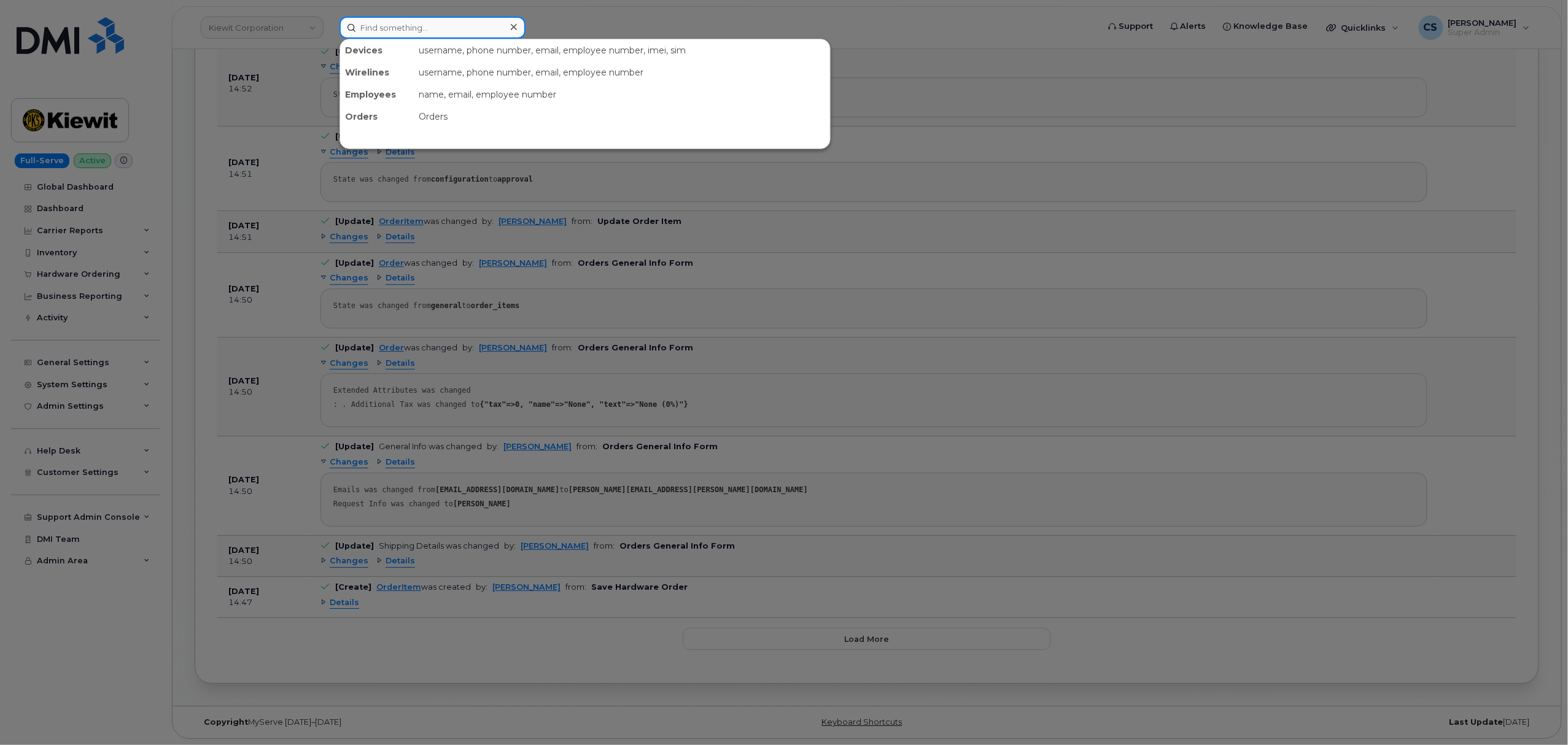
paste input "302177"
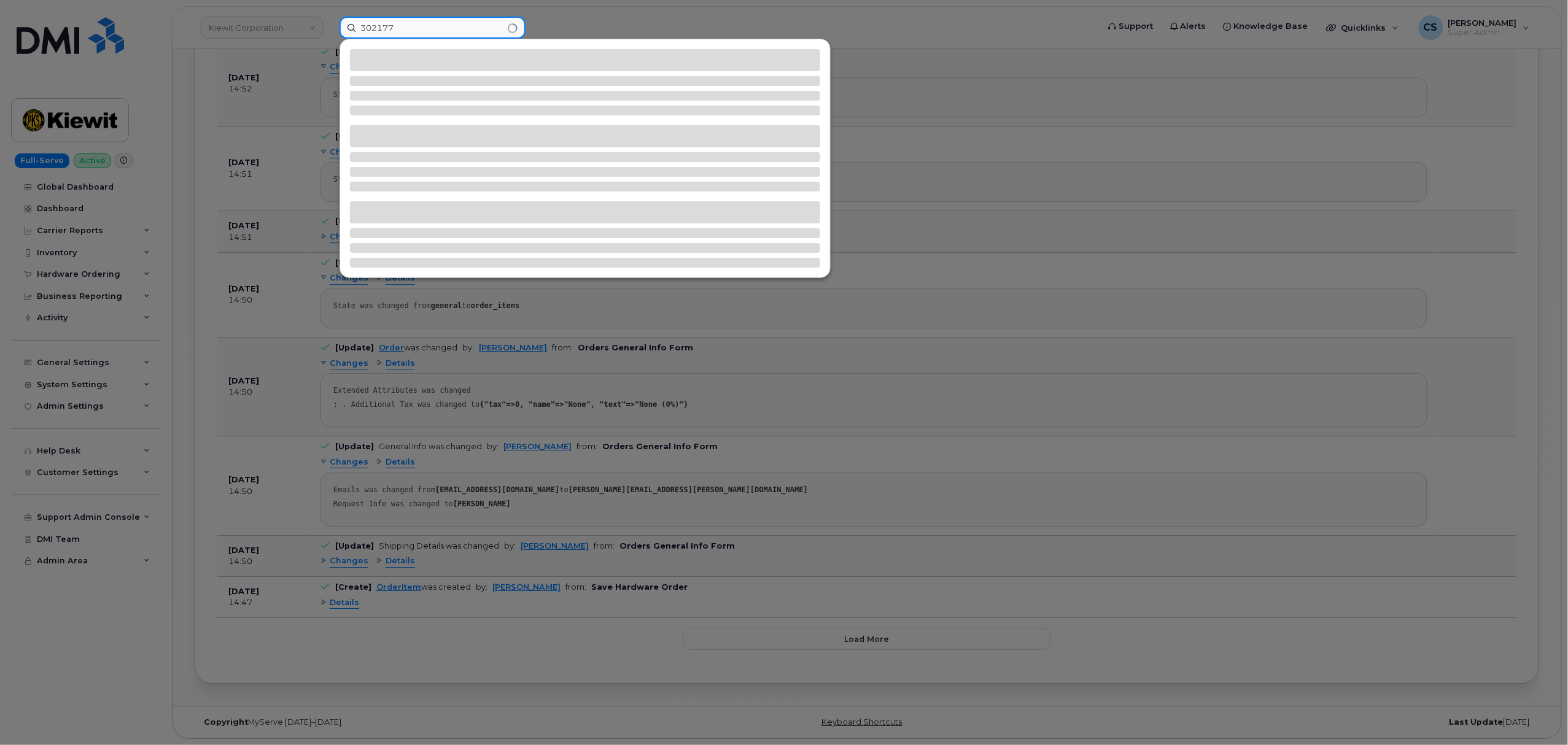
type input "302177"
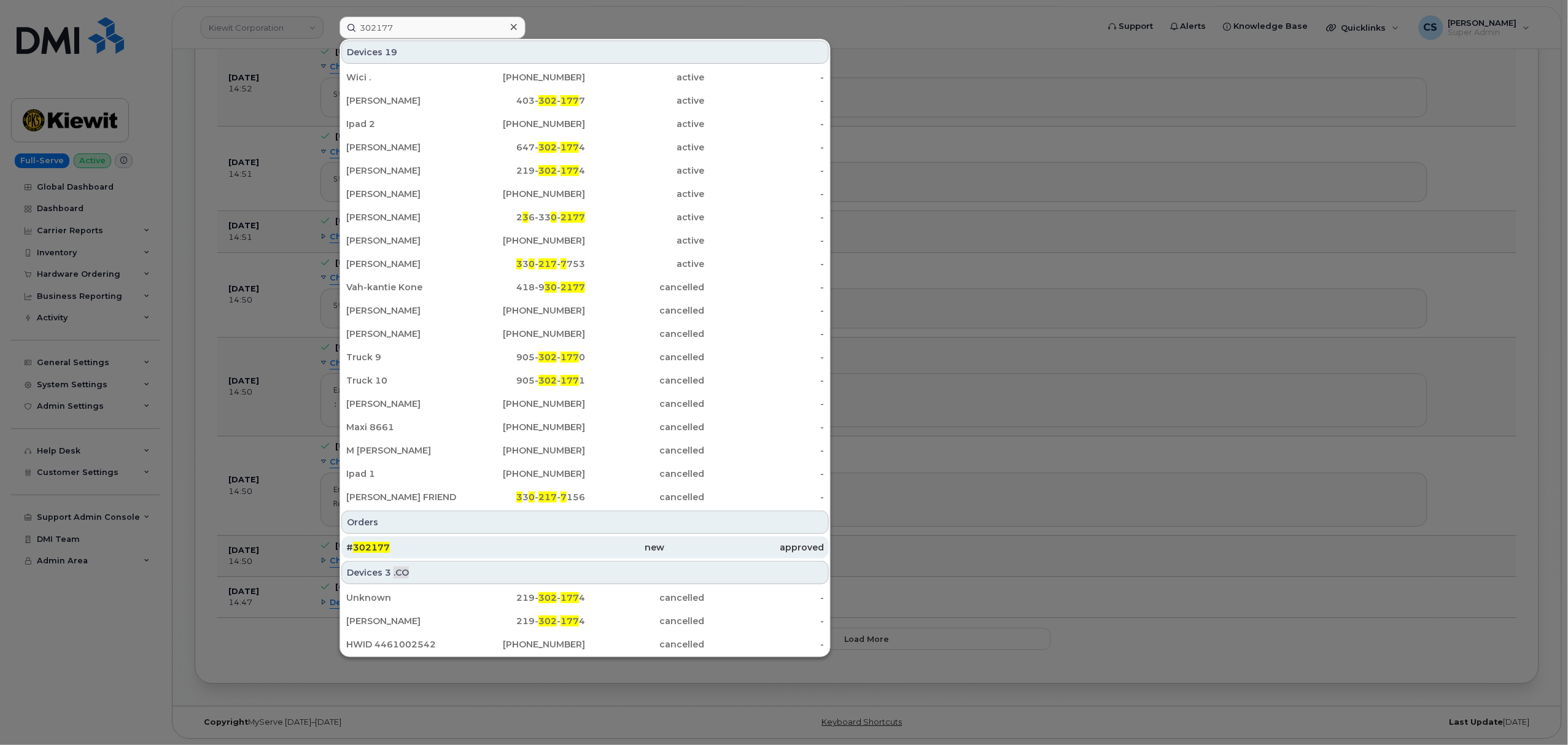
click at [376, 543] on div "# 302177" at bounding box center [426, 547] width 159 height 13
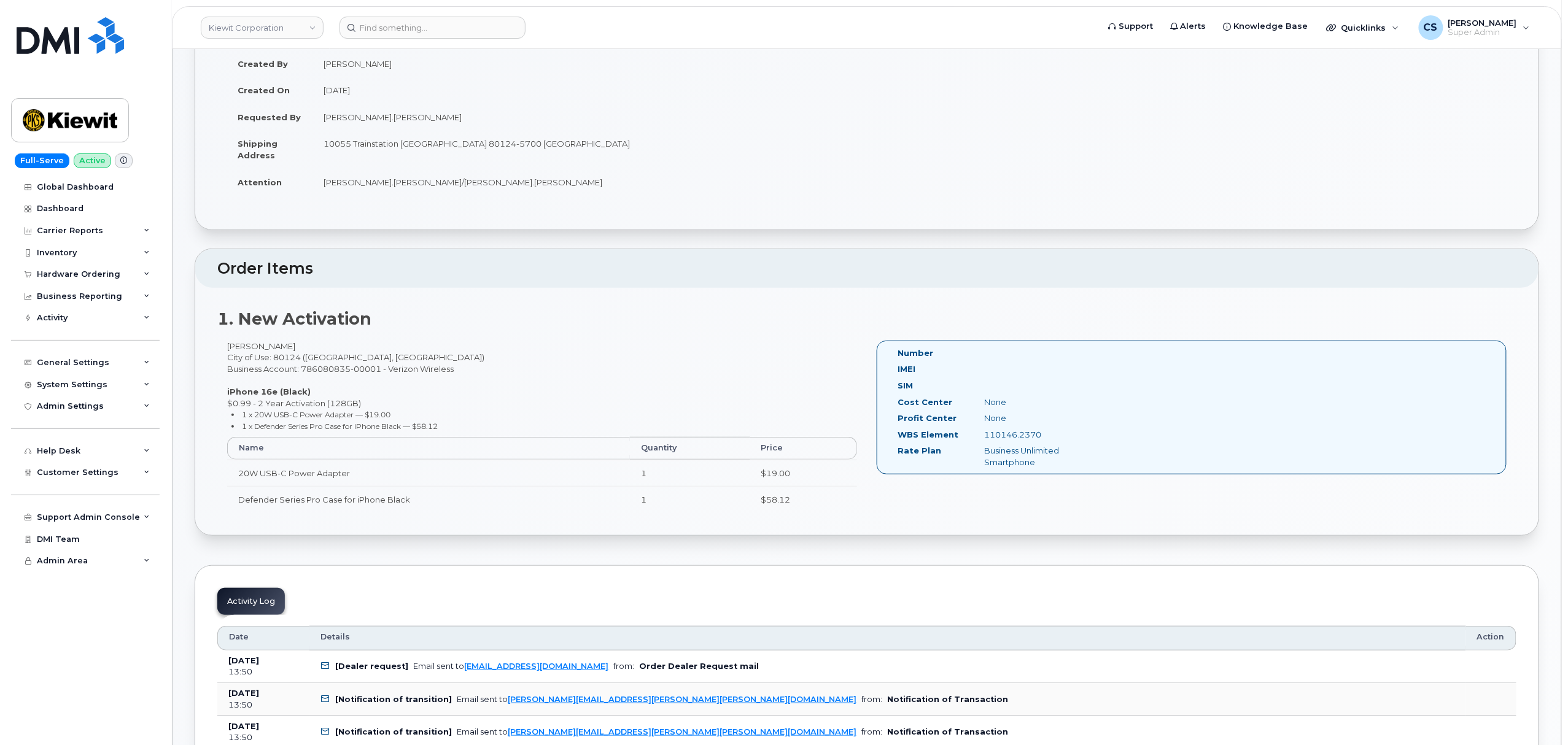
scroll to position [163, 0]
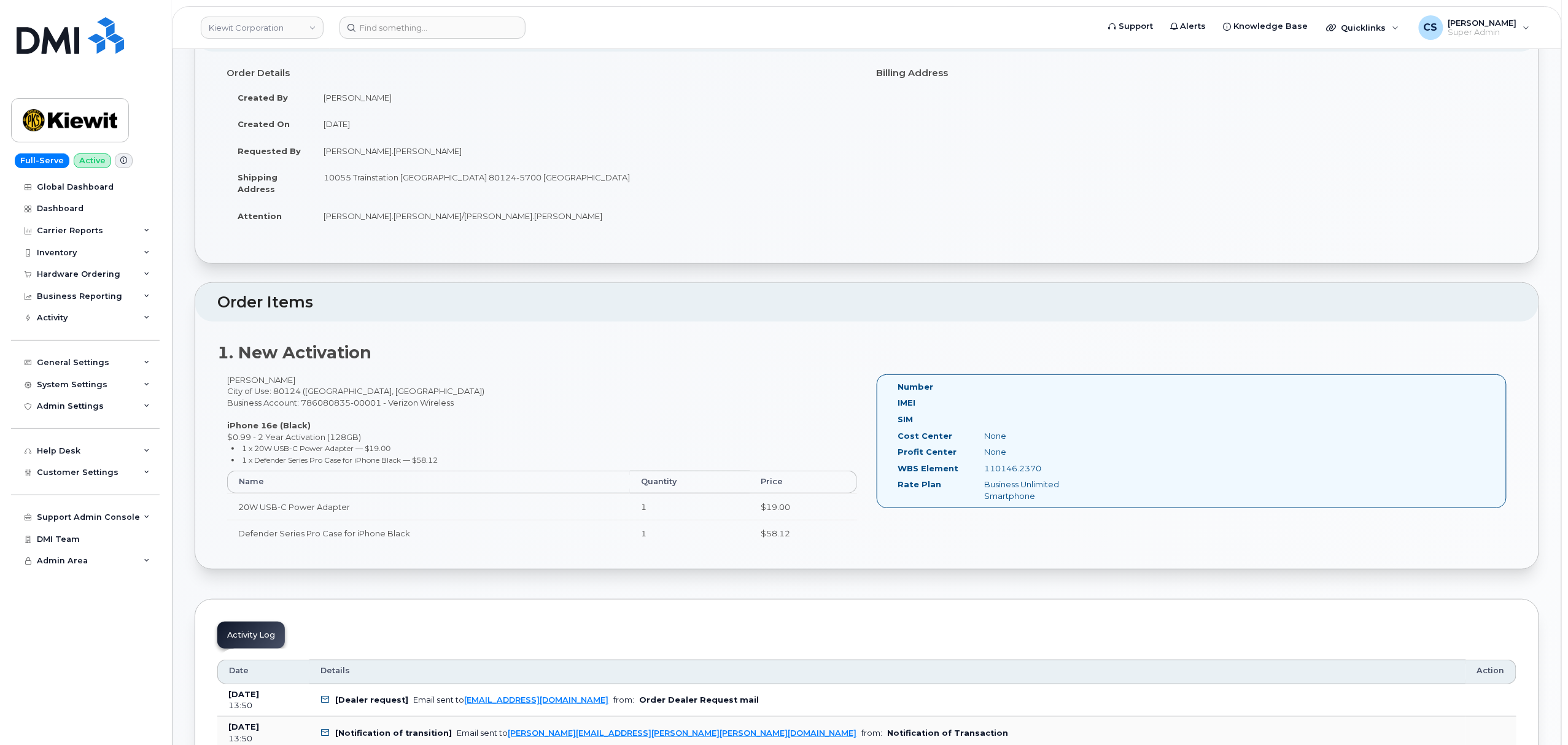
drag, startPoint x: 1054, startPoint y: 467, endPoint x: 985, endPoint y: 465, distance: 69.0
click at [985, 465] on div "110146.2370" at bounding box center [1036, 468] width 122 height 12
copy div "110146.2370"
